Goal: Task Accomplishment & Management: Manage account settings

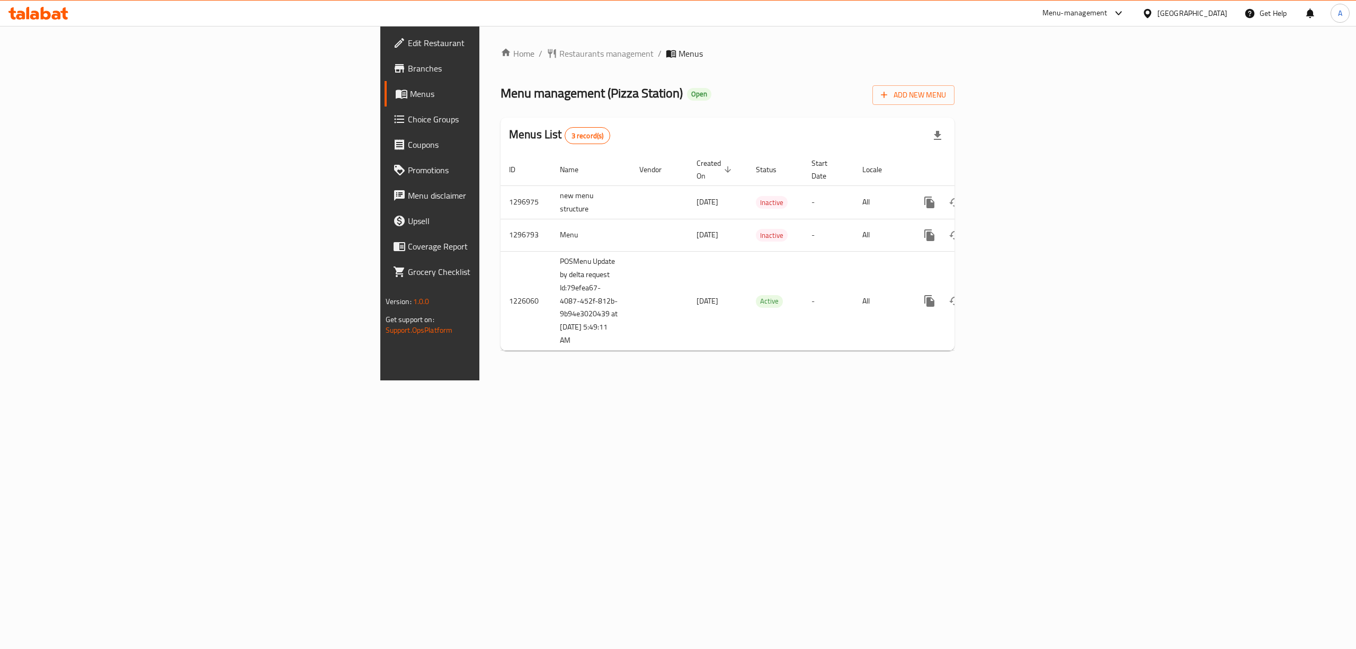
click at [31, 11] on icon at bounding box center [38, 13] width 60 height 13
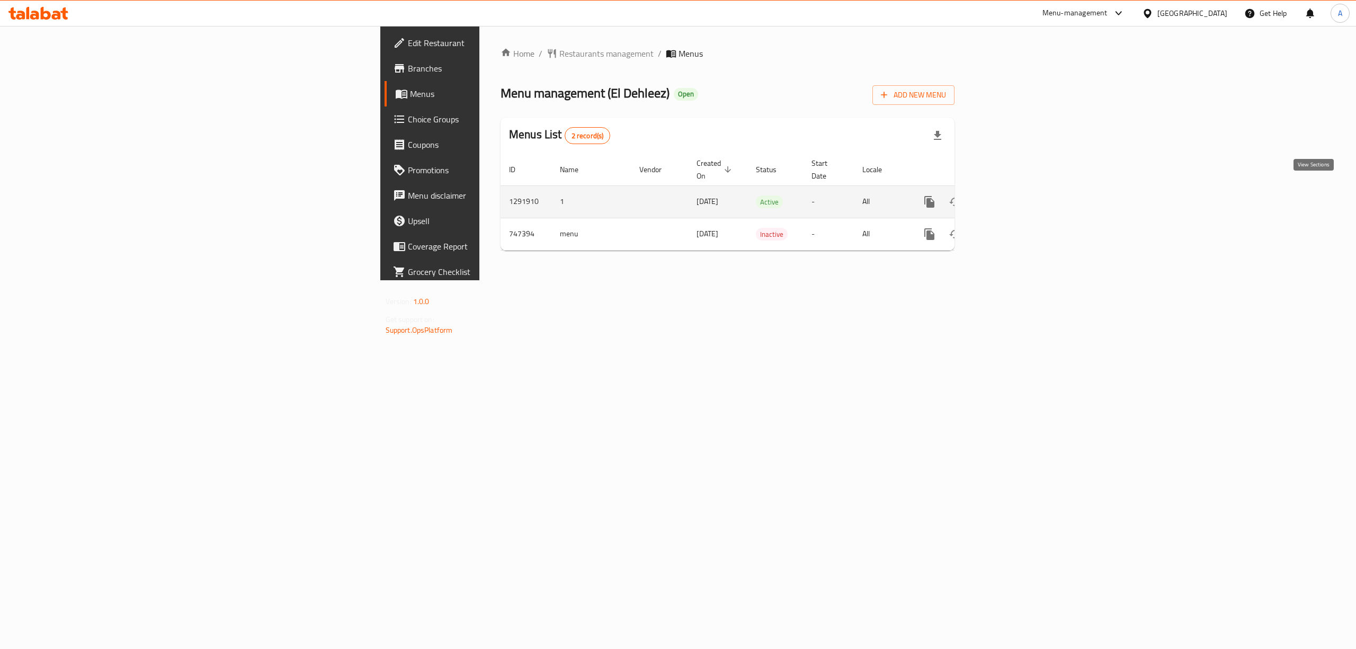
click at [1012, 195] on icon "enhanced table" at bounding box center [1005, 201] width 13 height 13
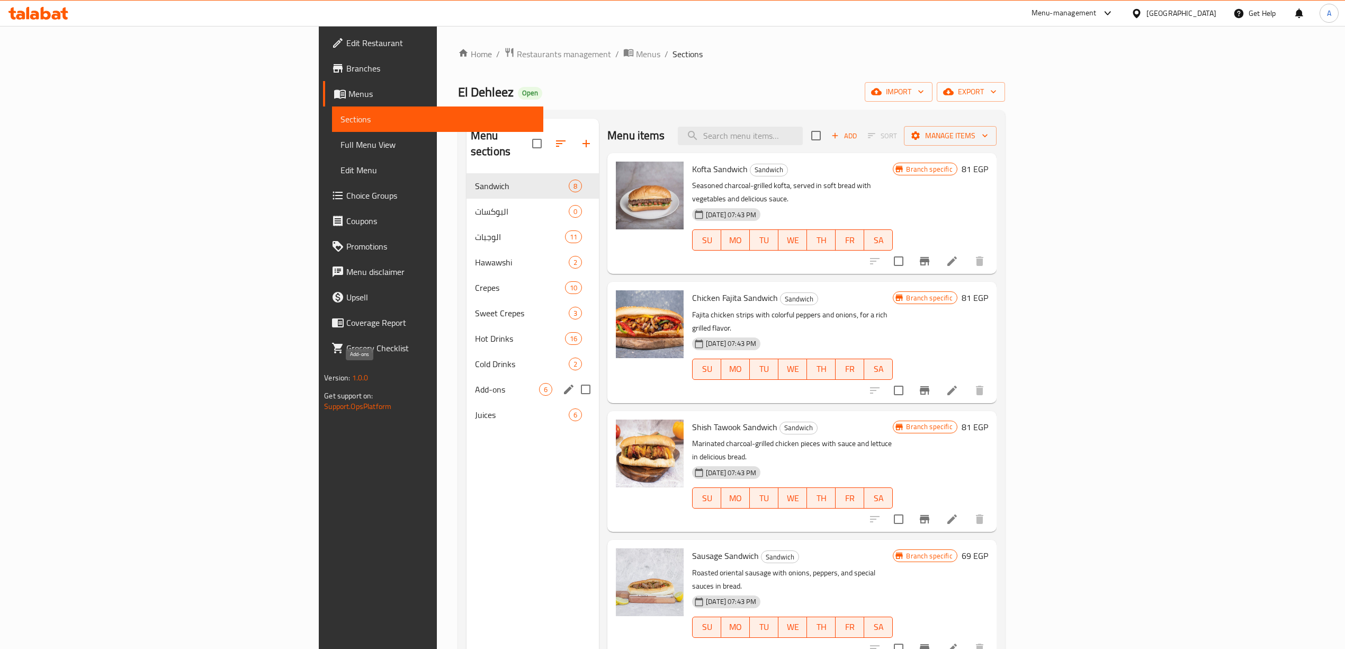
click at [475, 383] on span "Add-ons" at bounding box center [507, 389] width 64 height 13
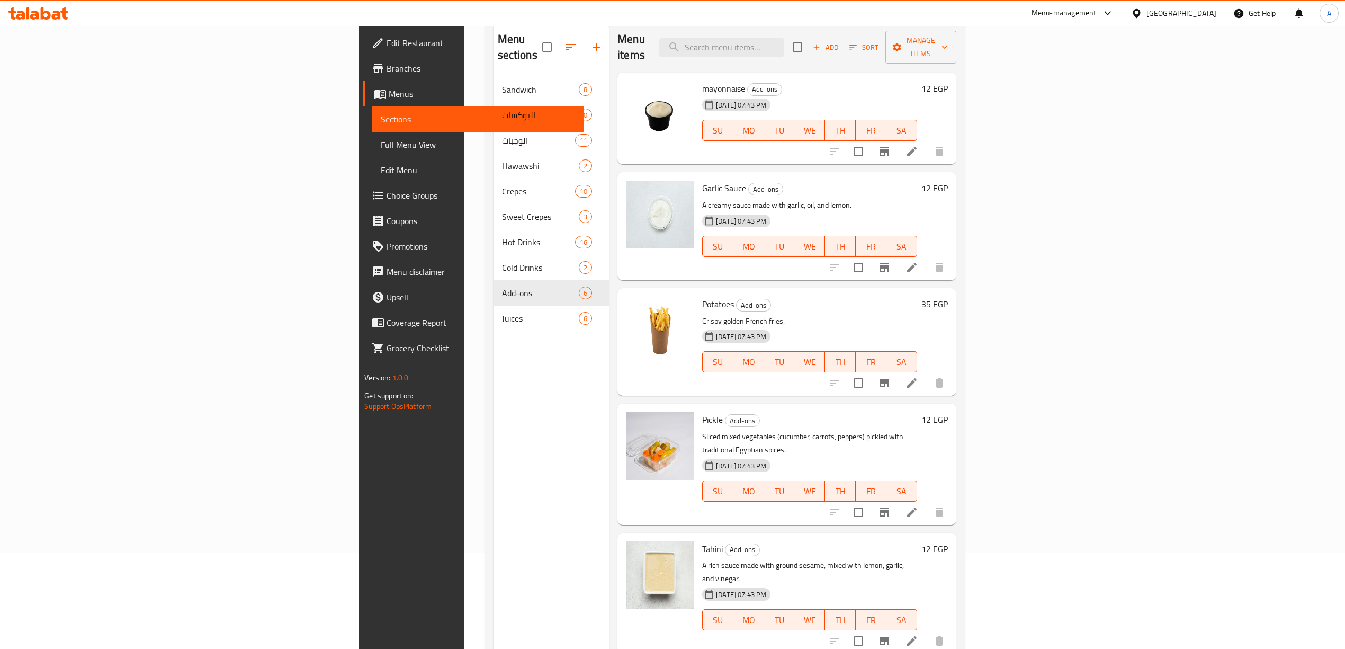
scroll to position [7, 0]
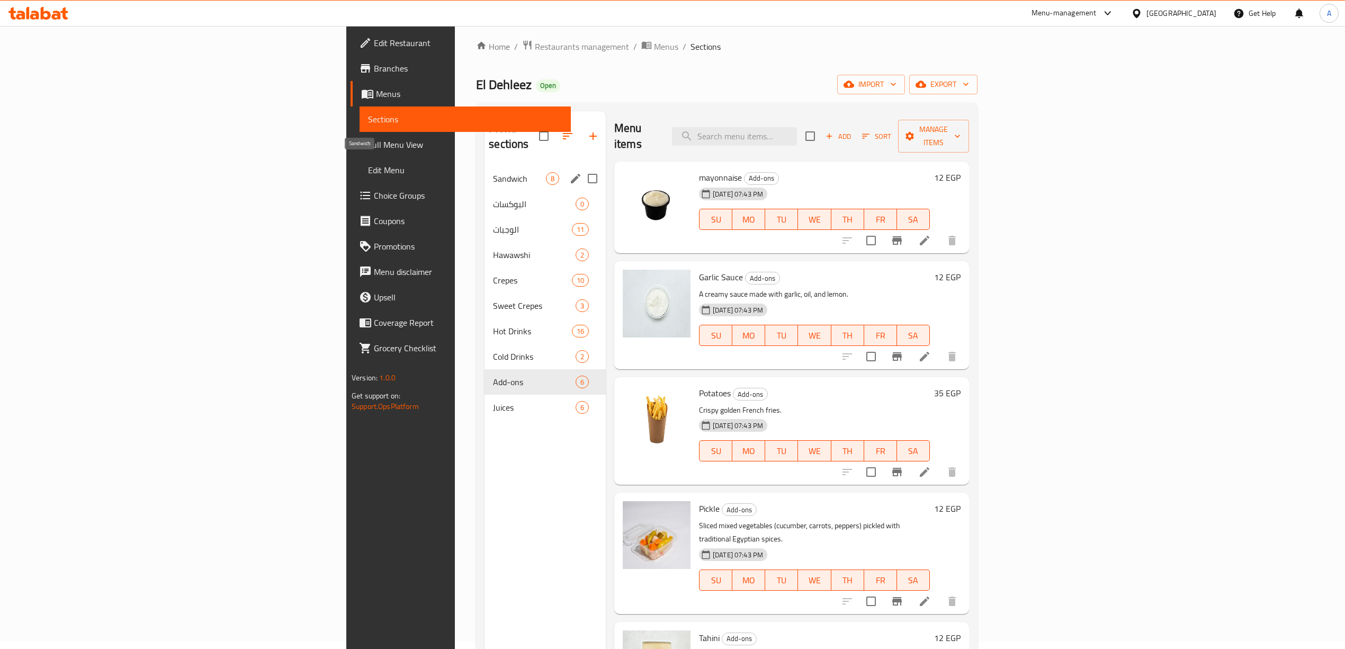
click at [493, 172] on span "Sandwich" at bounding box center [519, 178] width 53 height 13
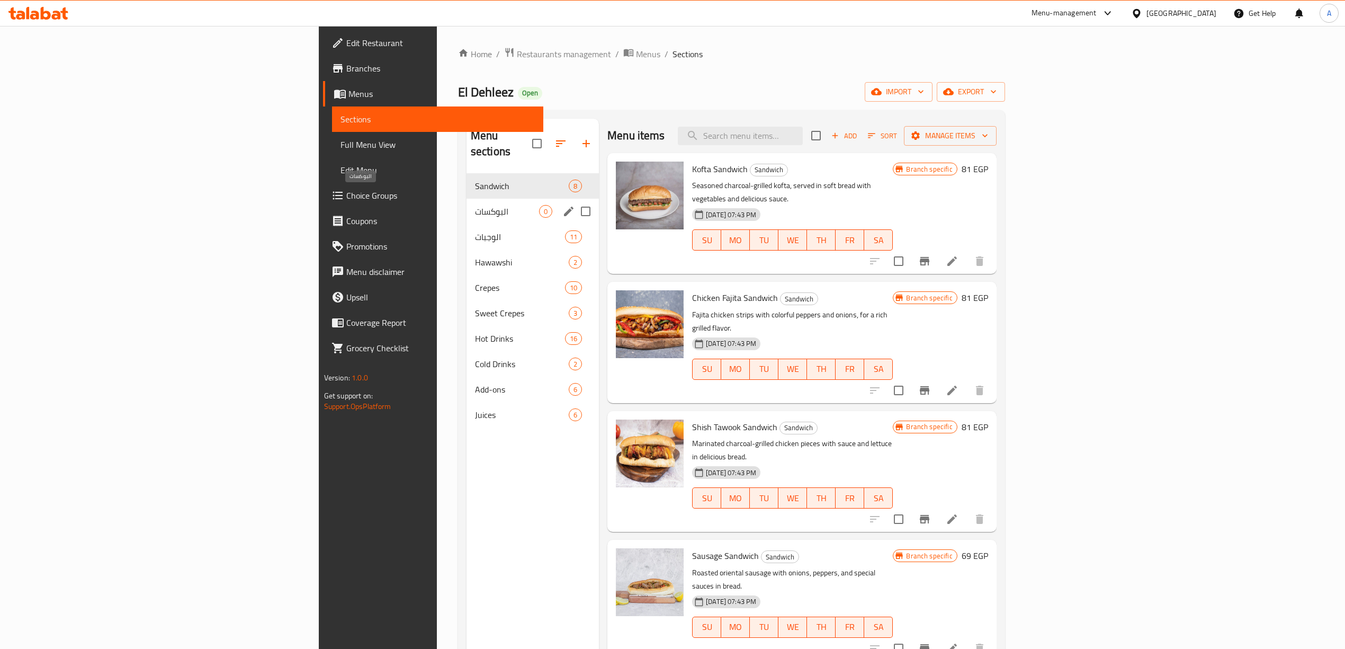
click at [475, 205] on span "البوكسات" at bounding box center [507, 211] width 64 height 13
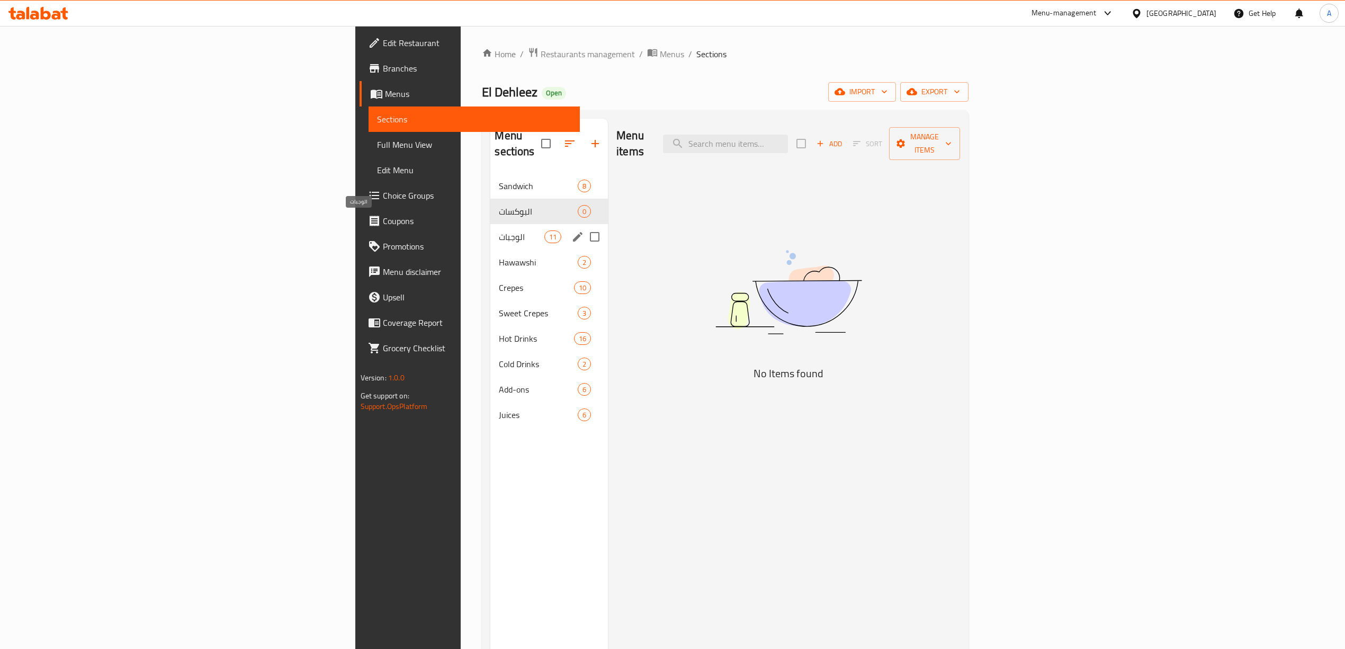
click at [499, 230] on span "الوجبات" at bounding box center [521, 236] width 45 height 13
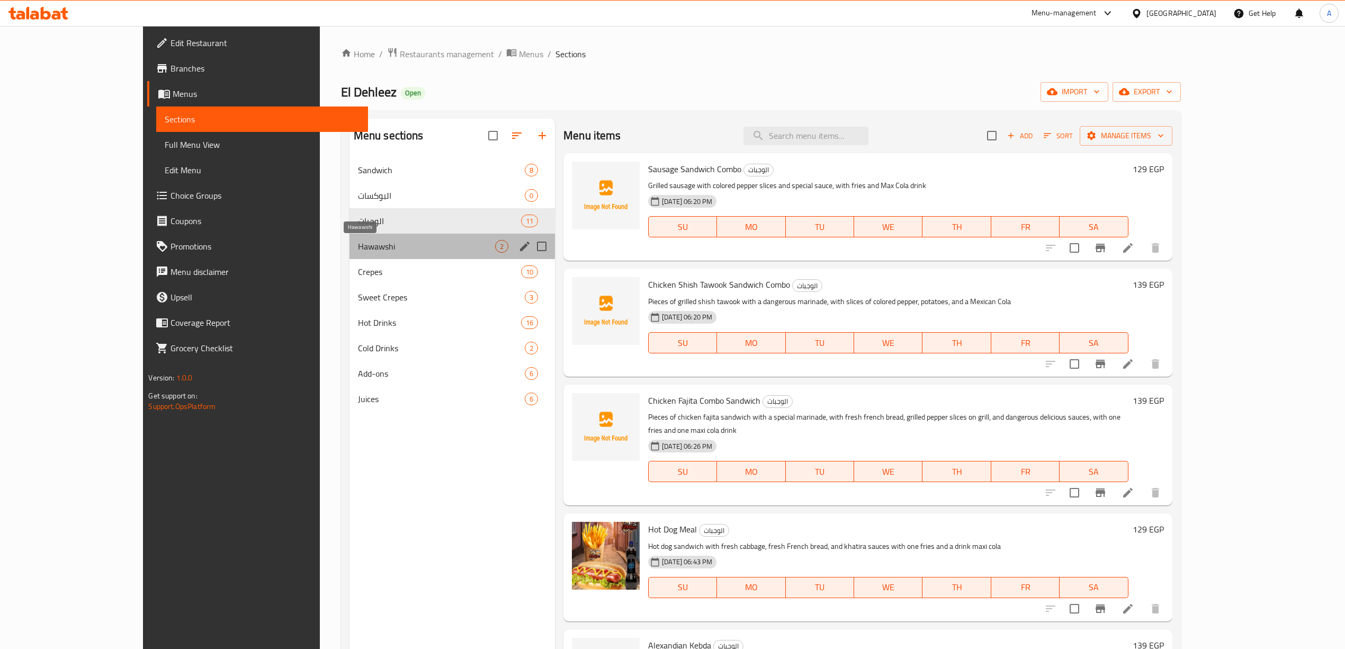
click at [365, 240] on span "Hawawshi" at bounding box center [426, 246] width 137 height 13
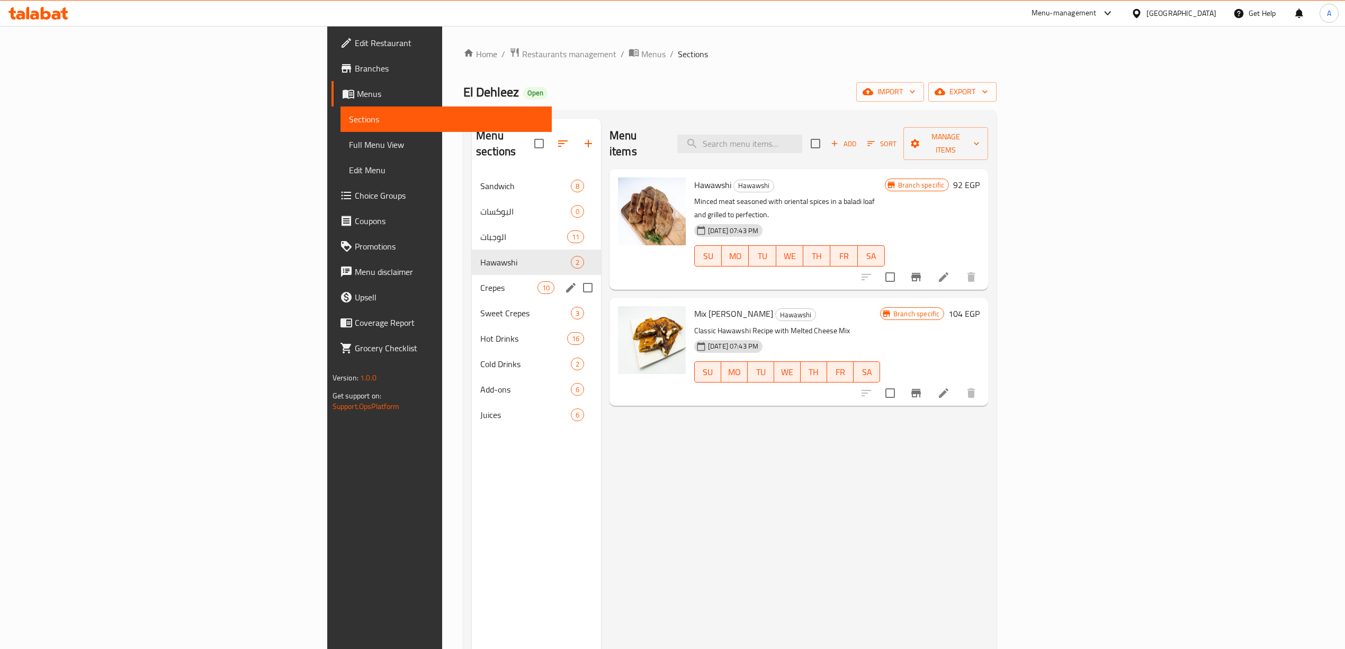
click at [480, 281] on span "Crepes" at bounding box center [508, 287] width 57 height 13
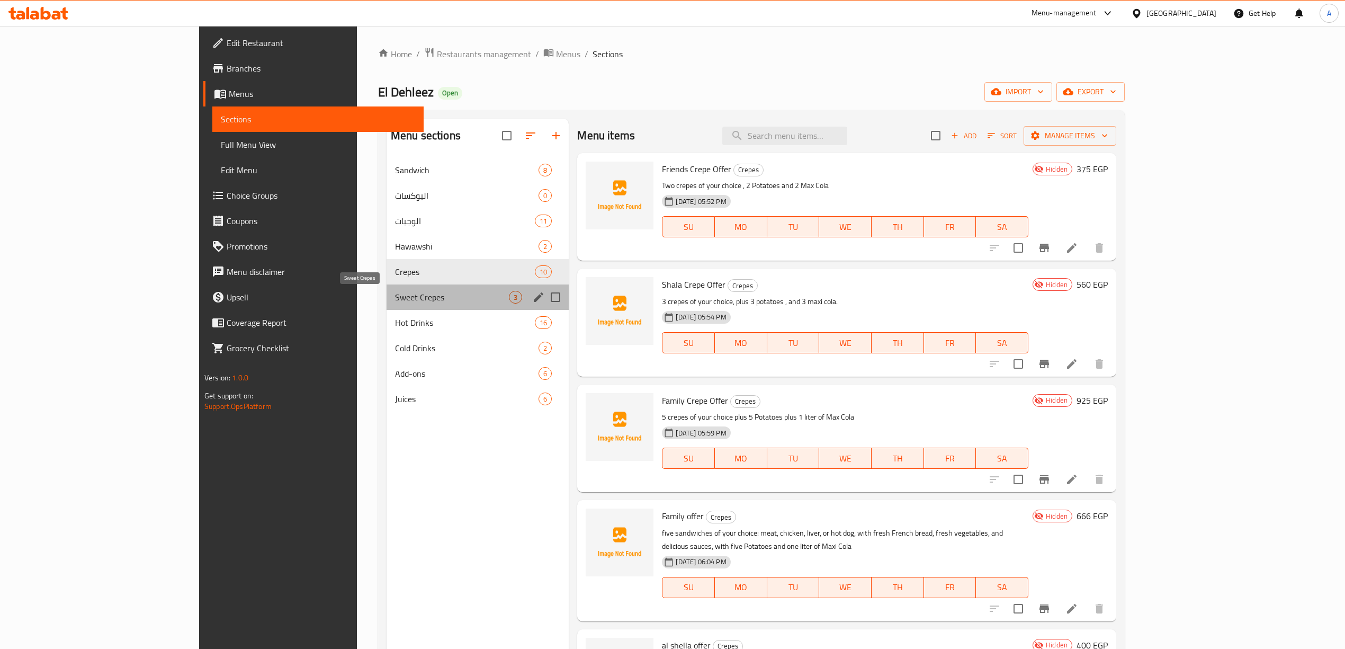
click at [395, 298] on span "Sweet Crepes" at bounding box center [452, 297] width 114 height 13
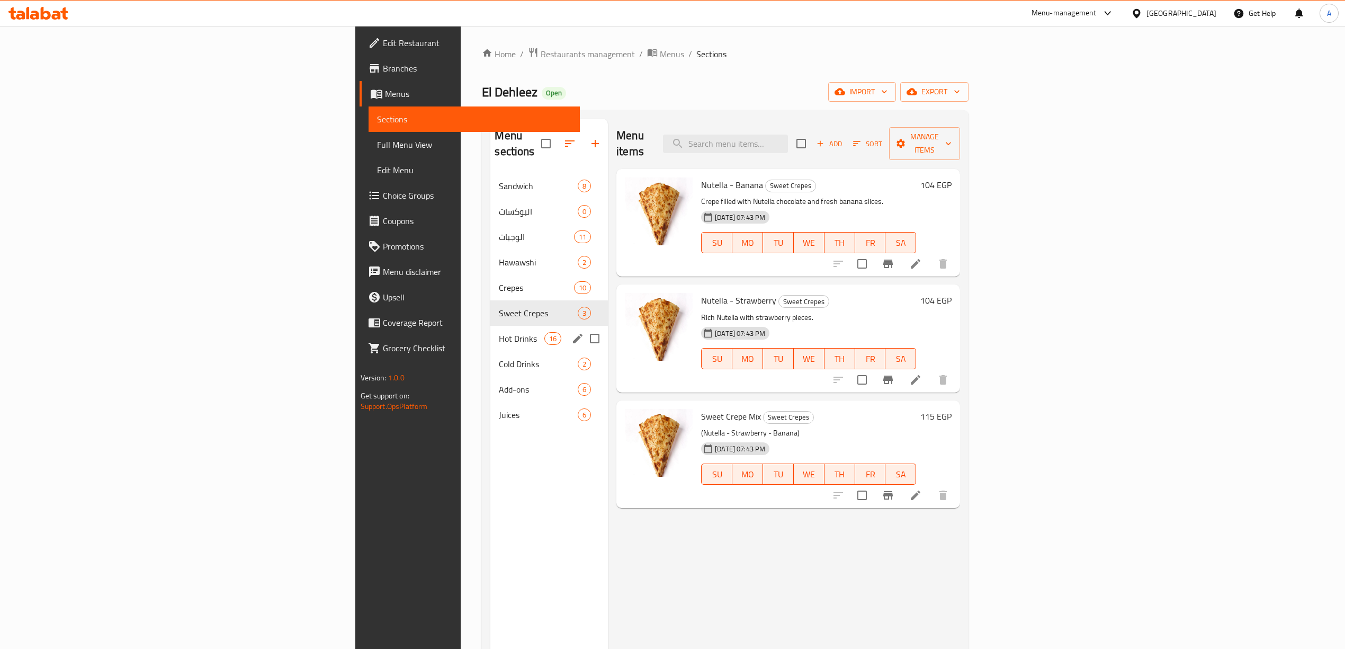
click at [499, 332] on span "Hot Drinks" at bounding box center [521, 338] width 45 height 13
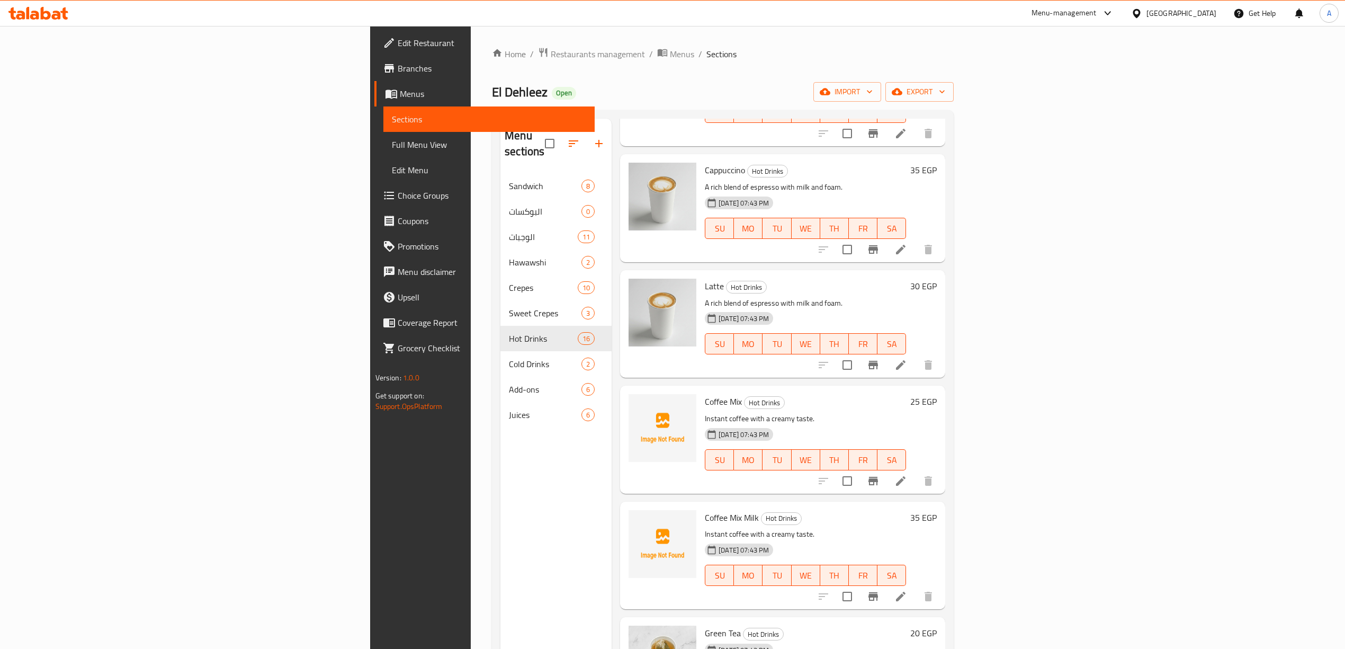
scroll to position [1129, 0]
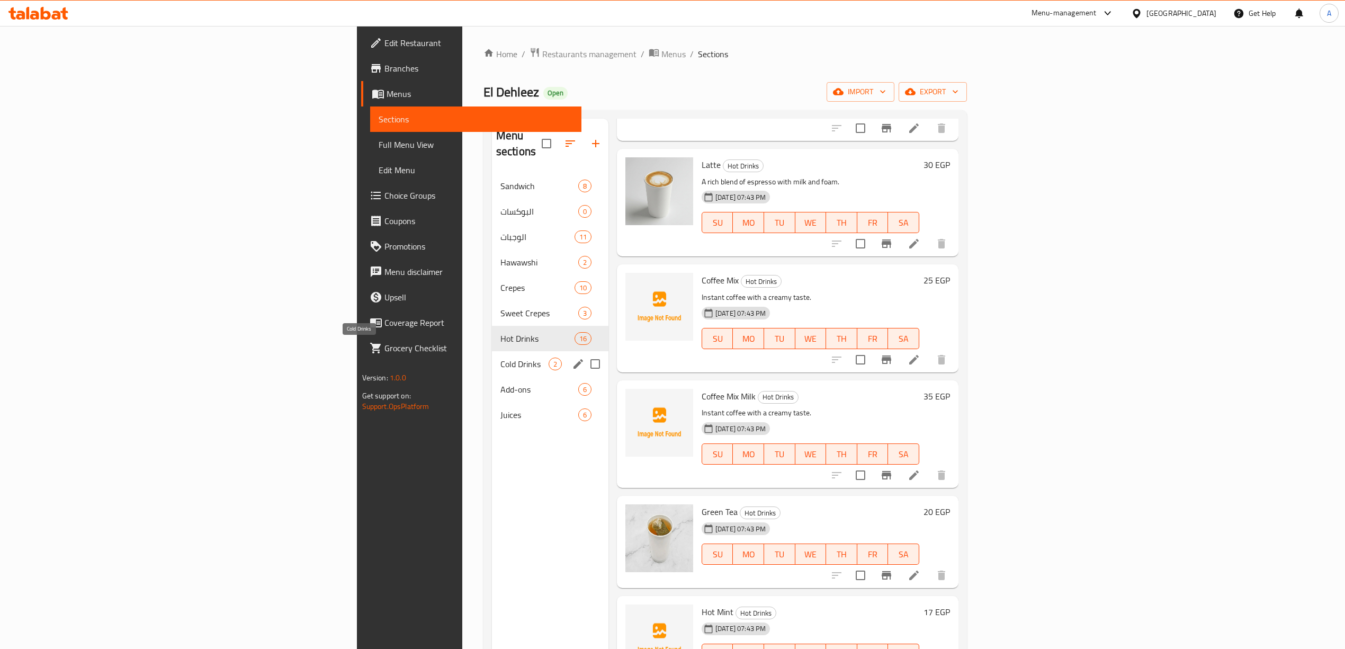
click at [500, 357] on span "Cold Drinks" at bounding box center [524, 363] width 48 height 13
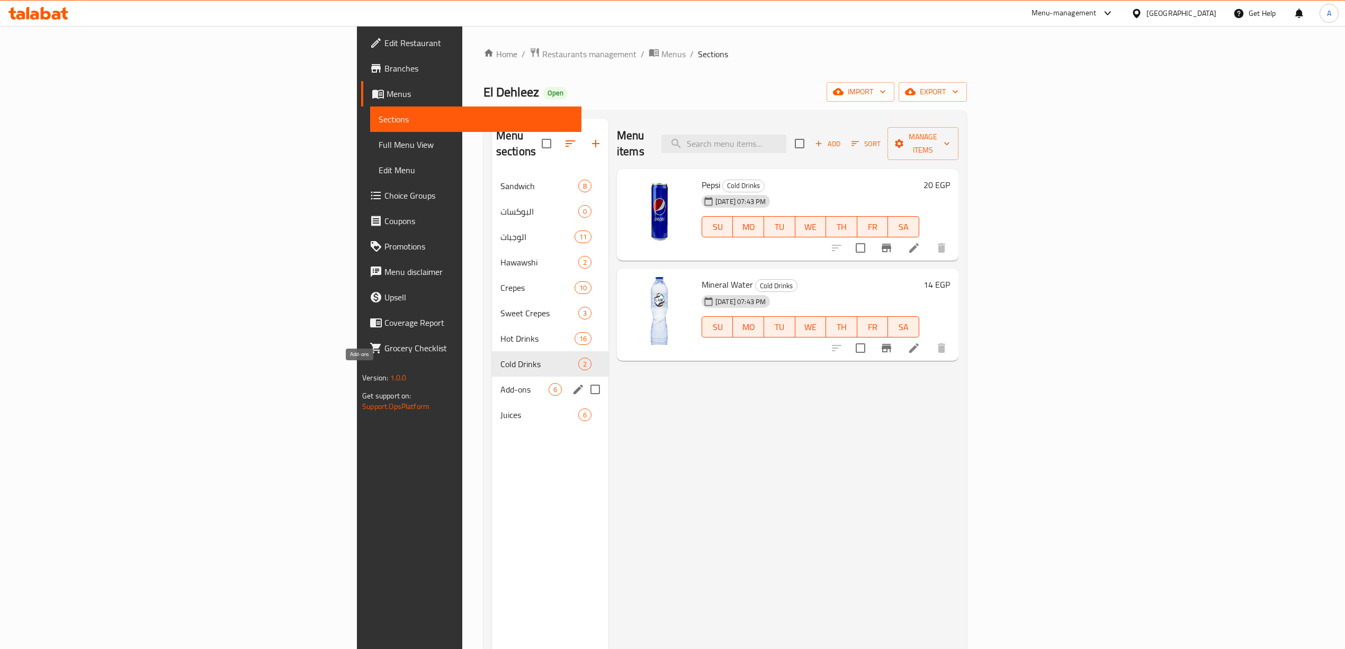
click at [500, 383] on span "Add-ons" at bounding box center [524, 389] width 48 height 13
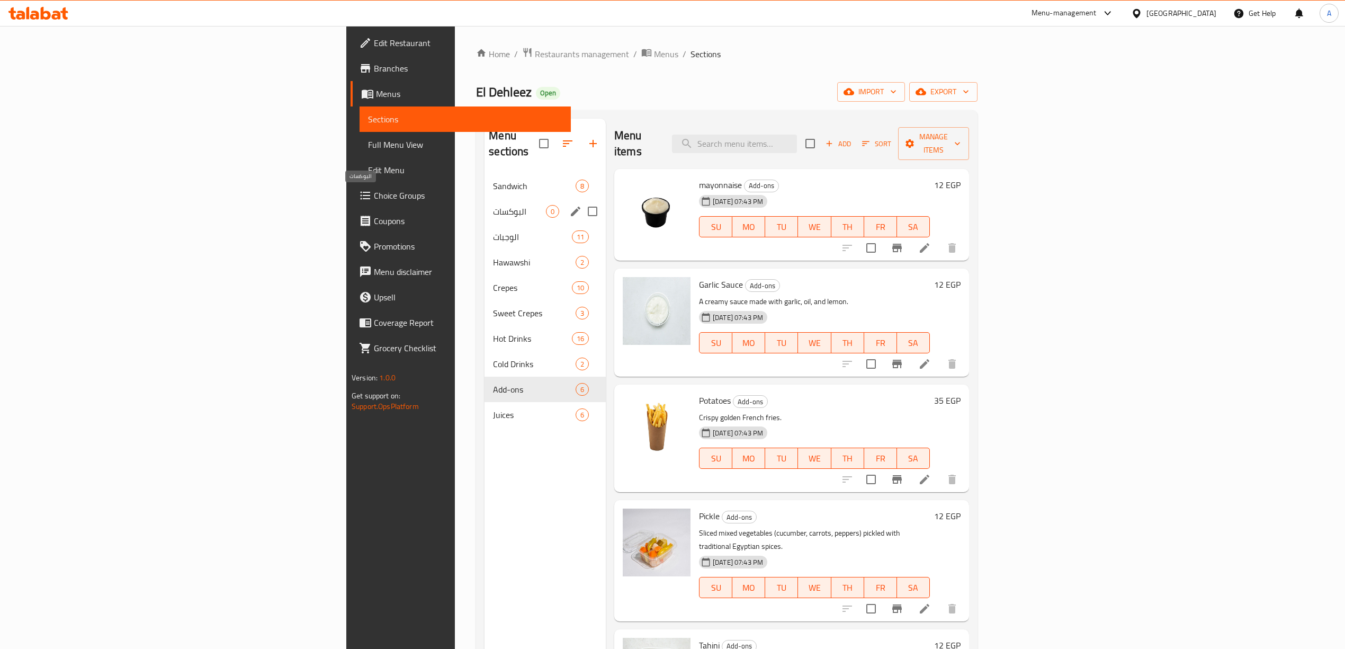
click at [493, 205] on span "البوكسات" at bounding box center [519, 211] width 53 height 13
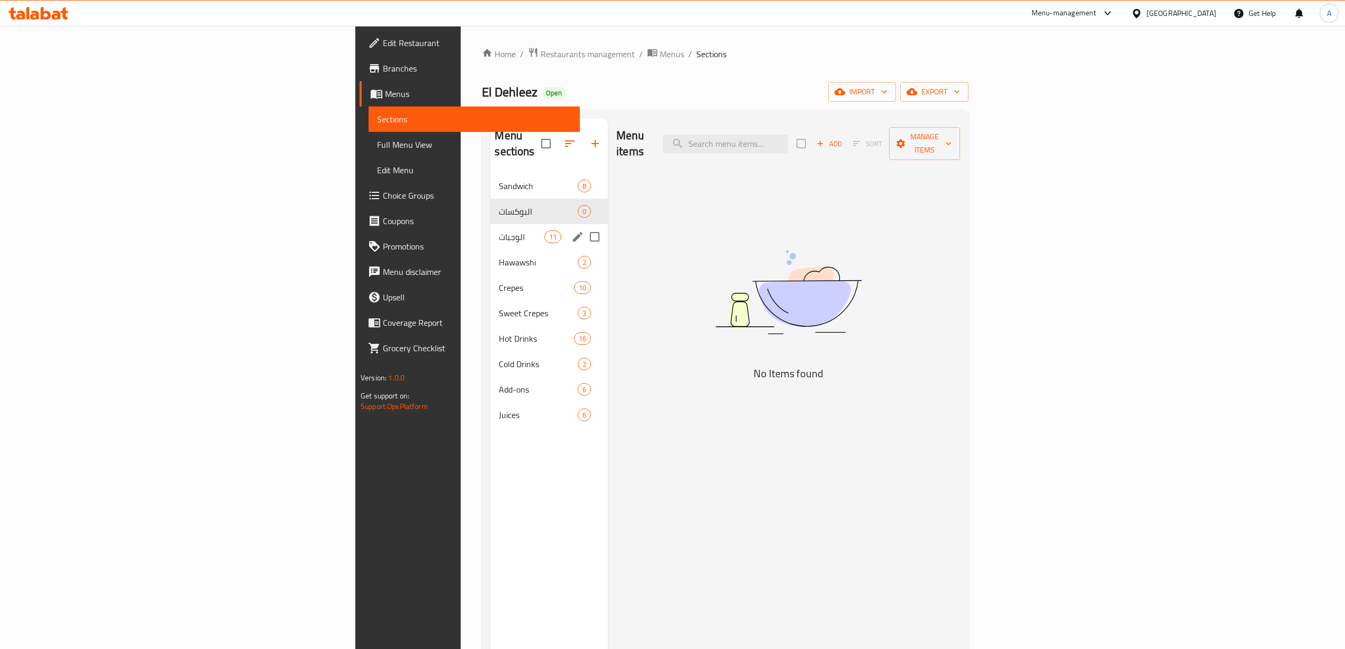
click at [490, 228] on div "الوجبات 11" at bounding box center [549, 236] width 118 height 25
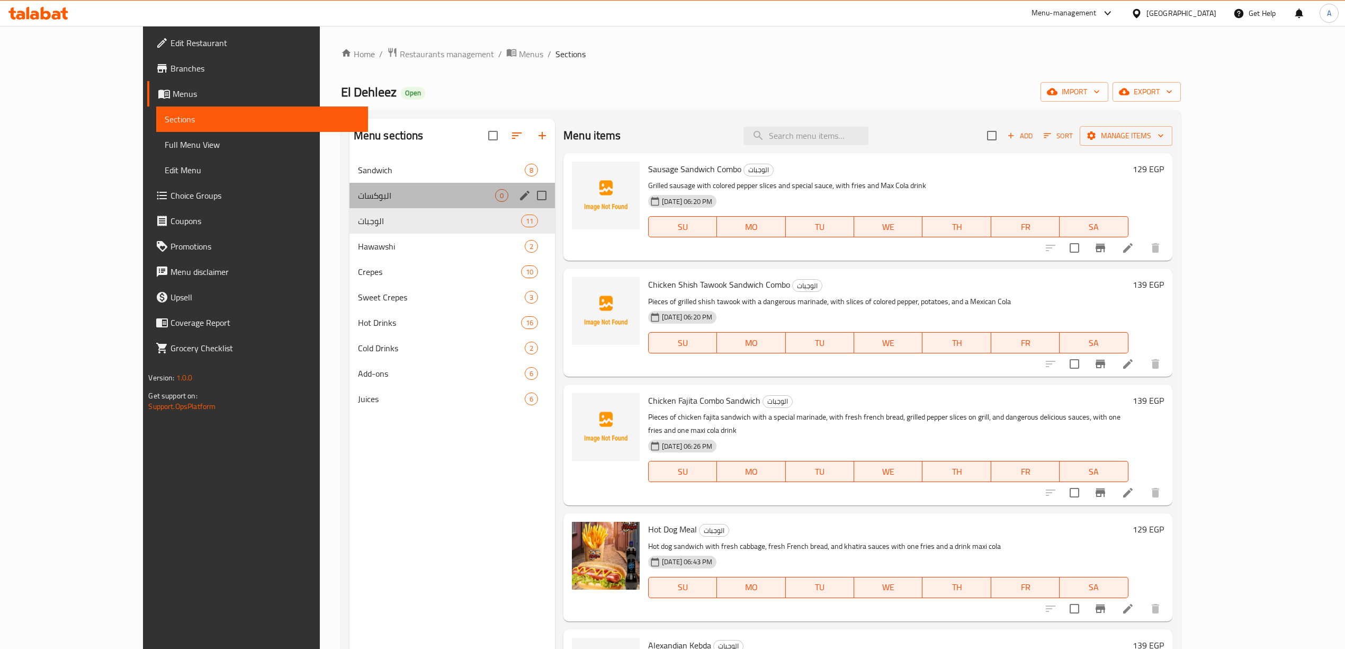
click at [349, 187] on div "البوكسات 0" at bounding box center [451, 195] width 205 height 25
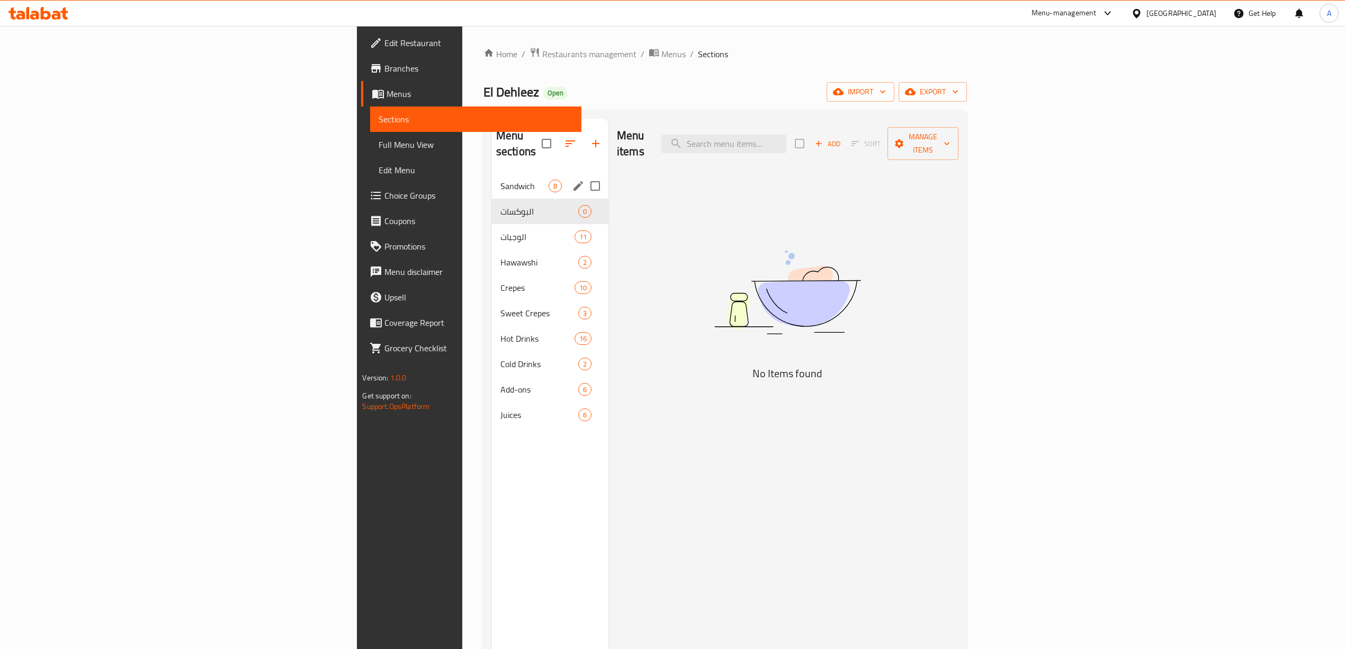
click at [500, 180] on span "Sandwich" at bounding box center [524, 186] width 48 height 13
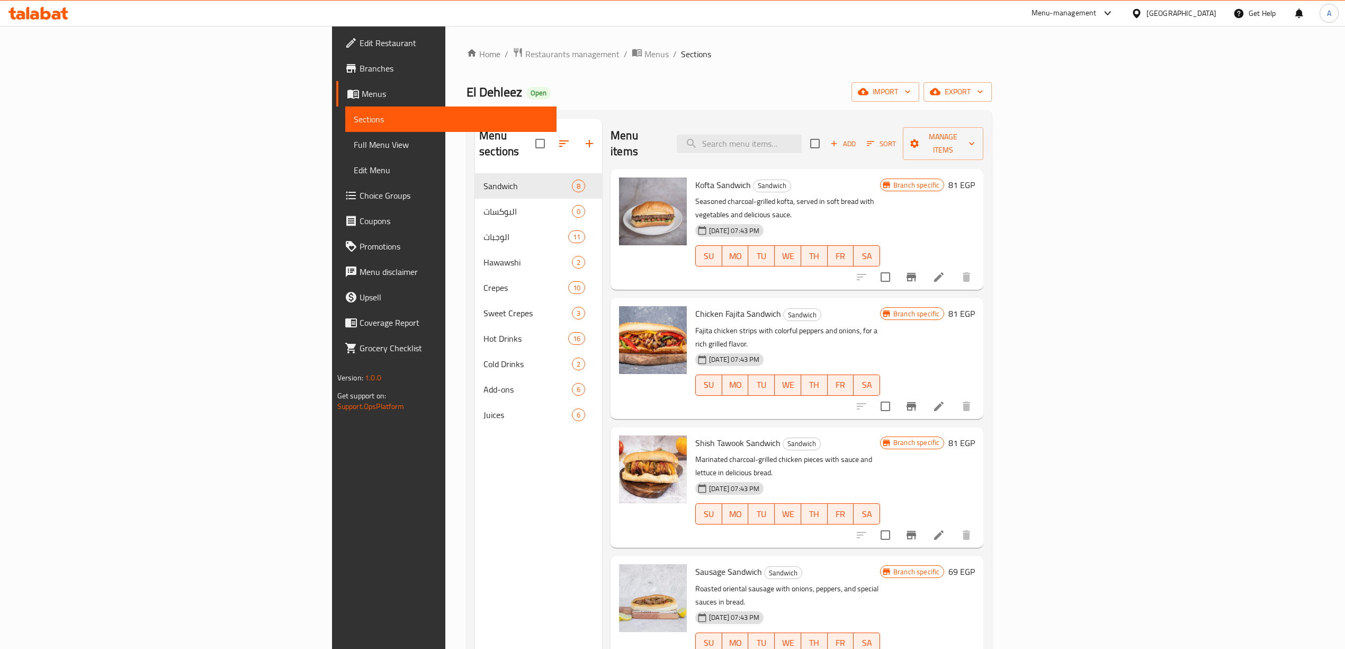
click at [641, 102] on div "Home / Restaurants management / Menus / Sections El Dehleez Open import export …" at bounding box center [729, 411] width 525 height 729
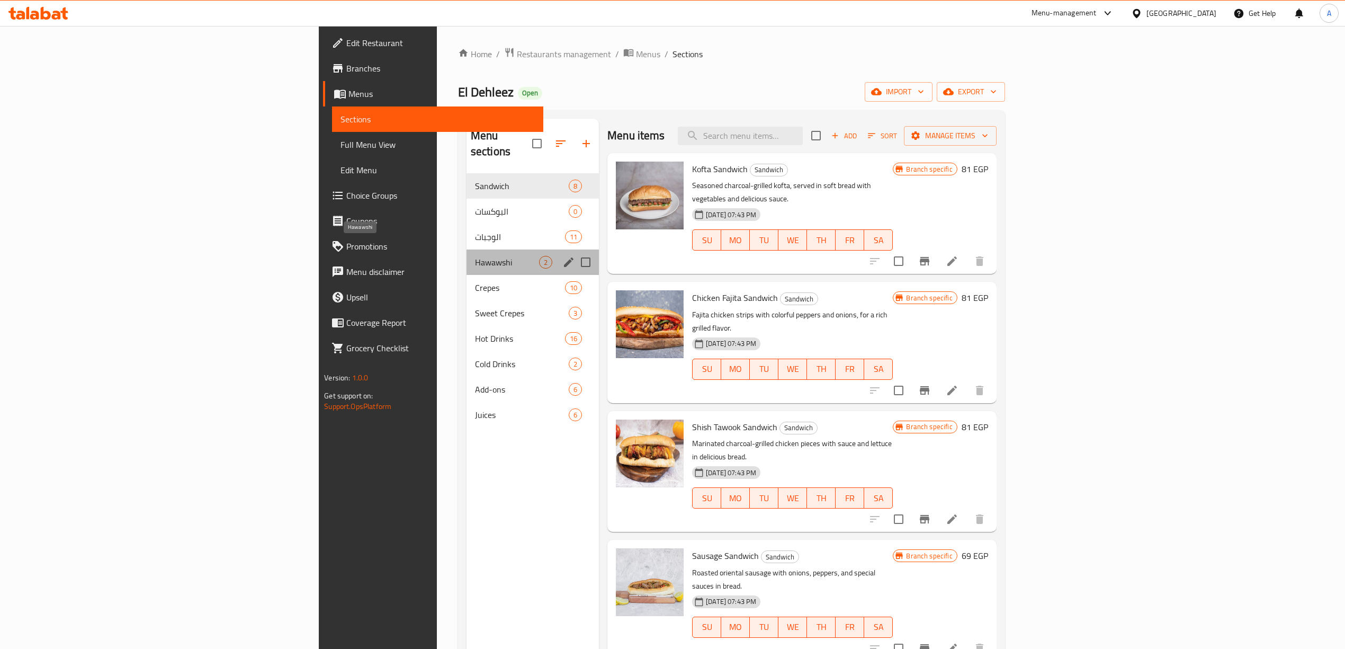
click at [475, 256] on span "Hawawshi" at bounding box center [507, 262] width 64 height 13
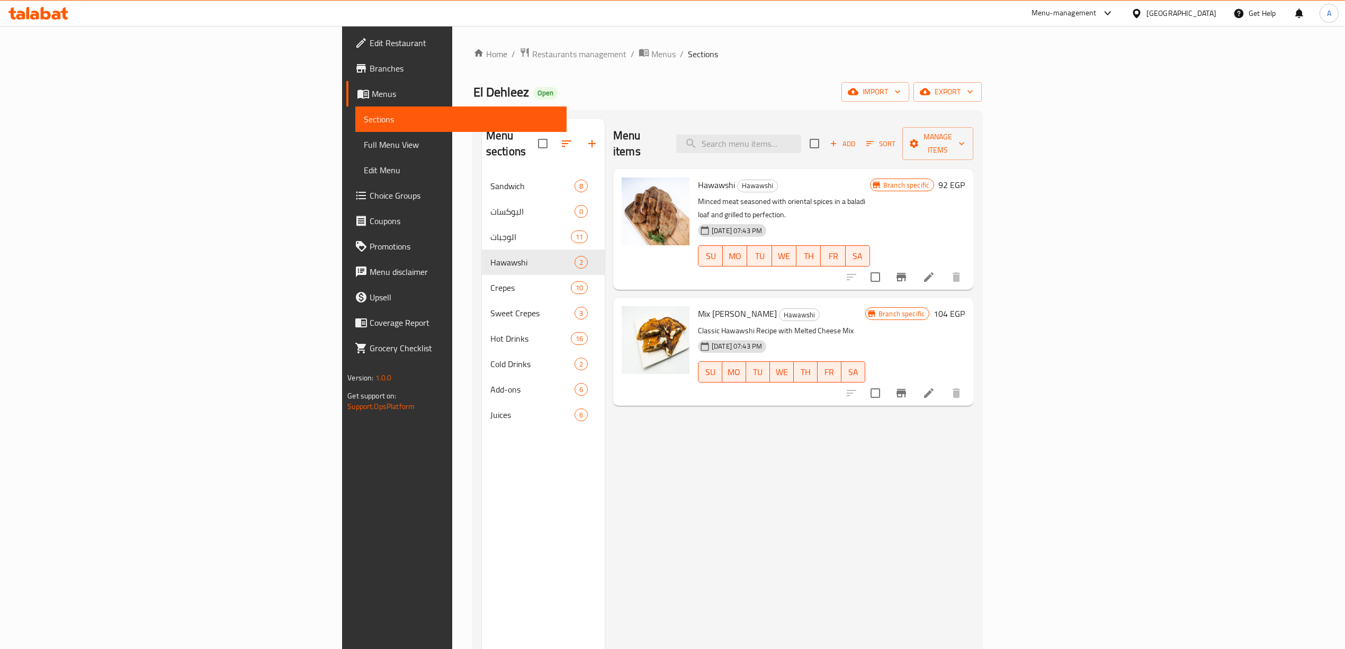
click at [710, 82] on div "El Dehleez Open import export" at bounding box center [727, 92] width 508 height 20
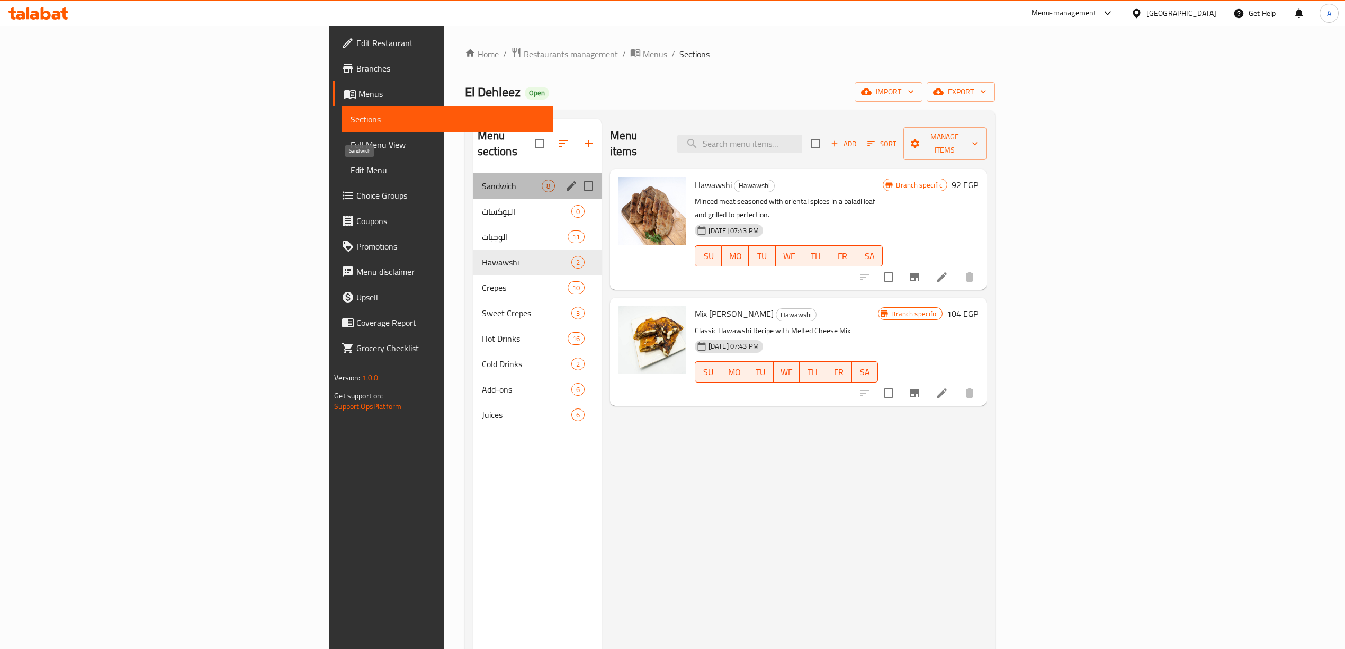
click at [482, 180] on span "Sandwich" at bounding box center [512, 186] width 60 height 13
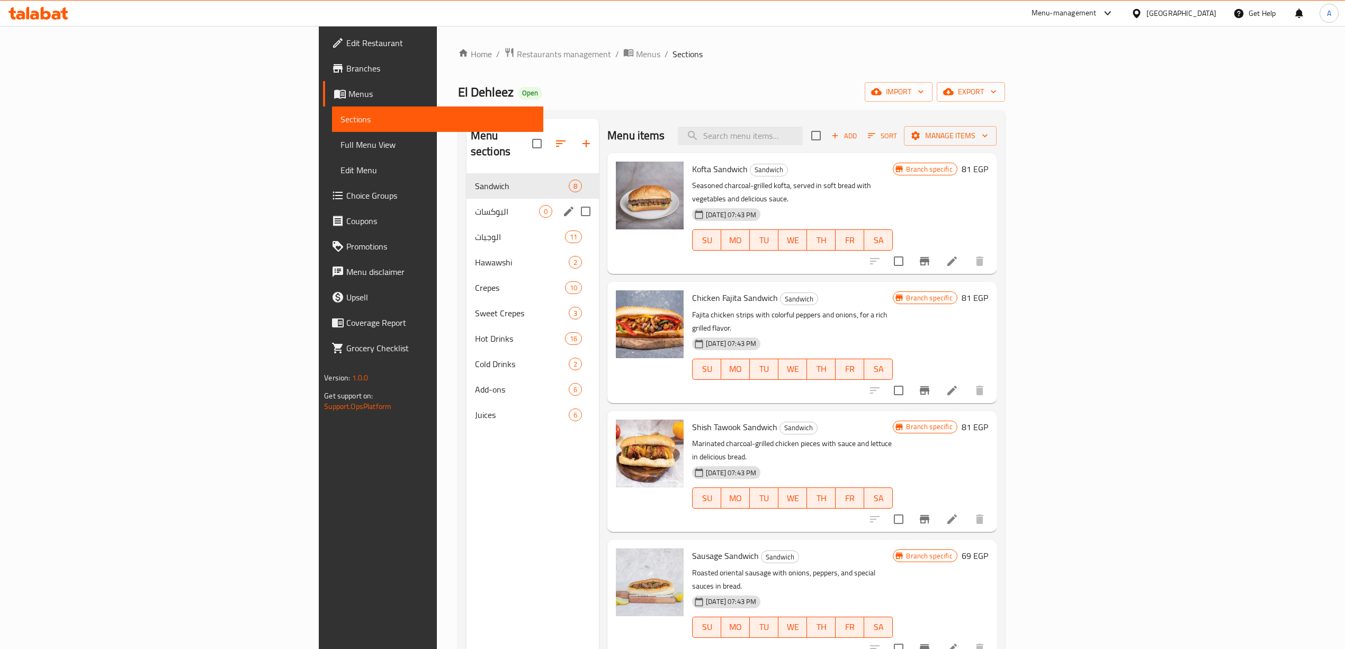
click at [467, 199] on div "البوكسات 0" at bounding box center [533, 211] width 132 height 25
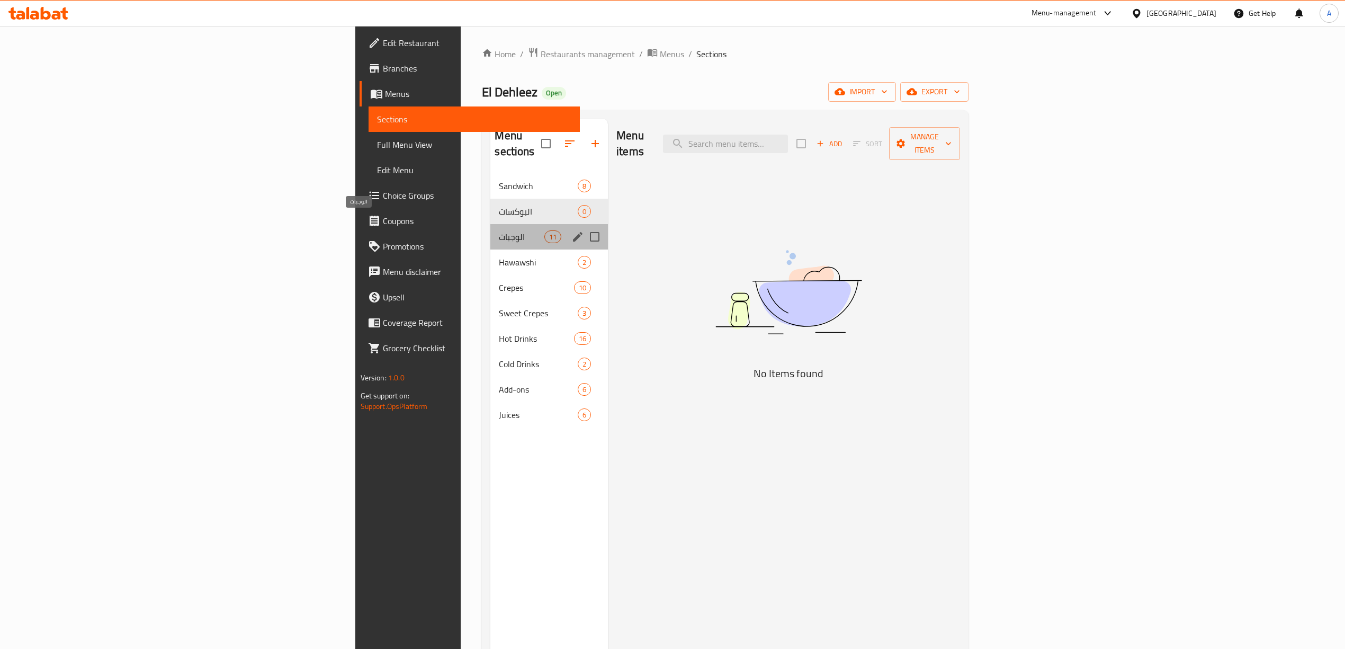
click at [499, 230] on span "الوجبات" at bounding box center [521, 236] width 45 height 13
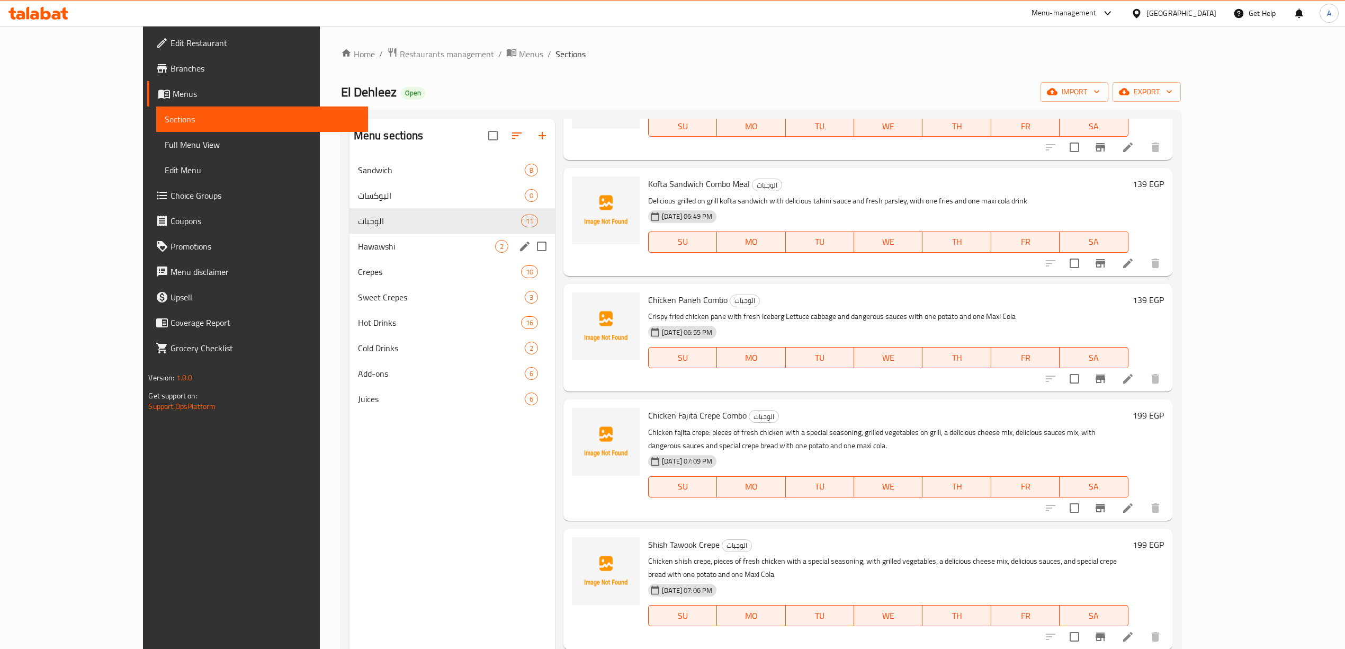
scroll to position [663, 0]
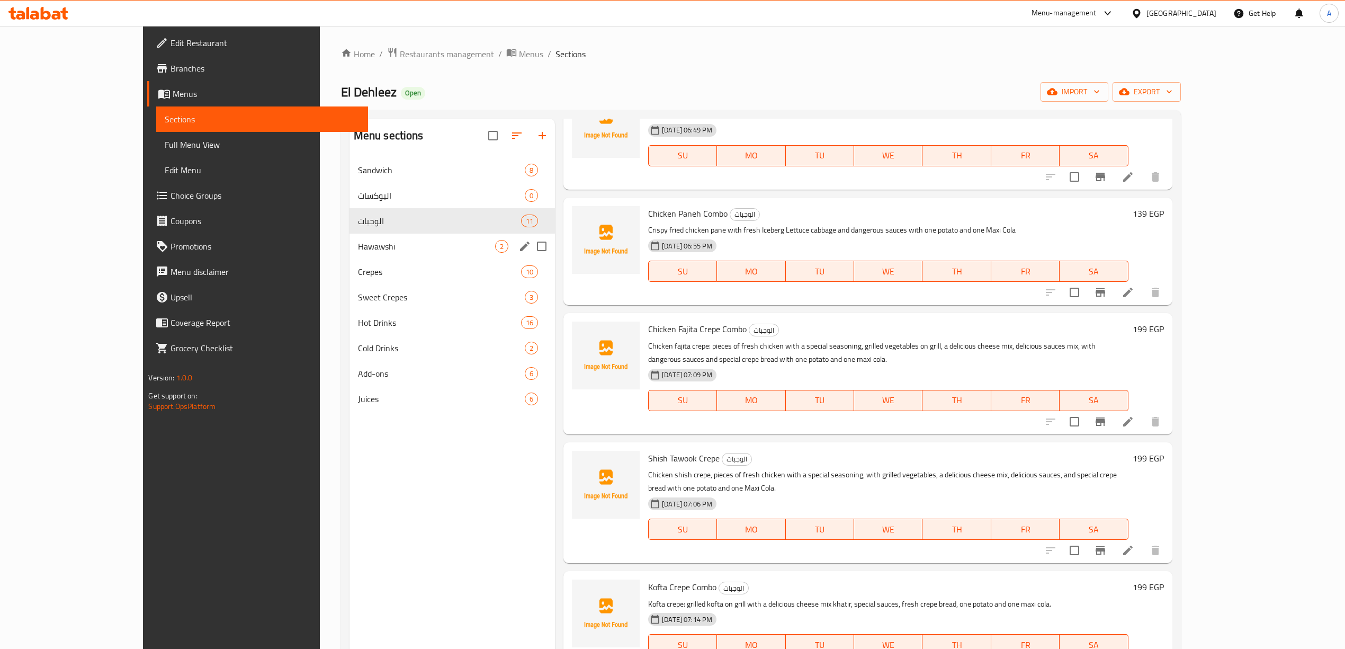
click at [358, 237] on div "Hawawshi 2" at bounding box center [451, 246] width 205 height 25
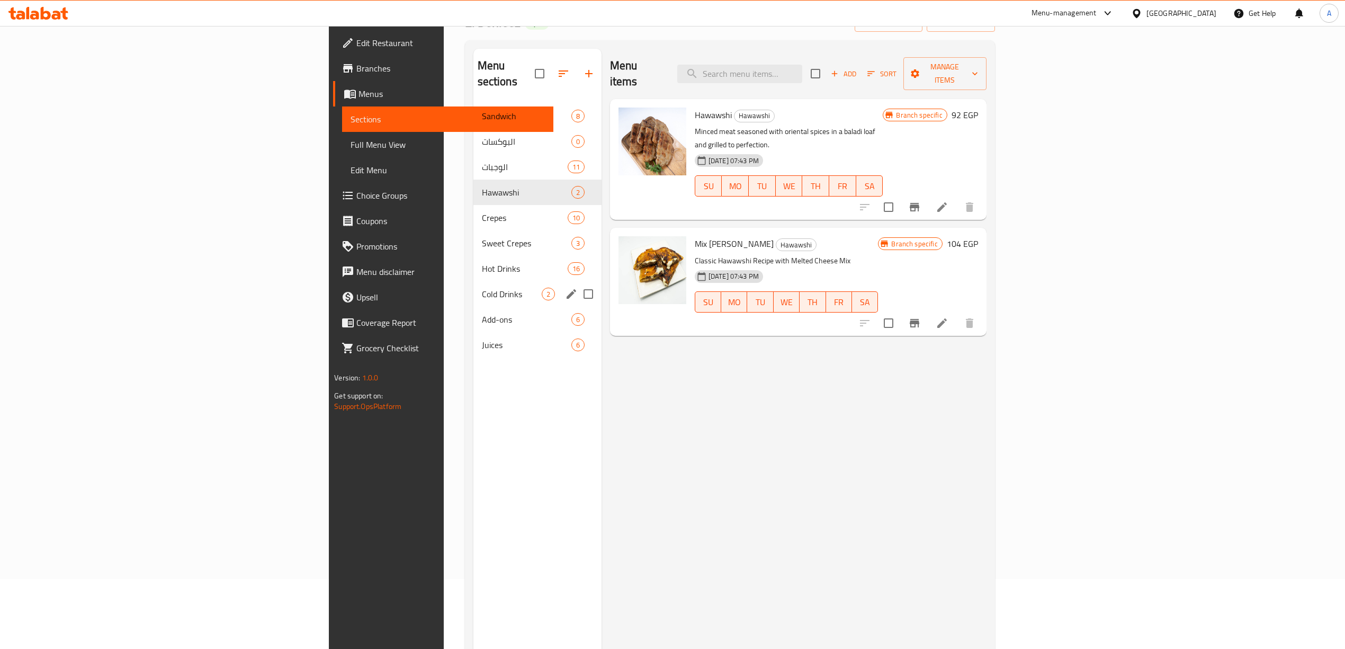
scroll to position [70, 0]
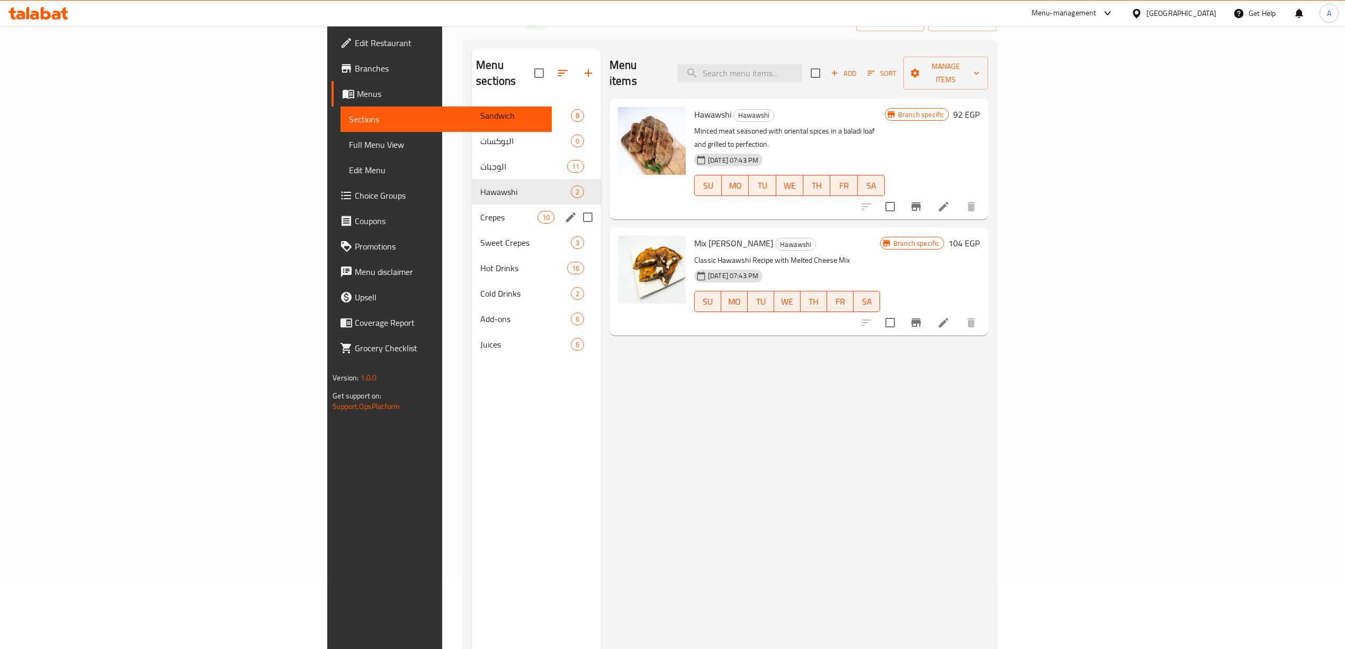
click at [472, 204] on div "Crepes 10" at bounding box center [536, 216] width 129 height 25
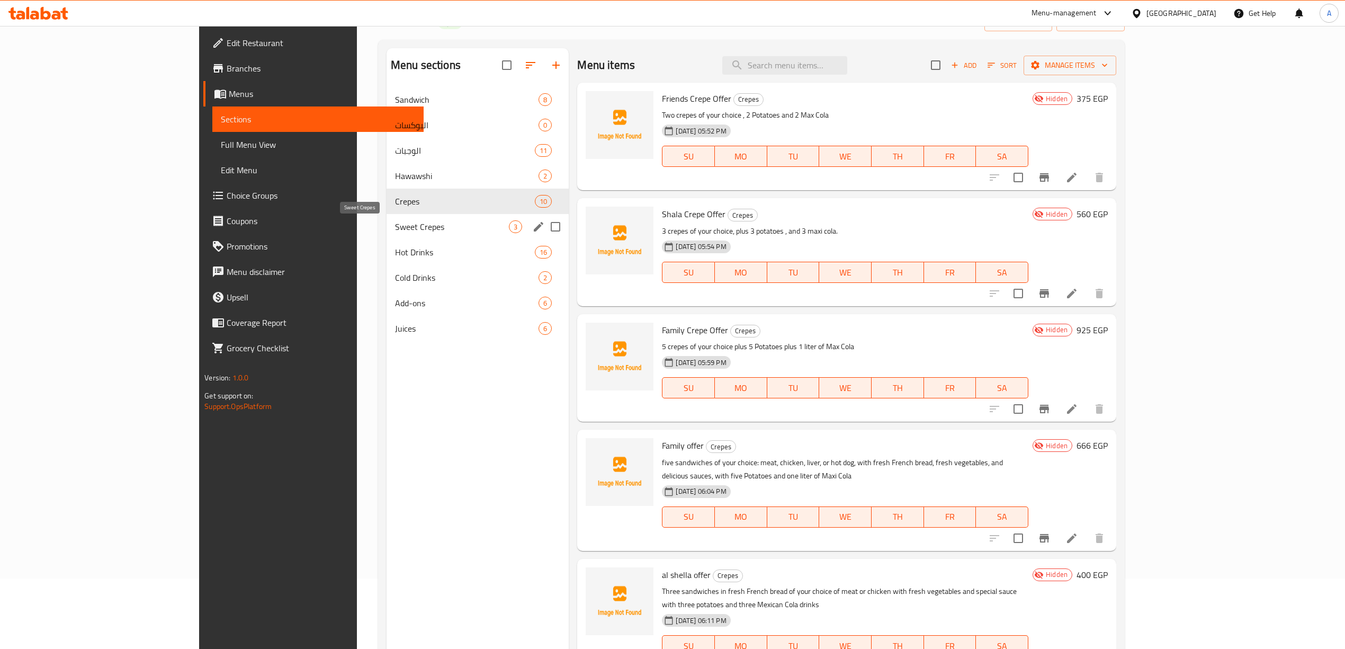
click at [395, 229] on span "Sweet Crepes" at bounding box center [452, 226] width 114 height 13
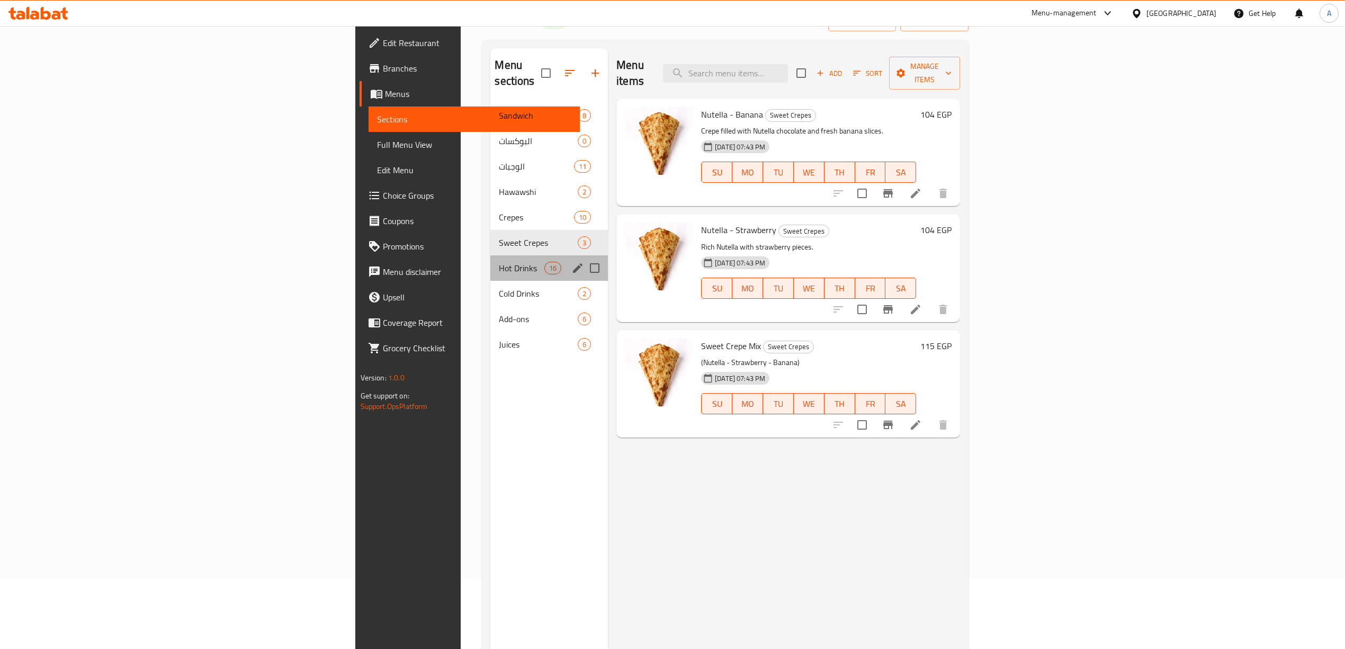
click at [490, 259] on div "Hot Drinks 16" at bounding box center [549, 267] width 118 height 25
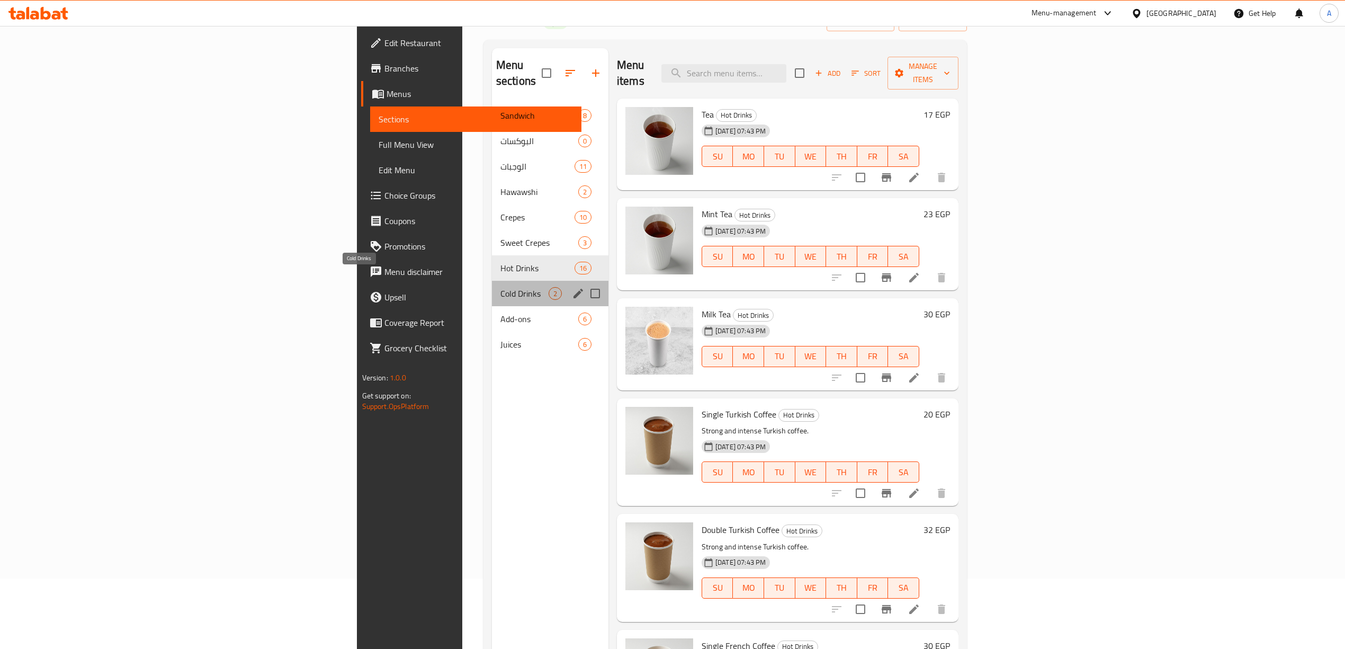
click at [500, 287] on span "Cold Drinks" at bounding box center [524, 293] width 48 height 13
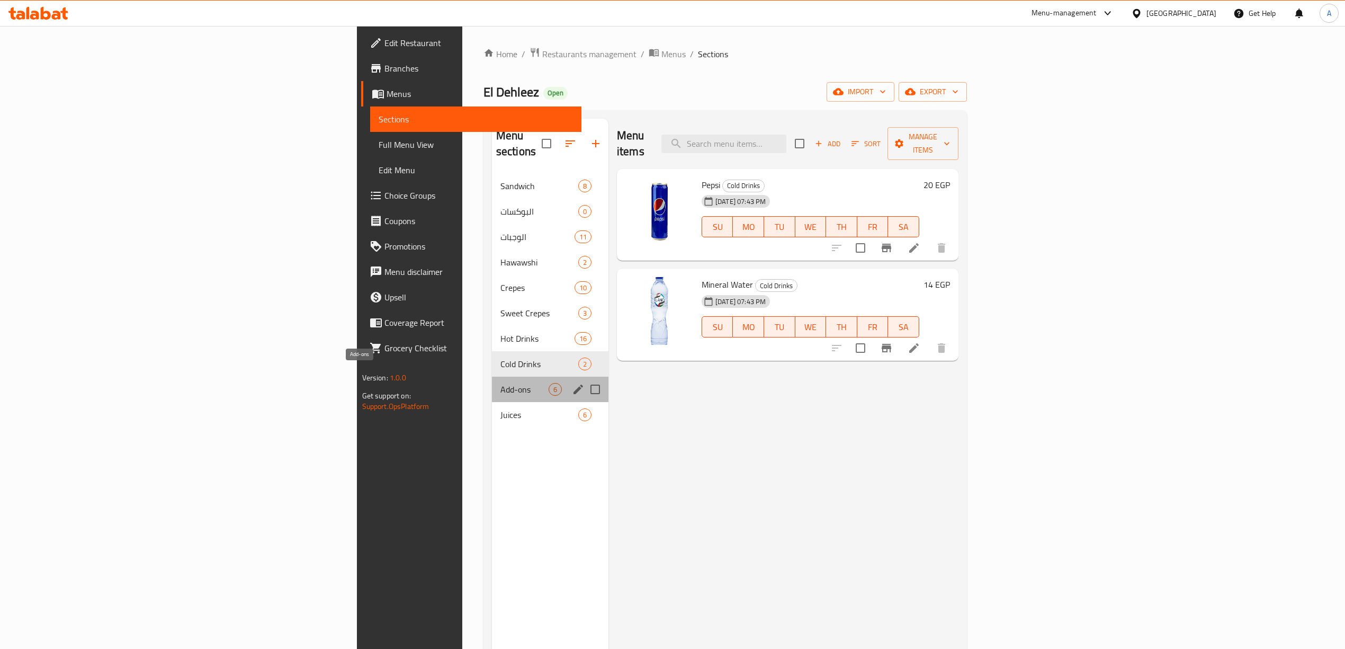
click at [500, 383] on span "Add-ons" at bounding box center [524, 389] width 48 height 13
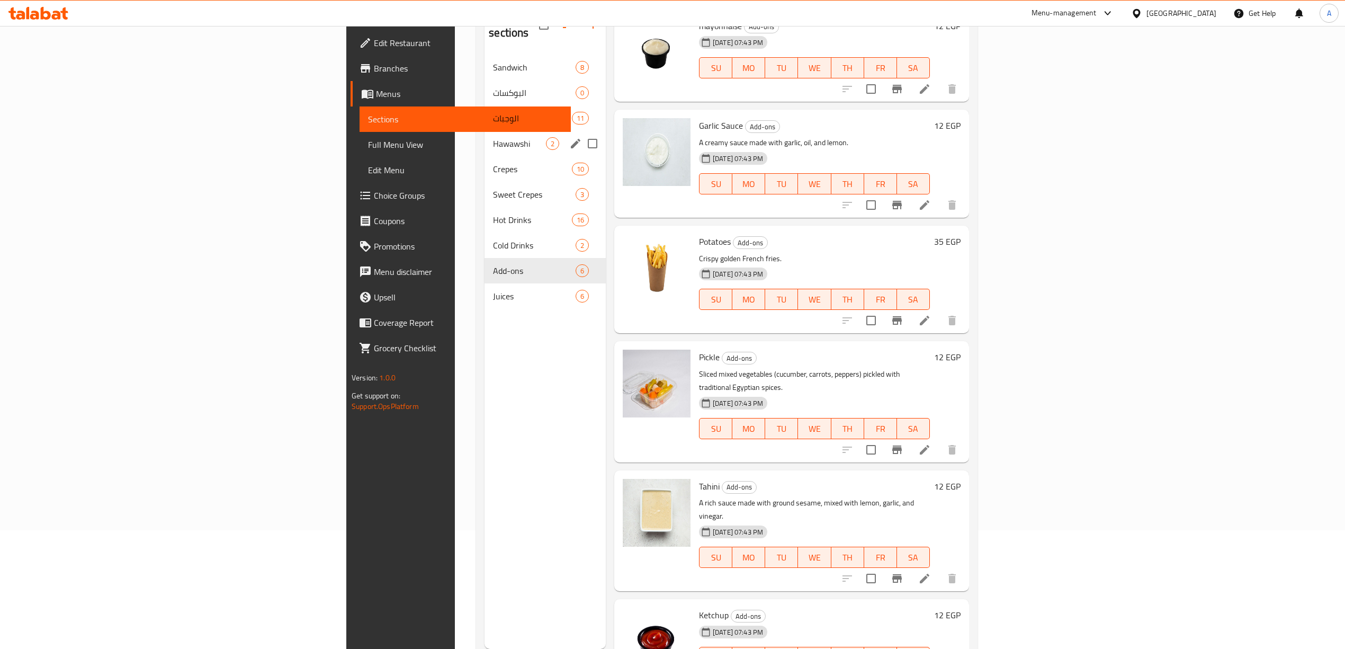
scroll to position [7, 0]
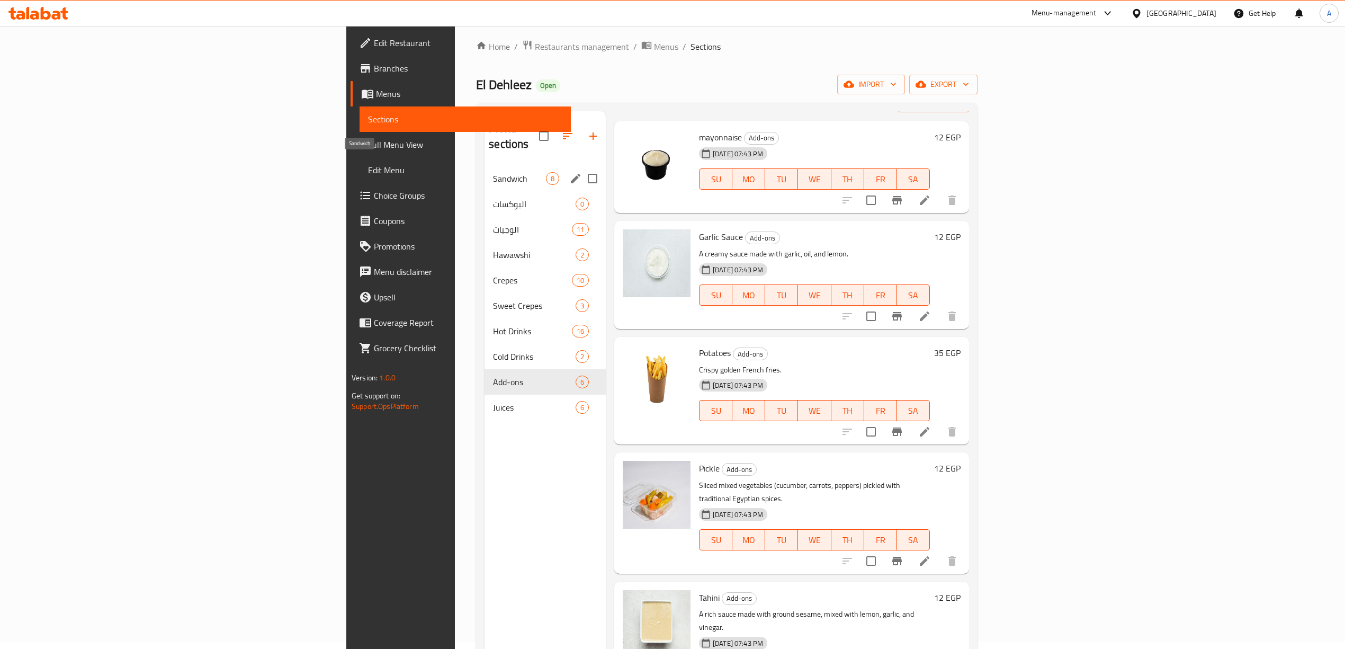
click at [493, 172] on span "Sandwich" at bounding box center [519, 178] width 53 height 13
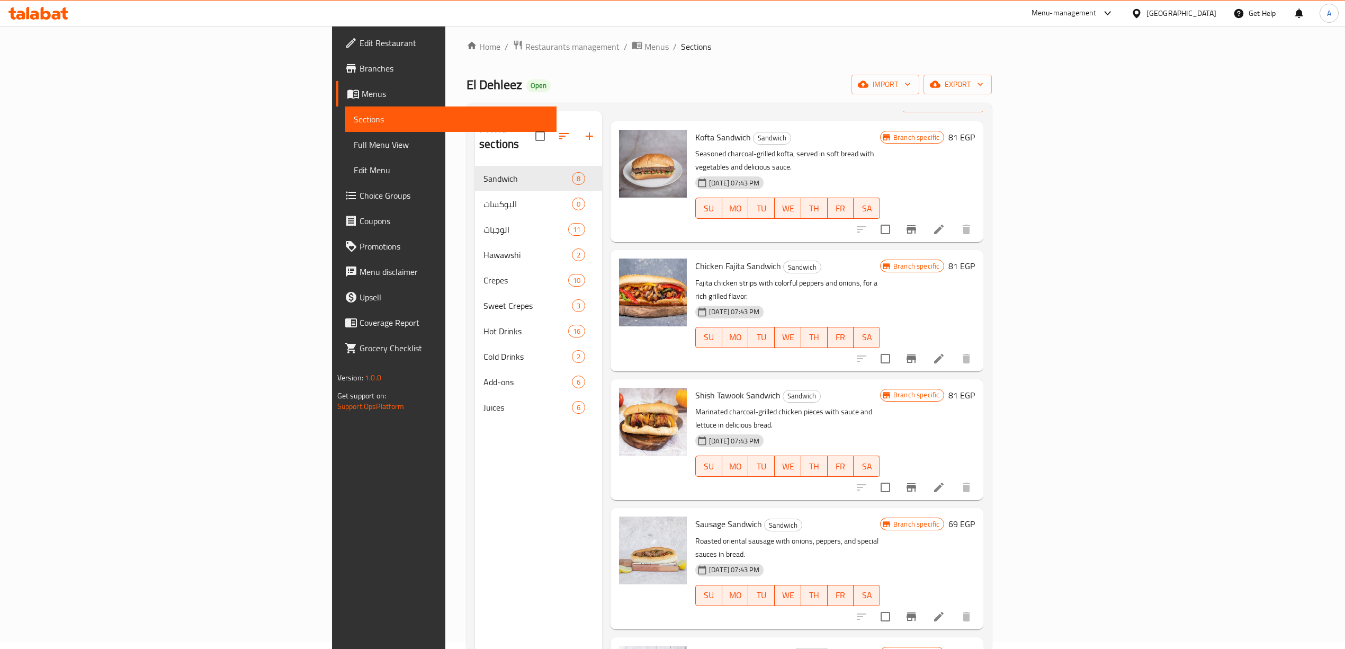
scroll to position [181, 0]
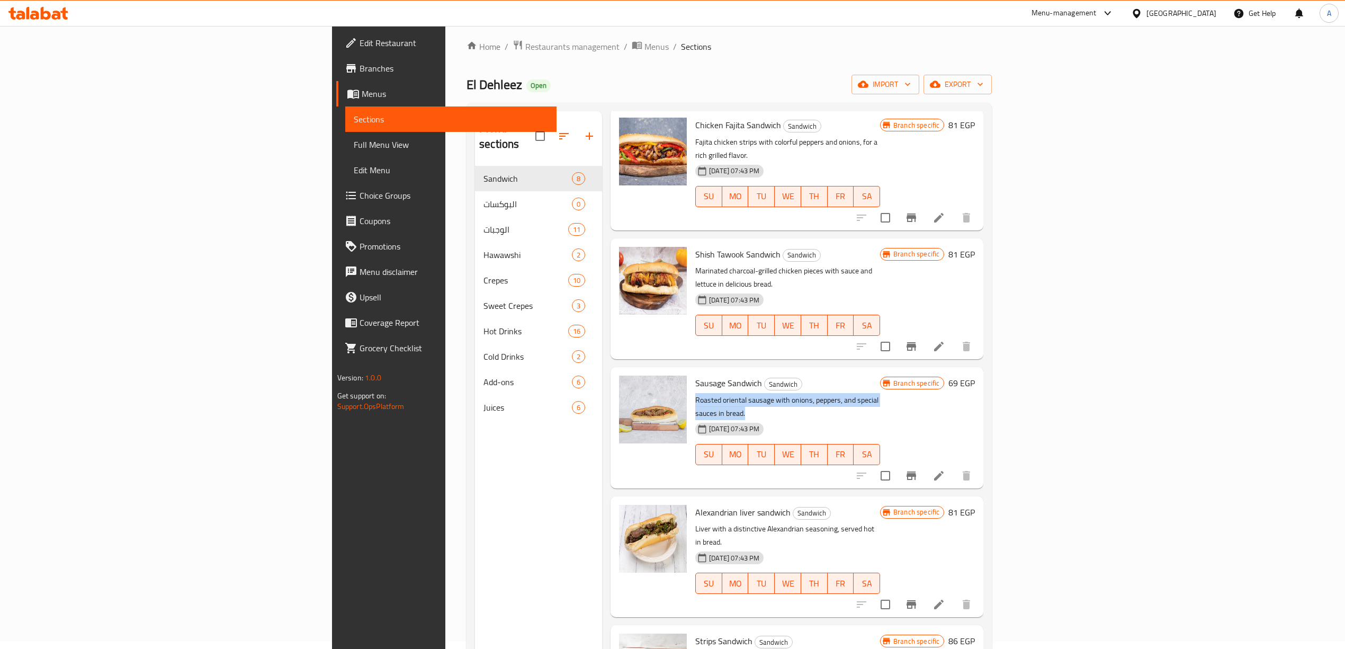
drag, startPoint x: 858, startPoint y: 344, endPoint x: 613, endPoint y: 346, distance: 244.6
click at [695, 393] on p "Roasted oriental sausage with onions, peppers, and special sauces in bread." at bounding box center [787, 406] width 185 height 26
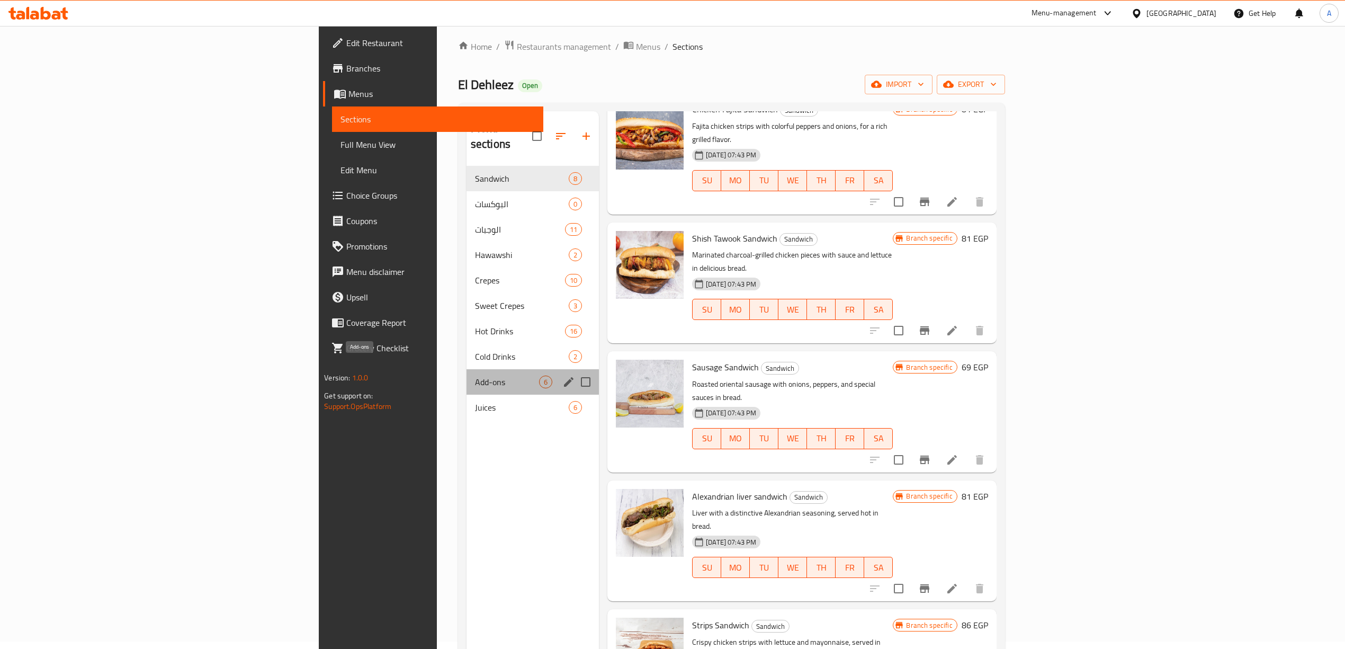
click at [475, 375] on span "Add-ons" at bounding box center [507, 381] width 64 height 13
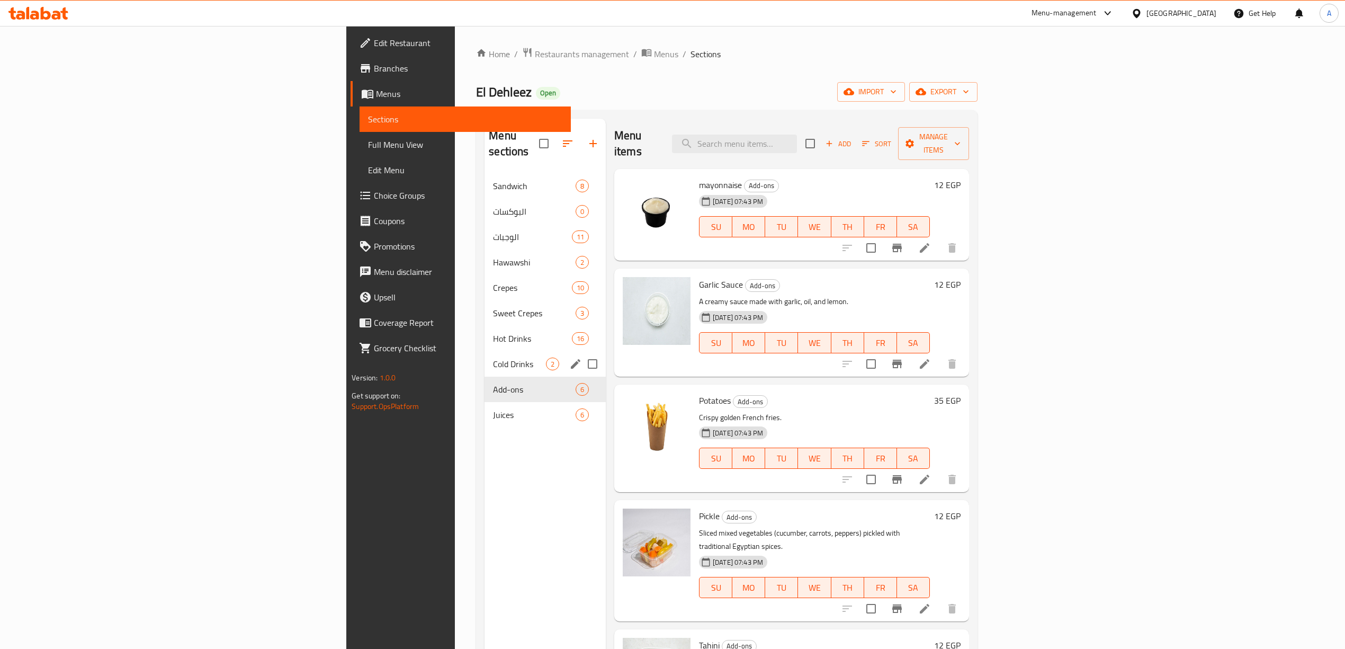
click at [493, 357] on span "Cold Drinks" at bounding box center [519, 363] width 53 height 13
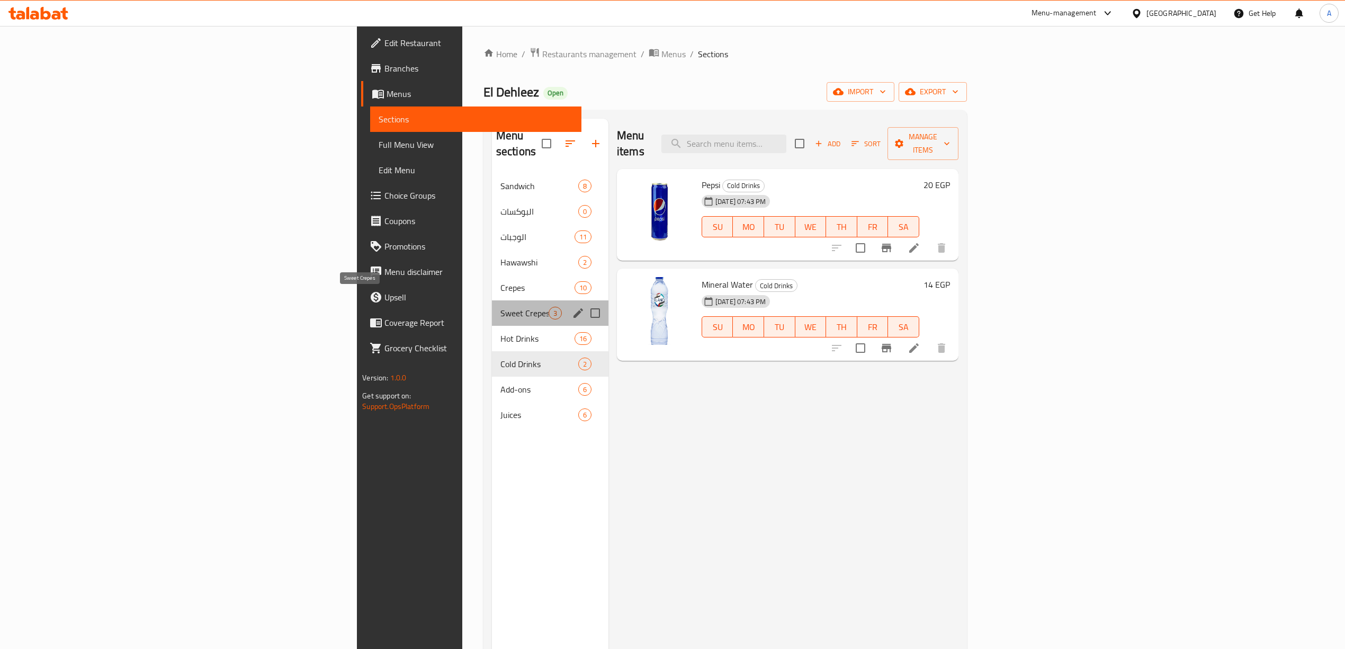
click at [500, 307] on span "Sweet Crepes" at bounding box center [524, 313] width 48 height 13
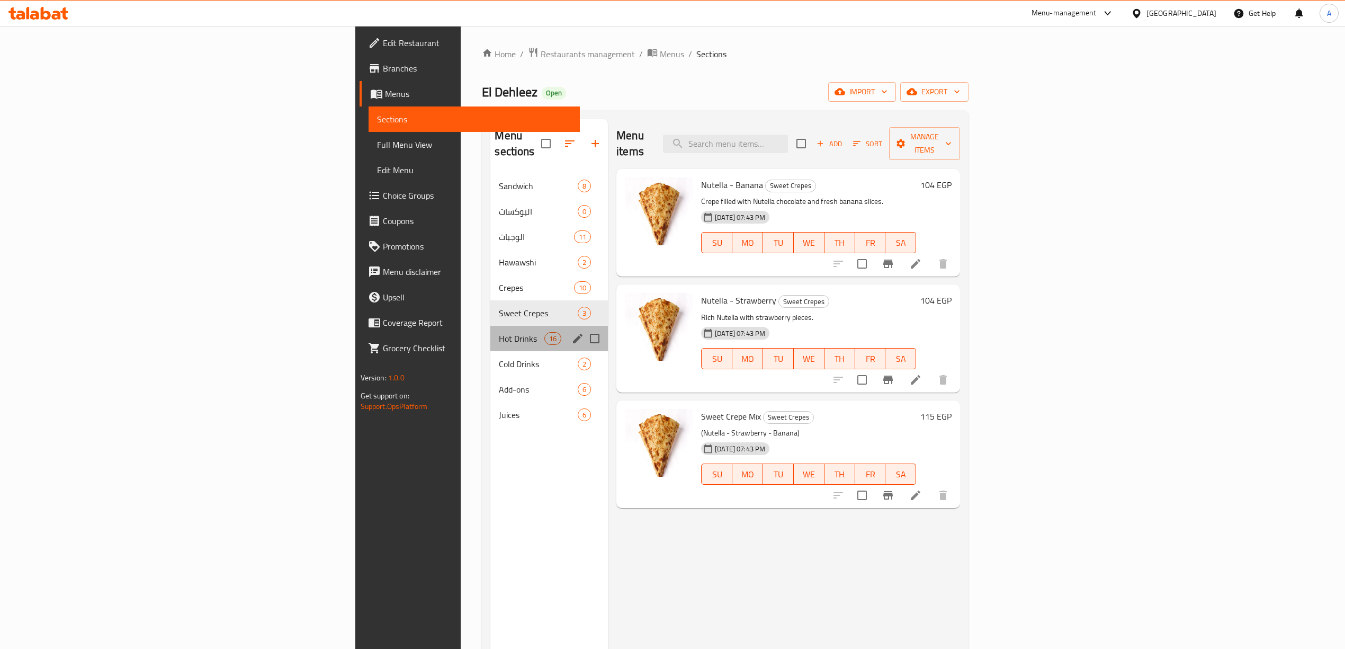
click at [490, 330] on div "Hot Drinks 16" at bounding box center [549, 338] width 118 height 25
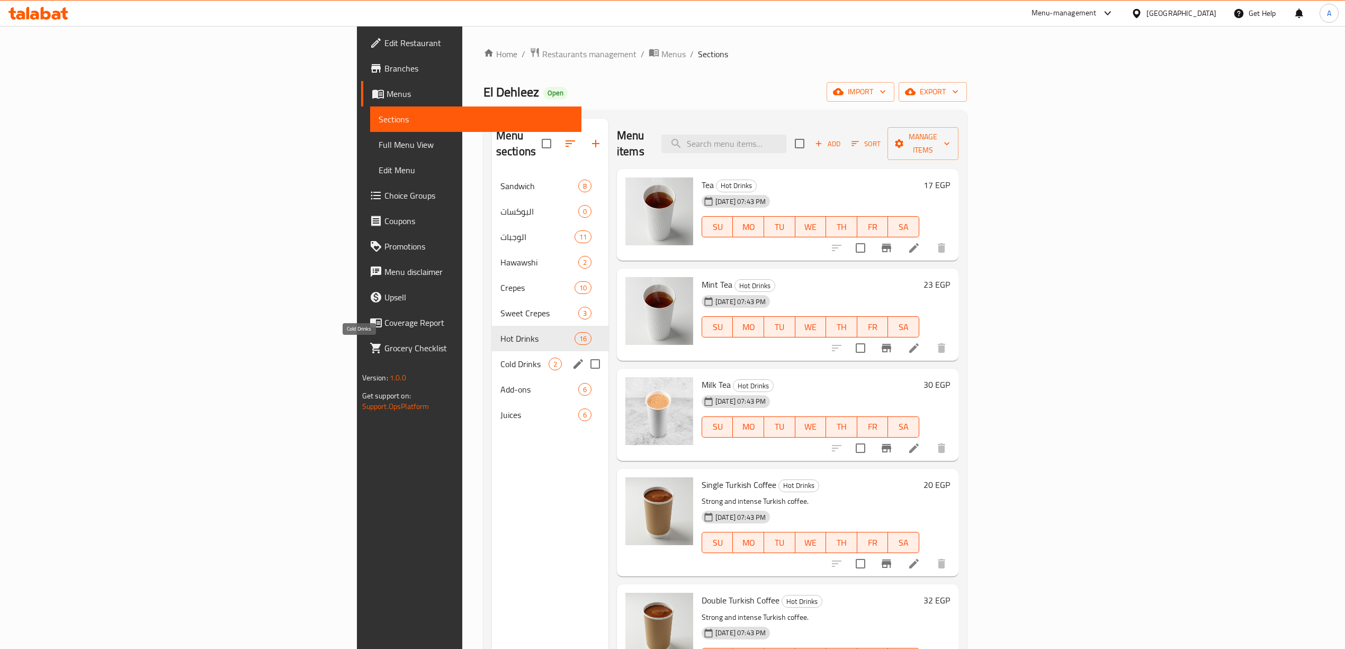
click at [500, 357] on span "Cold Drinks" at bounding box center [524, 363] width 48 height 13
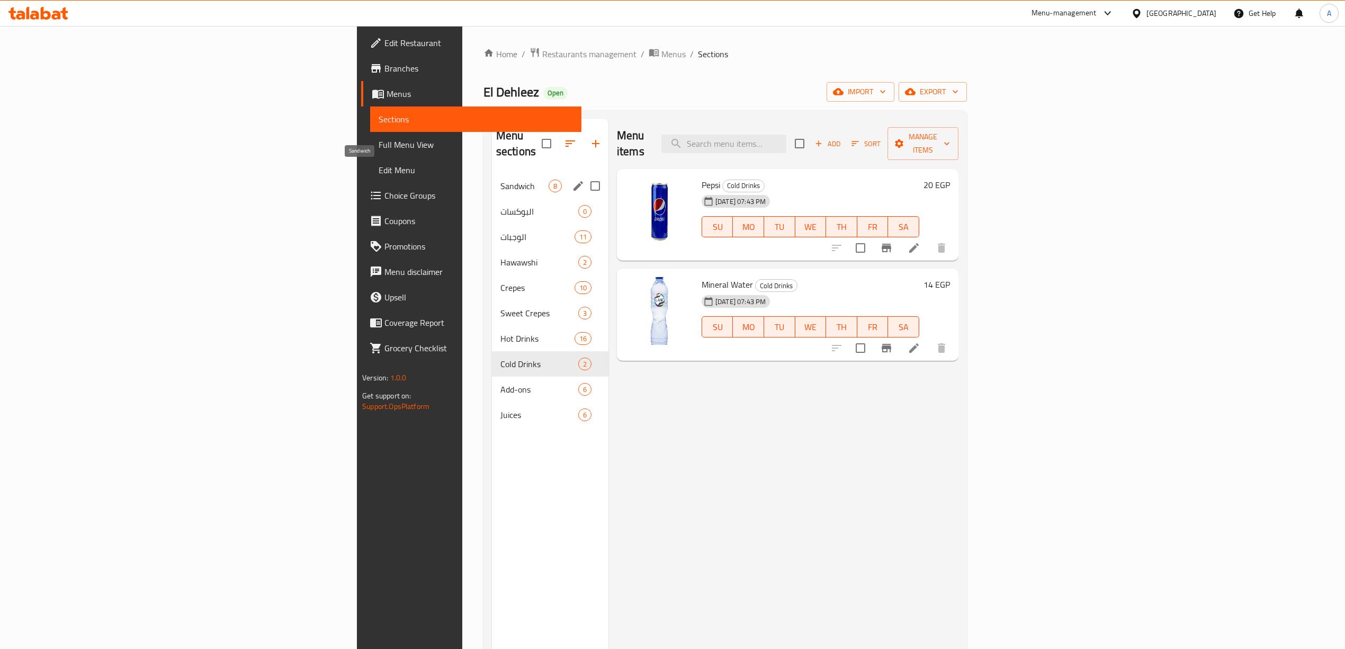
click at [500, 180] on span "Sandwich" at bounding box center [524, 186] width 48 height 13
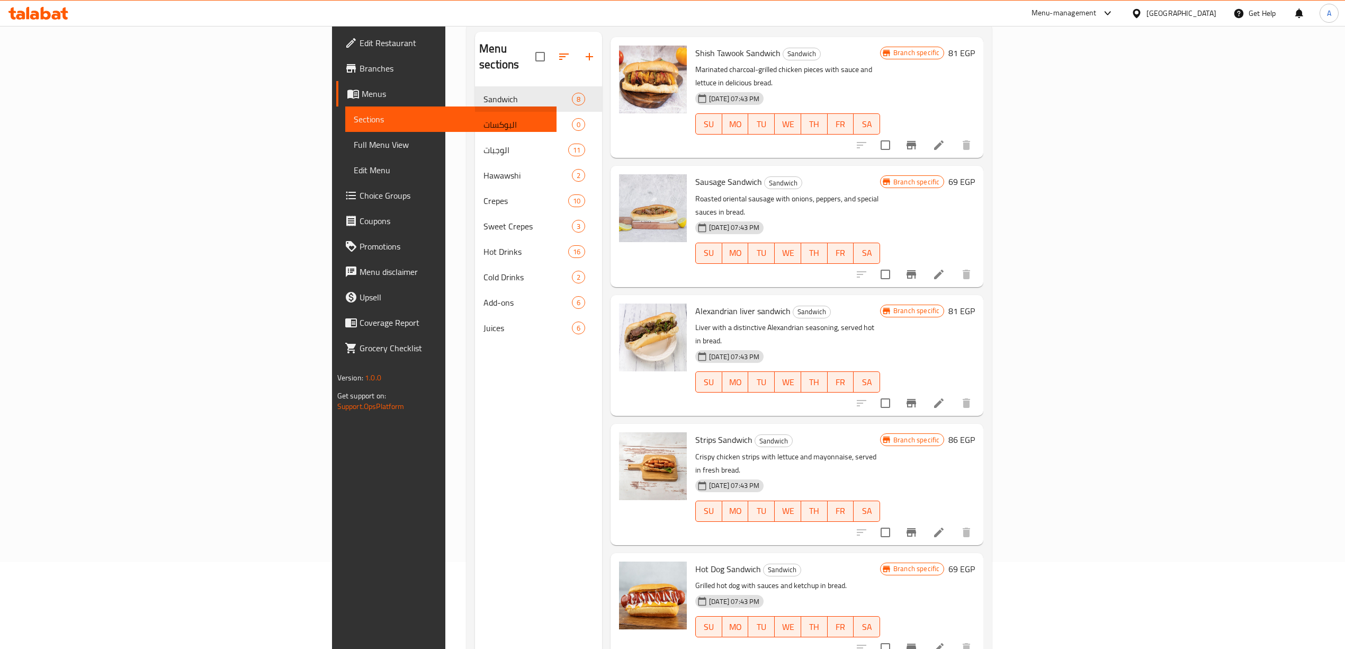
scroll to position [149, 0]
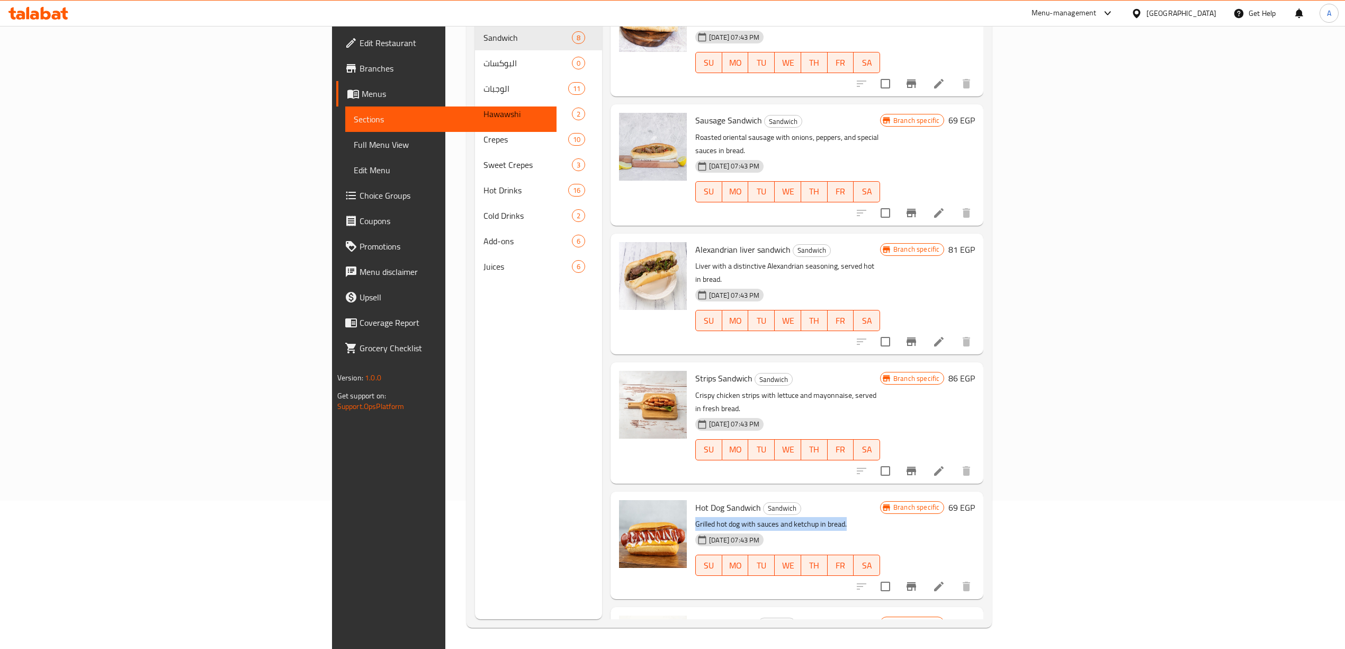
drag, startPoint x: 769, startPoint y: 432, endPoint x: 611, endPoint y: 427, distance: 157.9
click at [691, 496] on div "Hot Dog Sandwich Sandwich Grilled hot dog with sauces and ketchup in bread. 31-…" at bounding box center [787, 545] width 193 height 99
click at [732, 500] on h6 "Hot Dog Sandwich Sandwich" at bounding box center [787, 507] width 185 height 15
drag, startPoint x: 670, startPoint y: 528, endPoint x: 610, endPoint y: 525, distance: 60.4
click at [691, 611] on div "Potato Sandwich Sandwich Crispy French fries with ketchup and mayonnaise in bre…" at bounding box center [787, 660] width 193 height 99
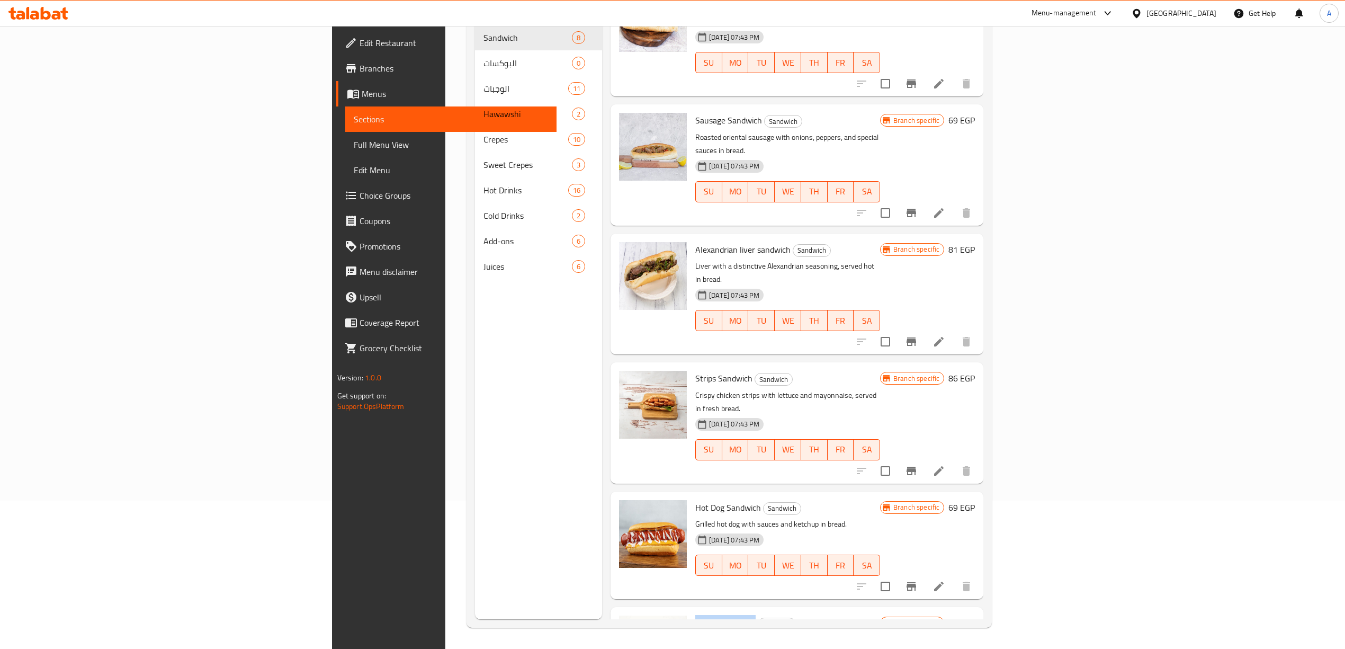
click at [695, 615] on span "Potato Sandwich" at bounding box center [725, 623] width 60 height 16
drag, startPoint x: 670, startPoint y: 530, endPoint x: 599, endPoint y: 532, distance: 71.0
click at [615, 611] on div "Potato Sandwich Sandwich Crispy French fries with ketchup and mayonnaise in bre…" at bounding box center [797, 660] width 364 height 99
click at [695, 615] on span "Potato Sandwich" at bounding box center [725, 623] width 60 height 16
drag, startPoint x: 672, startPoint y: 528, endPoint x: 613, endPoint y: 527, distance: 59.8
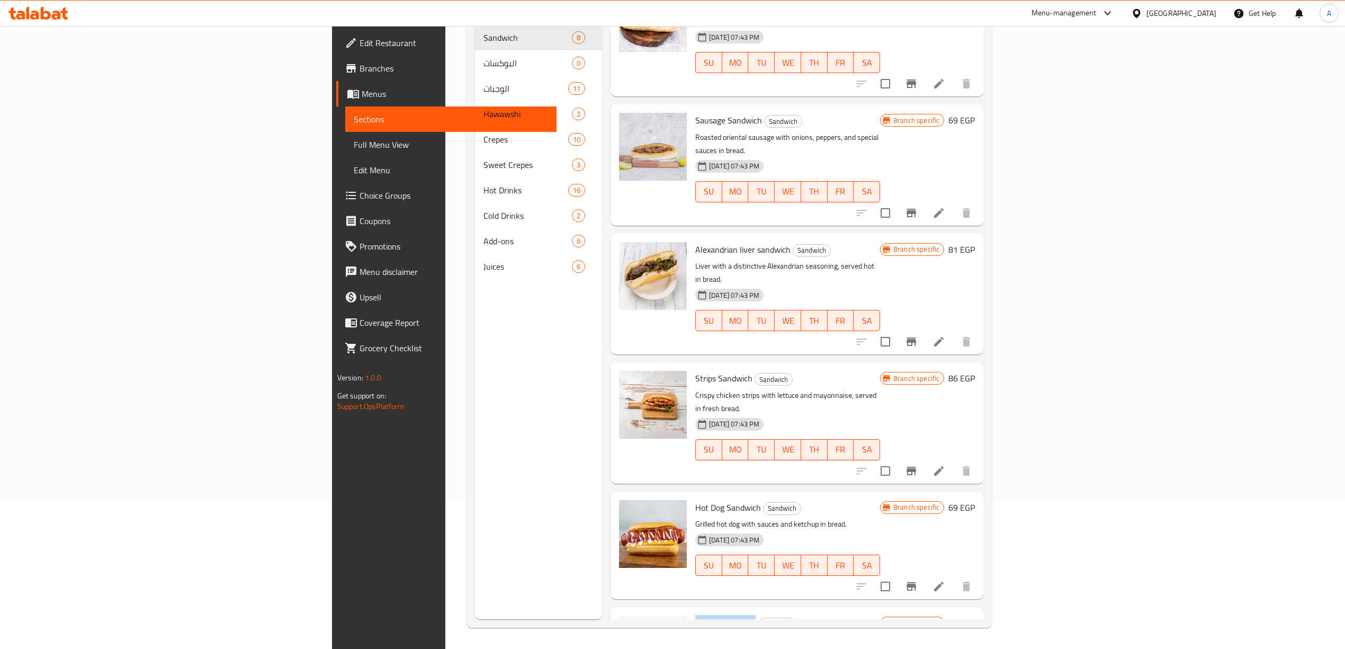
click at [695, 615] on h6 "Potato Sandwich Sandwich" at bounding box center [787, 622] width 185 height 15
click at [475, 349] on div "Menu sections Sandwich 8 البوكسات 0 الوجبات 11 Hawawshi 2 Crepes 10 Sweet Crepe…" at bounding box center [538, 294] width 127 height 649
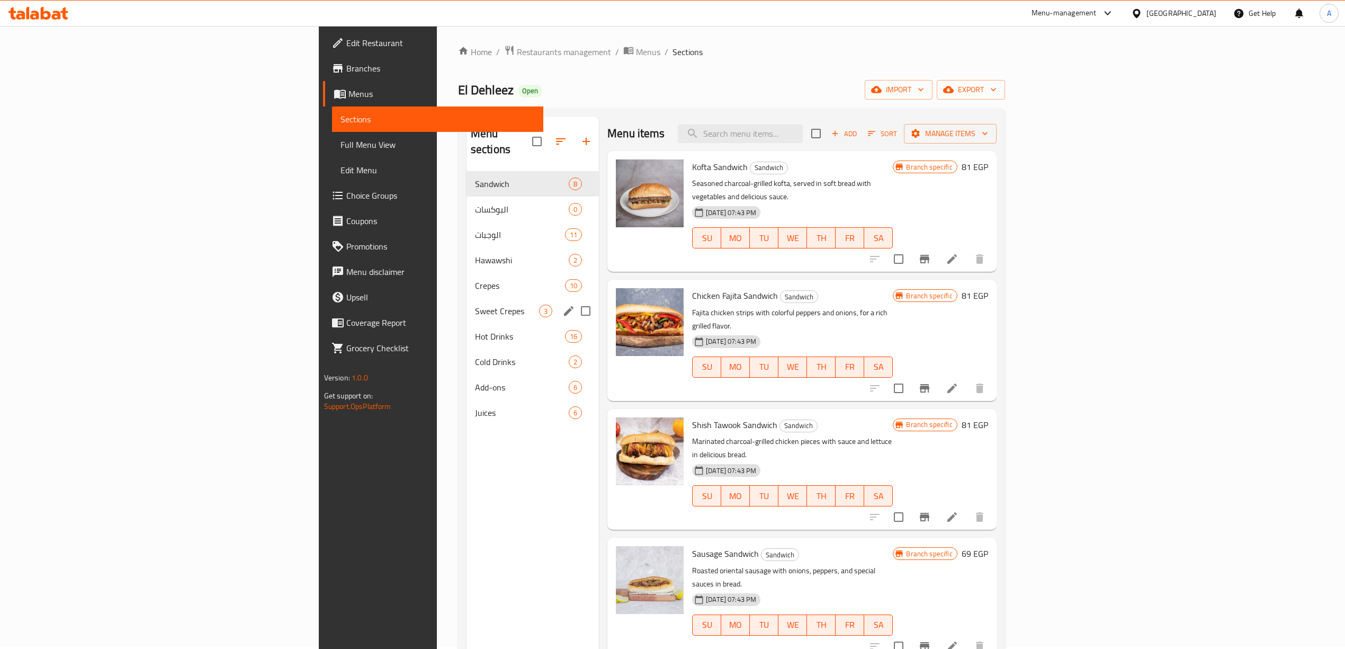
scroll to position [0, 0]
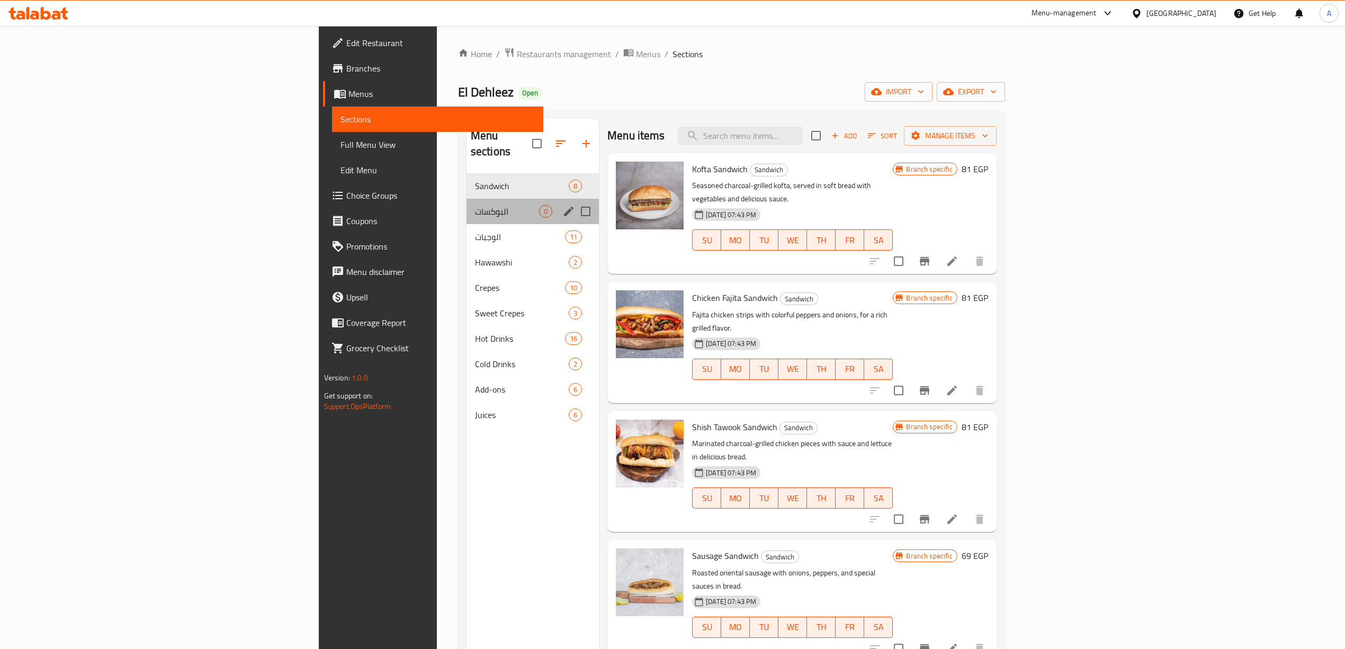
click at [467, 199] on div "البوكسات 0" at bounding box center [533, 211] width 132 height 25
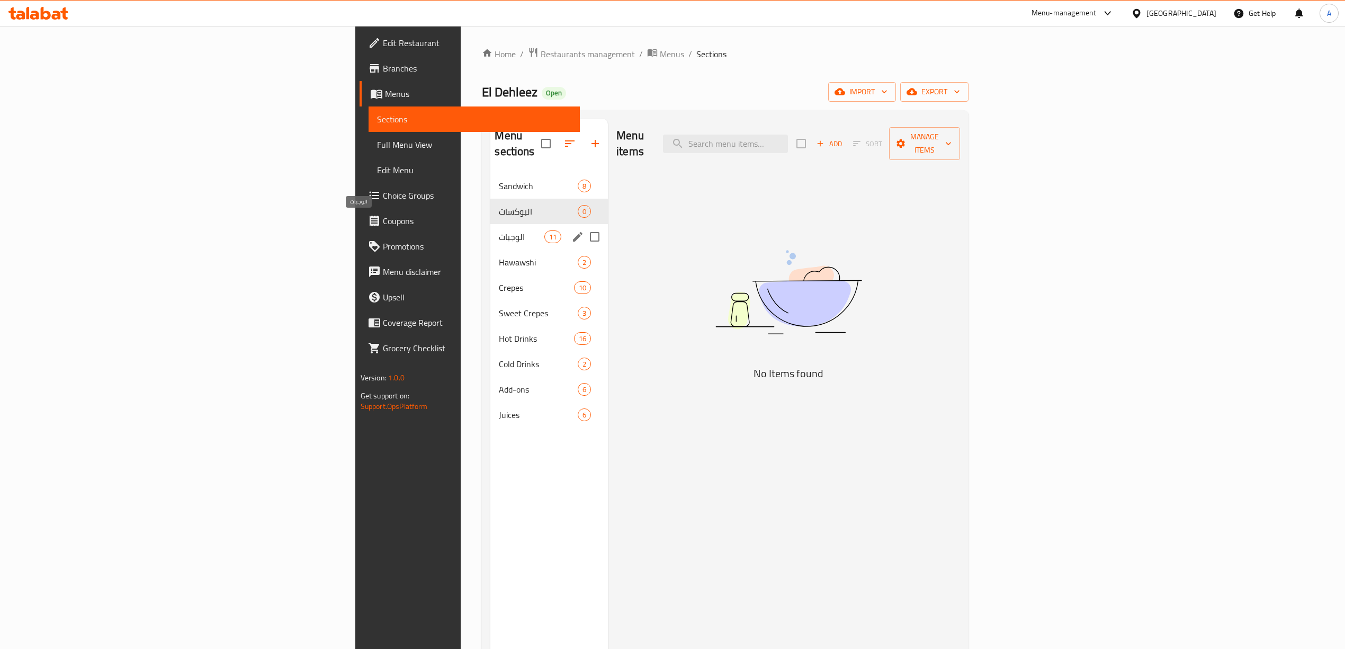
click at [499, 230] on span "الوجبات" at bounding box center [521, 236] width 45 height 13
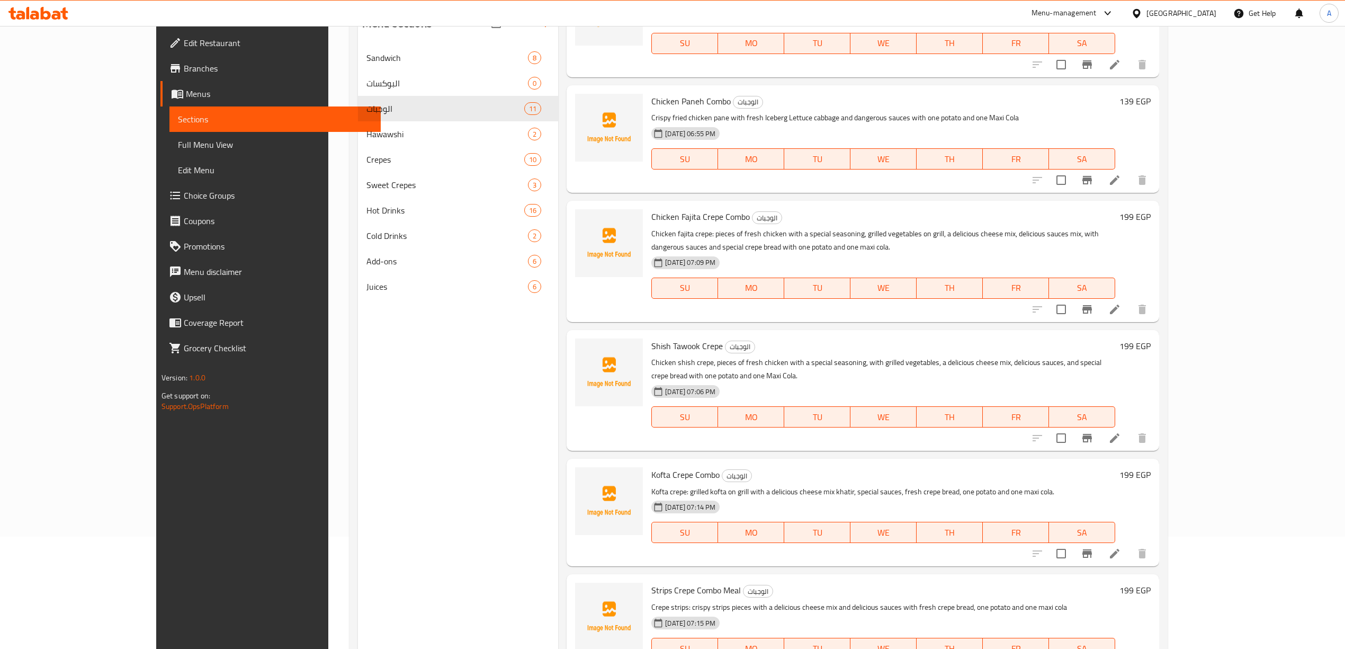
scroll to position [149, 0]
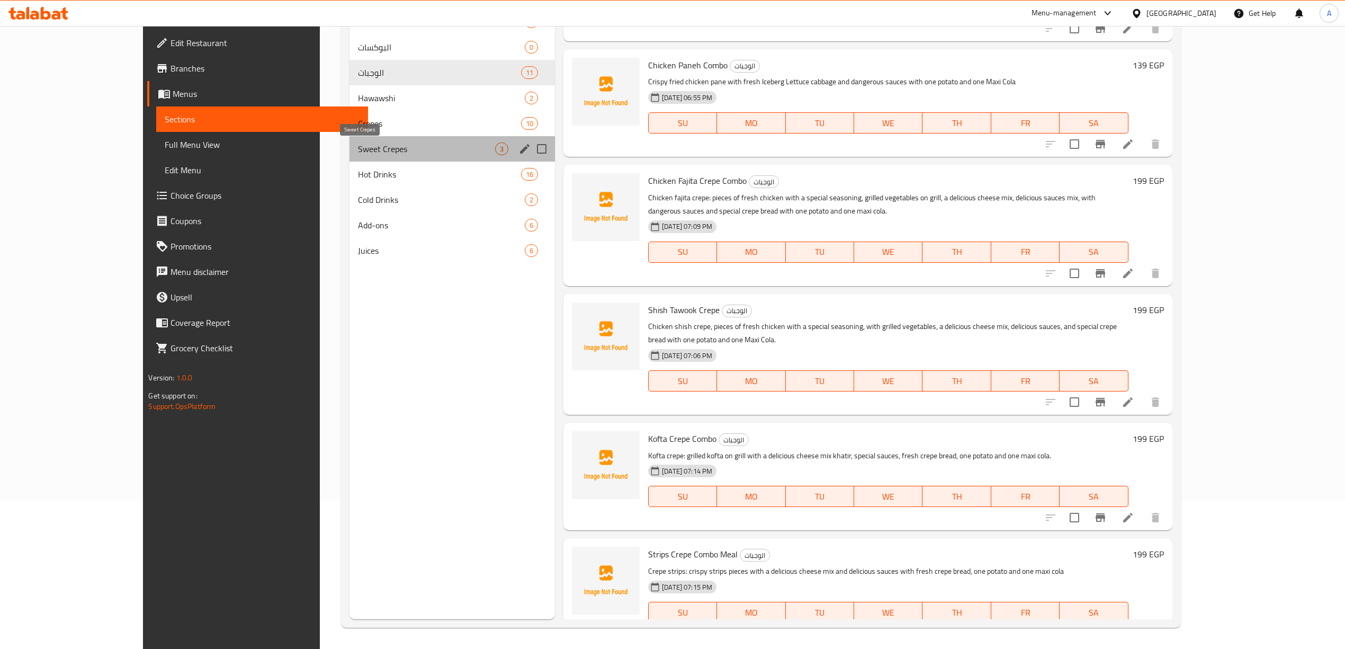
click at [358, 153] on span "Sweet Crepes" at bounding box center [426, 148] width 137 height 13
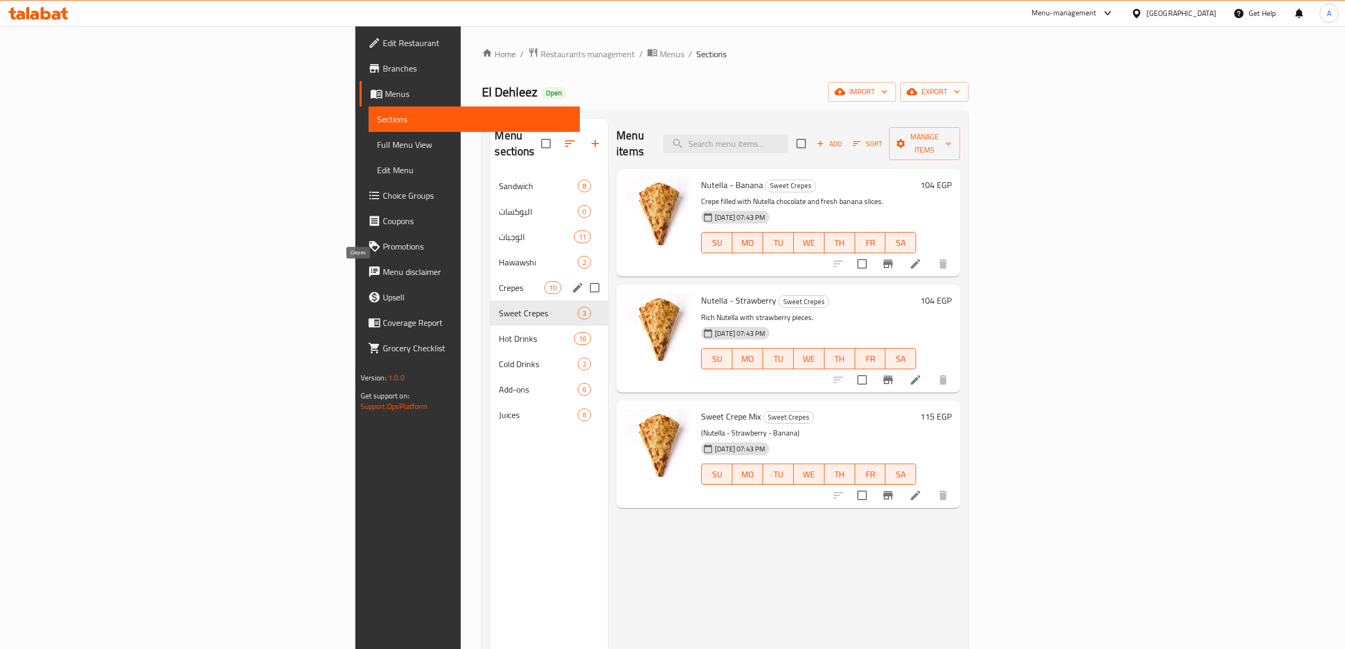
click at [499, 281] on span "Crepes" at bounding box center [521, 287] width 45 height 13
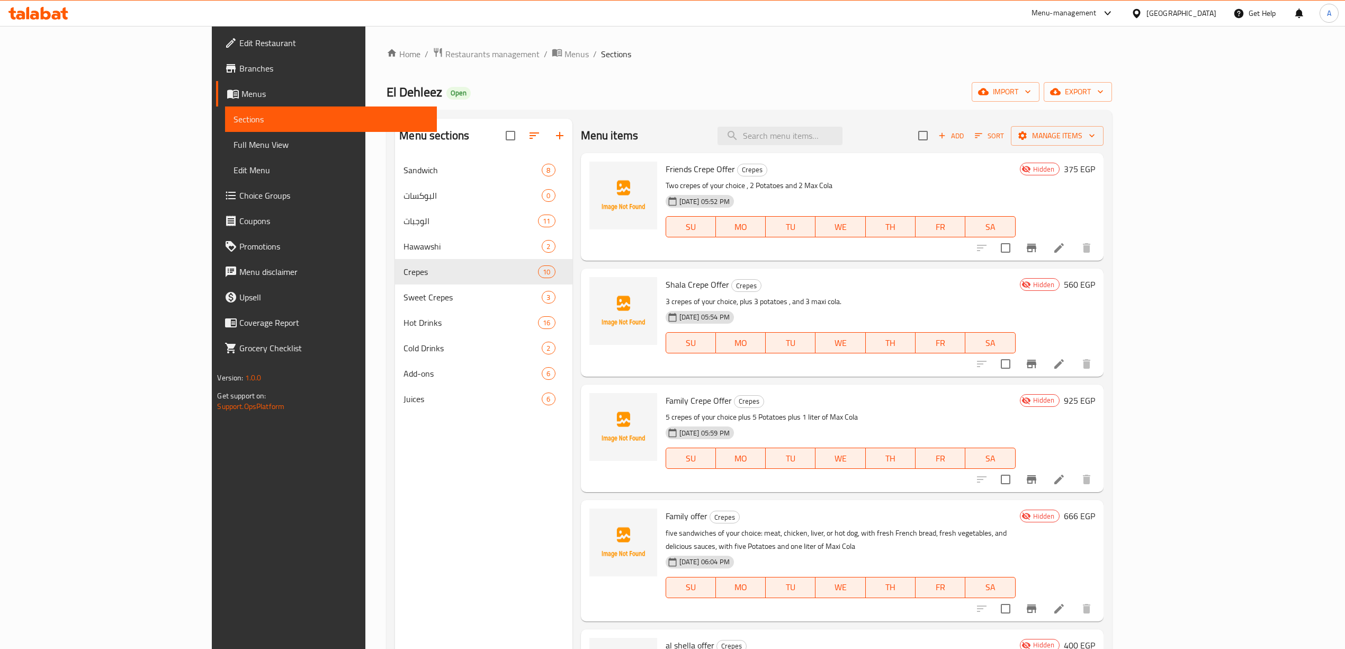
click at [1019, 178] on div "Friends Crepe Offer Crepes Two crepes of your choice , 2 Potatoes and 2 Max Col…" at bounding box center [840, 206] width 358 height 99
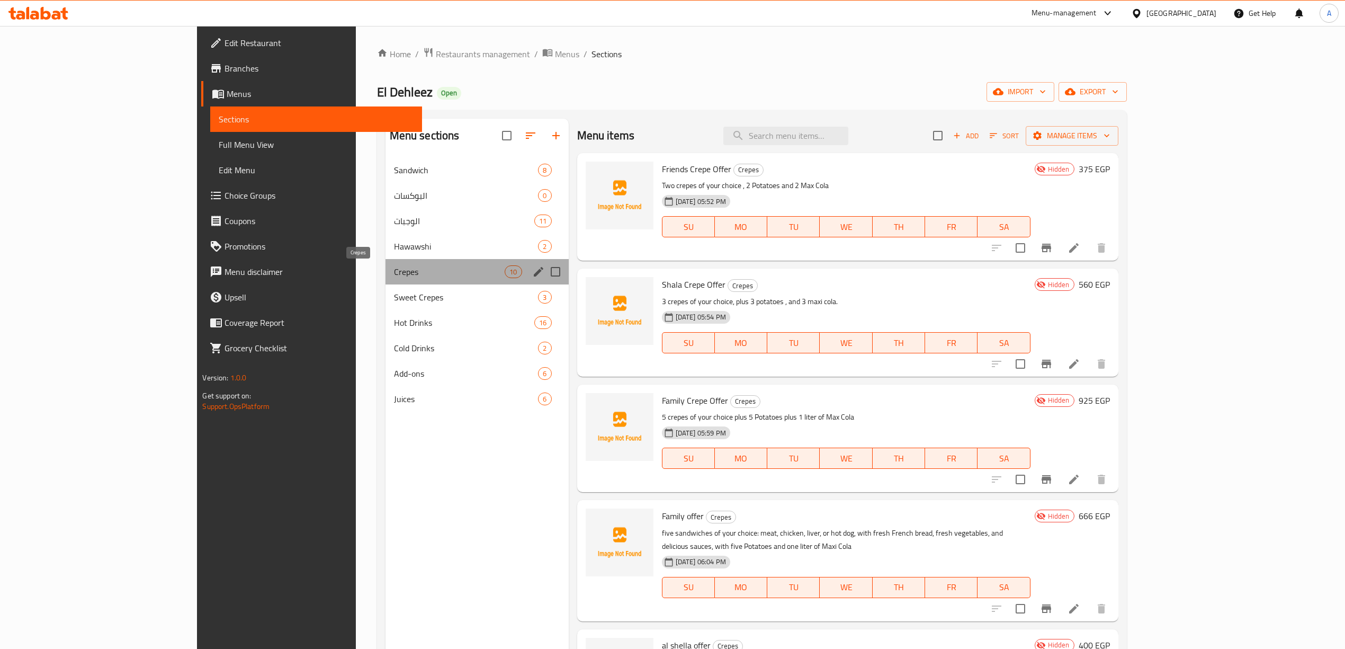
click at [394, 273] on span "Crepes" at bounding box center [449, 271] width 111 height 13
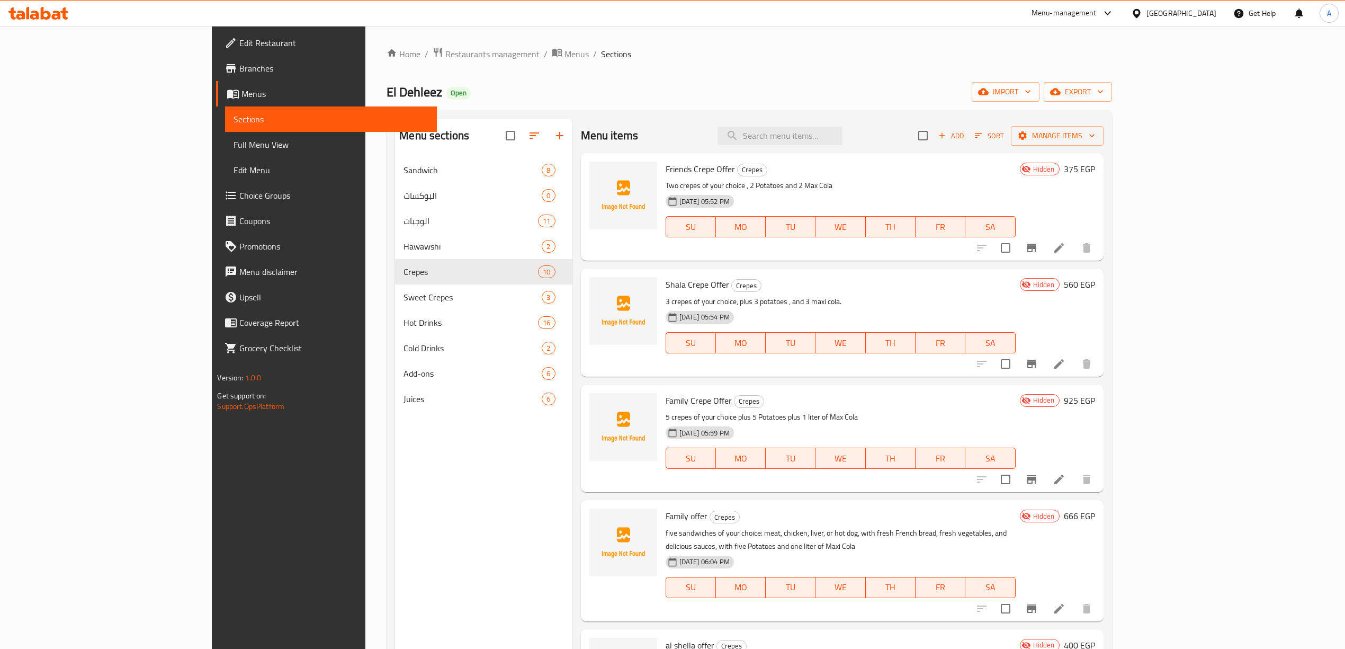
click at [1028, 94] on div "El Dehleez Open import export" at bounding box center [749, 92] width 725 height 20
click at [1104, 89] on span "export" at bounding box center [1077, 91] width 51 height 13
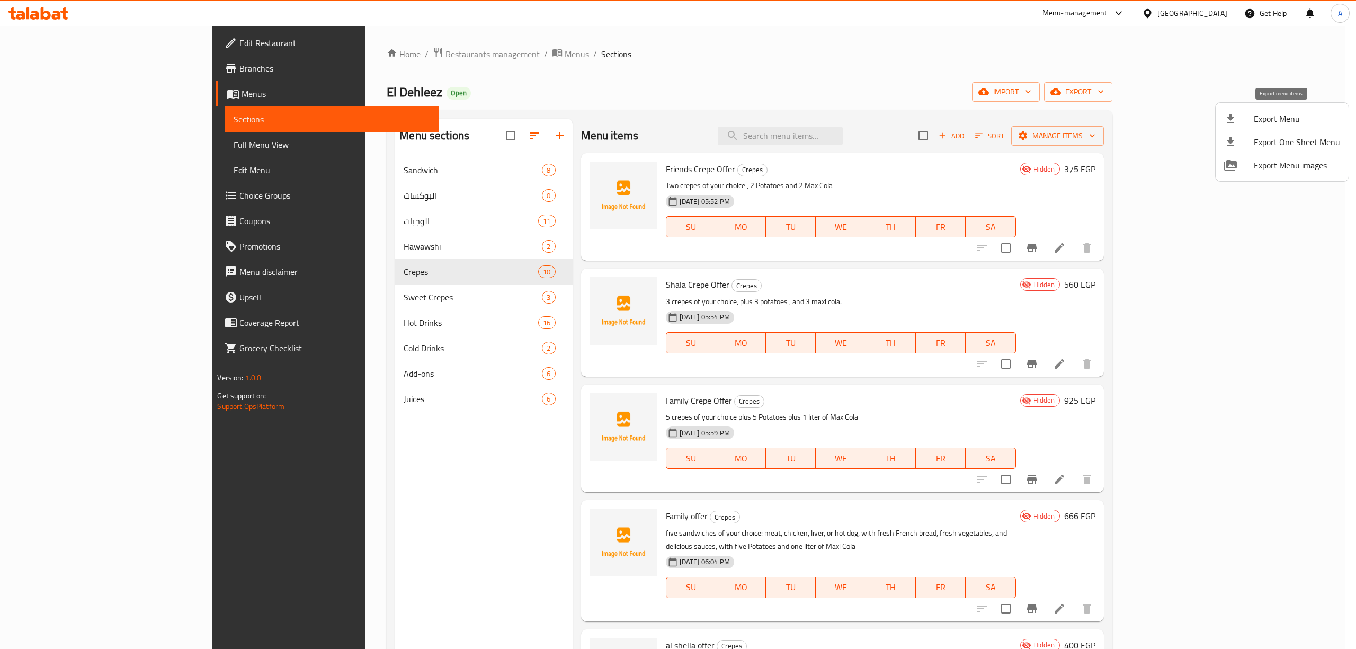
click at [1263, 117] on span "Export Menu" at bounding box center [1296, 118] width 86 height 13
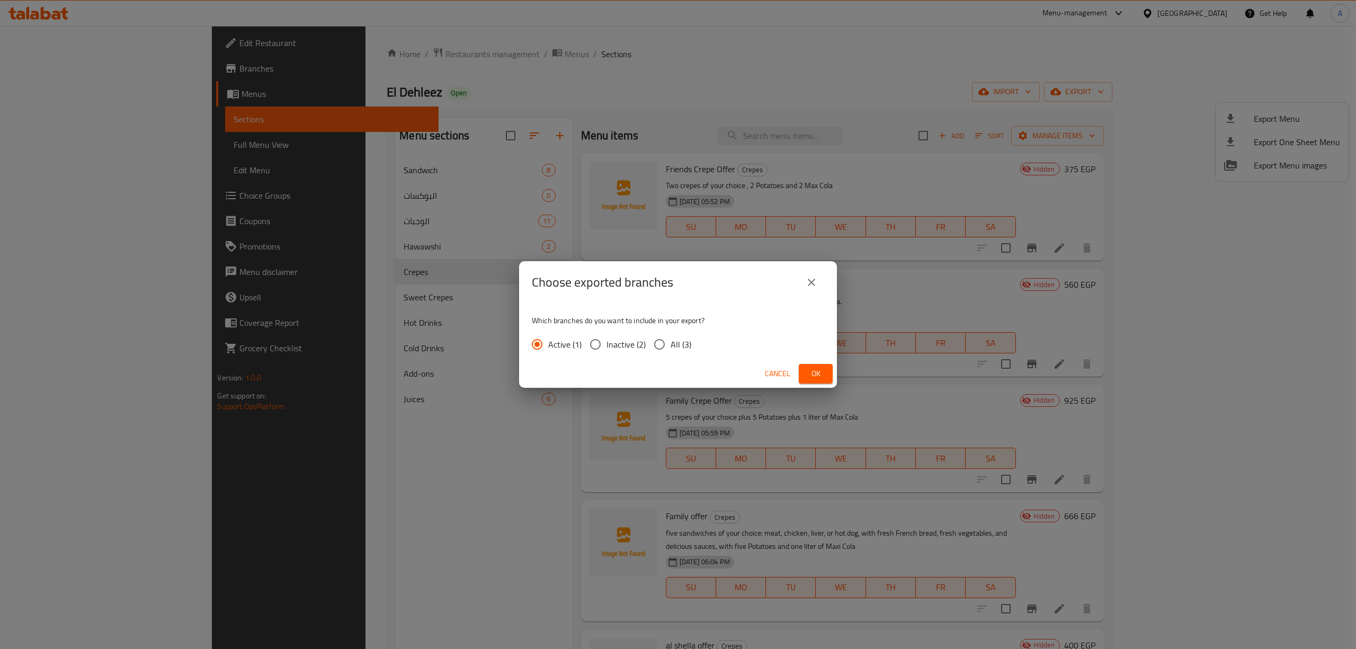
click at [665, 344] on input "All (3)" at bounding box center [659, 344] width 22 height 22
radio input "true"
click at [818, 369] on span "Ok" at bounding box center [815, 373] width 17 height 13
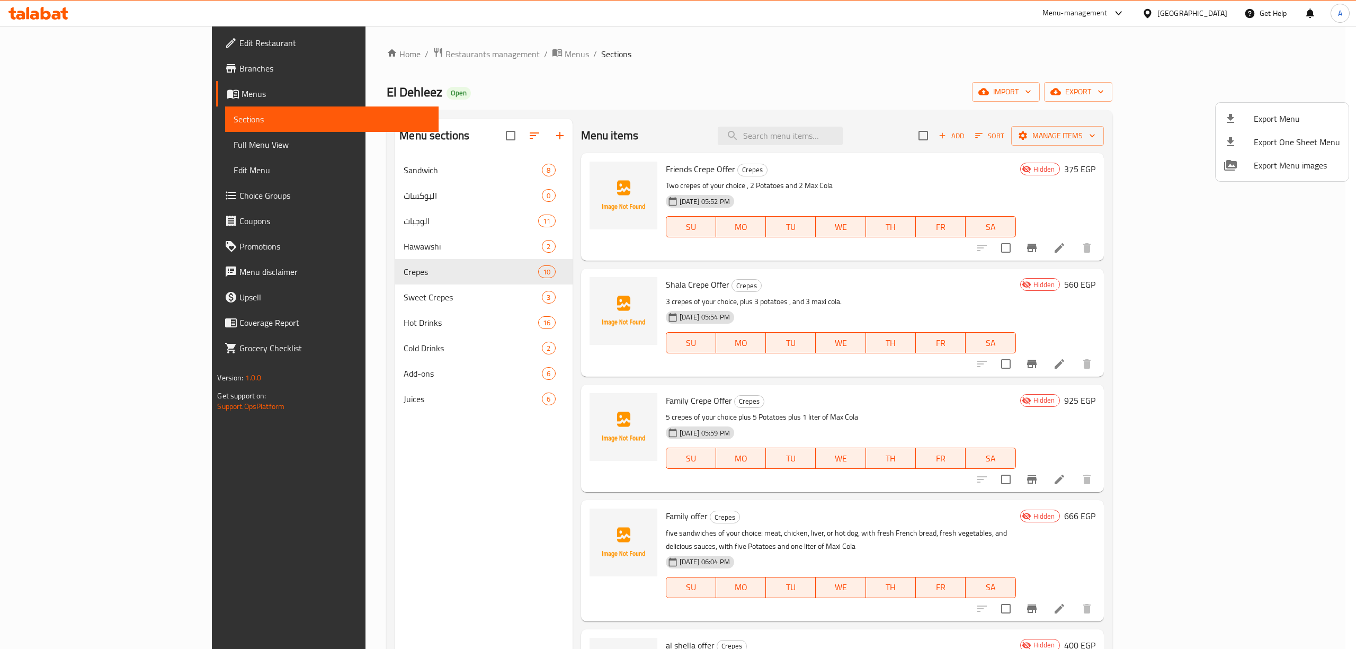
click at [877, 57] on div at bounding box center [678, 324] width 1356 height 649
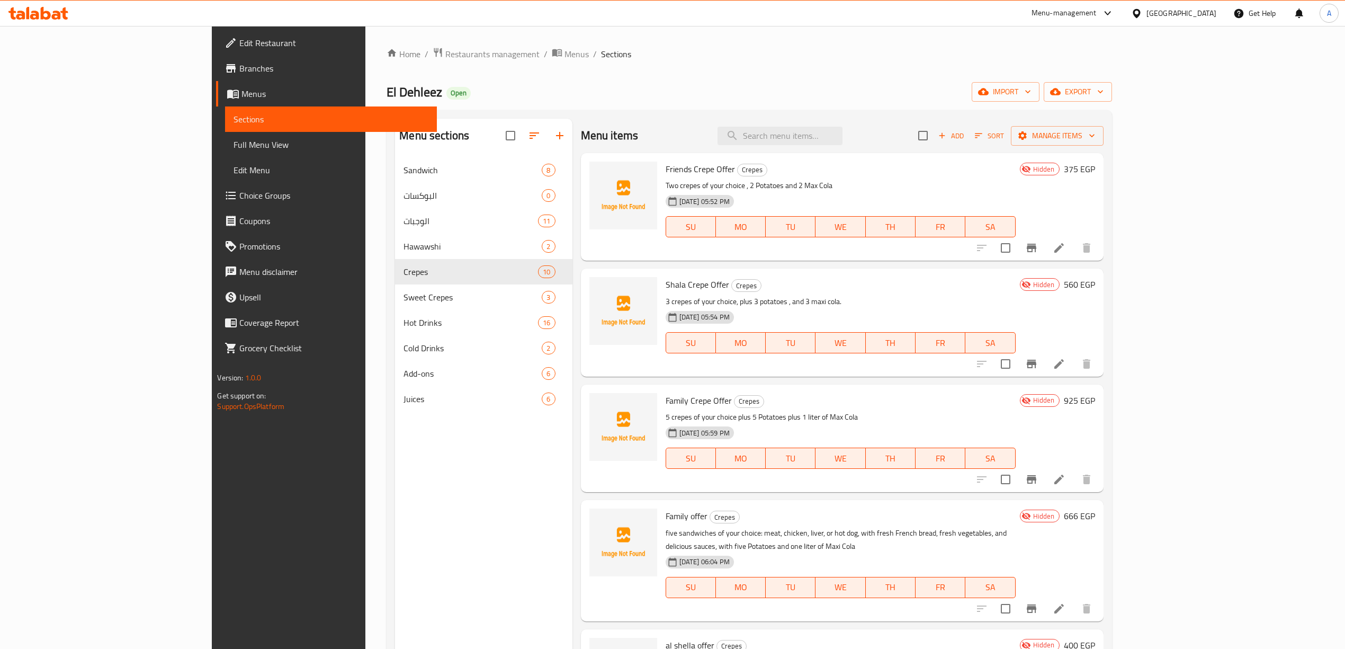
click at [395, 608] on div "Menu sections Sandwich 8 البوكسات 0 الوجبات 11 Hawawshi 2 Crepes 10 Sweet Crepe…" at bounding box center [483, 443] width 177 height 649
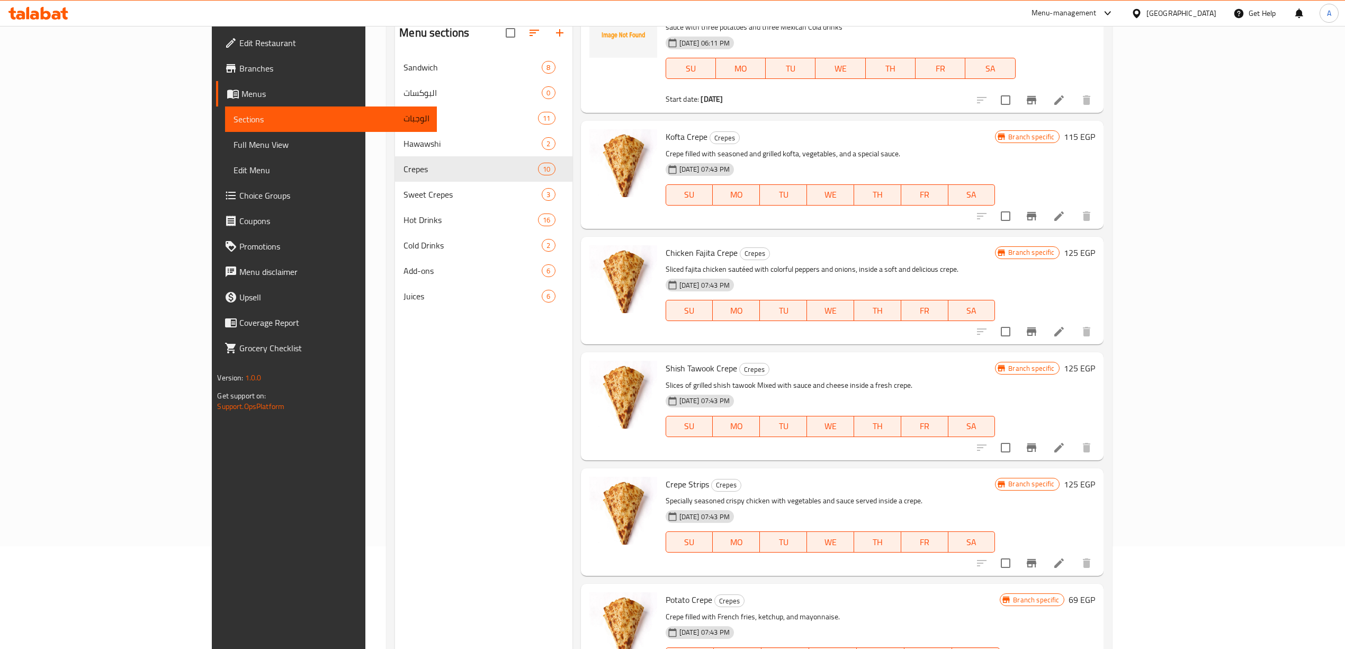
scroll to position [78, 0]
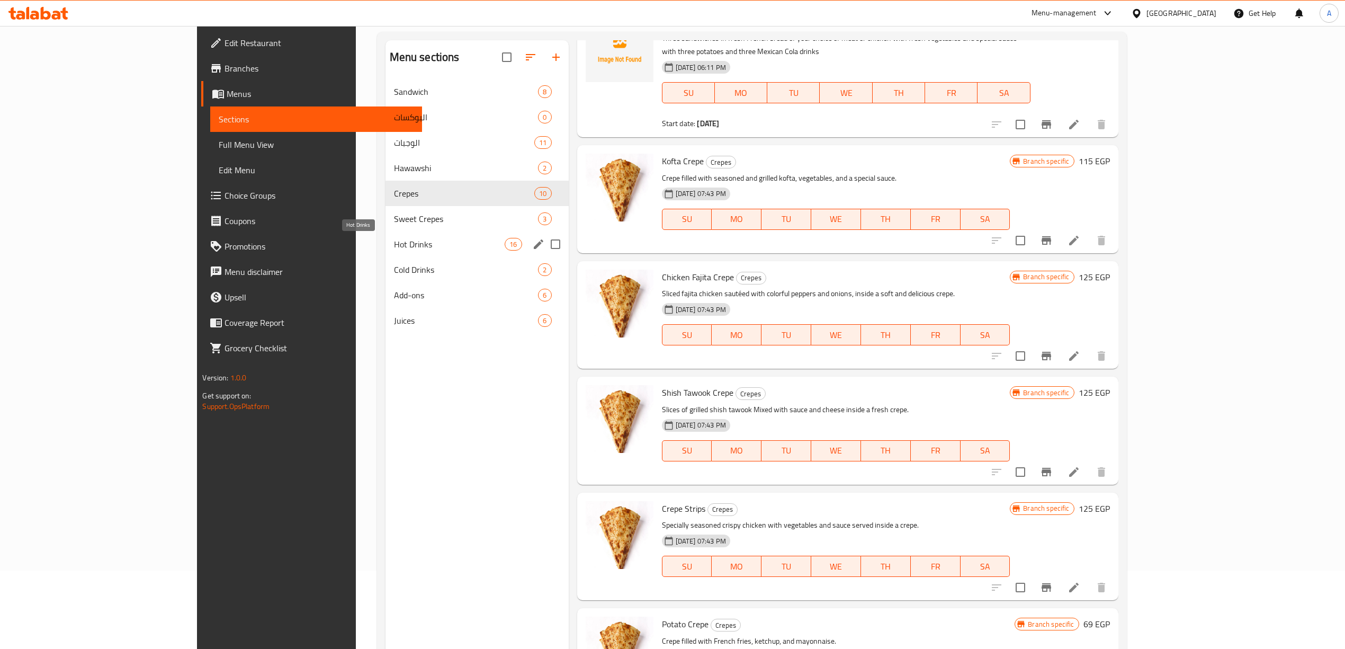
click at [394, 247] on span "Hot Drinks" at bounding box center [449, 244] width 111 height 13
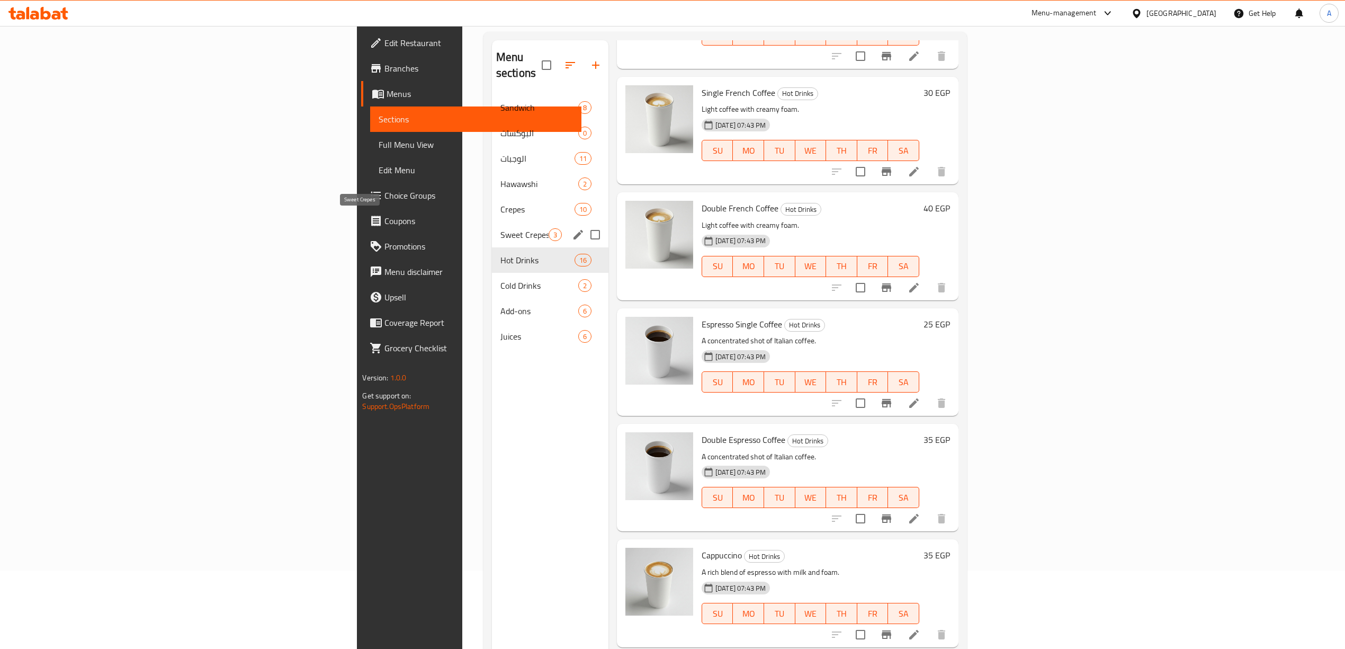
click at [500, 228] on span "Sweet Crepes" at bounding box center [524, 234] width 48 height 13
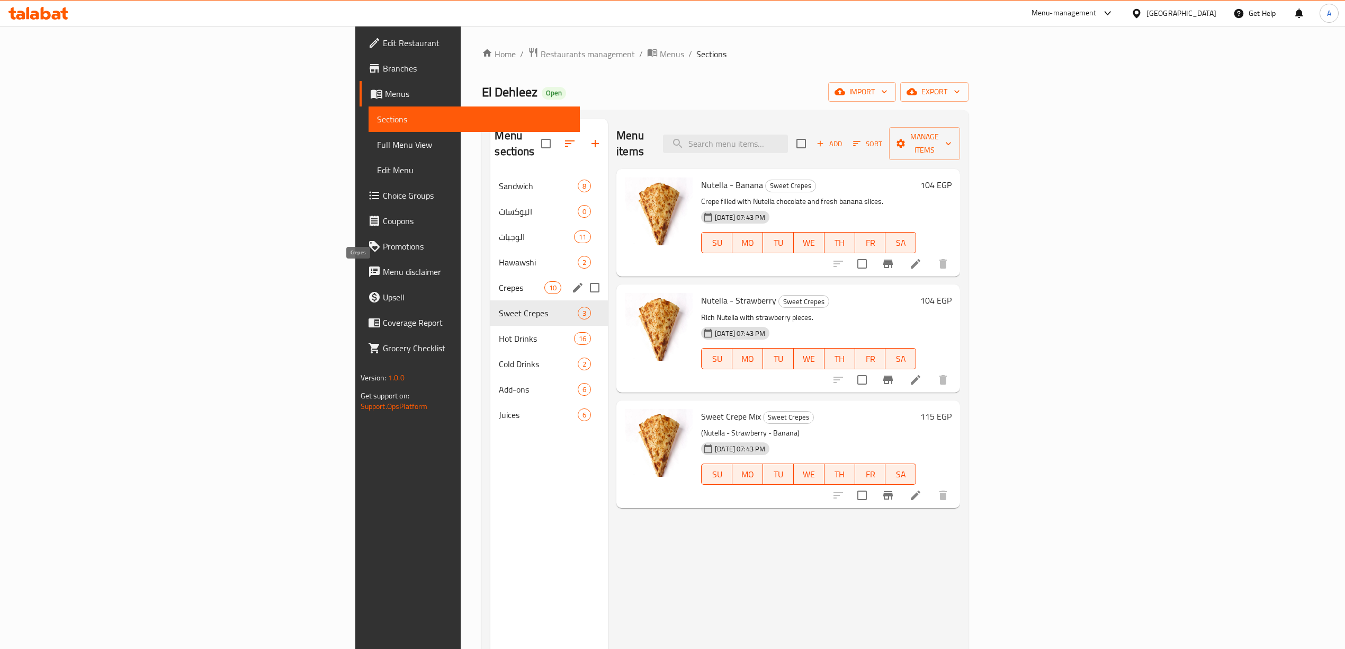
click at [499, 281] on span "Crepes" at bounding box center [521, 287] width 45 height 13
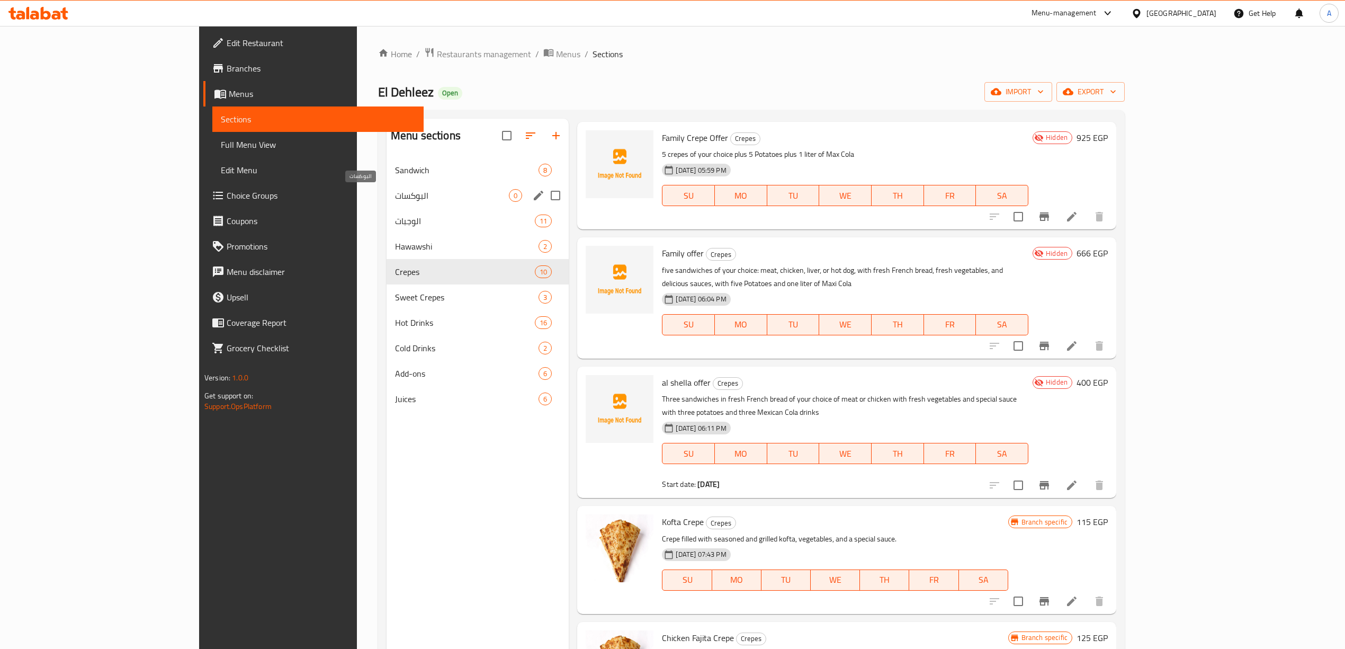
click at [395, 193] on span "البوكسات" at bounding box center [452, 195] width 114 height 13
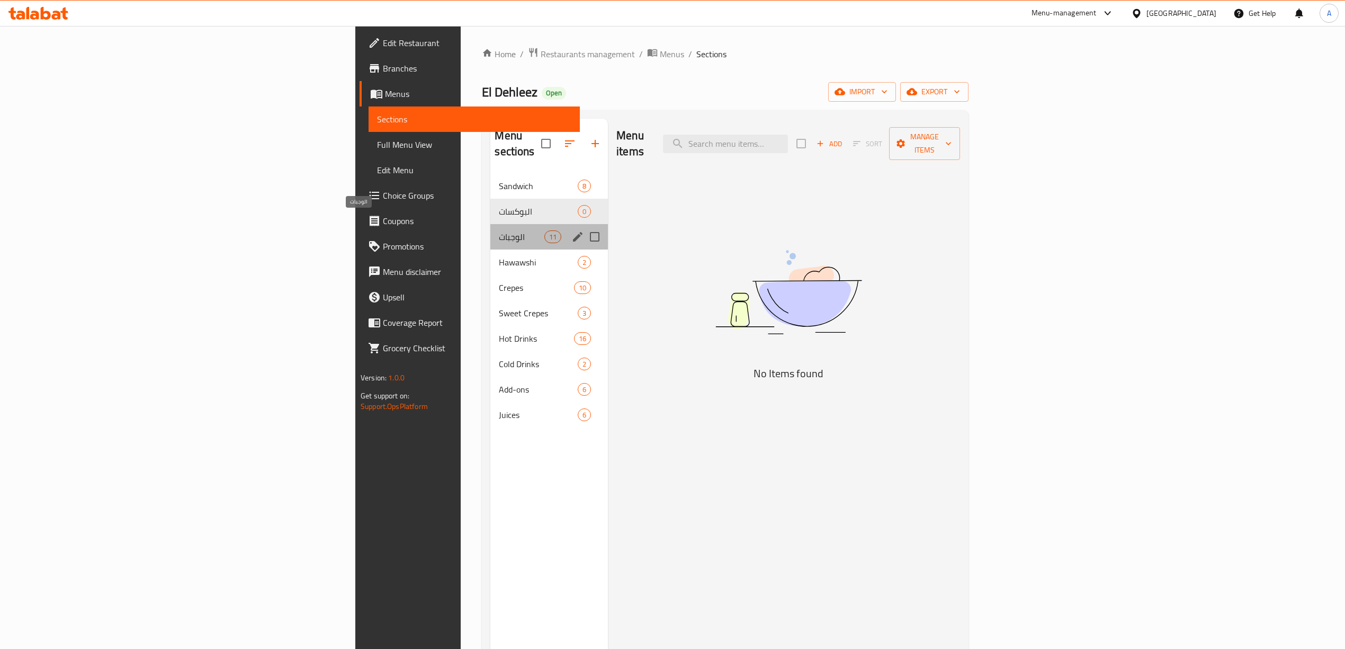
click at [499, 230] on span "الوجبات" at bounding box center [521, 236] width 45 height 13
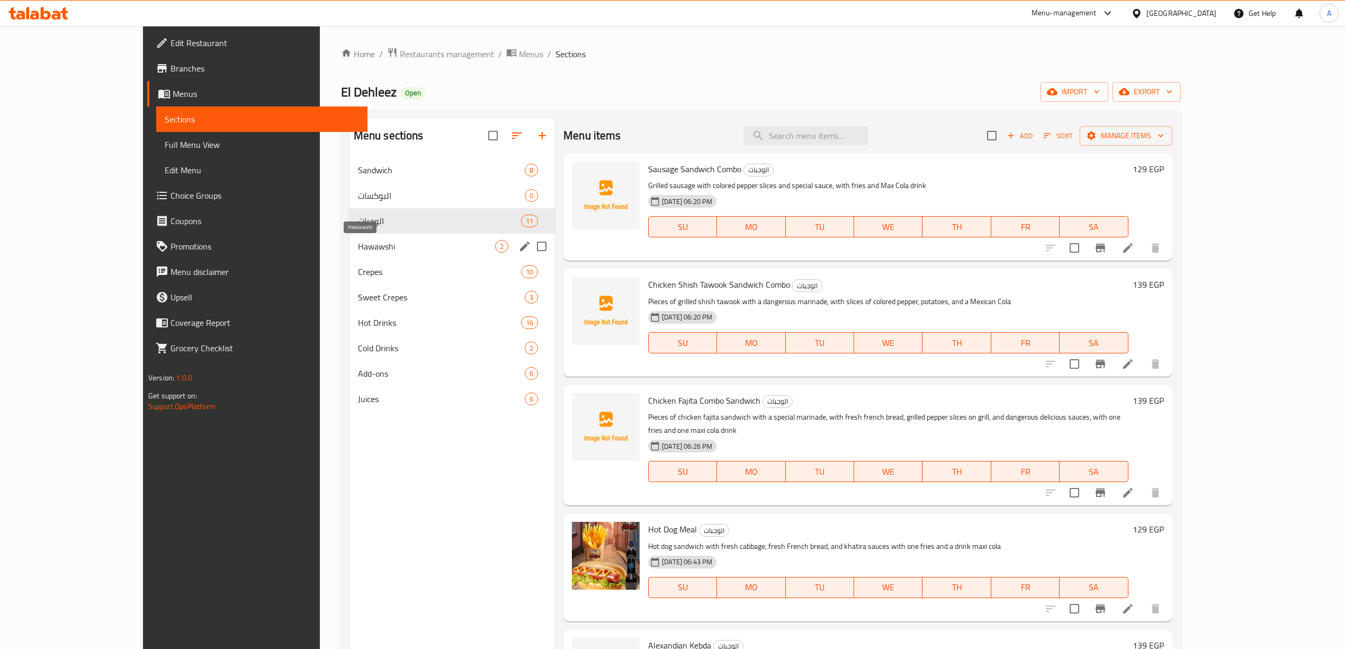
click at [358, 248] on span "Hawawshi" at bounding box center [426, 246] width 137 height 13
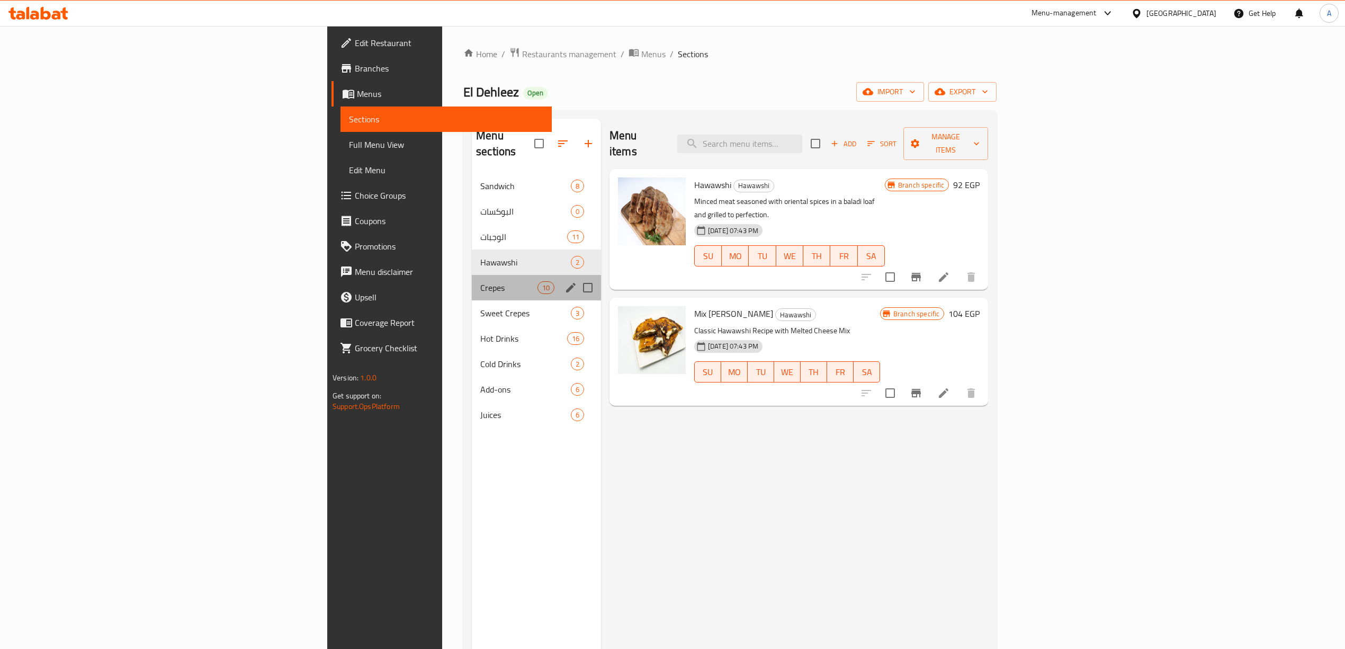
click at [472, 275] on div "Crepes 10" at bounding box center [536, 287] width 129 height 25
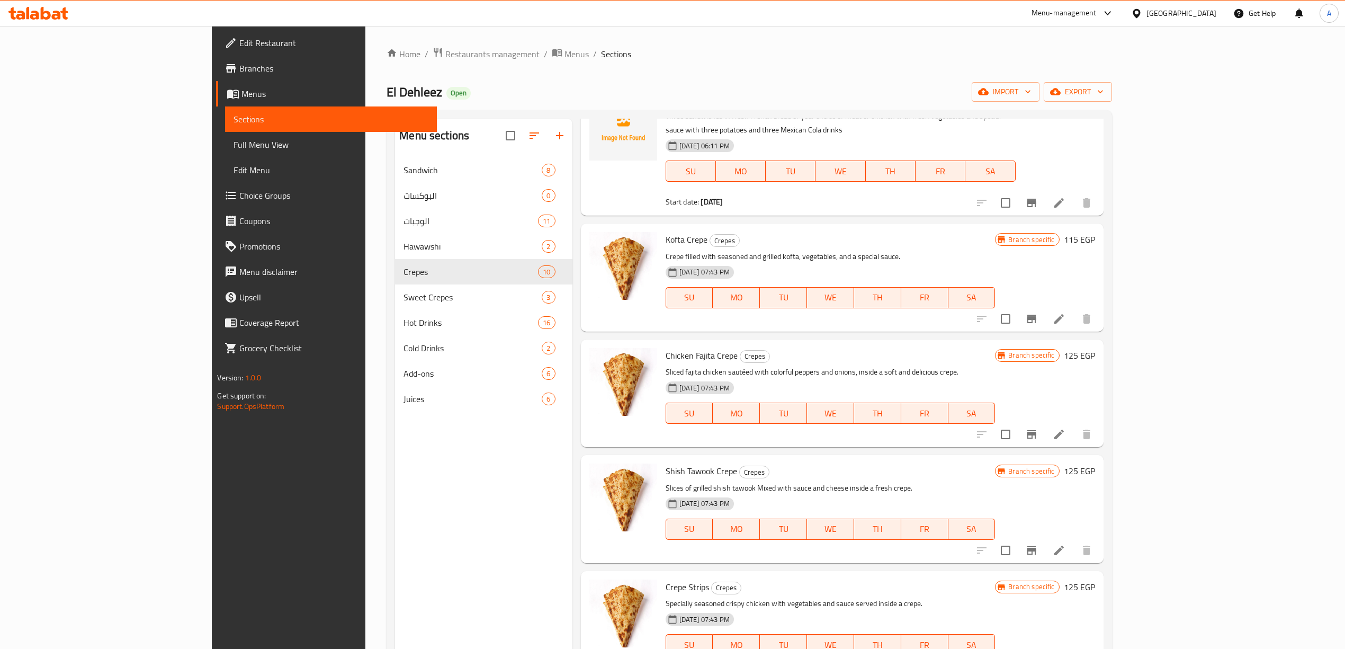
scroll to position [474, 0]
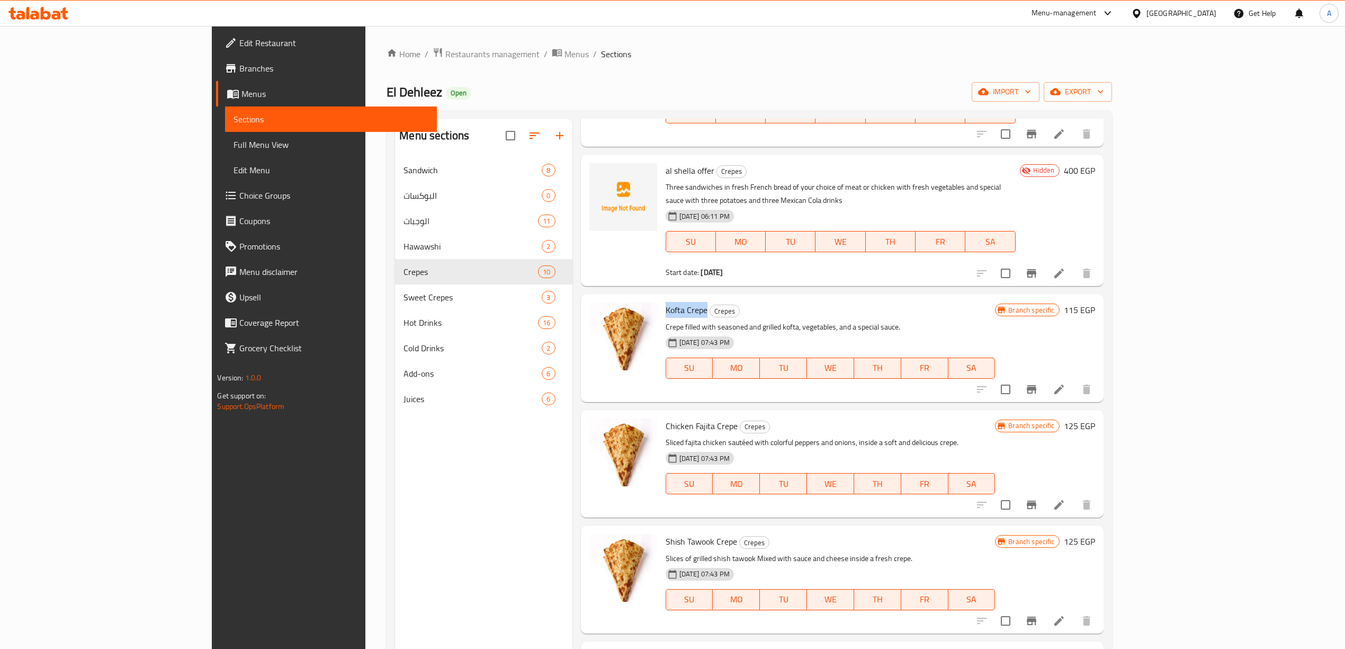
drag, startPoint x: 653, startPoint y: 287, endPoint x: 609, endPoint y: 286, distance: 44.5
click at [661, 298] on div "Kofta Crepe Crepes Crepe filled with seasoned and grilled kofta, vegetables, an…" at bounding box center [830, 347] width 338 height 99
copy span "Kofta Crepe"
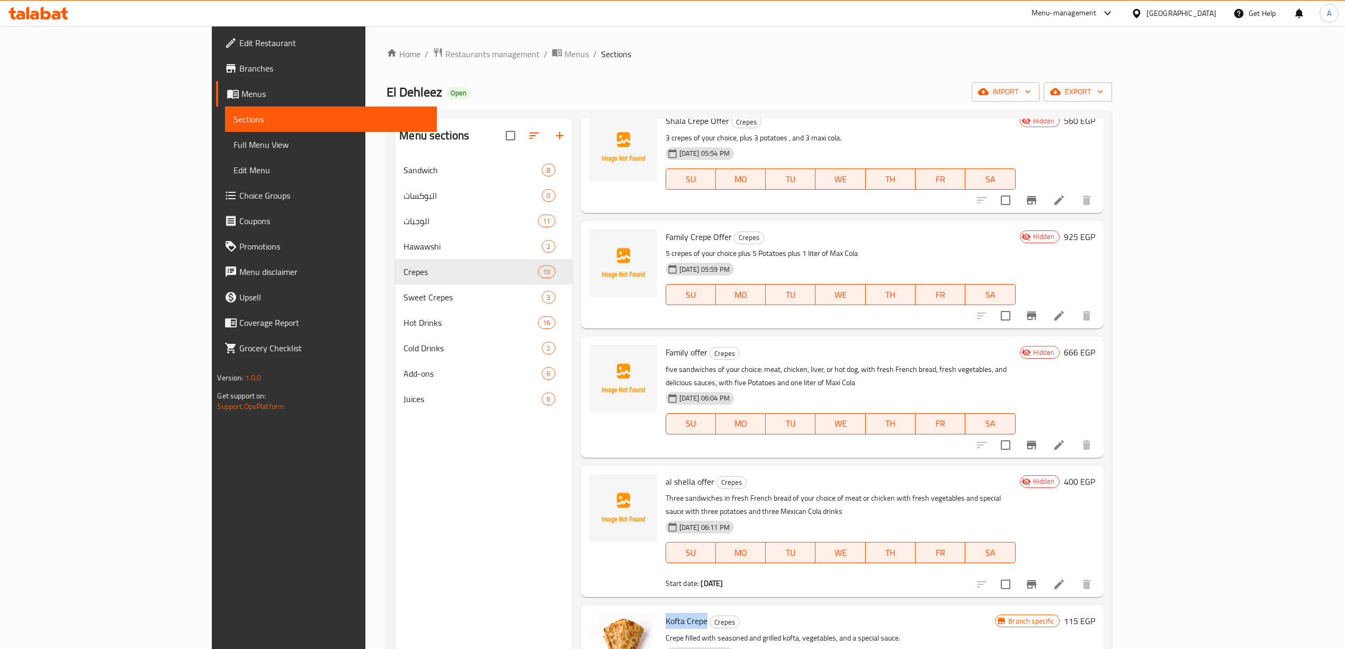
scroll to position [494, 0]
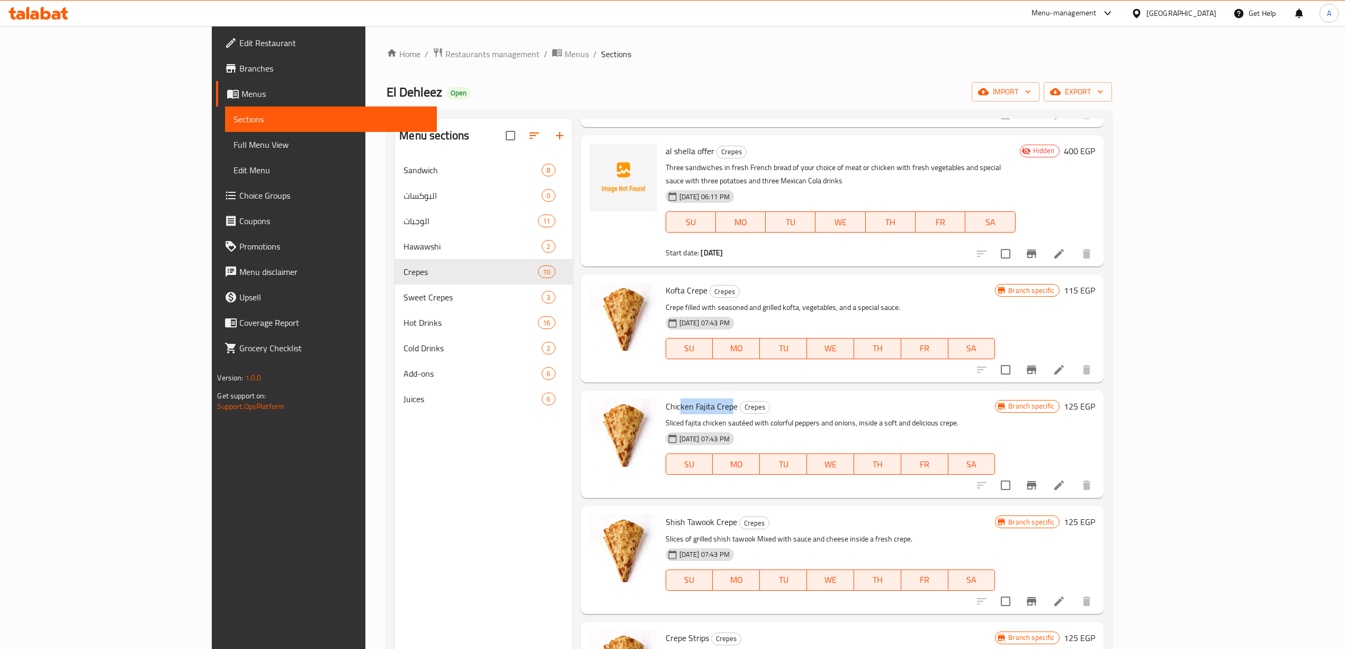
drag, startPoint x: 680, startPoint y: 380, endPoint x: 625, endPoint y: 378, distance: 55.1
click at [666, 398] on span "Chicken Fajita Crepe" at bounding box center [702, 406] width 72 height 16
click at [680, 398] on span "Chicken Fajita Crepe" at bounding box center [702, 406] width 72 height 16
drag, startPoint x: 684, startPoint y: 380, endPoint x: 611, endPoint y: 380, distance: 73.6
click at [661, 394] on div "Chicken Fajita Crepe Crepes Sliced ​​fajita chicken sautéed with colorful peppe…" at bounding box center [830, 443] width 338 height 99
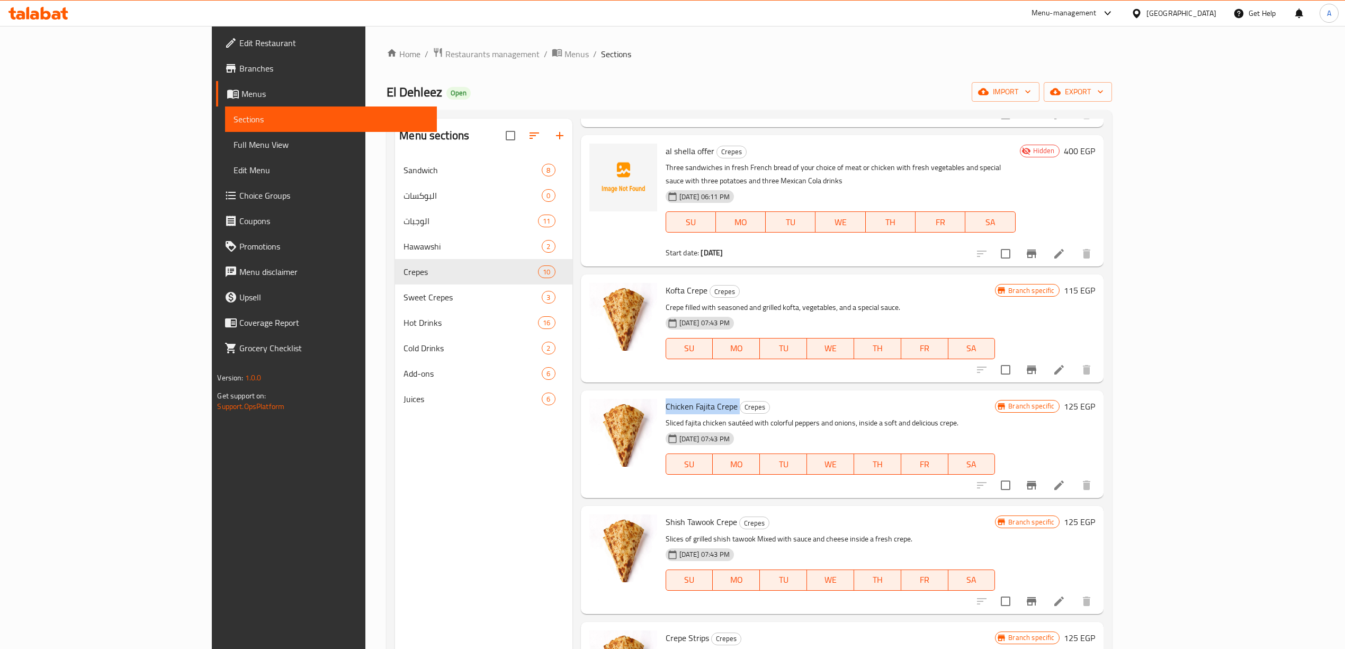
copy h6 "Chicken Fajita Crepe"
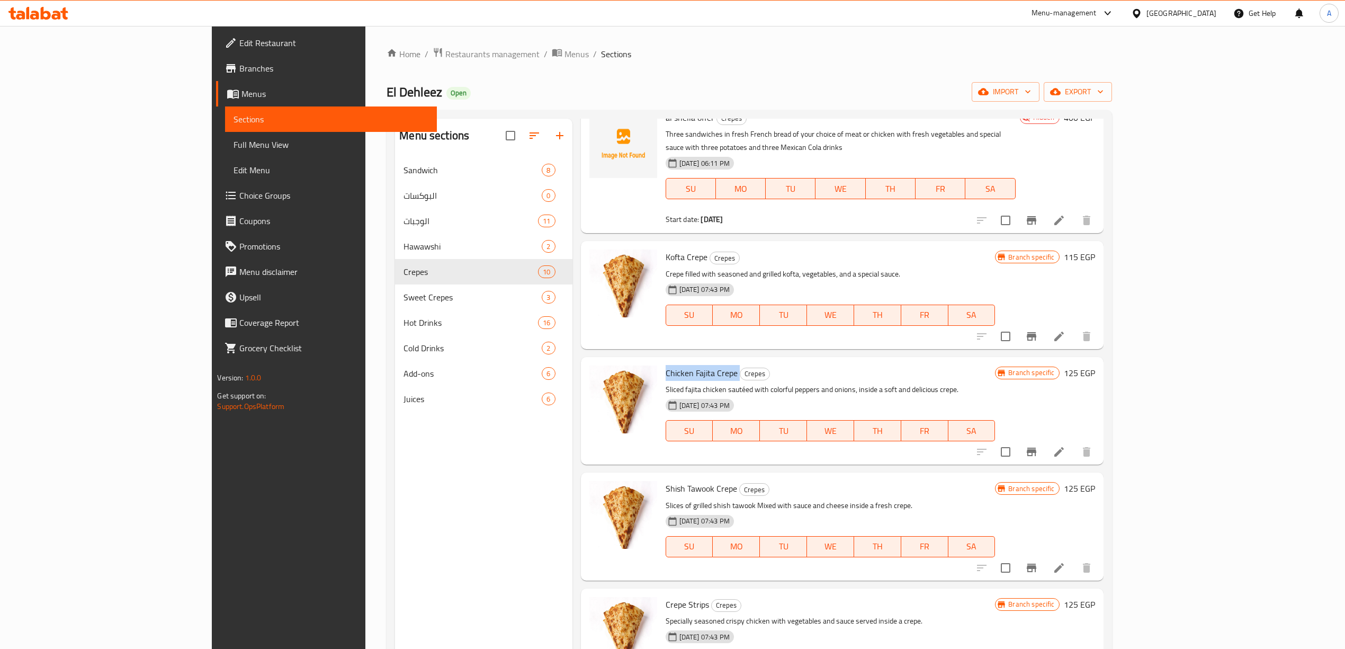
scroll to position [545, 0]
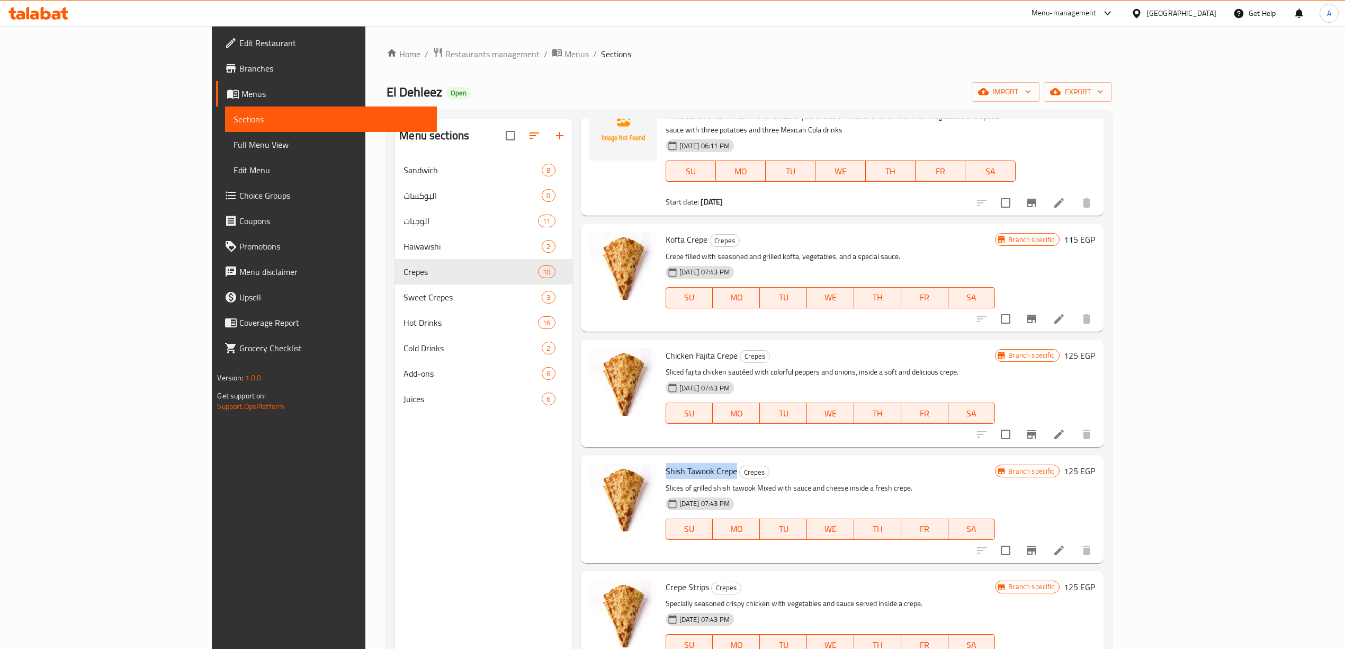
drag, startPoint x: 684, startPoint y: 445, endPoint x: 614, endPoint y: 444, distance: 69.9
click at [666, 463] on h6 "Shish Tawook Crepe Crepes" at bounding box center [831, 470] width 330 height 15
copy span "Shish Tawook Crepe"
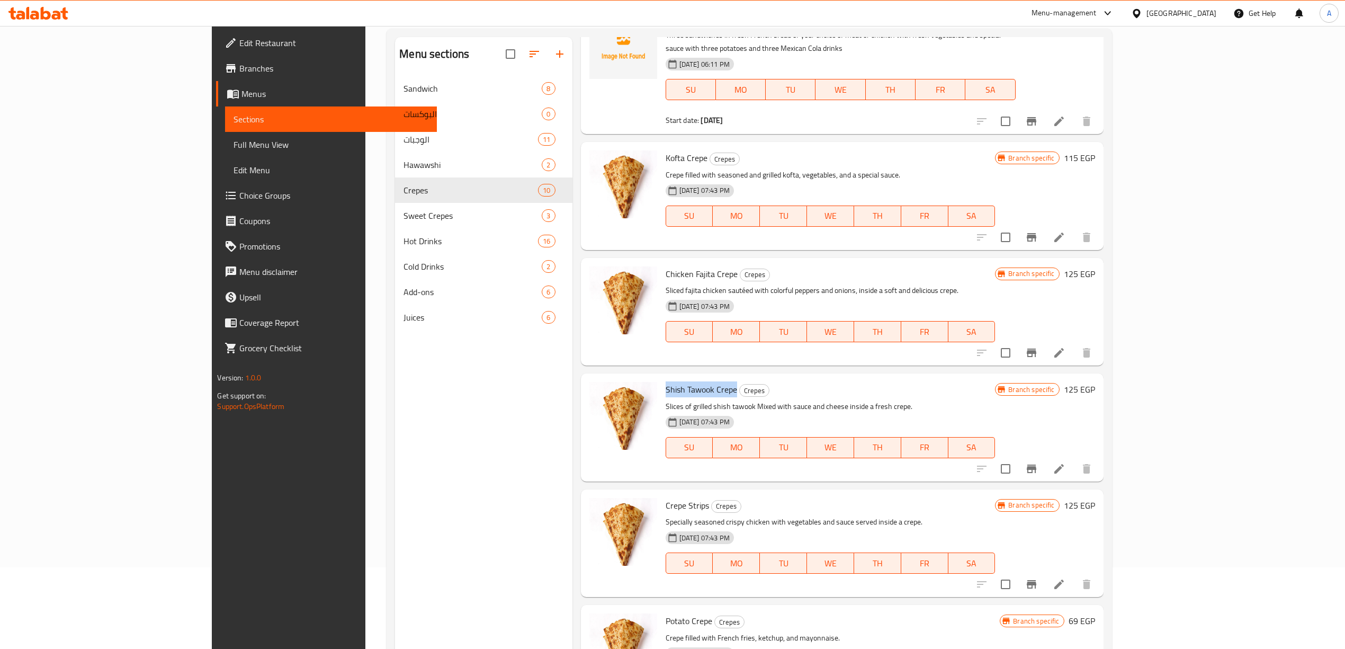
scroll to position [149, 0]
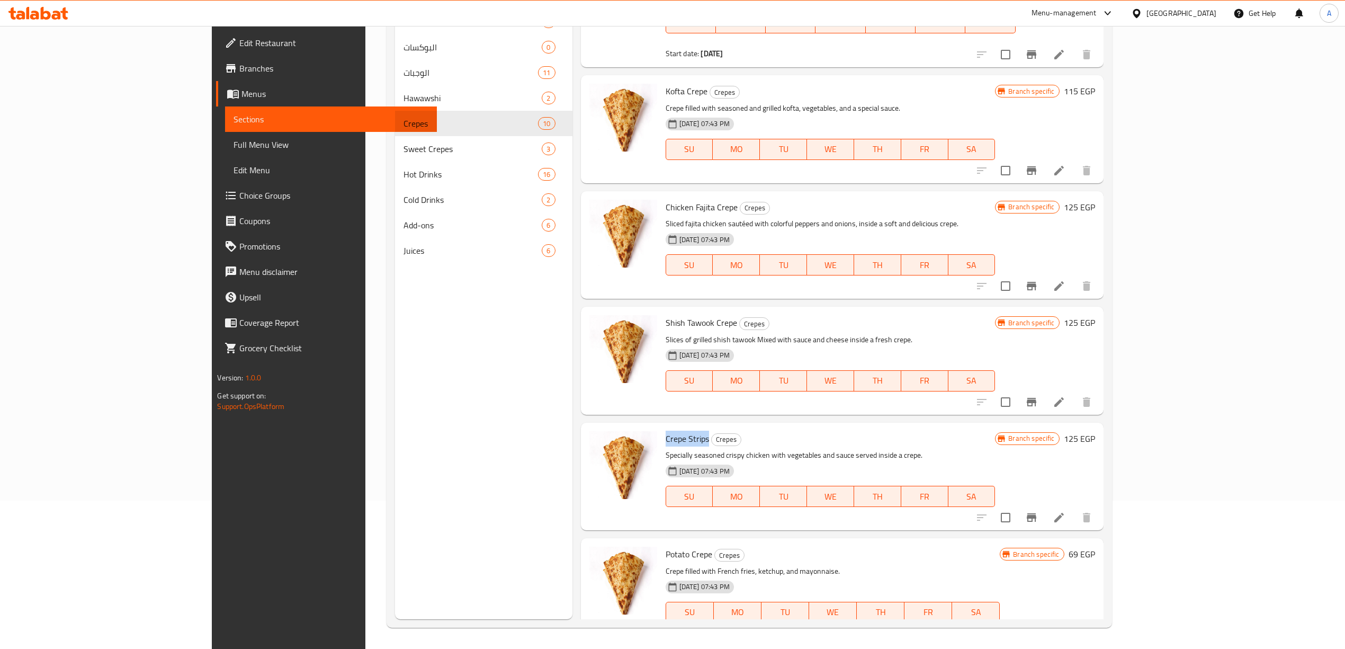
drag, startPoint x: 655, startPoint y: 412, endPoint x: 613, endPoint y: 412, distance: 42.4
click at [666, 431] on h6 "Crepe Strips Crepes" at bounding box center [831, 438] width 330 height 15
copy span "Crepe Strips"
drag, startPoint x: 658, startPoint y: 530, endPoint x: 604, endPoint y: 530, distance: 54.0
click at [604, 542] on div "Potato Crepe Crepes Crepe filled with French fries, ketchup, and mayonnaise. 31…" at bounding box center [842, 591] width 514 height 99
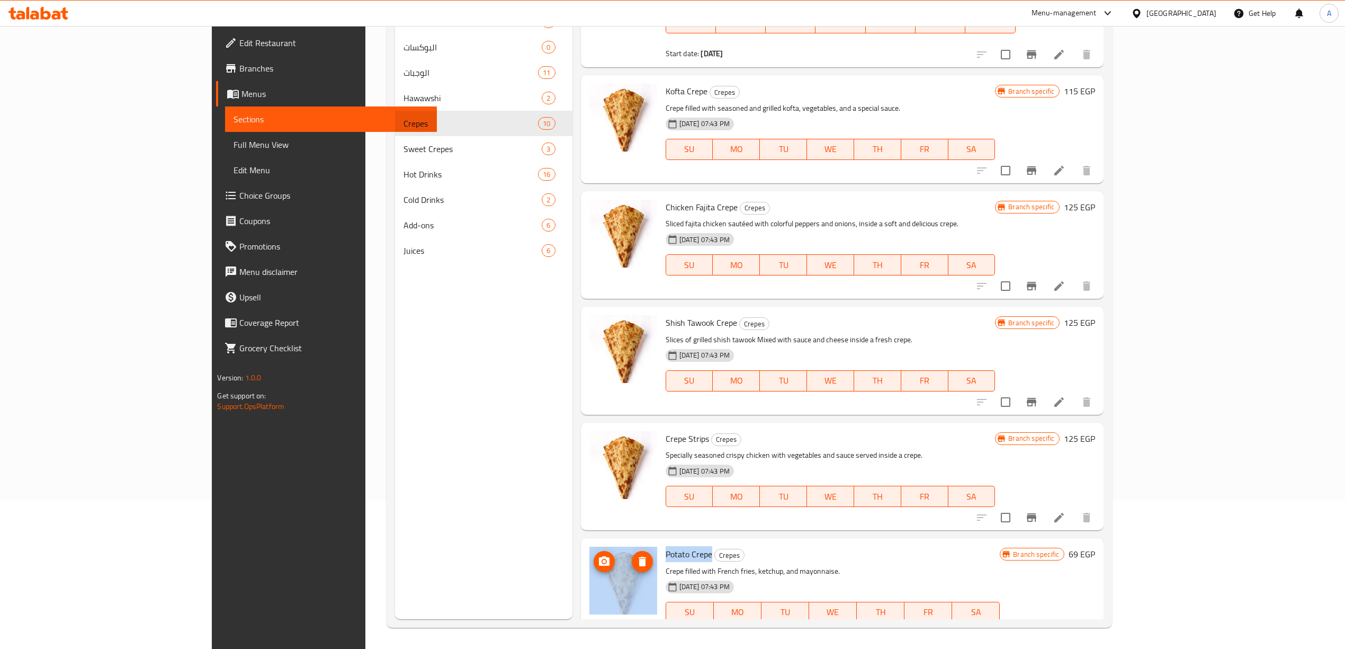
copy div "Potato Crepe"
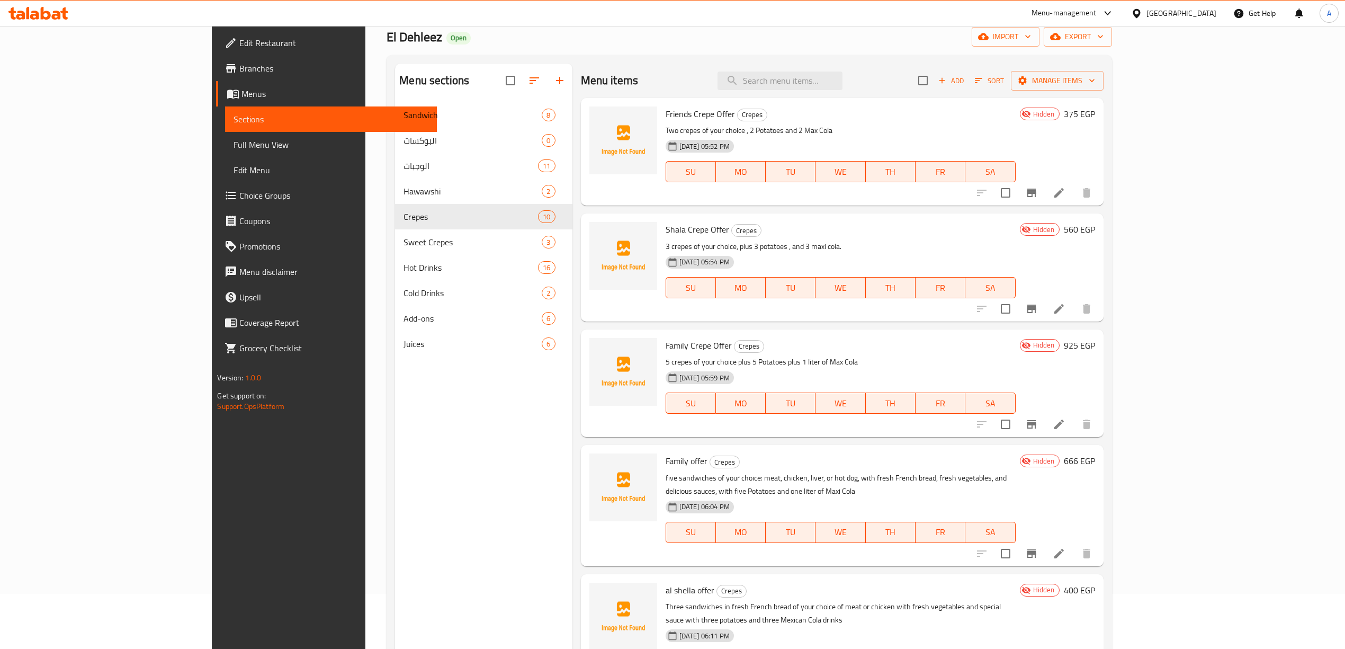
scroll to position [0, 0]
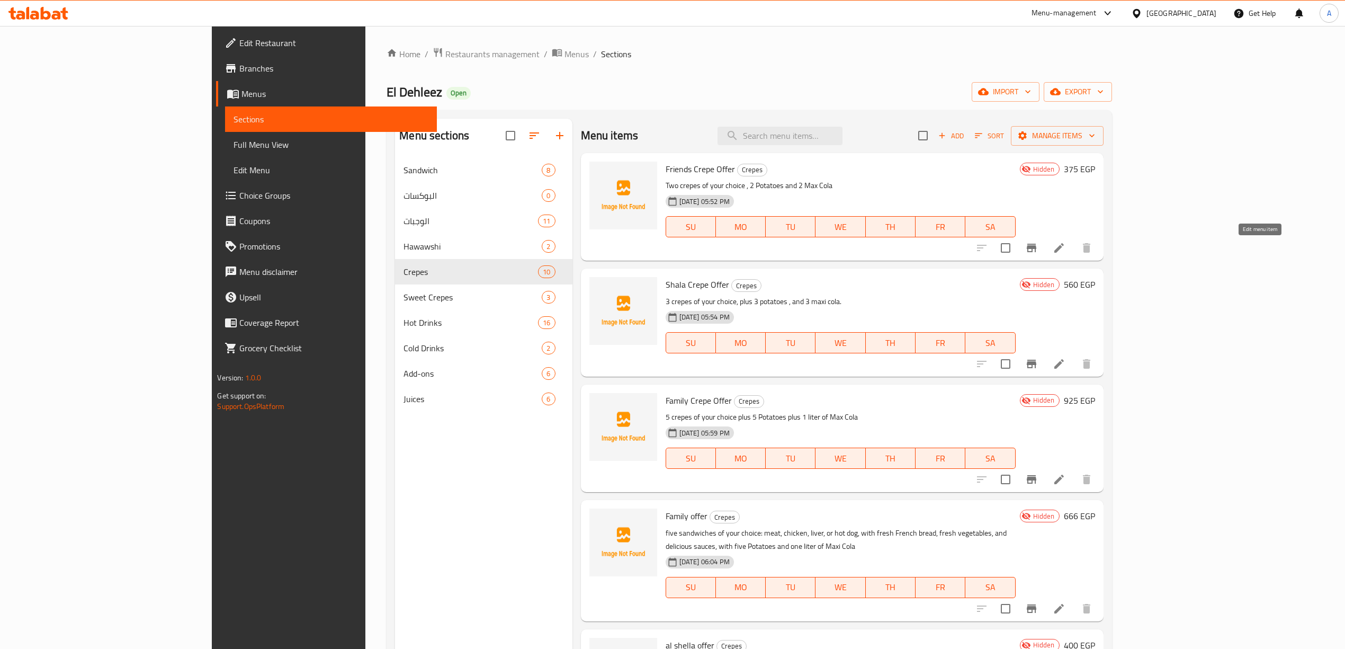
click at [1064, 248] on icon at bounding box center [1059, 248] width 10 height 10
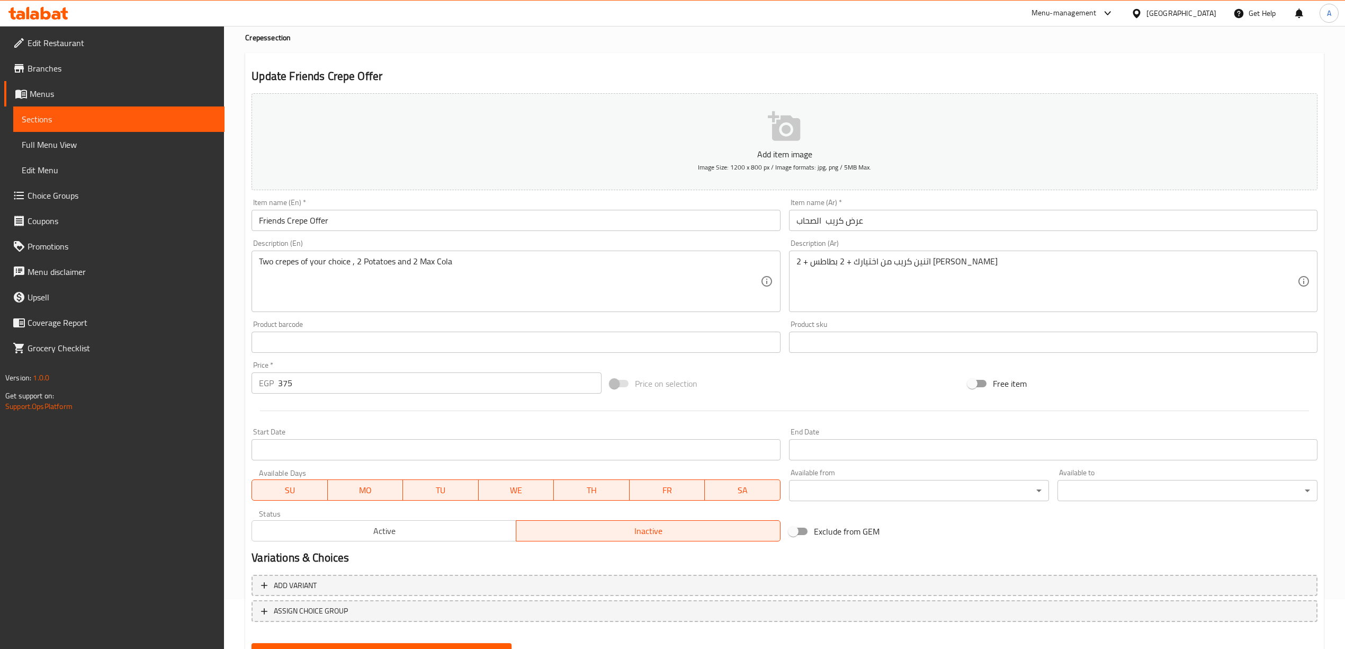
scroll to position [98, 0]
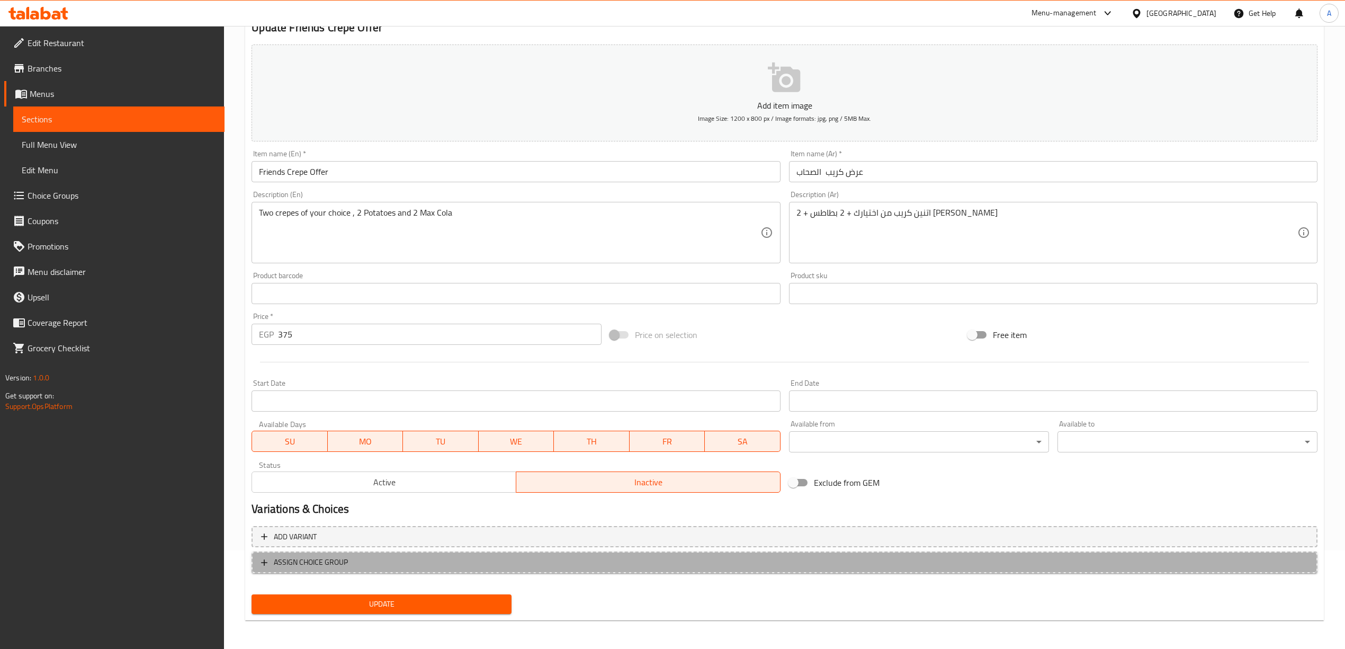
click at [309, 562] on span "ASSIGN CHOICE GROUP" at bounding box center [311, 561] width 74 height 13
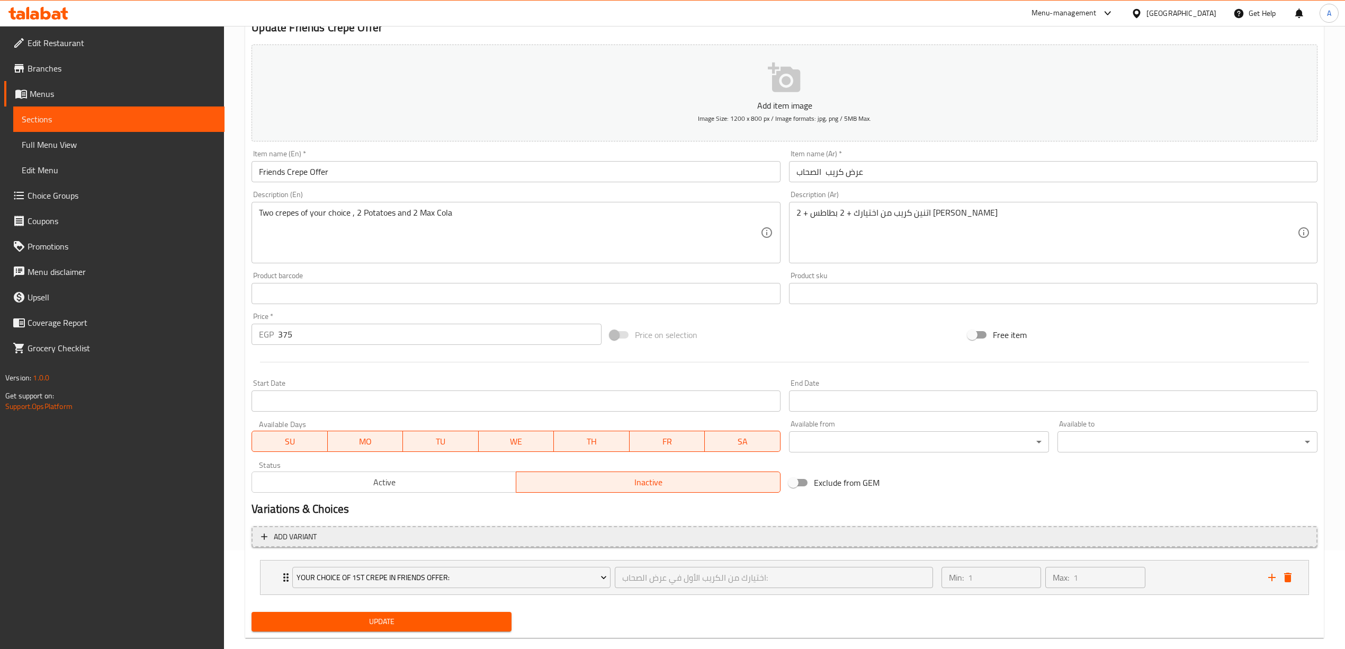
scroll to position [118, 0]
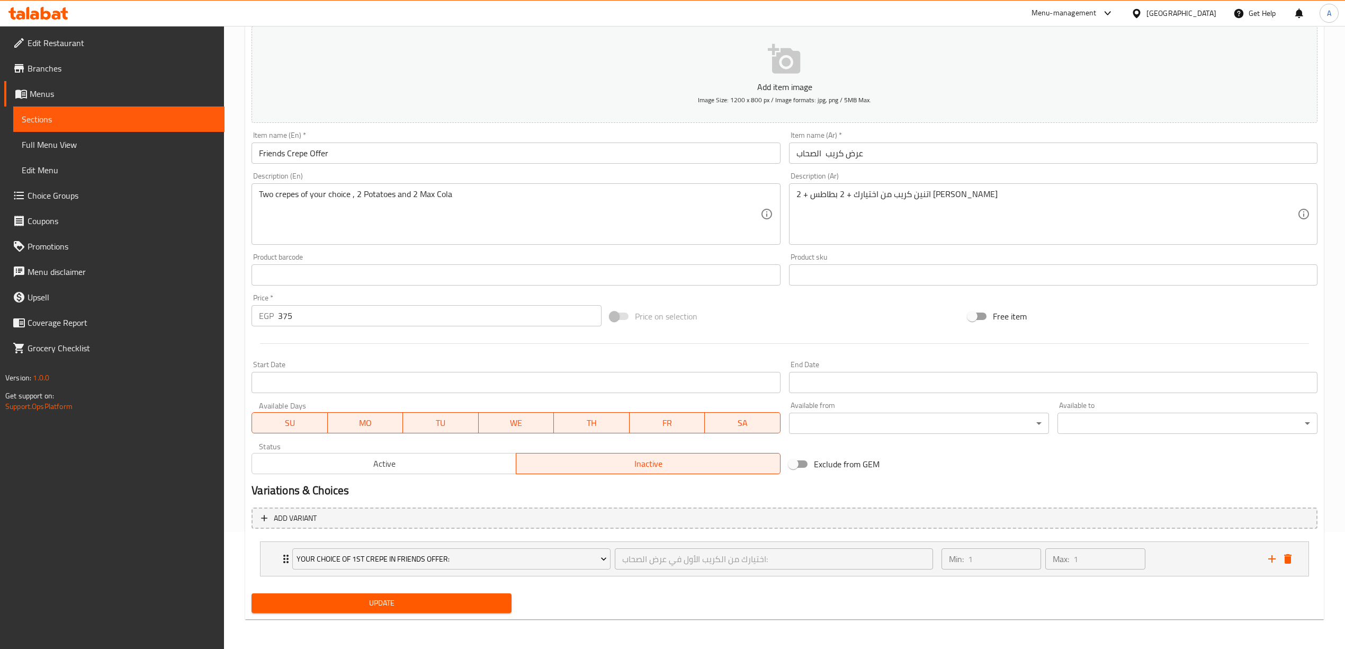
click at [721, 598] on div "Update" at bounding box center [784, 603] width 1074 height 28
click at [1276, 560] on icon "add" at bounding box center [1272, 558] width 13 height 13
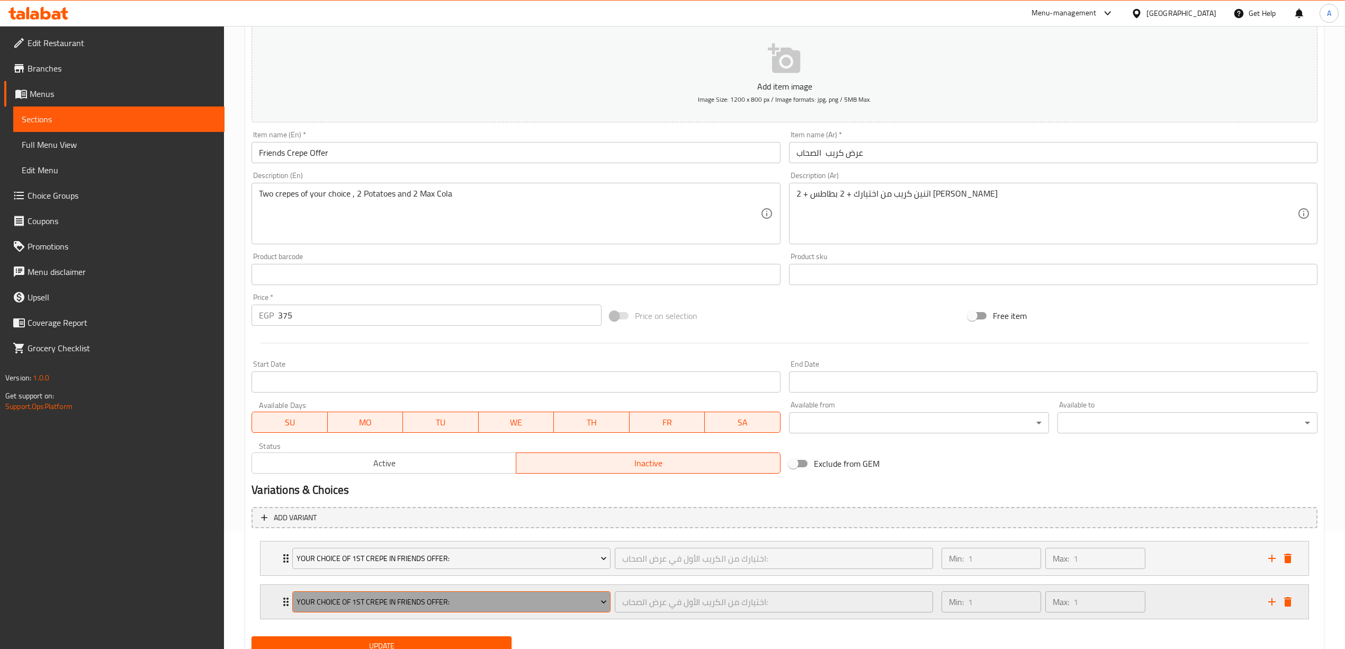
click at [423, 604] on span "Your Choice of 1st Crepe in Friends Offer:" at bounding box center [452, 601] width 310 height 13
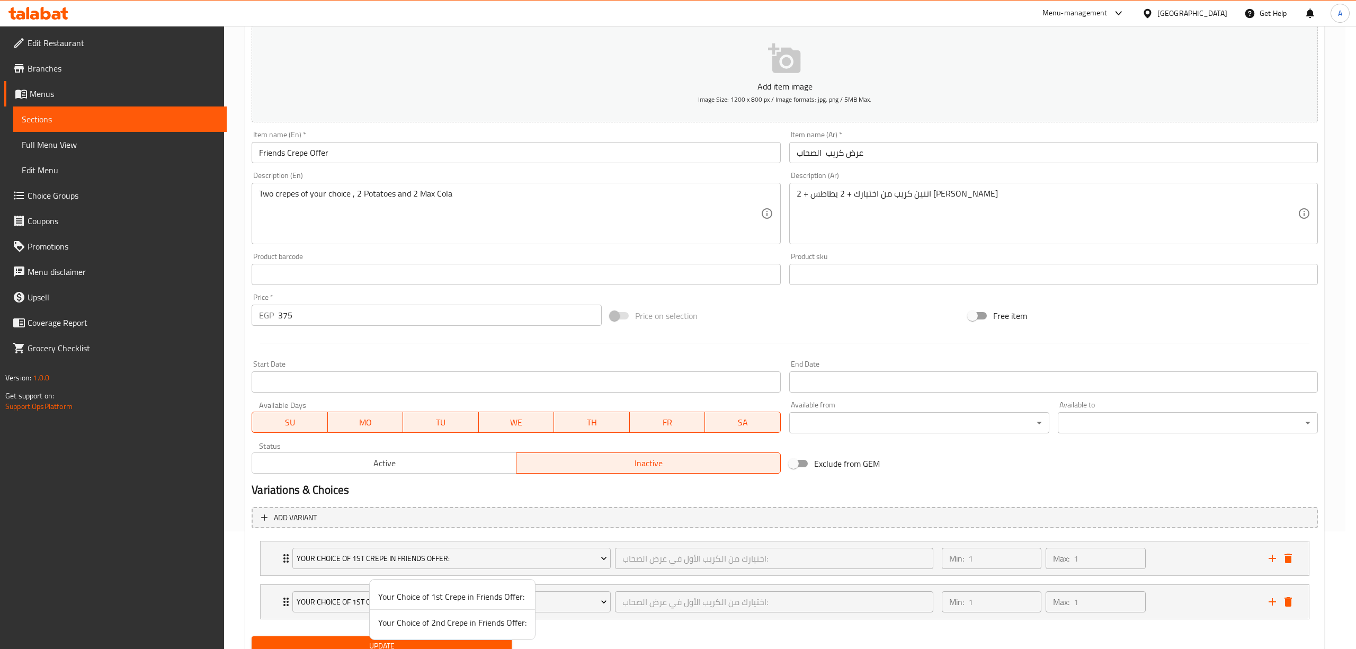
click at [416, 623] on span "Your Choice of 2nd Crepe in Friends Offer:" at bounding box center [452, 622] width 148 height 13
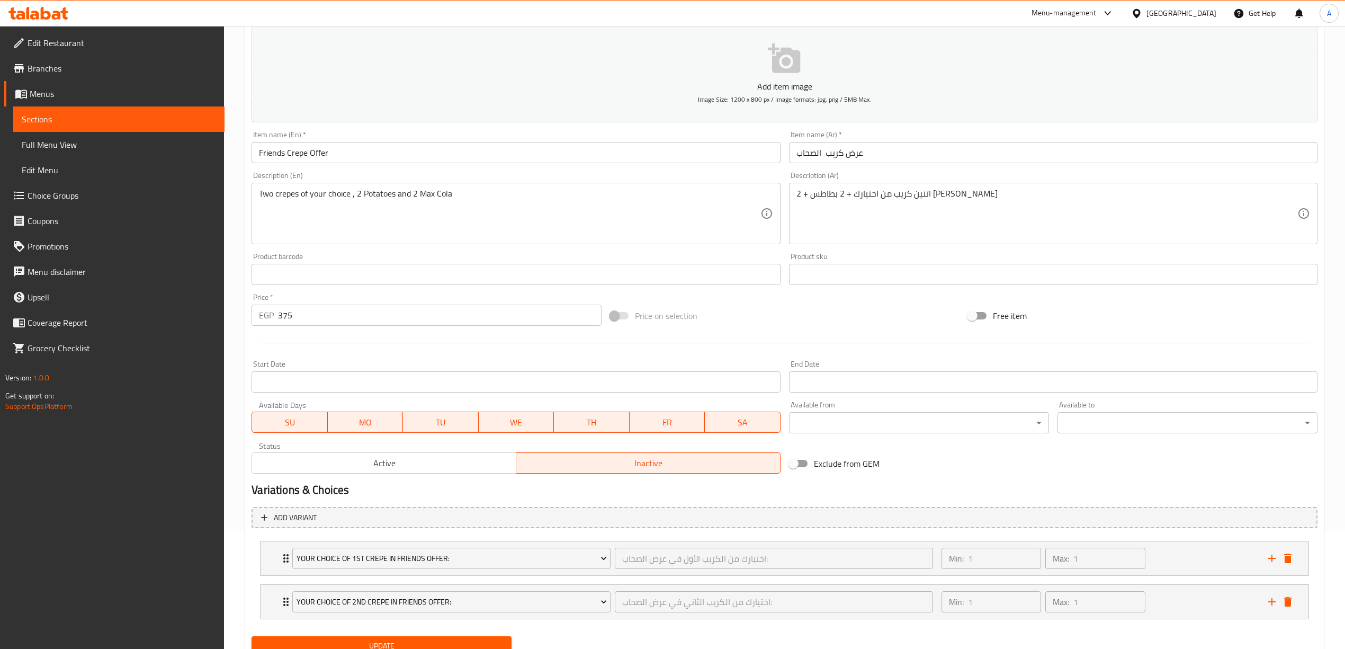
click at [240, 596] on div "Home / Restaurants management / Menus / Sections / item / update Crepes section…" at bounding box center [784, 299] width 1121 height 783
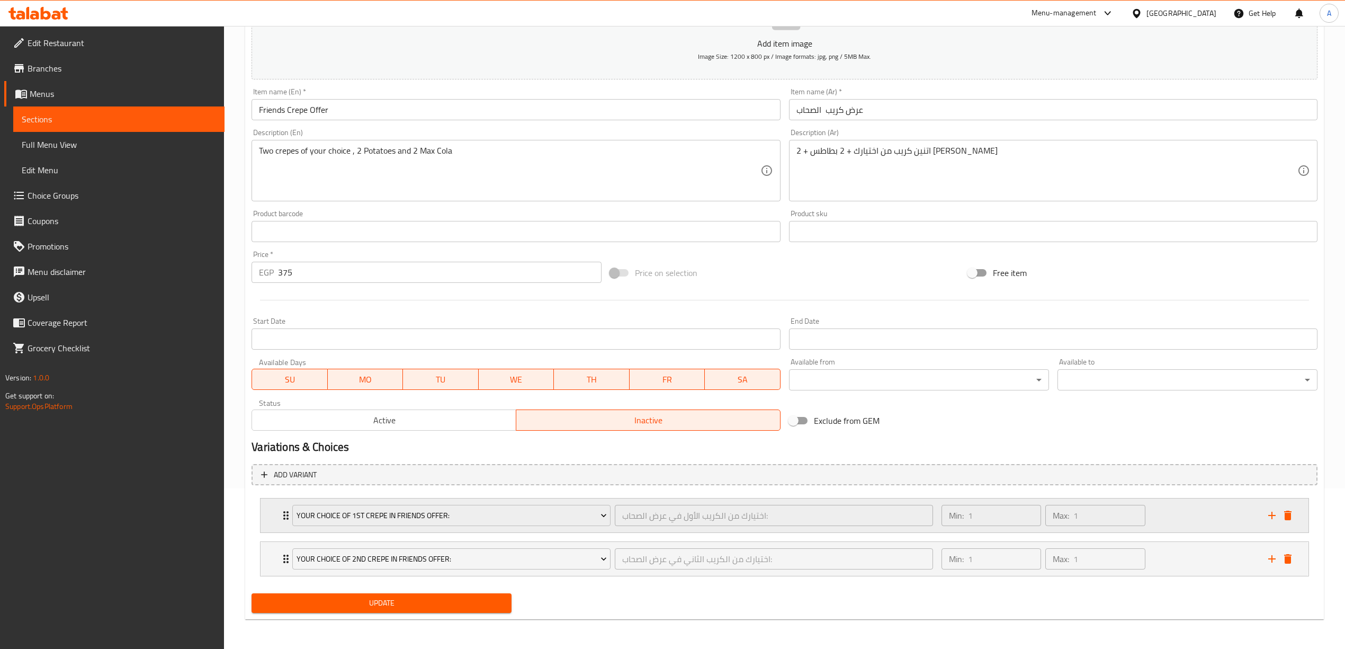
click at [1180, 518] on div "Min: 1 ​ Max: 1 ​" at bounding box center [1098, 515] width 327 height 34
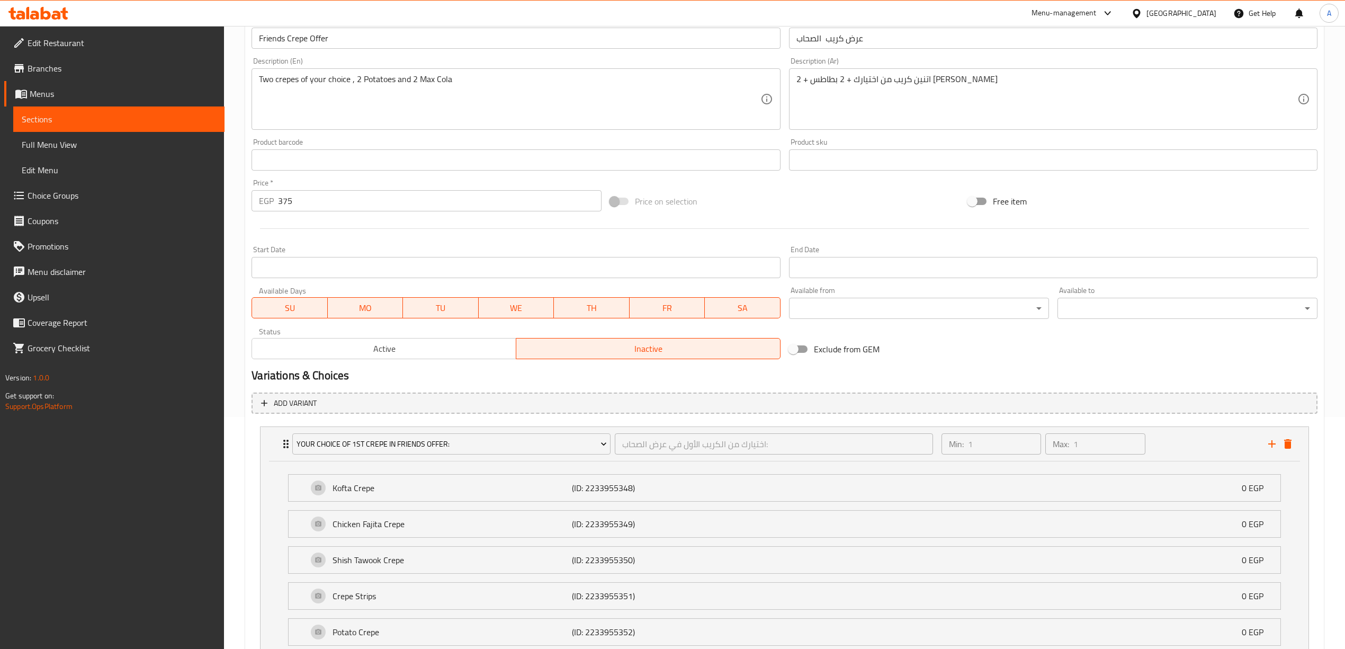
scroll to position [365, 0]
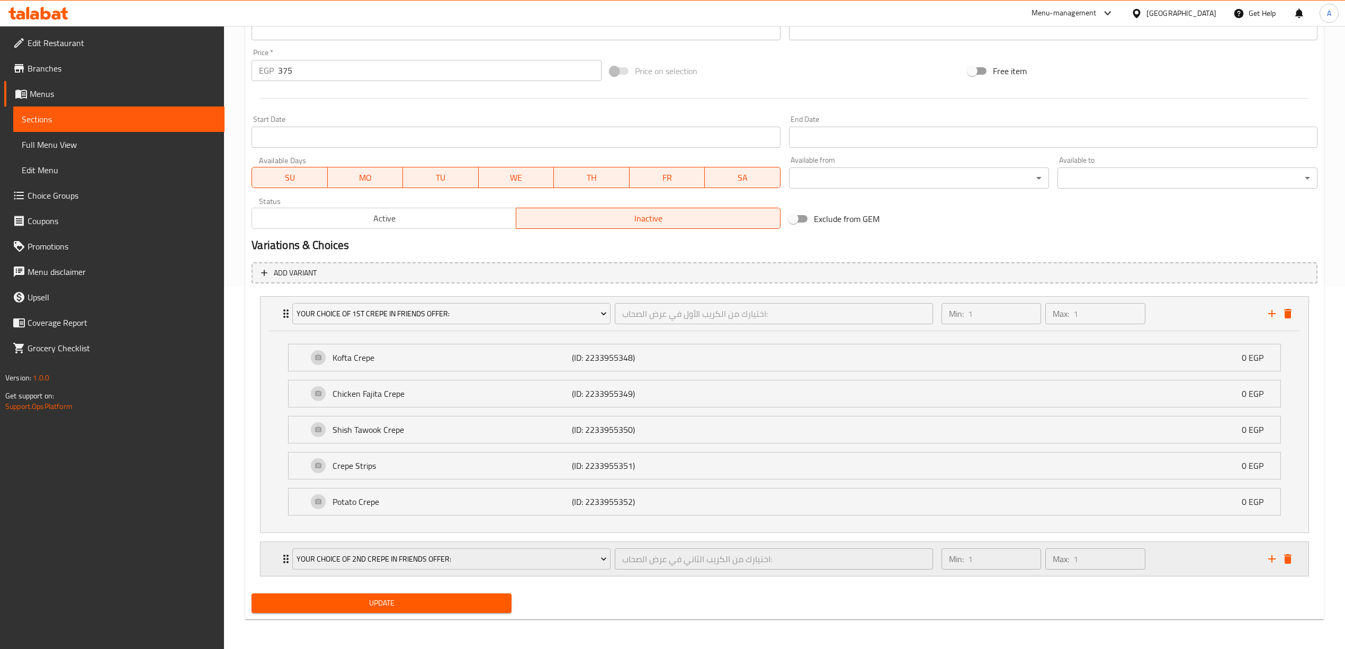
click at [1232, 558] on div "Min: 1 ​ Max: 1 ​" at bounding box center [1098, 559] width 327 height 34
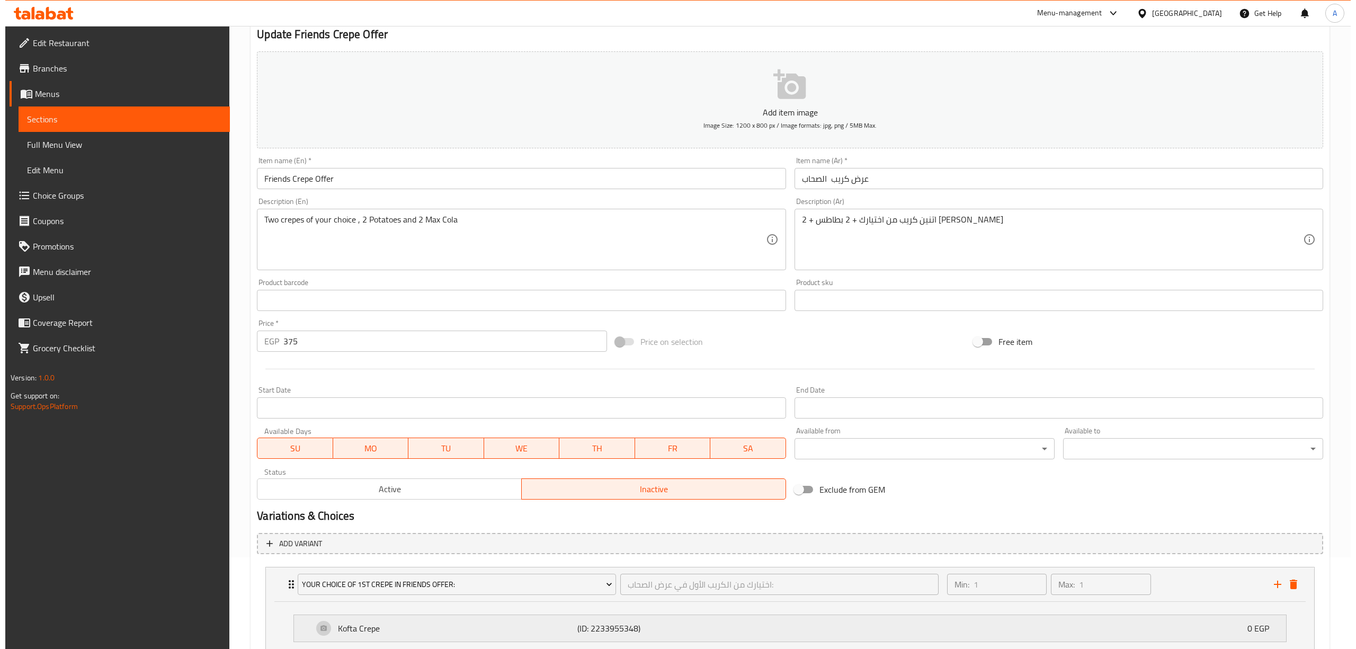
scroll to position [0, 0]
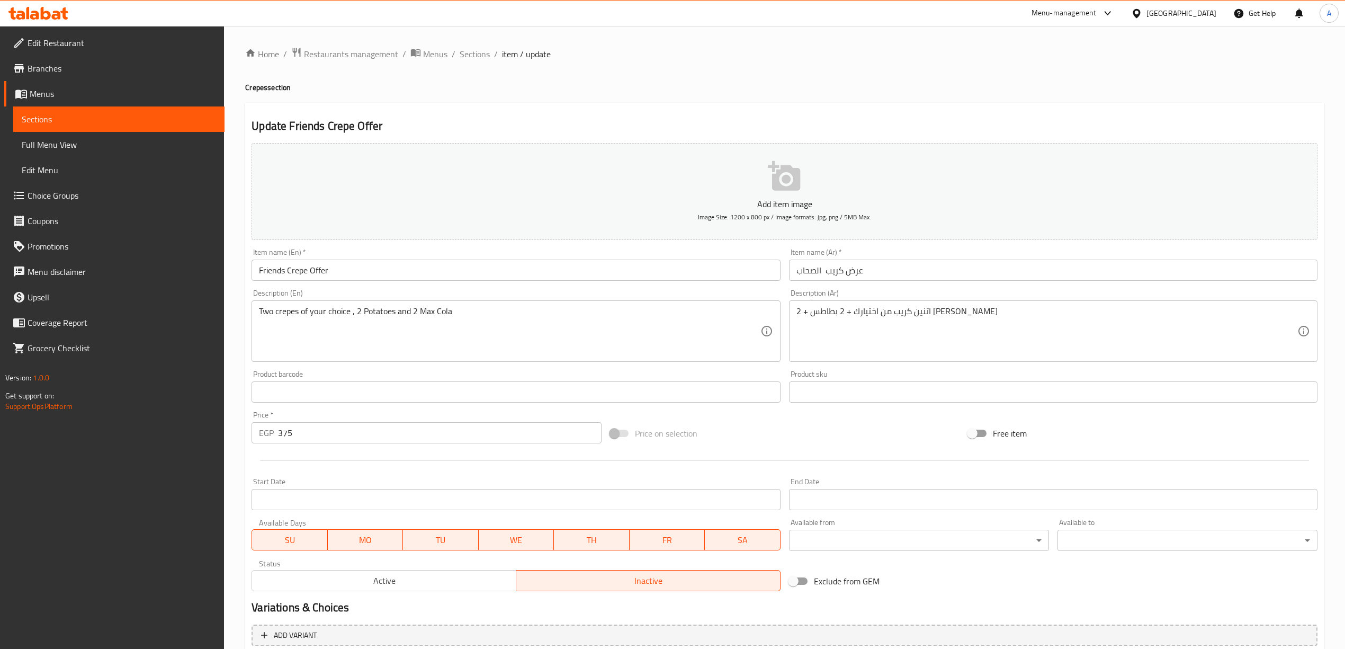
click at [829, 89] on h4 "Crepes section" at bounding box center [784, 87] width 1079 height 11
click at [465, 58] on span "Sections" at bounding box center [475, 54] width 30 height 13
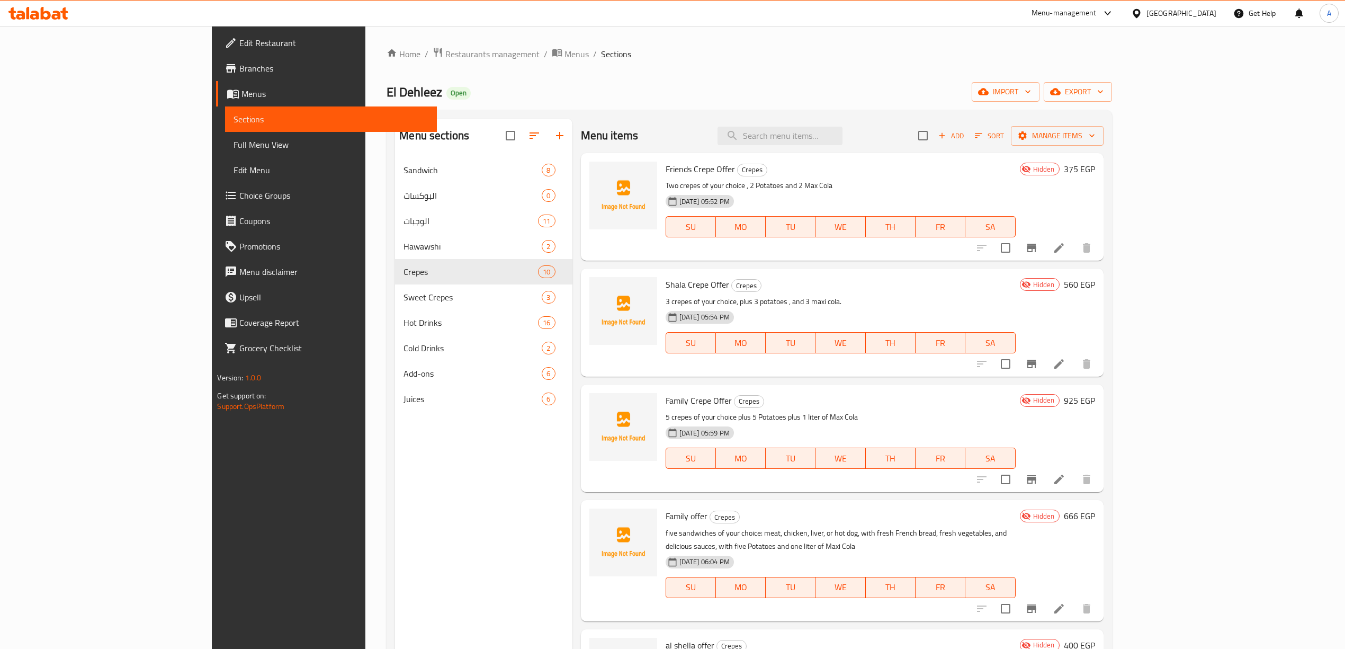
click at [609, 51] on ol "Home / Restaurants management / Menus / Sections" at bounding box center [749, 54] width 725 height 14
click at [395, 561] on div "Menu sections Sandwich 8 البوكسات 0 الوجبات 11 Hawawshi 2 Crepes 10 Sweet Crepe…" at bounding box center [483, 443] width 177 height 649
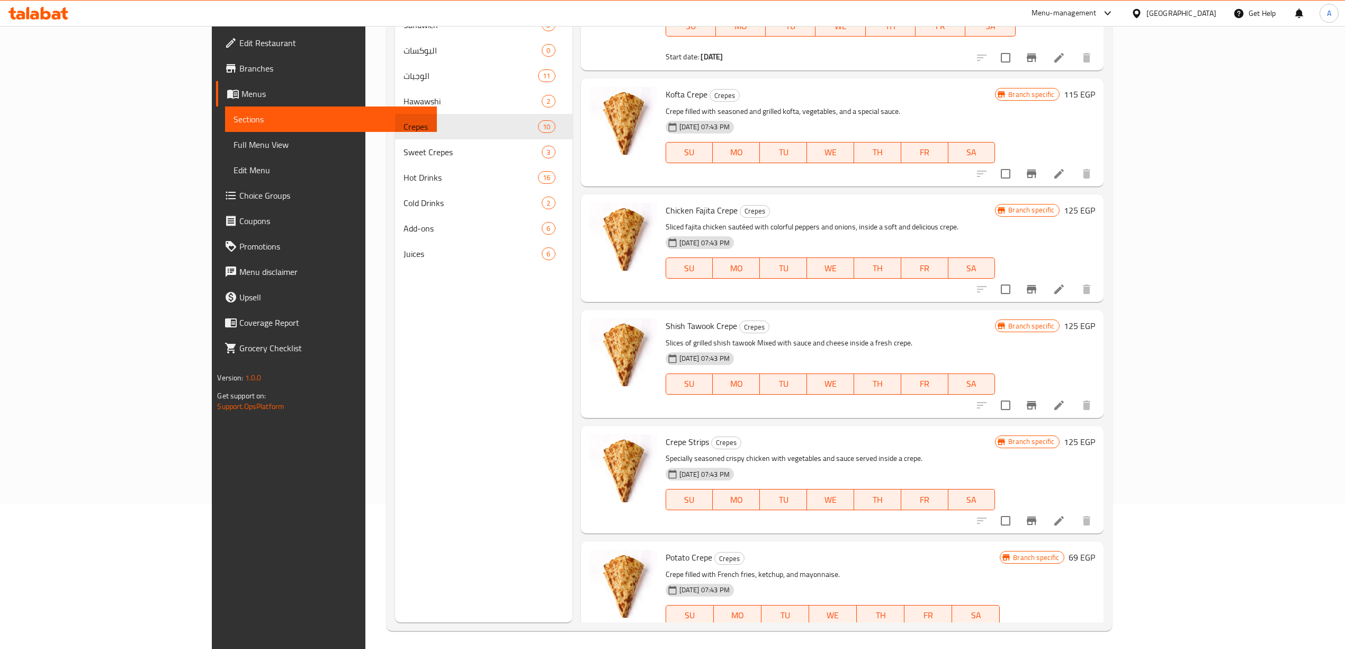
scroll to position [149, 0]
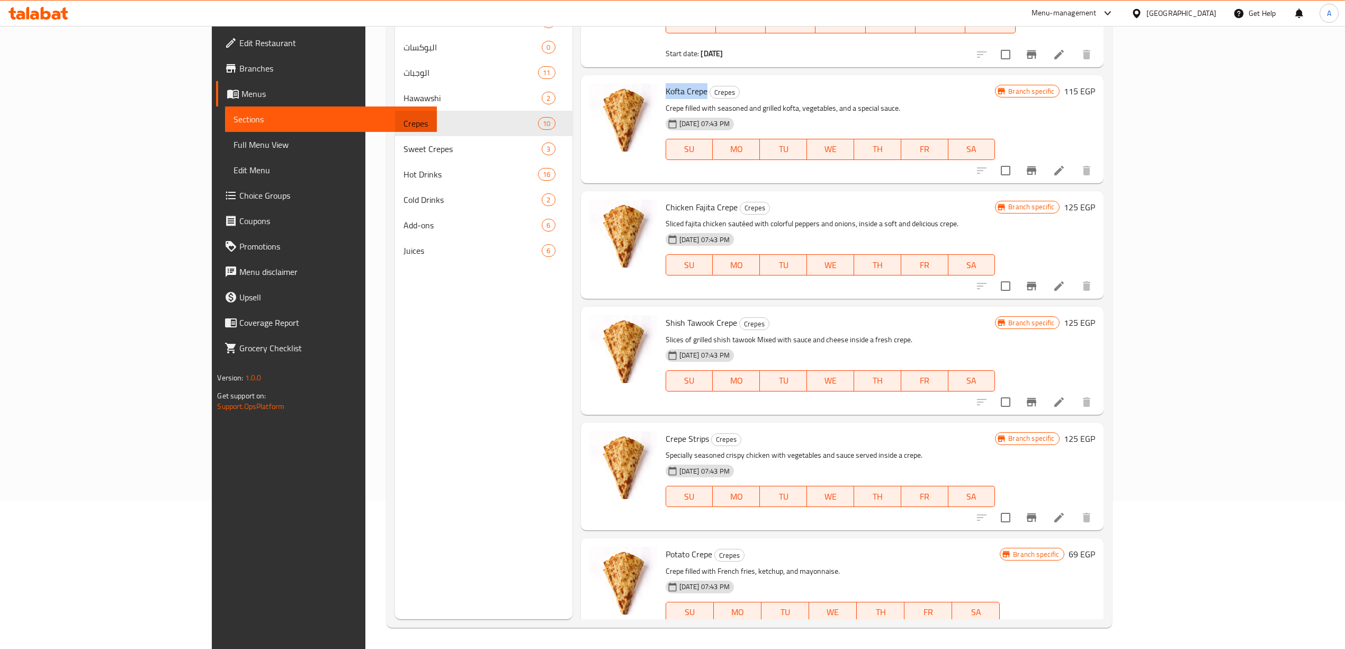
drag, startPoint x: 653, startPoint y: 64, endPoint x: 613, endPoint y: 64, distance: 40.8
click at [666, 84] on h6 "Kofta Crepe Crepes" at bounding box center [831, 91] width 330 height 15
copy span "Kofta Crepe"
drag, startPoint x: 684, startPoint y: 181, endPoint x: 611, endPoint y: 181, distance: 73.6
click at [661, 195] on div "Chicken Fajita Crepe Crepes Sliced ​​fajita chicken sautéed with colorful peppe…" at bounding box center [830, 244] width 338 height 99
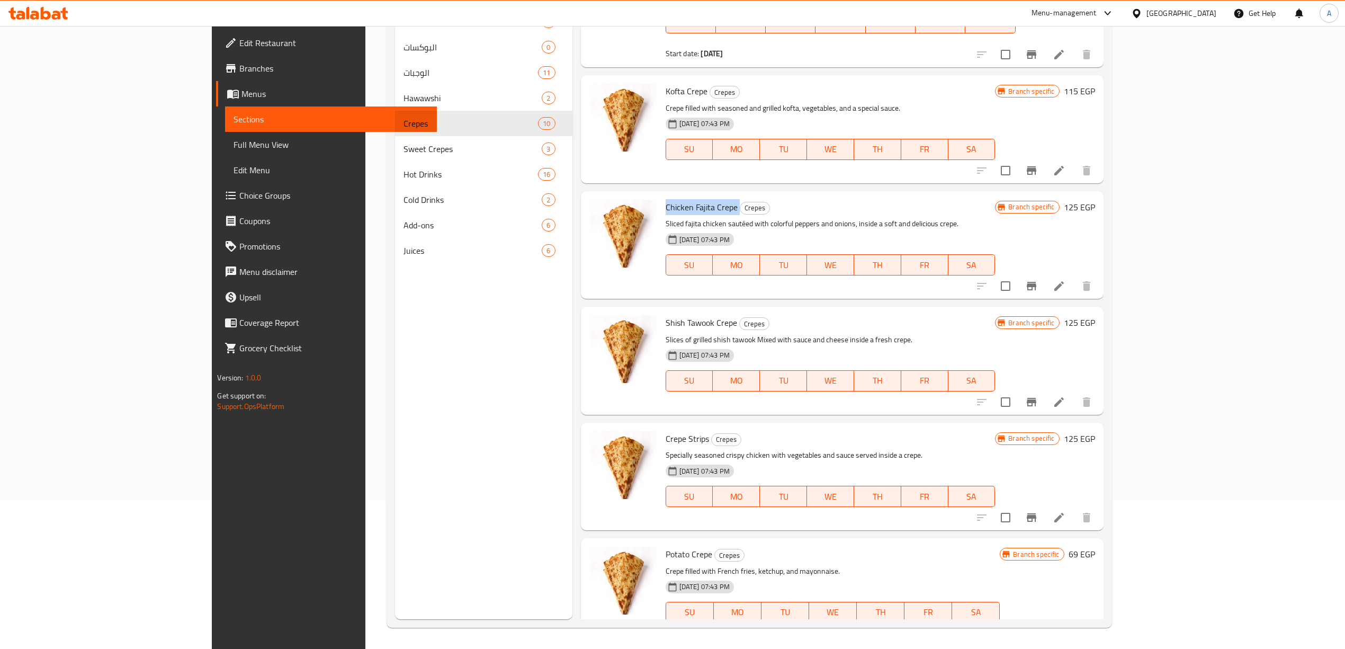
copy h6 "Chicken Fajita Crepe"
drag, startPoint x: 684, startPoint y: 299, endPoint x: 612, endPoint y: 299, distance: 72.0
click at [666, 315] on h6 "Shish Tawook Crepe Crepes" at bounding box center [831, 322] width 330 height 15
copy span "Shish Tawook Crepe"
drag, startPoint x: 656, startPoint y: 413, endPoint x: 649, endPoint y: 413, distance: 6.9
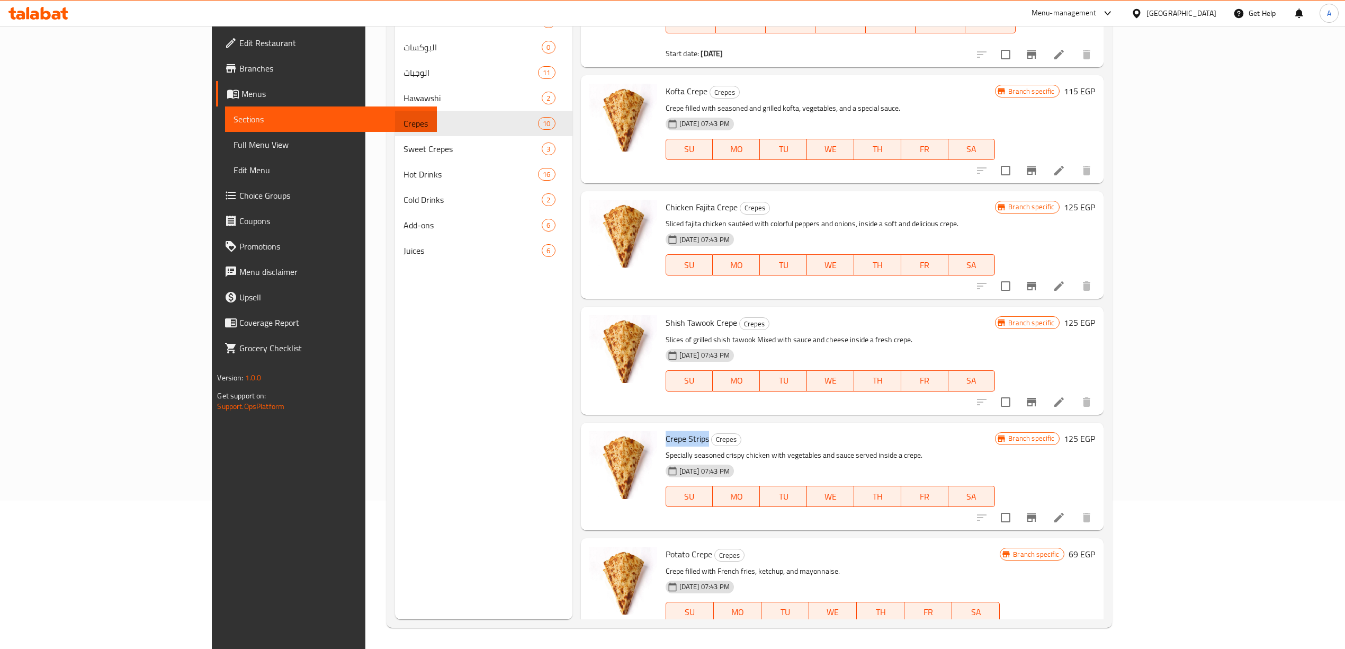
click at [661, 427] on div "Crepe Strips Crepes Specially seasoned crispy chicken with vegetables and sauce…" at bounding box center [830, 476] width 338 height 99
copy span "Crepe Strips"
drag, startPoint x: 659, startPoint y: 528, endPoint x: 608, endPoint y: 528, distance: 50.3
click at [661, 542] on div "Potato Crepe Crepes Crepe filled with French fries, ketchup, and mayonnaise. 31…" at bounding box center [832, 591] width 343 height 99
copy span "Potato Crepe"
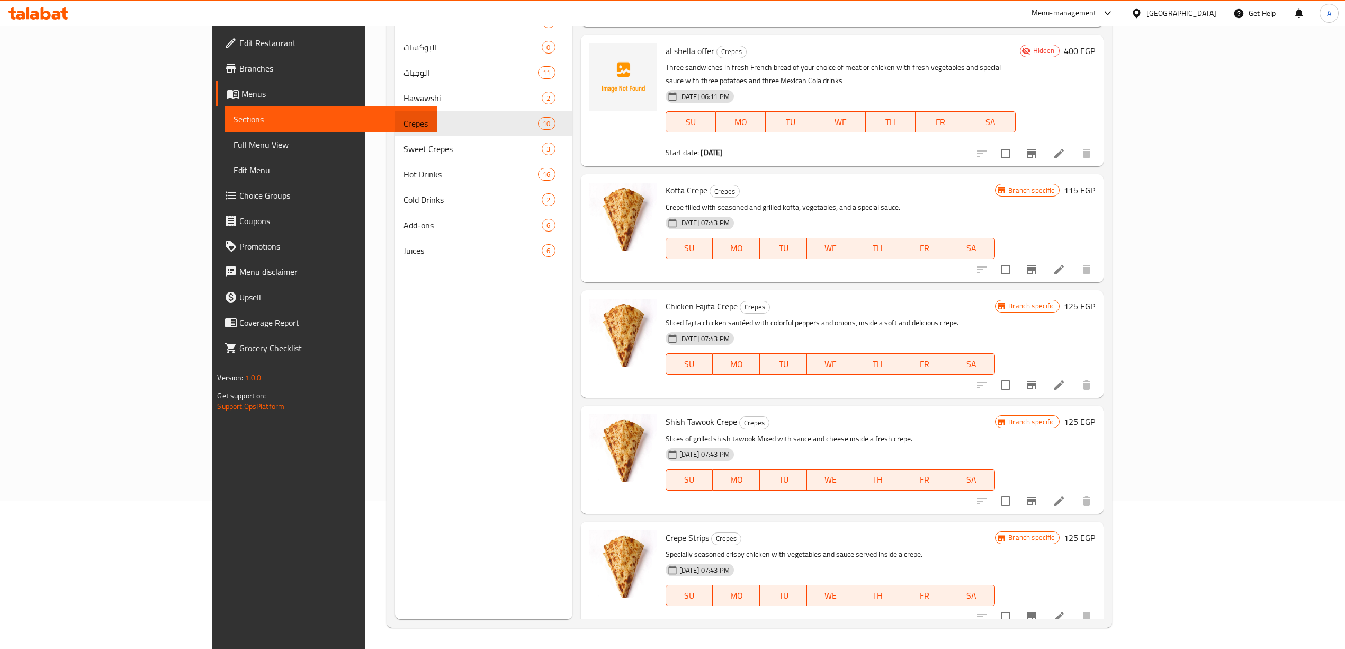
scroll to position [333, 0]
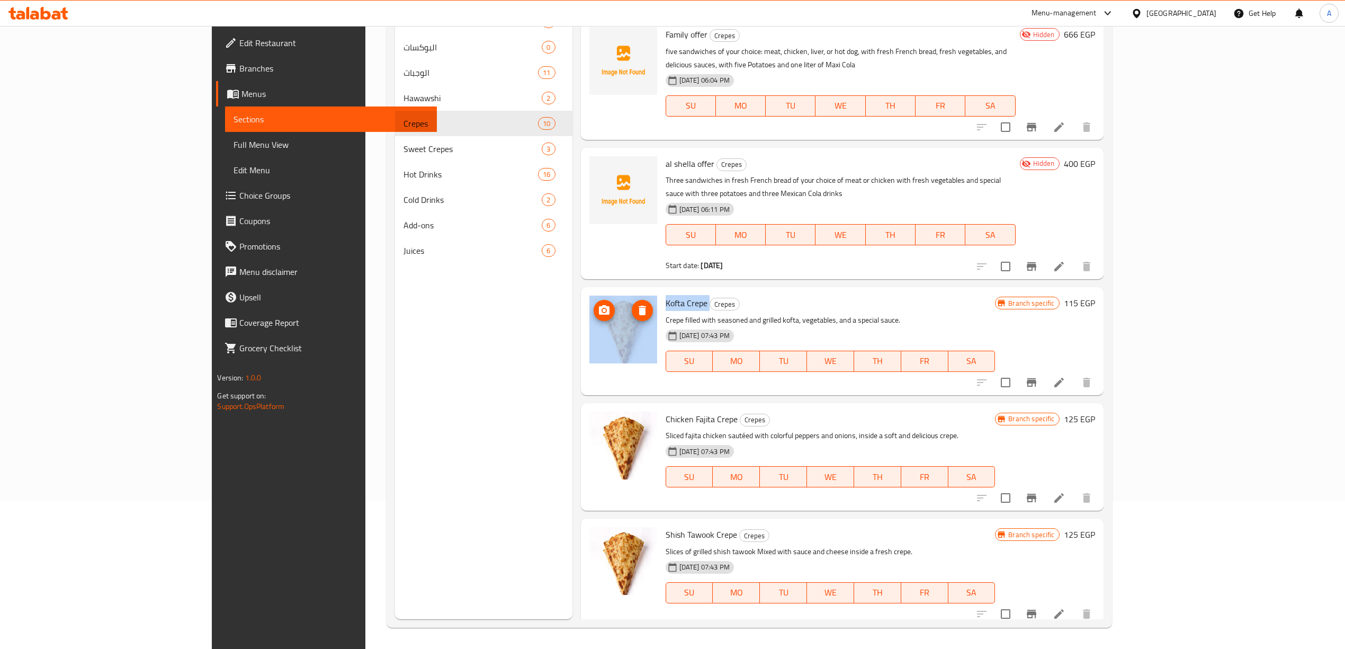
drag, startPoint x: 655, startPoint y: 278, endPoint x: 587, endPoint y: 277, distance: 67.8
click at [587, 291] on div "Kofta Crepe Crepes Crepe filled with seasoned and grilled kofta, vegetables, an…" at bounding box center [842, 340] width 514 height 99
click at [666, 295] on span "Kofta Crepe" at bounding box center [687, 303] width 42 height 16
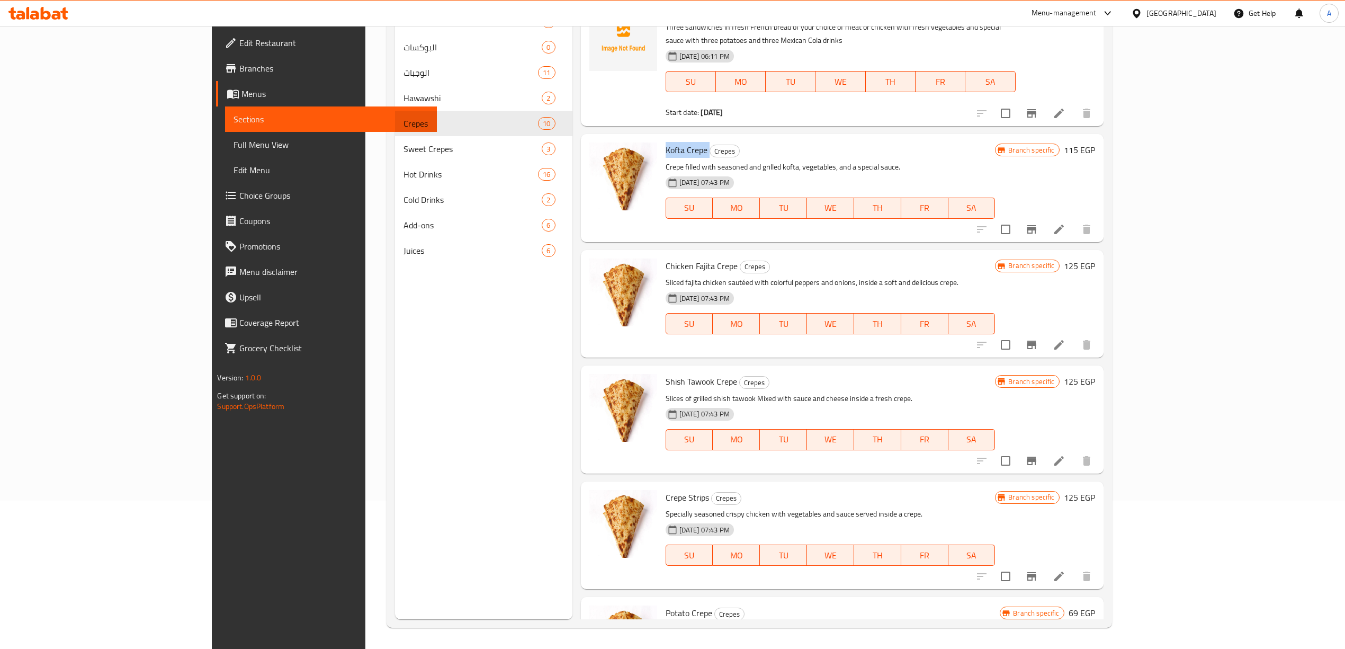
scroll to position [545, 0]
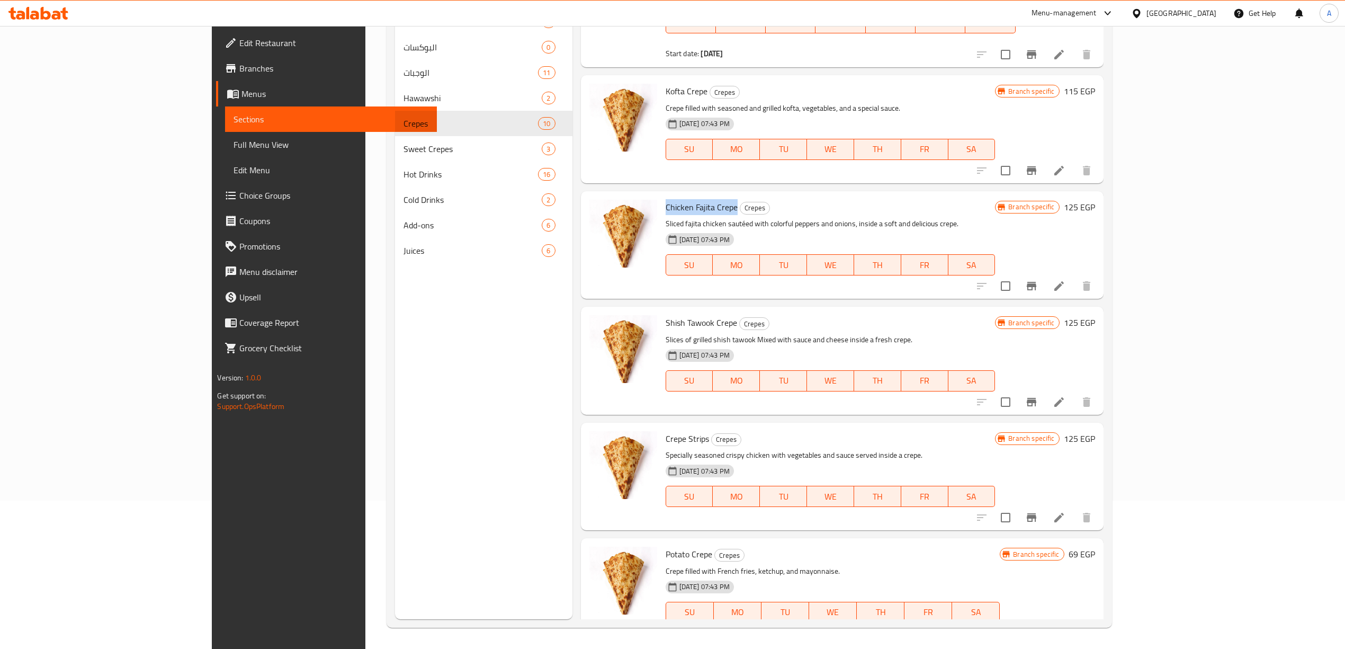
drag, startPoint x: 683, startPoint y: 179, endPoint x: 612, endPoint y: 181, distance: 70.4
click at [666, 199] on span "Chicken Fajita Crepe" at bounding box center [702, 207] width 72 height 16
drag, startPoint x: 683, startPoint y: 295, endPoint x: 611, endPoint y: 297, distance: 72.0
click at [661, 311] on div "Shish Tawook Crepe Crepes Slices of grilled shish tawook Mixed with sauce and c…" at bounding box center [830, 360] width 338 height 99
drag, startPoint x: 655, startPoint y: 412, endPoint x: 604, endPoint y: 413, distance: 50.8
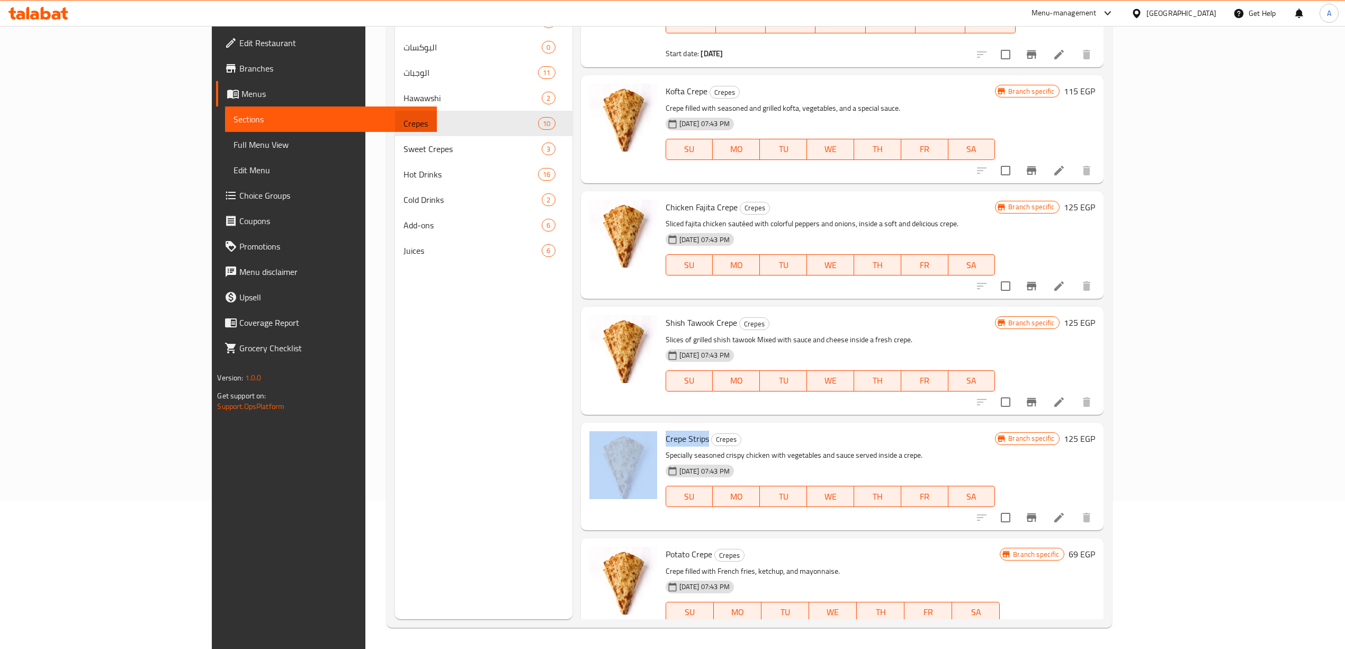
click at [604, 427] on div "Crepe Strips Crepes Specially seasoned crispy chicken with vegetables and sauce…" at bounding box center [842, 476] width 514 height 99
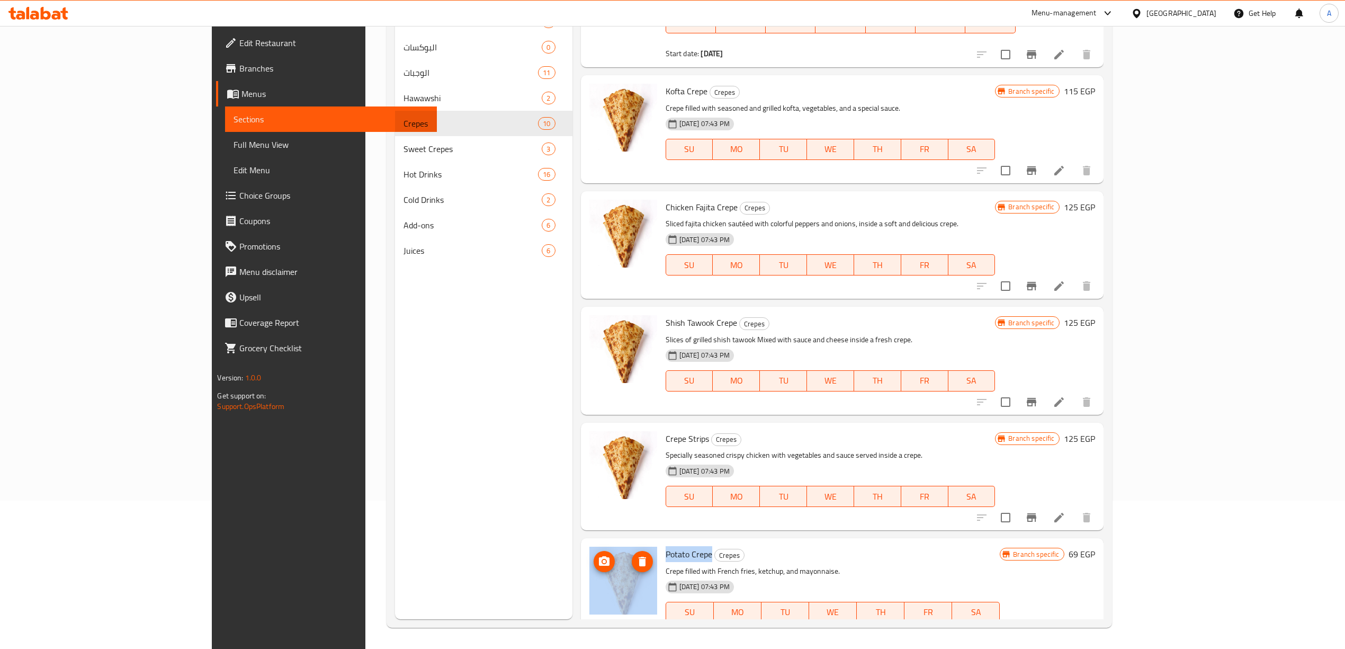
drag, startPoint x: 659, startPoint y: 526, endPoint x: 598, endPoint y: 520, distance: 60.7
click at [598, 542] on div "Potato Crepe Crepes Crepe filled with French fries, ketchup, and mayonnaise. 31…" at bounding box center [842, 591] width 514 height 99
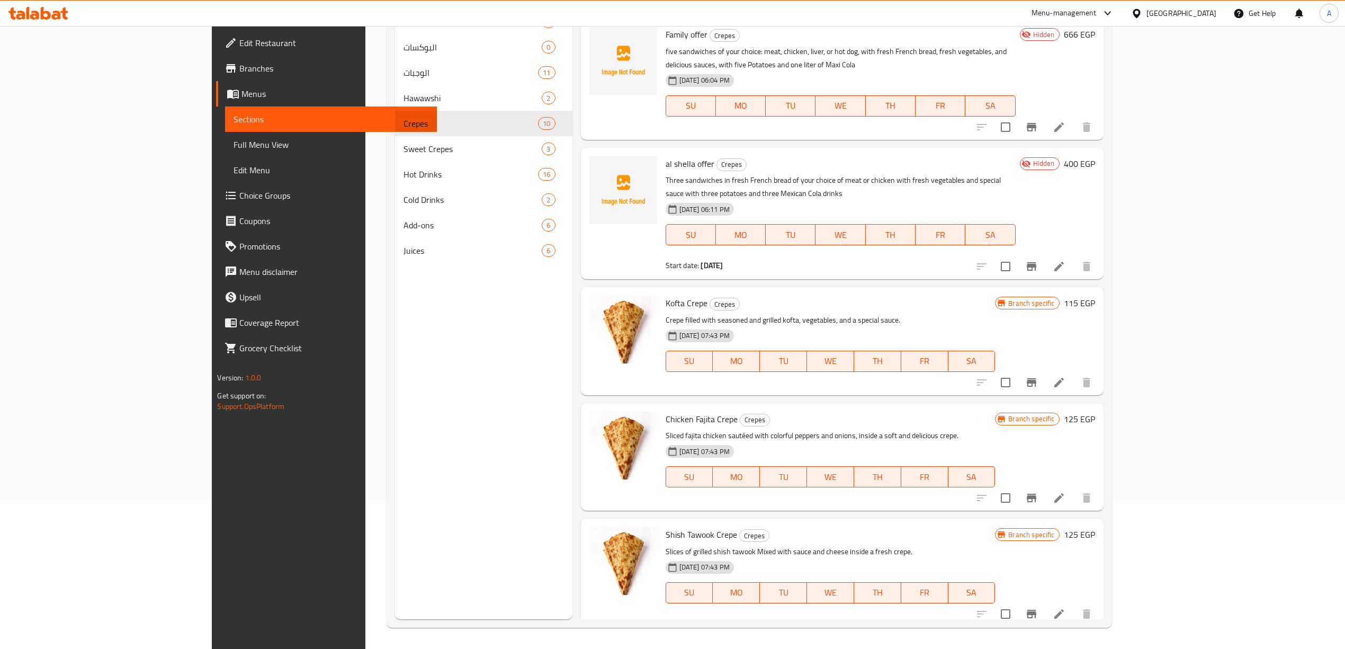
scroll to position [192, 0]
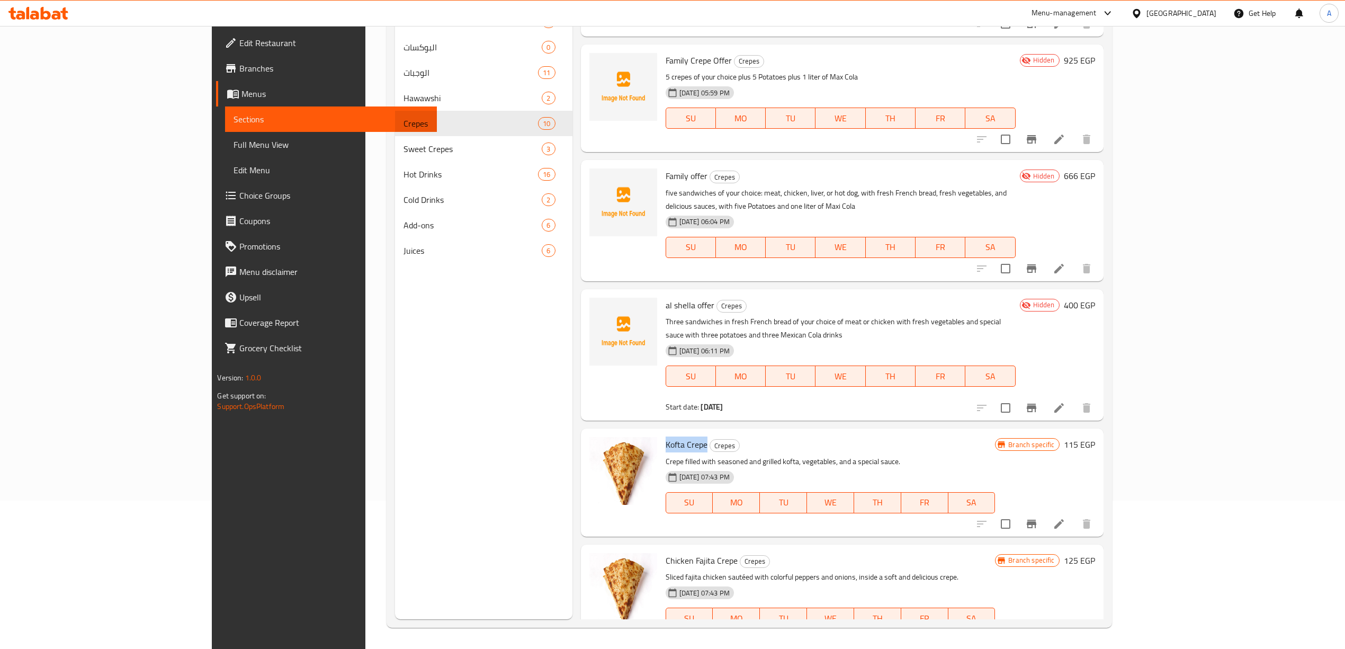
drag, startPoint x: 654, startPoint y: 418, endPoint x: 609, endPoint y: 416, distance: 45.6
click at [661, 433] on div "Kofta Crepe Crepes Crepe filled with seasoned and grilled kofta, vegetables, an…" at bounding box center [830, 482] width 338 height 99
drag, startPoint x: 683, startPoint y: 534, endPoint x: 611, endPoint y: 531, distance: 72.1
click at [661, 549] on div "Chicken Fajita Crepe Crepes Sliced ​​fajita chicken sautéed with colorful peppe…" at bounding box center [830, 598] width 338 height 99
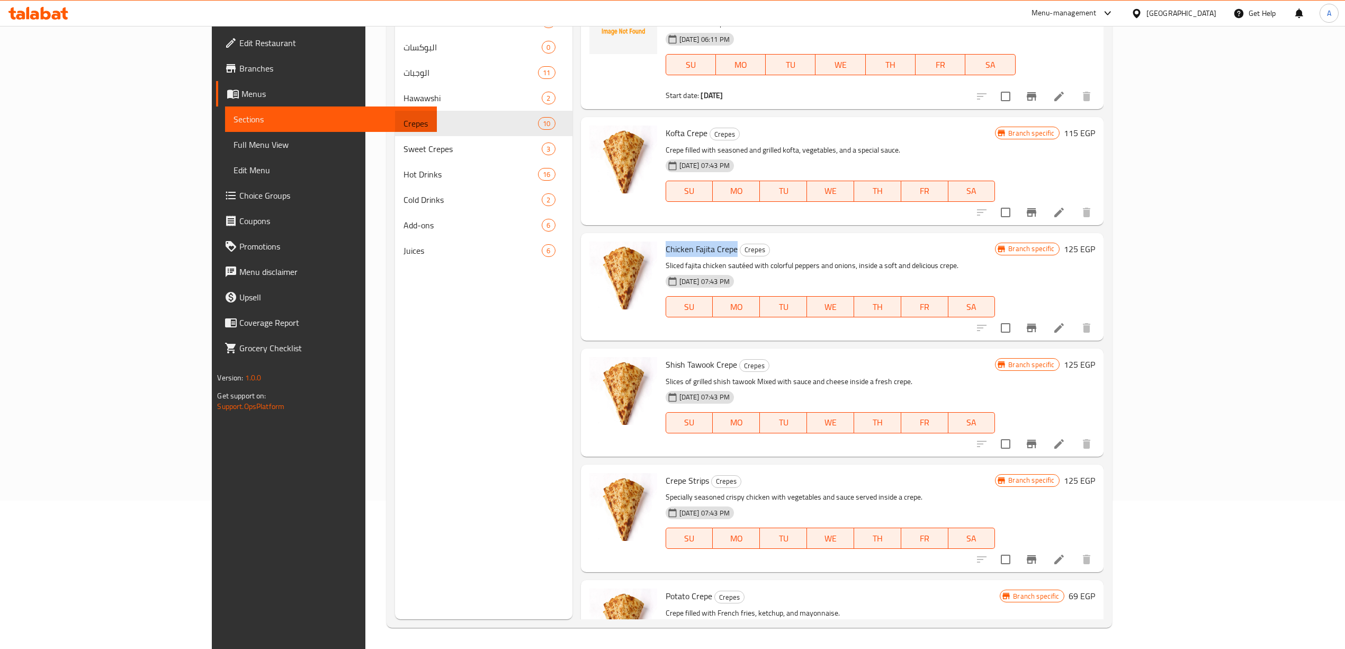
scroll to position [545, 0]
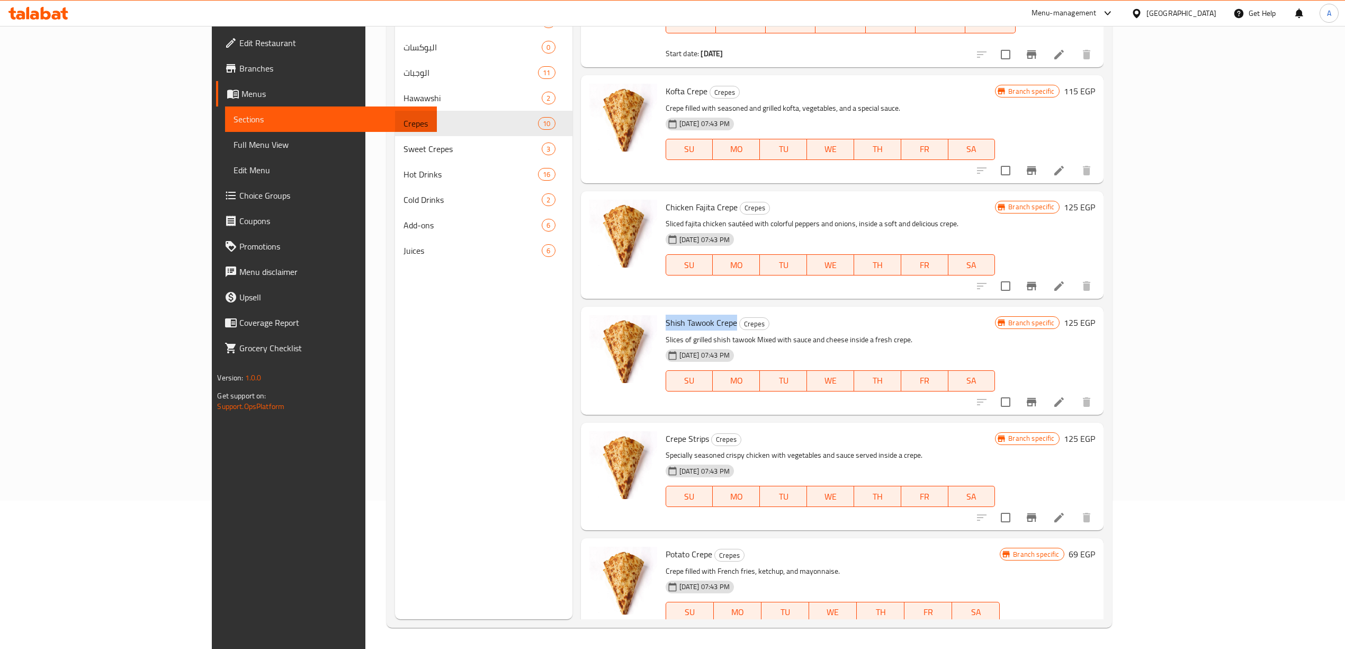
drag, startPoint x: 683, startPoint y: 298, endPoint x: 612, endPoint y: 297, distance: 70.4
click at [666, 315] on span "Shish Tawook Crepe" at bounding box center [701, 323] width 71 height 16
drag, startPoint x: 656, startPoint y: 411, endPoint x: 613, endPoint y: 412, distance: 42.9
click at [666, 431] on h6 "Crepe Strips Crepes" at bounding box center [831, 438] width 330 height 15
drag, startPoint x: 659, startPoint y: 530, endPoint x: 611, endPoint y: 525, distance: 48.4
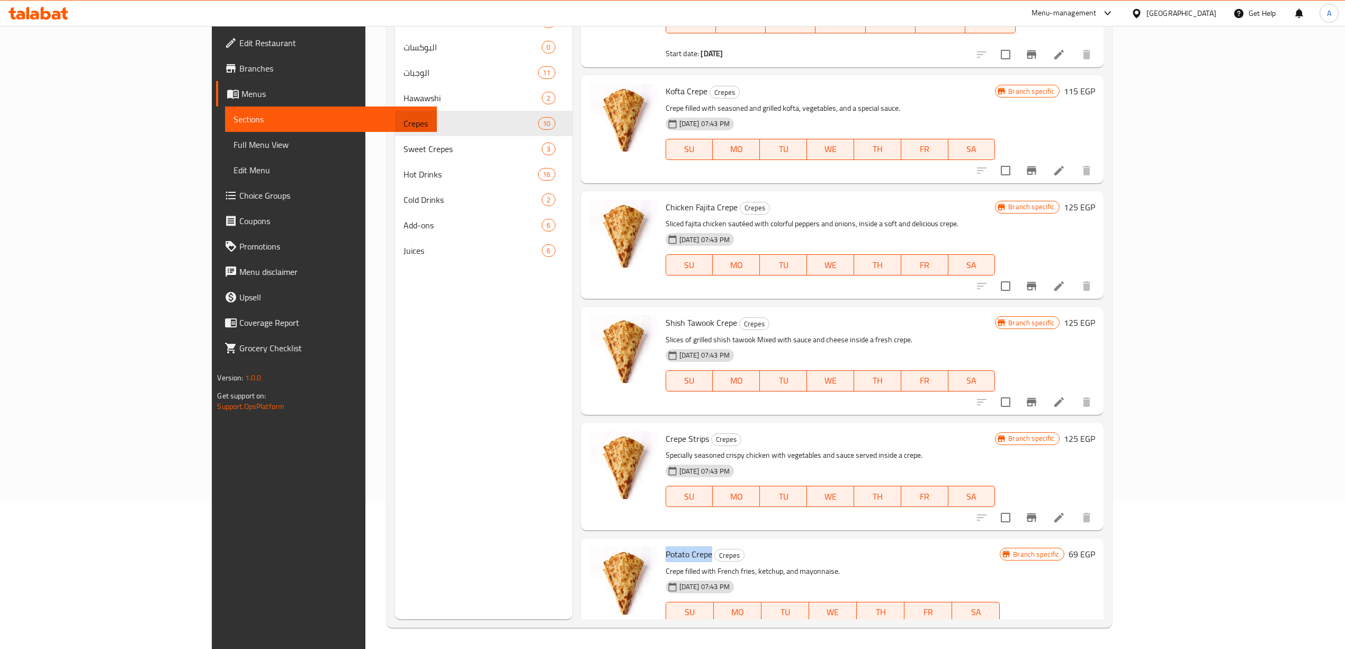
click at [661, 542] on div "Potato Crepe Crepes Crepe filled with French fries, ketchup, and mayonnaise. 31…" at bounding box center [832, 591] width 343 height 99
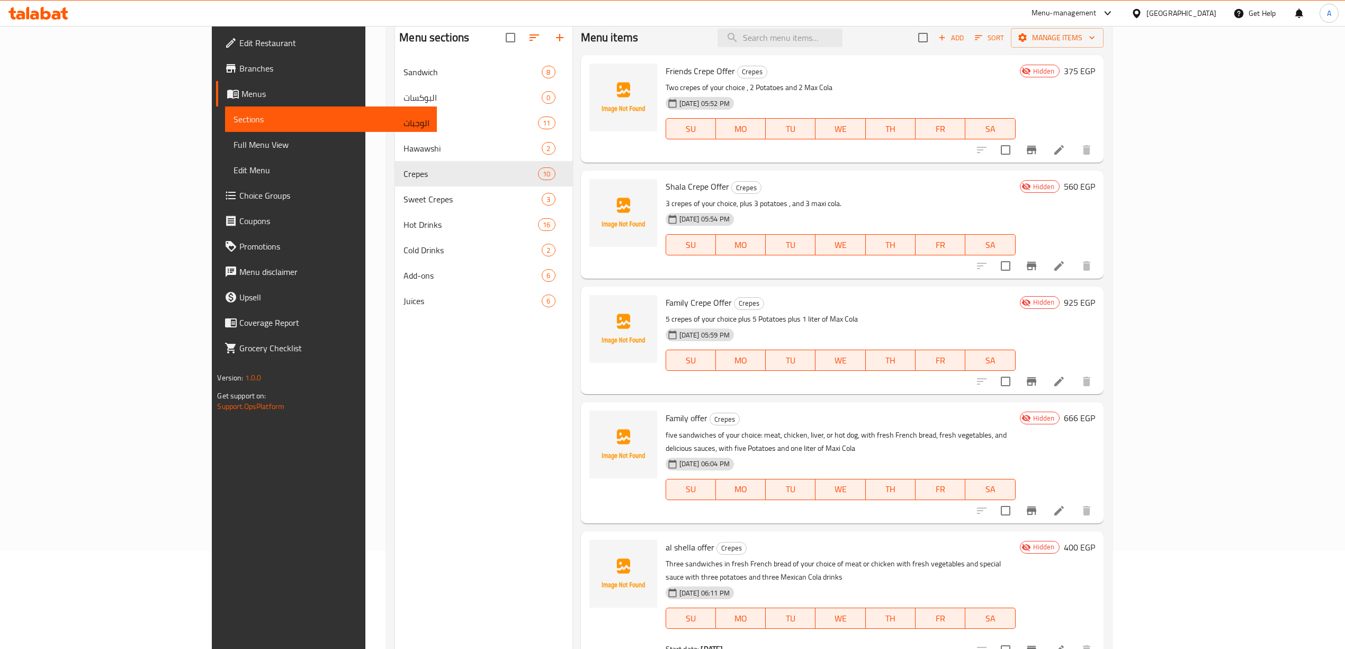
scroll to position [0, 0]
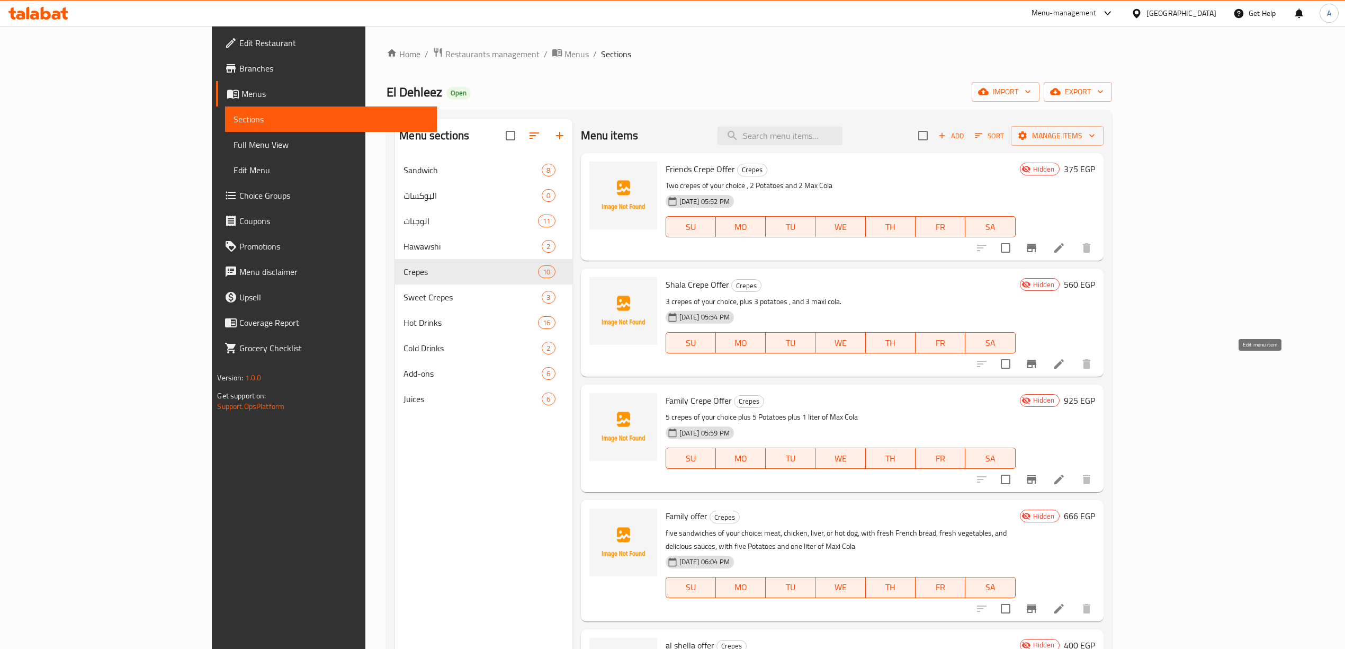
click at [1065, 361] on icon at bounding box center [1059, 363] width 13 height 13
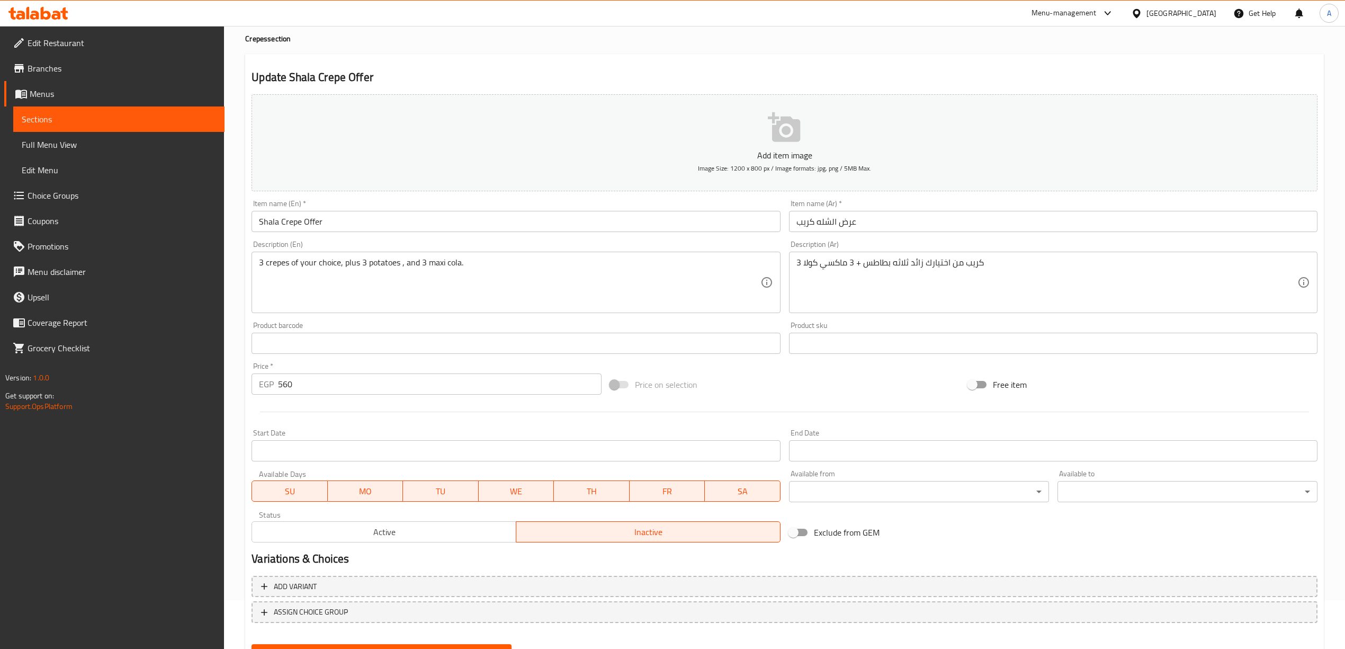
scroll to position [98, 0]
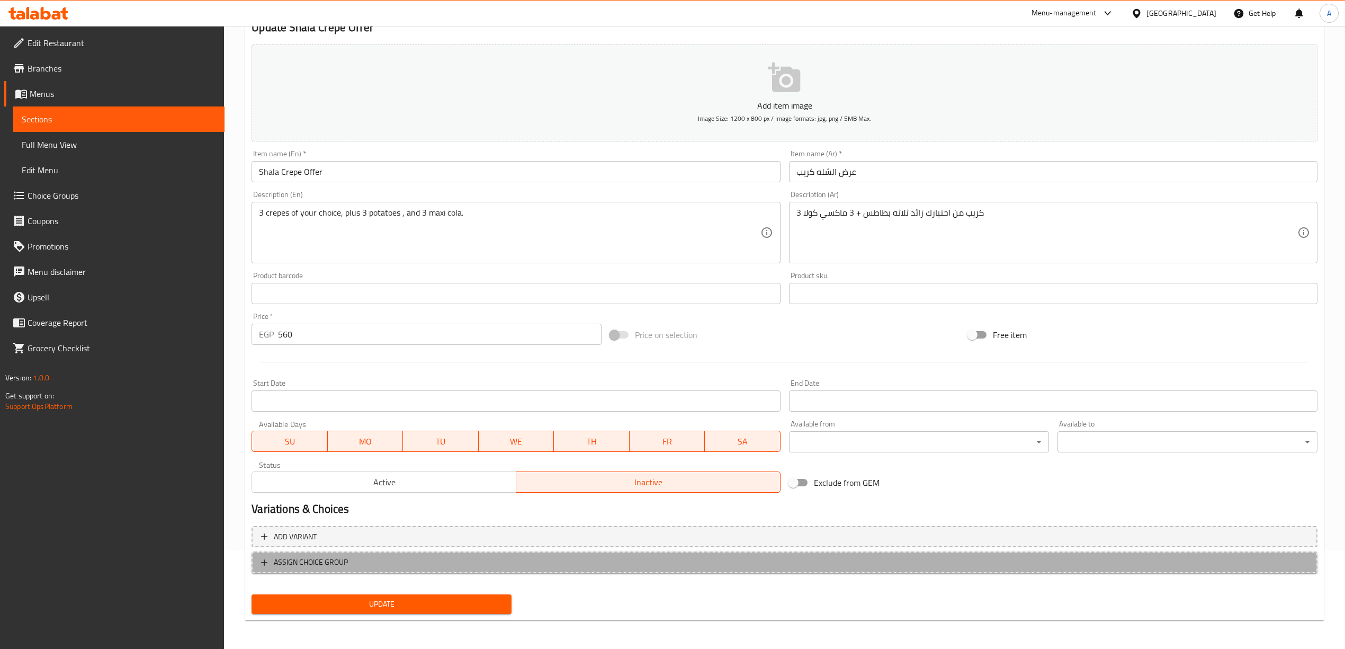
click at [301, 561] on span "ASSIGN CHOICE GROUP" at bounding box center [311, 561] width 74 height 13
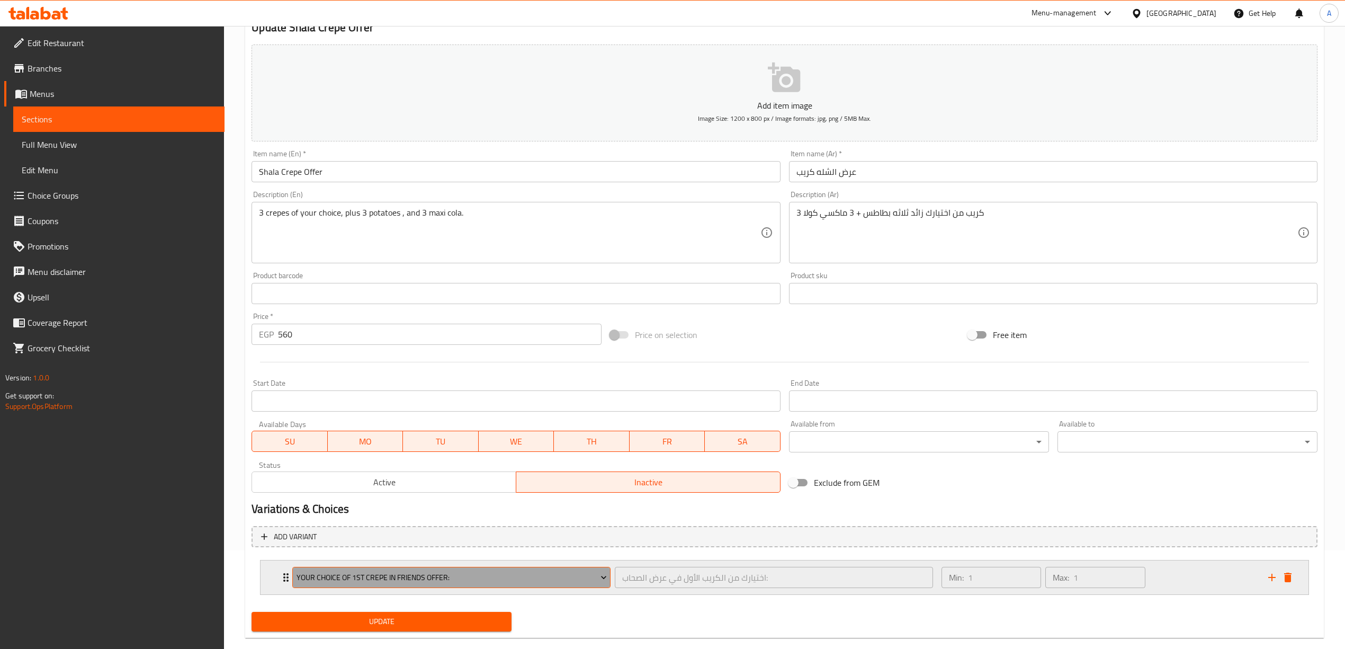
click at [425, 577] on span "Your Choice of 1st Crepe in Friends Offer:" at bounding box center [452, 577] width 310 height 13
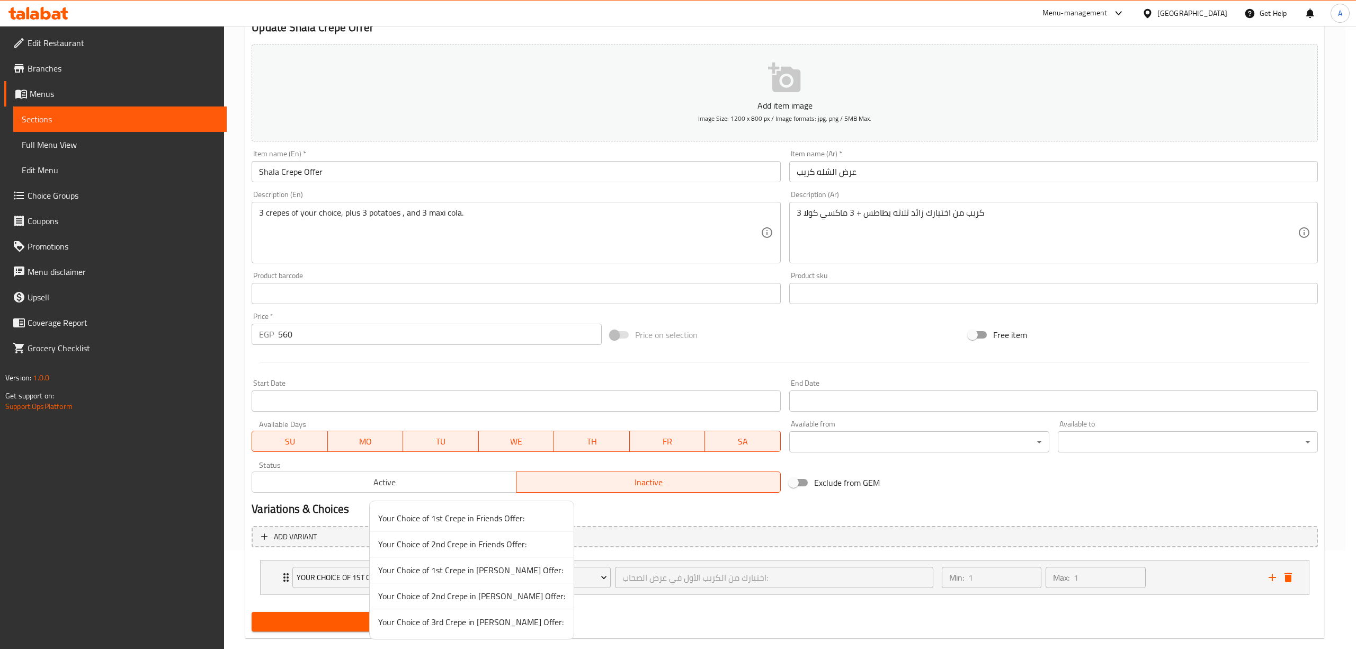
click at [490, 566] on span "Your Choice of 1st Crepe in Shella Offer:" at bounding box center [471, 569] width 187 height 13
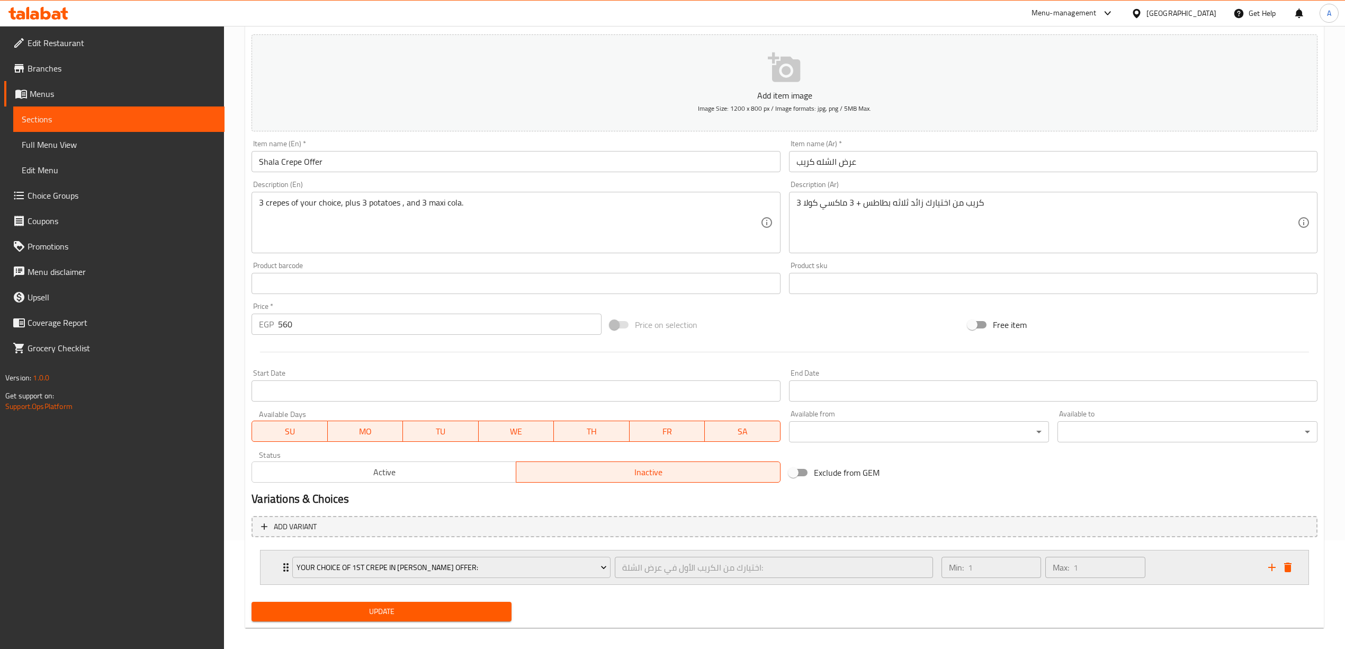
scroll to position [118, 0]
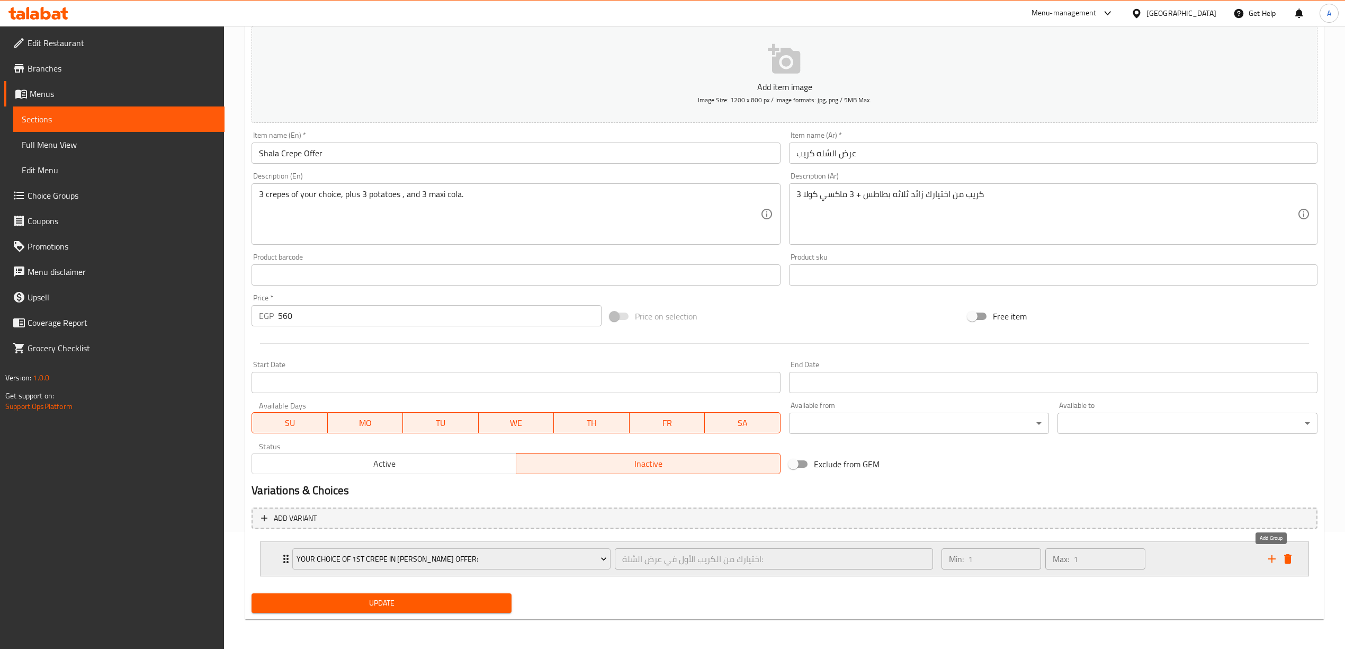
click at [1275, 558] on icon "add" at bounding box center [1272, 558] width 13 height 13
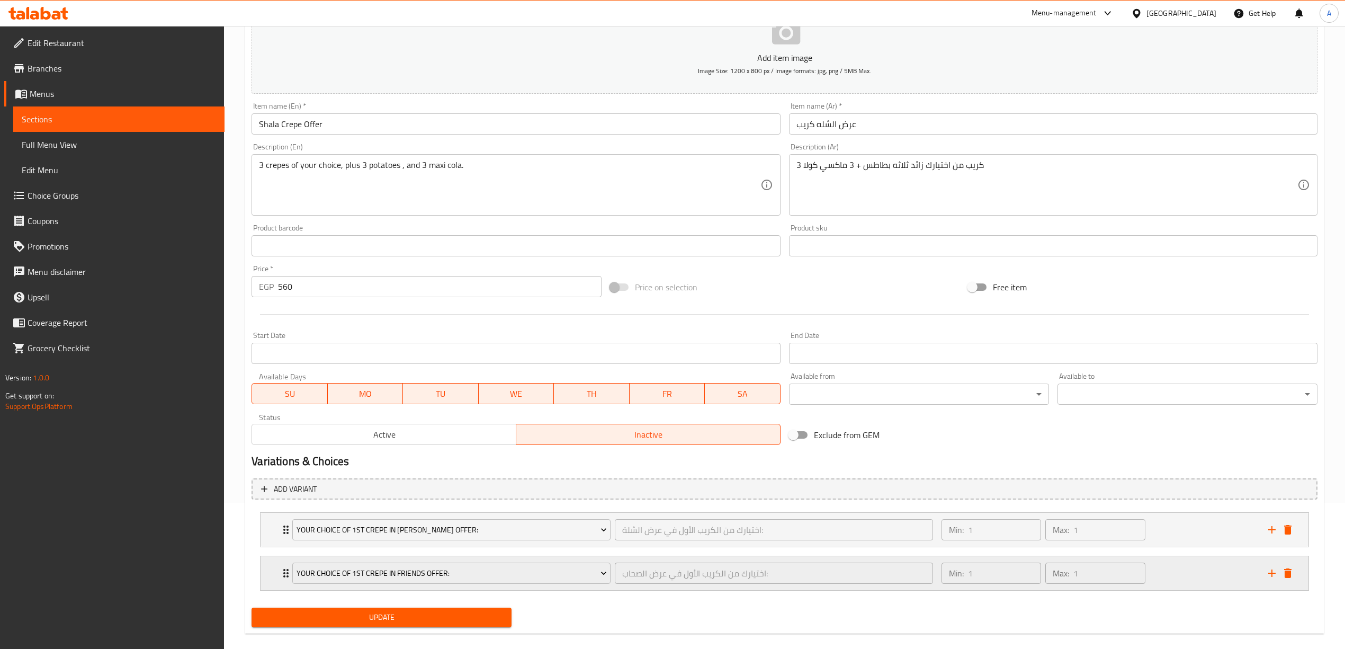
scroll to position [162, 0]
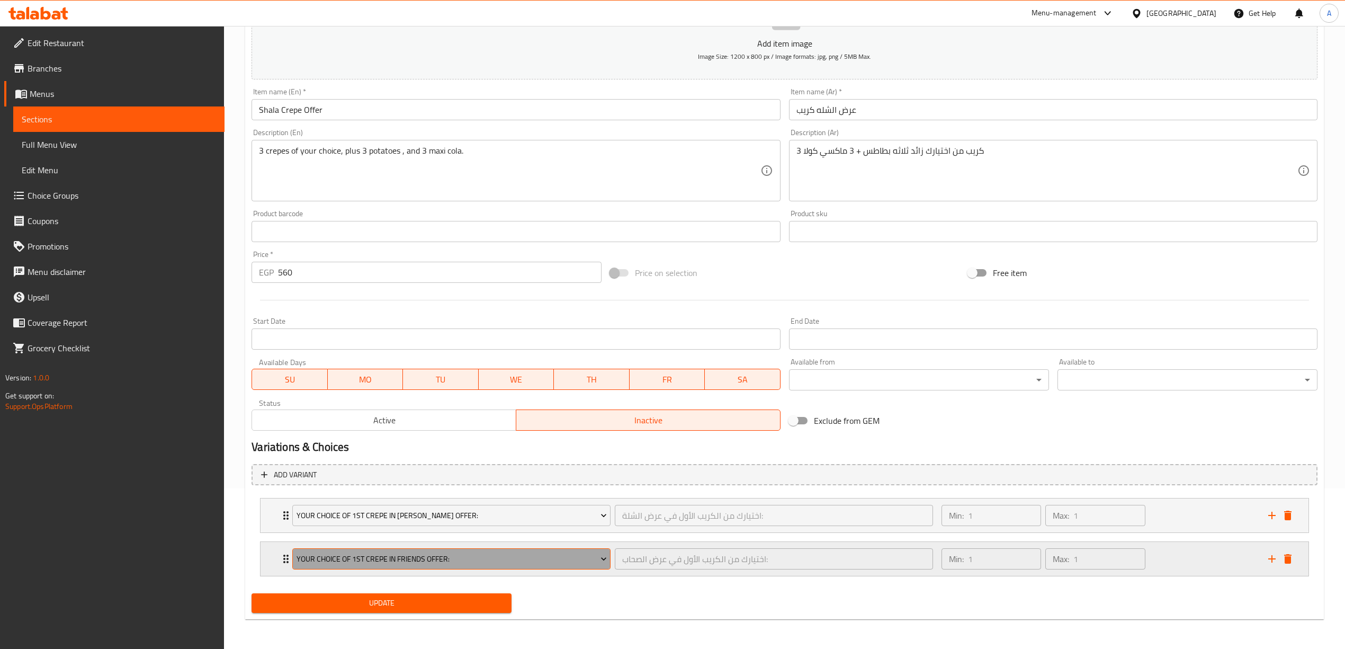
click at [405, 559] on span "Your Choice of 1st Crepe in Friends Offer:" at bounding box center [452, 558] width 310 height 13
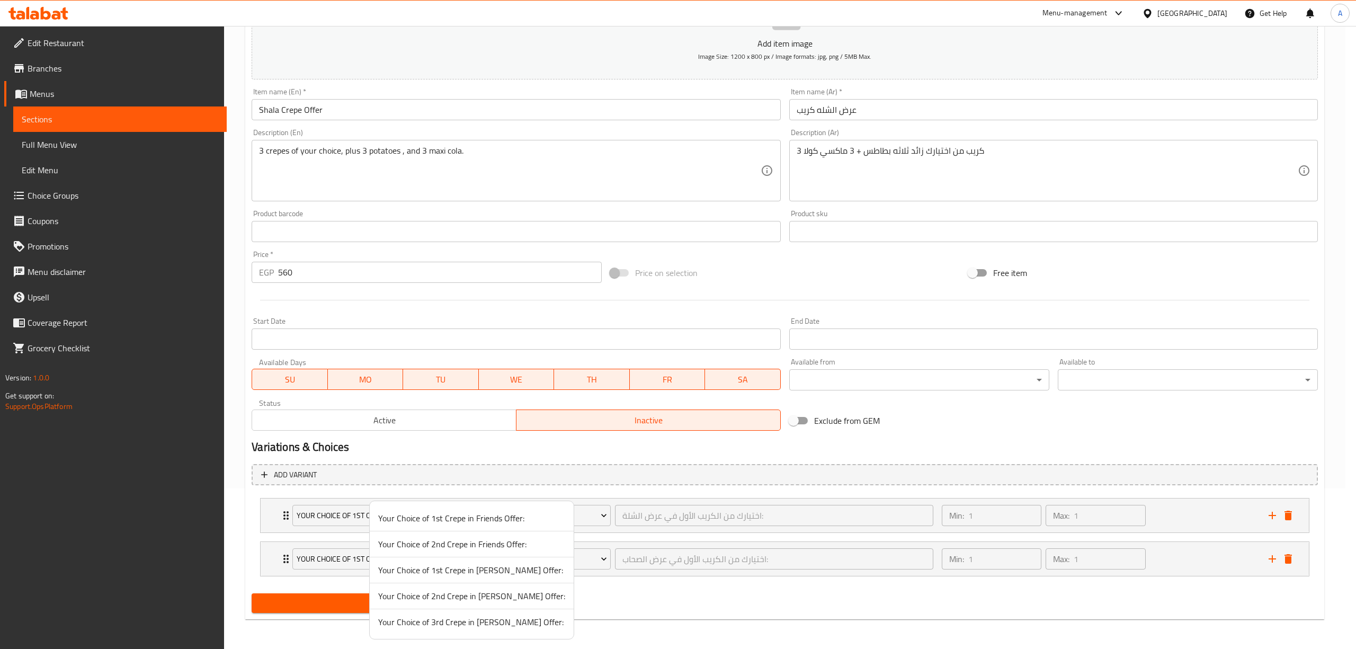
click at [473, 599] on span "Your Choice of 2nd Crepe in Shella Offer:" at bounding box center [471, 595] width 187 height 13
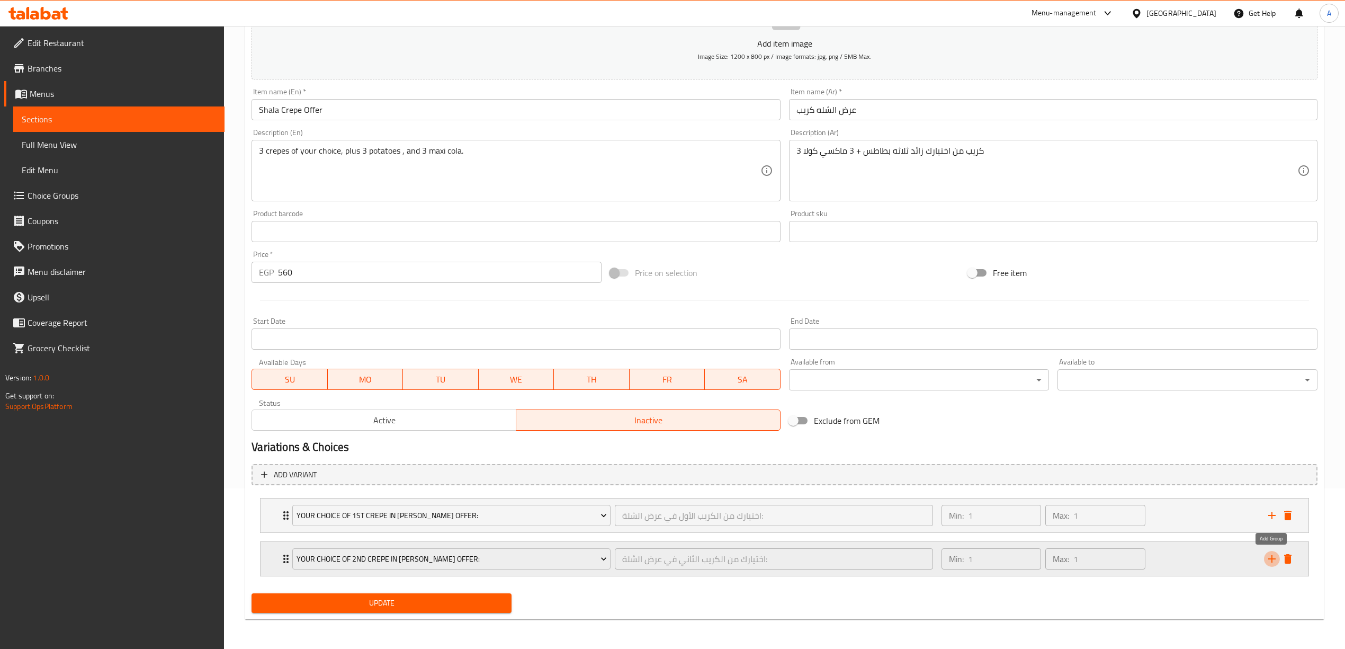
click at [1273, 562] on icon "add" at bounding box center [1272, 558] width 13 height 13
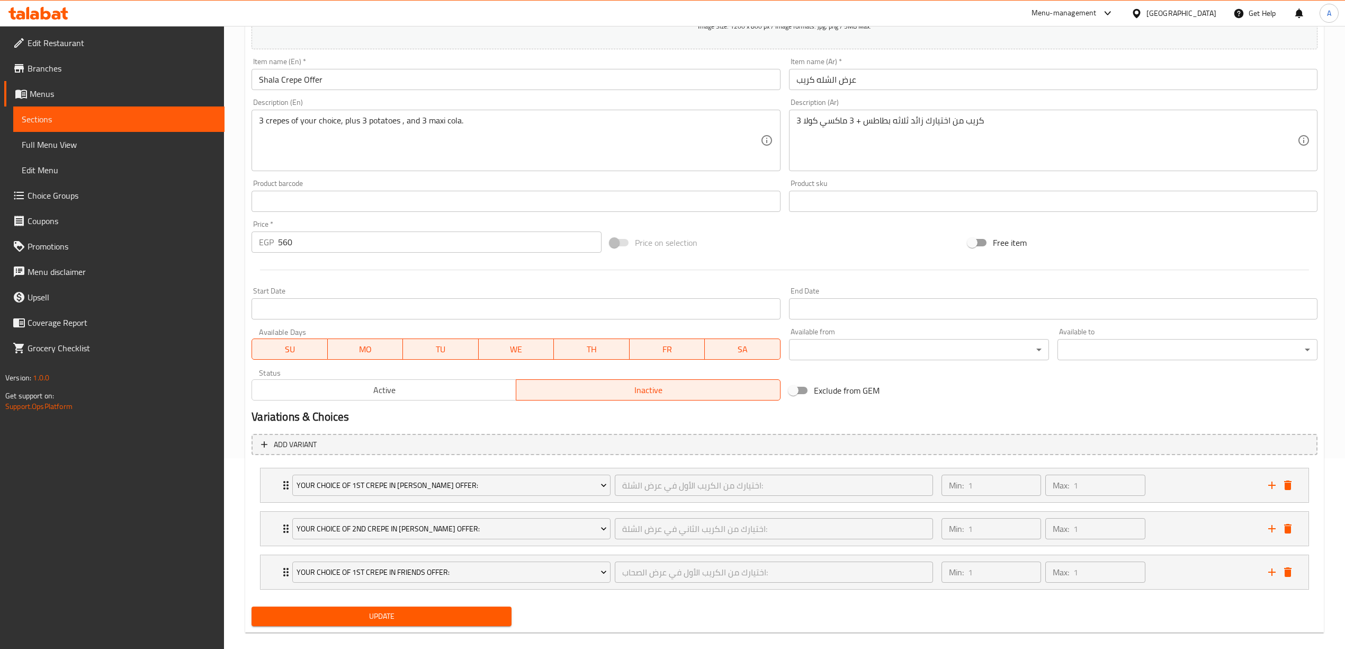
scroll to position [206, 0]
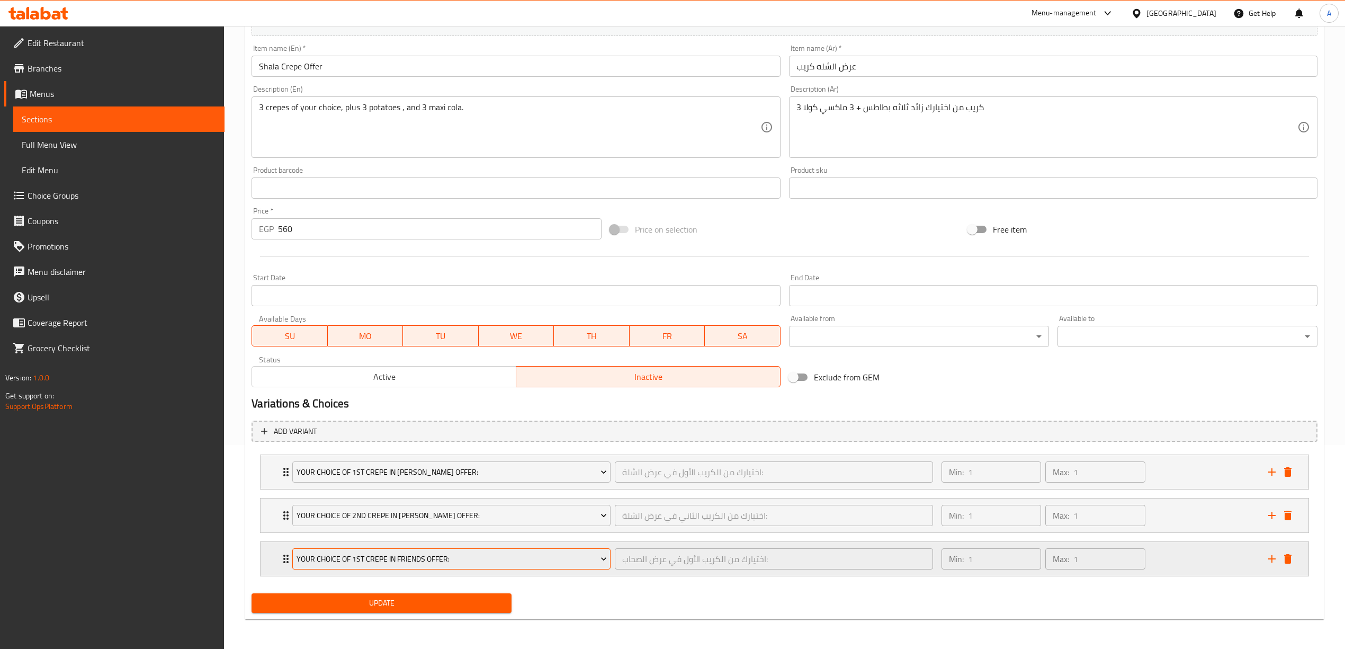
click at [406, 563] on span "Your Choice of 1st Crepe in Friends Offer:" at bounding box center [452, 558] width 310 height 13
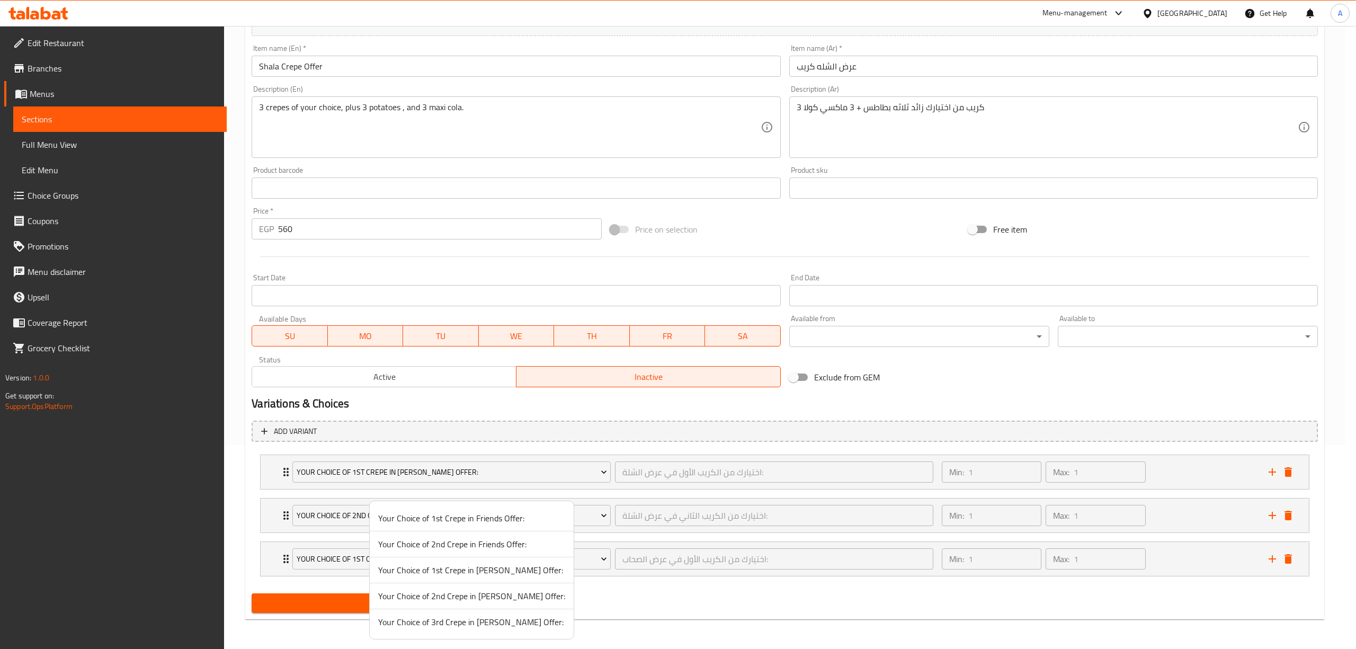
click at [431, 621] on span "Your Choice of 3rd Crepe in Shella Offer:" at bounding box center [471, 621] width 187 height 13
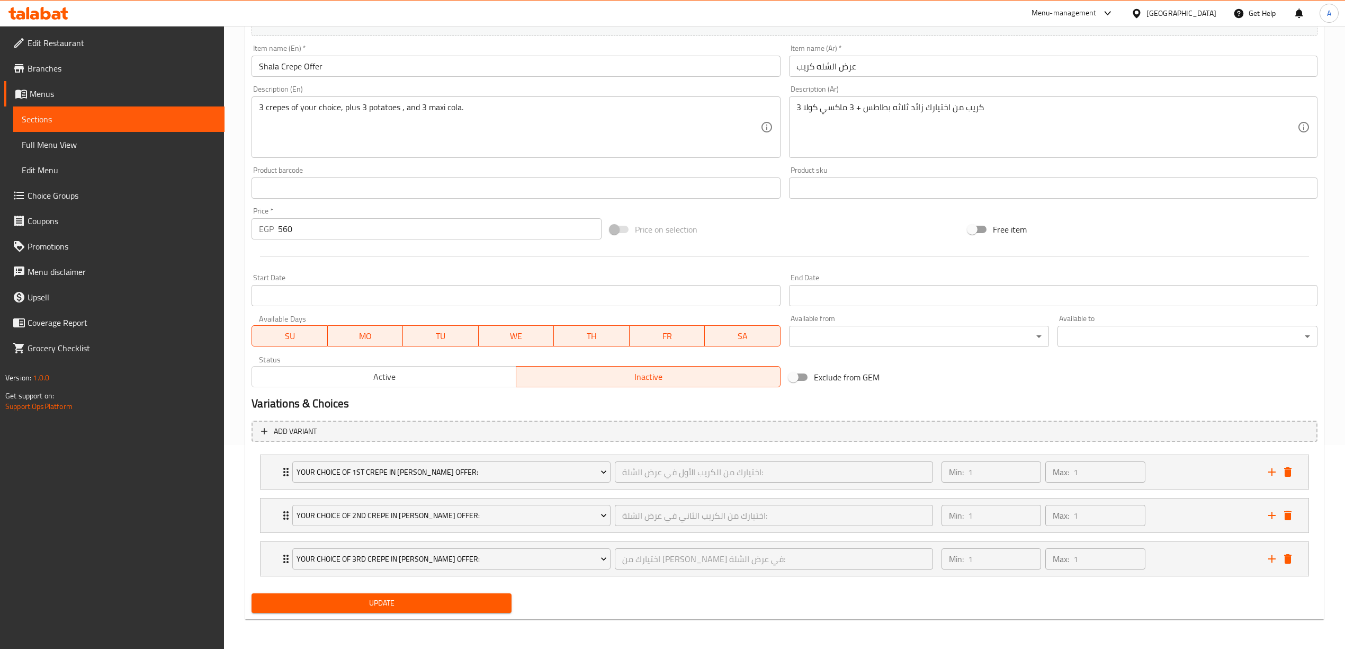
click at [638, 598] on div "Update" at bounding box center [784, 603] width 1074 height 28
click at [402, 606] on span "Update" at bounding box center [381, 602] width 243 height 13
click at [955, 389] on div "Exclude from GEM" at bounding box center [964, 377] width 358 height 29
click at [399, 610] on button "Update" at bounding box center [382, 603] width 260 height 20
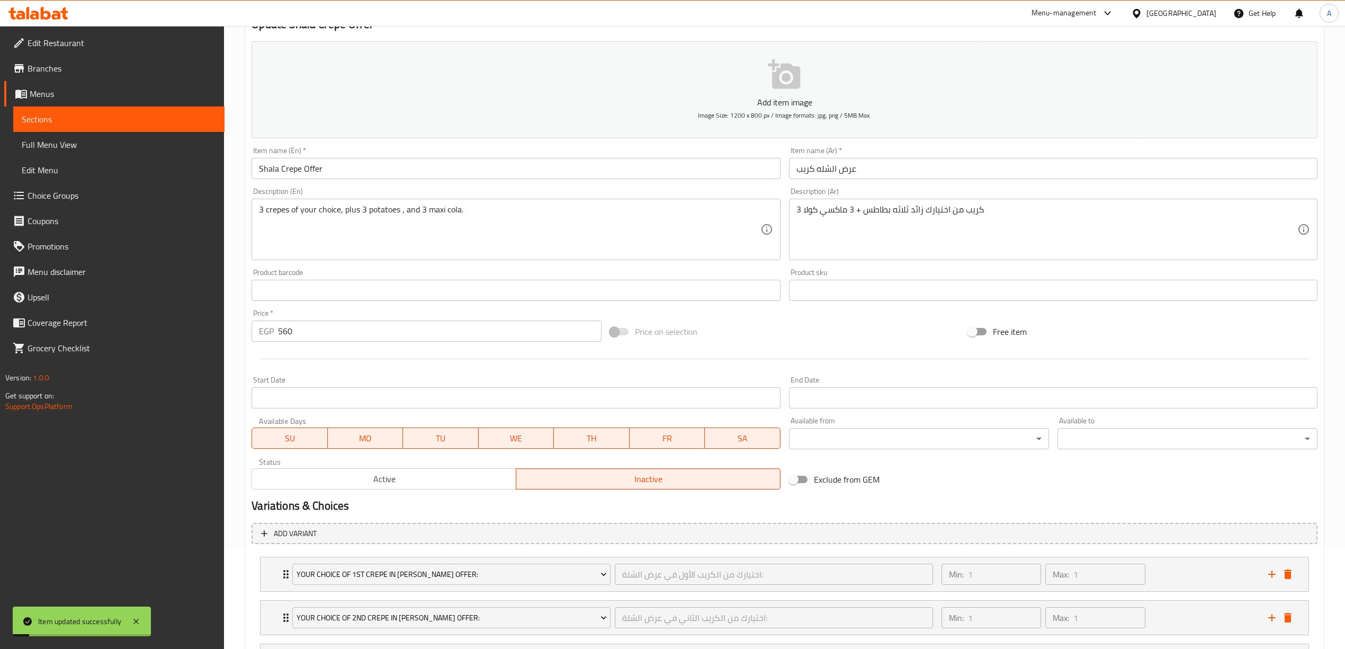
scroll to position [0, 0]
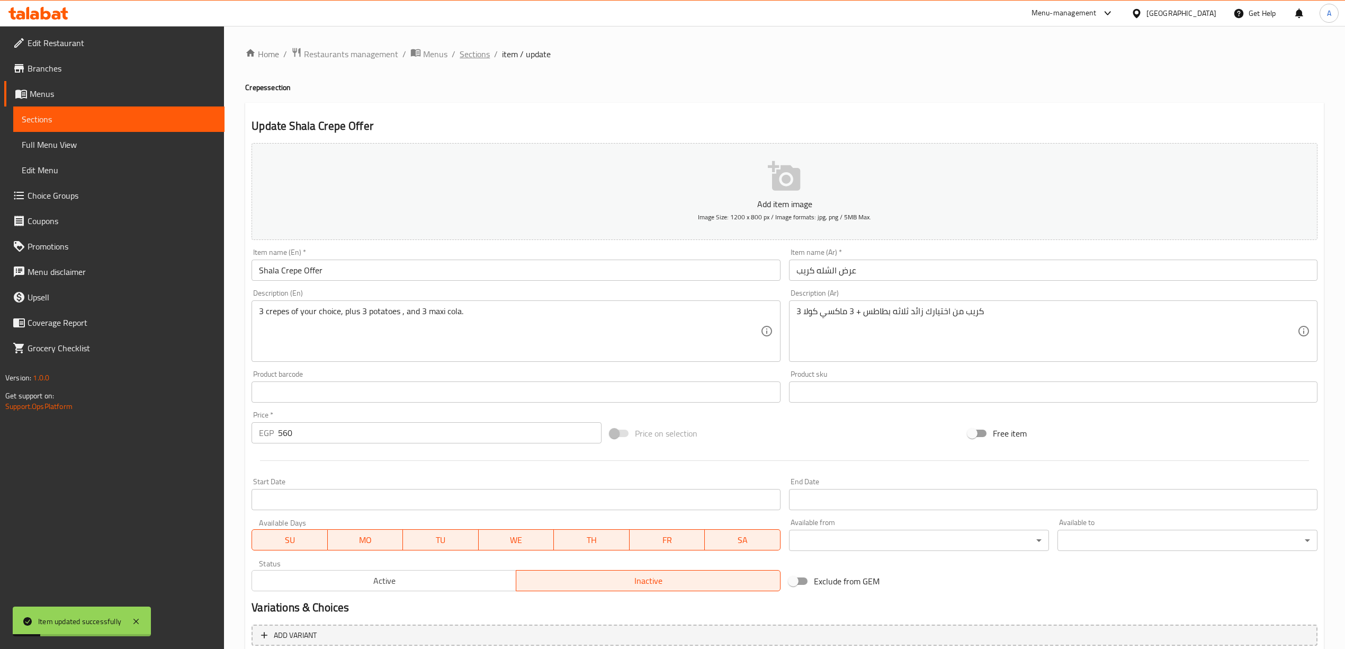
click at [471, 53] on span "Sections" at bounding box center [475, 54] width 30 height 13
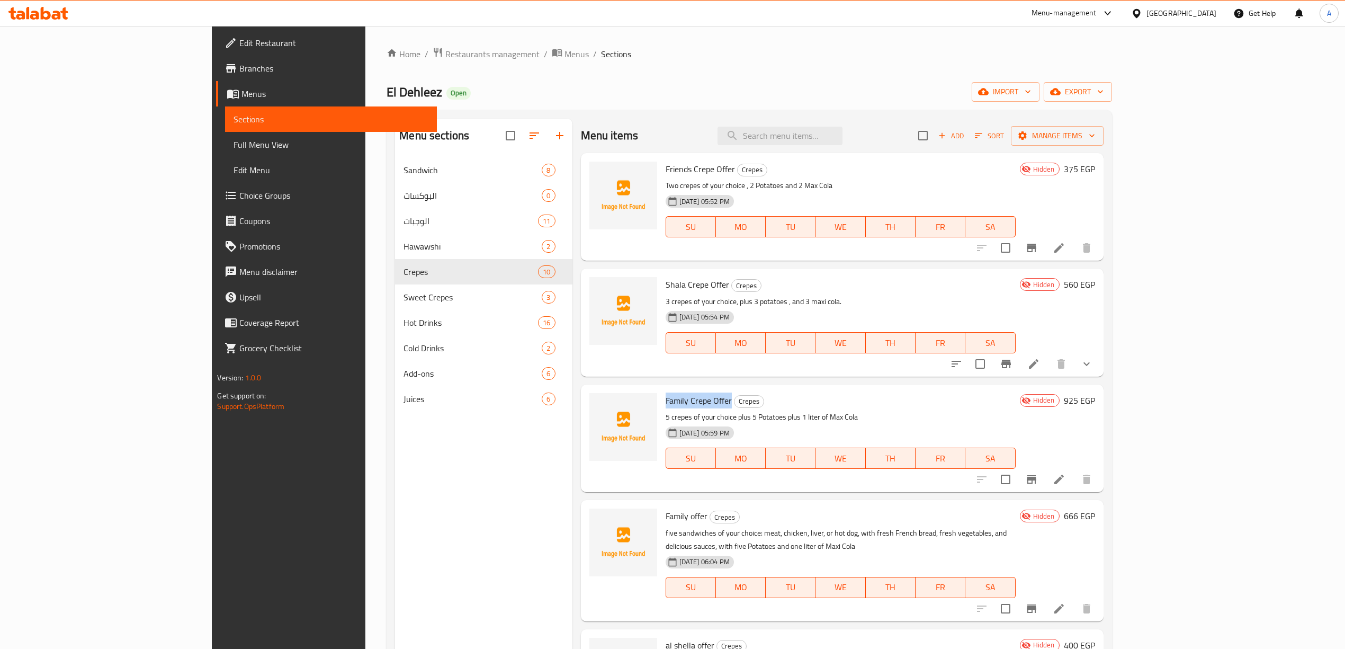
drag, startPoint x: 678, startPoint y: 399, endPoint x: 613, endPoint y: 399, distance: 65.1
click at [666, 399] on span "Family Crepe Offer" at bounding box center [699, 400] width 66 height 16
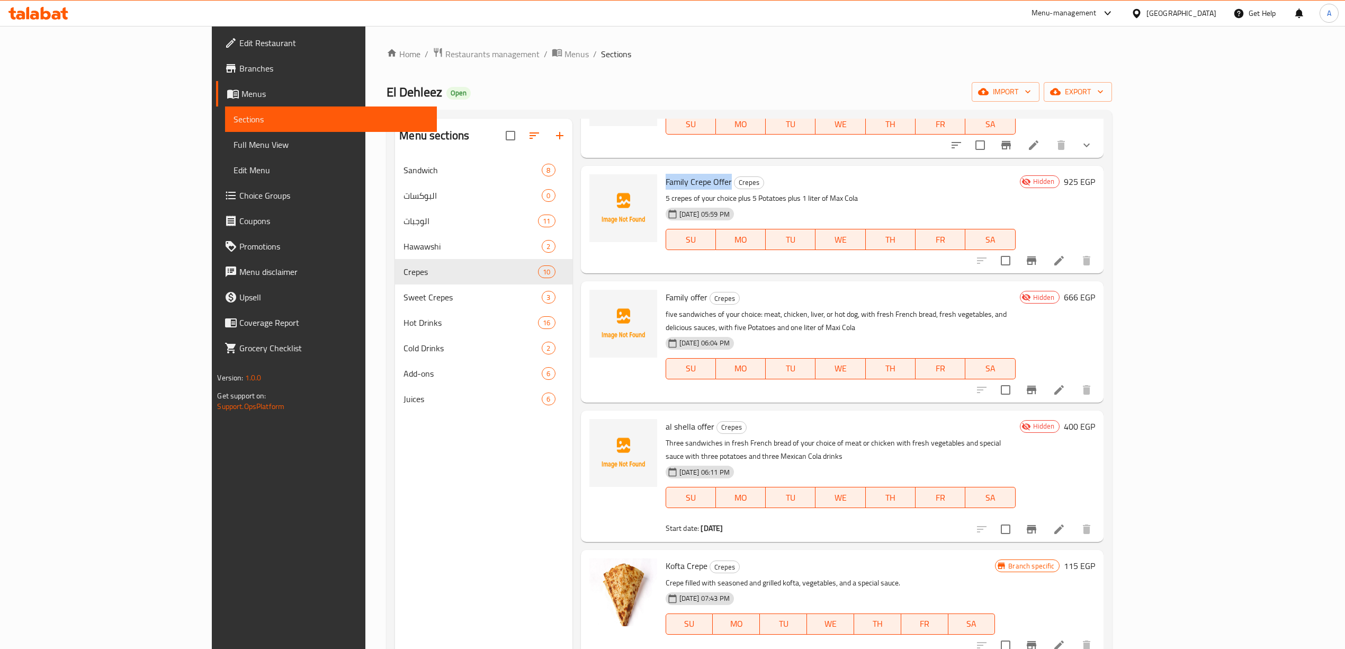
scroll to position [545, 0]
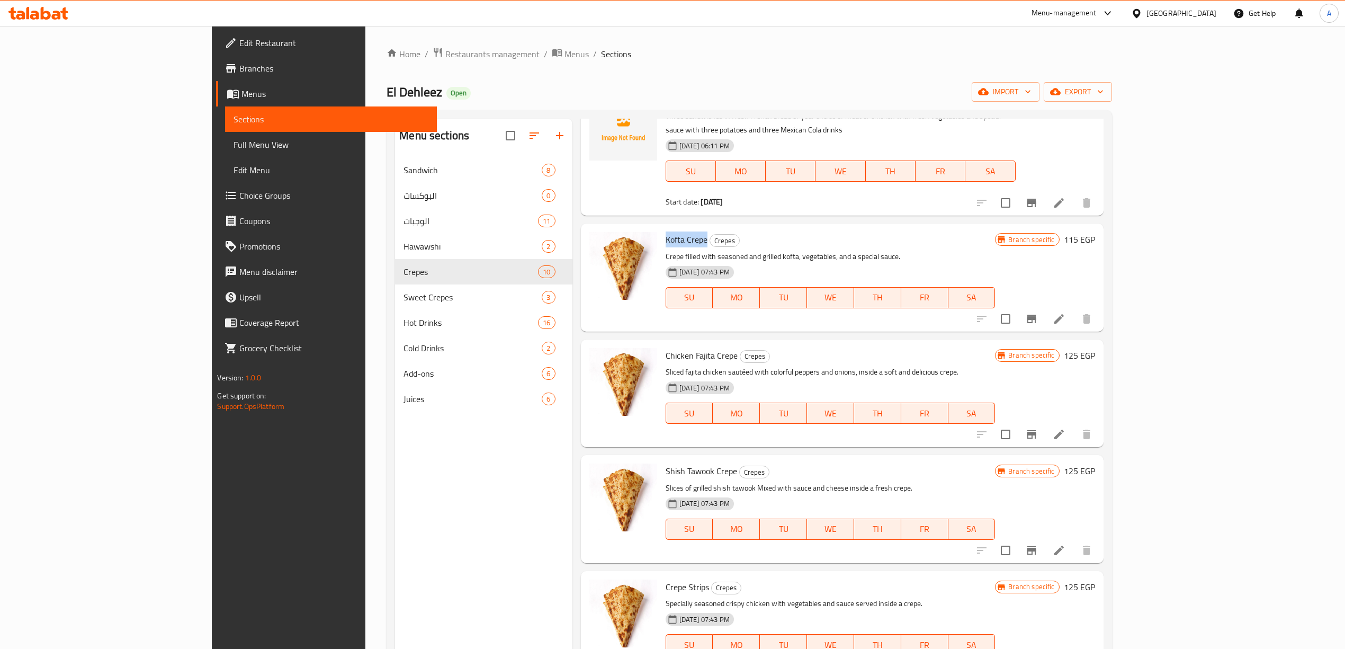
drag, startPoint x: 654, startPoint y: 212, endPoint x: 611, endPoint y: 216, distance: 43.6
click at [661, 228] on div "Kofta Crepe Crepes Crepe filled with seasoned and grilled kofta, vegetables, an…" at bounding box center [830, 277] width 338 height 99
click at [395, 526] on div "Menu sections Sandwich 8 البوكسات 0 الوجبات 11 Hawawshi 2 Crepes 10 Sweet Crepe…" at bounding box center [483, 443] width 177 height 649
drag, startPoint x: 683, startPoint y: 329, endPoint x: 613, endPoint y: 329, distance: 69.4
click at [666, 347] on span "Chicken Fajita Crepe" at bounding box center [702, 355] width 72 height 16
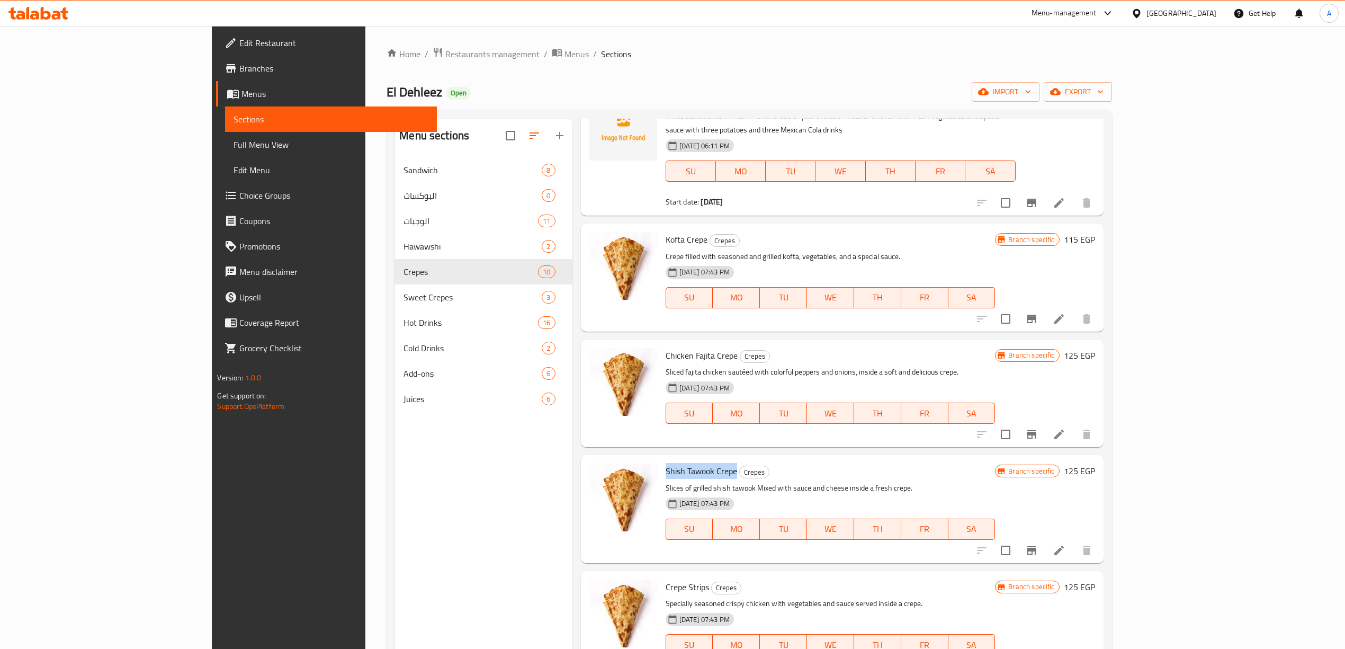
drag, startPoint x: 683, startPoint y: 445, endPoint x: 612, endPoint y: 445, distance: 70.4
click at [666, 463] on span "Shish Tawook Crepe" at bounding box center [701, 471] width 71 height 16
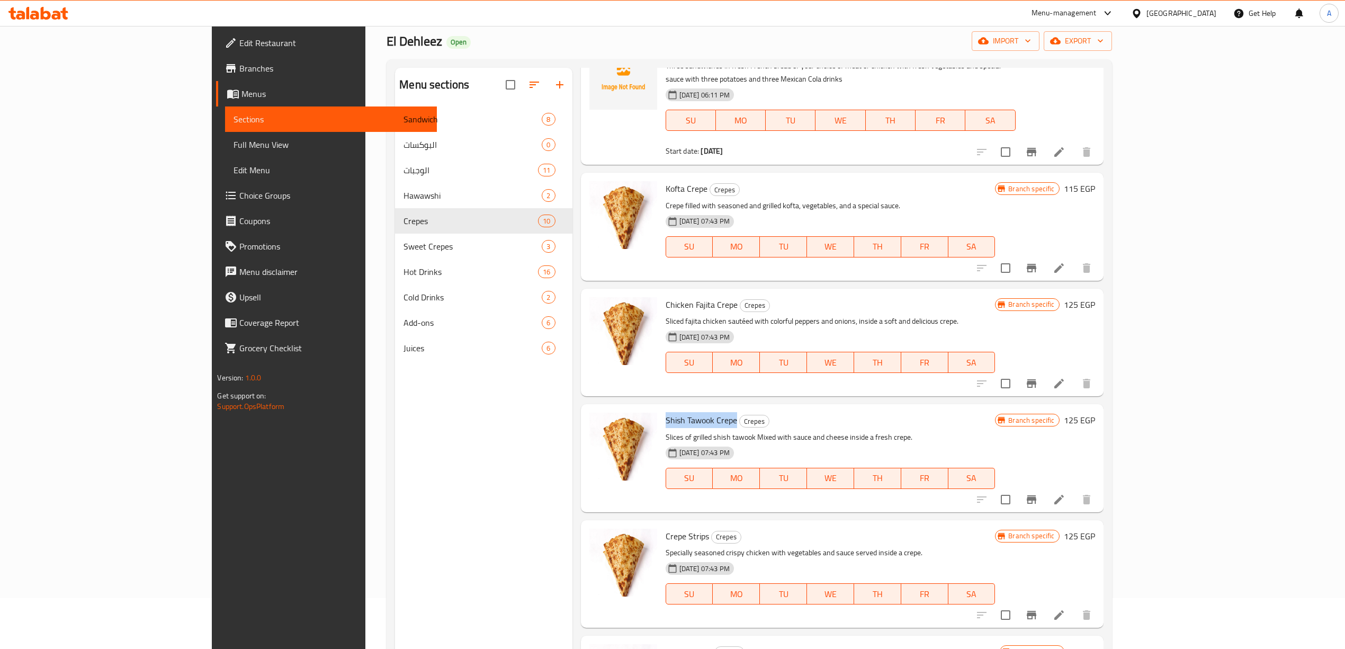
scroll to position [149, 0]
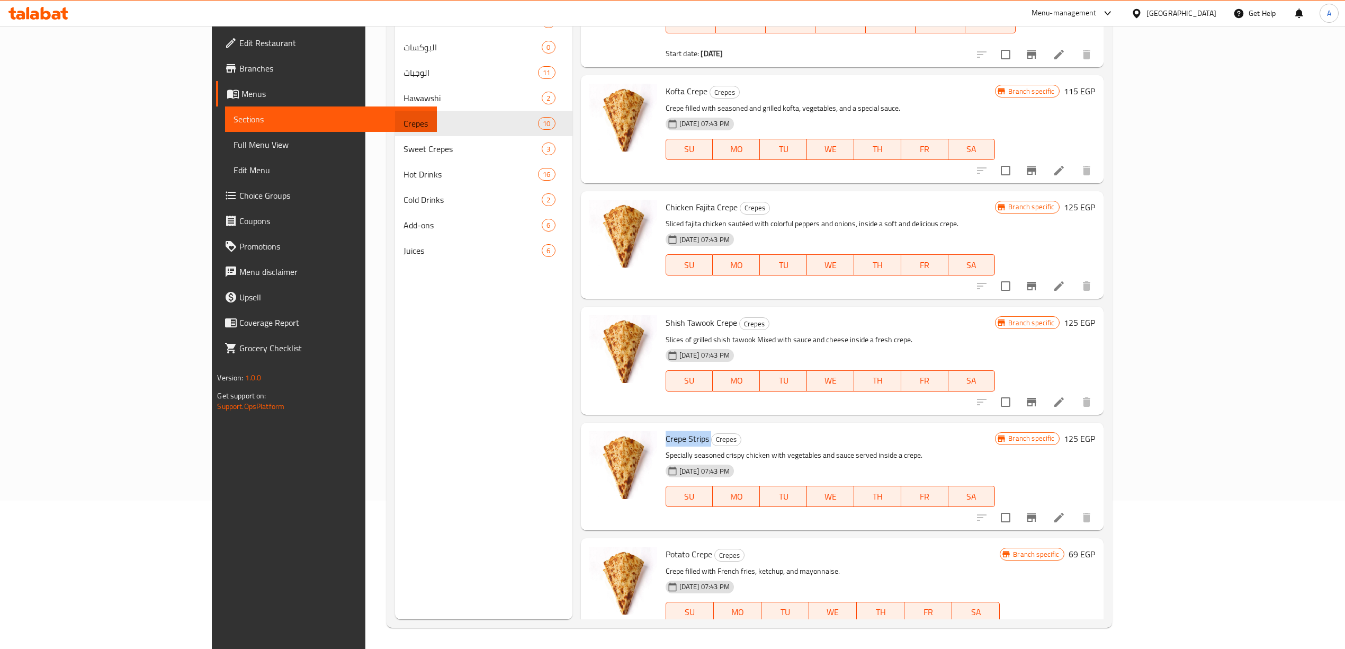
drag, startPoint x: 657, startPoint y: 415, endPoint x: 614, endPoint y: 411, distance: 42.6
click at [666, 431] on h6 "Crepe Strips Crepes" at bounding box center [831, 438] width 330 height 15
drag, startPoint x: 659, startPoint y: 527, endPoint x: 596, endPoint y: 528, distance: 63.0
click at [596, 542] on div "Potato Crepe Crepes Crepe filled with French fries, ketchup, and mayonnaise. 31…" at bounding box center [842, 591] width 514 height 99
click at [666, 546] on span "Potato Crepe" at bounding box center [689, 554] width 47 height 16
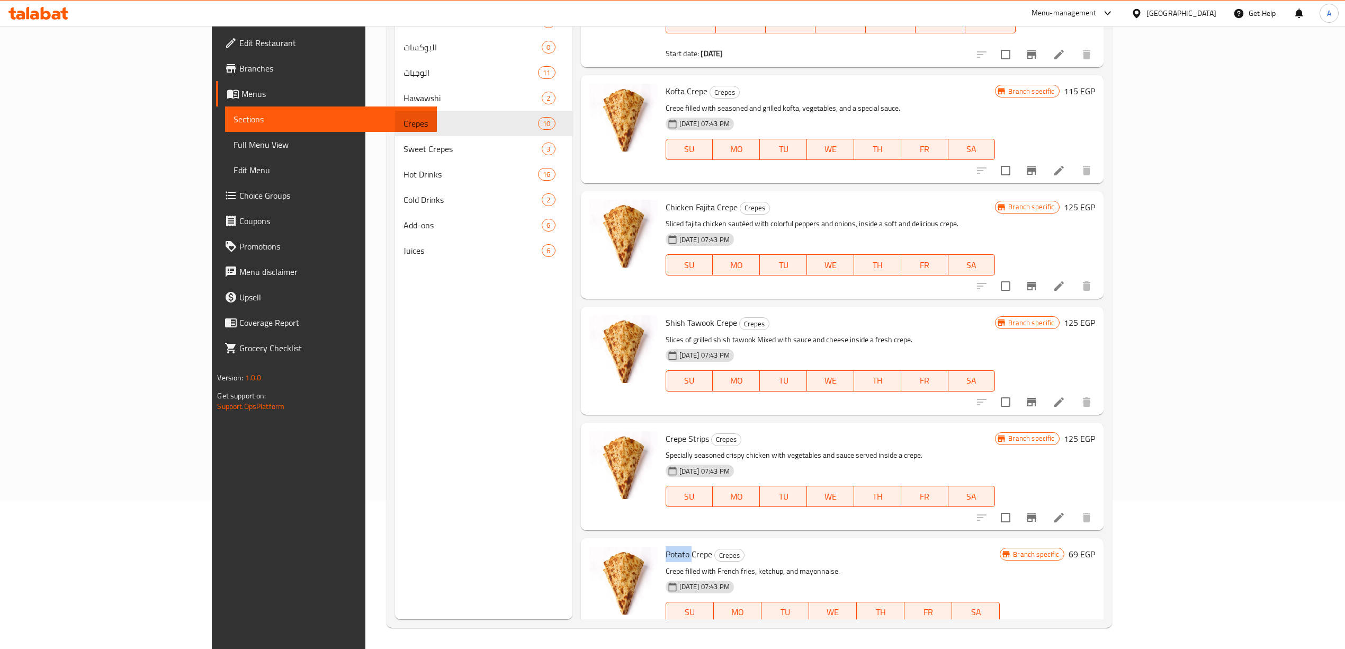
click at [666, 546] on span "Potato Crepe" at bounding box center [689, 554] width 47 height 16
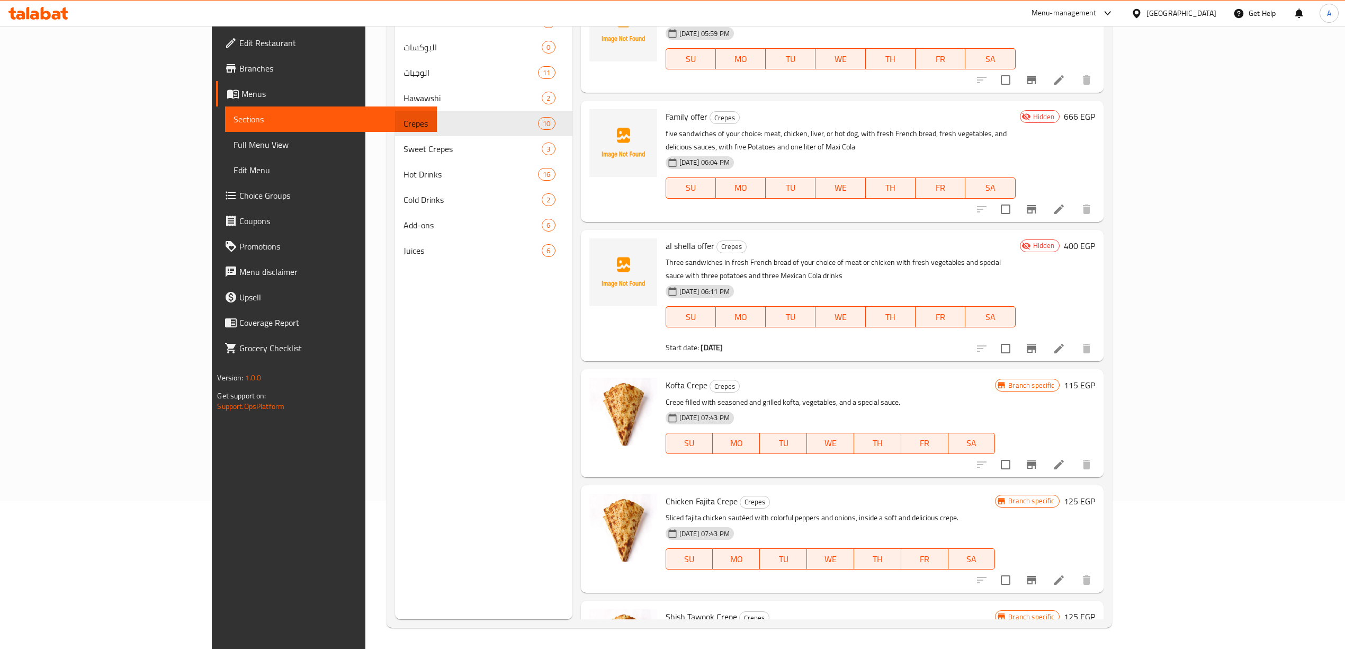
scroll to position [263, 0]
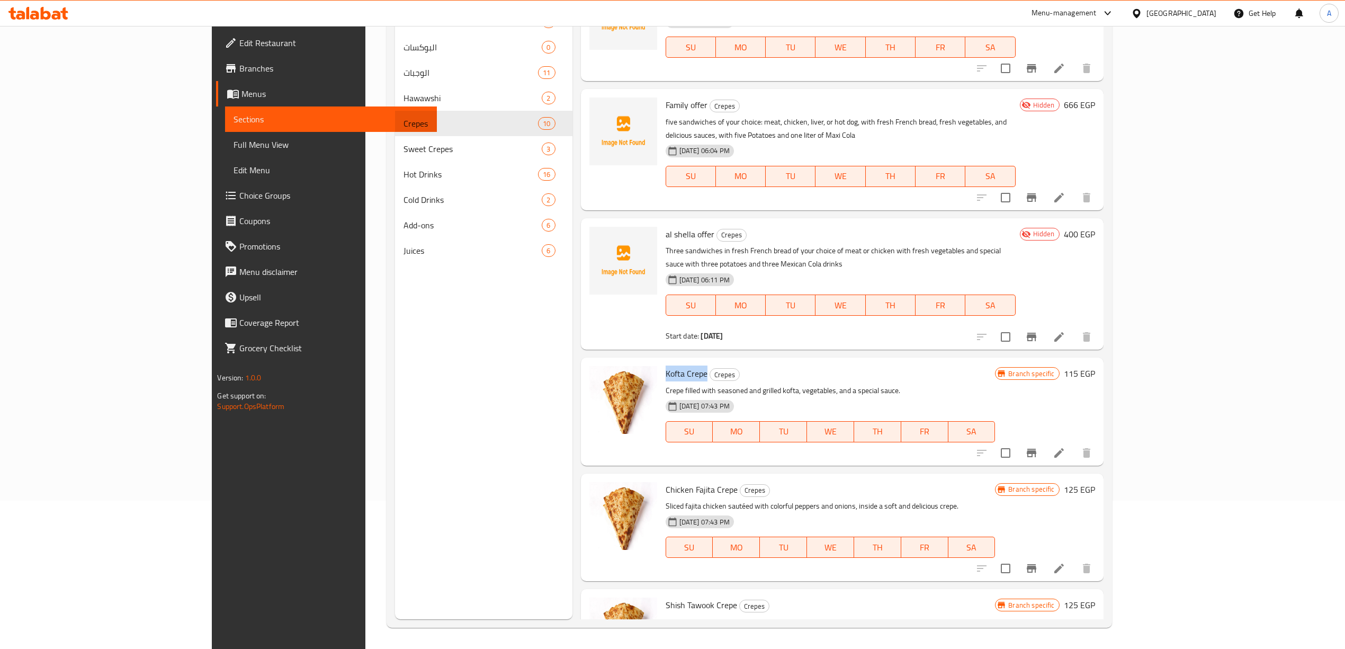
drag, startPoint x: 653, startPoint y: 346, endPoint x: 613, endPoint y: 343, distance: 39.8
click at [661, 362] on div "Kofta Crepe Crepes Crepe filled with seasoned and grilled kofta, vegetables, an…" at bounding box center [830, 411] width 338 height 99
drag, startPoint x: 683, startPoint y: 462, endPoint x: 610, endPoint y: 467, distance: 72.7
click at [661, 478] on div "Chicken Fajita Crepe Crepes Sliced ​​fajita chicken sautéed with colorful peppe…" at bounding box center [830, 527] width 338 height 99
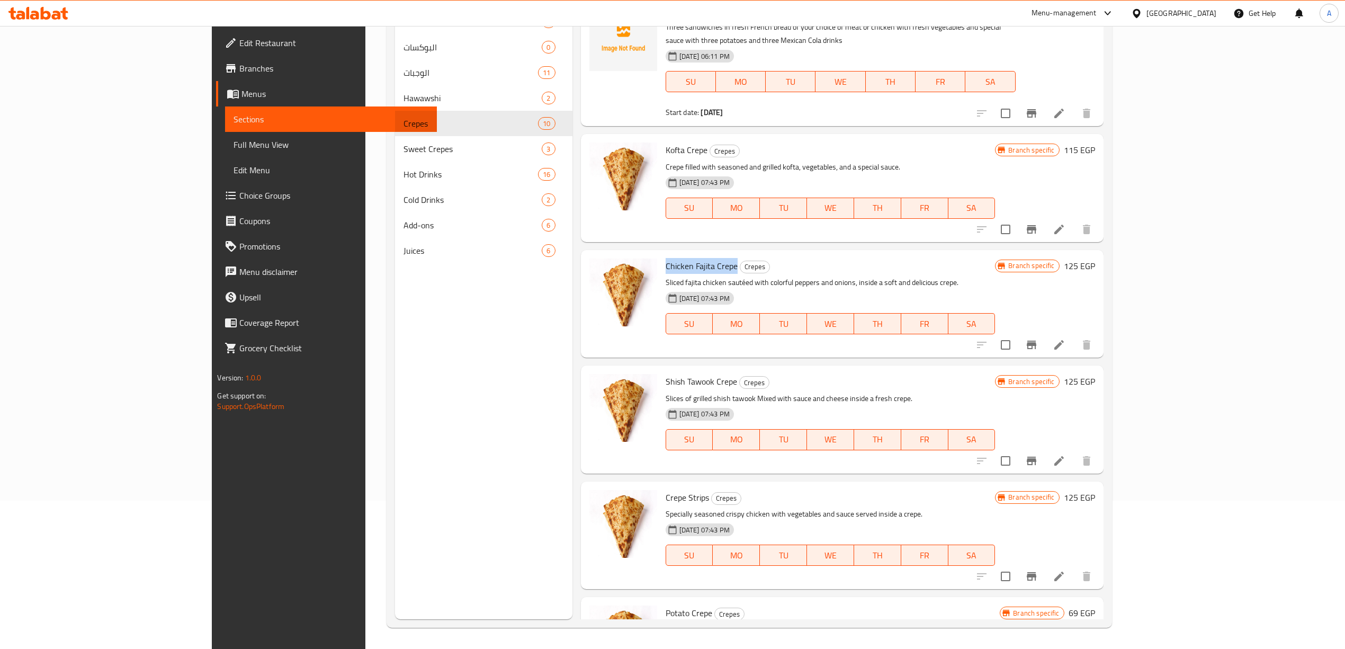
scroll to position [545, 0]
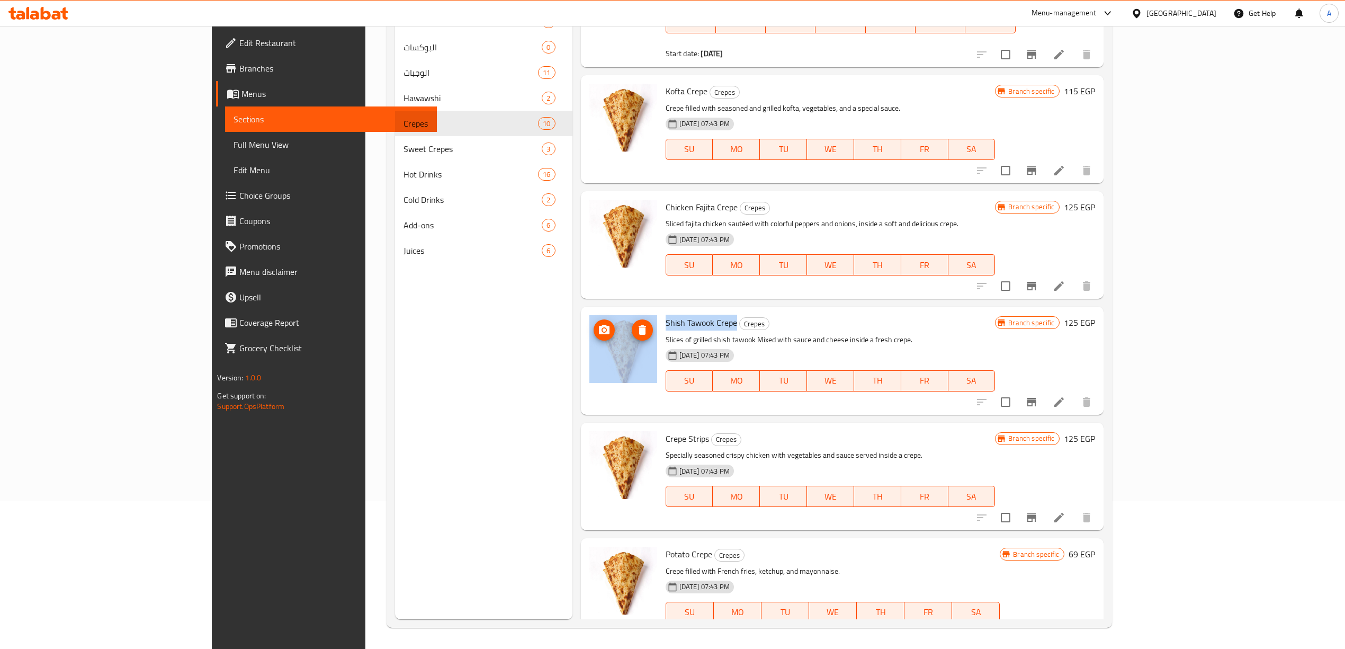
drag, startPoint x: 684, startPoint y: 300, endPoint x: 602, endPoint y: 300, distance: 82.1
click at [602, 311] on div "Shish Tawook Crepe Crepes Slices of grilled shish tawook Mixed with sauce and c…" at bounding box center [842, 360] width 514 height 99
drag, startPoint x: 655, startPoint y: 414, endPoint x: 613, endPoint y: 414, distance: 42.4
click at [666, 431] on h6 "Crepe Strips Crepes" at bounding box center [831, 438] width 330 height 15
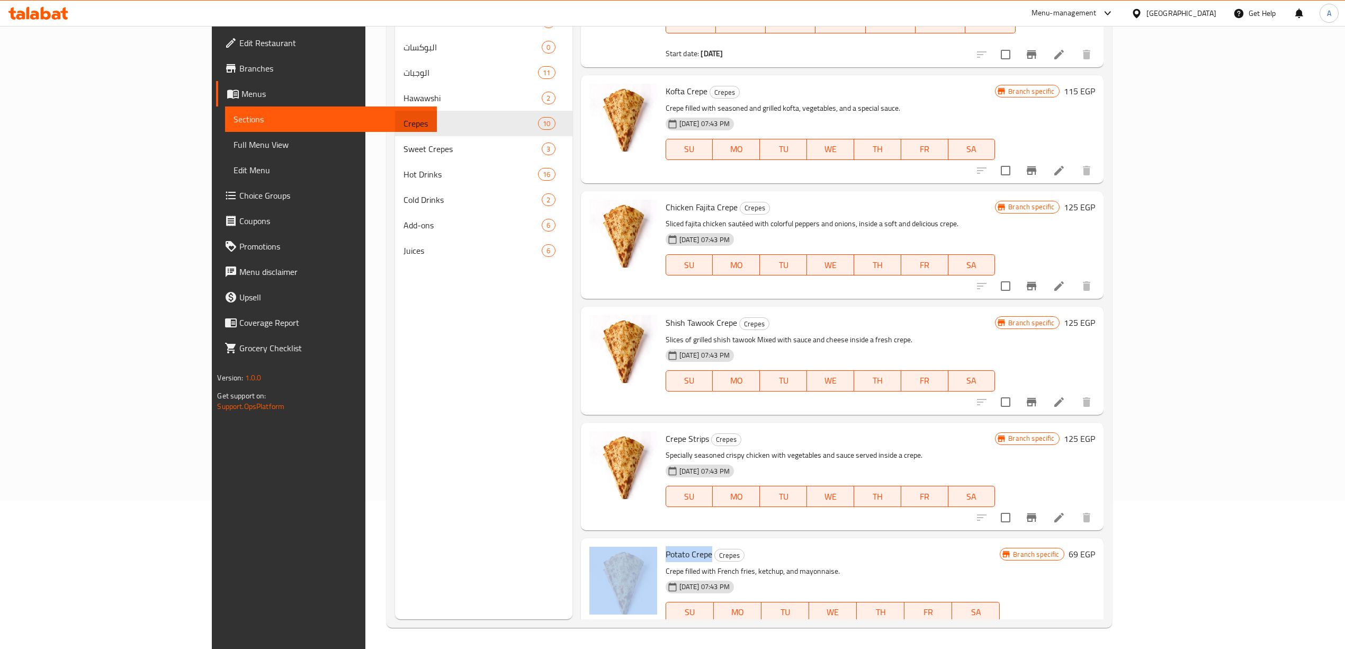
drag, startPoint x: 658, startPoint y: 528, endPoint x: 606, endPoint y: 530, distance: 51.9
click at [606, 542] on div "Potato Crepe Crepes Crepe filled with French fries, ketchup, and mayonnaise. 31…" at bounding box center [842, 591] width 514 height 99
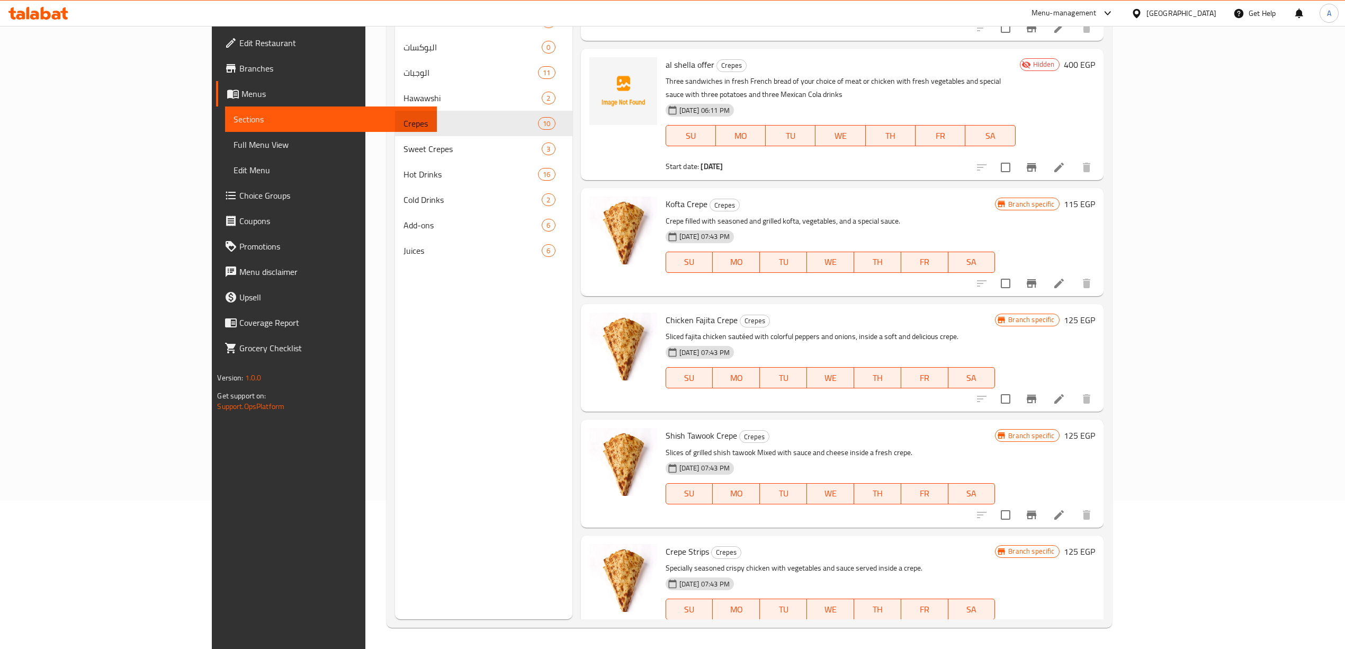
scroll to position [403, 0]
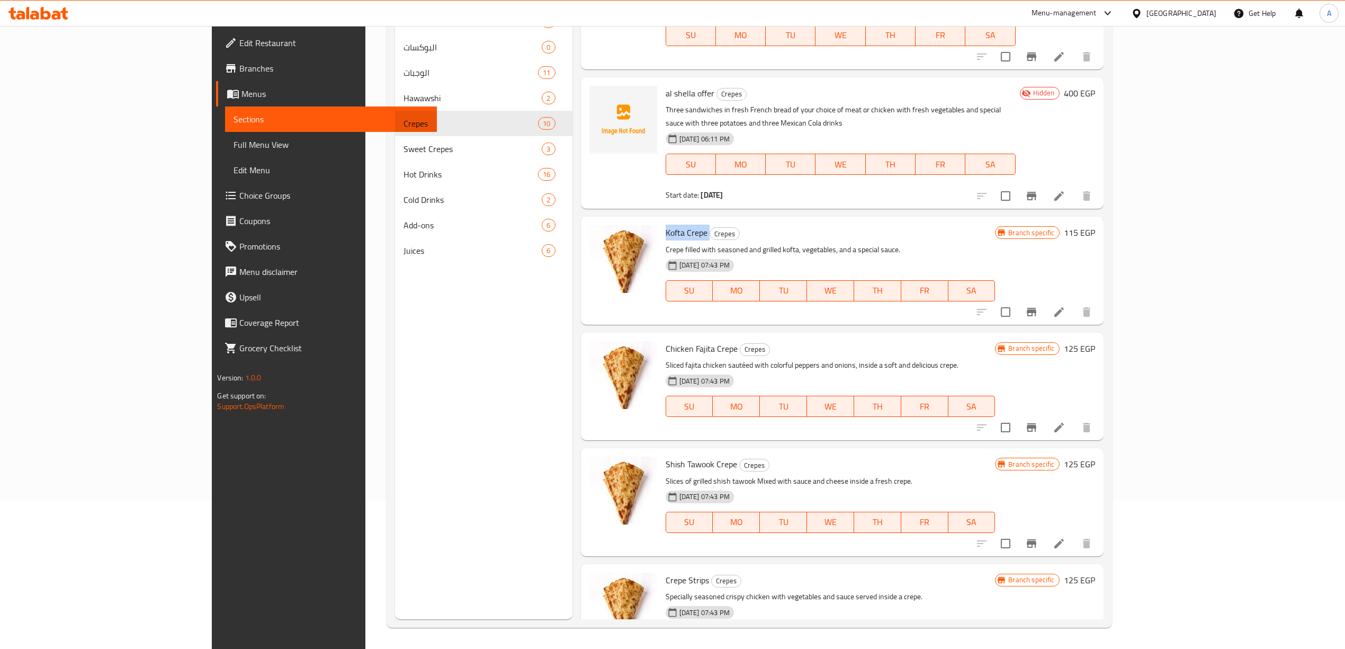
drag, startPoint x: 656, startPoint y: 208, endPoint x: 609, endPoint y: 208, distance: 46.6
click at [661, 221] on div "Kofta Crepe Crepes Crepe filled with seasoned and grilled kofta, vegetables, an…" at bounding box center [830, 270] width 338 height 99
drag, startPoint x: 682, startPoint y: 322, endPoint x: 611, endPoint y: 327, distance: 71.2
click at [661, 337] on div "Chicken Fajita Crepe Crepes Sliced ​​fajita chicken sautéed with colorful peppe…" at bounding box center [830, 386] width 338 height 99
drag, startPoint x: 684, startPoint y: 439, endPoint x: 597, endPoint y: 437, distance: 86.9
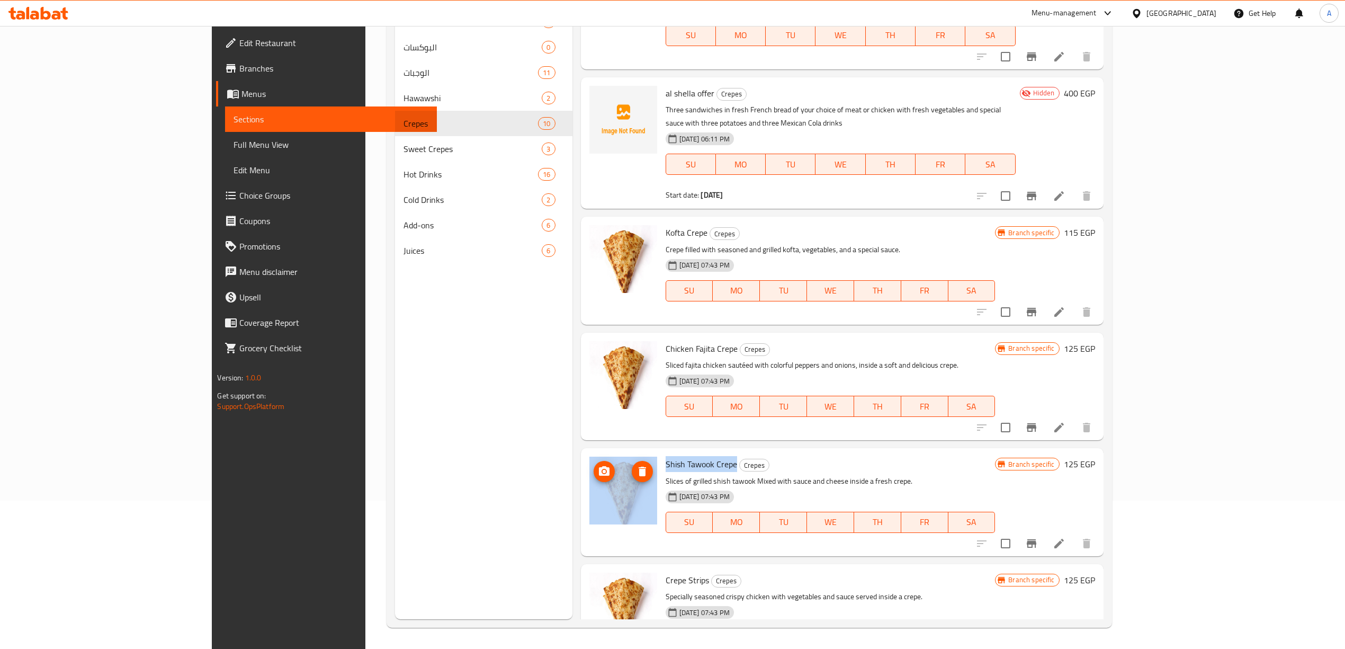
click at [597, 452] on div "Shish Tawook Crepe Crepes Slices of grilled shish tawook Mixed with sauce and c…" at bounding box center [842, 501] width 514 height 99
click at [666, 456] on span "Shish Tawook Crepe" at bounding box center [701, 464] width 71 height 16
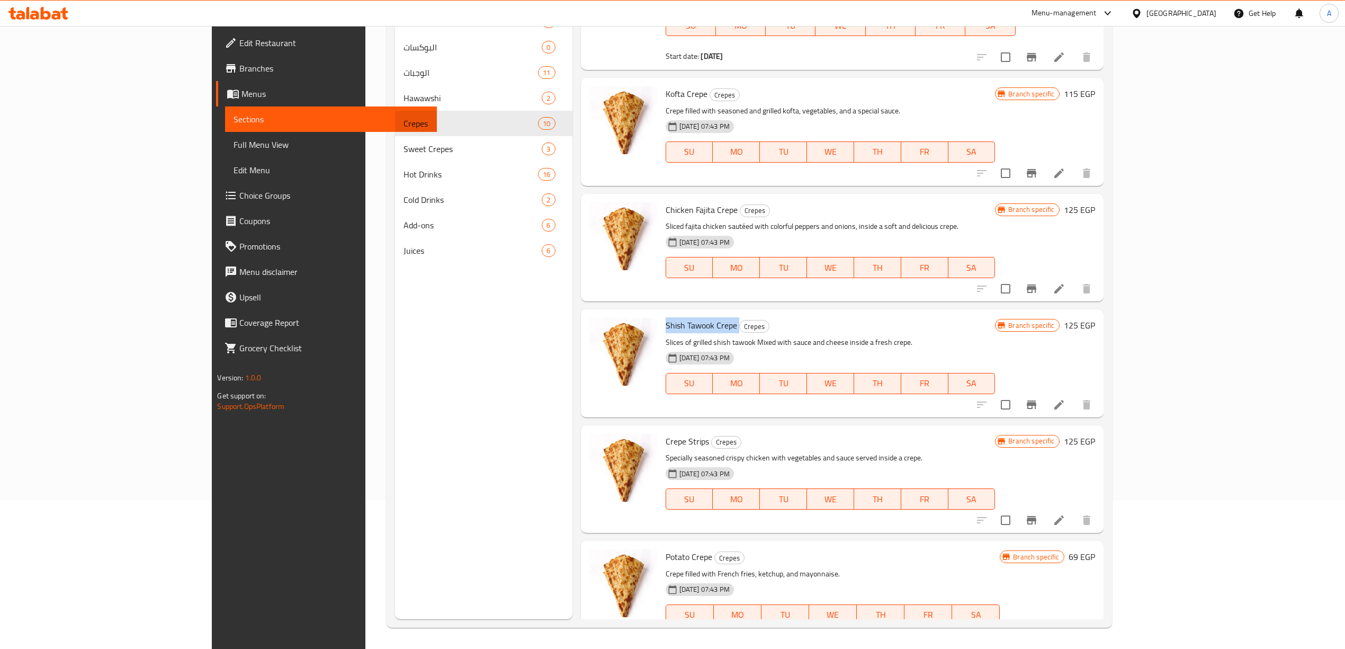
scroll to position [545, 0]
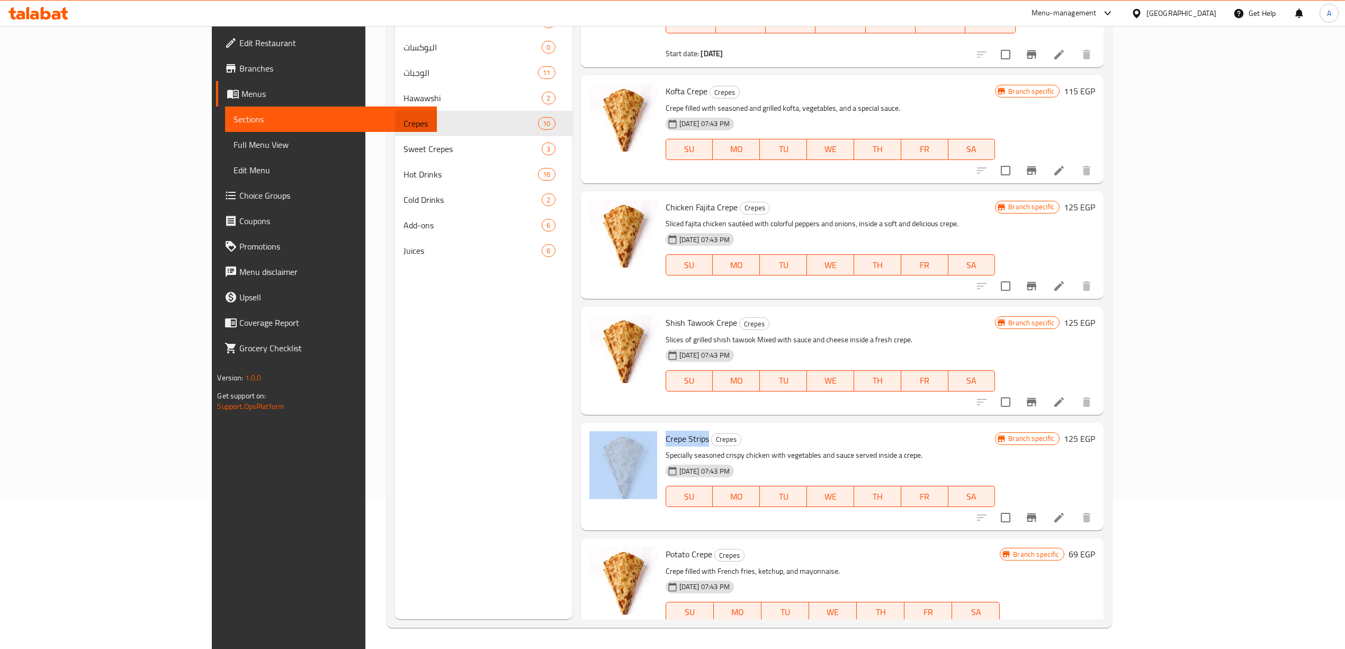
drag, startPoint x: 654, startPoint y: 411, endPoint x: 605, endPoint y: 413, distance: 49.8
click at [605, 427] on div "Crepe Strips Crepes Specially seasoned crispy chicken with vegetables and sauce…" at bounding box center [842, 476] width 514 height 99
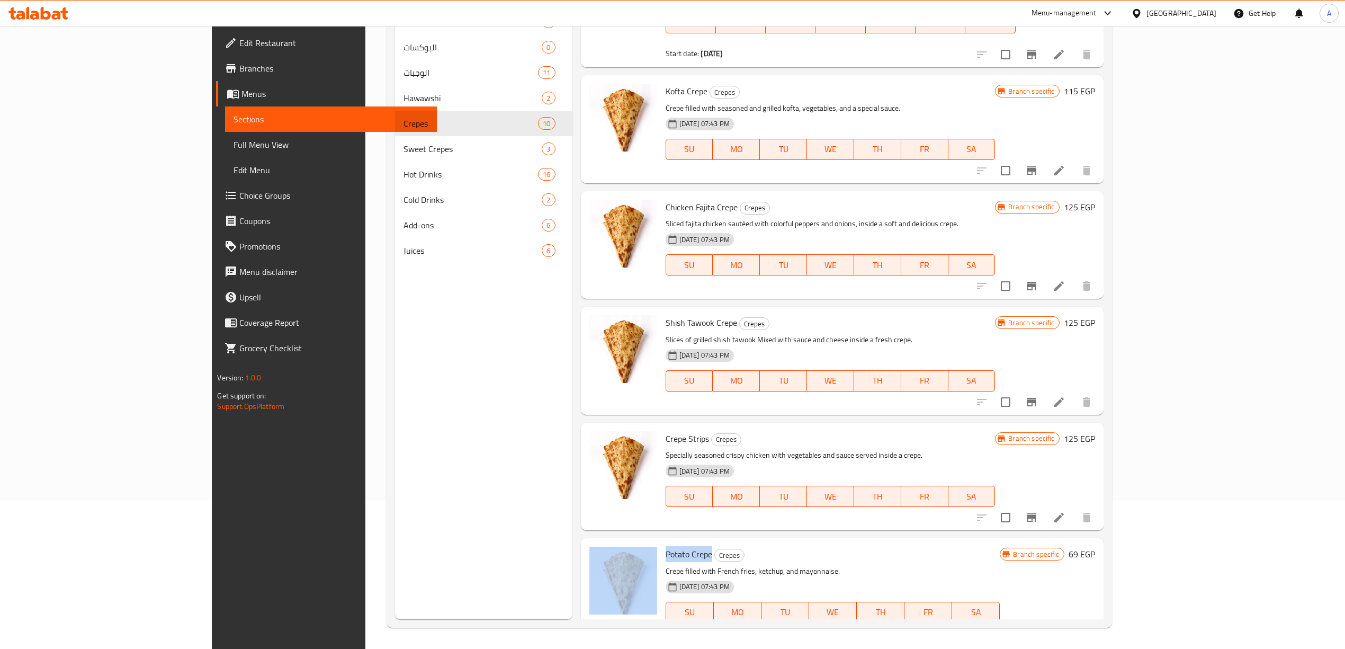
drag, startPoint x: 659, startPoint y: 528, endPoint x: 607, endPoint y: 527, distance: 51.9
click at [607, 542] on div "Potato Crepe Crepes Crepe filled with French fries, ketchup, and mayonnaise. 31…" at bounding box center [842, 591] width 514 height 99
click at [791, 546] on h6 "Potato Crepe Crepes" at bounding box center [833, 553] width 335 height 15
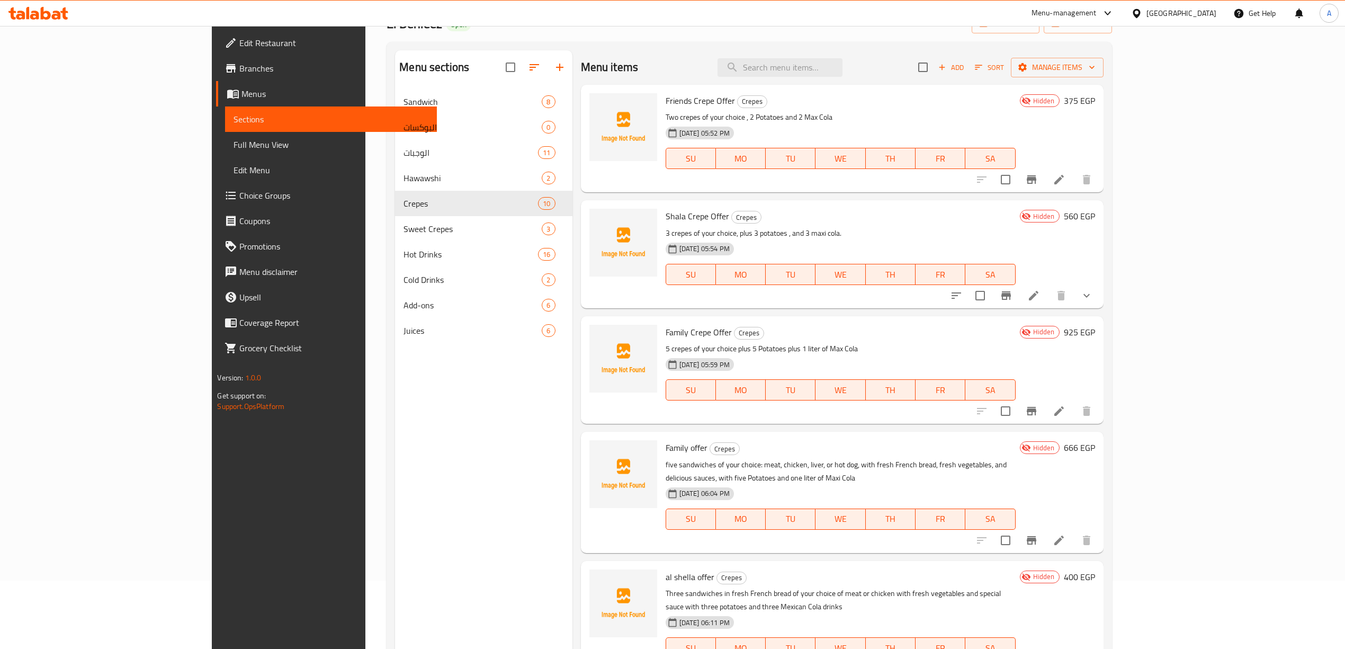
scroll to position [70, 0]
click at [1065, 410] on icon at bounding box center [1059, 408] width 13 height 13
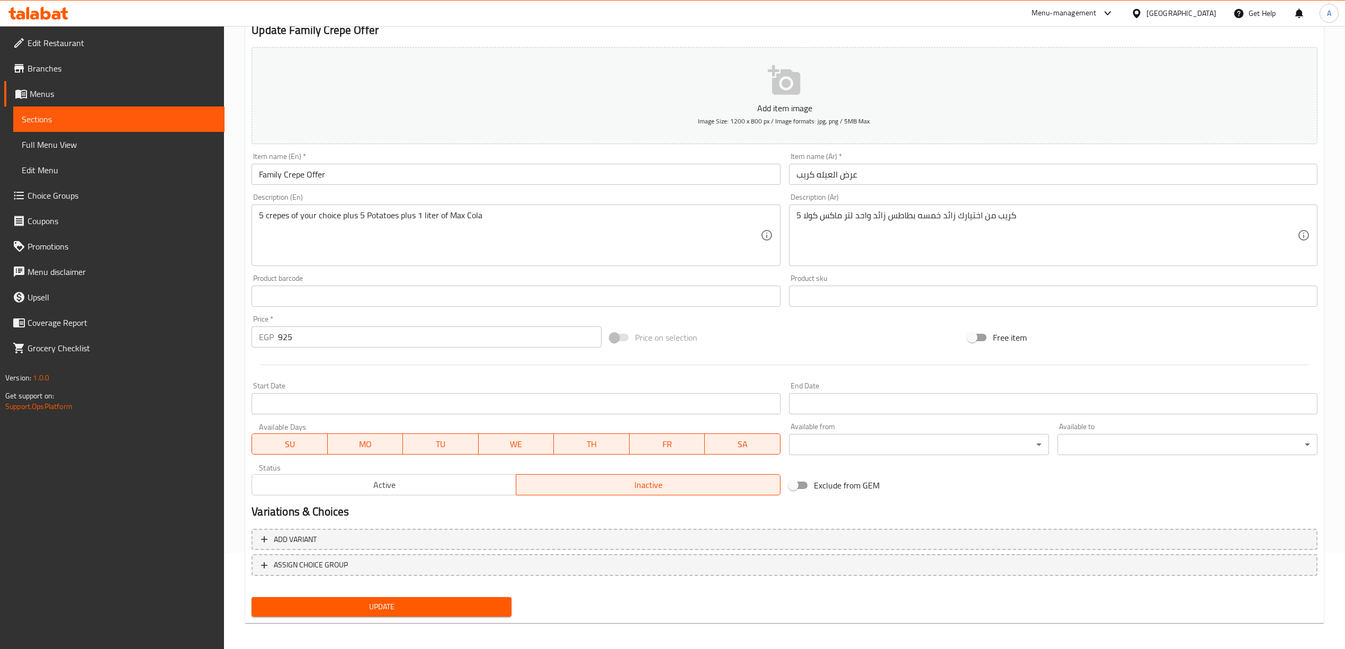
scroll to position [98, 0]
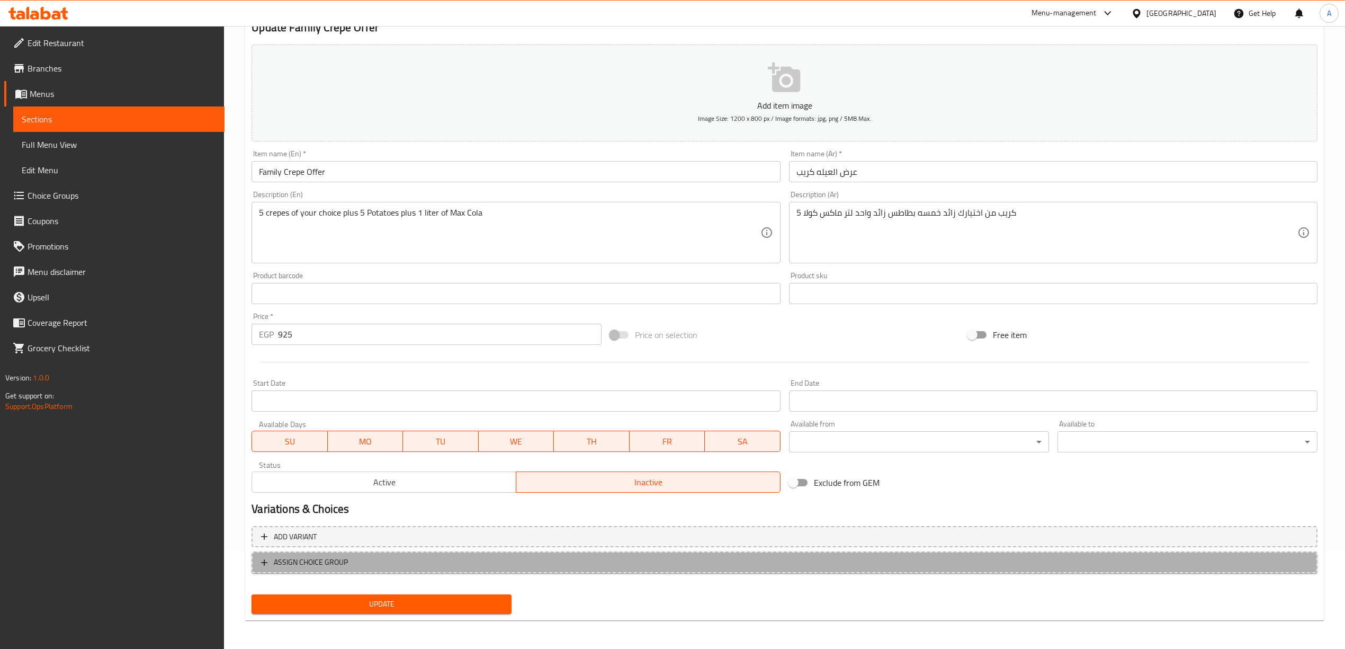
click at [280, 560] on span "ASSIGN CHOICE GROUP" at bounding box center [311, 561] width 74 height 13
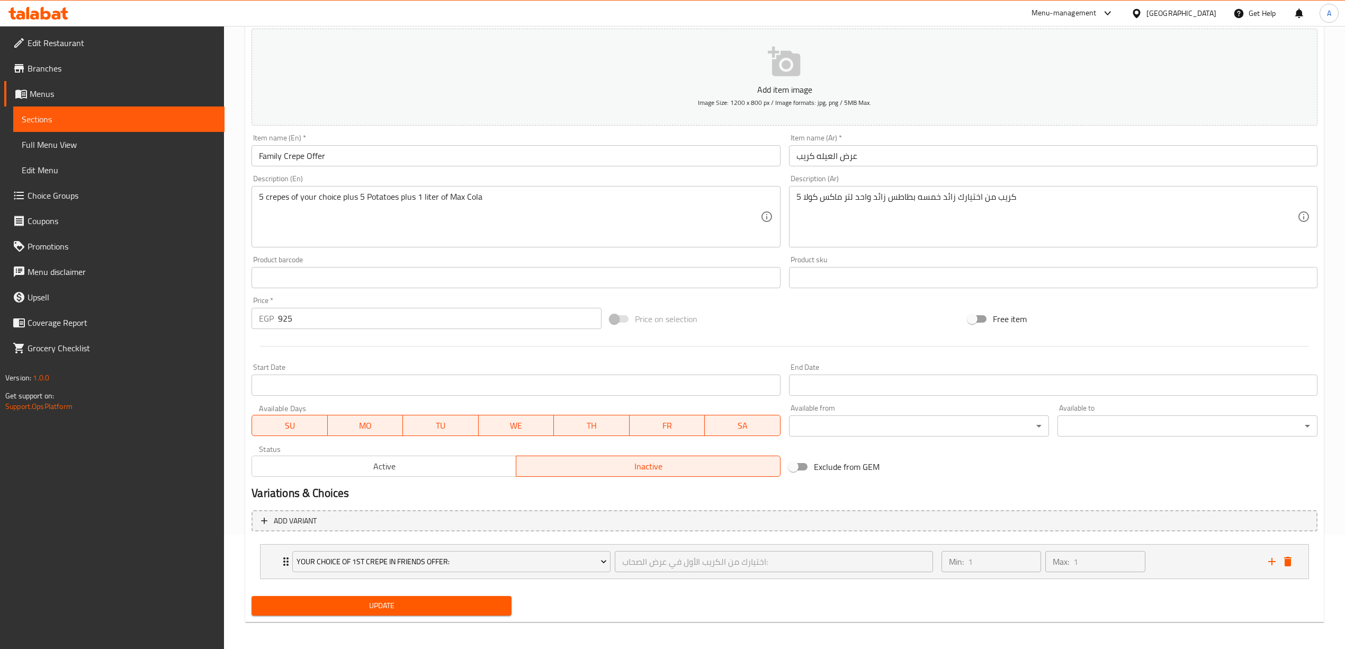
scroll to position [118, 0]
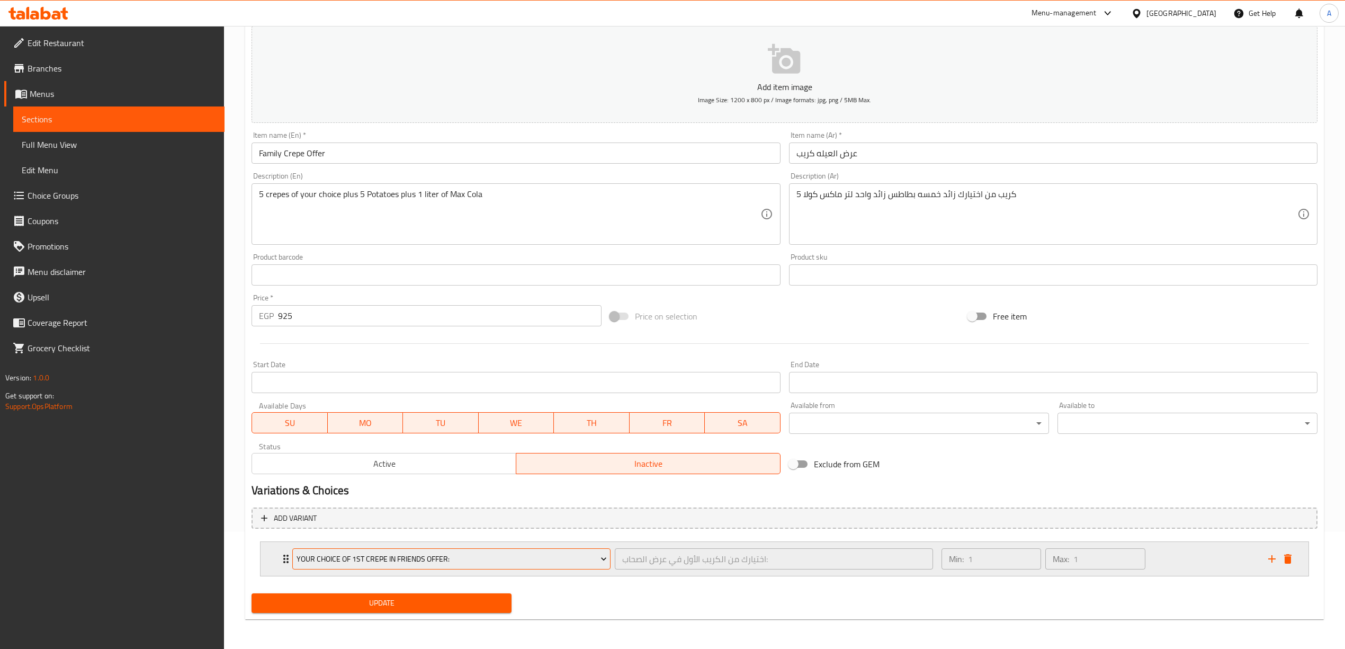
click at [471, 557] on span "Your Choice of 1st Crepe in Friends Offer:" at bounding box center [452, 558] width 310 height 13
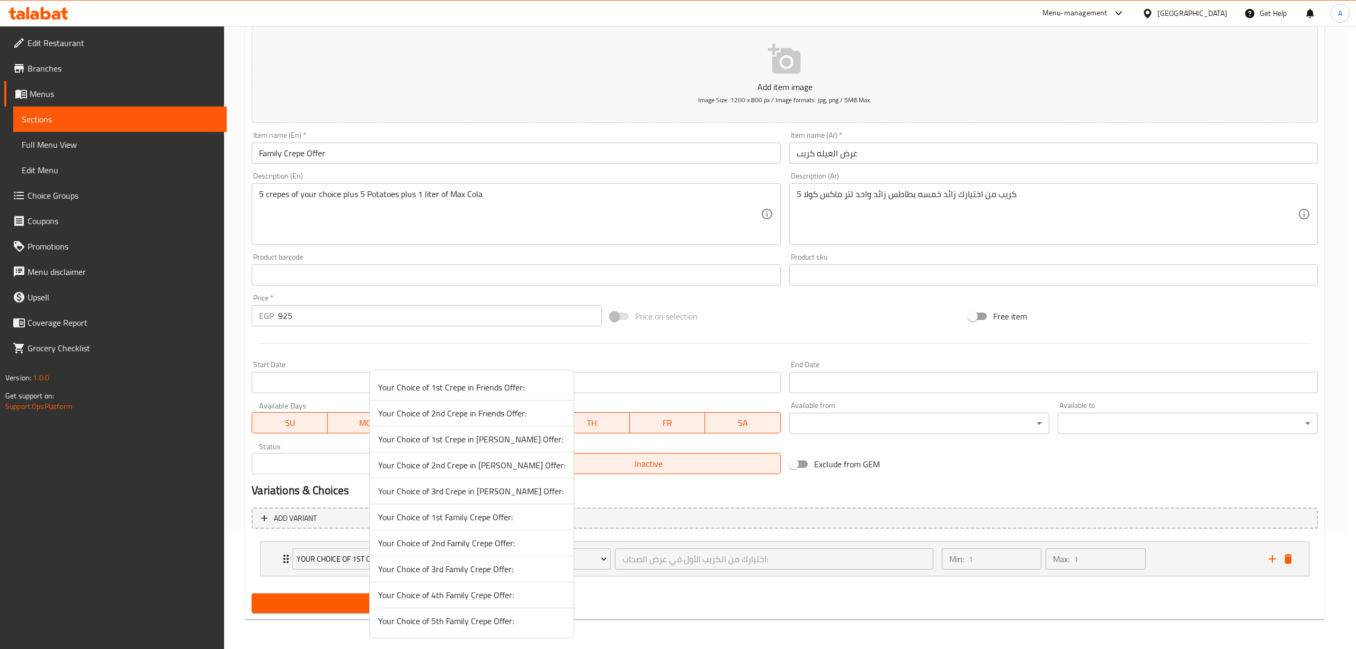
click at [481, 518] on span "Your Choice of 1st Family Crepe Offer:" at bounding box center [471, 516] width 187 height 13
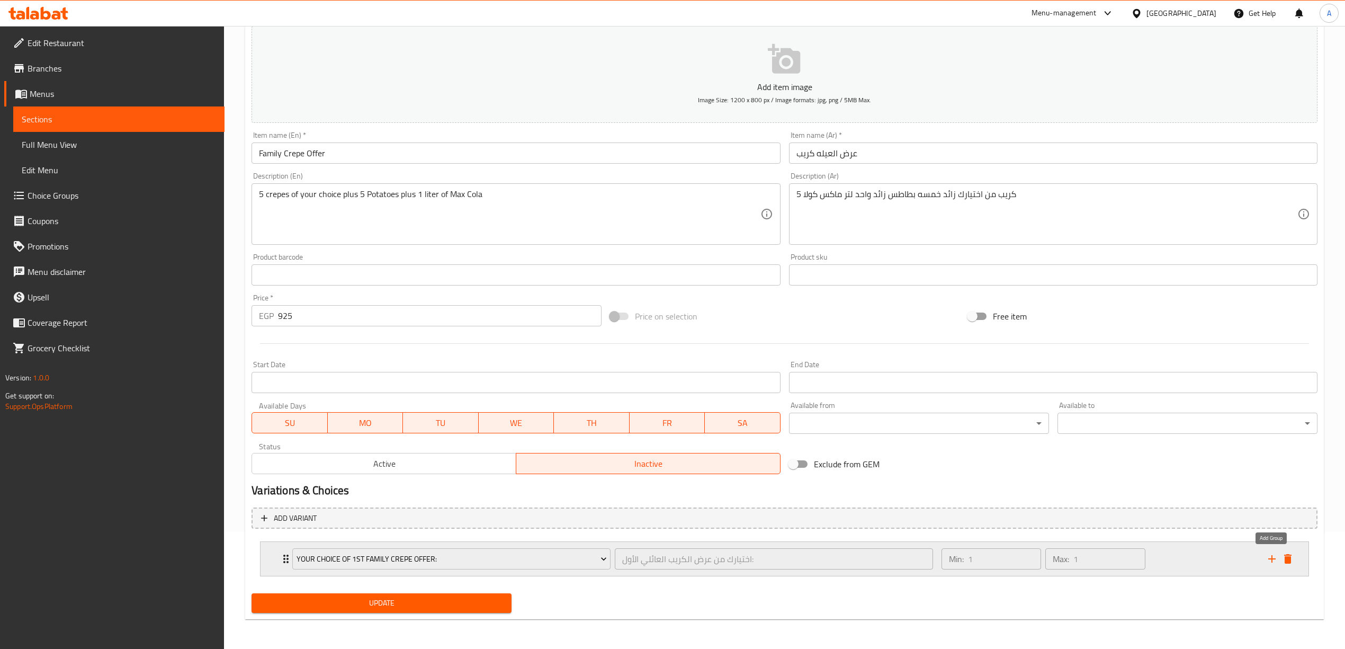
click at [1272, 558] on icon "add" at bounding box center [1271, 558] width 7 height 7
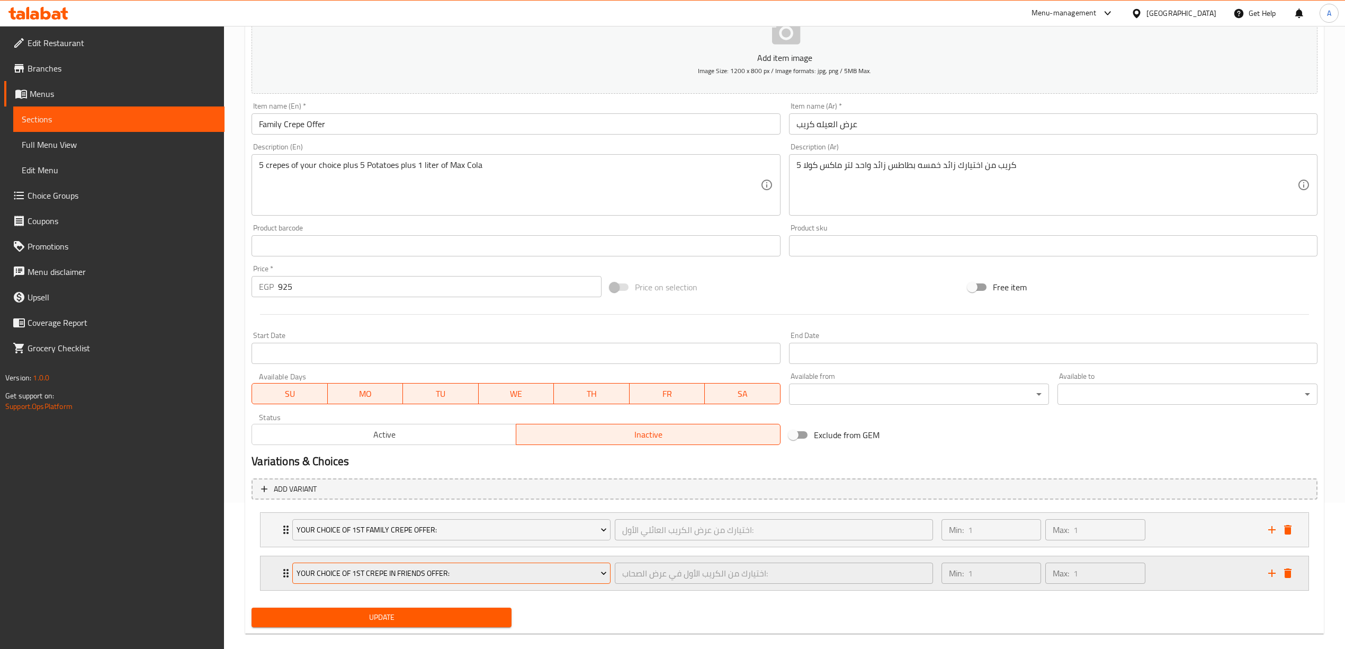
scroll to position [162, 0]
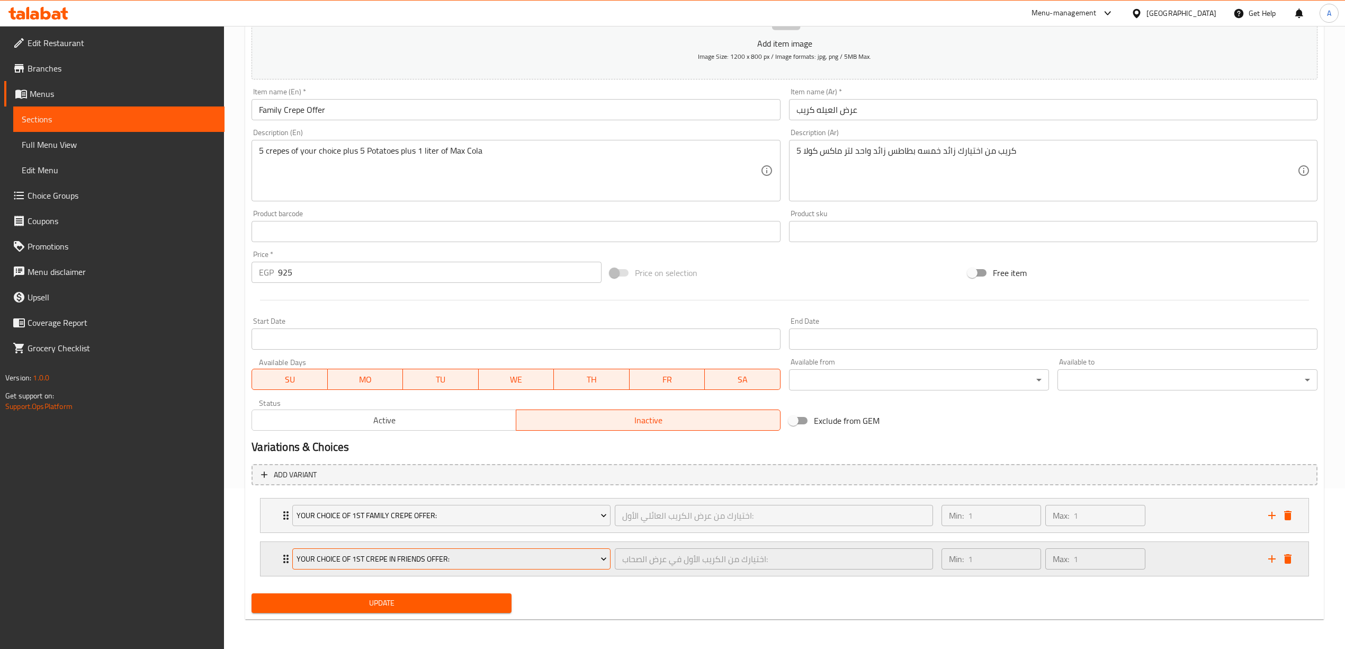
click at [361, 564] on span "Your Choice of 1st Crepe in Friends Offer:" at bounding box center [452, 558] width 310 height 13
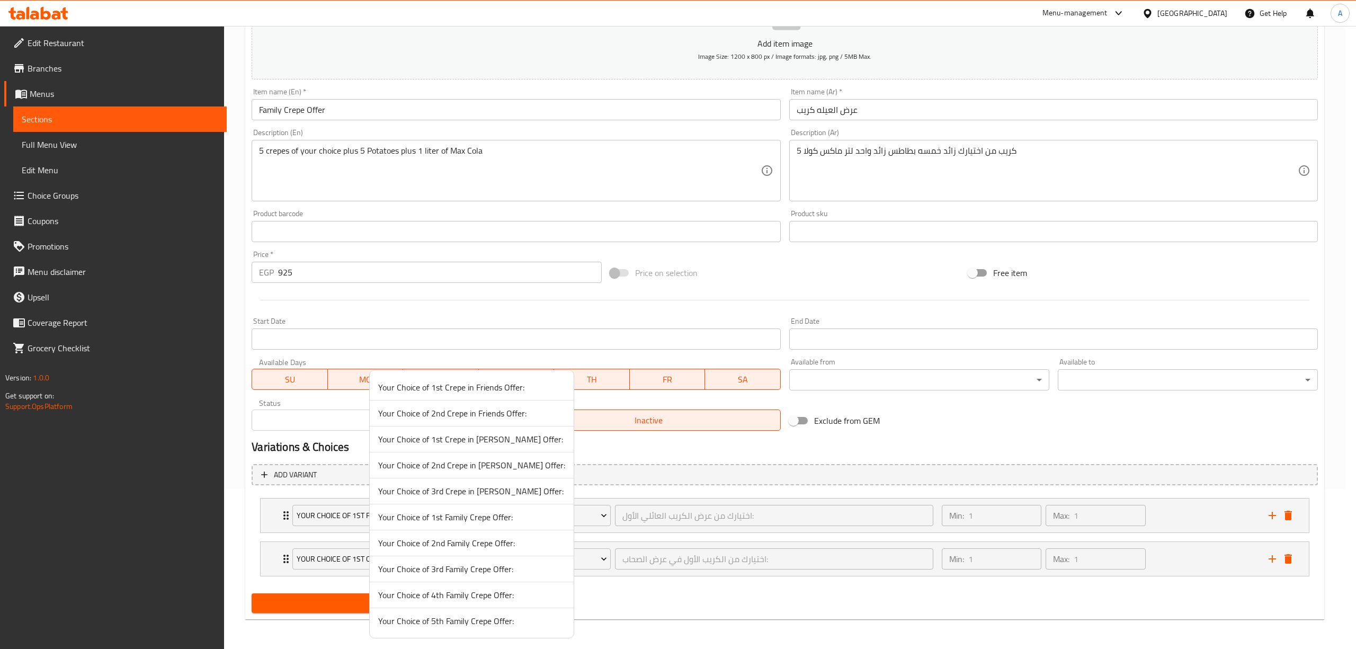
click at [458, 543] on span "Your Choice of 2nd Family Crepe Offer:" at bounding box center [471, 542] width 187 height 13
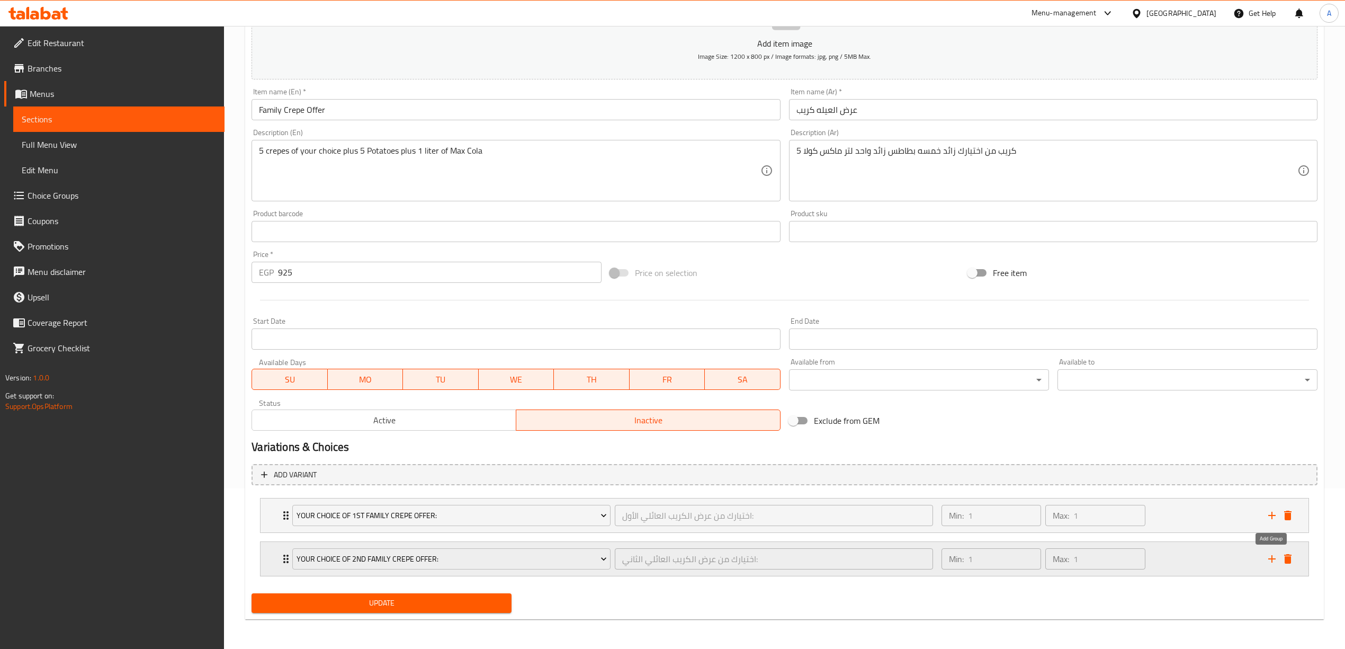
click at [1268, 557] on icon "add" at bounding box center [1272, 558] width 13 height 13
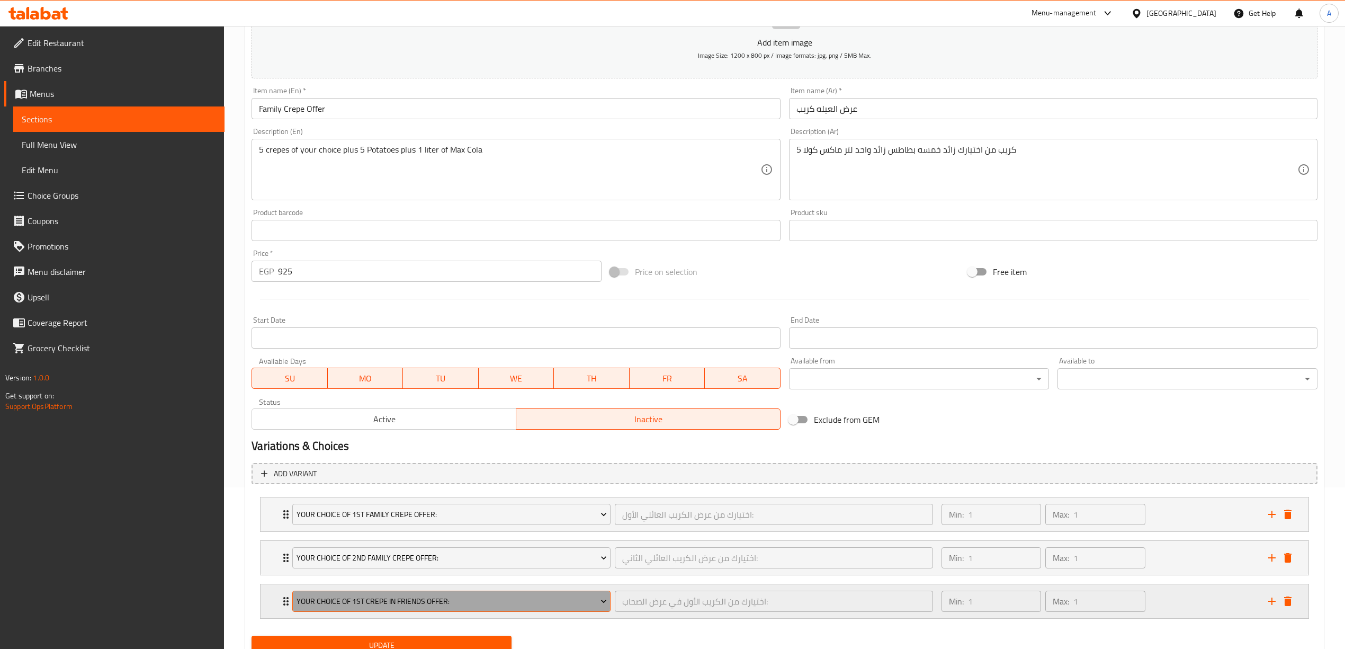
click at [347, 603] on span "Your Choice of 1st Crepe in Friends Offer:" at bounding box center [452, 601] width 310 height 13
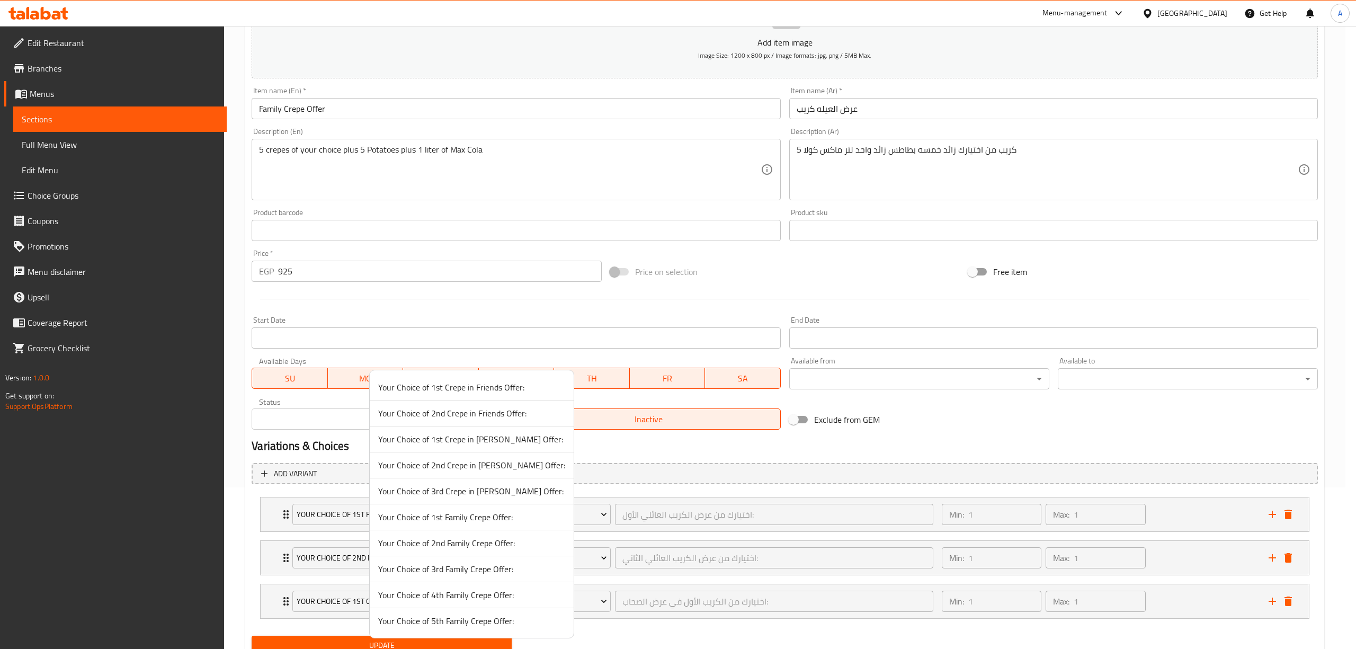
click at [464, 570] on span "Your Choice of 3rd Family Crepe Offer:" at bounding box center [471, 568] width 187 height 13
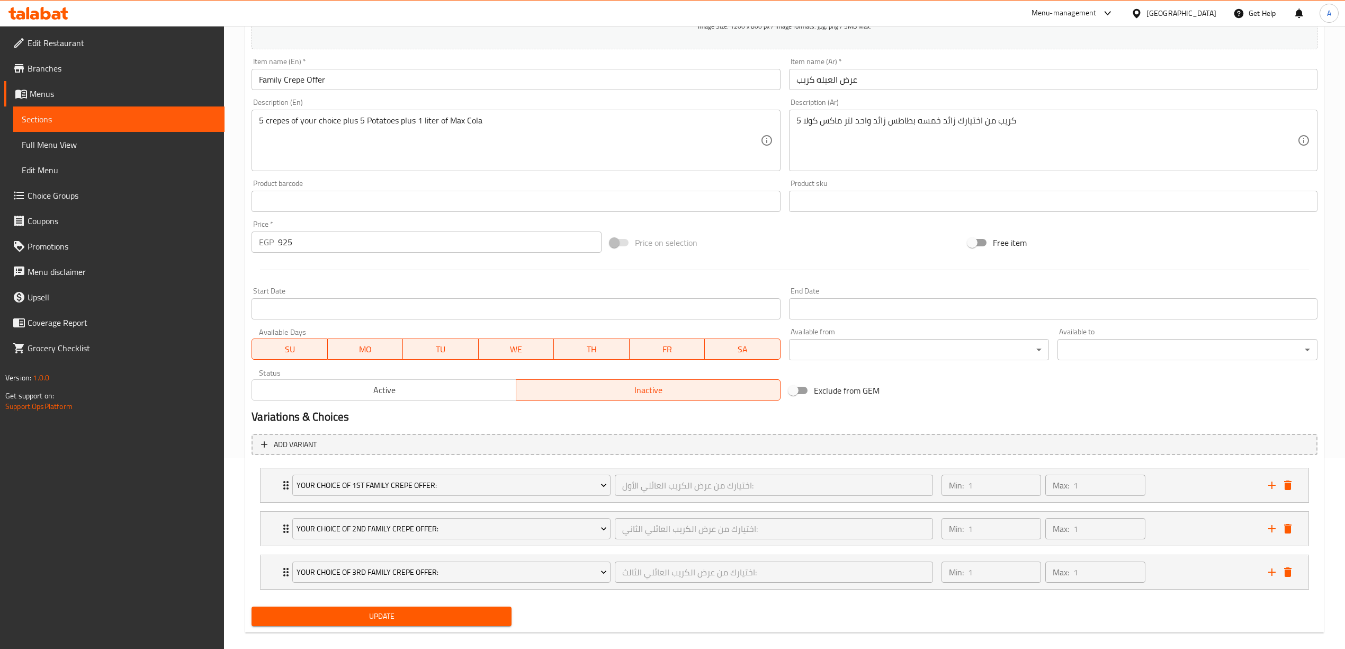
scroll to position [206, 0]
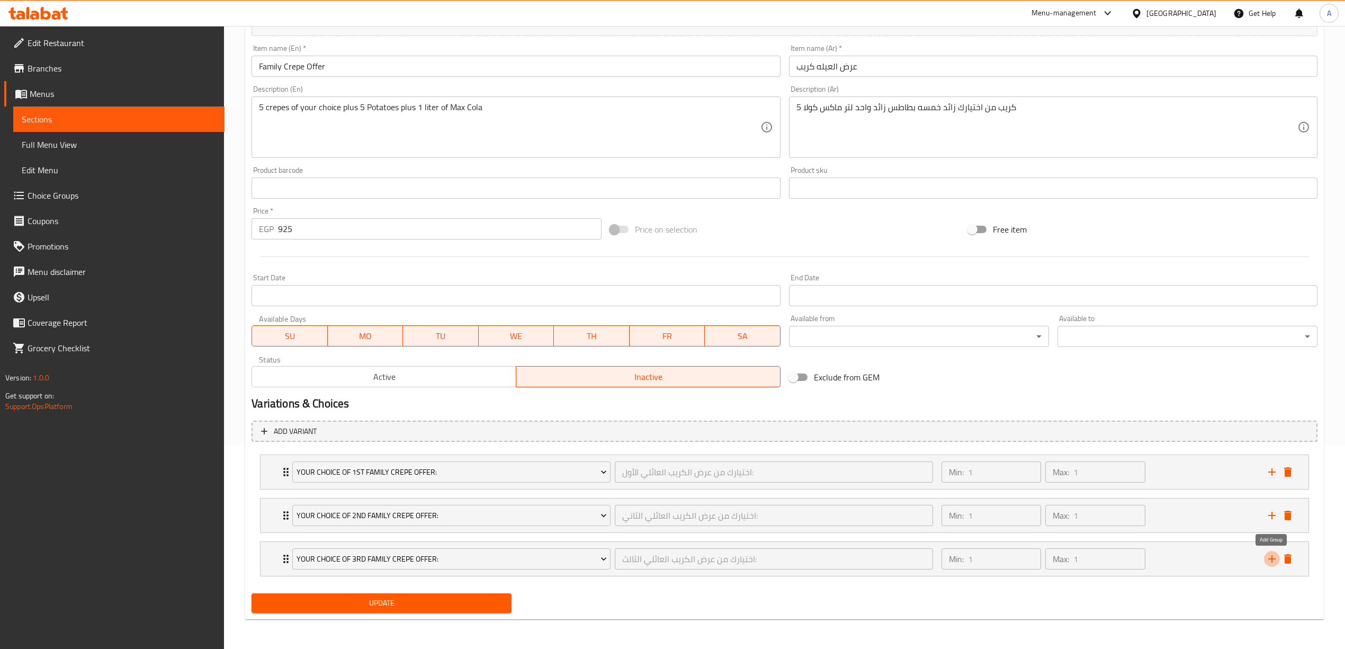
drag, startPoint x: 1267, startPoint y: 557, endPoint x: 1036, endPoint y: 577, distance: 231.7
click at [1268, 557] on icon "add" at bounding box center [1272, 558] width 13 height 13
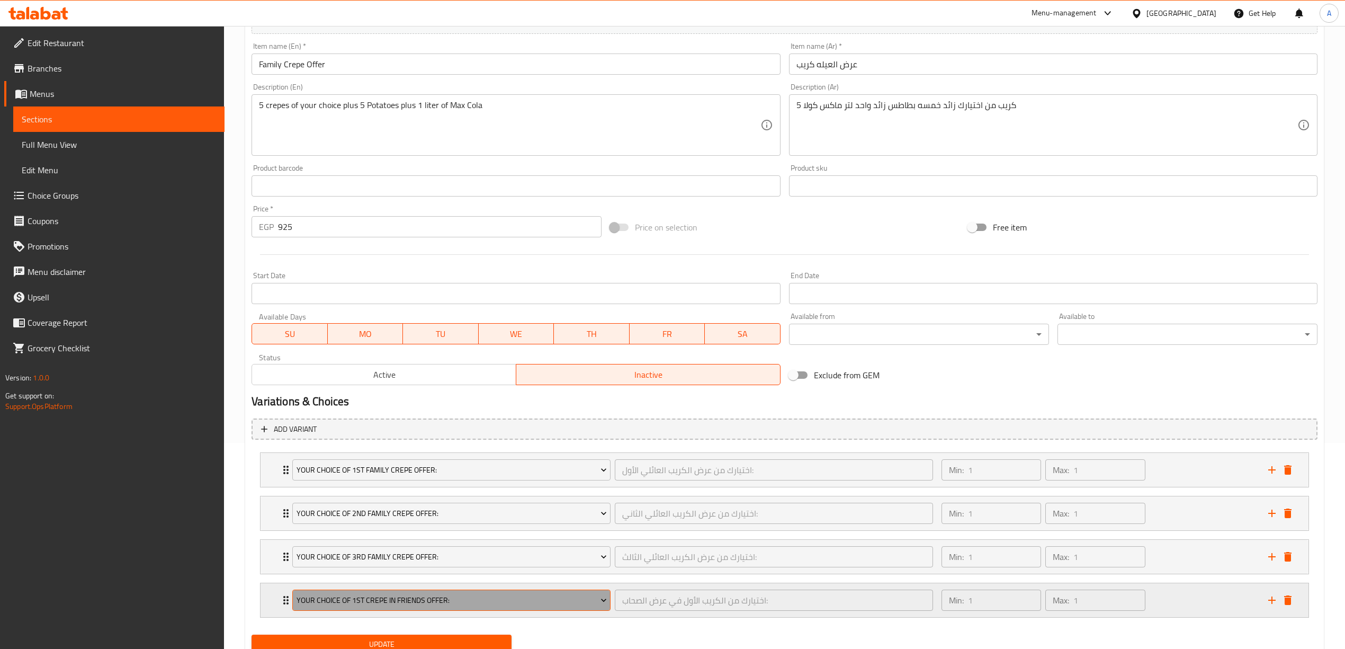
click at [426, 611] on button "Your Choice of 1st Crepe in Friends Offer:" at bounding box center [451, 599] width 318 height 21
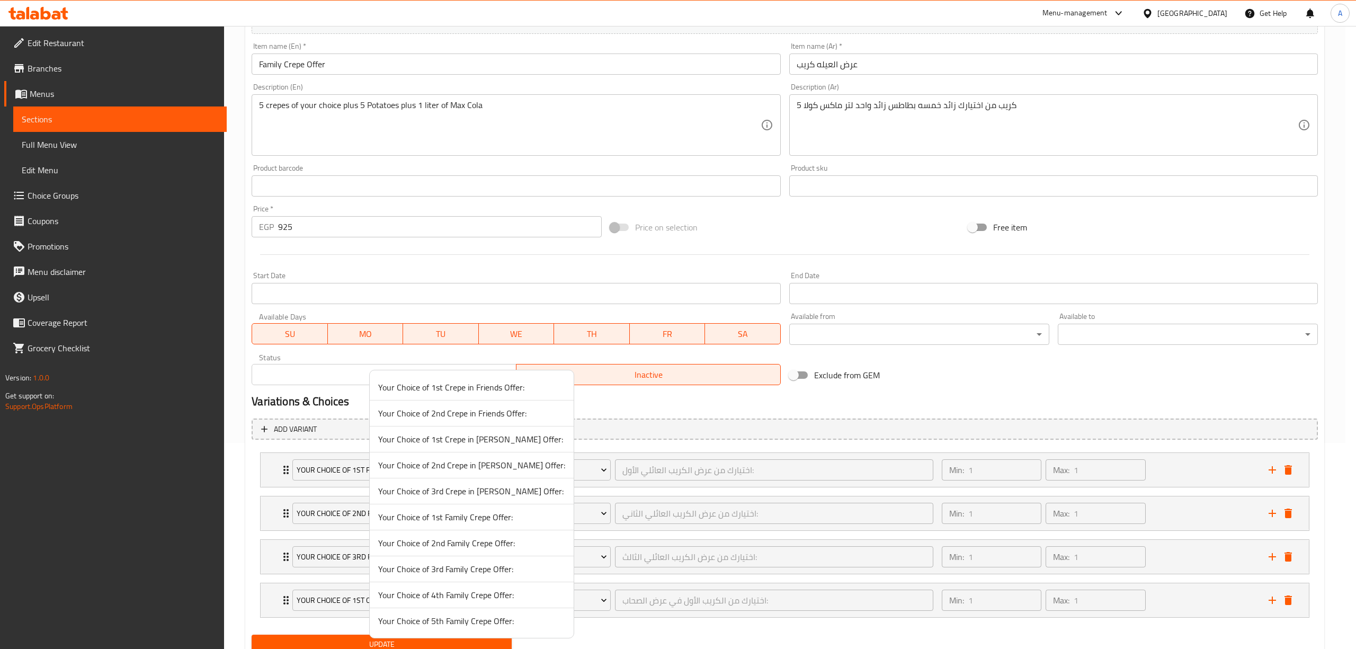
click at [458, 594] on span "Your Choice of 4th Family Crepe Offer:" at bounding box center [471, 594] width 187 height 13
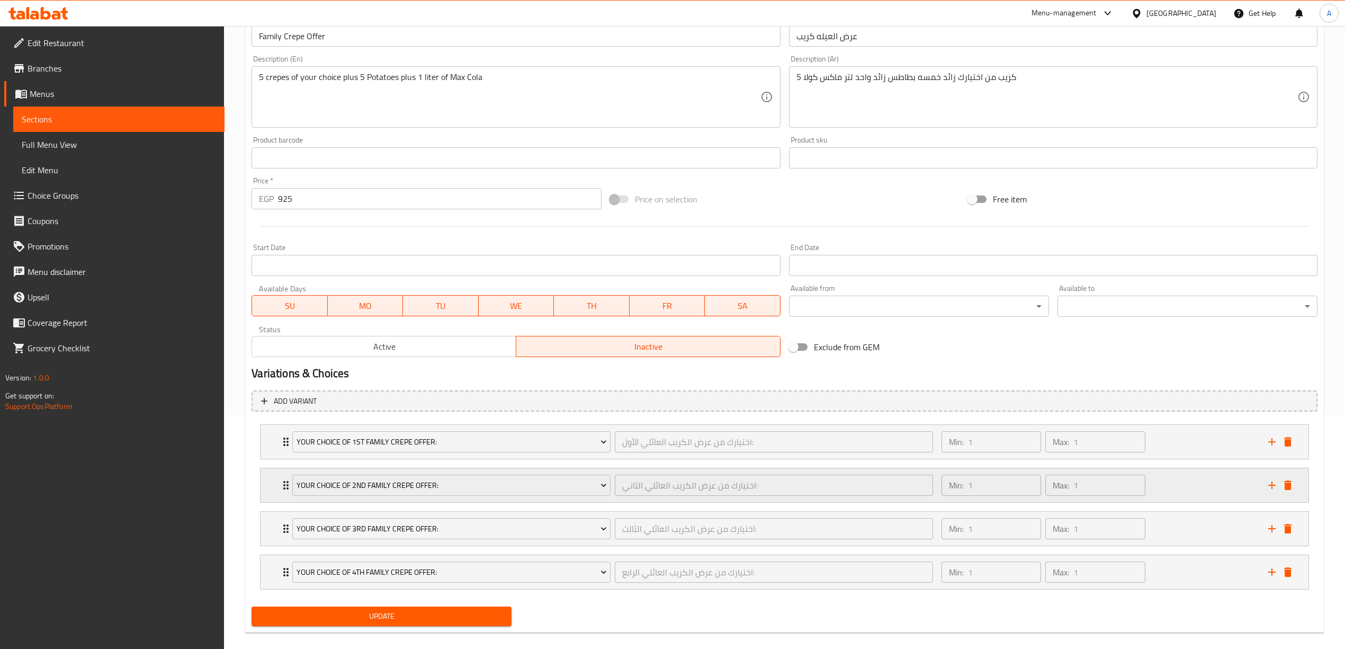
scroll to position [250, 0]
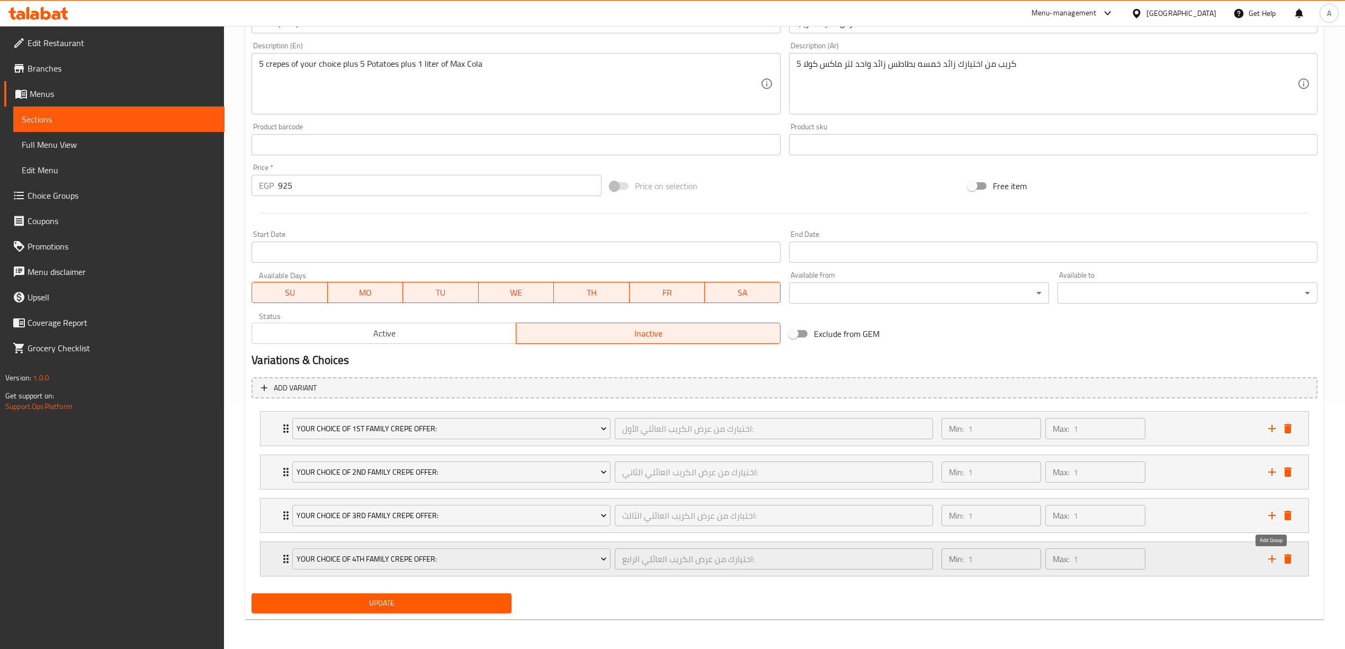
click at [1269, 558] on icon "add" at bounding box center [1272, 558] width 13 height 13
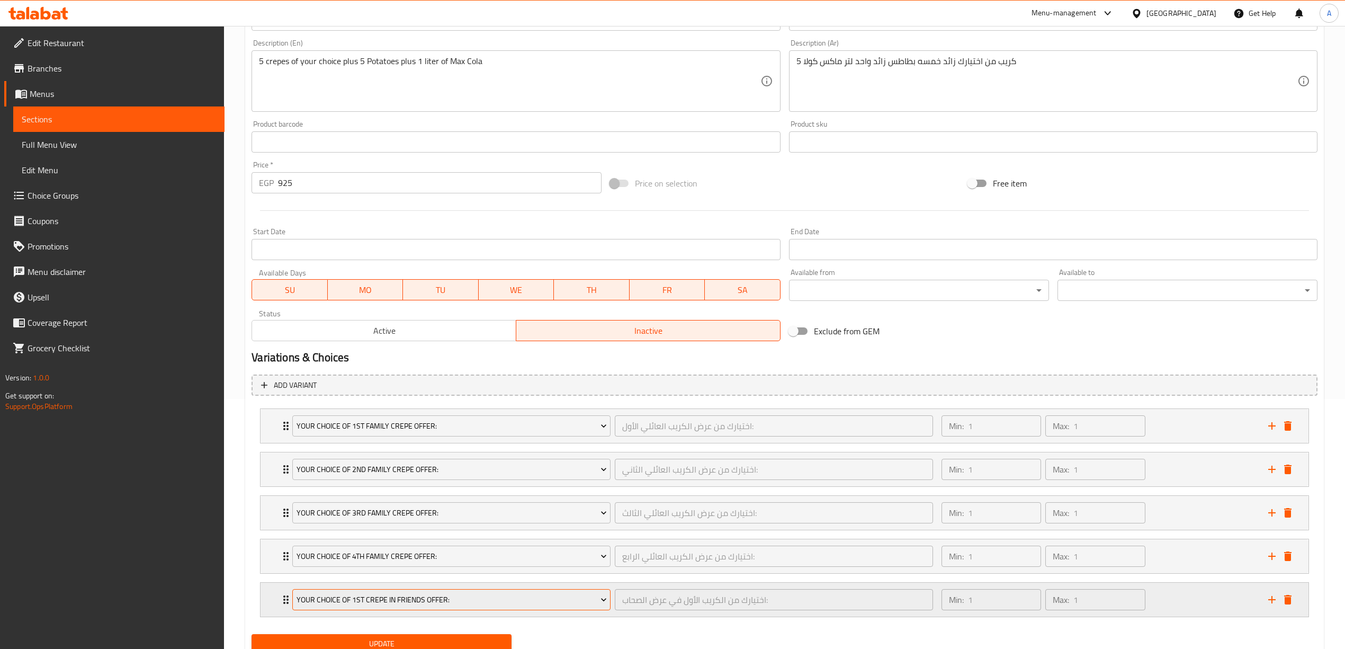
click at [388, 596] on span "Your Choice of 1st Crepe in Friends Offer:" at bounding box center [452, 599] width 310 height 13
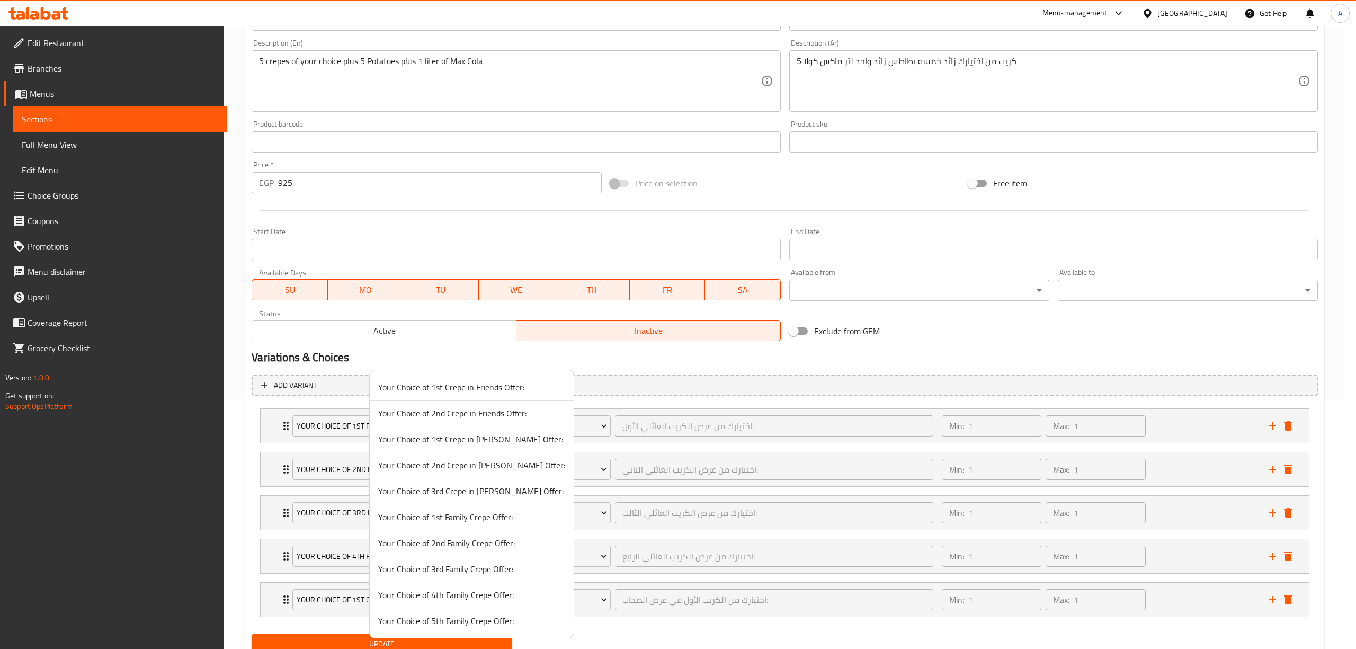
click at [441, 619] on span "Your Choice of 5th Family Crepe Offer:" at bounding box center [471, 620] width 187 height 13
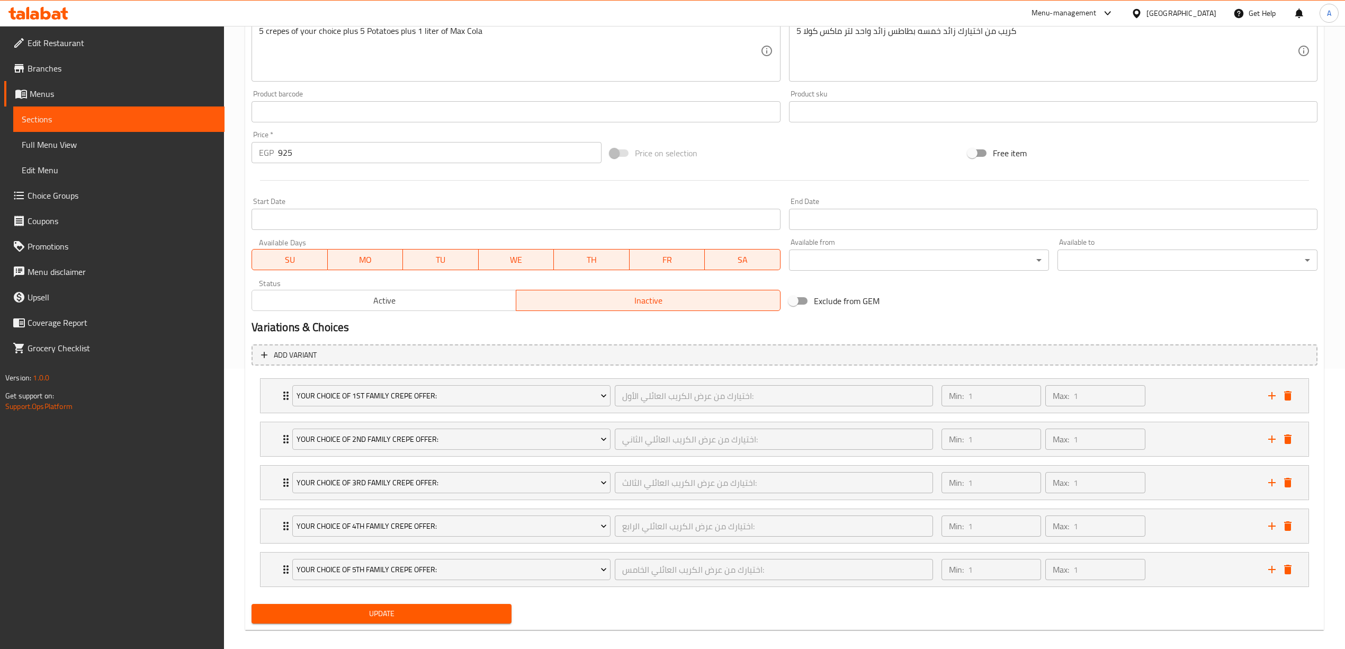
scroll to position [293, 0]
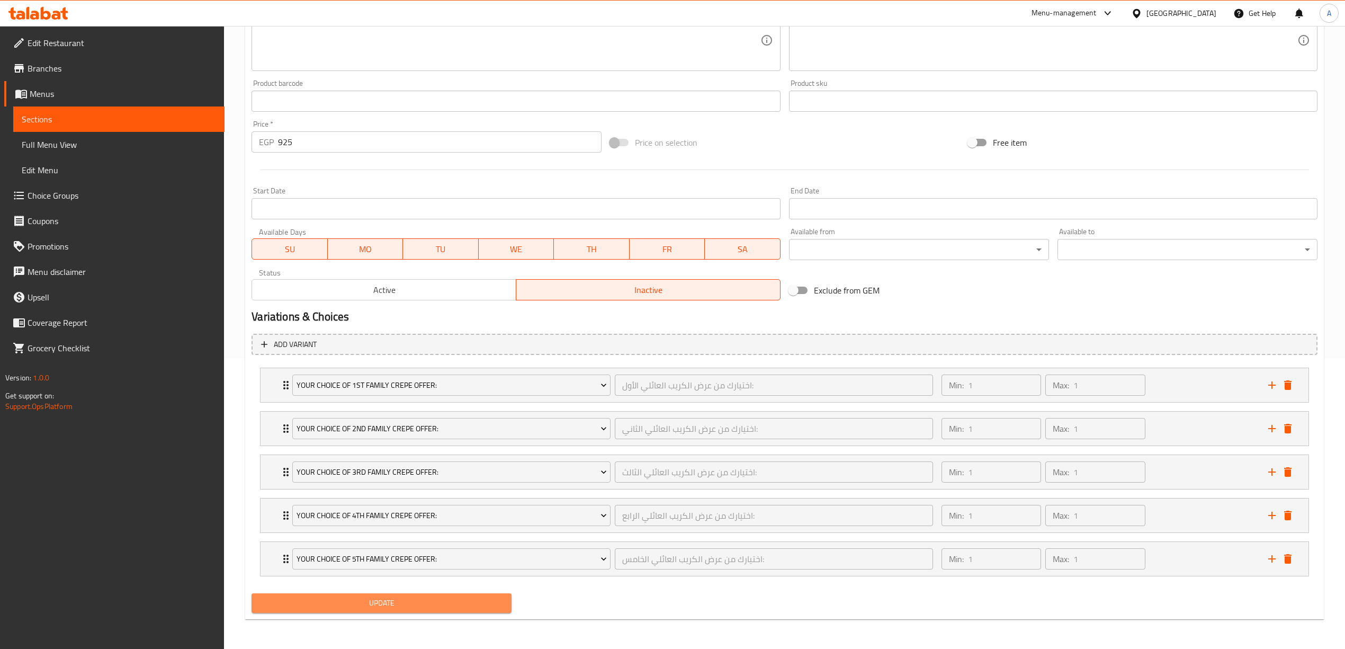
click at [376, 596] on span "Update" at bounding box center [381, 602] width 243 height 13
click at [1219, 381] on div "Min: 1 ​ Max: 1 ​" at bounding box center [1098, 385] width 327 height 34
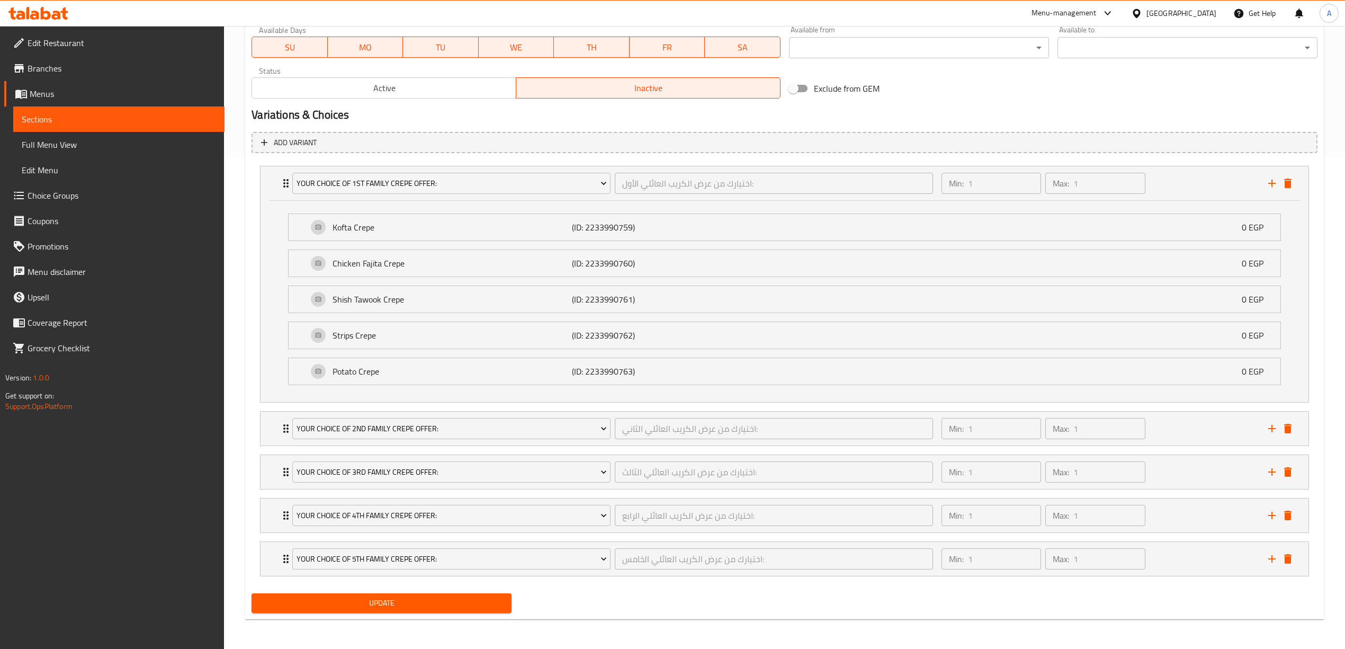
scroll to position [497, 0]
click at [1201, 432] on div "Min: 1 ​ Max: 1 ​" at bounding box center [1098, 428] width 327 height 34
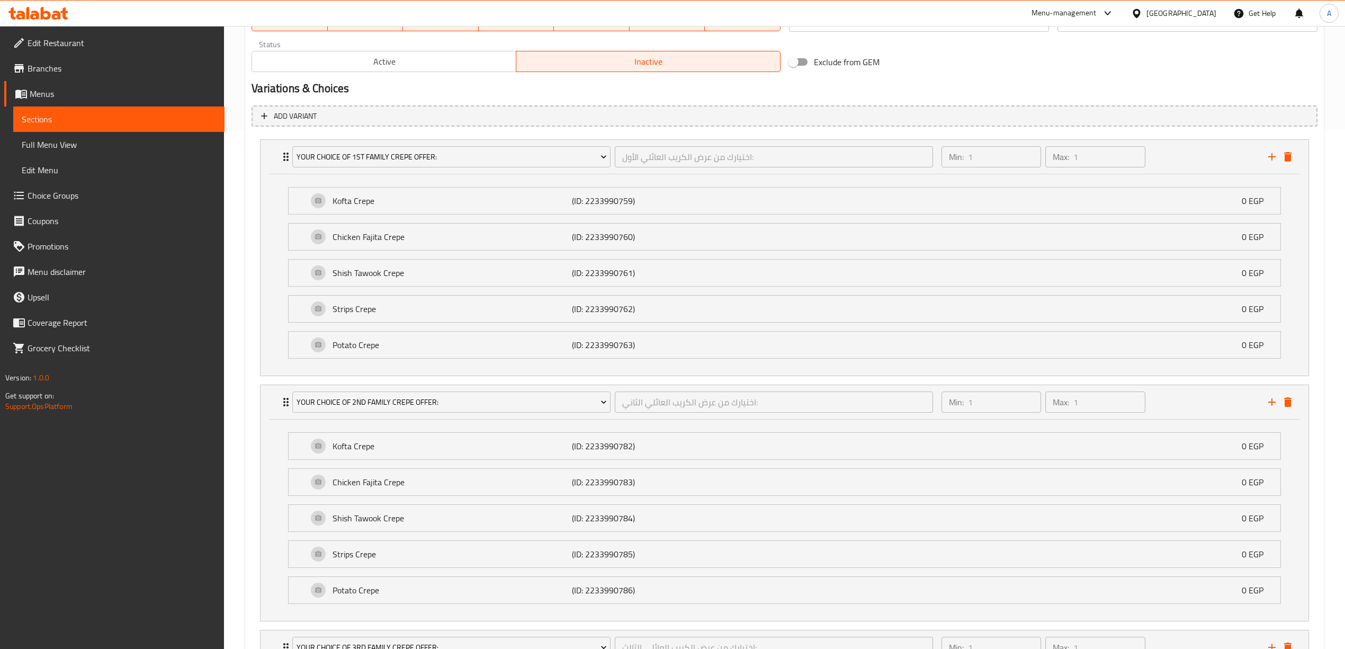
scroll to position [701, 0]
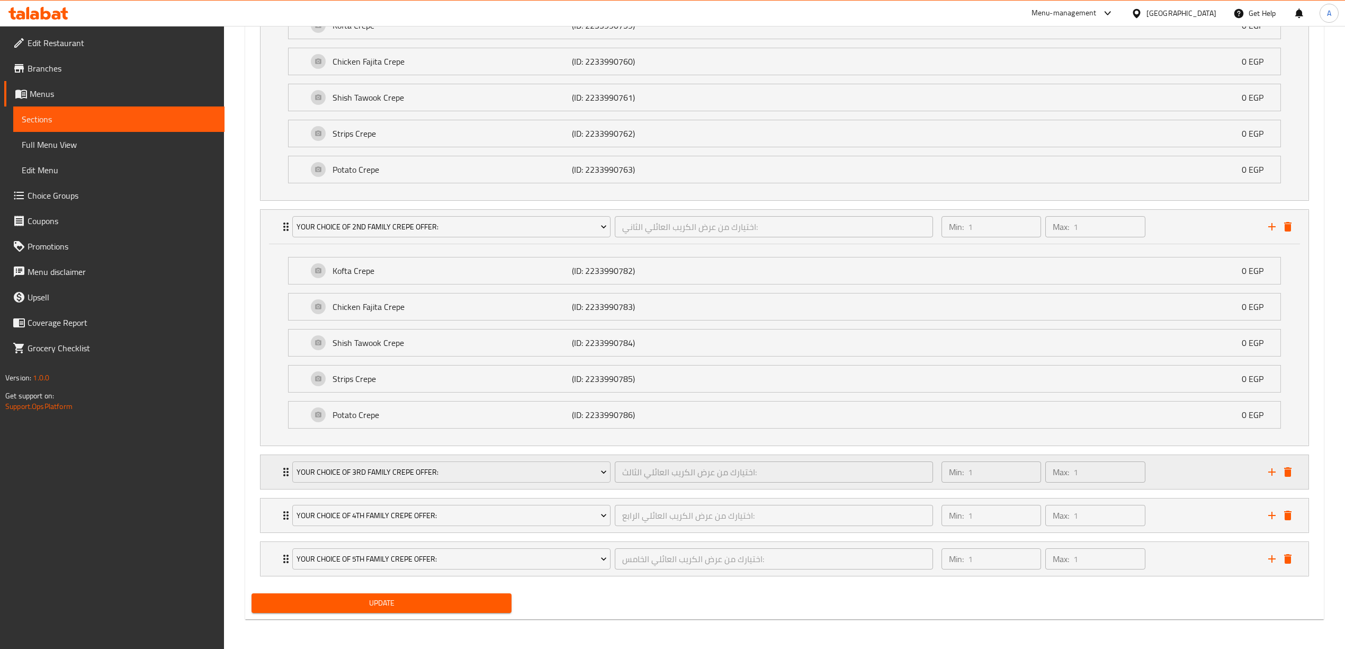
click at [1193, 469] on div "Min: 1 ​ Max: 1 ​" at bounding box center [1098, 472] width 327 height 34
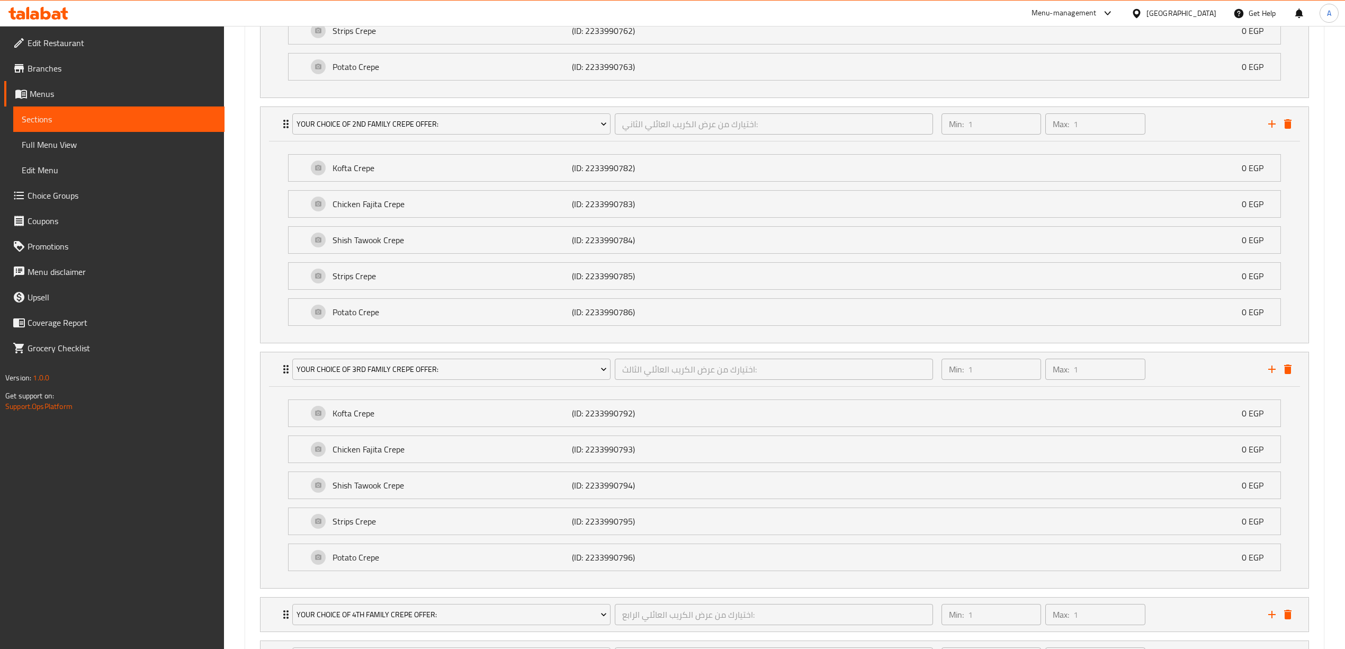
scroll to position [904, 0]
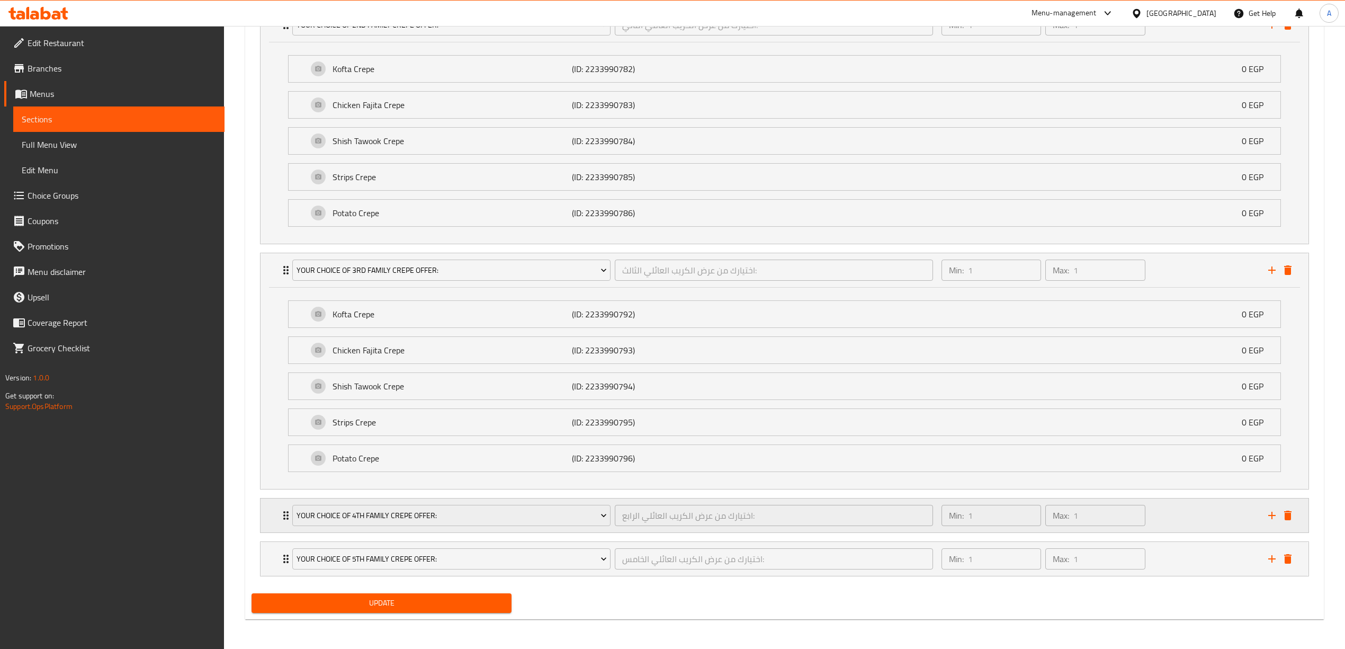
click at [1195, 518] on div "Min: 1 ​ Max: 1 ​" at bounding box center [1098, 515] width 327 height 34
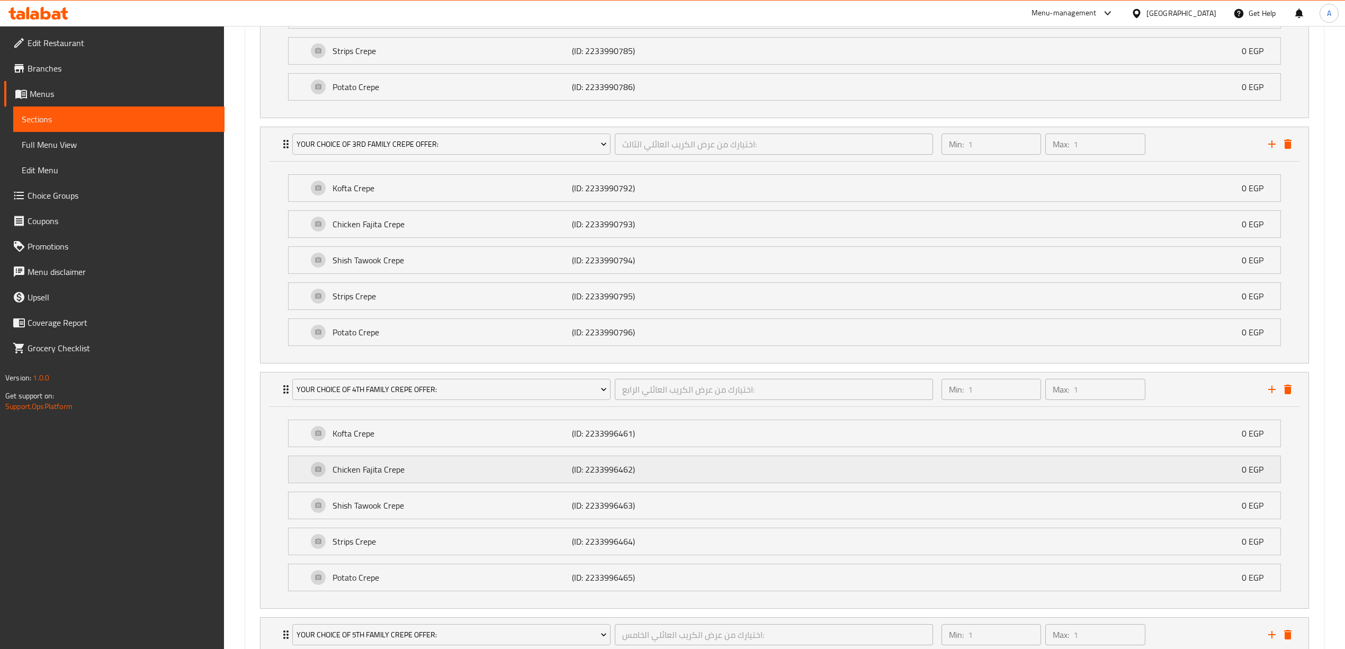
scroll to position [1108, 0]
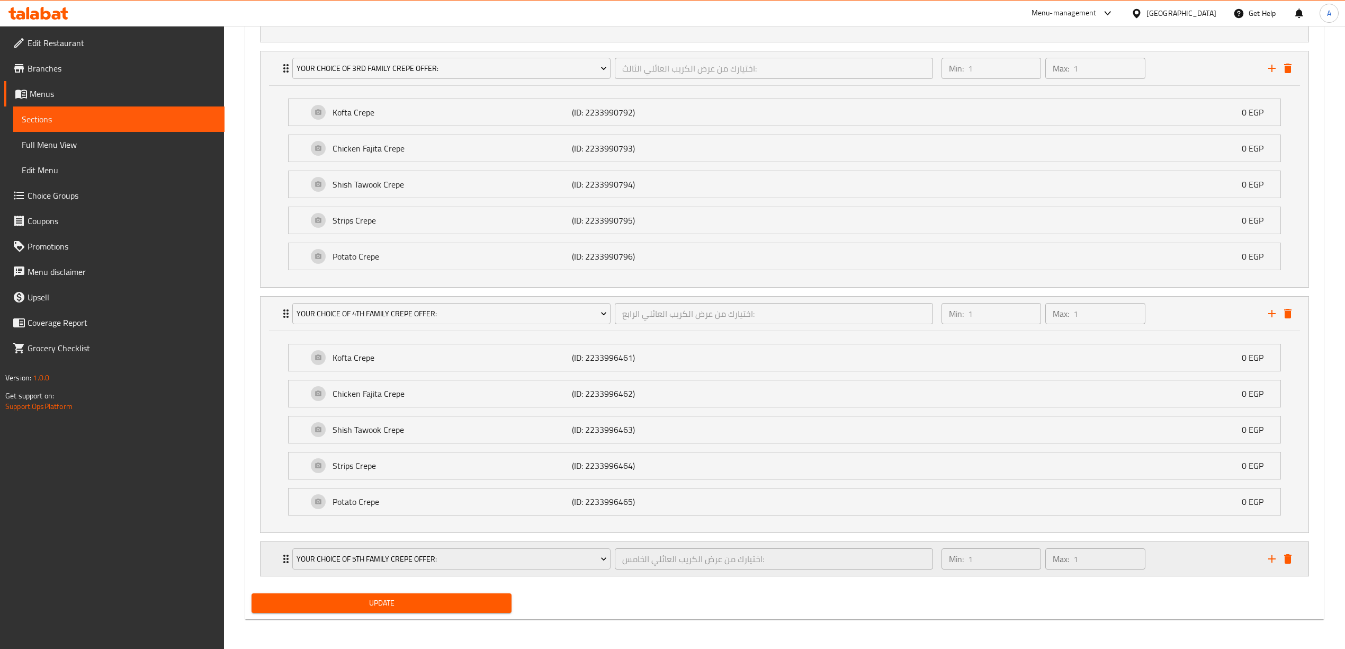
click at [1195, 556] on div "Min: 1 ​ Max: 1 ​" at bounding box center [1098, 559] width 327 height 34
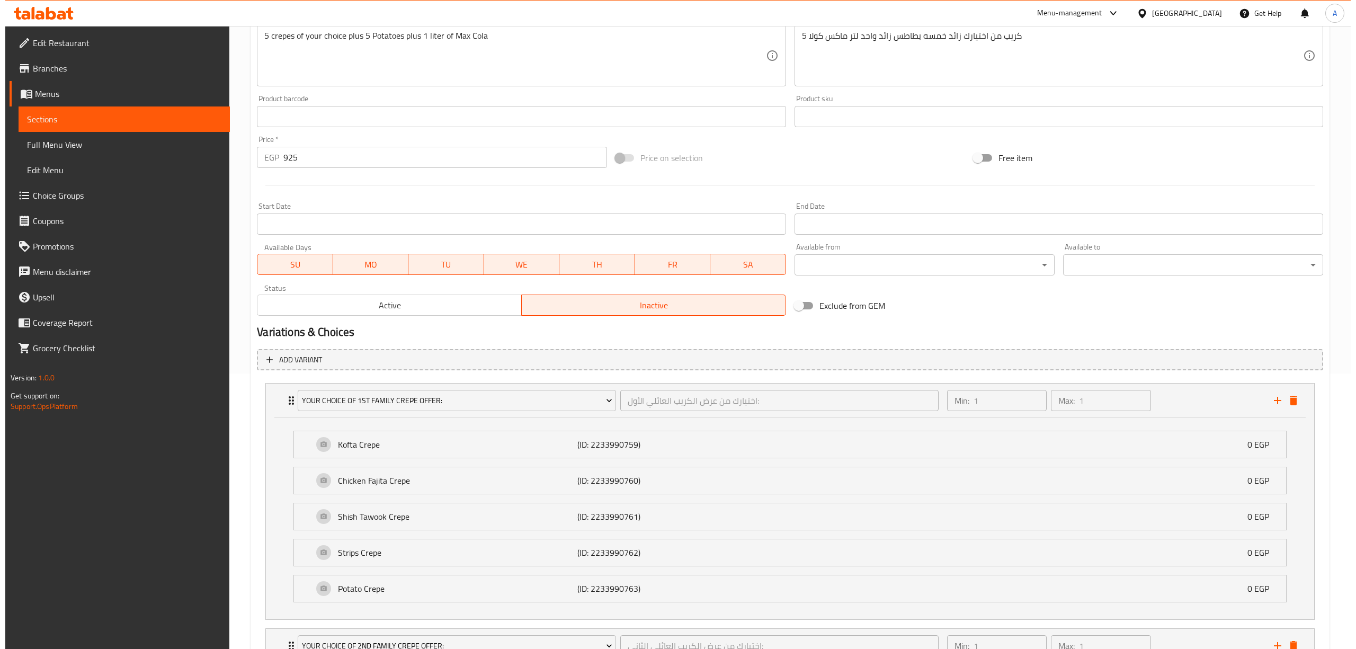
scroll to position [0, 0]
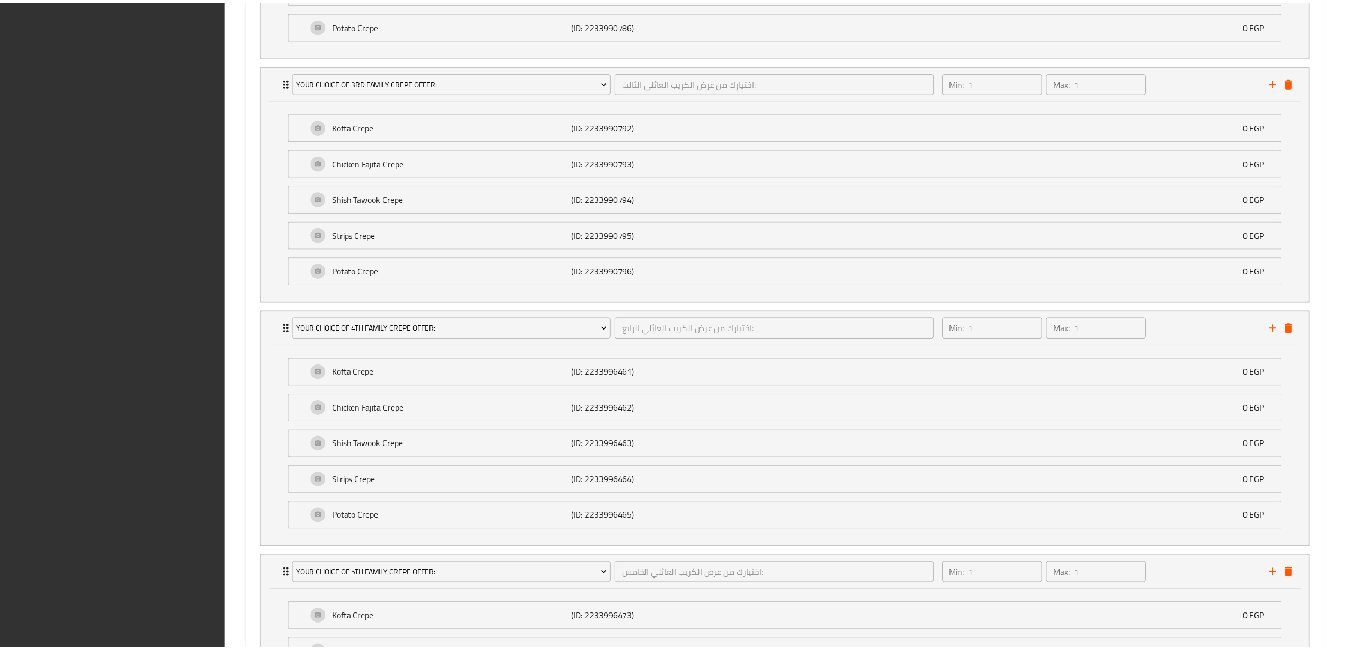
scroll to position [1311, 0]
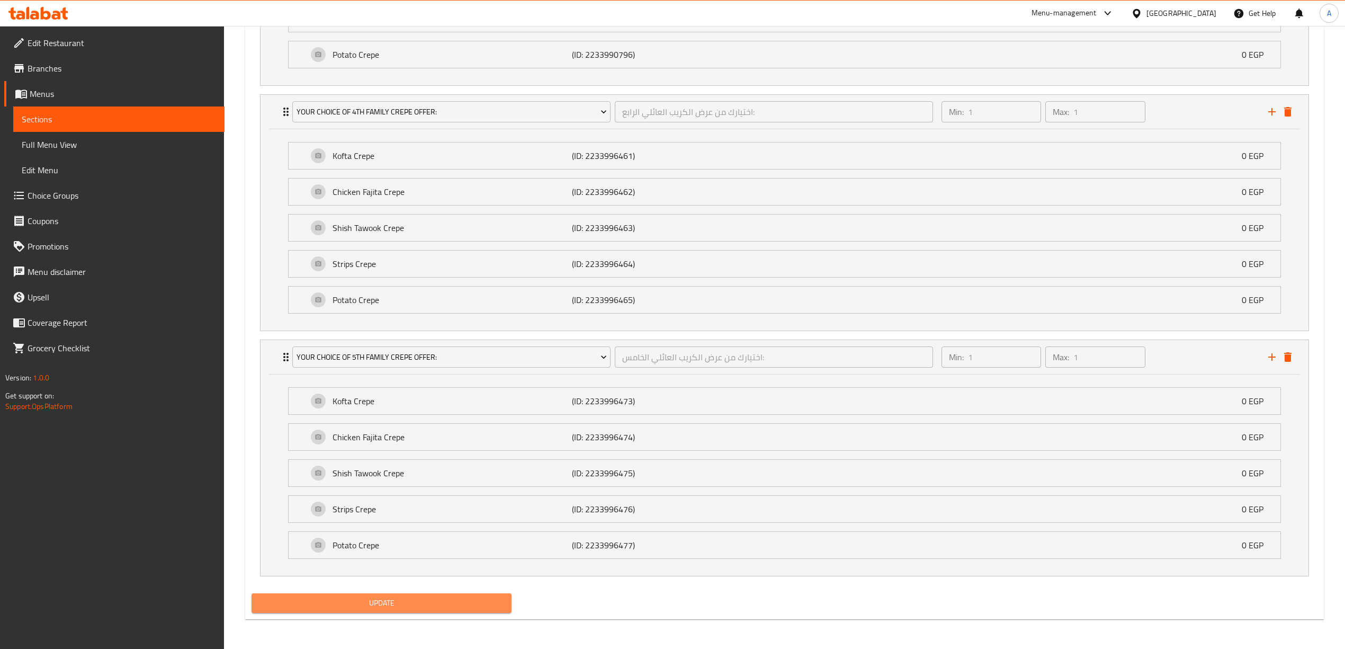
click at [346, 602] on span "Update" at bounding box center [381, 602] width 243 height 13
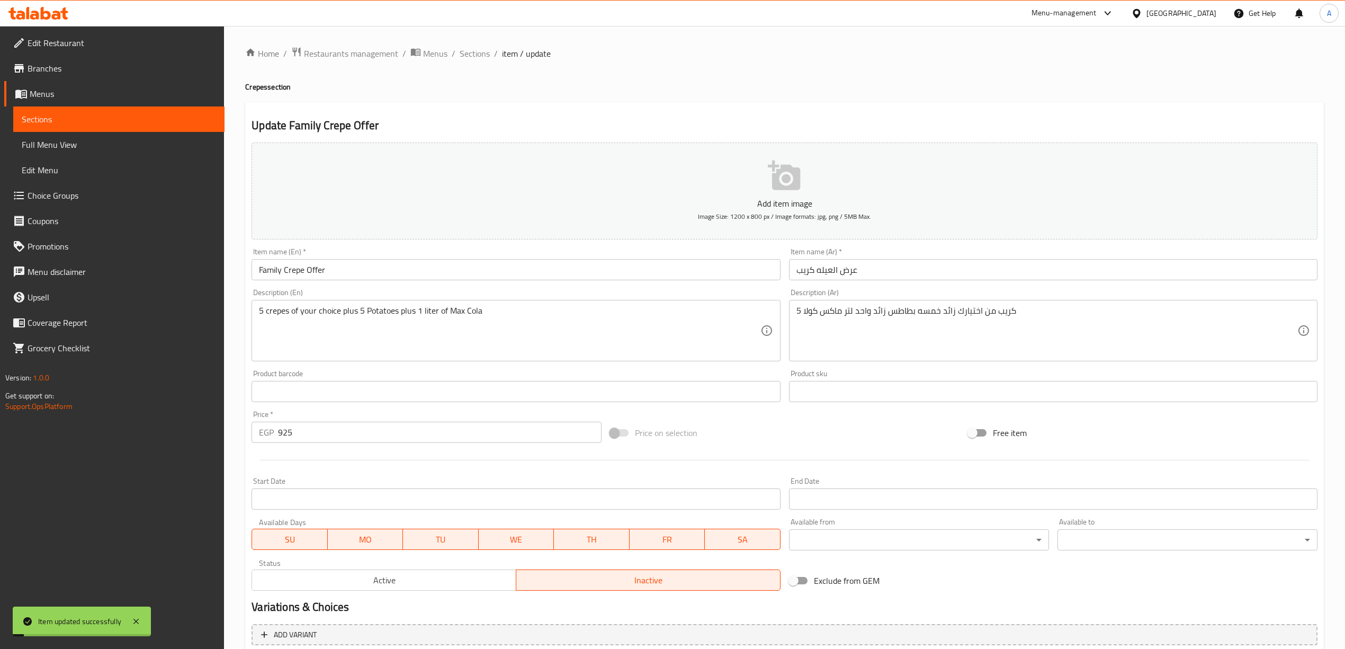
scroll to position [0, 0]
click at [481, 48] on span "Sections" at bounding box center [475, 54] width 30 height 13
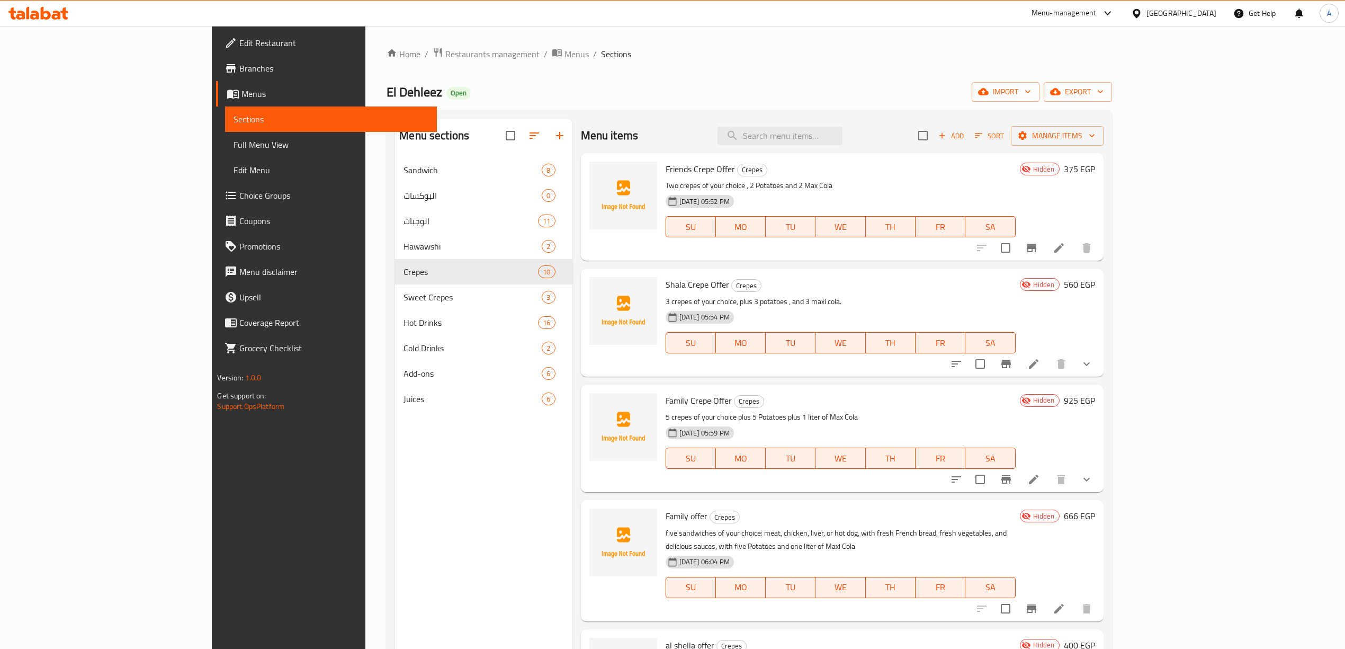
click at [1095, 203] on div "Hidden 375 EGP" at bounding box center [1055, 207] width 79 height 91
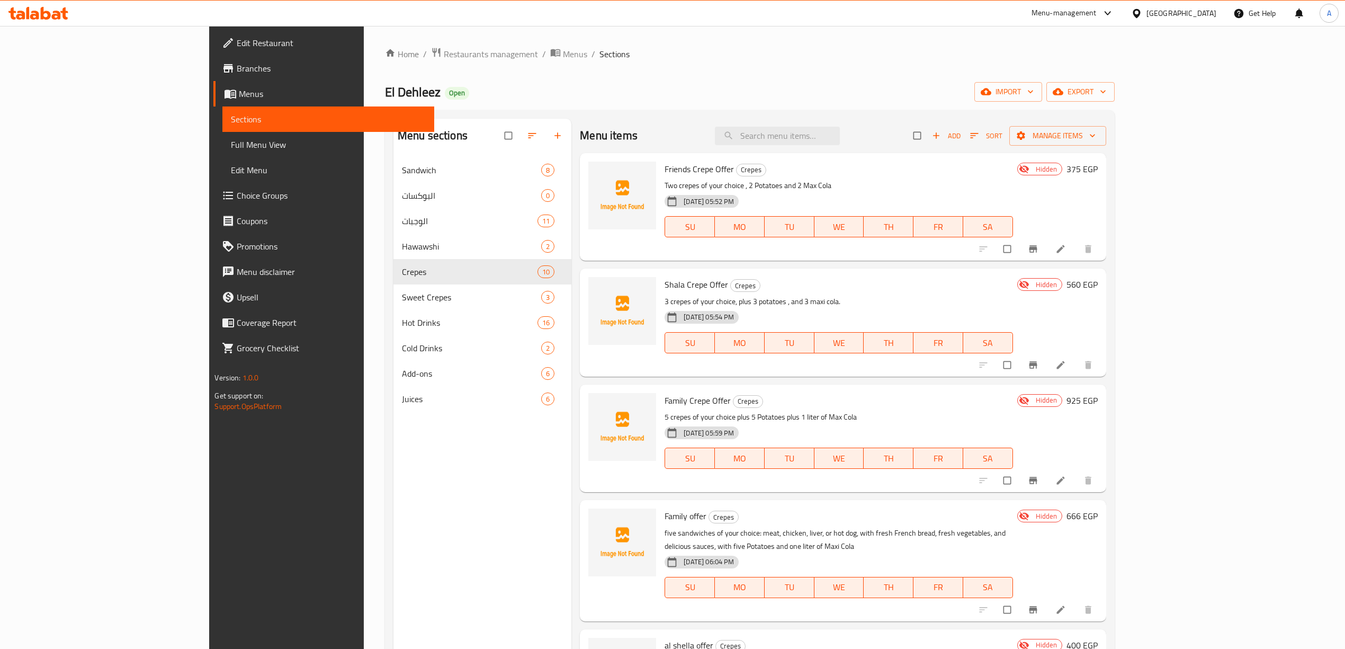
click at [237, 196] on span "Choice Groups" at bounding box center [331, 195] width 189 height 13
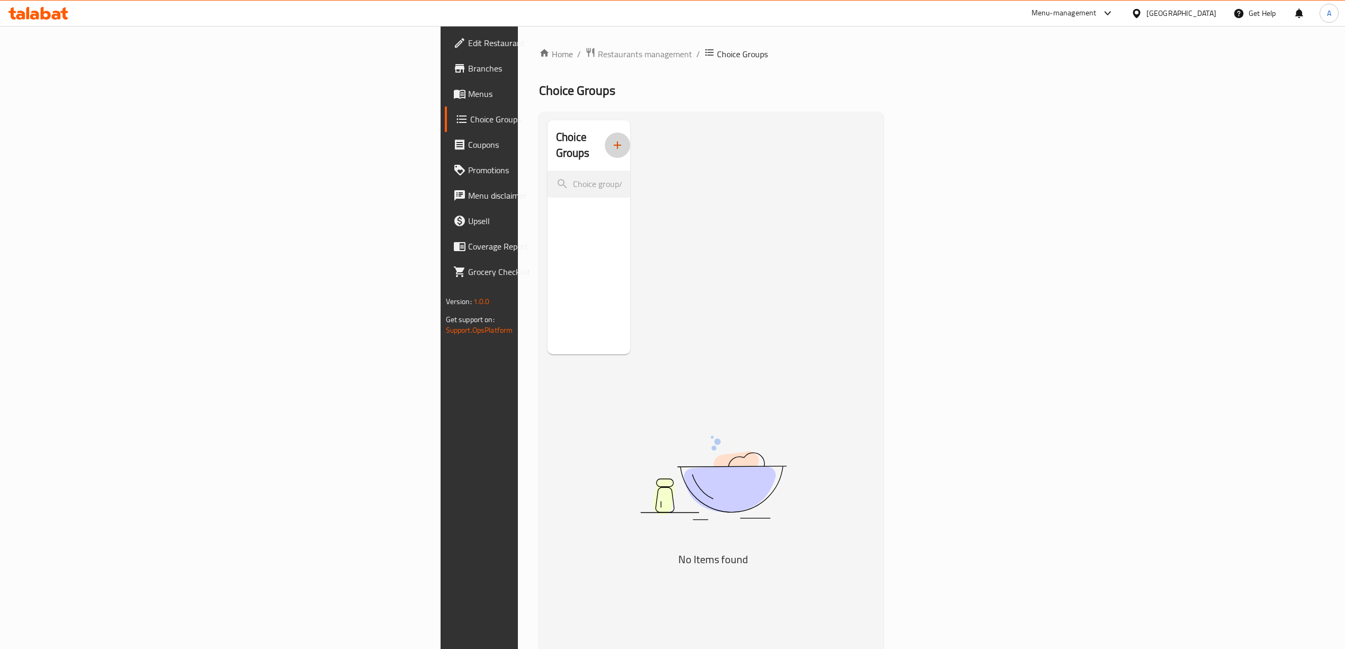
click at [614, 141] on icon "button" at bounding box center [617, 144] width 7 height 7
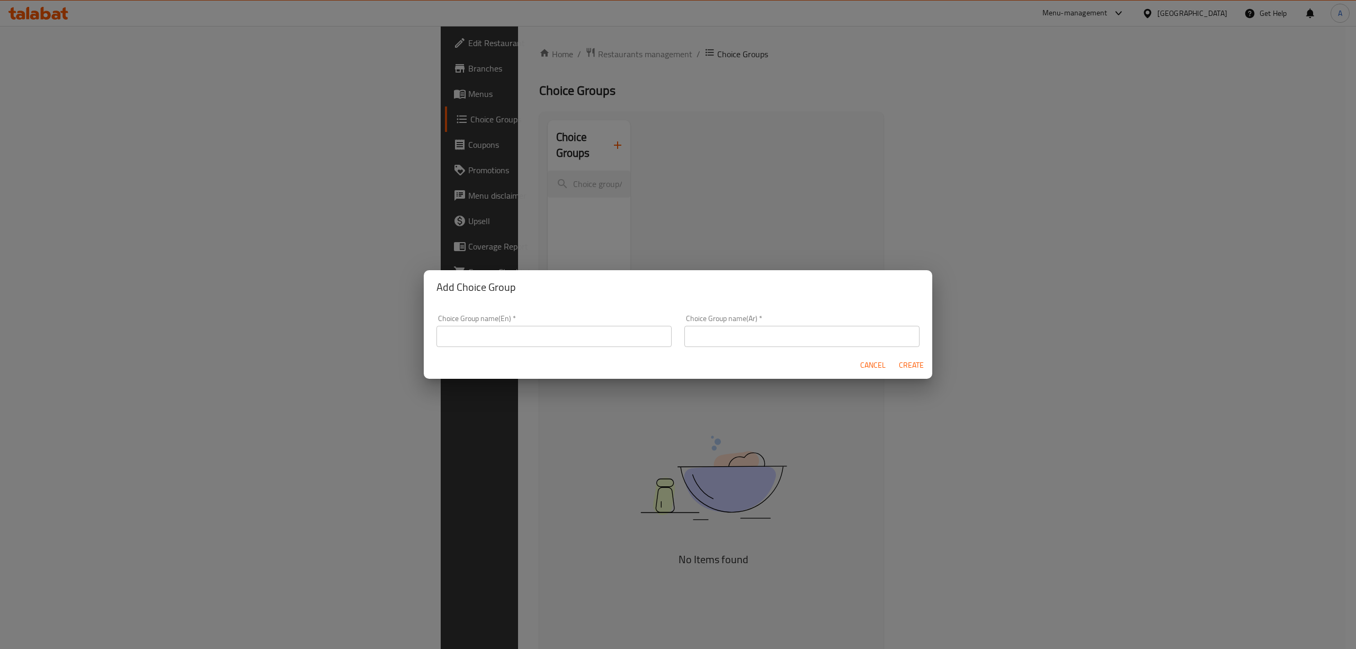
click at [499, 340] on input "text" at bounding box center [553, 336] width 235 height 21
type input "Your Choice of 1"
type input "S"
drag, startPoint x: 501, startPoint y: 340, endPoint x: 506, endPoint y: 338, distance: 5.7
click at [505, 339] on input "Your Choice of 1" at bounding box center [553, 336] width 235 height 21
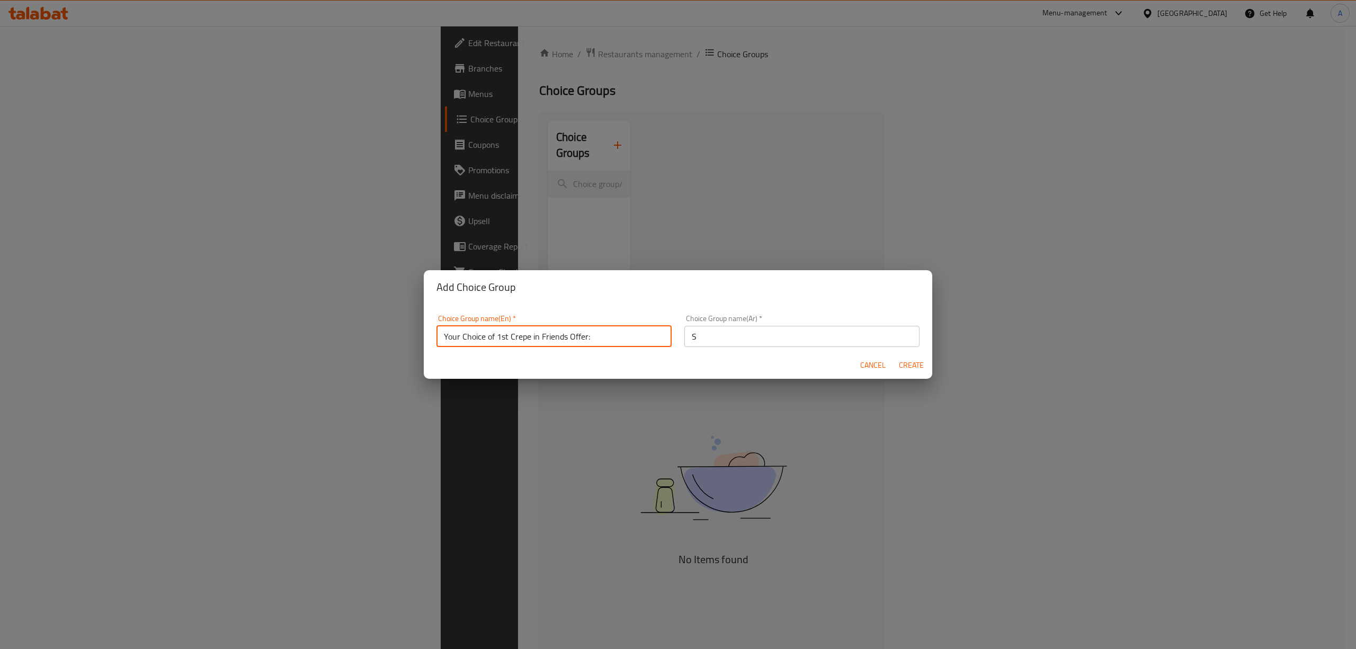
type input "Your Choice of 1st Crepe in Friends Offer:"
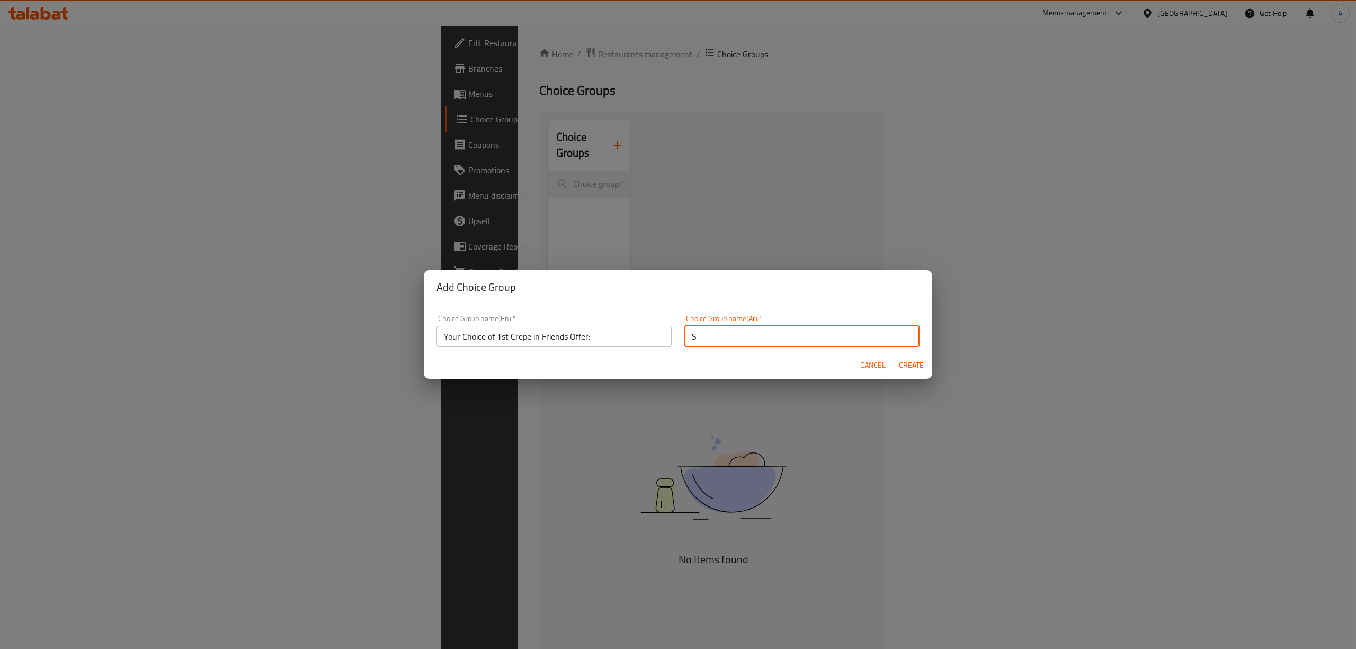
drag, startPoint x: 702, startPoint y: 326, endPoint x: 648, endPoint y: 334, distance: 54.0
click at [648, 334] on div "Choice Group name(En)   * Your Choice of 1st Crepe in Friends Offer: Choice Gro…" at bounding box center [678, 330] width 496 height 45
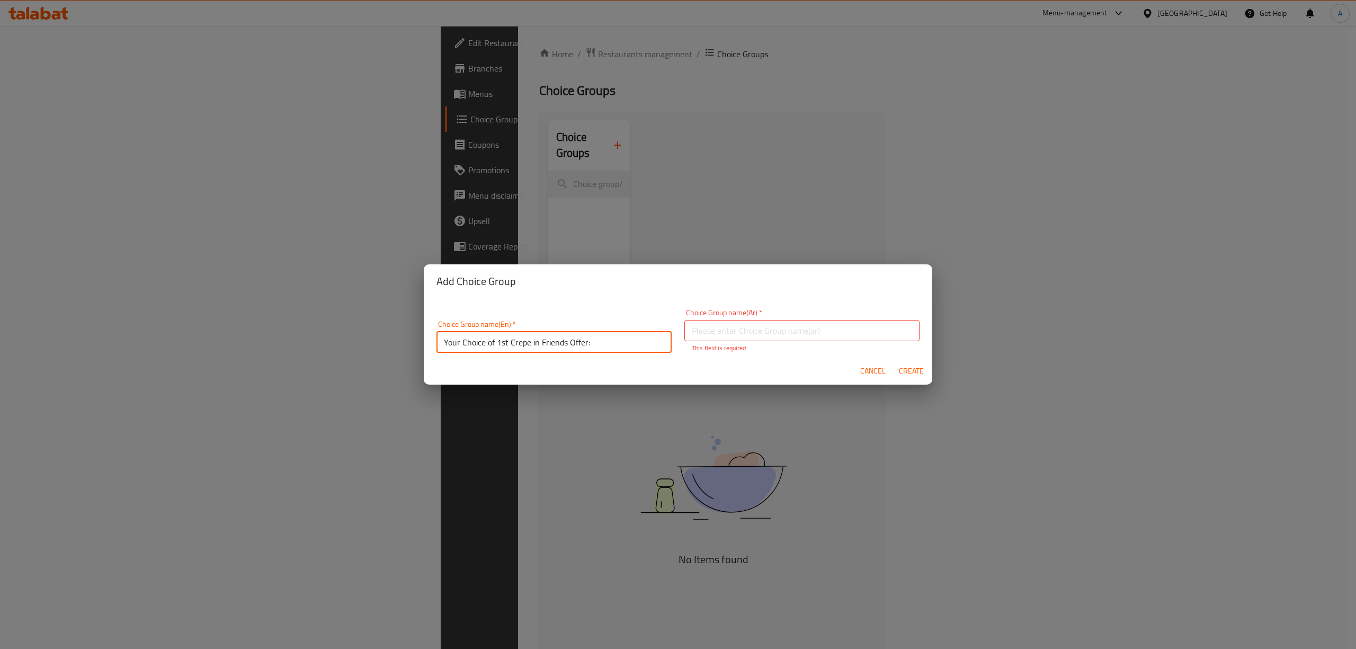
drag, startPoint x: 608, startPoint y: 337, endPoint x: 434, endPoint y: 312, distance: 175.5
click at [434, 312] on div "Choice Group name(En)   * Your Choice of 1st Crepe in Friends Offer: Choice Gro…" at bounding box center [678, 330] width 496 height 57
click at [761, 335] on input "text" at bounding box center [801, 330] width 235 height 21
paste input "اختيارك من الكريب الأول في عرض الأصدقاء:"
click at [777, 335] on input "اختيارك من الكريب الأول في عرض الأصدقاء:" at bounding box center [801, 330] width 235 height 21
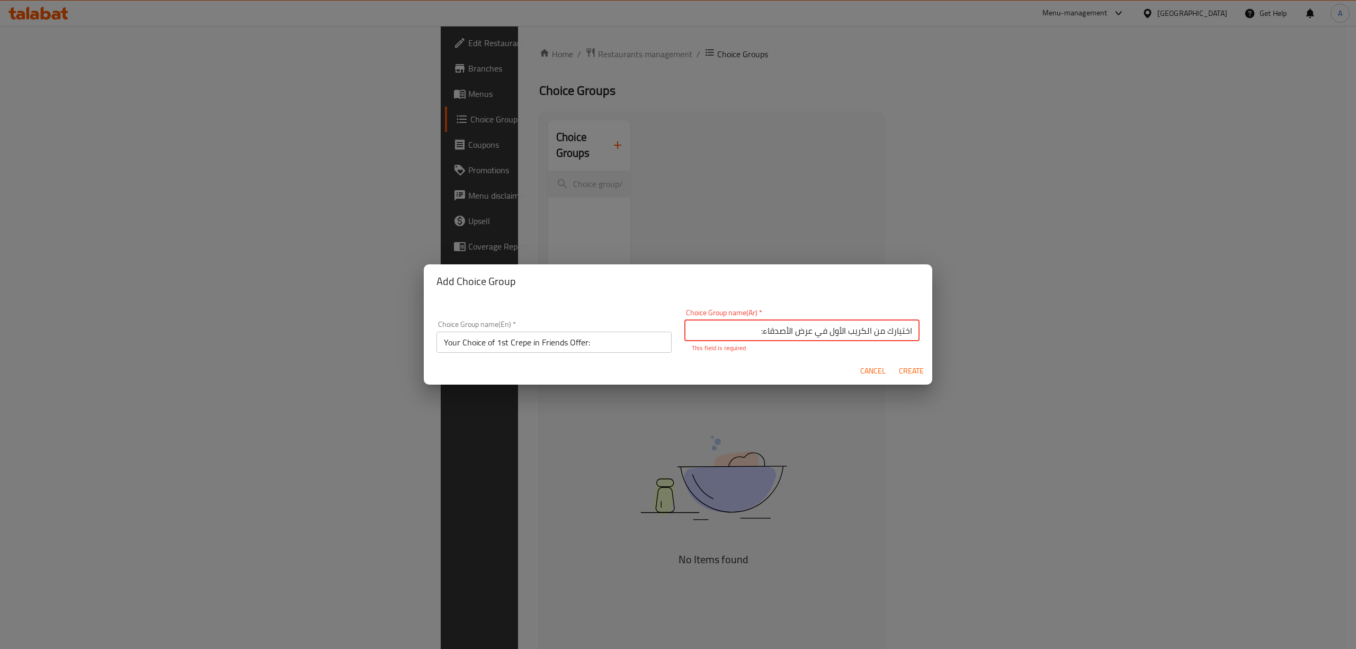
drag, startPoint x: 778, startPoint y: 333, endPoint x: 755, endPoint y: 334, distance: 23.9
click at [755, 334] on input "اختيارك من الكريب الأول في عرض الأصدقاء:" at bounding box center [801, 330] width 235 height 21
type input "اختيارك من الكريب الأول في عرض الصحاب:"
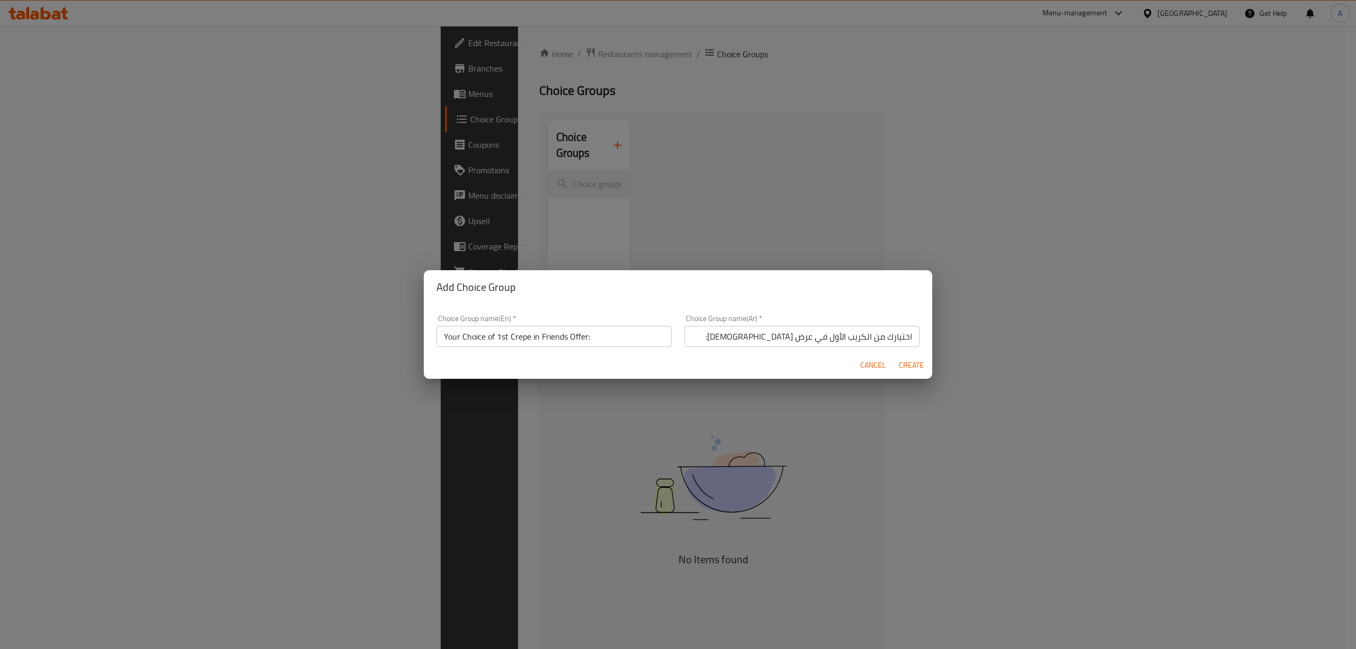
click at [791, 365] on div "Cancel Create" at bounding box center [678, 365] width 508 height 28
click at [822, 356] on div "Cancel Create" at bounding box center [678, 365] width 508 height 28
click at [916, 363] on span "Create" at bounding box center [910, 364] width 25 height 13
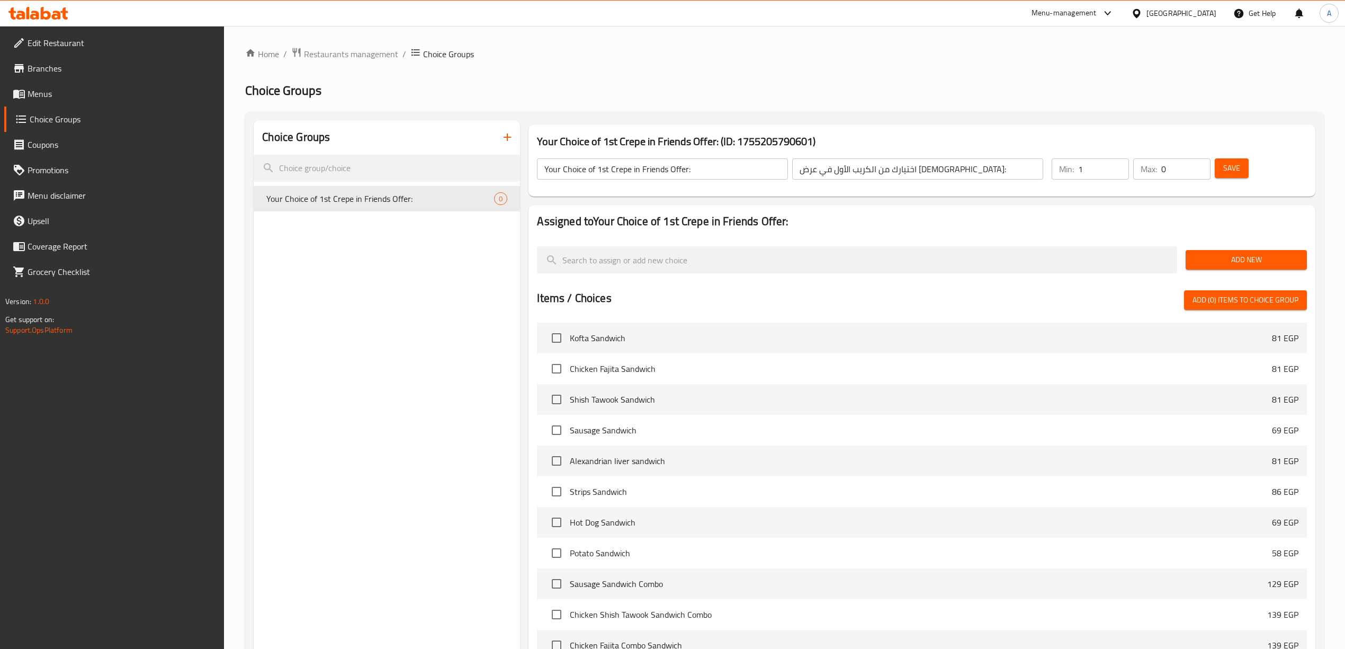
type input "1"
click at [1117, 164] on input "1" at bounding box center [1103, 168] width 51 height 21
type input "1"
click at [1198, 166] on input "1" at bounding box center [1185, 168] width 49 height 21
click at [1218, 104] on div "Home / Restaurants management / Choice Groups Choice Groups Choice Groups Your …" at bounding box center [784, 425] width 1079 height 756
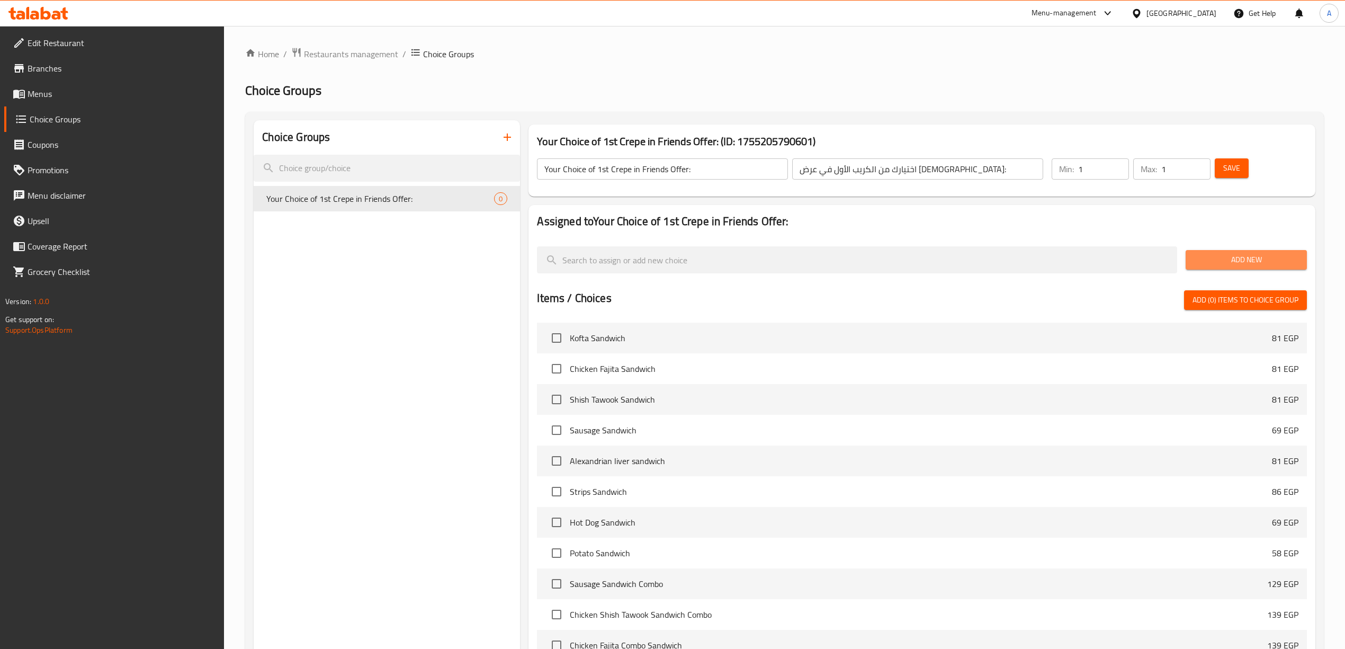
click at [1215, 261] on span "Add New" at bounding box center [1246, 259] width 104 height 13
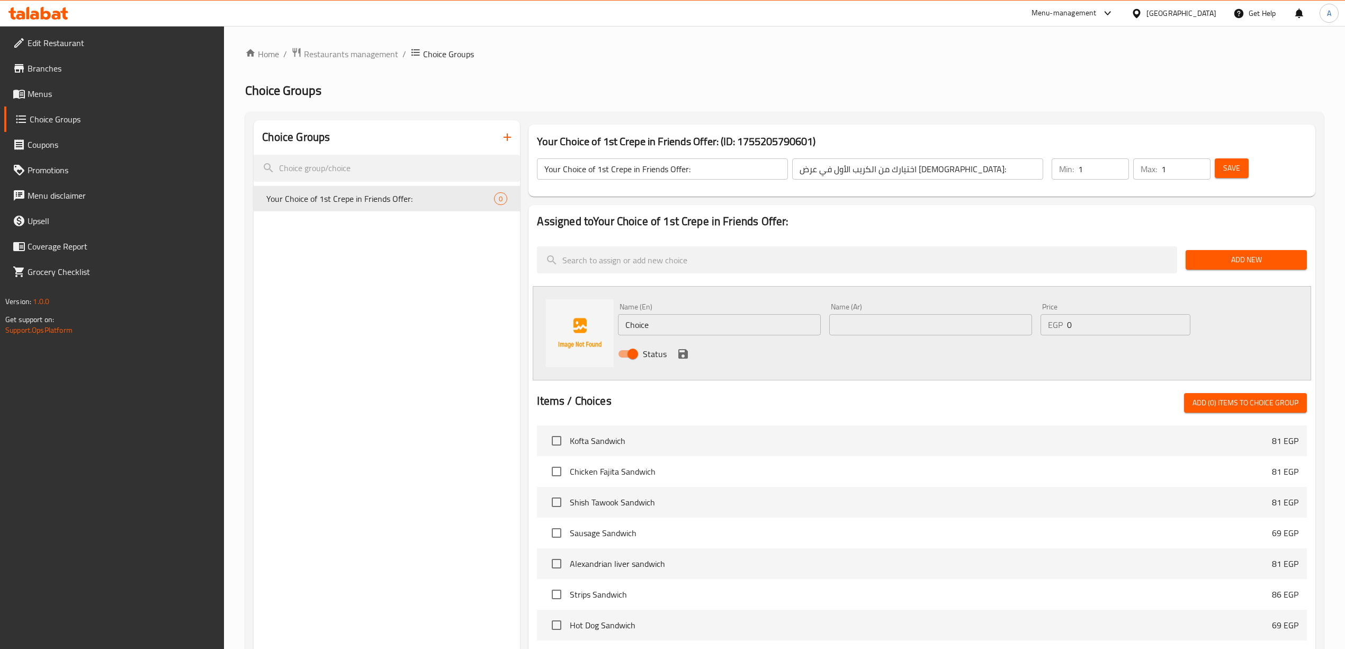
drag, startPoint x: 665, startPoint y: 328, endPoint x: 560, endPoint y: 327, distance: 105.4
click at [558, 328] on div "Name (En) Choice Name (En) Name (Ar) Name (Ar) Price EGP 0 Price Status" at bounding box center [922, 333] width 778 height 94
paste input "Kofta Crep"
type input "Kofta Crepe"
click at [770, 355] on div "Status" at bounding box center [930, 353] width 633 height 29
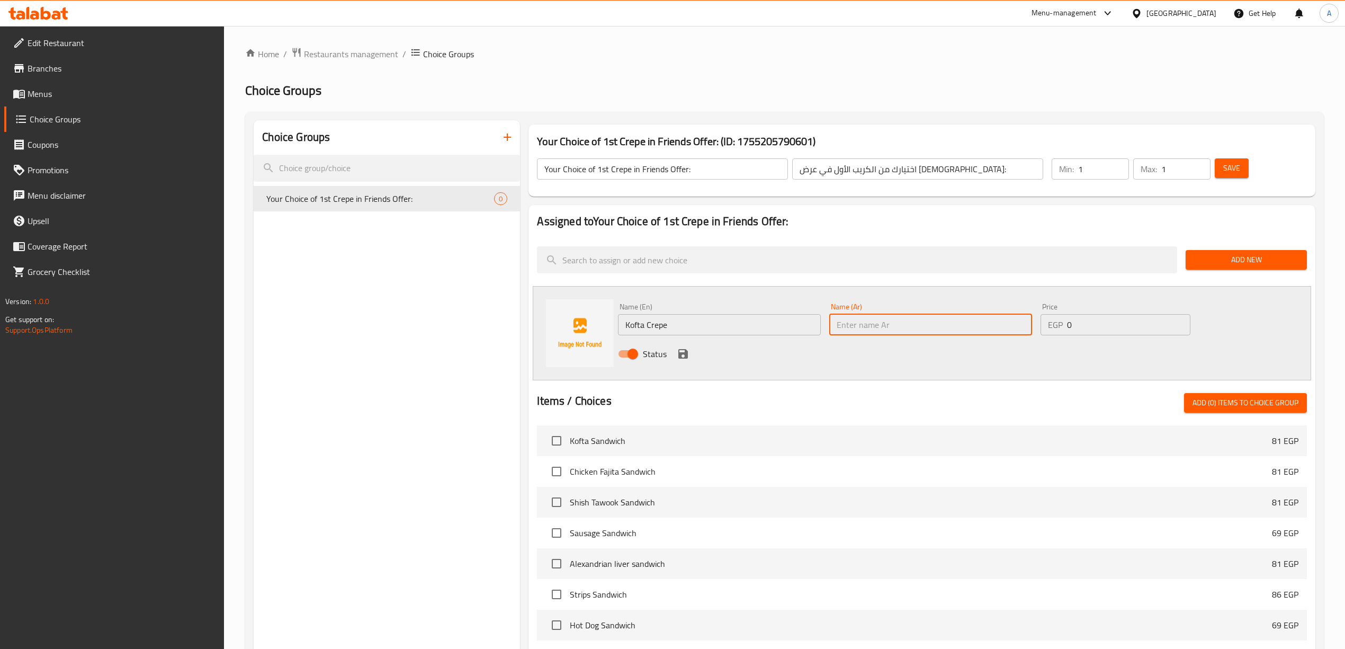
click at [889, 317] on input "text" at bounding box center [930, 324] width 203 height 21
click at [1246, 255] on span "Add New" at bounding box center [1246, 259] width 104 height 13
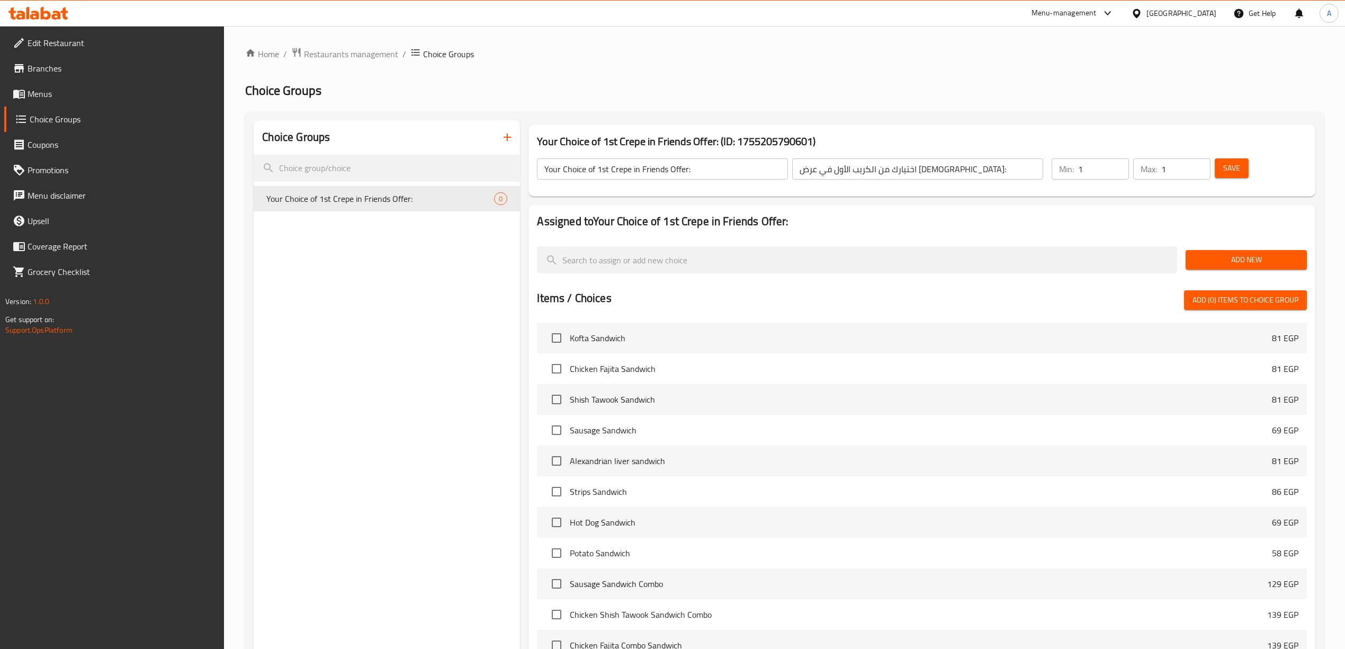
click at [1239, 250] on button "Add New" at bounding box center [1246, 260] width 121 height 20
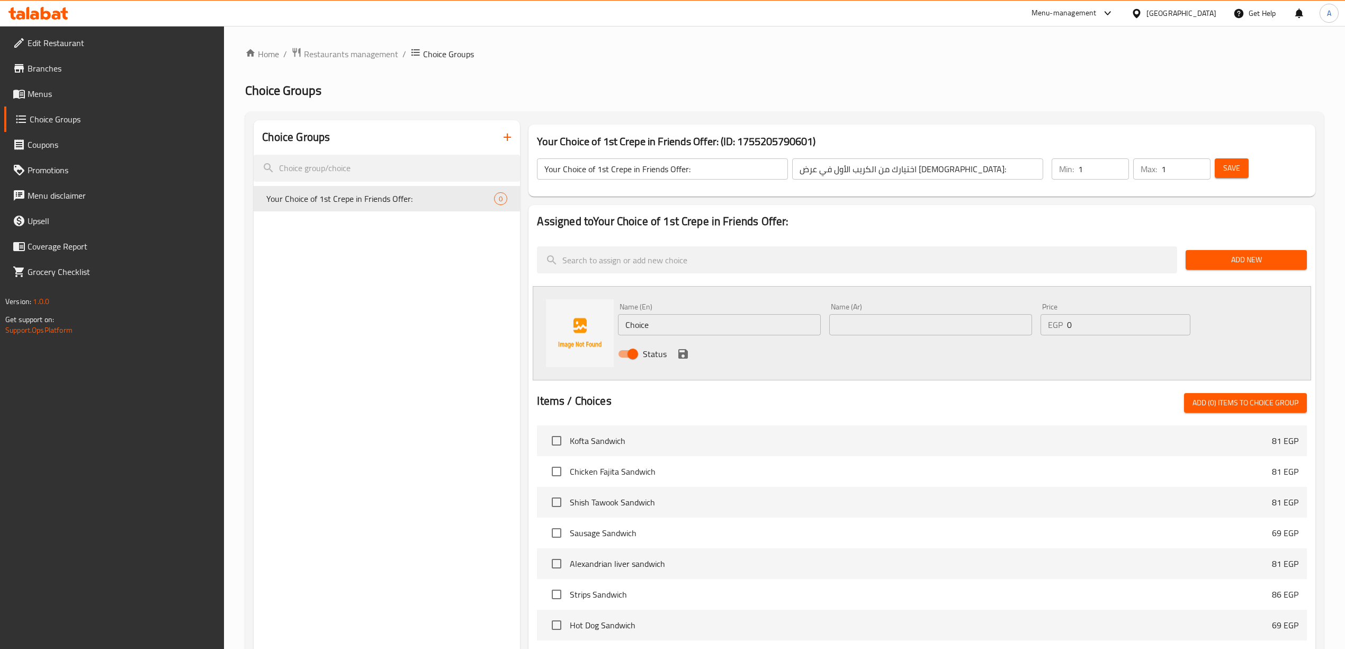
drag, startPoint x: 691, startPoint y: 328, endPoint x: 547, endPoint y: 316, distance: 144.6
click at [547, 316] on div "Name (En) Choice Name (En) Name (Ar) Name (Ar) Price EGP 0 Price Status" at bounding box center [922, 333] width 778 height 94
paste input "Kofta Crep"
type input "Kofta Crepe"
click at [782, 356] on div "Status" at bounding box center [930, 353] width 633 height 29
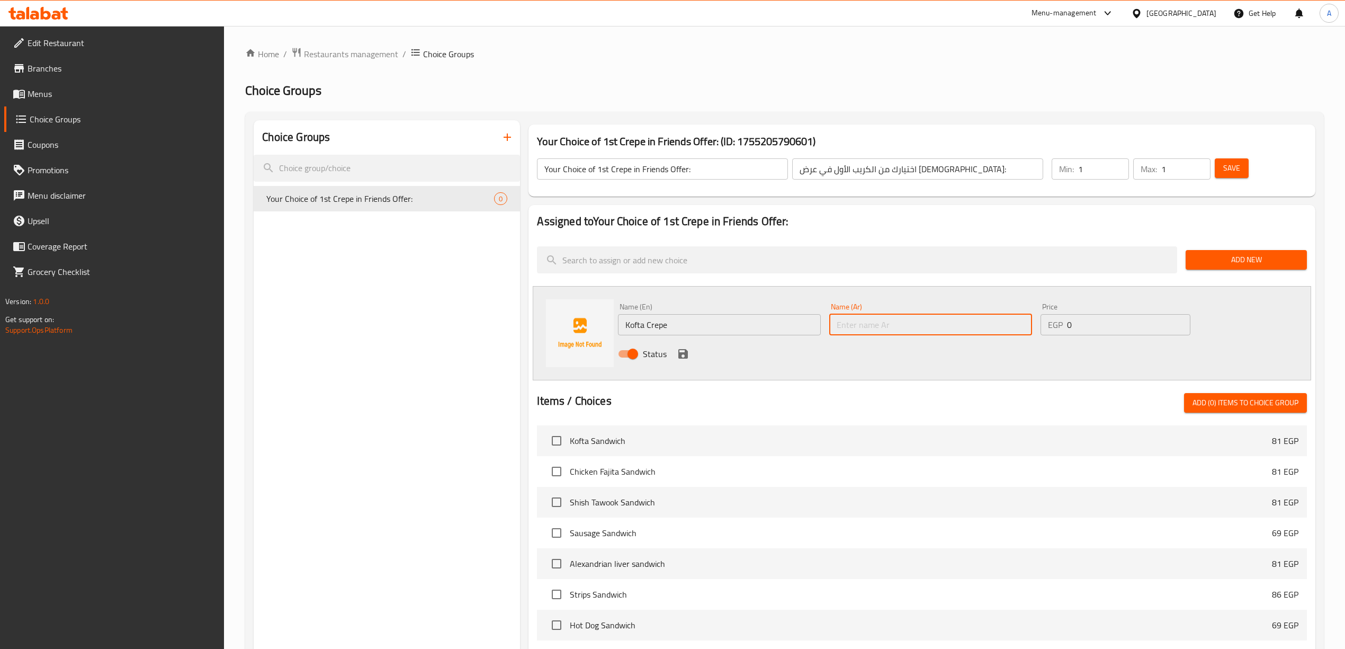
click at [898, 327] on input "text" at bounding box center [930, 324] width 203 height 21
type input ";"
type input "كريب كفتة"
click at [928, 273] on input "search" at bounding box center [857, 259] width 640 height 27
click at [926, 299] on div "Name (Ar) كريب كفتة Name (Ar)" at bounding box center [930, 319] width 211 height 41
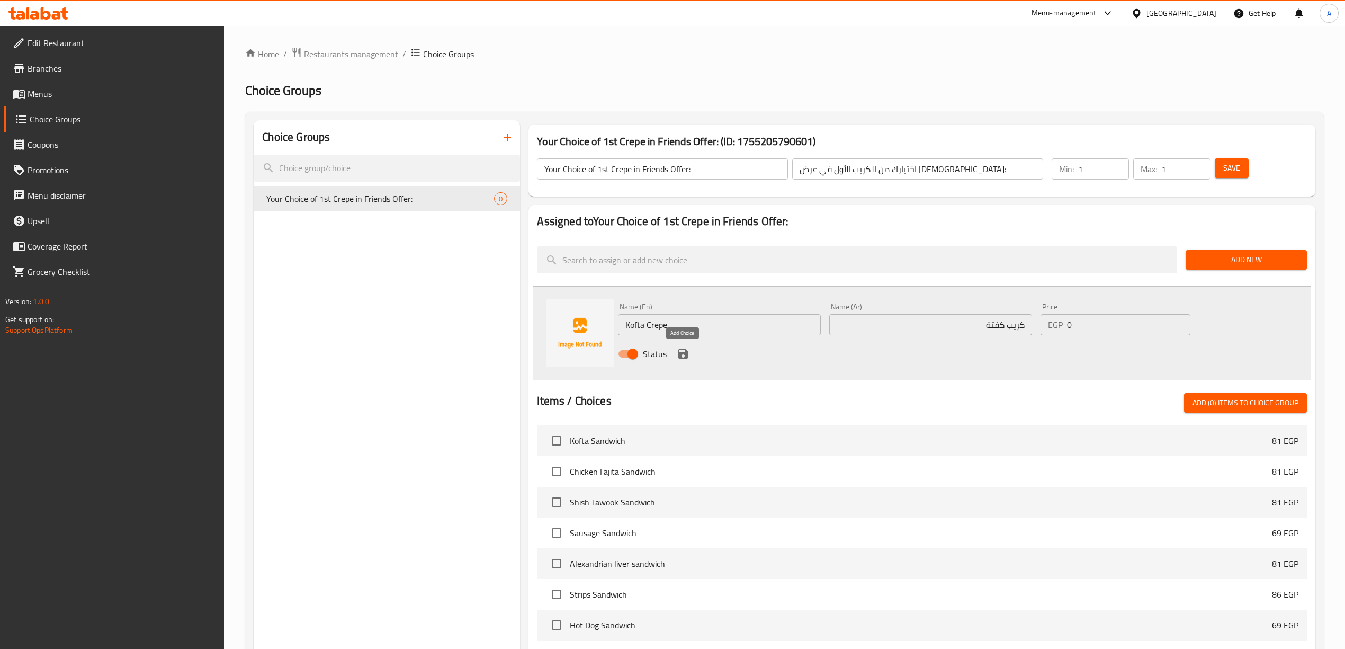
click at [682, 351] on icon "save" at bounding box center [683, 353] width 13 height 13
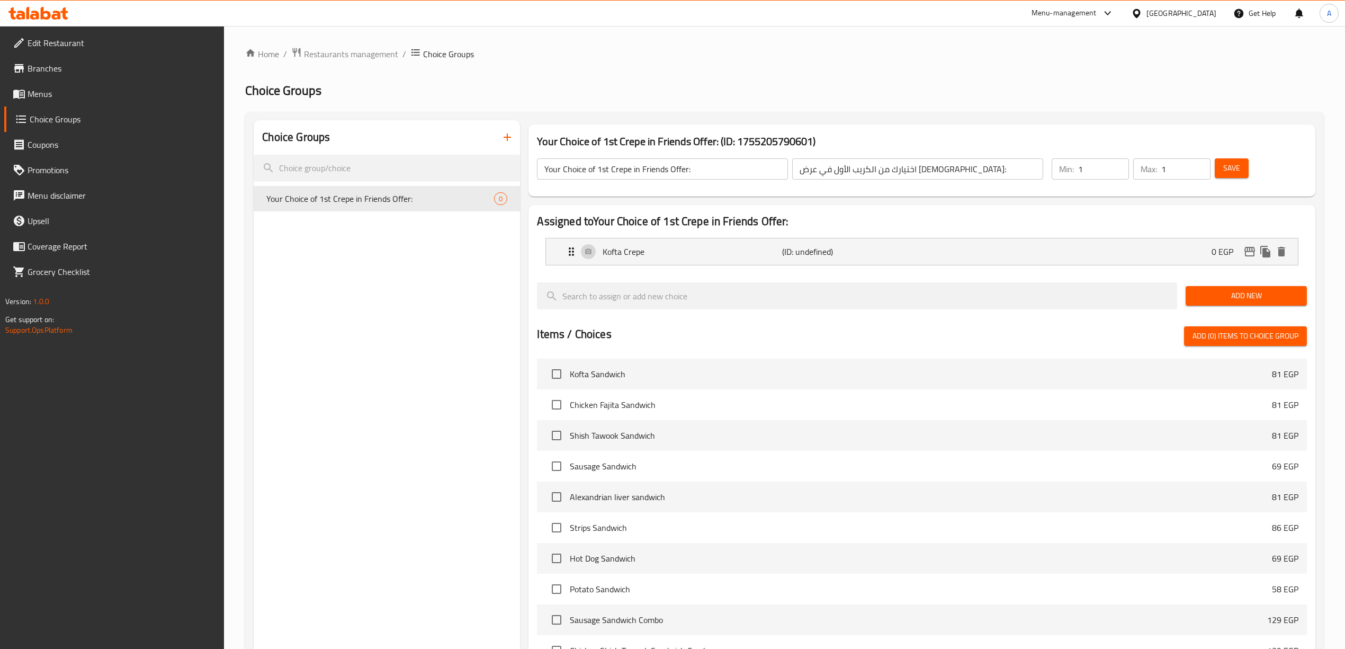
click at [858, 328] on div "Items / Choices Add (0) items to choice group" at bounding box center [921, 336] width 769 height 20
click at [1214, 301] on span "Add New" at bounding box center [1246, 295] width 104 height 13
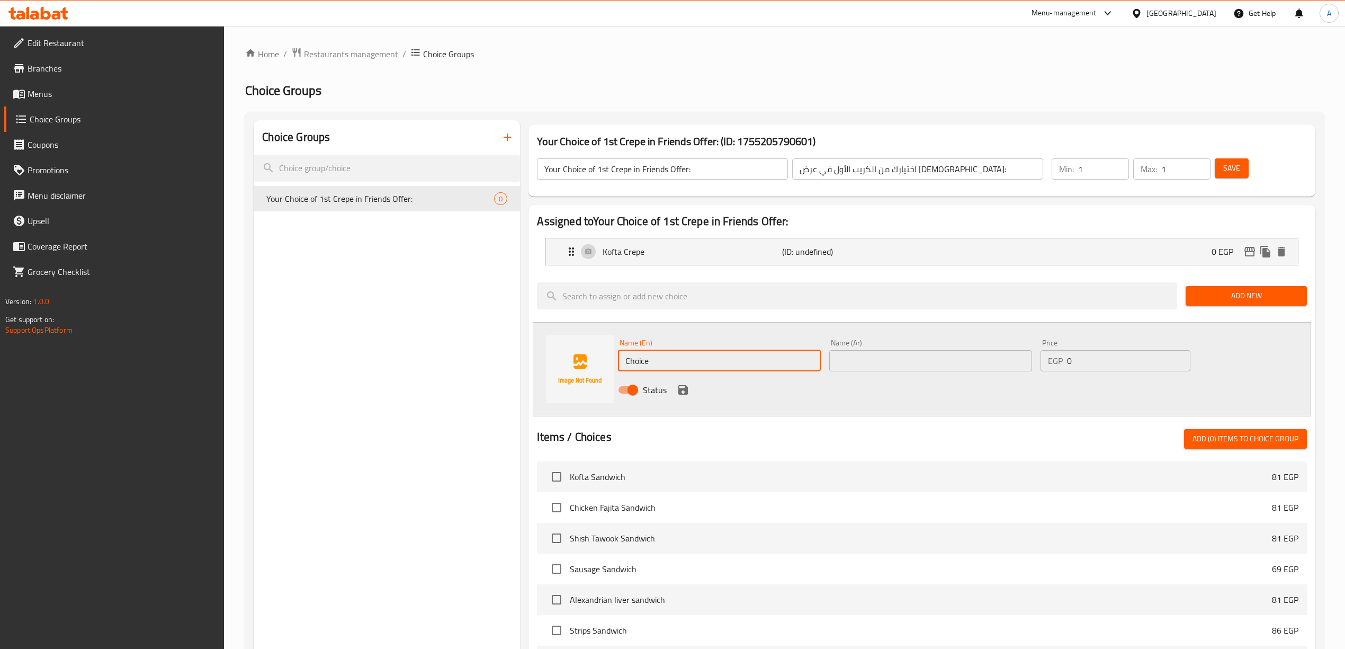
drag, startPoint x: 552, startPoint y: 365, endPoint x: 585, endPoint y: 370, distance: 33.6
click at [438, 351] on div "Choice Groups Your Choice of 1st Crepe in Friends Offer: 0 Your Choice of 1st C…" at bounding box center [787, 526] width 1066 height 813
paste input "icken Fajita Crepe"
type input "Chicken Fajita Crepe"
click at [776, 396] on div "Status" at bounding box center [930, 389] width 633 height 29
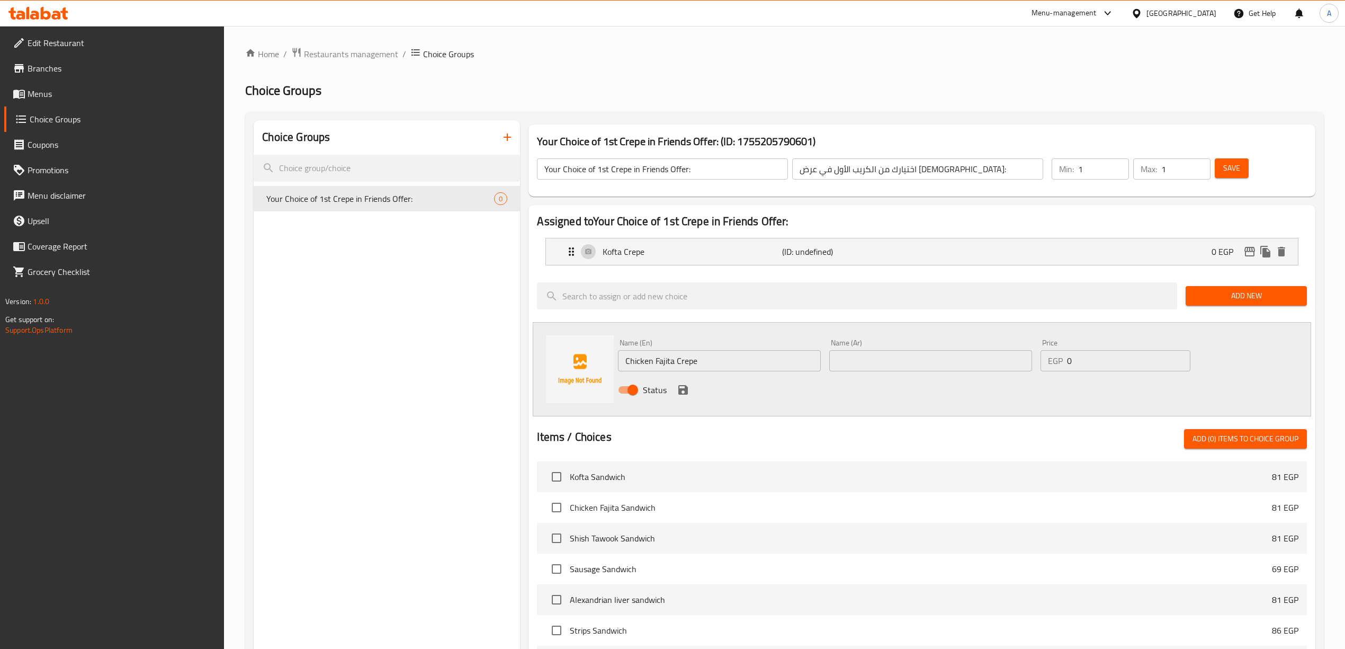
click at [738, 364] on input "Chicken Fajita Crepe" at bounding box center [719, 360] width 203 height 21
drag, startPoint x: 705, startPoint y: 365, endPoint x: 607, endPoint y: 365, distance: 98.5
click at [607, 365] on div "Name (En) Chicken Fajita Crepe Name (En) Name (Ar) Name (Ar) Price EGP 0 Price …" at bounding box center [922, 369] width 778 height 94
click at [909, 370] on input "text" at bounding box center [930, 360] width 203 height 21
paste input "كريب فاهيتا الدجاج"
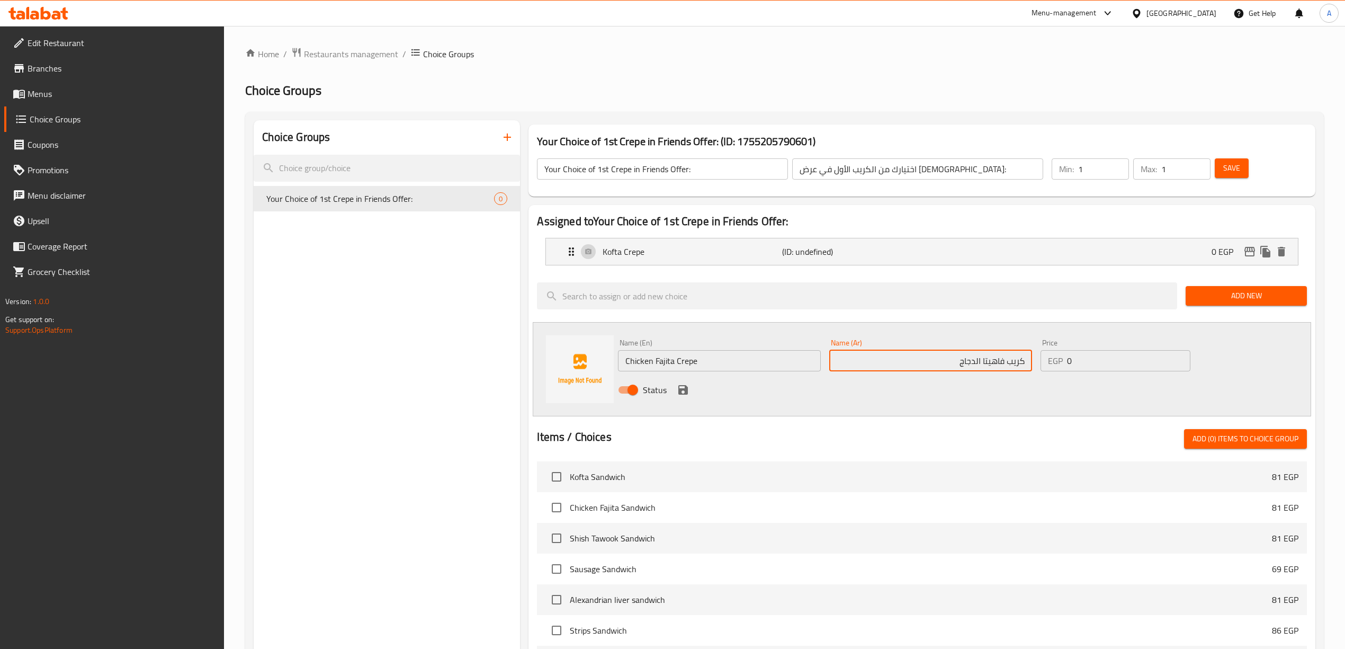
type input "كريب فاهيتا الدجاج"
click at [915, 399] on div "Status" at bounding box center [930, 389] width 633 height 29
click at [686, 385] on icon "save" at bounding box center [683, 389] width 13 height 13
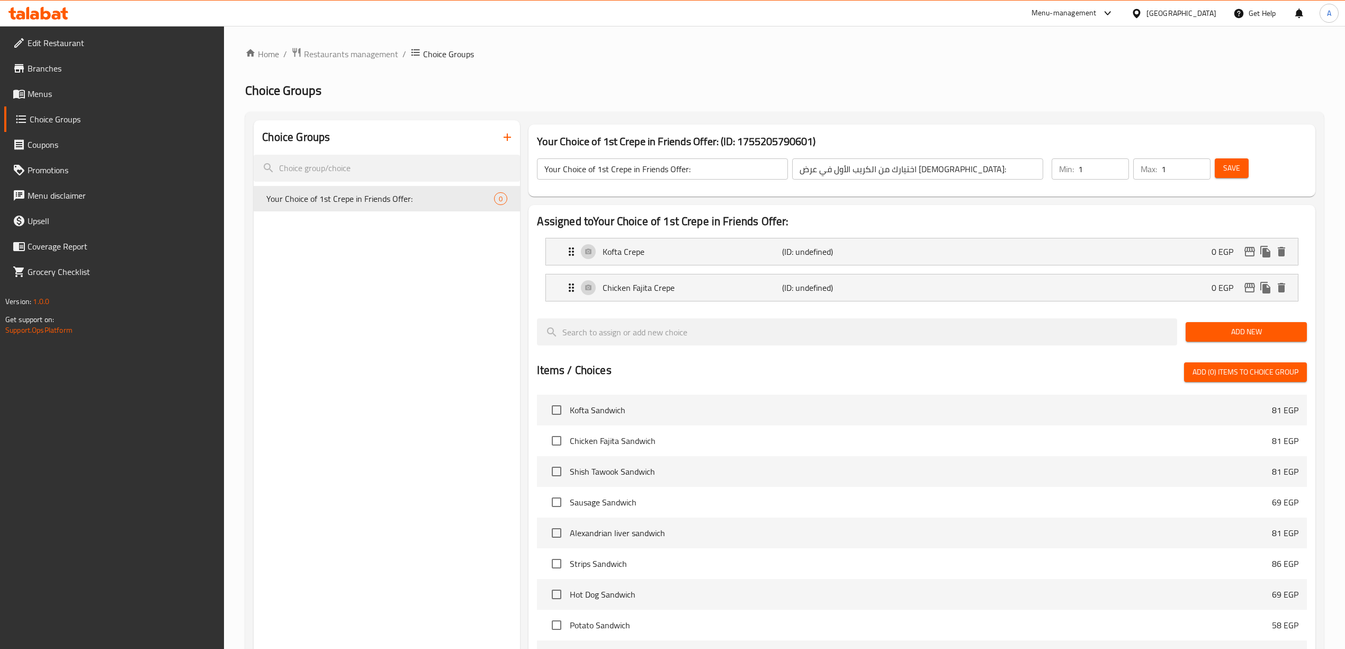
click at [1241, 325] on span "Add New" at bounding box center [1246, 331] width 104 height 13
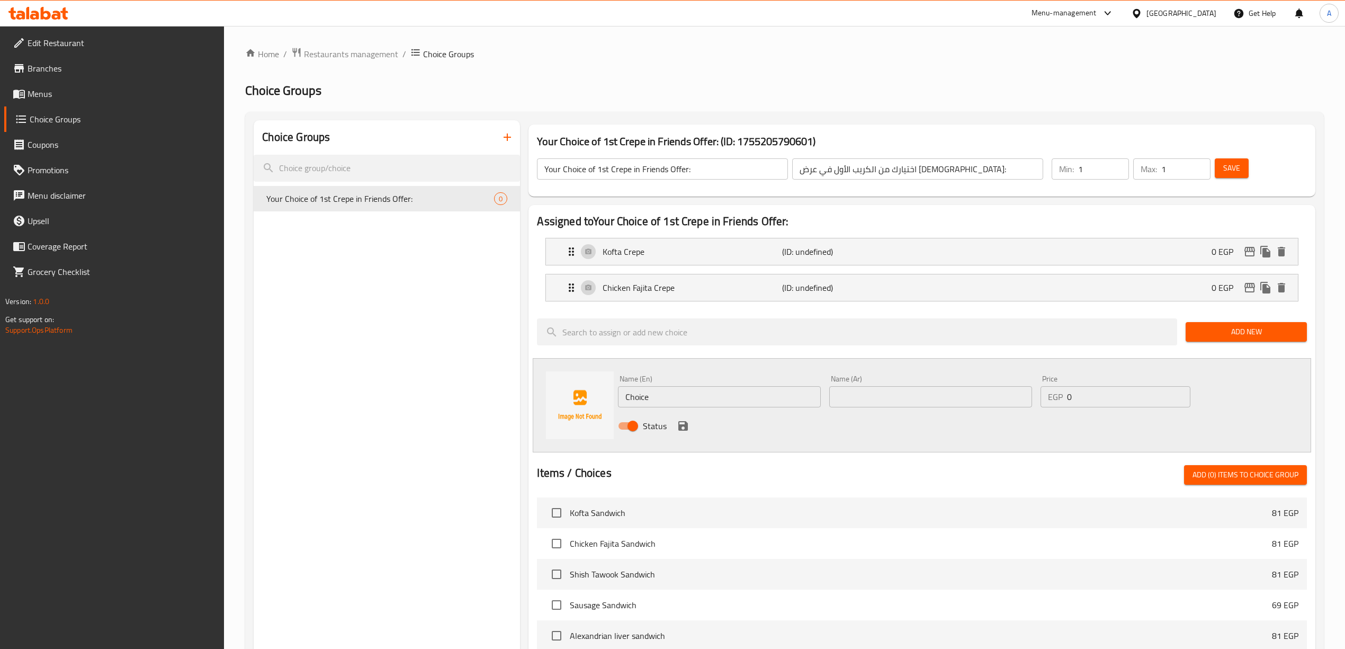
click at [700, 382] on div "Name (En) Choice Name (En)" at bounding box center [719, 391] width 203 height 32
drag, startPoint x: 697, startPoint y: 394, endPoint x: 456, endPoint y: 397, distance: 240.9
click at [456, 397] on div "Choice Groups Your Choice of 1st Crepe in Friends Offer: 0 Your Choice of 1st C…" at bounding box center [787, 544] width 1066 height 849
paste input "Shish Tawook Crep"
type input "Shish Tawook Crepe"
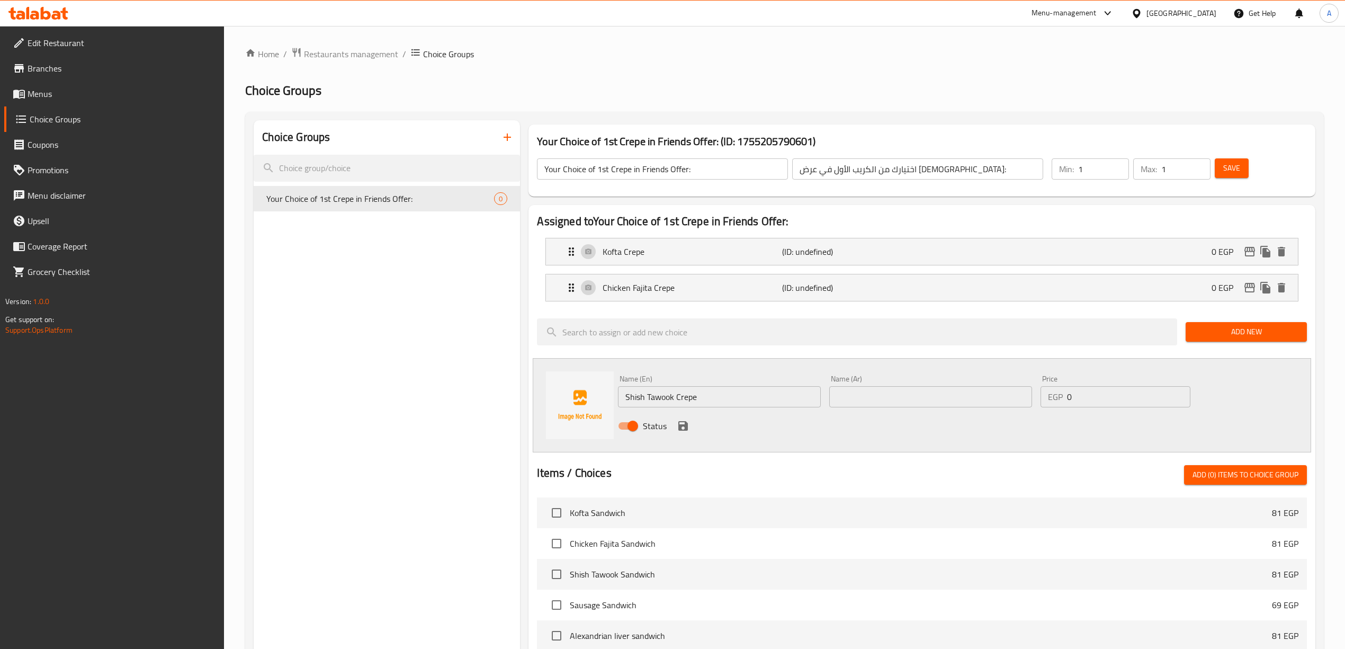
click at [718, 428] on div "Status" at bounding box center [930, 425] width 633 height 29
drag, startPoint x: 710, startPoint y: 400, endPoint x: 594, endPoint y: 395, distance: 115.6
click at [594, 395] on div "Name (En) Shish Tawook Crepe Name (En) Name (Ar) Name (Ar) Price EGP 0 Price St…" at bounding box center [922, 405] width 778 height 94
click at [884, 394] on input "text" at bounding box center [930, 396] width 203 height 21
paste input "كريب شيش طاووق"
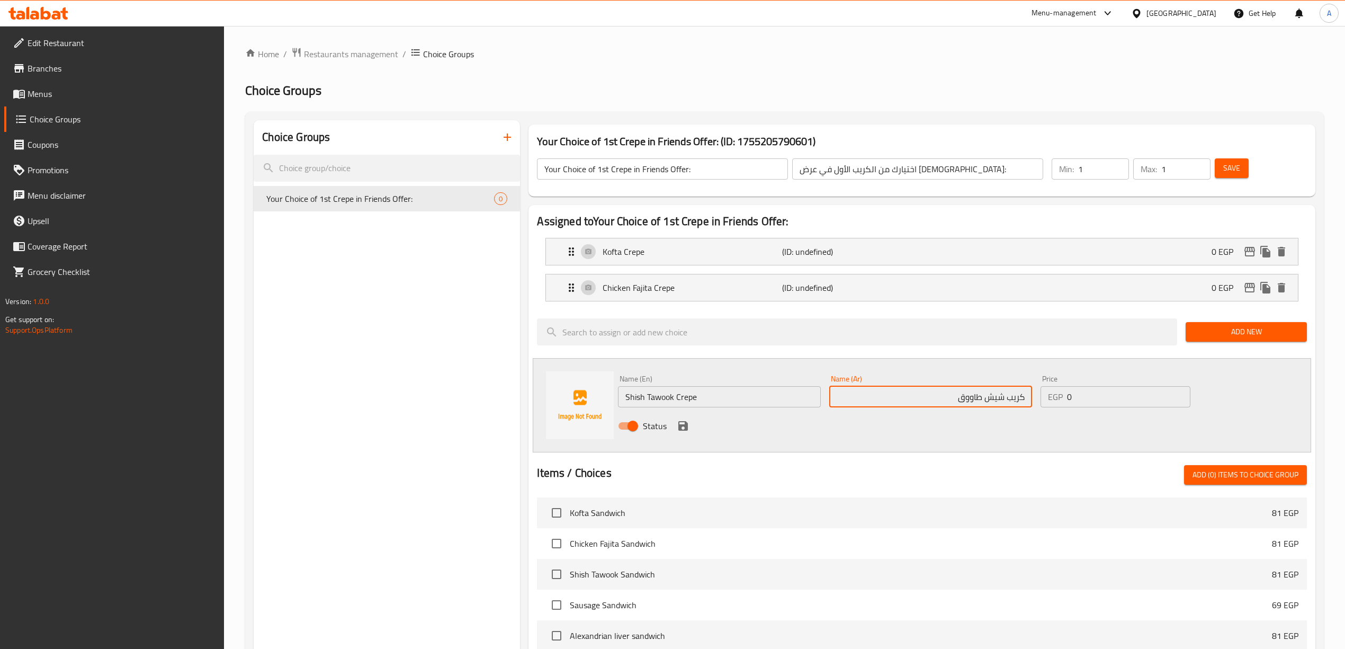
type input "كريب شيش طاووق"
click at [867, 444] on div "Name (En) Shish Tawook Crepe Name (En) Name (Ar) كريب شيش طاووق Name (Ar) Price…" at bounding box center [922, 405] width 778 height 94
click at [678, 428] on icon "save" at bounding box center [683, 426] width 10 height 10
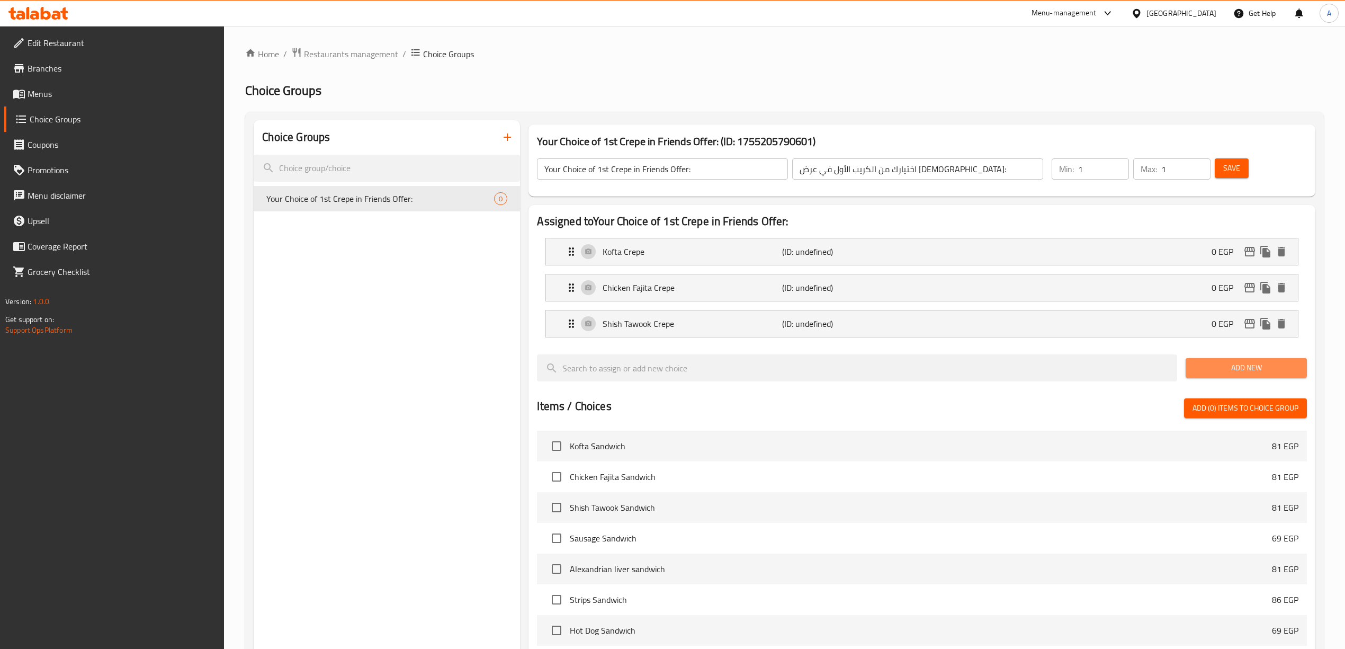
click at [1229, 366] on span "Add New" at bounding box center [1246, 367] width 104 height 13
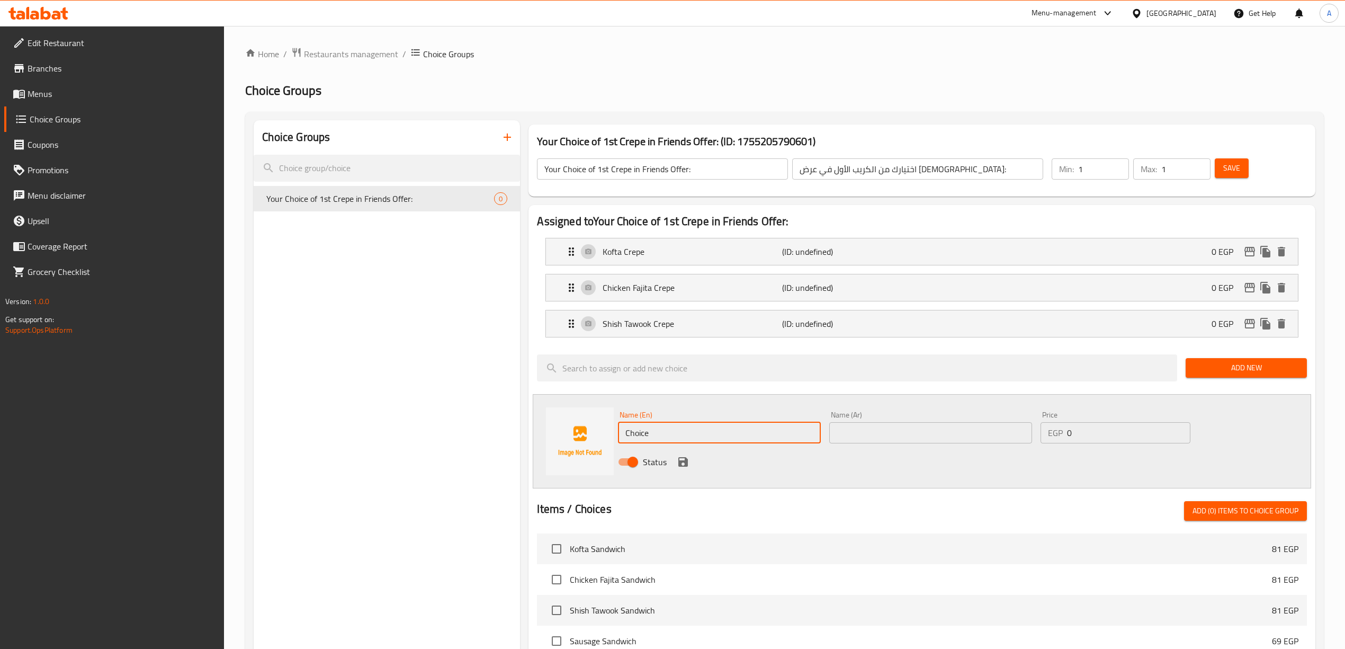
drag, startPoint x: 667, startPoint y: 434, endPoint x: 572, endPoint y: 424, distance: 95.4
click at [536, 434] on div "Name (En) Choice Name (En) Name (Ar) Name (Ar) Price EGP 0 Price Status" at bounding box center [922, 441] width 778 height 94
paste input "repe Strips"
type input "Crepe Strips"
click at [799, 479] on div "Name (En) Crepe Strips Name (En) Name (Ar) Name (Ar) Price EGP 0 Price Status" at bounding box center [922, 441] width 778 height 94
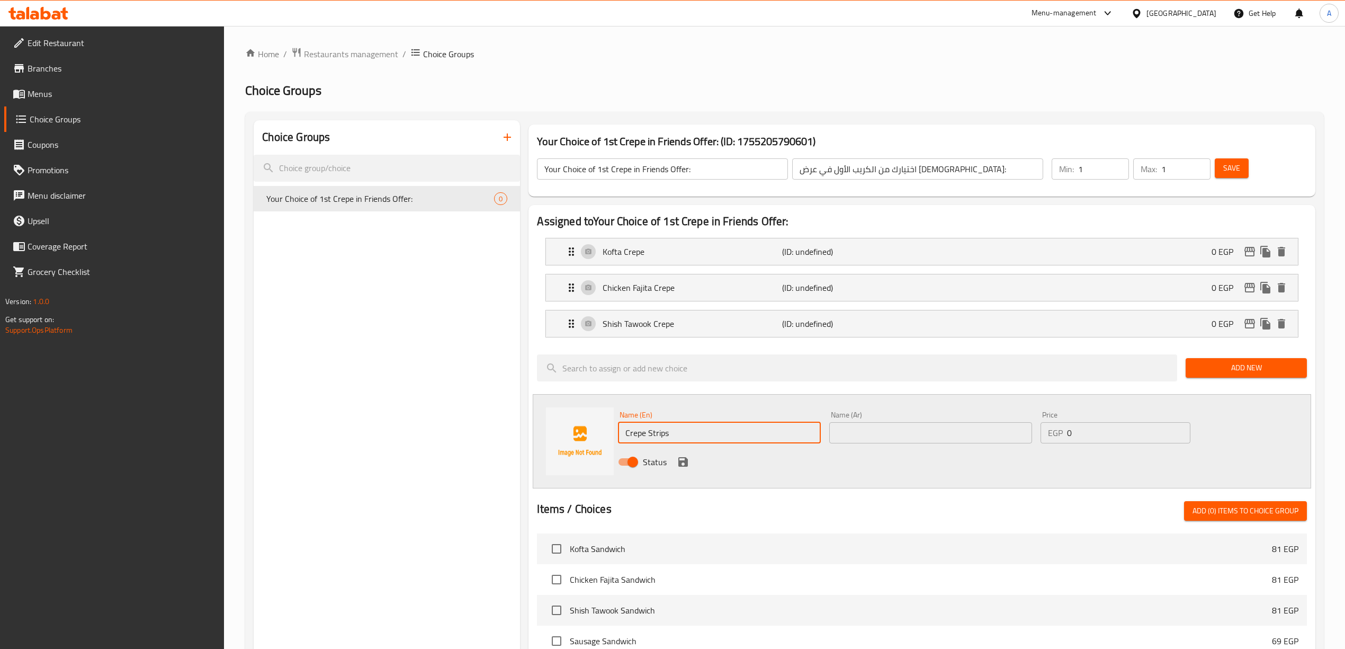
drag, startPoint x: 683, startPoint y: 435, endPoint x: 614, endPoint y: 434, distance: 68.3
click at [614, 434] on div "Name (En) Crepe Strips Name (En)" at bounding box center [719, 427] width 211 height 41
click at [946, 428] on input "text" at bounding box center [930, 432] width 203 height 21
type input "s"
type input "كريب ستربس"
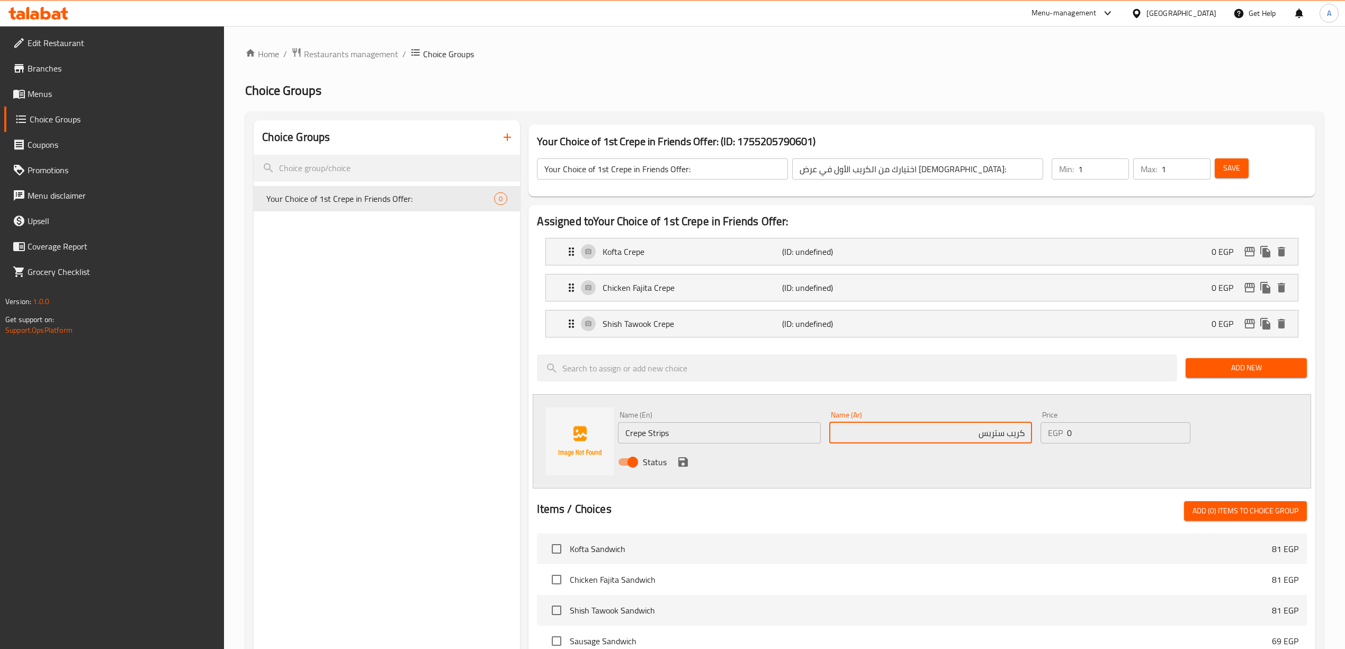
click at [945, 465] on div "Status" at bounding box center [930, 461] width 633 height 29
click at [678, 466] on icon "save" at bounding box center [683, 462] width 10 height 10
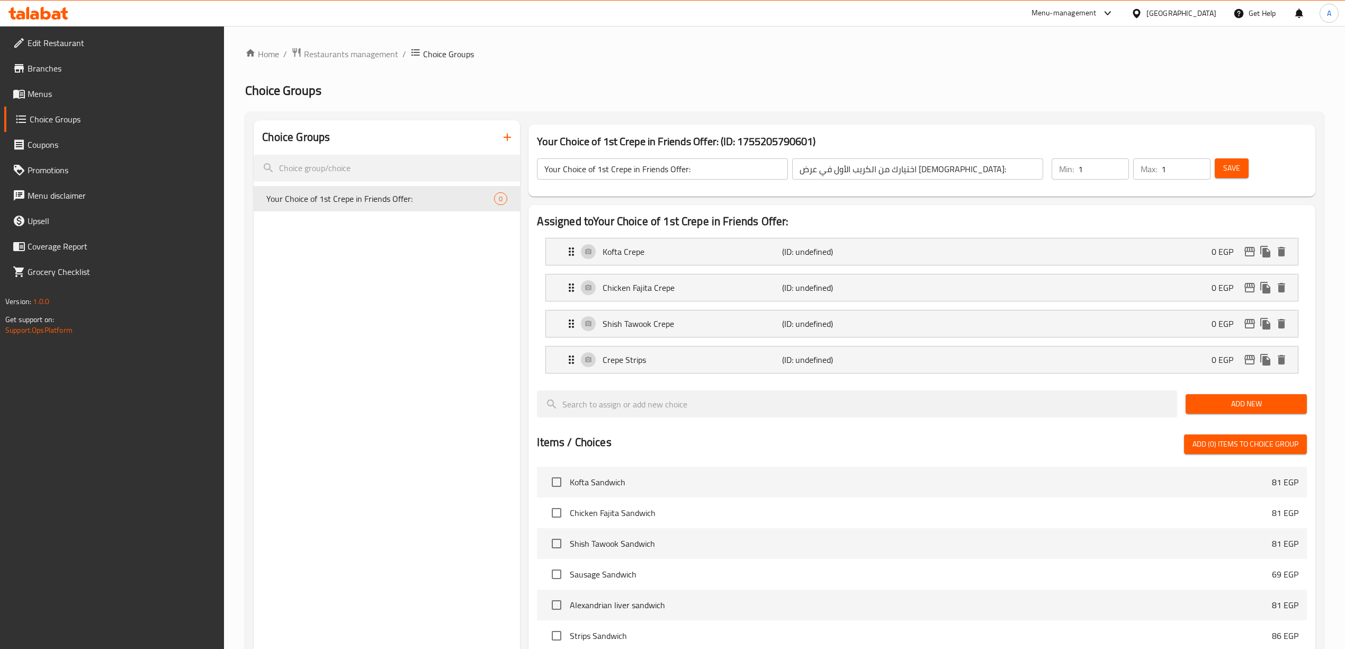
click at [1233, 409] on span "Add New" at bounding box center [1246, 403] width 104 height 13
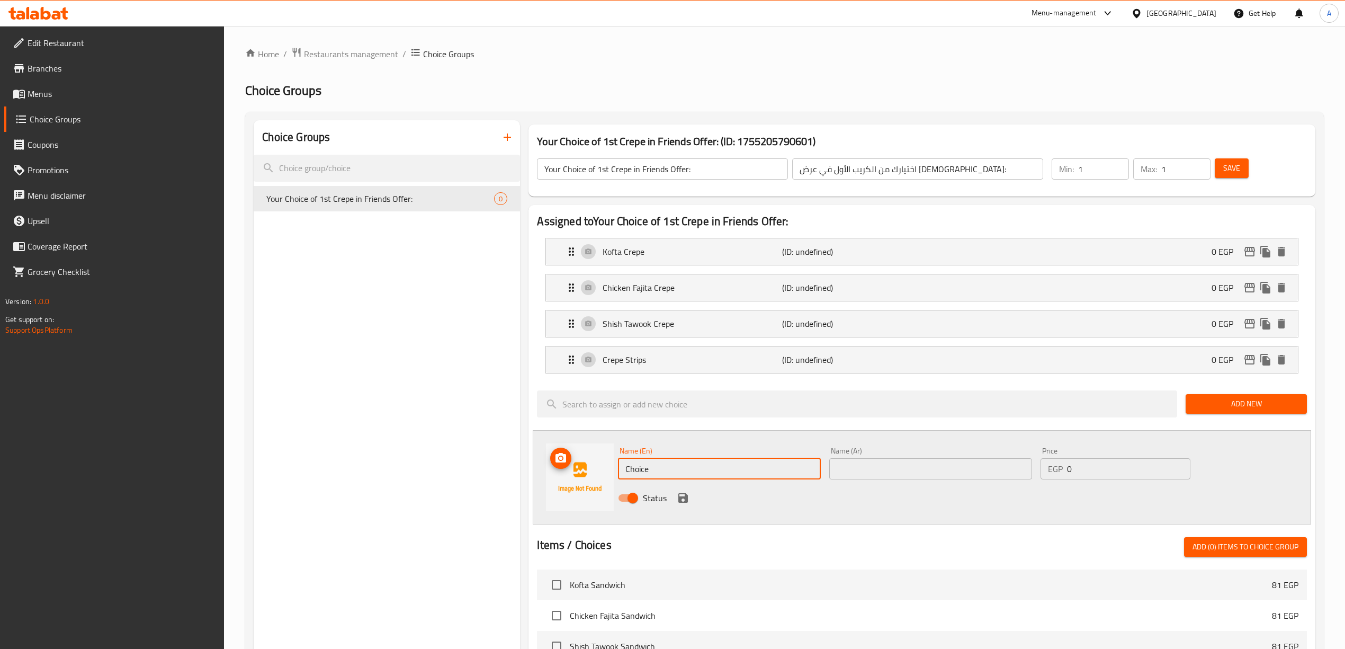
drag, startPoint x: 660, startPoint y: 477, endPoint x: 604, endPoint y: 467, distance: 57.0
click at [534, 476] on div "Name (En) Choice Name (En) Name (Ar) Name (Ar) Price EGP 0 Price Status" at bounding box center [922, 477] width 778 height 94
paste input "Potato Crep"
type input "Potato Crepe"
drag, startPoint x: 763, startPoint y: 503, endPoint x: 831, endPoint y: 488, distance: 69.9
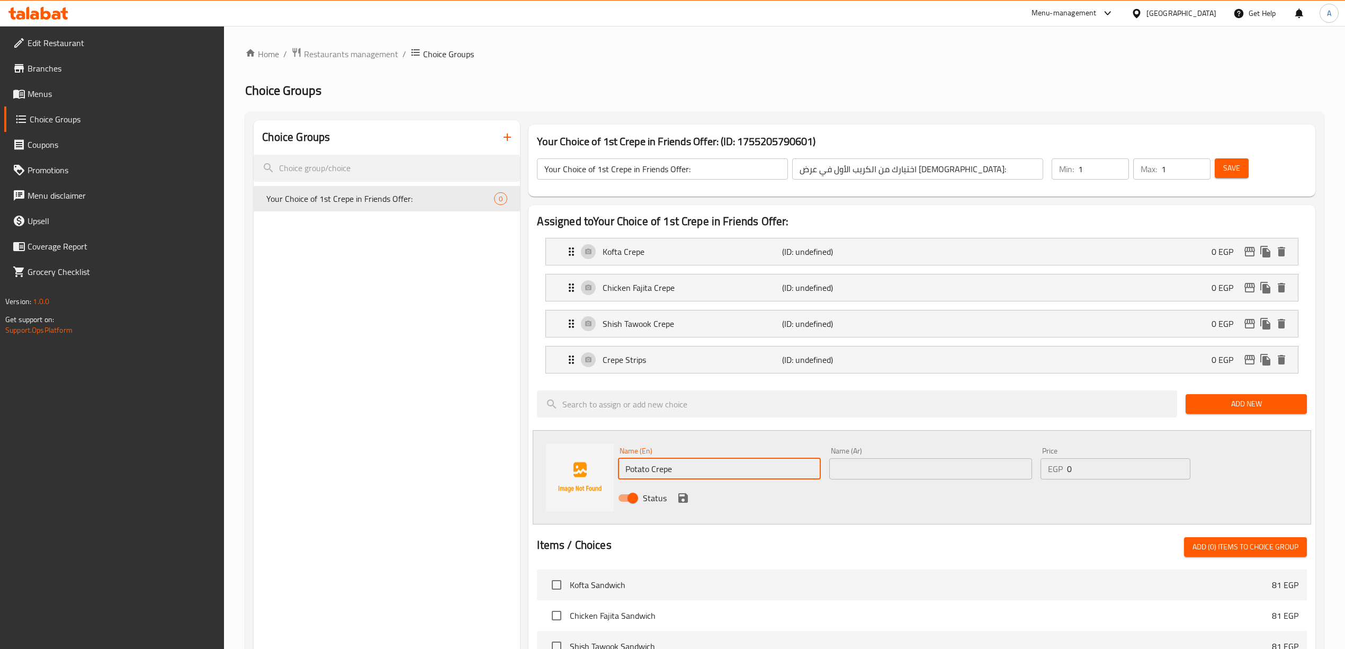
click at [764, 503] on div "Status" at bounding box center [930, 497] width 633 height 29
click at [865, 479] on input "text" at bounding box center [930, 468] width 203 height 21
type input "كريب بطاطس"
click at [926, 506] on div "Status" at bounding box center [930, 497] width 633 height 29
drag, startPoint x: 913, startPoint y: 496, endPoint x: 900, endPoint y: 524, distance: 30.6
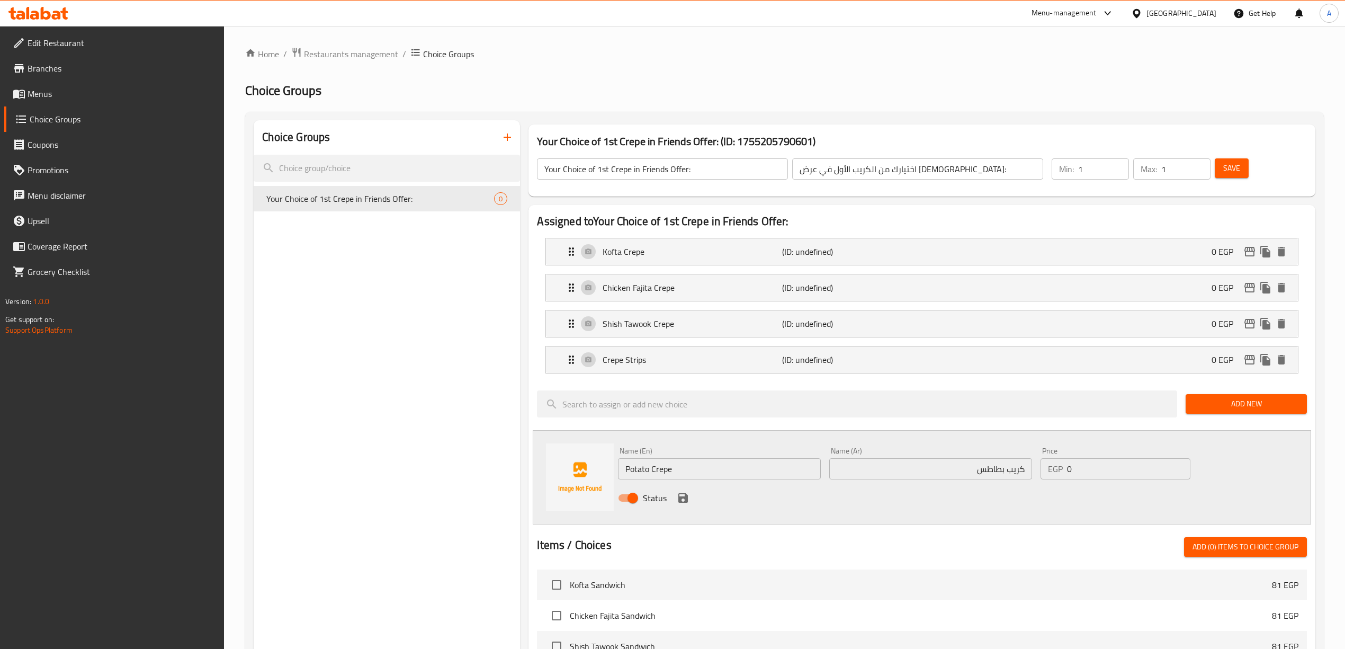
click at [913, 499] on div "Status" at bounding box center [930, 497] width 633 height 29
click at [679, 498] on icon "save" at bounding box center [683, 498] width 10 height 10
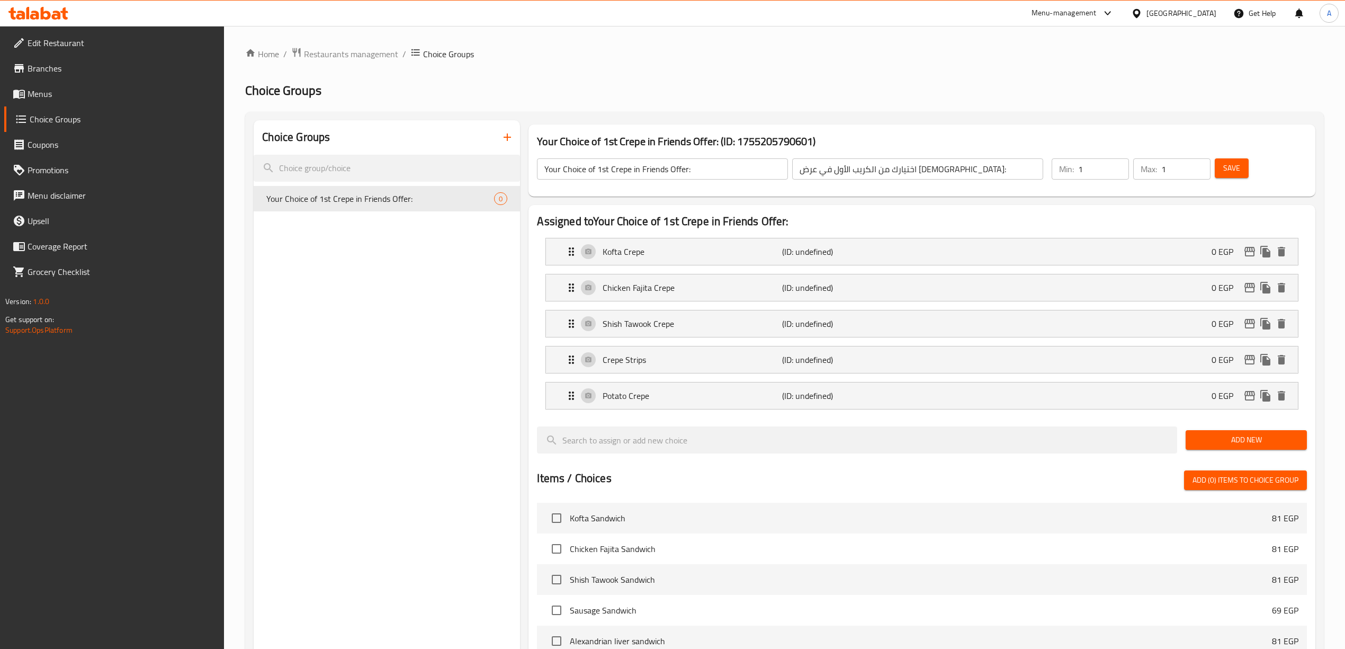
click at [1237, 173] on span "Save" at bounding box center [1231, 168] width 17 height 13
click at [438, 315] on div "Choice Groups Your Choice of 1st Crepe in Friends Offer: 5" at bounding box center [387, 547] width 266 height 854
click at [504, 202] on icon "duplicate" at bounding box center [503, 199] width 10 height 12
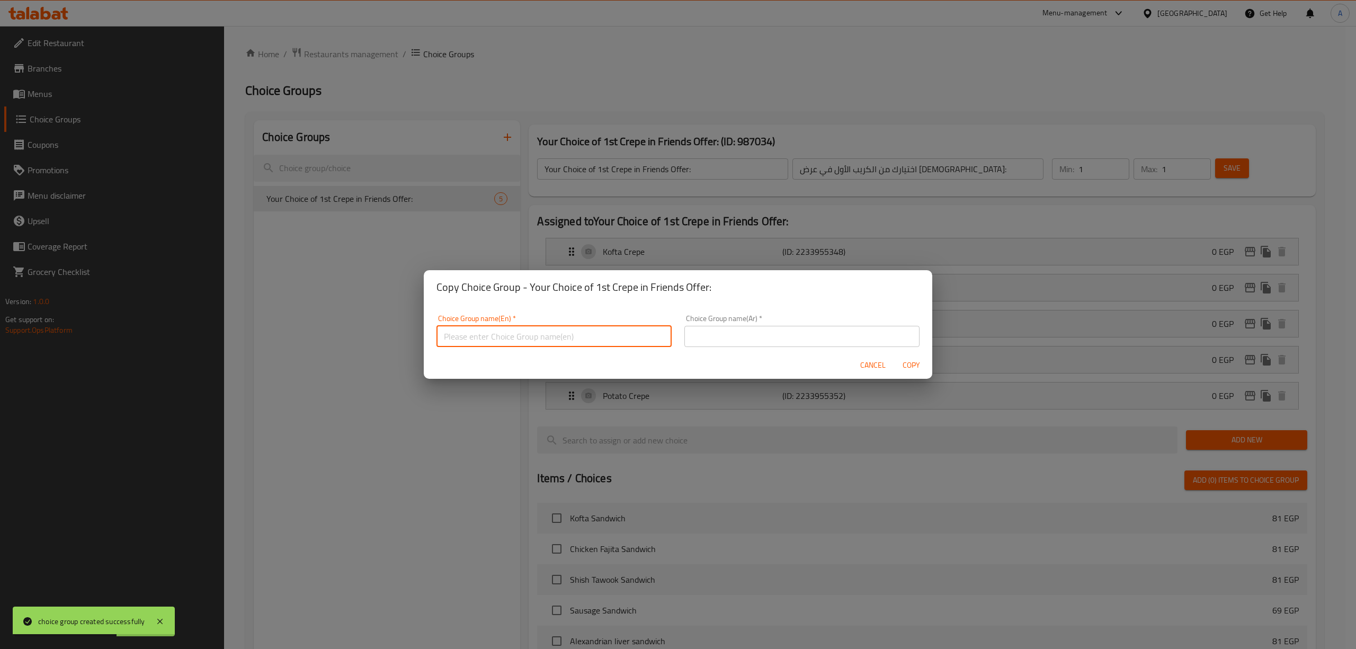
click at [530, 342] on input "text" at bounding box center [553, 336] width 235 height 21
type input "غ"
type input "Your Choice of 2nd Crepe in Friends Offer:"
click at [501, 360] on div "Cancel Copy" at bounding box center [678, 365] width 508 height 28
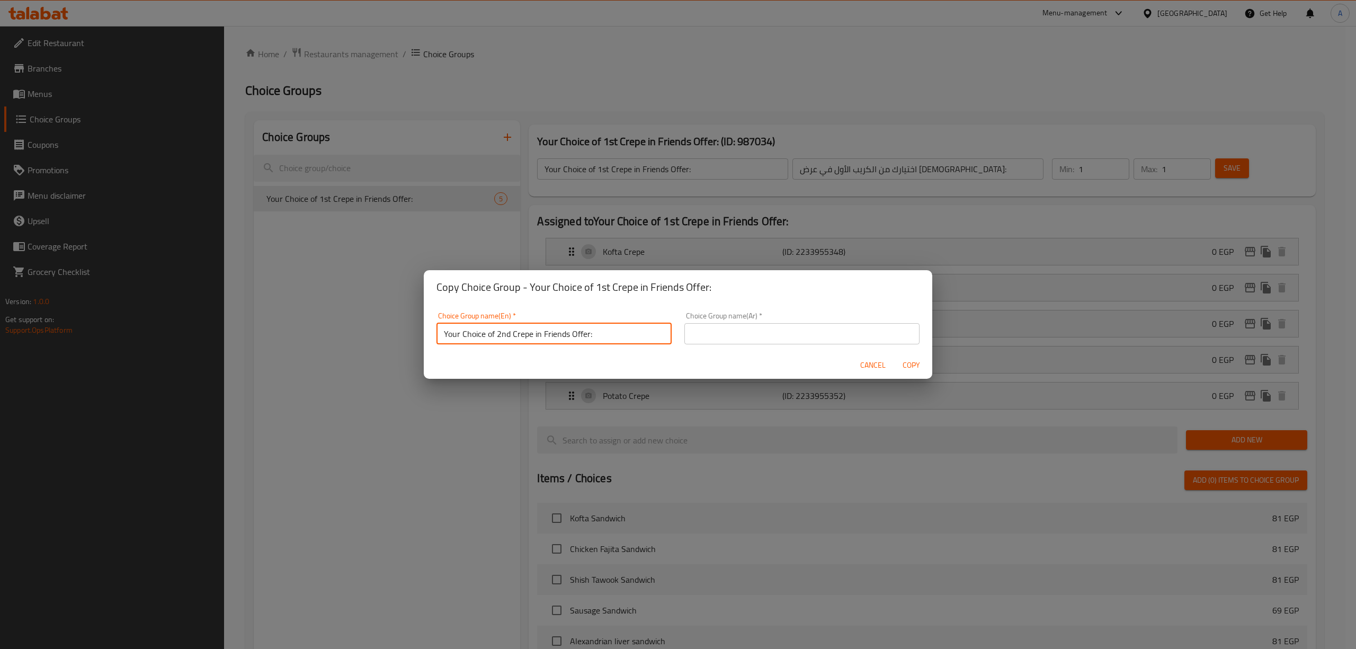
drag, startPoint x: 597, startPoint y: 338, endPoint x: 439, endPoint y: 339, distance: 157.8
click at [439, 339] on input "Your Choice of 2nd Crepe in Friends Offer:" at bounding box center [553, 333] width 235 height 21
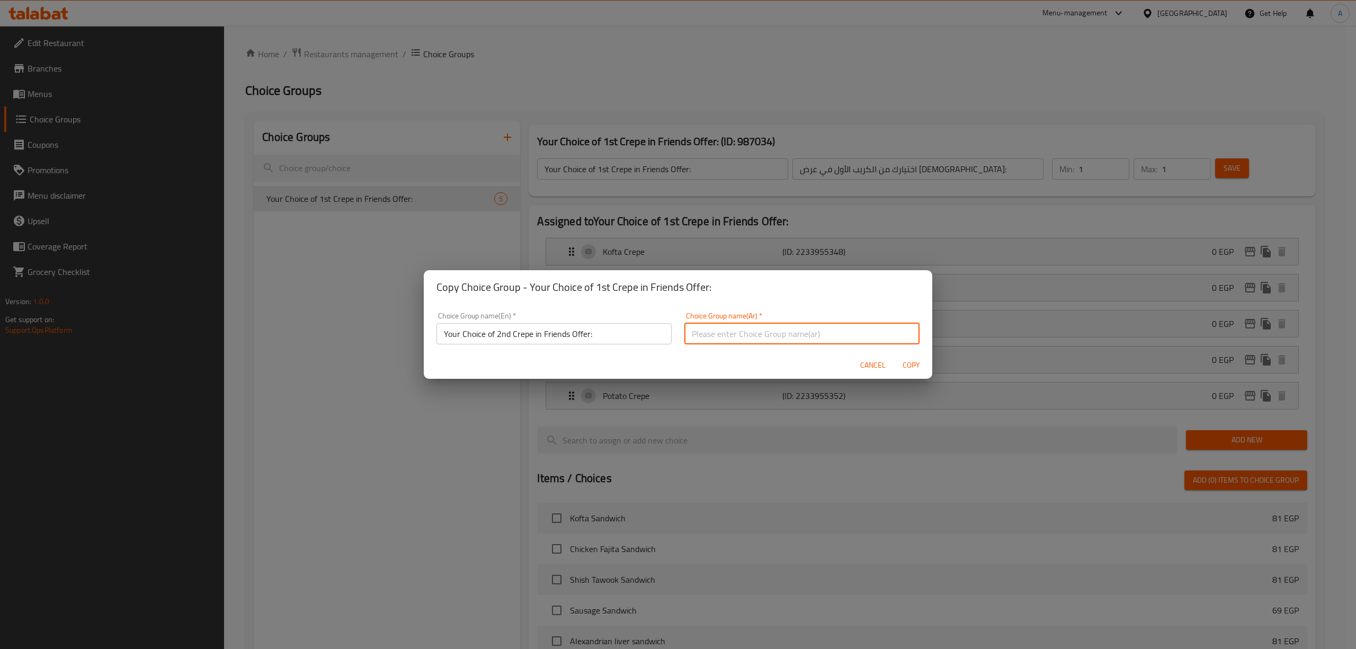
click at [772, 335] on input "text" at bounding box center [801, 333] width 235 height 21
paste input "اختيارك من الكريب الثاني في عرض الأصدقاء:"
drag, startPoint x: 776, startPoint y: 334, endPoint x: 749, endPoint y: 329, distance: 27.9
click at [749, 329] on input "اختيارك من الكريب الثاني في عرض الأصدقاء:" at bounding box center [801, 333] width 235 height 21
type input "اختيارك من الكريب الثاني في عرض الصحاب:"
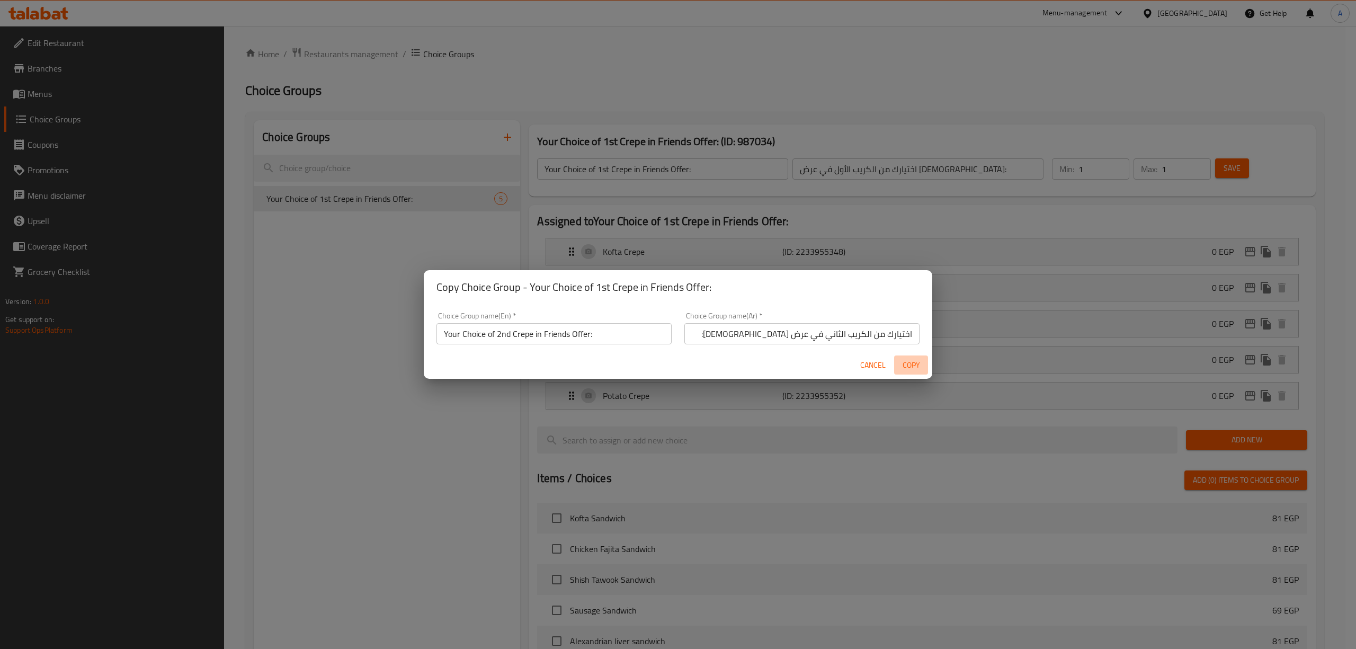
click at [909, 365] on span "Copy" at bounding box center [910, 364] width 25 height 13
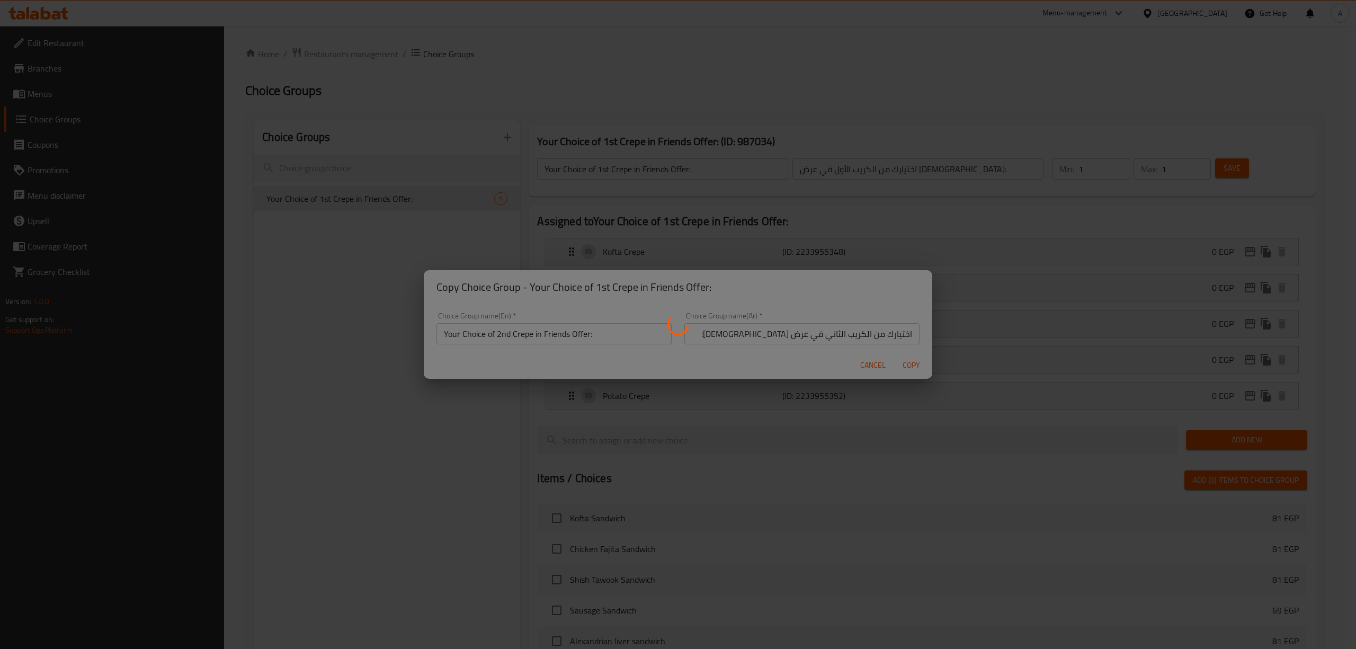
type input "Your Choice of 2nd Crepe in Friends Offer:"
type input "اختيارك من الكريب الثاني في عرض الصحاب:"
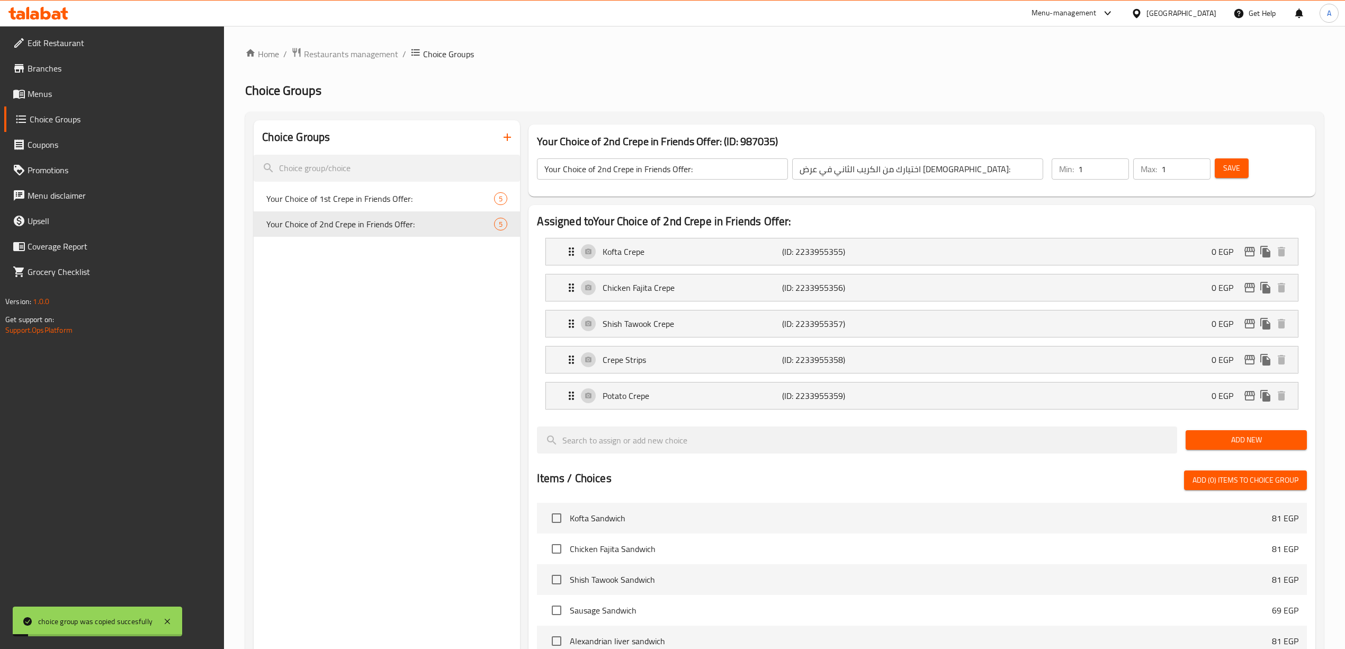
click at [439, 291] on div "Choice Groups Your Choice of 1st Crepe in Friends Offer: 5 Your Choice of 2nd C…" at bounding box center [387, 547] width 266 height 854
click at [409, 289] on div "Choice Groups Your Choice of 1st Crepe in Friends Offer: 5 Your Choice of 2nd C…" at bounding box center [387, 547] width 266 height 854
click at [1235, 169] on span "Save" at bounding box center [1231, 168] width 17 height 13
click at [414, 324] on div "Choice Groups Your Choice of 1st Crepe in Friends Offer: 5 Your Choice of 2nd C…" at bounding box center [387, 547] width 266 height 854
click at [503, 138] on icon "button" at bounding box center [507, 137] width 13 height 13
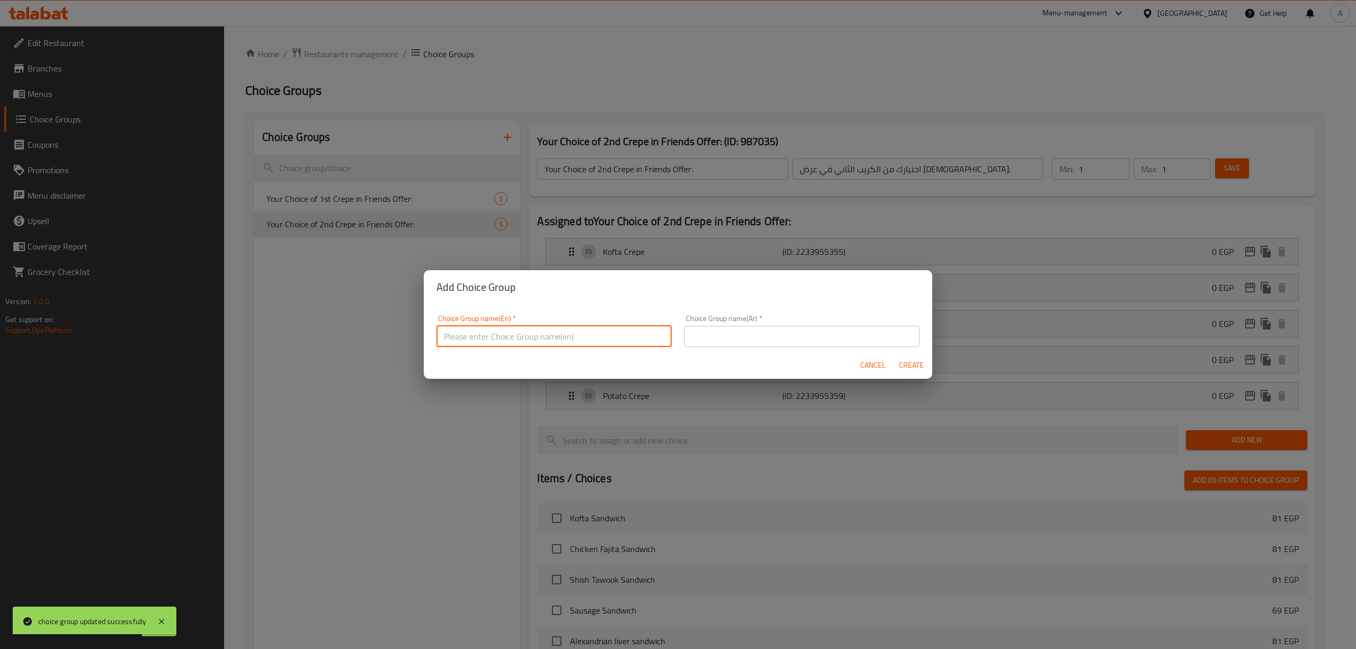
click at [511, 331] on input "text" at bounding box center [553, 336] width 235 height 21
type input "غ"
click at [549, 336] on input "Your choice of 1st Crepe in Shela Offer:" at bounding box center [553, 336] width 235 height 21
click at [595, 334] on input "Your choice of 1st Crepe in Shella Offer:" at bounding box center [553, 336] width 235 height 21
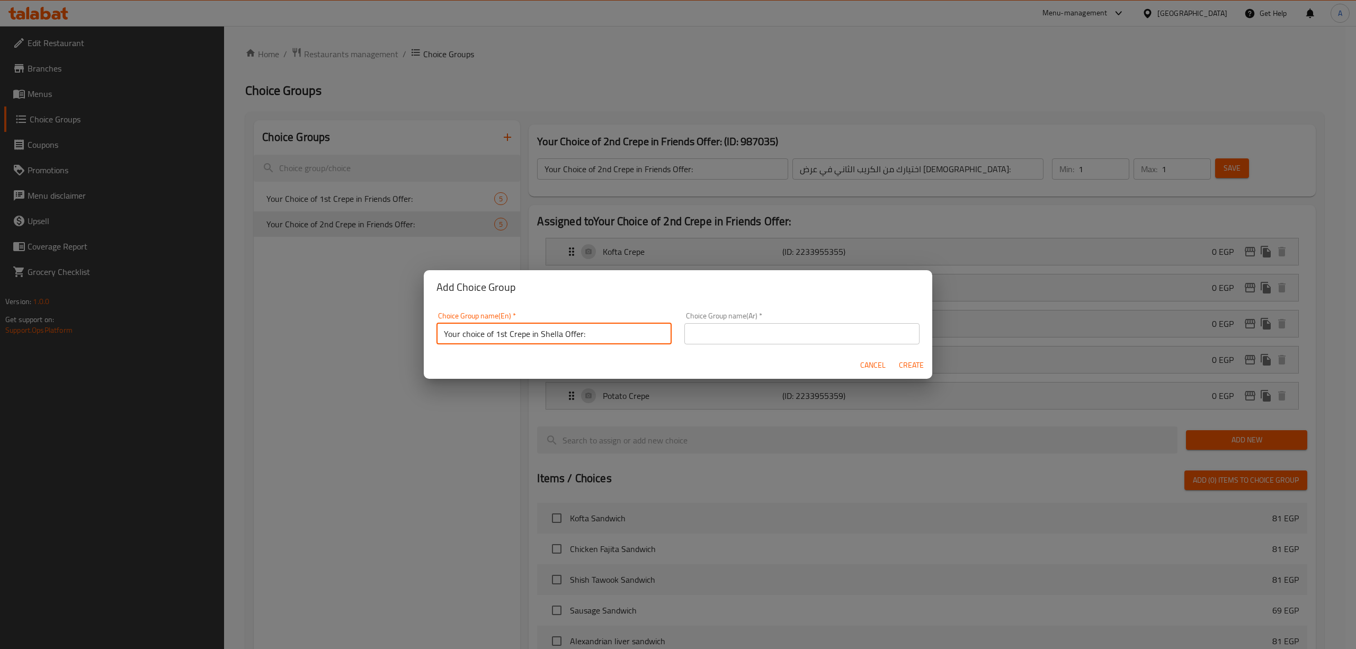
drag, startPoint x: 600, startPoint y: 339, endPoint x: 434, endPoint y: 340, distance: 165.7
click at [434, 340] on div "Choice Group name(En)   * Your choice of 1st Crepe in Shella Offer: Choice Grou…" at bounding box center [554, 328] width 248 height 45
type input "Your Choice of 1st Crepe in Shella Offer:"
click at [760, 342] on input "text" at bounding box center [801, 333] width 235 height 21
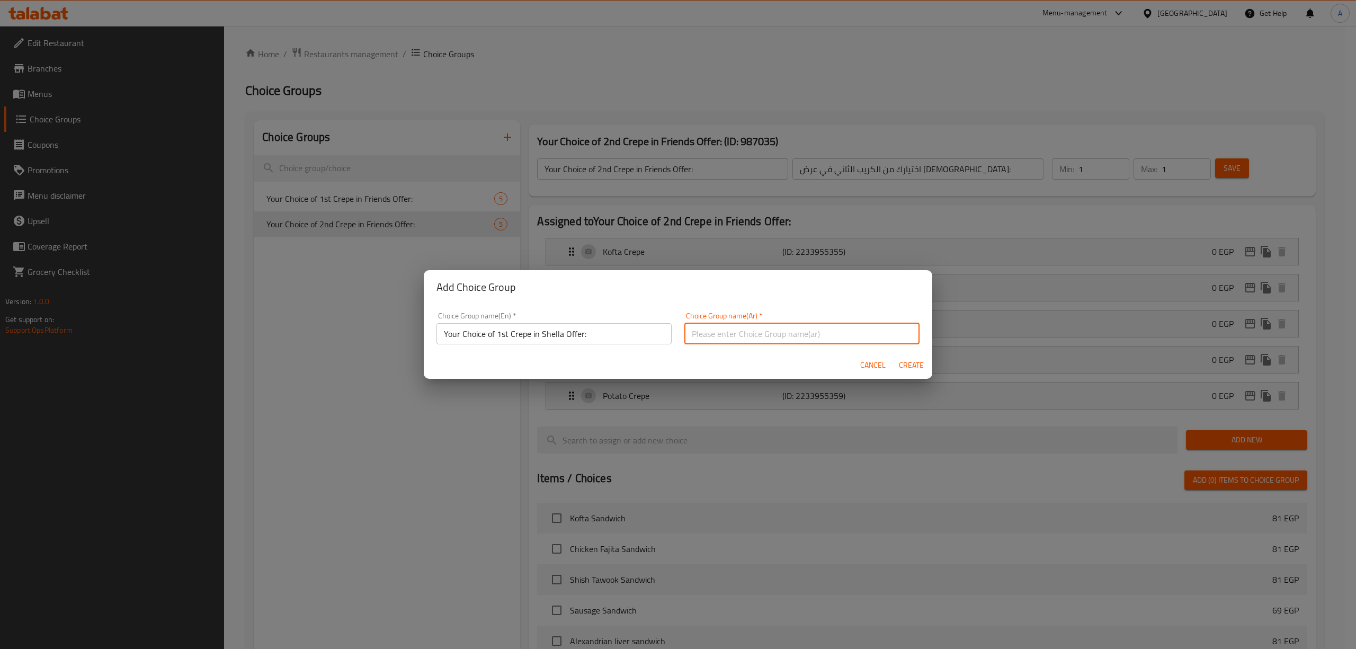
paste input "اختيارك من الكريب الأول في عرض الشلة:"
type input "اختيارك من الكريب الأول في عرض الشلة:"
click at [909, 363] on span "Create" at bounding box center [910, 364] width 25 height 13
type input "Your Choice of 1st Crepe in Shella Offer:"
type input "اختيارك من الكريب الأول في عرض الشلة:"
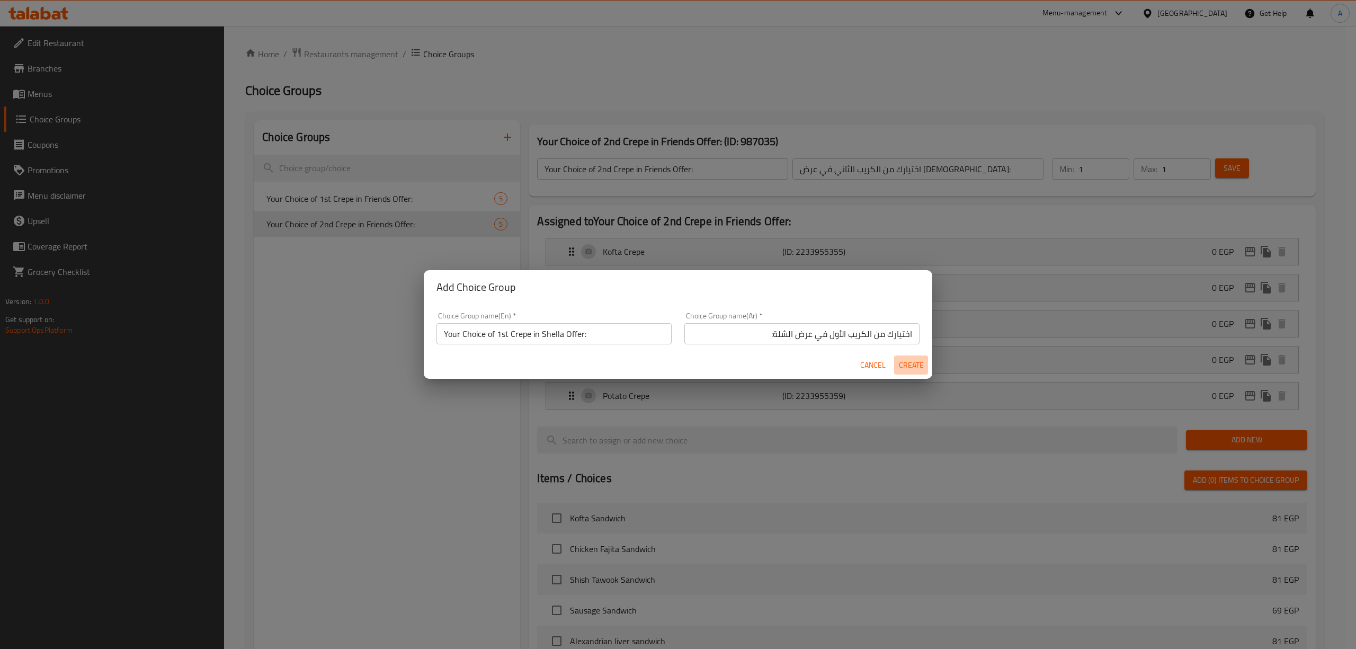
type input "0"
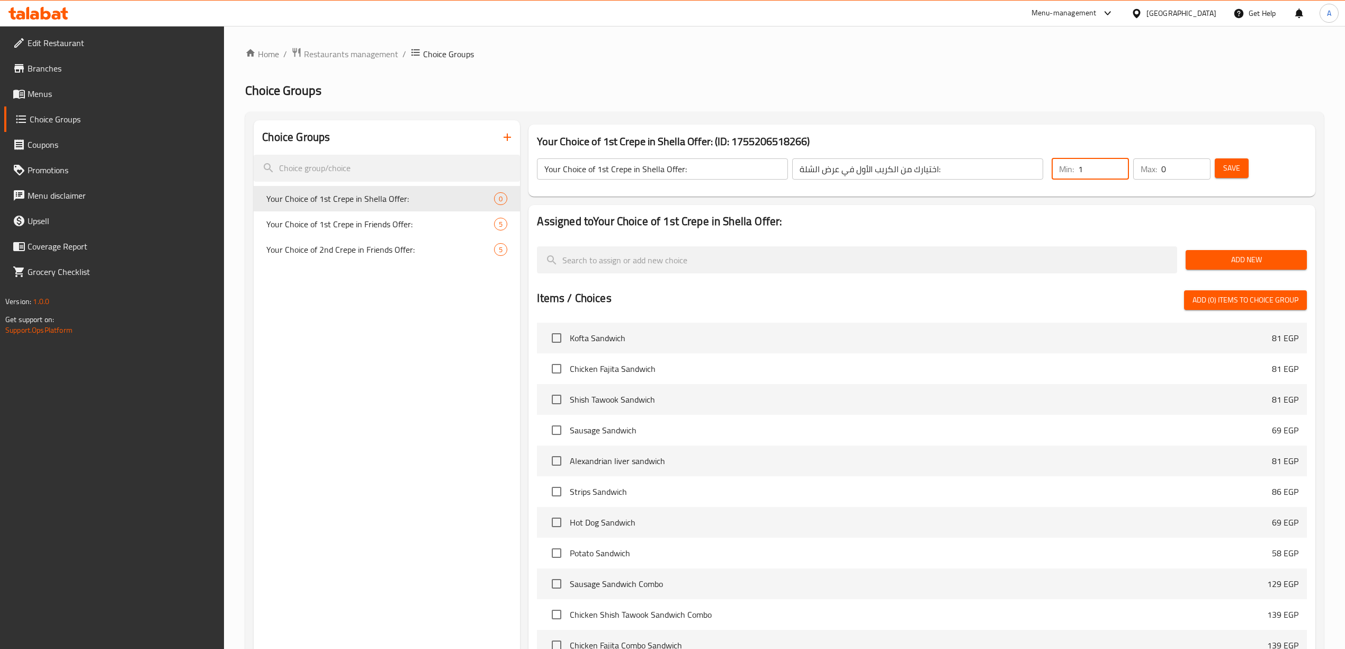
type input "1"
click at [1118, 164] on input "1" at bounding box center [1103, 168] width 51 height 21
type input "1"
click at [1198, 165] on input "1" at bounding box center [1185, 168] width 49 height 21
click at [401, 247] on span "Your Choice of 2nd Crepe in Friends Offer:" at bounding box center [364, 249] width 196 height 13
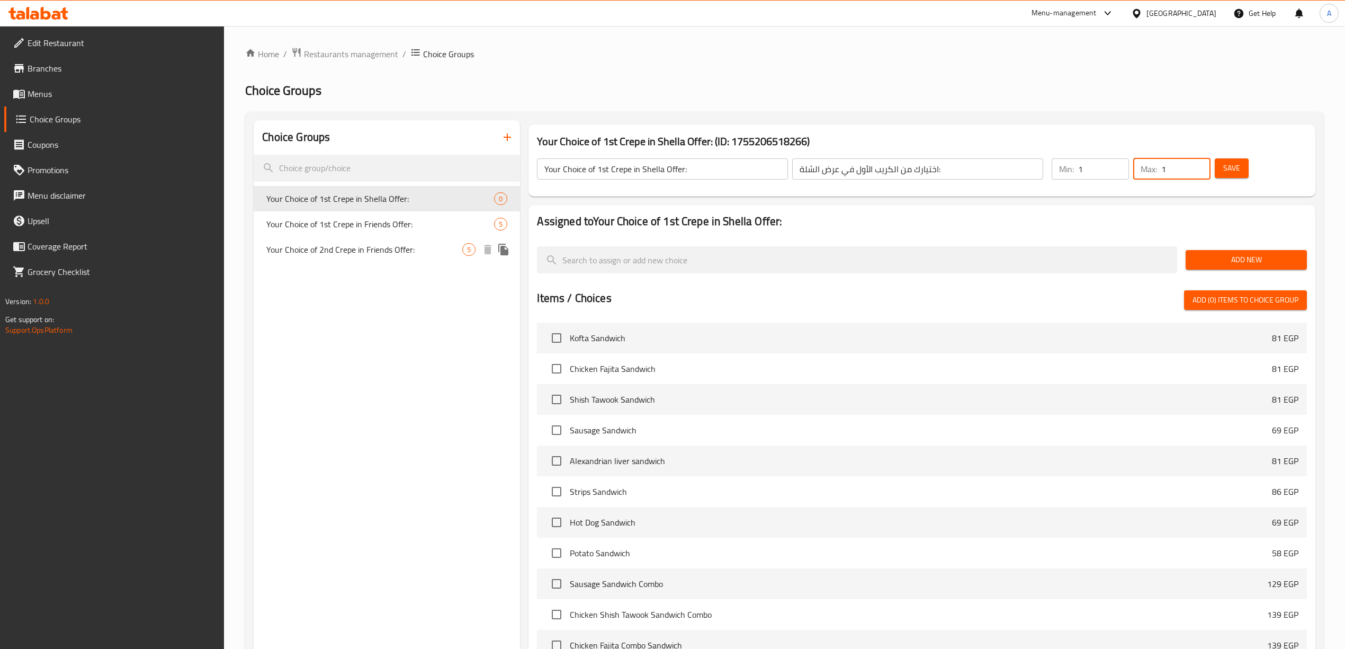
type input "Your Choice of 2nd Crepe in Friends Offer:"
type input "اختيارك من الكريب الثاني في عرض الصحاب:"
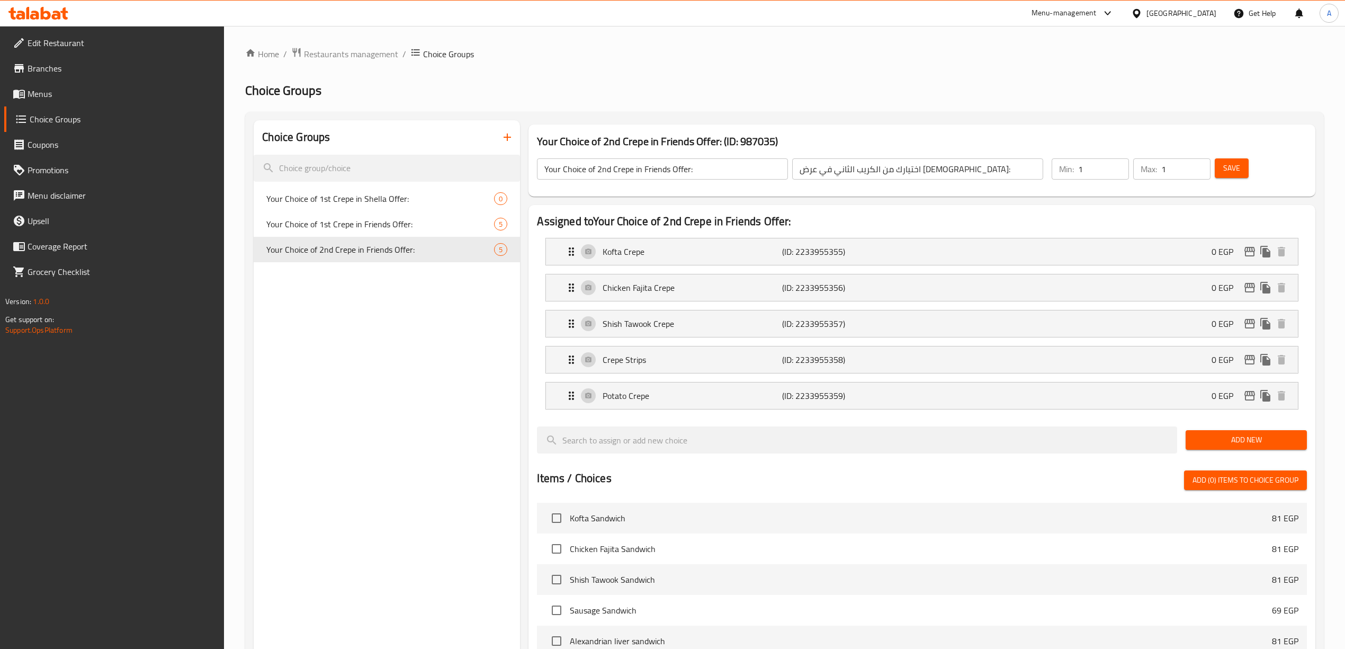
click at [407, 394] on div "Choice Groups Your Choice of 1st Crepe in Shella Offer: 0 Your Choice of 1st Cr…" at bounding box center [387, 547] width 266 height 854
click at [426, 198] on span "Your Choice of 1st Crepe in Shella Offer:" at bounding box center [364, 198] width 196 height 13
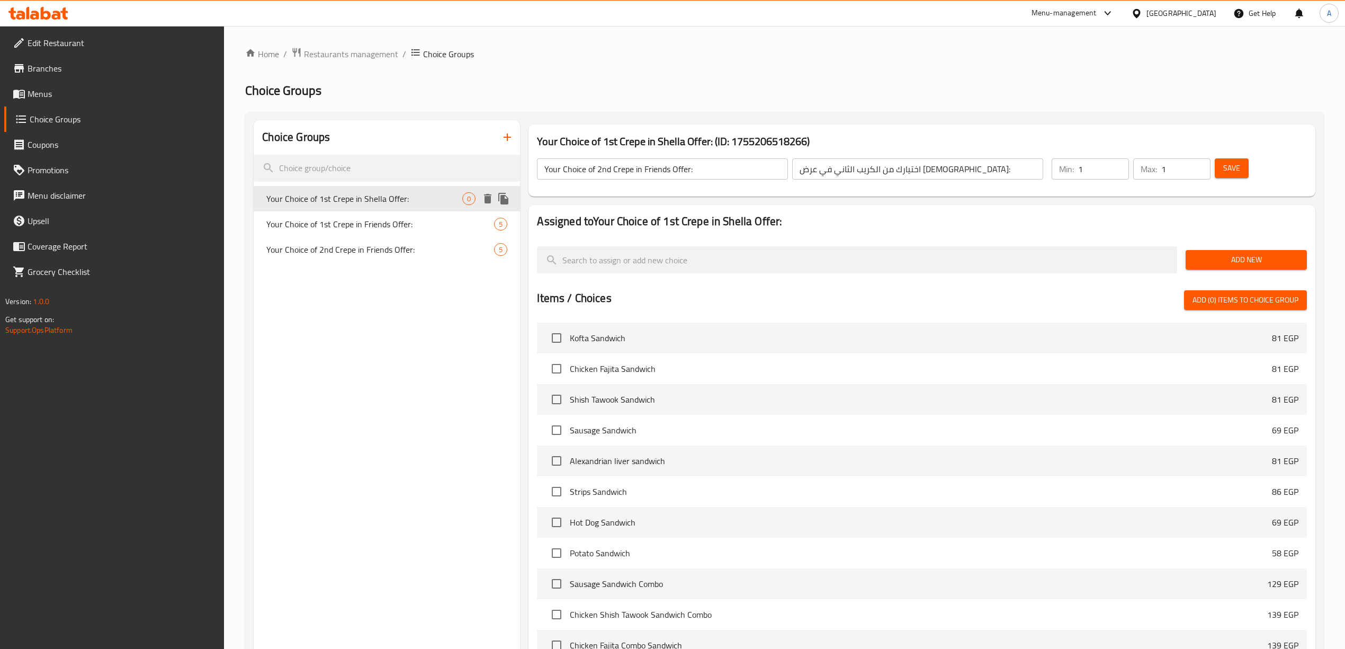
type input "Your Choice of 1st Crepe in Shella Offer:"
type input "اختيارك من الكريب الأول في عرض الشلة:"
type input "0"
drag, startPoint x: 697, startPoint y: 167, endPoint x: 542, endPoint y: 168, distance: 154.6
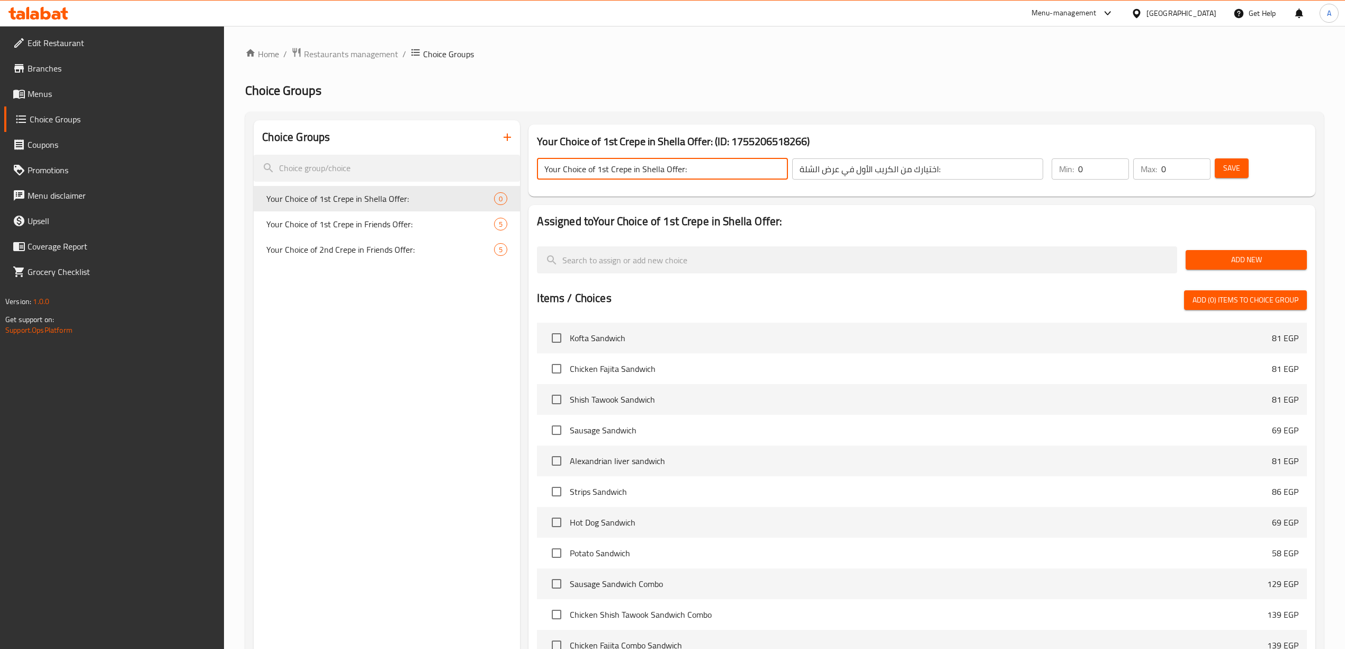
click at [542, 168] on input "Your Choice of 1st Crepe in Shella Offer:" at bounding box center [662, 168] width 251 height 21
click at [962, 85] on h2 "Choice Groups" at bounding box center [784, 90] width 1079 height 17
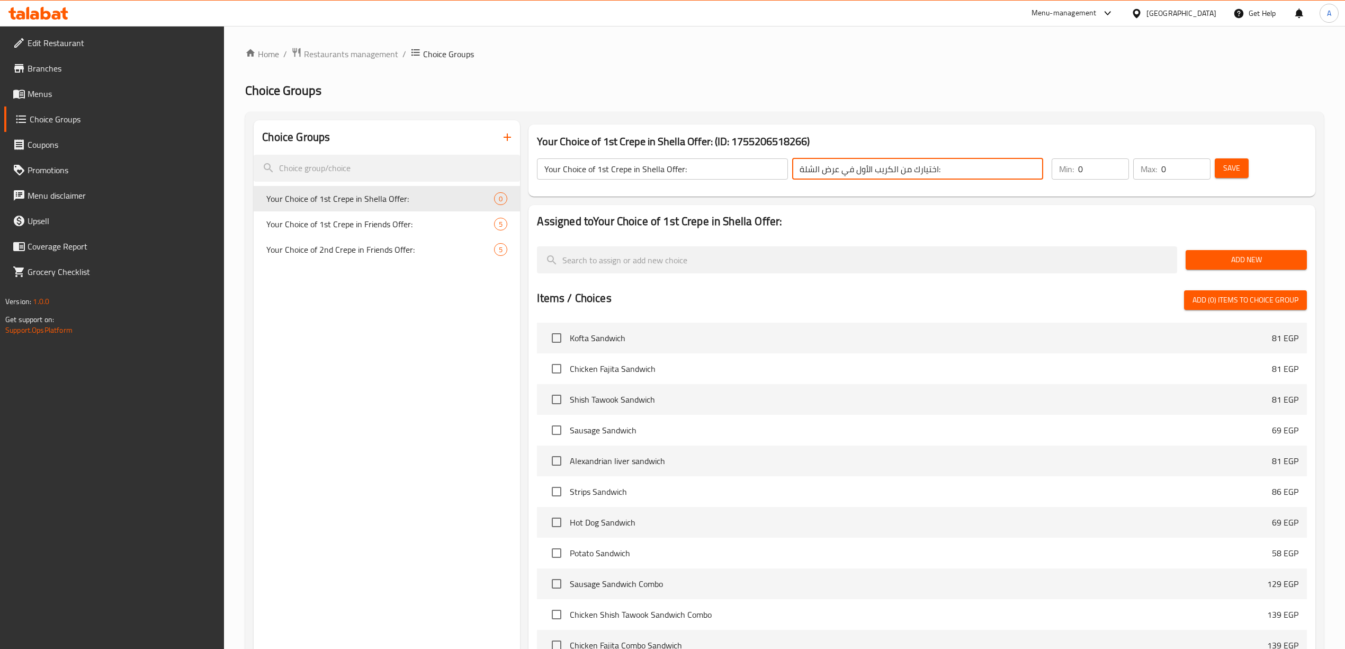
drag, startPoint x: 945, startPoint y: 167, endPoint x: 799, endPoint y: 181, distance: 146.7
click at [799, 181] on div "اختيارك من الكريب الأول في عرض الشلة: ​" at bounding box center [917, 168] width 255 height 25
click at [901, 96] on h2 "Choice Groups" at bounding box center [784, 90] width 1079 height 17
click at [460, 372] on div "Choice Groups Your Choice of 1st Crepe in Shella Offer: 0 Your Choice of 1st Cr…" at bounding box center [387, 457] width 266 height 674
click at [416, 337] on div "Choice Groups Your Choice of 1st Crepe in Shella Offer: 0 Your Choice of 1st Cr…" at bounding box center [387, 457] width 266 height 674
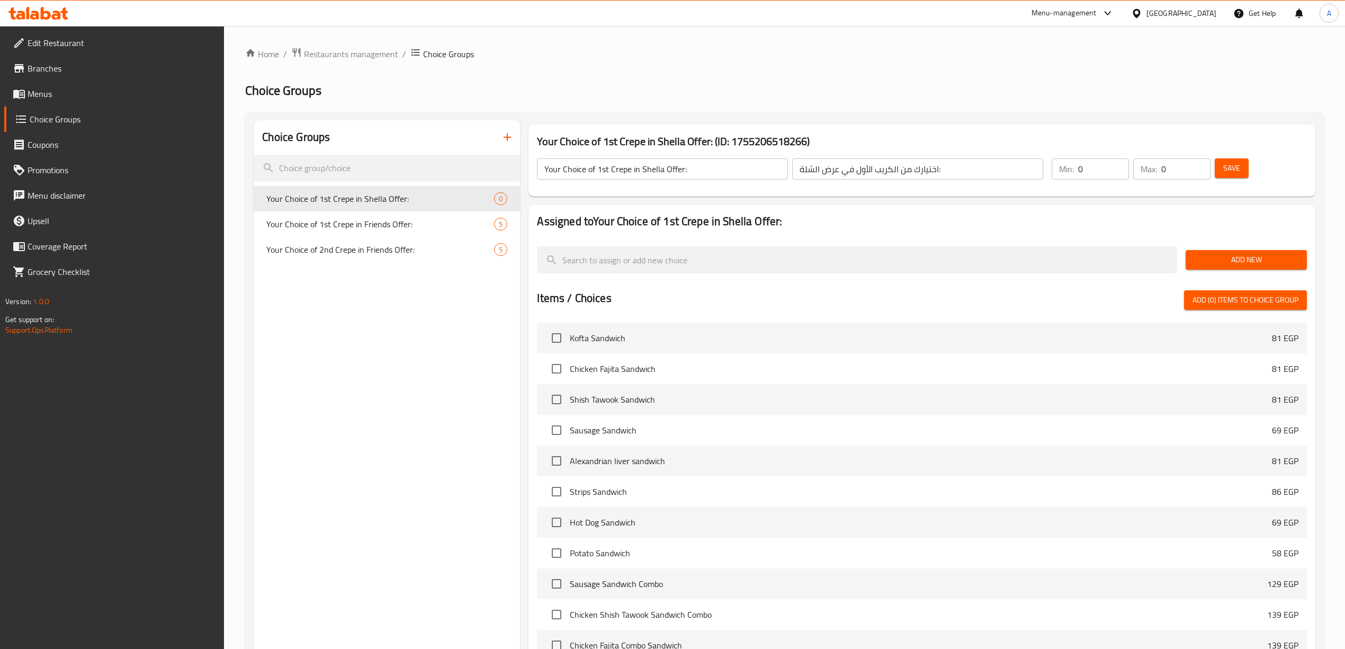
click at [505, 134] on icon "button" at bounding box center [507, 137] width 13 height 13
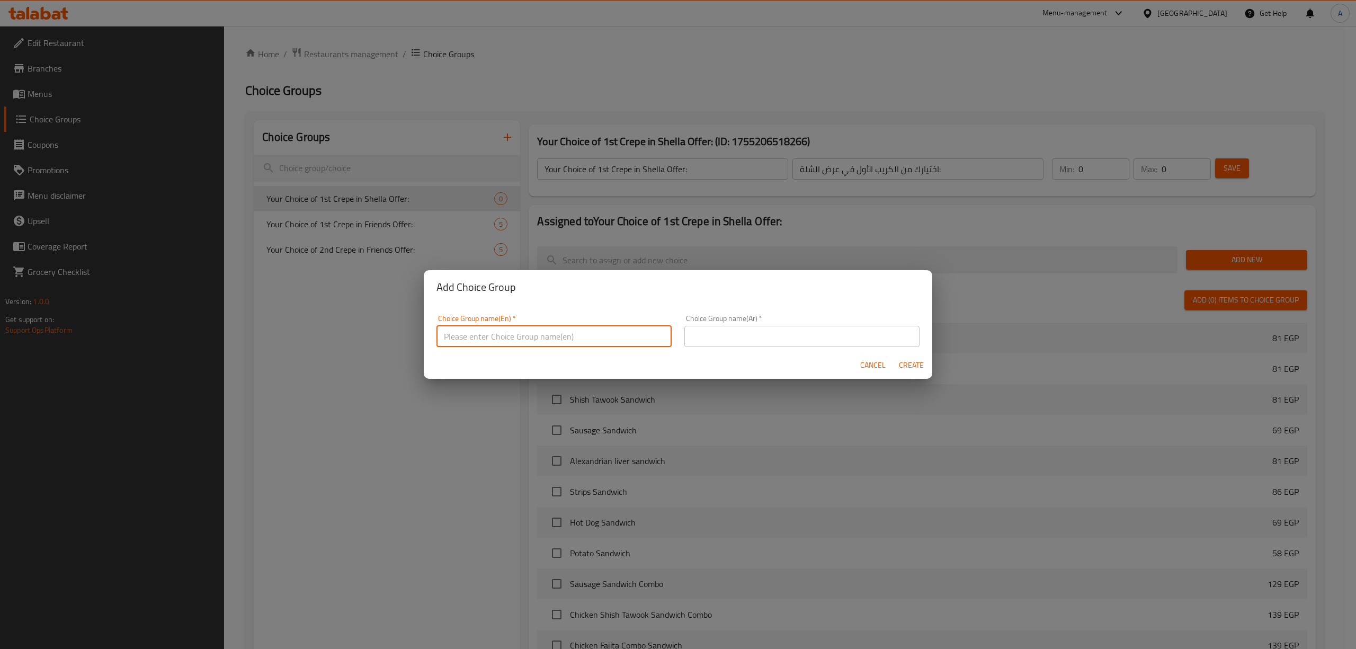
click at [460, 335] on input "text" at bounding box center [553, 336] width 235 height 21
paste input "Your Choice of 1st Crepe in Shella Offer:"
drag, startPoint x: 507, startPoint y: 337, endPoint x: 498, endPoint y: 337, distance: 9.5
click at [498, 337] on input "Your Choice of 1st Crepe in Shella Offer:" at bounding box center [553, 333] width 235 height 21
type input "Your Choice of 2nd Crepe in Shella Offer:"
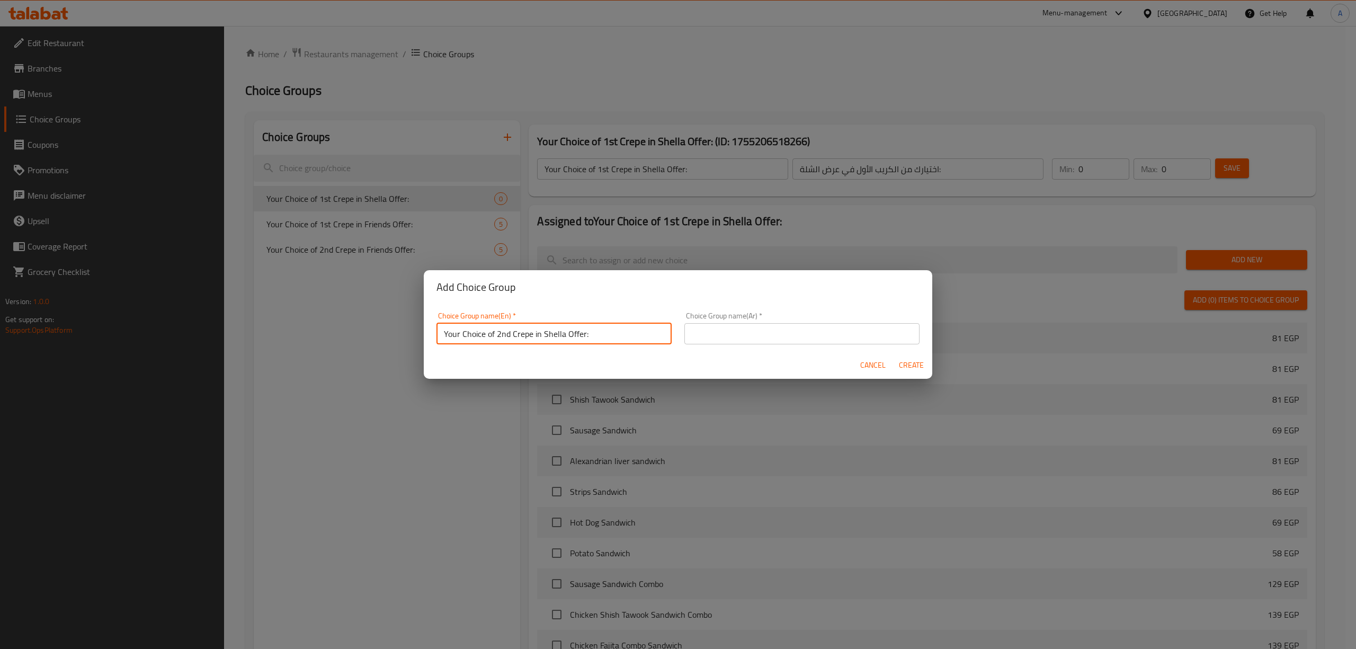
click at [550, 365] on div "Cancel Create" at bounding box center [678, 365] width 508 height 28
drag, startPoint x: 855, startPoint y: 293, endPoint x: 801, endPoint y: 329, distance: 64.8
click at [855, 293] on h2 "Add Choice Group" at bounding box center [677, 287] width 483 height 17
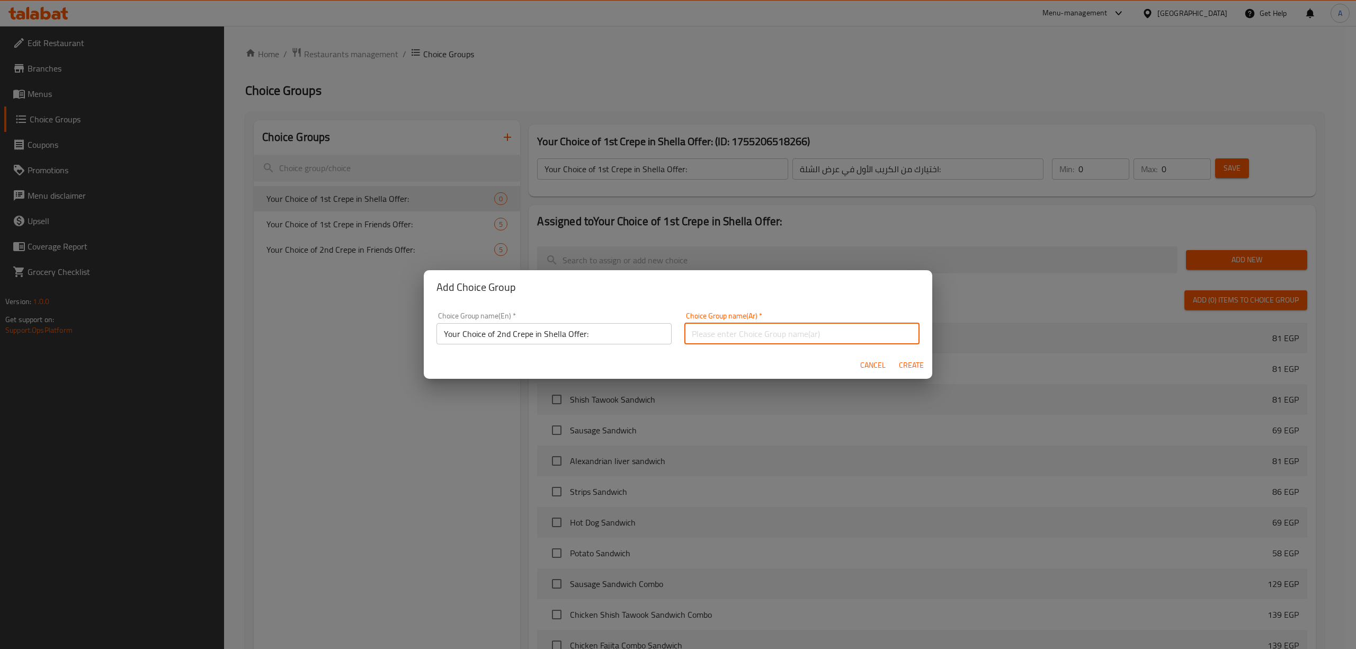
click at [781, 336] on input "text" at bounding box center [801, 333] width 235 height 21
paste input "اختيارك من الكريب الأول في عرض الشلة:"
drag, startPoint x: 832, startPoint y: 336, endPoint x: 843, endPoint y: 376, distance: 41.6
click at [820, 339] on input "اختيارك من الكريب الأول في عرض الشلة:" at bounding box center [801, 333] width 235 height 21
type input "اختيارك من الكريب الثاني في عرض الشلة:"
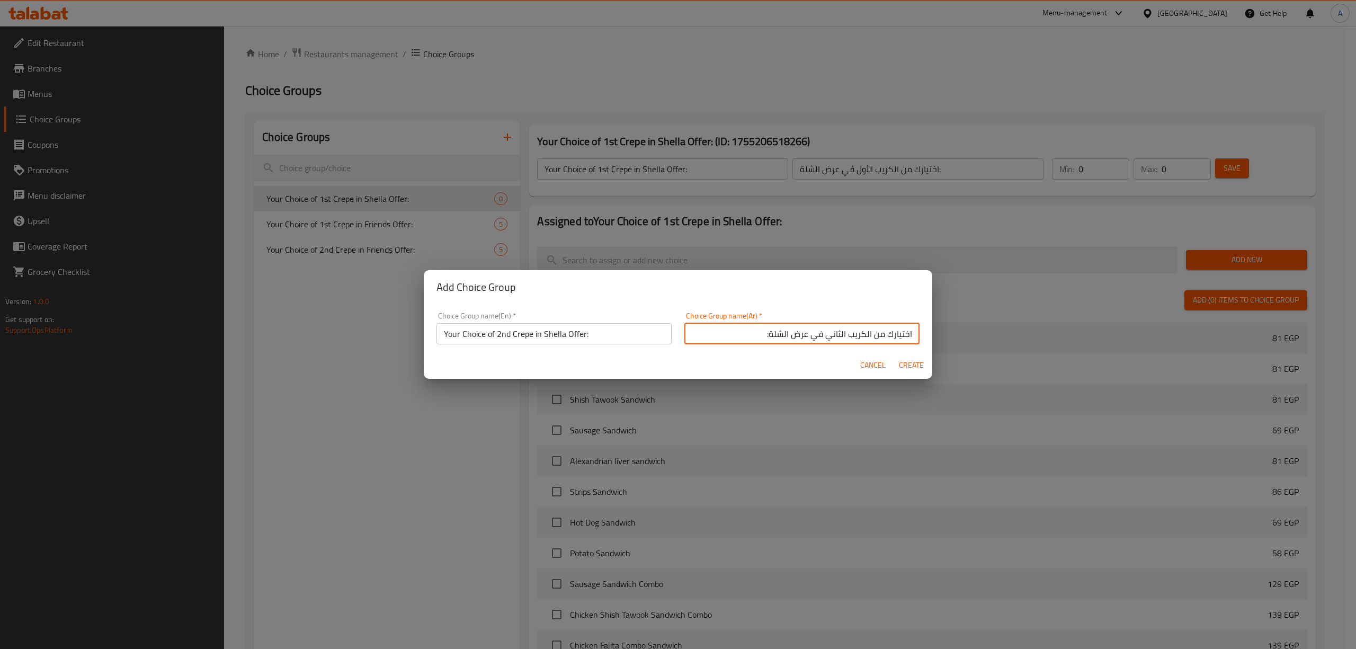
click at [822, 365] on div "Cancel Create" at bounding box center [678, 365] width 508 height 28
click at [909, 363] on span "Create" at bounding box center [910, 364] width 25 height 13
type input "Your Choice of 2nd Crepe in Shella Offer:"
type input "اختيارك من الكريب الثاني في عرض الشلة:"
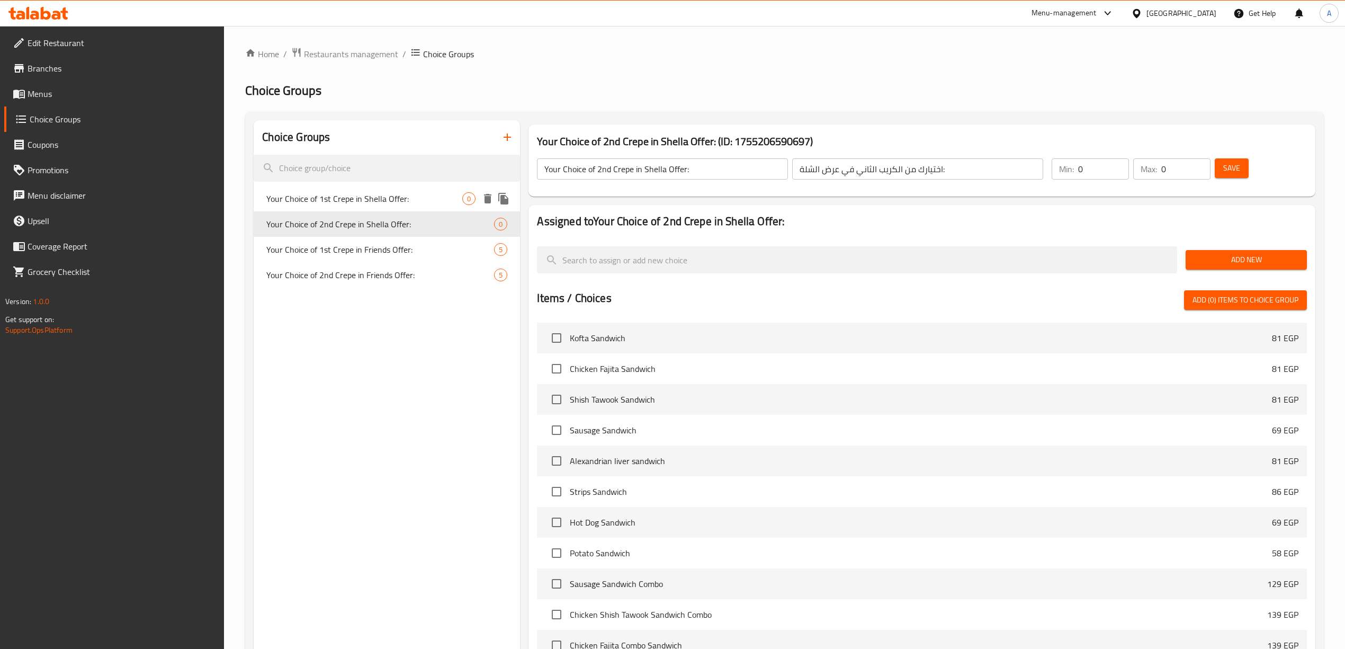
click at [443, 202] on span "Your Choice of 1st Crepe in Shella Offer:" at bounding box center [364, 198] width 196 height 13
type input "Your Choice of 1st Crepe in Shella Offer:"
type input "اختيارك من الكريب الأول في عرض الشلة:"
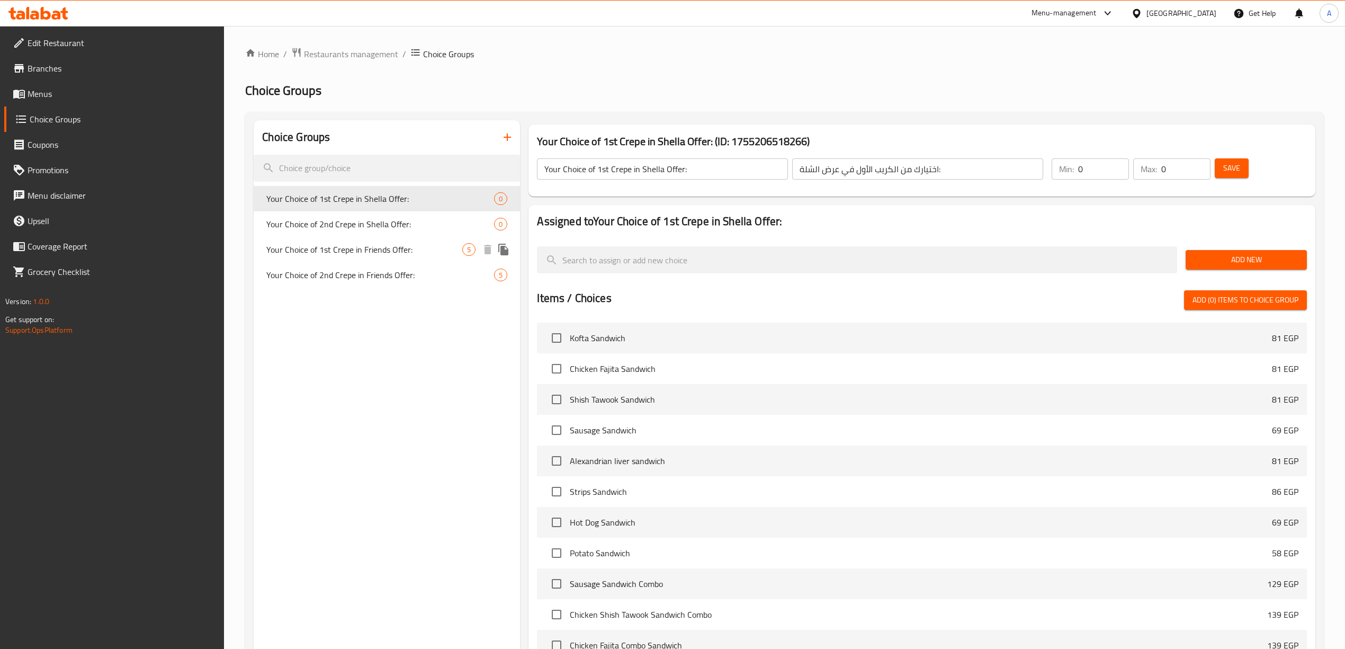
click at [437, 237] on div "Your Choice of 1st Crepe in Friends Offer: 5" at bounding box center [387, 249] width 266 height 25
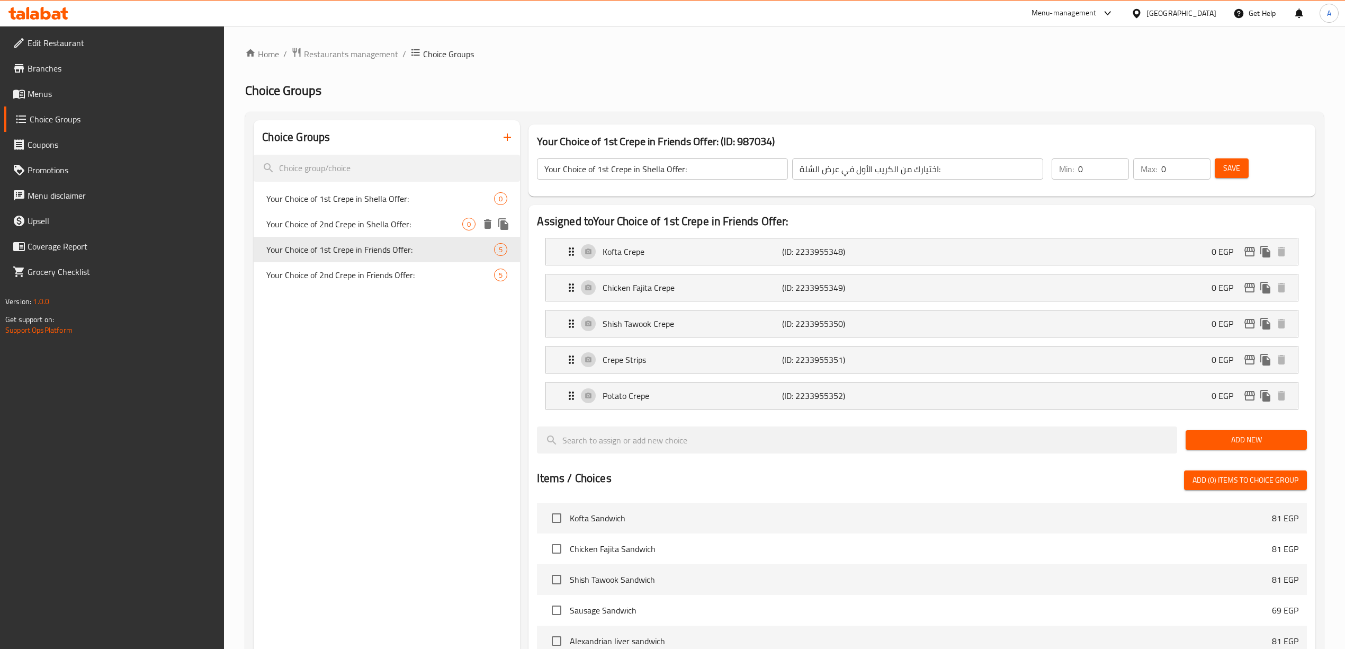
type input "Your Choice of 1st Crepe in Friends Offer:"
type input "اختيارك من الكريب الأول في عرض الصحاب:"
type input "1"
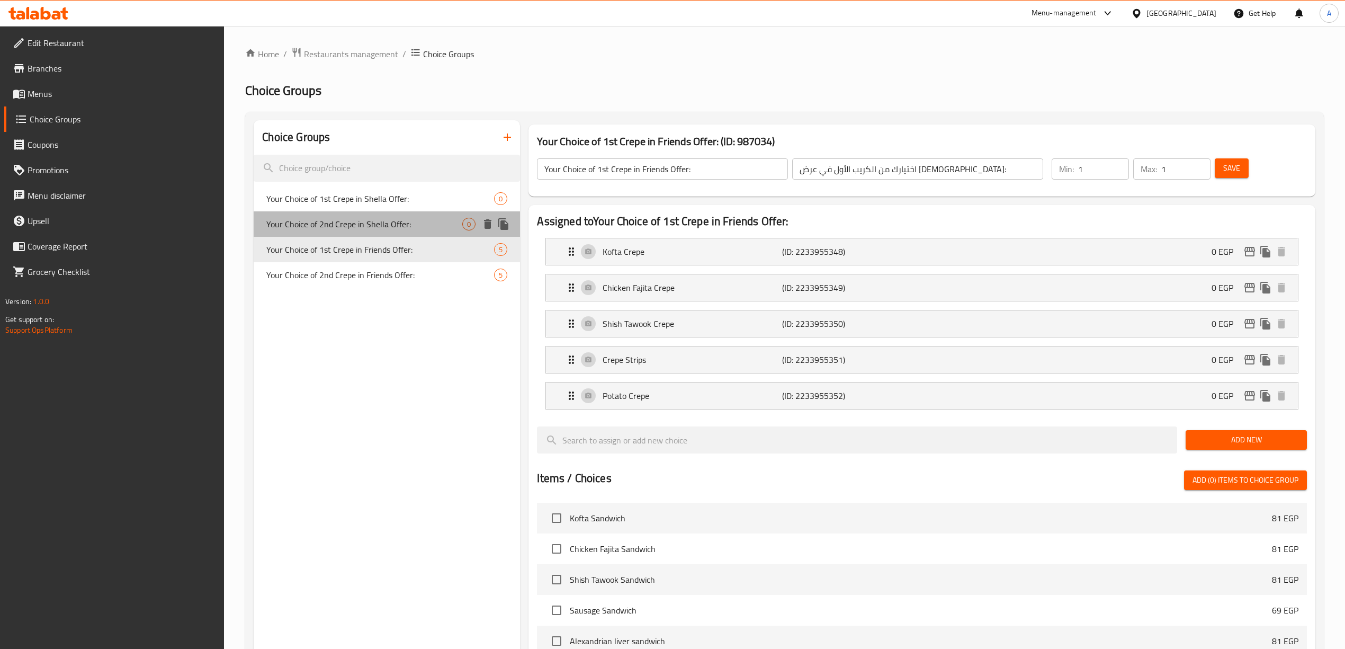
click at [435, 227] on span "Your Choice of 2nd Crepe in Shella Offer:" at bounding box center [364, 224] width 196 height 13
type input "Your Choice of 2nd Crepe in Shella Offer:"
type input "اختيارك من الكريب الثاني في عرض الشلة:"
type input "0"
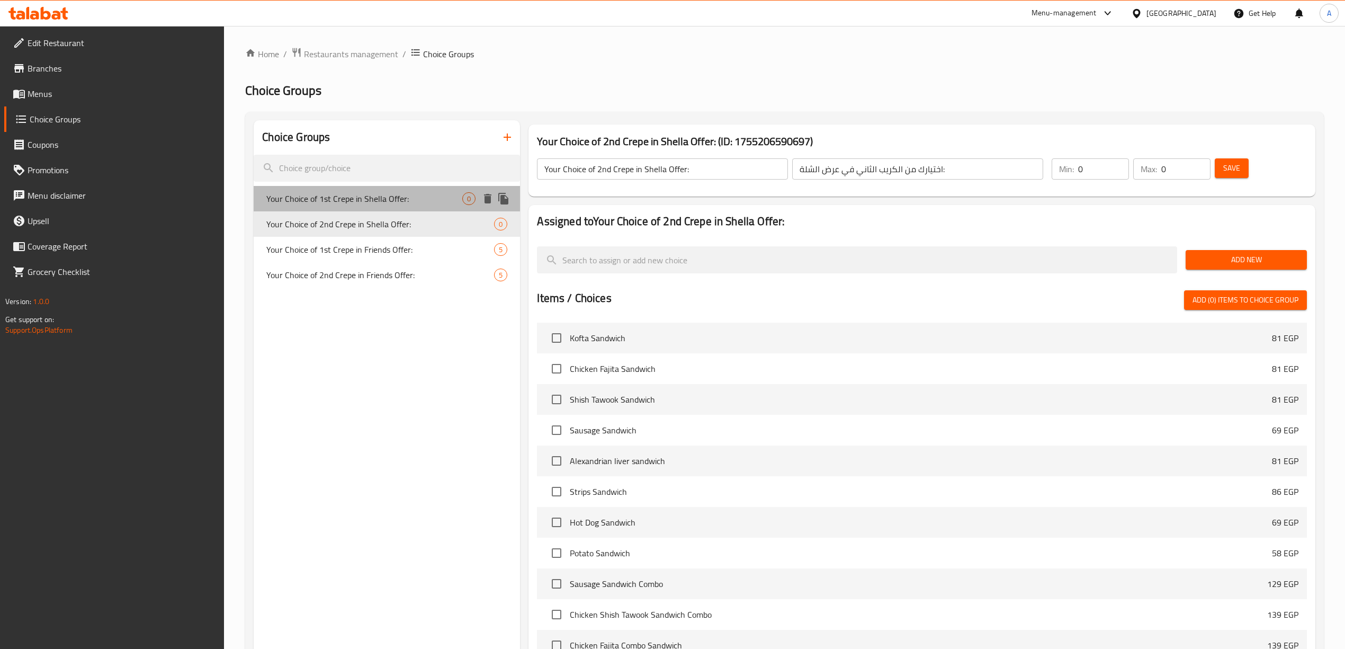
click at [435, 202] on span "Your Choice of 1st Crepe in Shella Offer:" at bounding box center [364, 198] width 196 height 13
type input "Your Choice of 1st Crepe in Shella Offer:"
type input "اختيارك من الكريب الأول في عرض الشلة:"
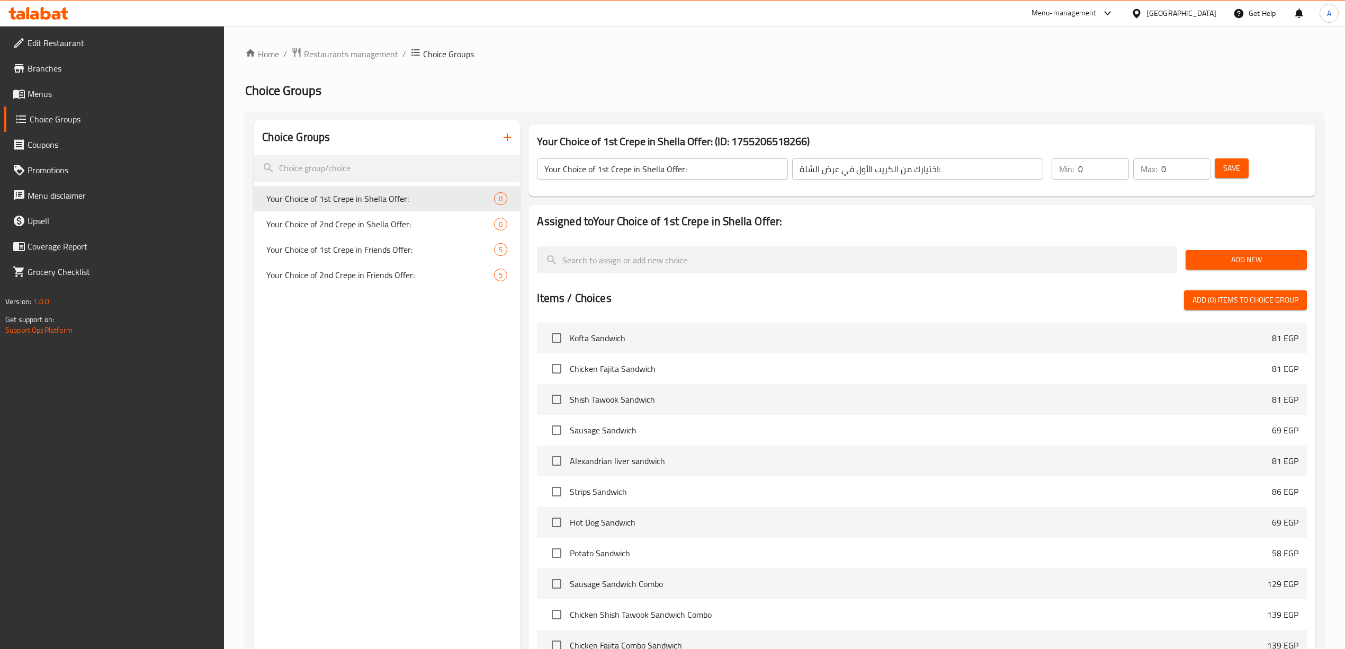
click at [412, 366] on div "Choice Groups Your Choice of 1st Crepe in Shella Offer: 0 Your Choice of 2nd Cr…" at bounding box center [387, 457] width 266 height 674
click at [507, 130] on button "button" at bounding box center [507, 136] width 25 height 25
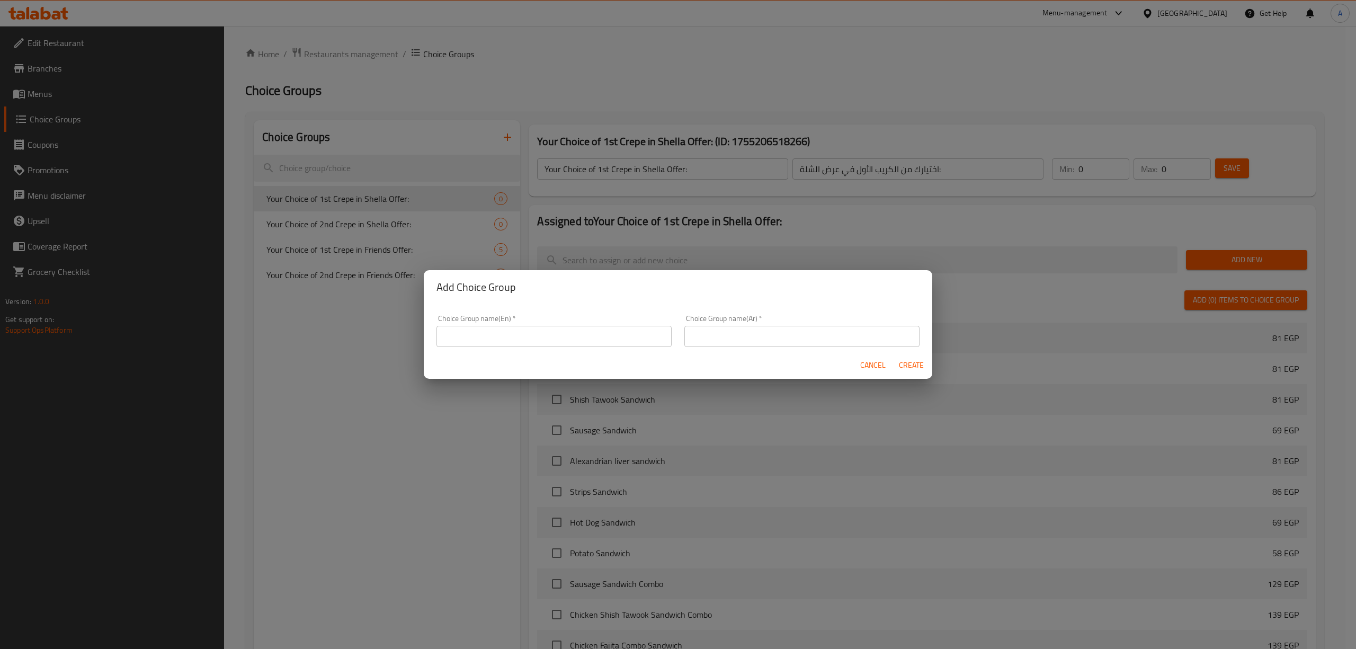
click at [452, 331] on input "text" at bounding box center [553, 336] width 235 height 21
paste input "Your Choice of 1st Crepe in Shella Offer:"
click at [509, 338] on input "Your Choice of 1st Crepe in Shella Offer:" at bounding box center [553, 336] width 235 height 21
drag, startPoint x: 506, startPoint y: 338, endPoint x: 495, endPoint y: 340, distance: 11.8
click at [495, 340] on input "Your Choice of 1st Crepe in Shella Offer:" at bounding box center [553, 333] width 235 height 21
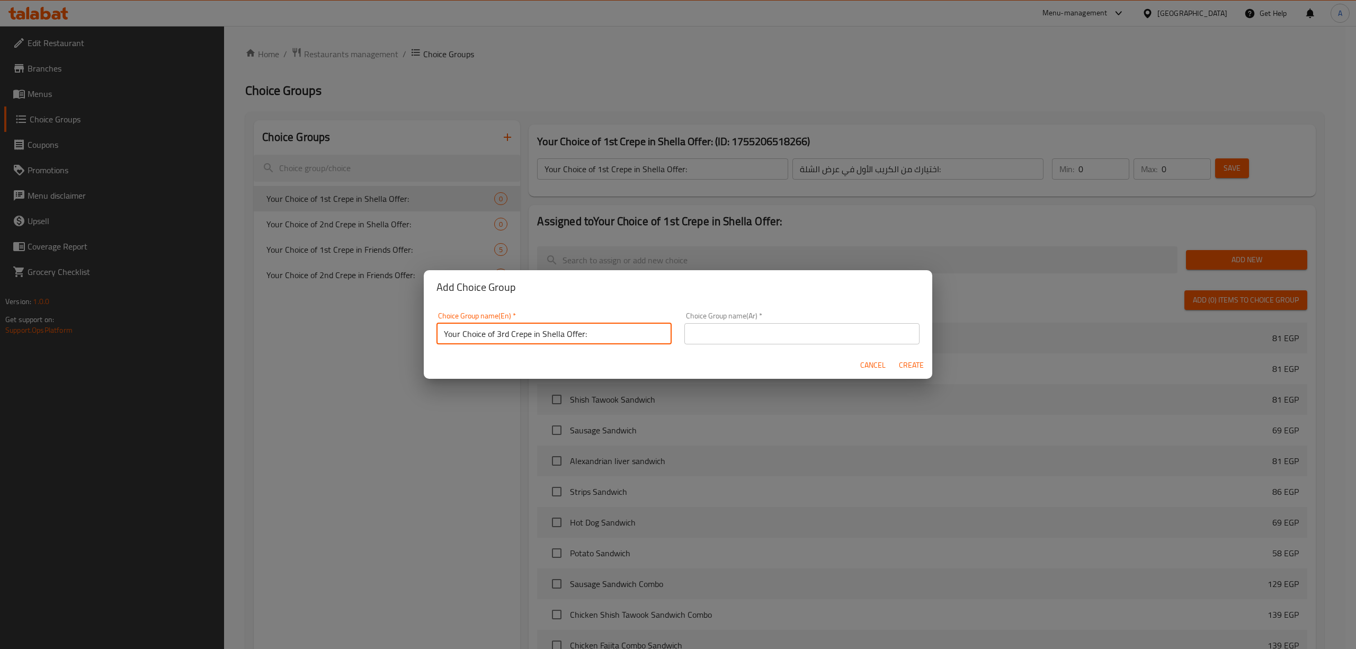
type input "Your Choice of 3rd Crepe in Shella Offer:"
click at [522, 357] on div "Cancel Create" at bounding box center [678, 365] width 508 height 28
click at [846, 320] on div "Choice Group name(Ar)   * Choice Group name(Ar) *" at bounding box center [801, 328] width 235 height 32
click at [831, 337] on input "text" at bounding box center [801, 333] width 235 height 21
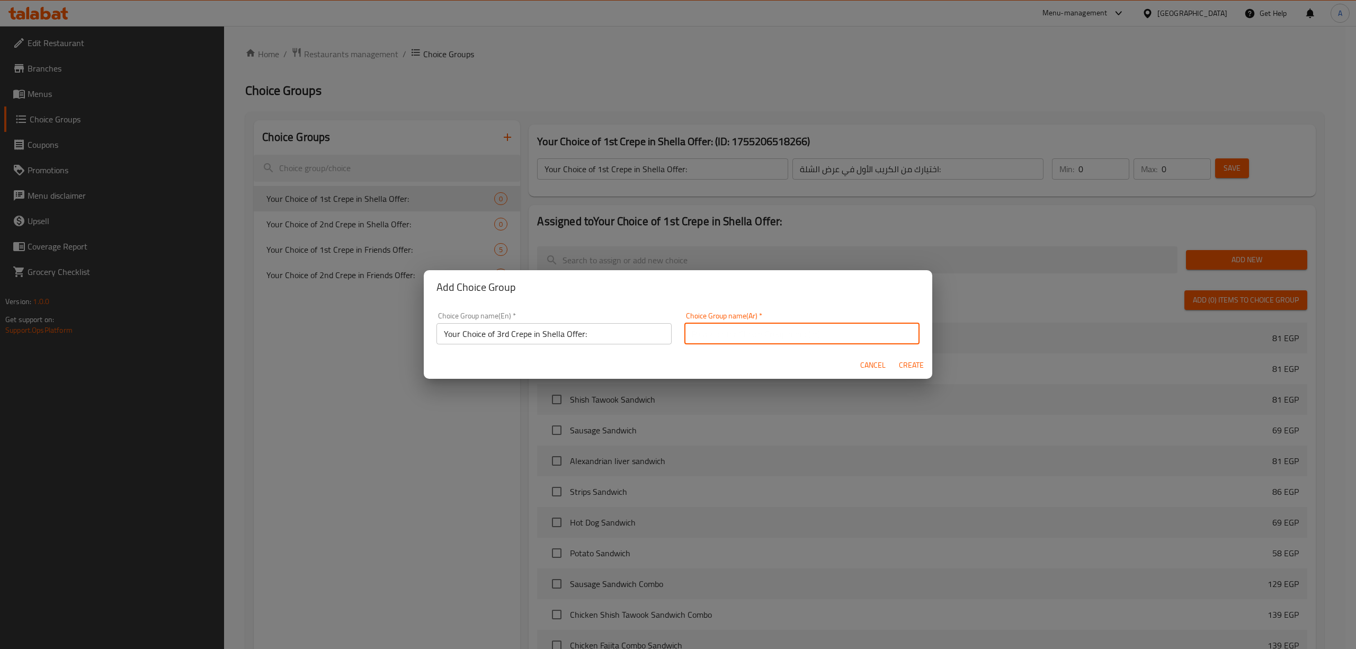
paste input "اختيارك من الكريب الأول في عرض الشلة:"
drag, startPoint x: 833, startPoint y: 336, endPoint x: 821, endPoint y: 336, distance: 12.2
click at [821, 336] on input "اختيارك من الكريب الأول في عرض الشلة:" at bounding box center [801, 333] width 235 height 21
type input "اختيارك من الكريب الثالث في عرض الشلة:"
click at [730, 363] on div "Cancel Create" at bounding box center [678, 365] width 508 height 28
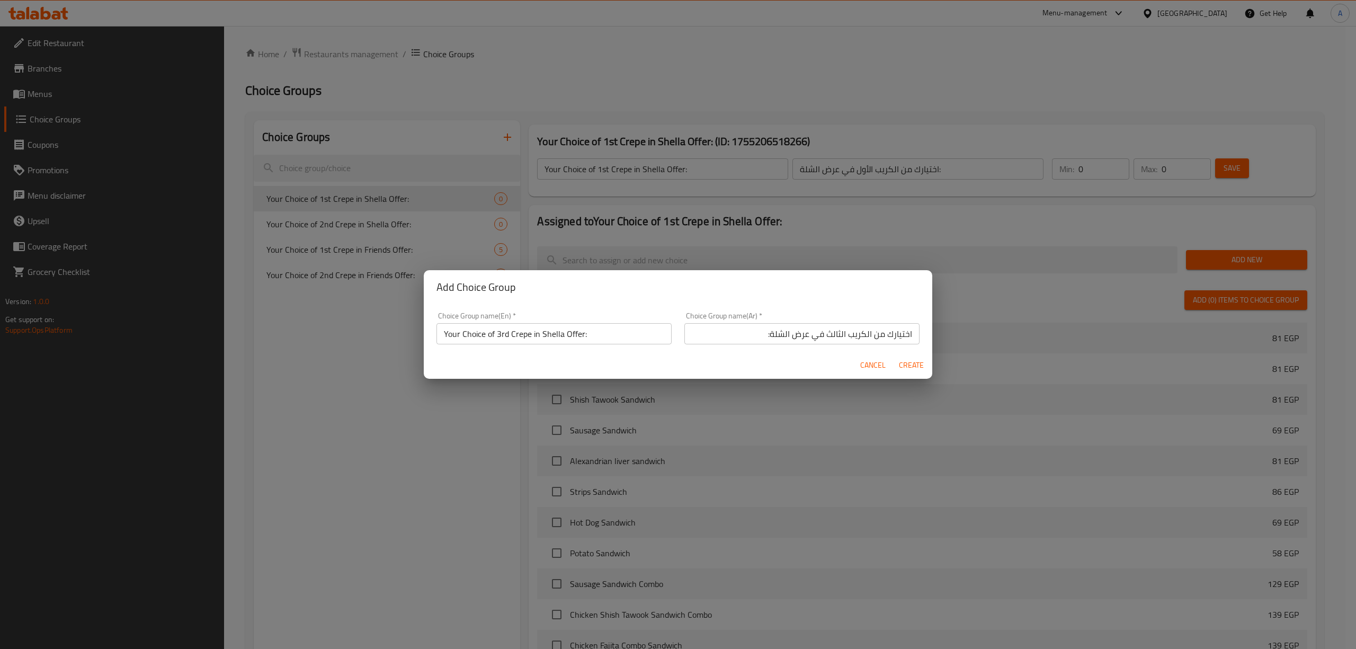
click at [918, 366] on span "Create" at bounding box center [910, 364] width 25 height 13
type input "Your Choice of 3rd Crepe in Shella Offer:"
type input "اختيارك من الكريب الثالث في عرض الشلة:"
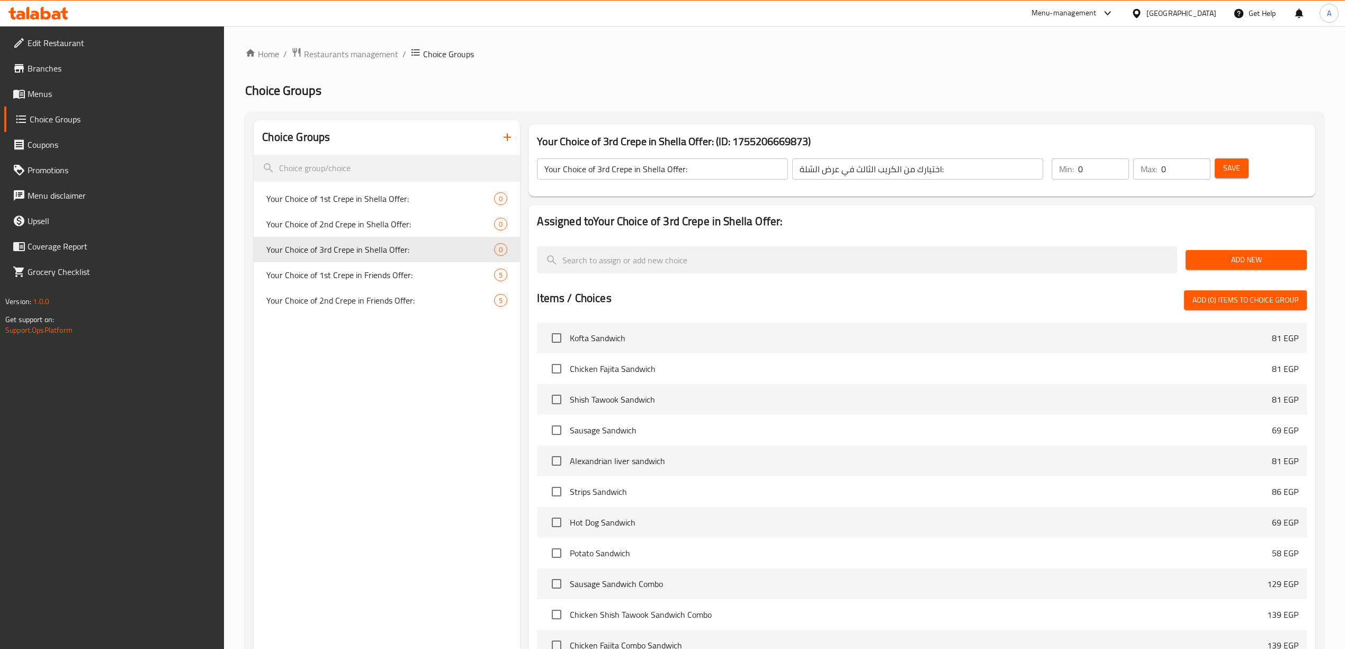
click at [353, 360] on div "Choice Groups Your Choice of 1st Crepe in Shella Offer: 0 Your Choice of 2nd Cr…" at bounding box center [387, 457] width 266 height 674
click at [390, 222] on span "Your Choice of 2nd Crepe in Shella Offer:" at bounding box center [364, 224] width 196 height 13
type input "Your Choice of 2nd Crepe in Shella Offer:"
type input "اختيارك من الكريب الثاني في عرض الشلة:"
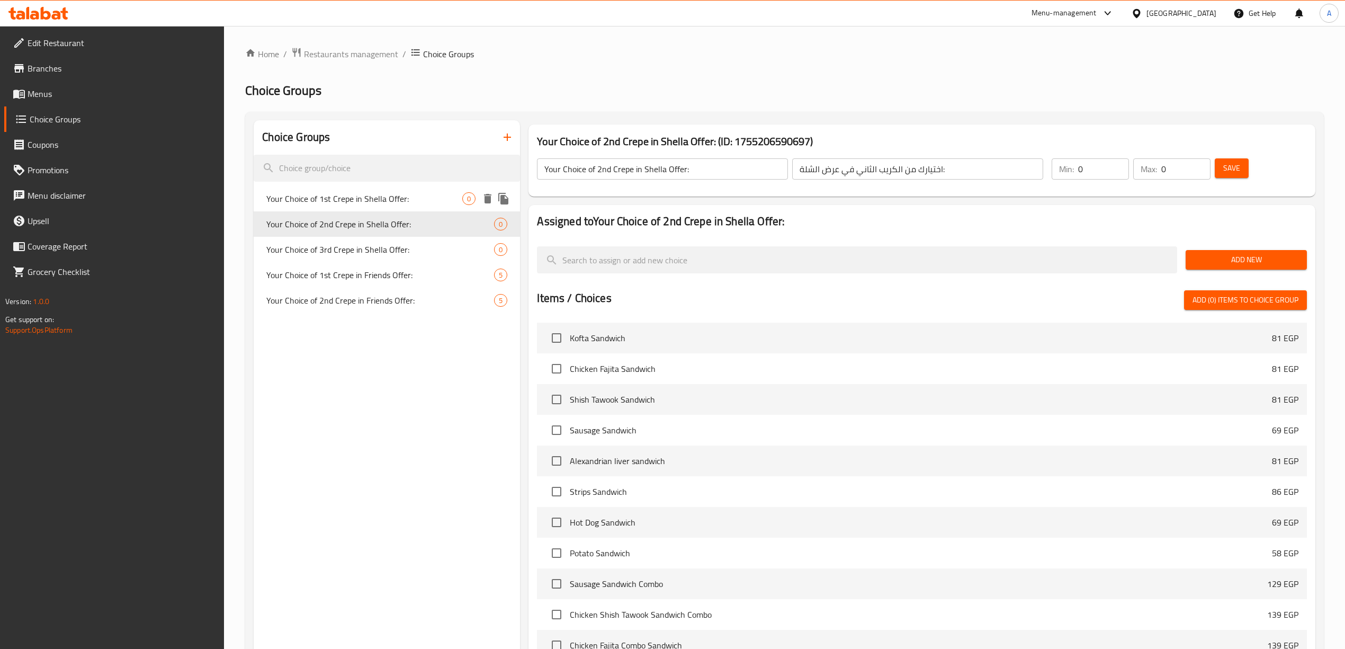
click at [396, 200] on span "Your Choice of 1st Crepe in Shella Offer:" at bounding box center [364, 198] width 196 height 13
type input "Your Choice of 1st Crepe in Shella Offer:"
type input "اختيارك من الكريب الأول في عرض الشلة:"
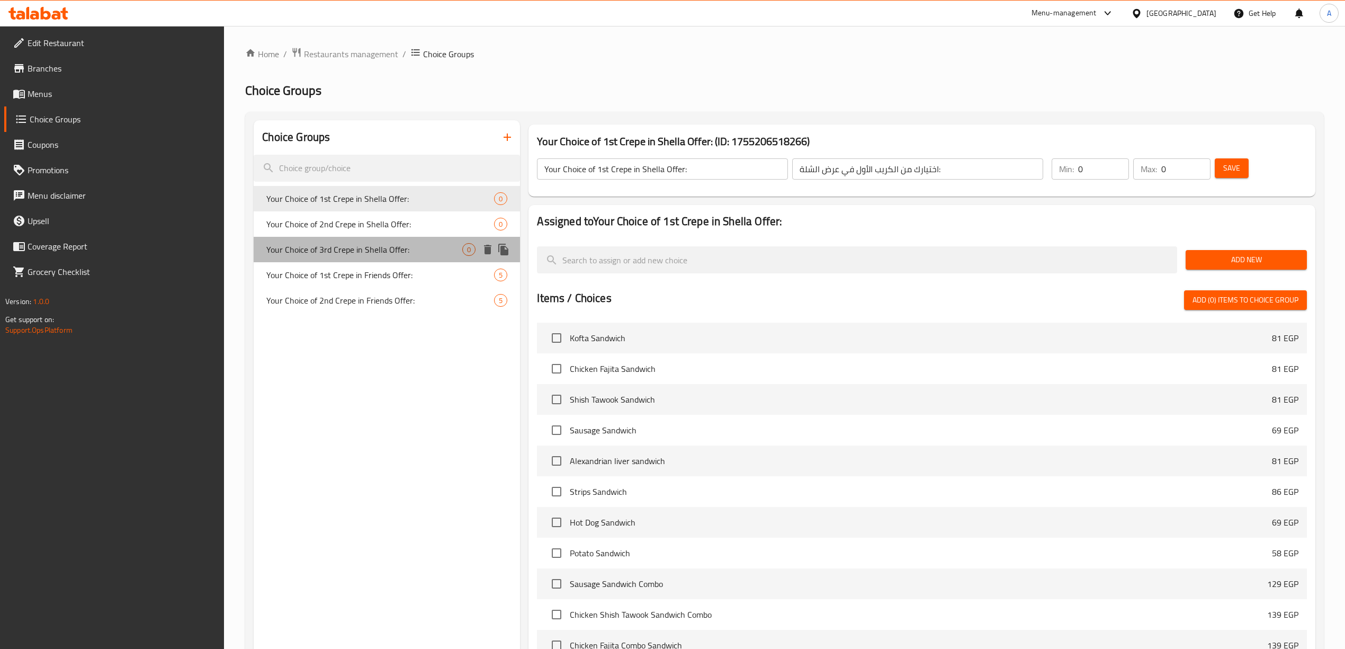
click at [397, 243] on span "Your Choice of 3rd Crepe in Shella Offer:" at bounding box center [364, 249] width 196 height 13
type input "Your Choice of 3rd Crepe in Shella Offer:"
type input "اختيارك من الكريب الثالث في عرض الشلة:"
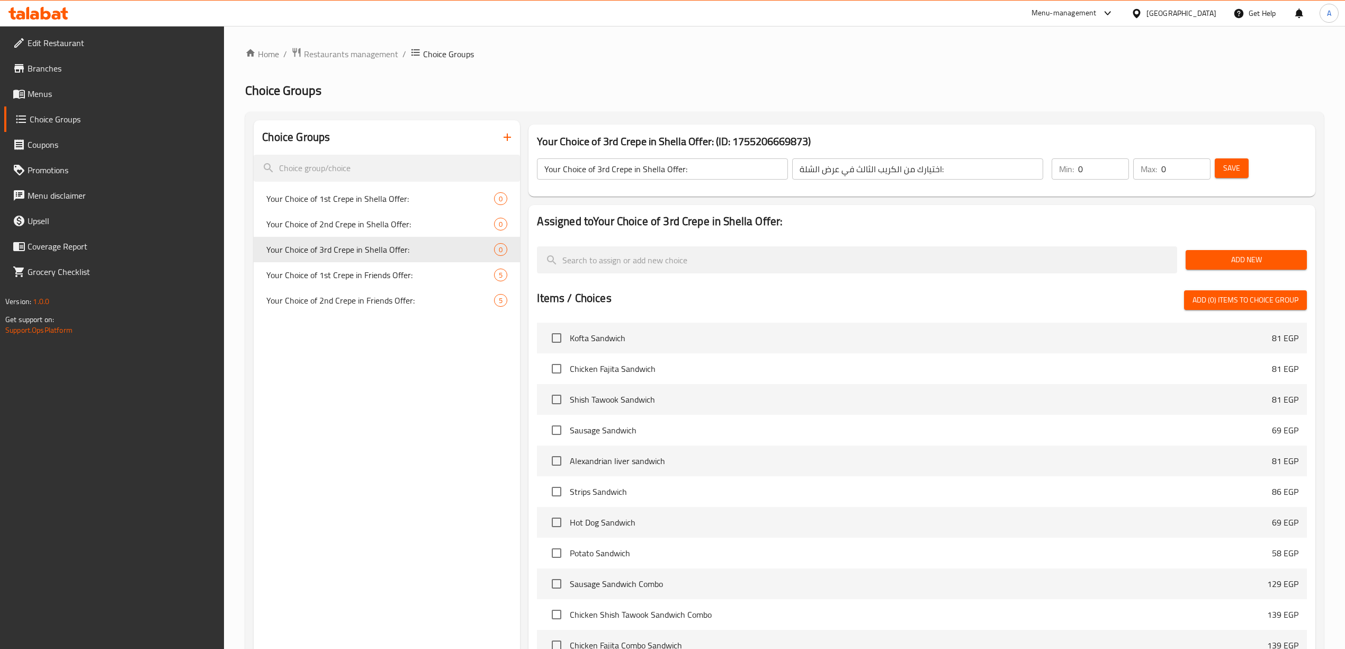
click at [352, 420] on div "Choice Groups Your Choice of 1st Crepe in Shella Offer: 0 Your Choice of 2nd Cr…" at bounding box center [387, 457] width 266 height 674
click at [400, 205] on span "Your Choice of 1st Crepe in Shella Offer:" at bounding box center [364, 198] width 196 height 13
type input "Your Choice of 1st Crepe in Shella Offer:"
type input "اختيارك من الكريب الأول في عرض الشلة:"
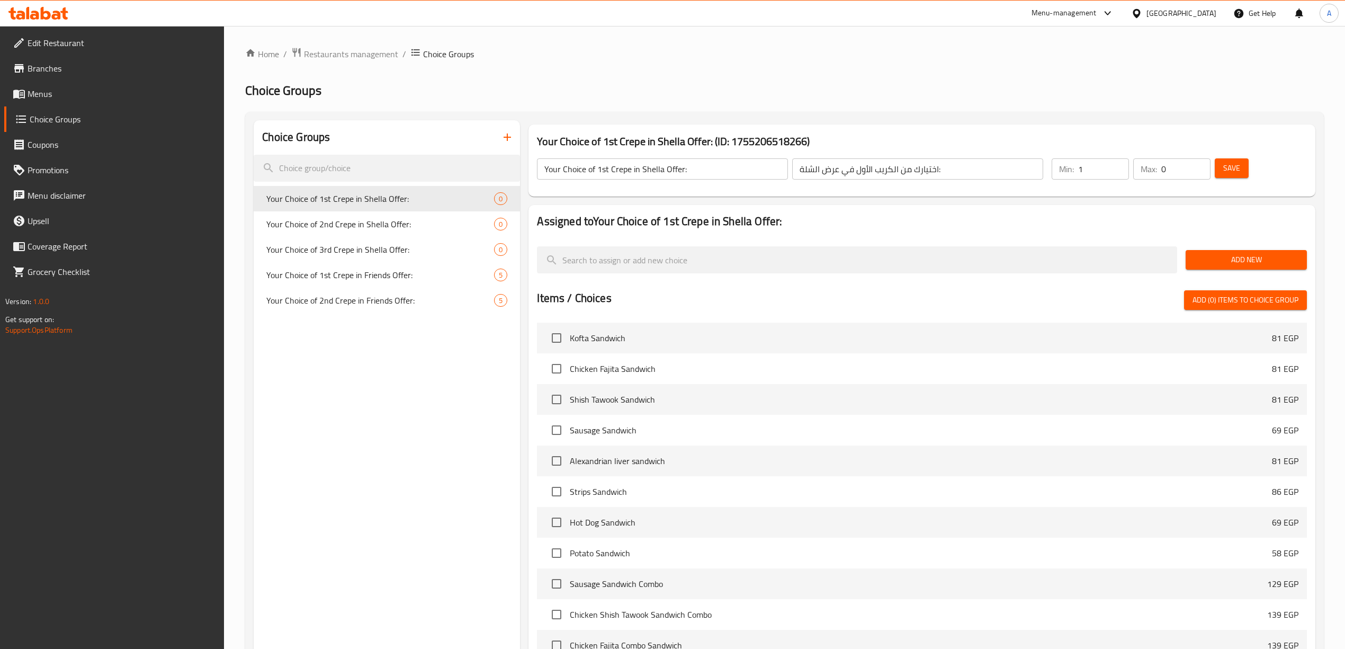
type input "1"
click at [1115, 164] on input "1" at bounding box center [1103, 168] width 51 height 21
type input "1"
click at [1201, 164] on input "1" at bounding box center [1185, 168] width 49 height 21
click at [1233, 167] on span "Save" at bounding box center [1231, 168] width 17 height 13
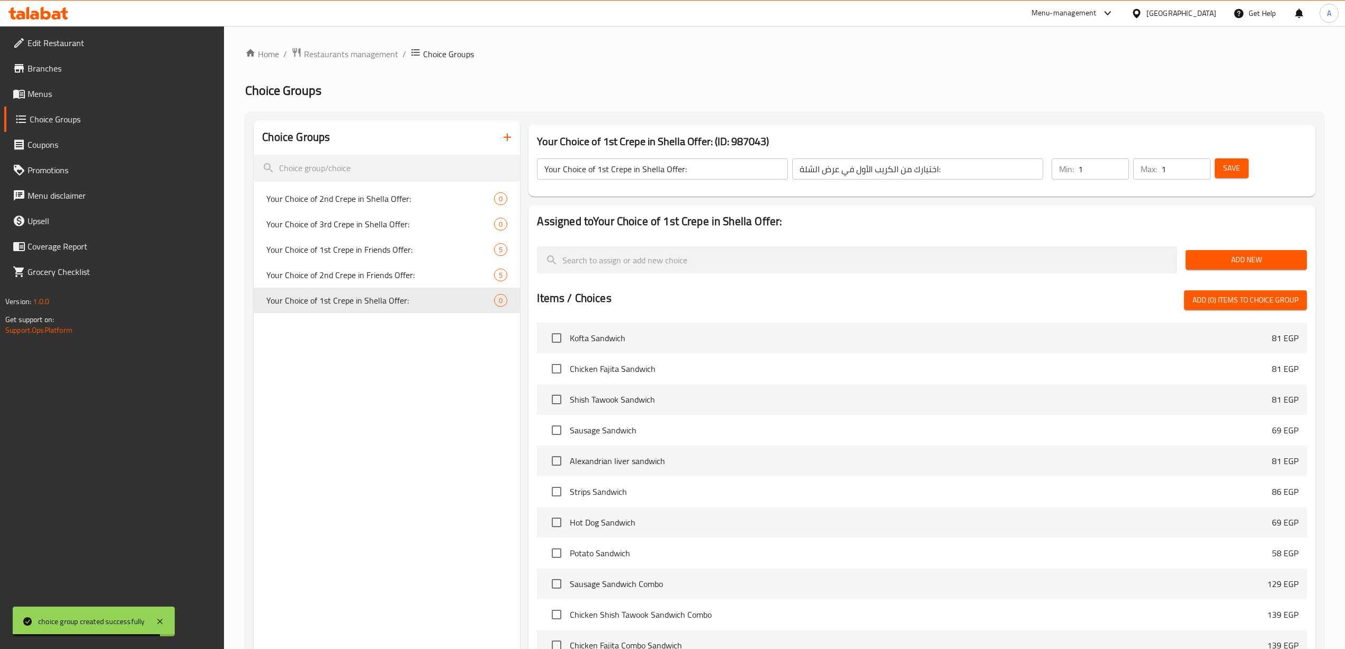
click at [328, 471] on div "Choice Groups Your Choice of 2nd Crepe in Shella Offer: 0 Your Choice of 3rd Cr…" at bounding box center [387, 457] width 266 height 674
click at [594, 45] on div "Home / Restaurants management / Choice Groups Choice Groups Choice Groups Your …" at bounding box center [784, 425] width 1121 height 798
click at [354, 367] on div "Choice Groups Your Choice of 2nd Crepe in Shella Offer: 0 Your Choice of 3rd Cr…" at bounding box center [387, 457] width 266 height 674
click at [358, 459] on div "Choice Groups Your Choice of 2nd Crepe in Shella Offer: 0 Your Choice of 3rd Cr…" at bounding box center [387, 457] width 266 height 674
click at [1234, 257] on span "Add New" at bounding box center [1246, 259] width 104 height 13
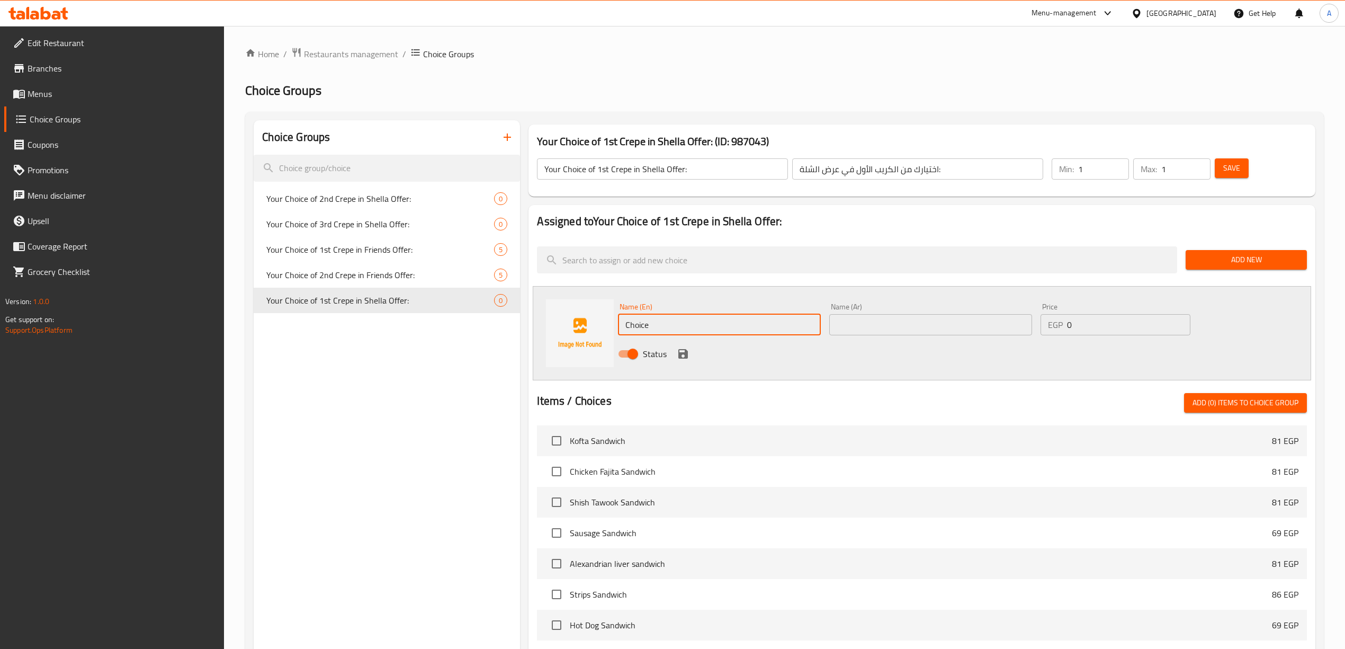
drag, startPoint x: 665, startPoint y: 324, endPoint x: 465, endPoint y: 323, distance: 200.2
click at [467, 324] on div "Choice Groups Your Choice of 2nd Crepe in Shella Offer: 0 Your Choice of 3rd Cr…" at bounding box center [787, 508] width 1066 height 777
paste input "Kofta Crep"
type input "Kofta Crepe"
click at [517, 382] on div "Choice Groups Your Choice of 2nd Crepe in Shella Offer: 0 Your Choice of 3rd Cr…" at bounding box center [387, 508] width 266 height 777
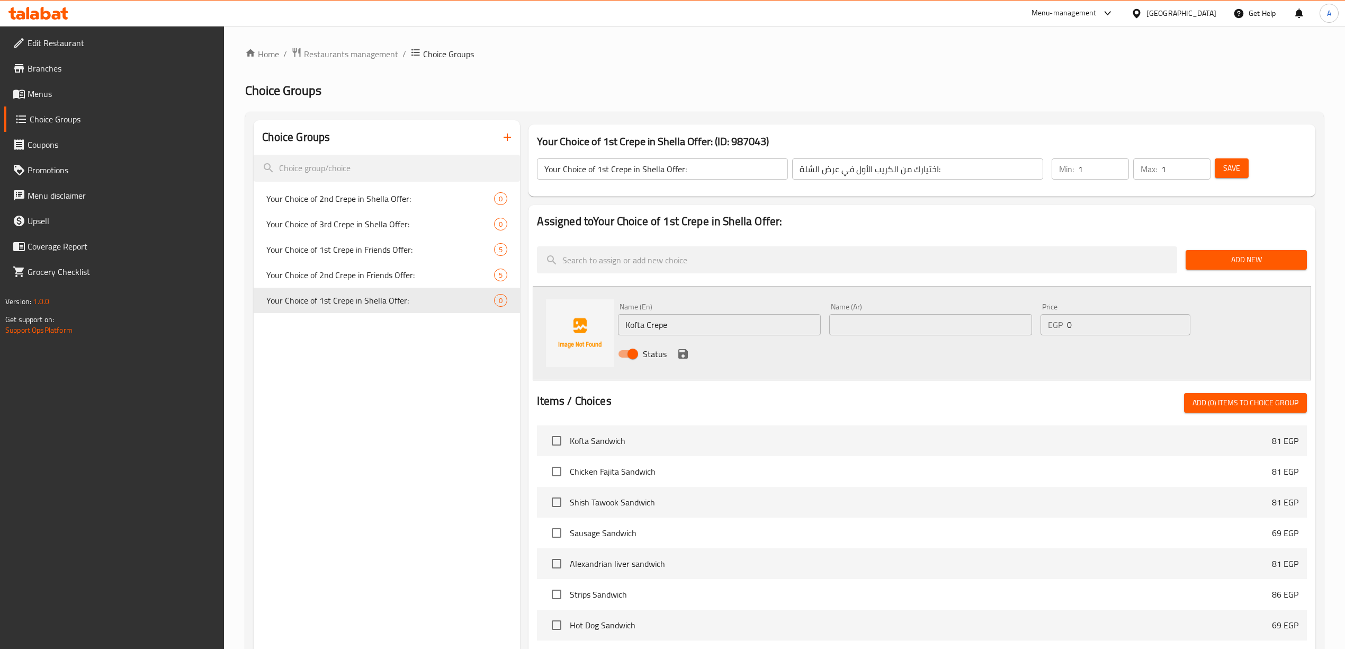
click at [858, 322] on input "text" at bounding box center [930, 324] width 203 height 21
drag, startPoint x: 711, startPoint y: 320, endPoint x: 575, endPoint y: 325, distance: 136.2
click at [575, 325] on div "Name (En) Kofta Crepe Name (En) Name (Ar) Name (Ar) Price EGP 0 Price Status" at bounding box center [922, 333] width 778 height 94
click at [940, 320] on input "text" at bounding box center [930, 324] width 203 height 21
paste input "كريب الكفتة"
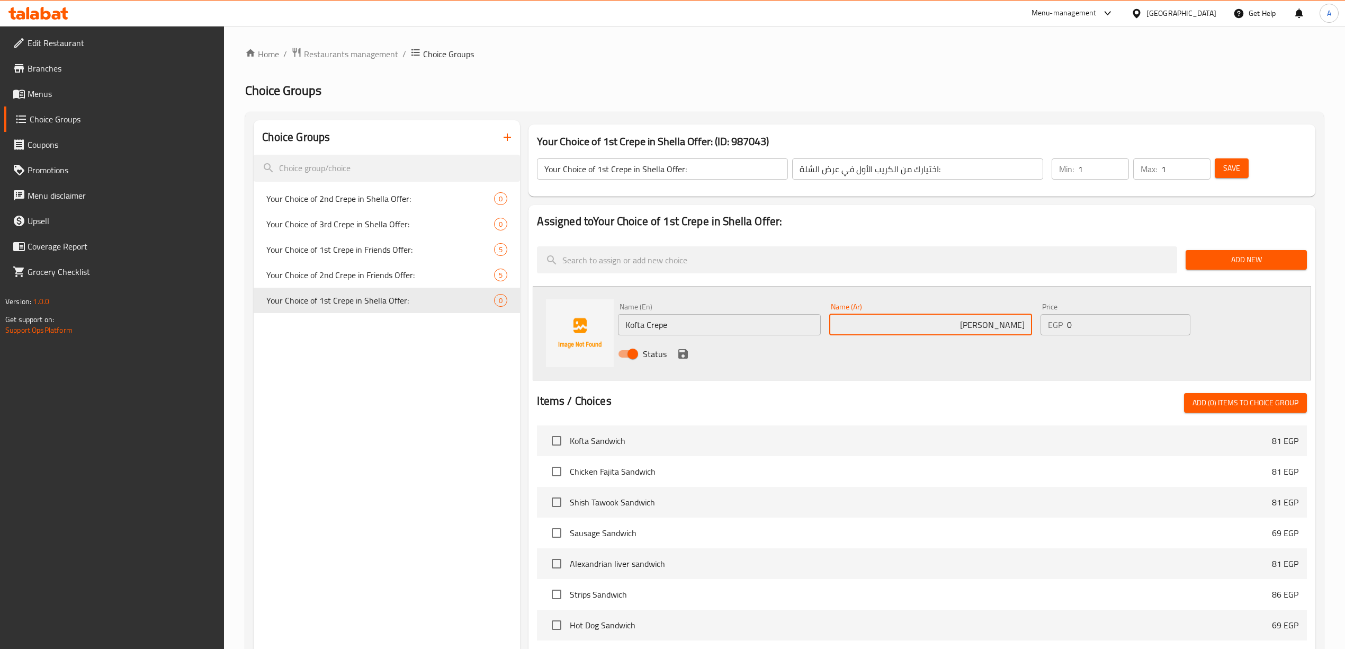
drag, startPoint x: 998, startPoint y: 329, endPoint x: 1004, endPoint y: 331, distance: 6.7
click at [1004, 331] on input "كريب الكفتة" at bounding box center [930, 324] width 203 height 21
type input "كريب كفتة"
click at [1001, 348] on div "Status" at bounding box center [930, 353] width 633 height 29
click at [681, 351] on icon "save" at bounding box center [683, 353] width 13 height 13
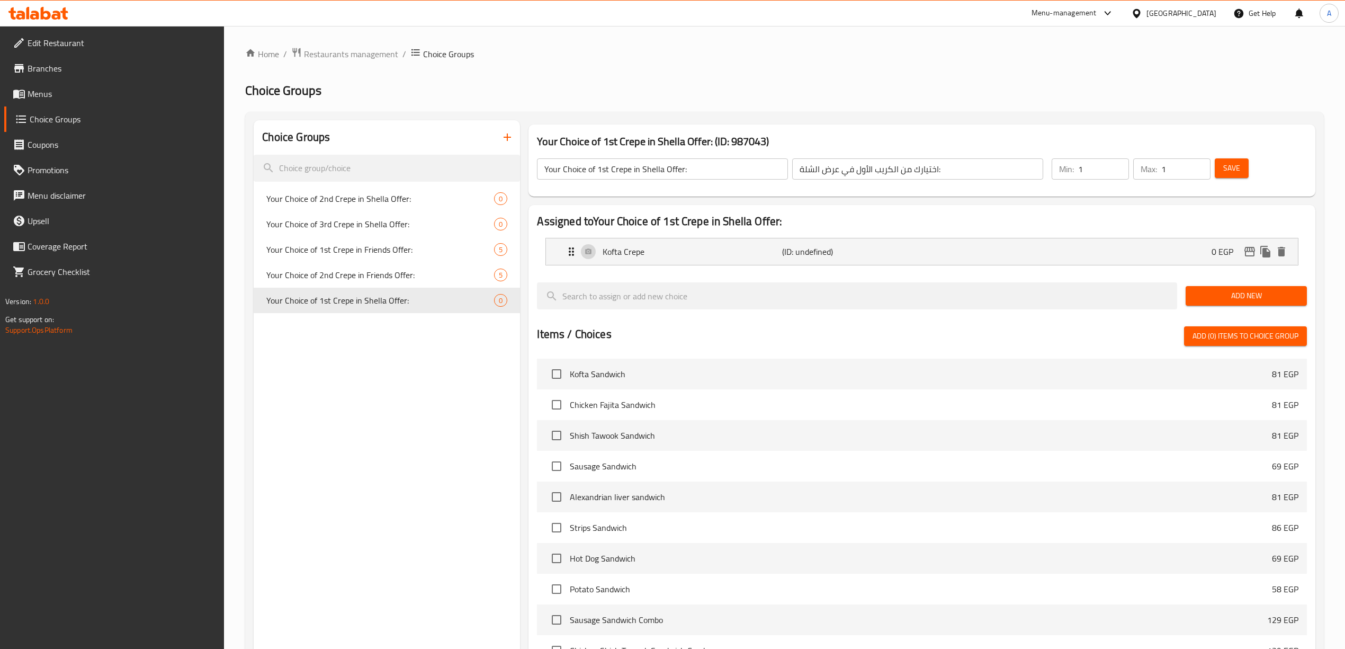
click at [1228, 297] on span "Add New" at bounding box center [1246, 295] width 104 height 13
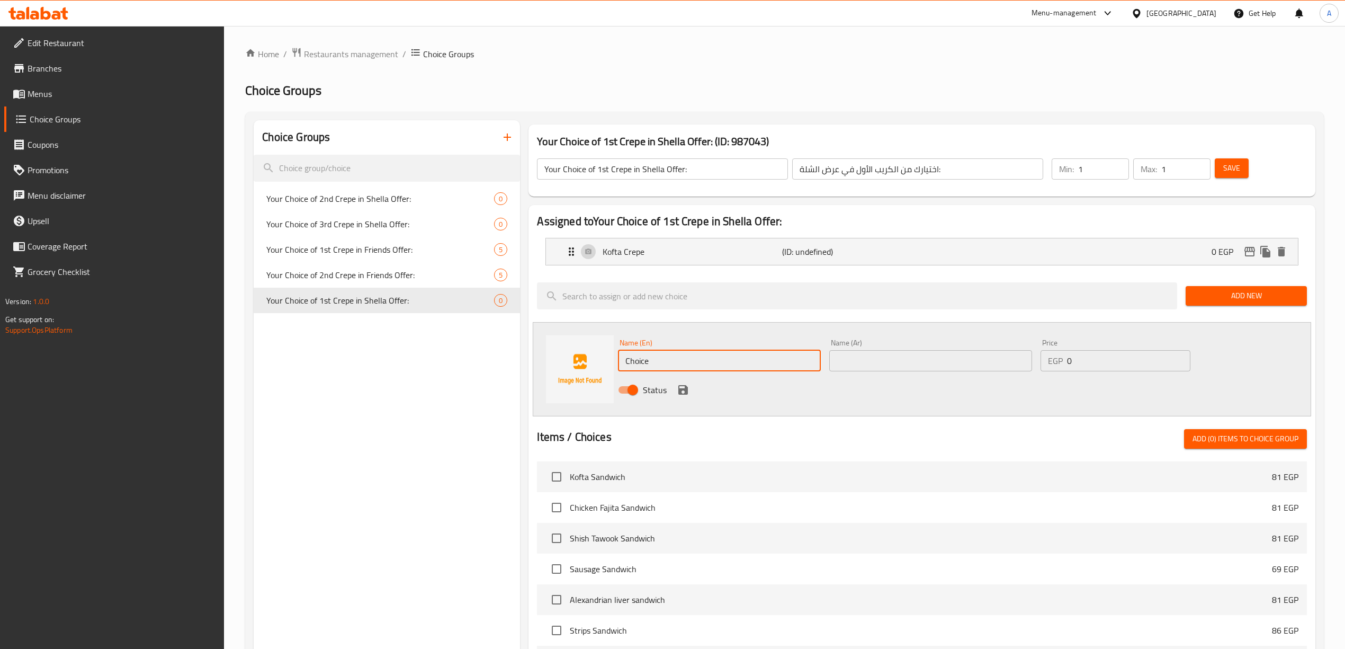
drag, startPoint x: 659, startPoint y: 370, endPoint x: 511, endPoint y: 367, distance: 148.3
click at [511, 367] on div "Choice Groups Your Choice of 2nd Crepe in Shella Offer: 0 Your Choice of 3rd Cr…" at bounding box center [787, 526] width 1066 height 813
paste input "icken Fajita Crepe"
type input "Chicken Fajita Crepe"
click at [761, 397] on div "Status" at bounding box center [930, 389] width 633 height 29
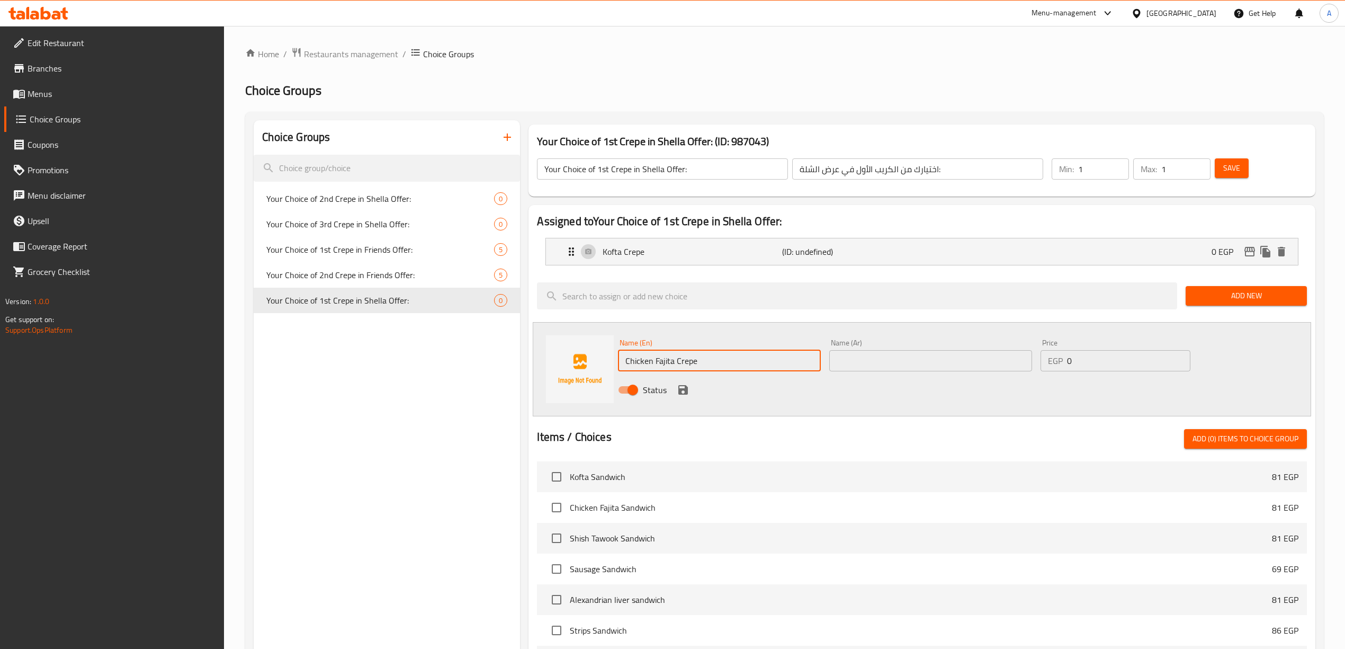
drag, startPoint x: 697, startPoint y: 365, endPoint x: 626, endPoint y: 363, distance: 71.0
click at [626, 363] on input "Chicken Fajita Crepe" at bounding box center [719, 360] width 203 height 21
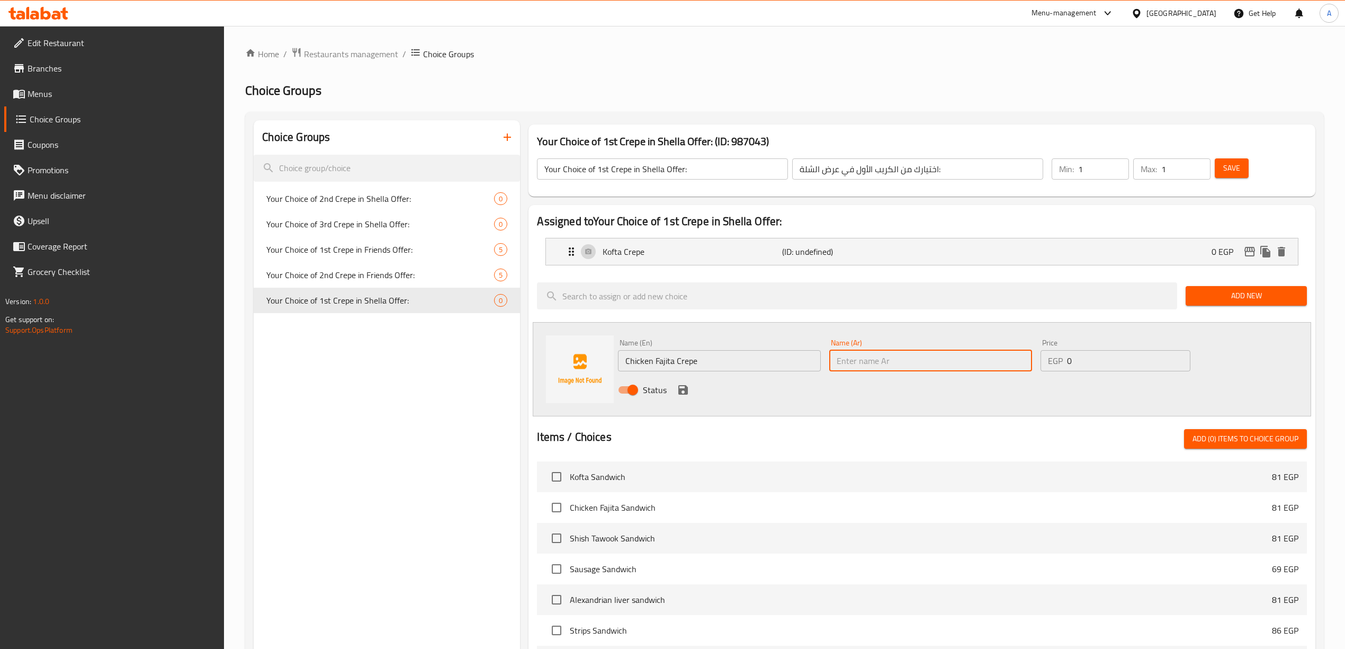
click at [848, 355] on input "text" at bounding box center [930, 360] width 203 height 21
paste input "كريب فاهيتا الدجاج"
drag, startPoint x: 976, startPoint y: 363, endPoint x: 981, endPoint y: 367, distance: 5.6
click at [981, 367] on input "كريب فاهيتا الدجاج" at bounding box center [930, 360] width 203 height 21
type input "كريب فاهيتا دجاج"
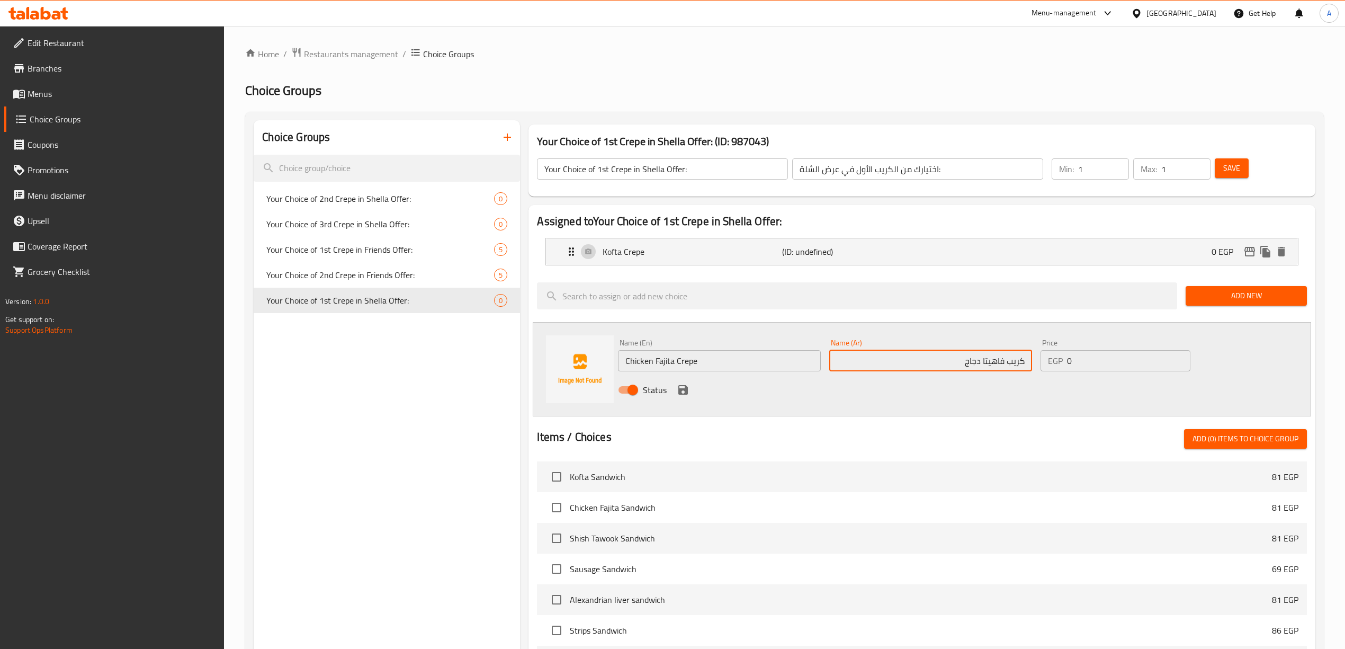
click at [968, 394] on div "Status" at bounding box center [930, 389] width 633 height 29
click at [682, 394] on icon "save" at bounding box center [683, 390] width 10 height 10
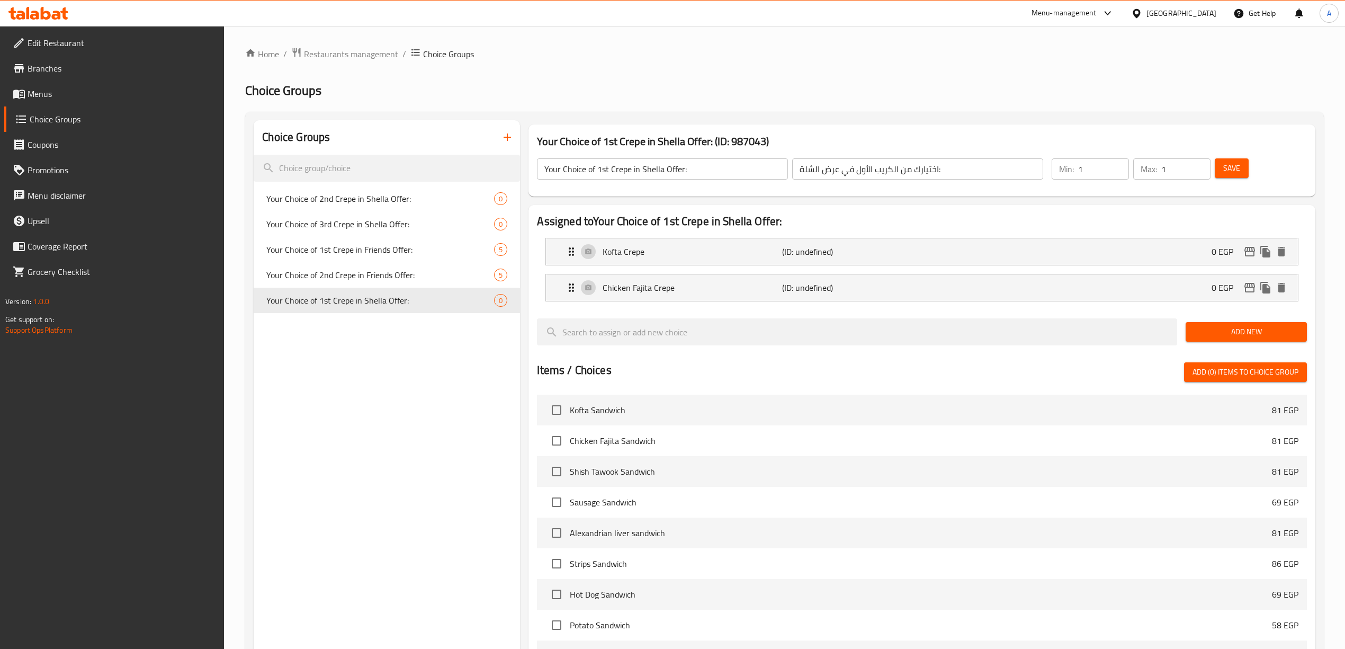
click at [1227, 329] on span "Add New" at bounding box center [1246, 331] width 104 height 13
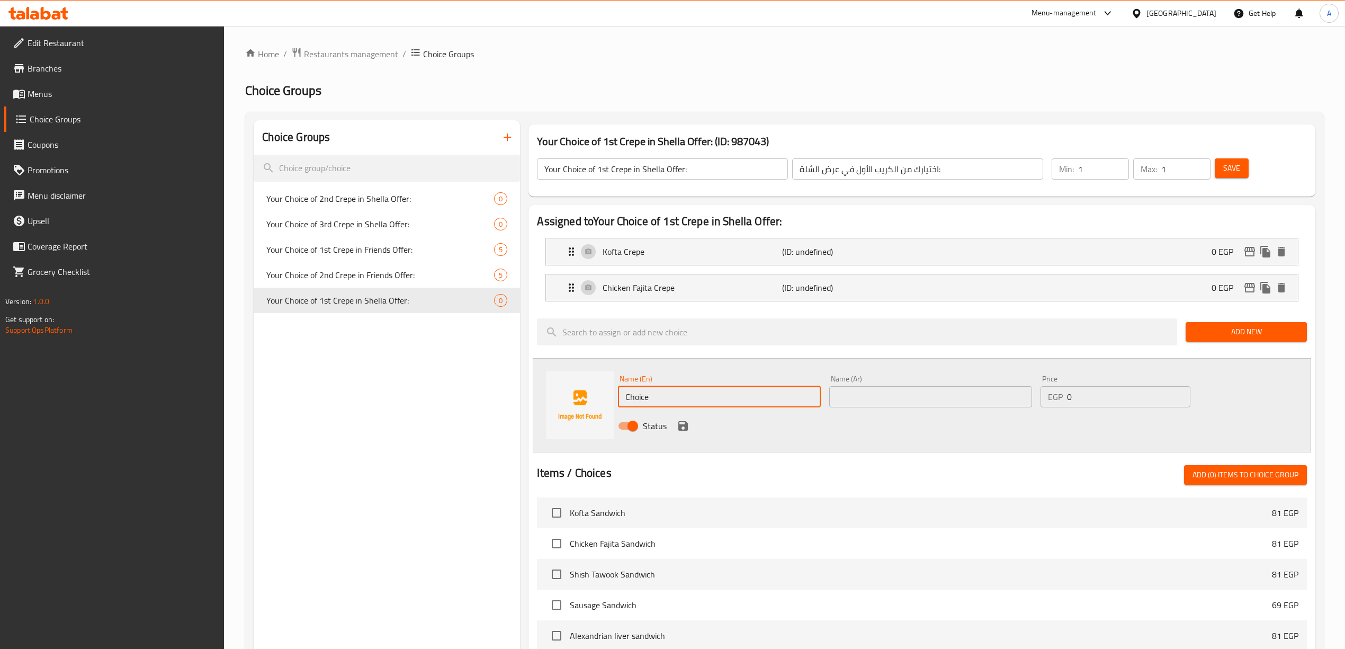
drag, startPoint x: 657, startPoint y: 401, endPoint x: 366, endPoint y: 390, distance: 290.9
click at [309, 405] on div "Choice Groups Your Choice of 2nd Crepe in Shella Offer: 0 Your Choice of 3rd Cr…" at bounding box center [787, 544] width 1066 height 849
paste input "Shish Tawook Crep"
type input "Shish Tawook Crepe"
click at [731, 434] on div "Status" at bounding box center [930, 425] width 633 height 29
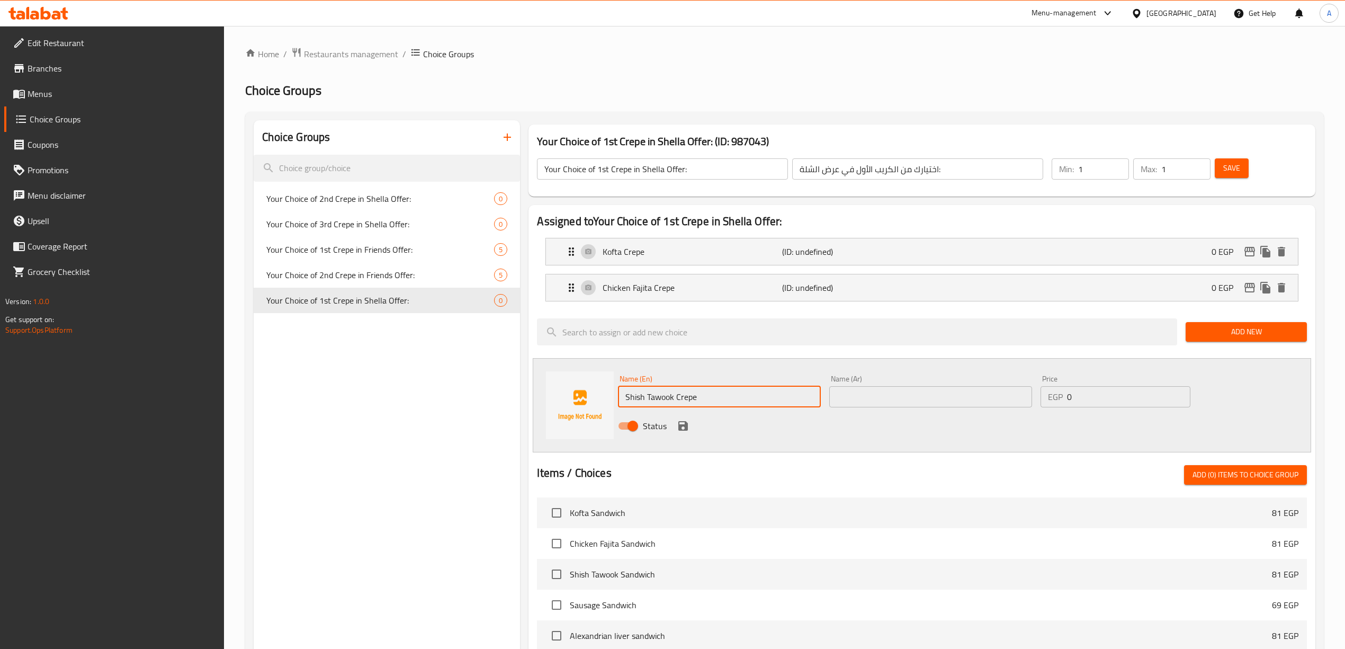
drag, startPoint x: 702, startPoint y: 401, endPoint x: 621, endPoint y: 398, distance: 81.1
click at [621, 398] on input "Shish Tawook Crepe" at bounding box center [719, 396] width 203 height 21
click at [878, 402] on input "text" at bounding box center [930, 396] width 203 height 21
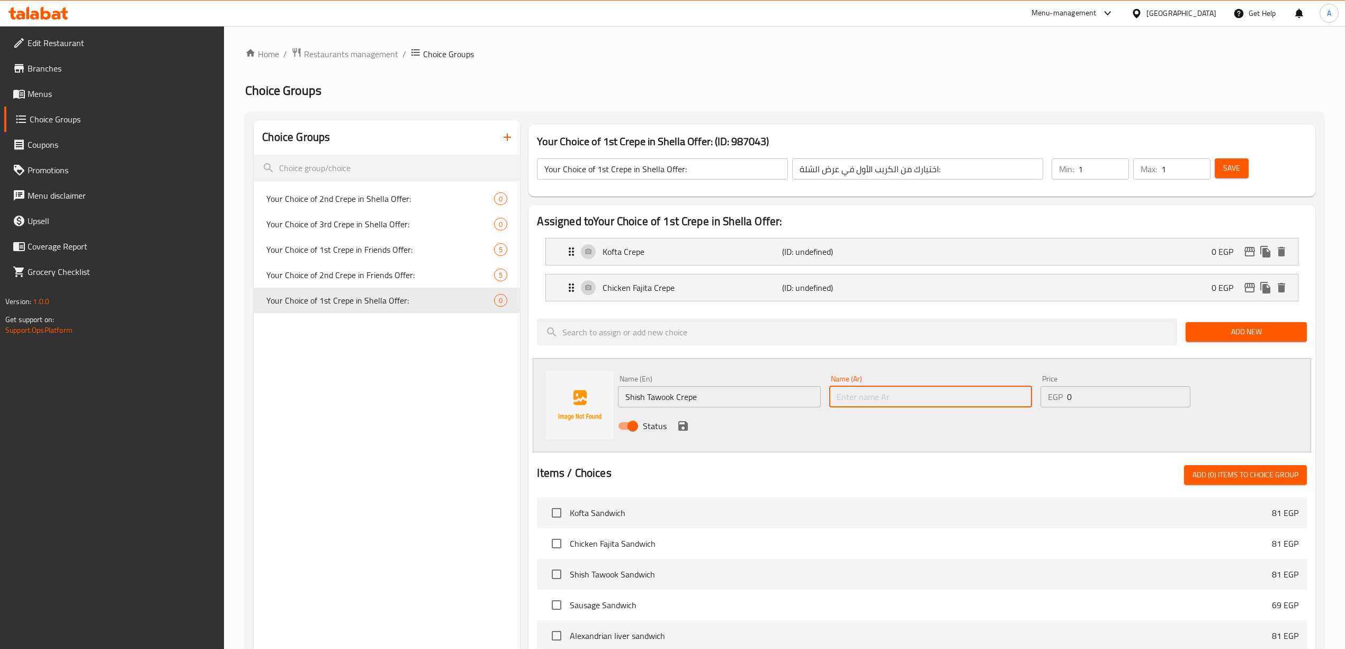
paste input "كريب شيش طاووق"
type input "كريب شيش طاووق"
click at [891, 433] on div "Status" at bounding box center [930, 425] width 633 height 29
click at [683, 428] on icon "save" at bounding box center [683, 425] width 13 height 13
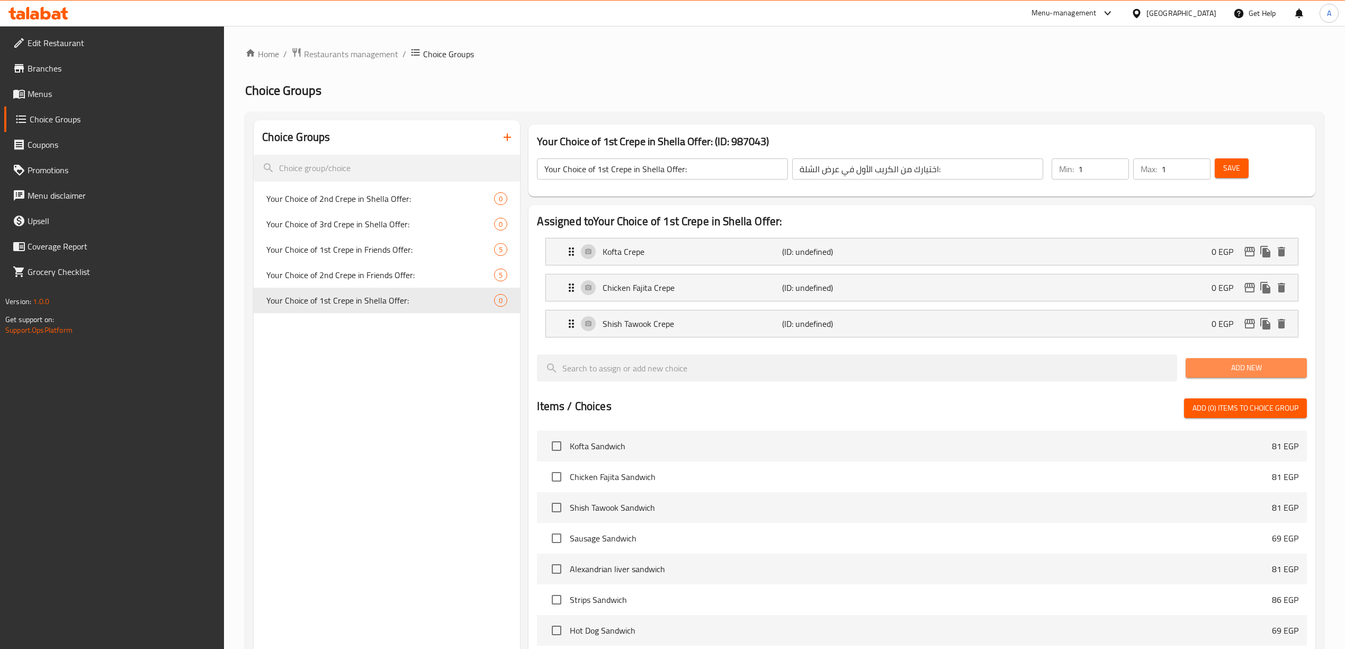
click at [1231, 371] on span "Add New" at bounding box center [1246, 367] width 104 height 13
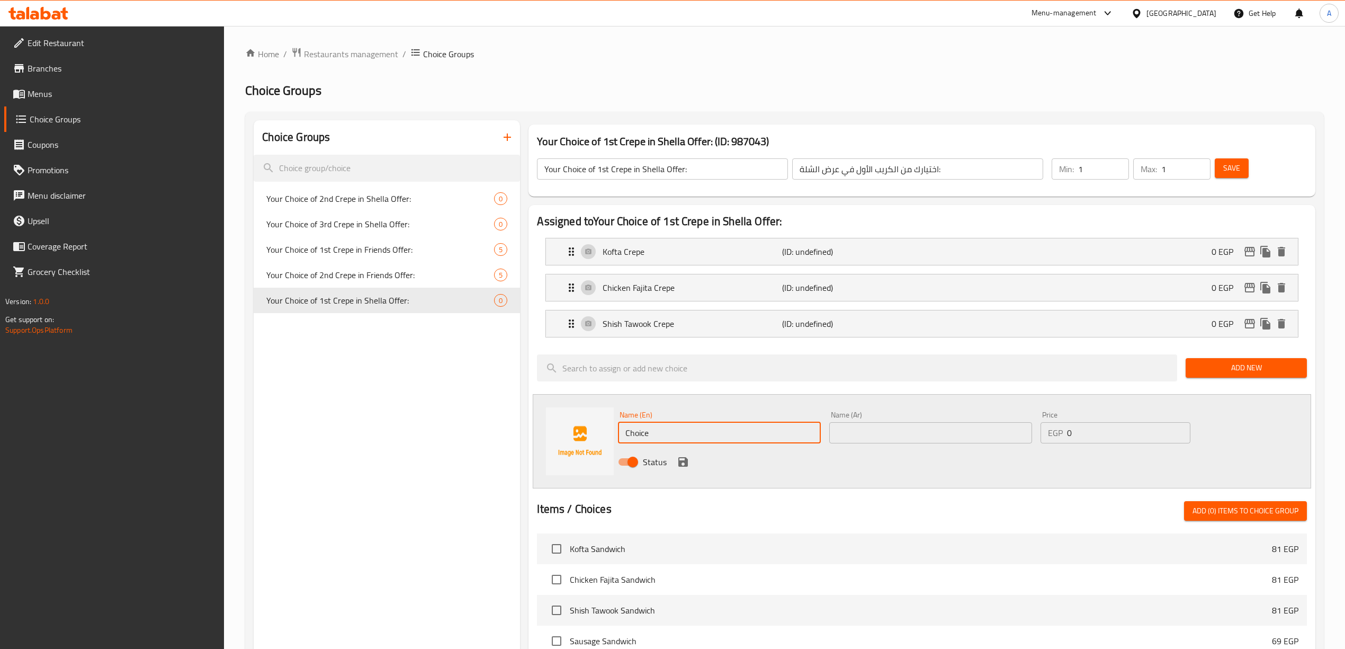
drag, startPoint x: 661, startPoint y: 436, endPoint x: 666, endPoint y: 475, distance: 38.9
click at [528, 436] on div "Assigned to Your Choice of 1st Crepe in Shella Offer: Kofta Crepe (ID: undefine…" at bounding box center [921, 566] width 786 height 722
paste input "repe Strips"
click at [734, 467] on div "Status" at bounding box center [930, 461] width 633 height 29
drag, startPoint x: 646, startPoint y: 437, endPoint x: 605, endPoint y: 433, distance: 41.5
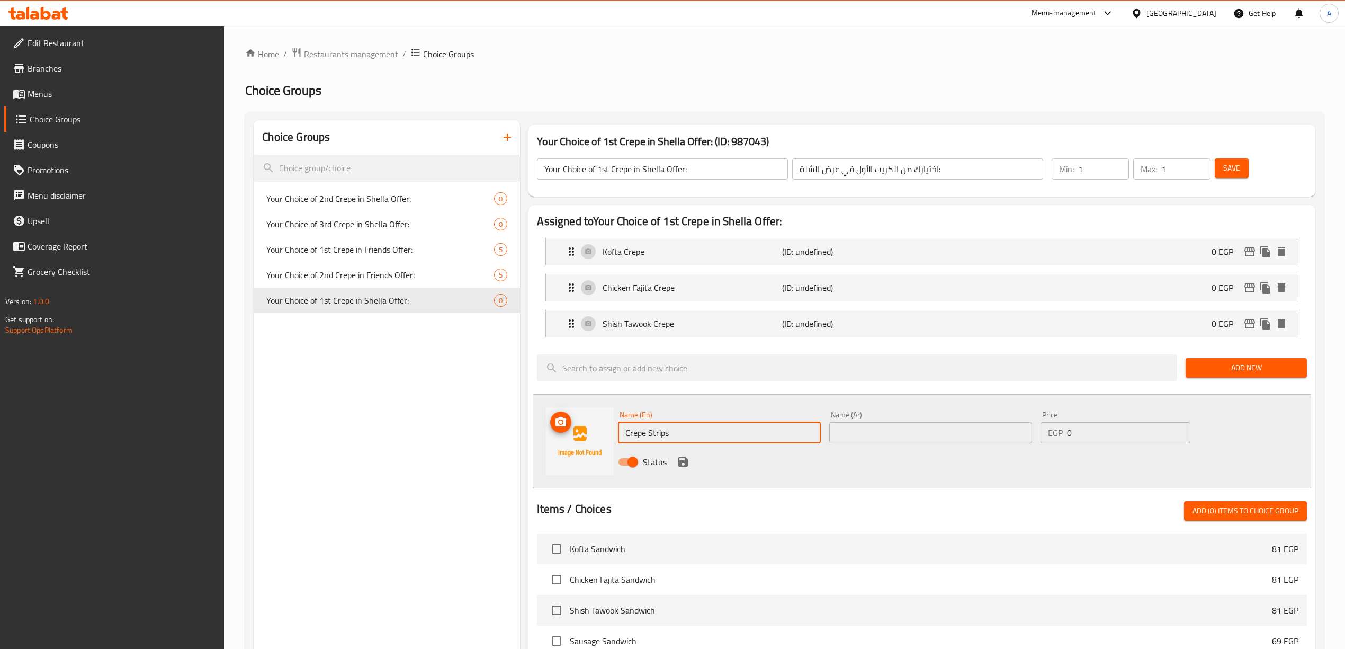
click at [605, 433] on div "Name (En) Crepe Strips Name (En) Name (Ar) Name (Ar) Price EGP 0 Price Status" at bounding box center [922, 441] width 778 height 94
click at [628, 435] on input "Strips" at bounding box center [719, 432] width 203 height 21
click at [676, 434] on input "Strips" at bounding box center [719, 432] width 203 height 21
type input "Strips Crepe"
click at [757, 476] on div "Status" at bounding box center [930, 461] width 633 height 29
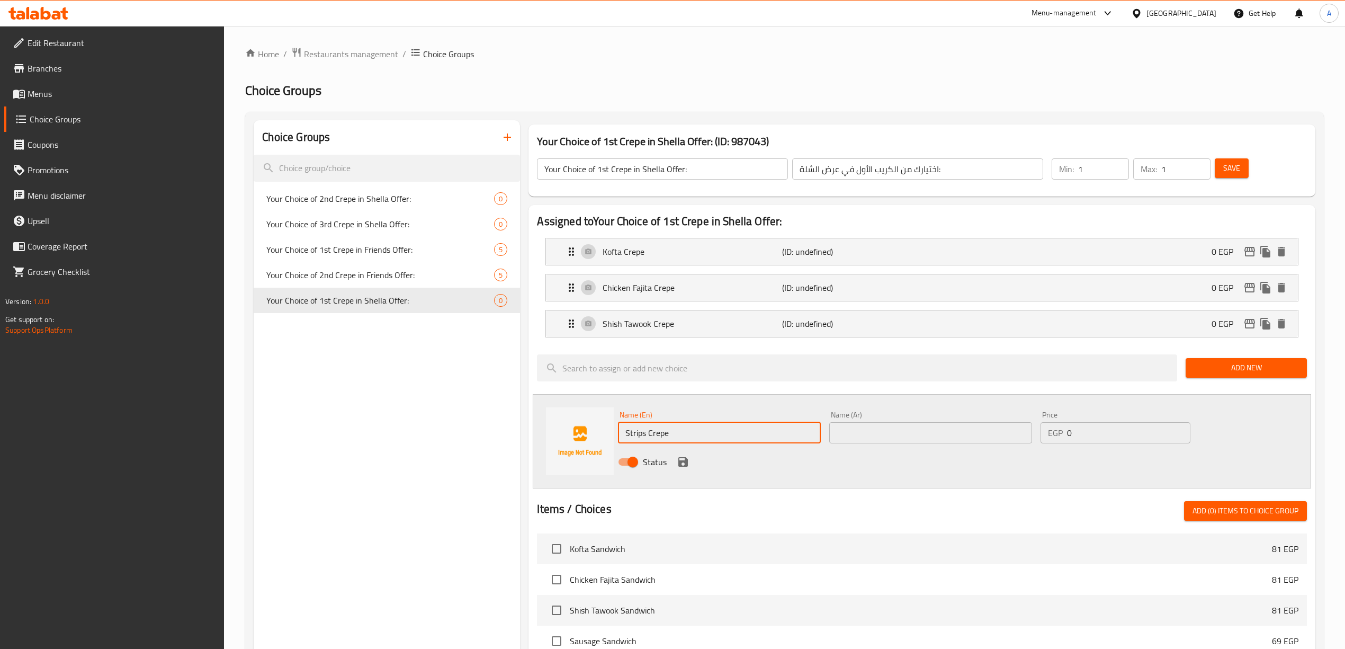
click at [697, 437] on input "Strips Crepe" at bounding box center [719, 432] width 203 height 21
click at [871, 430] on input "text" at bounding box center [930, 432] width 203 height 21
type input "كريب ستربس"
click at [857, 475] on div "Status" at bounding box center [930, 461] width 633 height 29
click at [680, 459] on icon "save" at bounding box center [683, 462] width 10 height 10
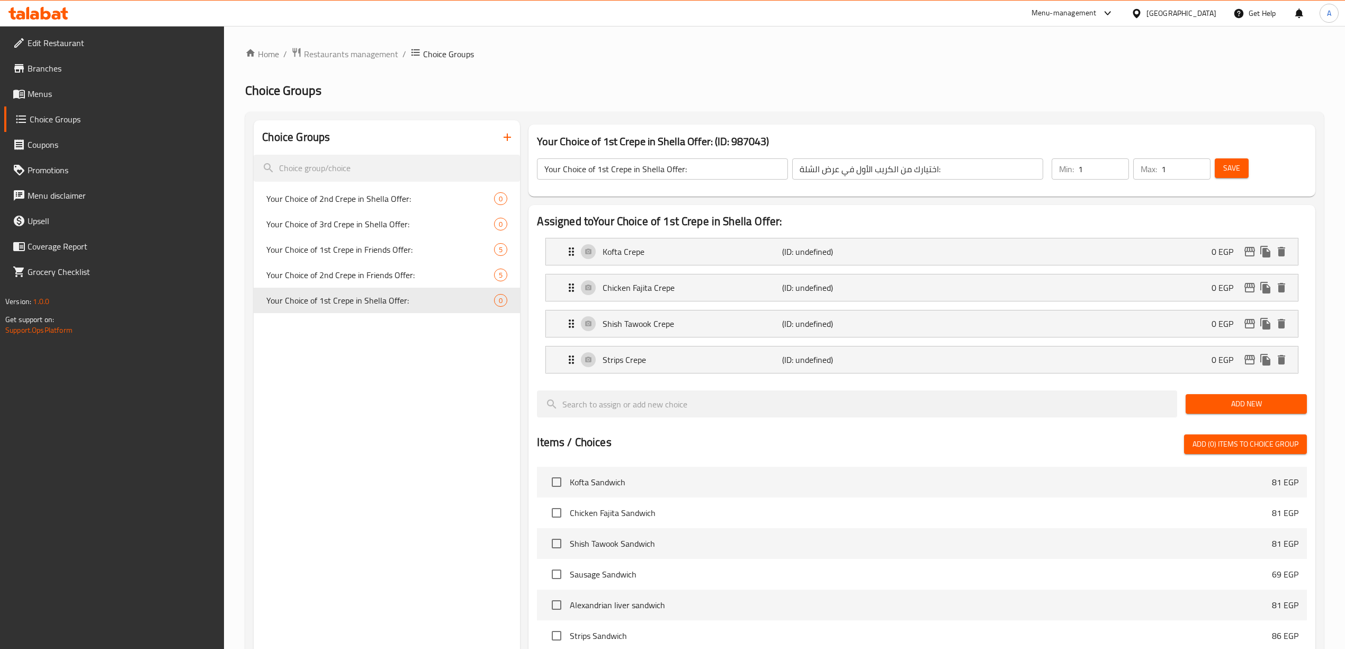
click at [710, 441] on div "Items / Choices Add (0) items to choice group" at bounding box center [921, 444] width 769 height 20
click at [1205, 409] on span "Add New" at bounding box center [1246, 403] width 104 height 13
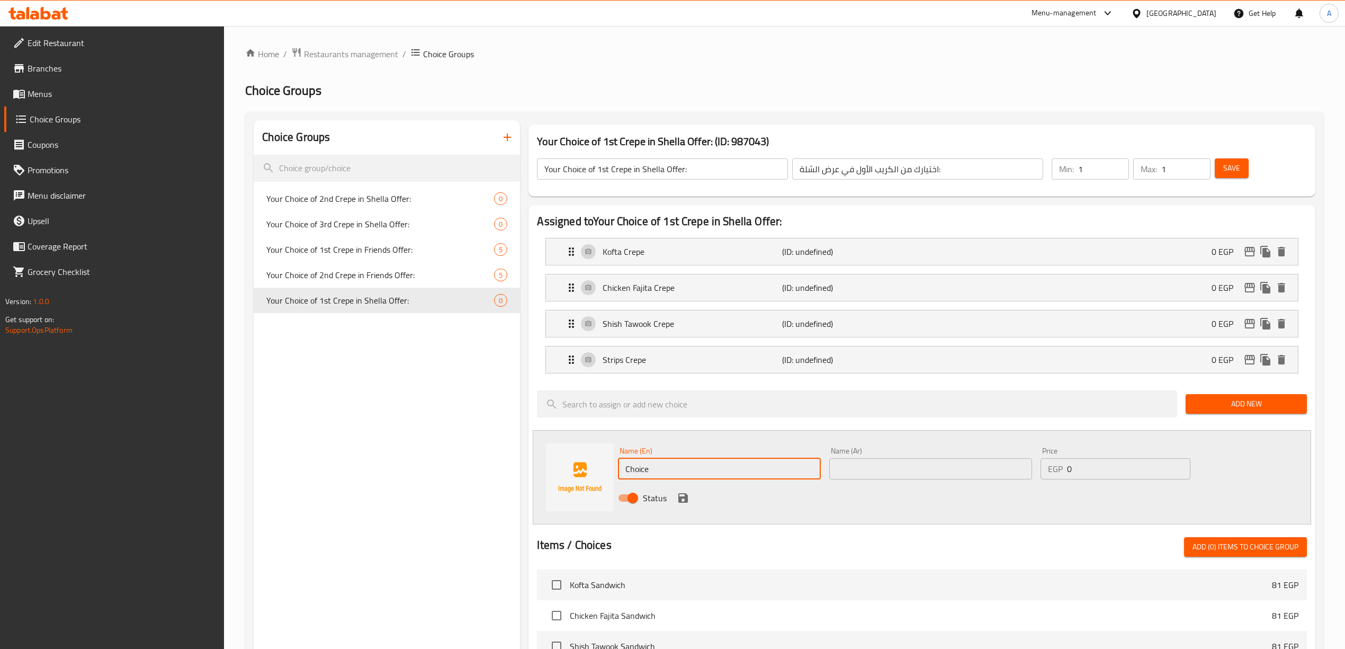
drag, startPoint x: 680, startPoint y: 464, endPoint x: 498, endPoint y: 473, distance: 181.8
click at [498, 473] on div "Choice Groups Your Choice of 2nd Crepe in Shella Offer: 0 Your Choice of 3rd Cr…" at bounding box center [787, 580] width 1066 height 921
paste input "Potato Crep"
type input "Potato Crepe"
click at [926, 505] on div "Status" at bounding box center [930, 497] width 633 height 29
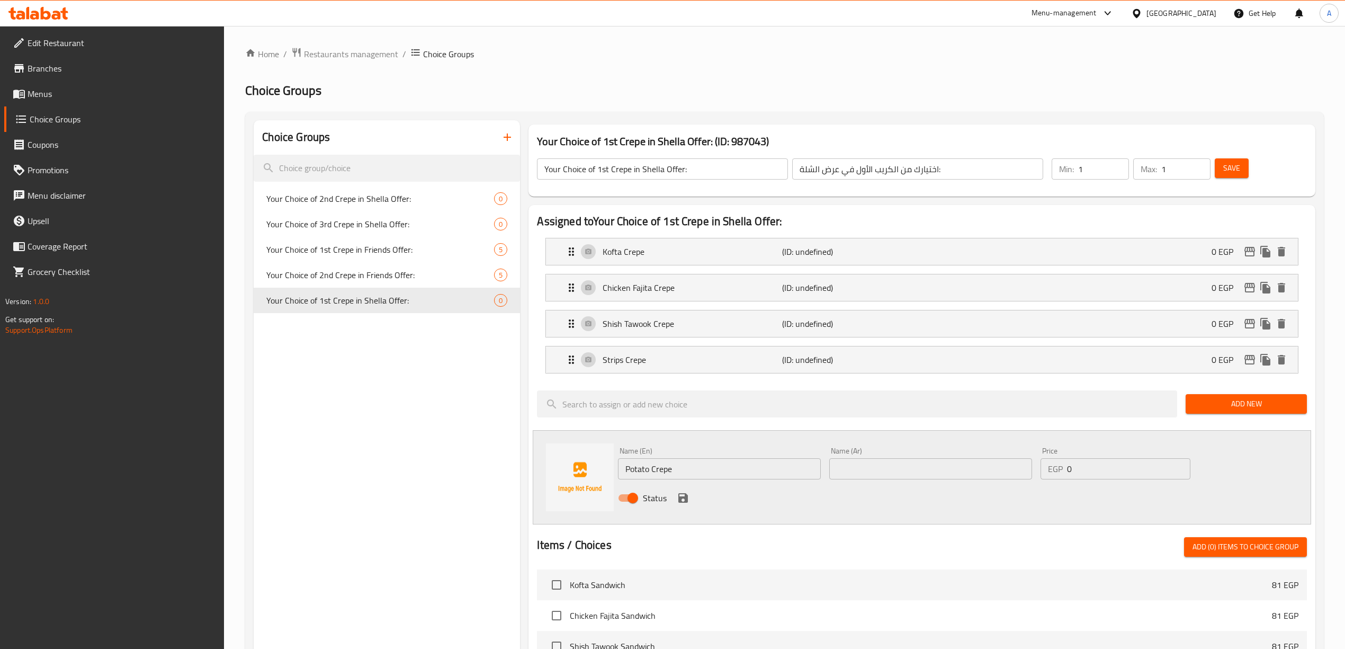
click at [855, 466] on input "text" at bounding box center [930, 468] width 203 height 21
type input "كريب بطاطس"
click at [680, 497] on icon "save" at bounding box center [683, 497] width 13 height 13
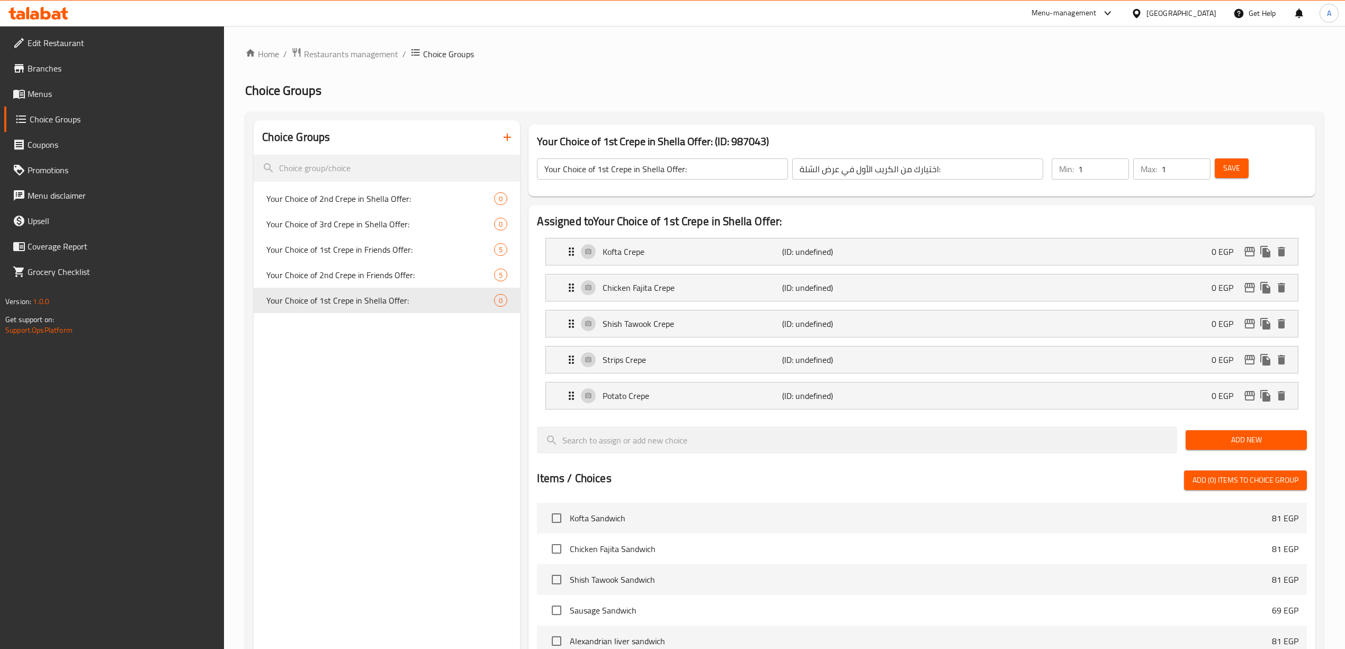
click at [689, 467] on div at bounding box center [921, 466] width 769 height 8
click at [1226, 167] on span "Save" at bounding box center [1231, 168] width 17 height 13
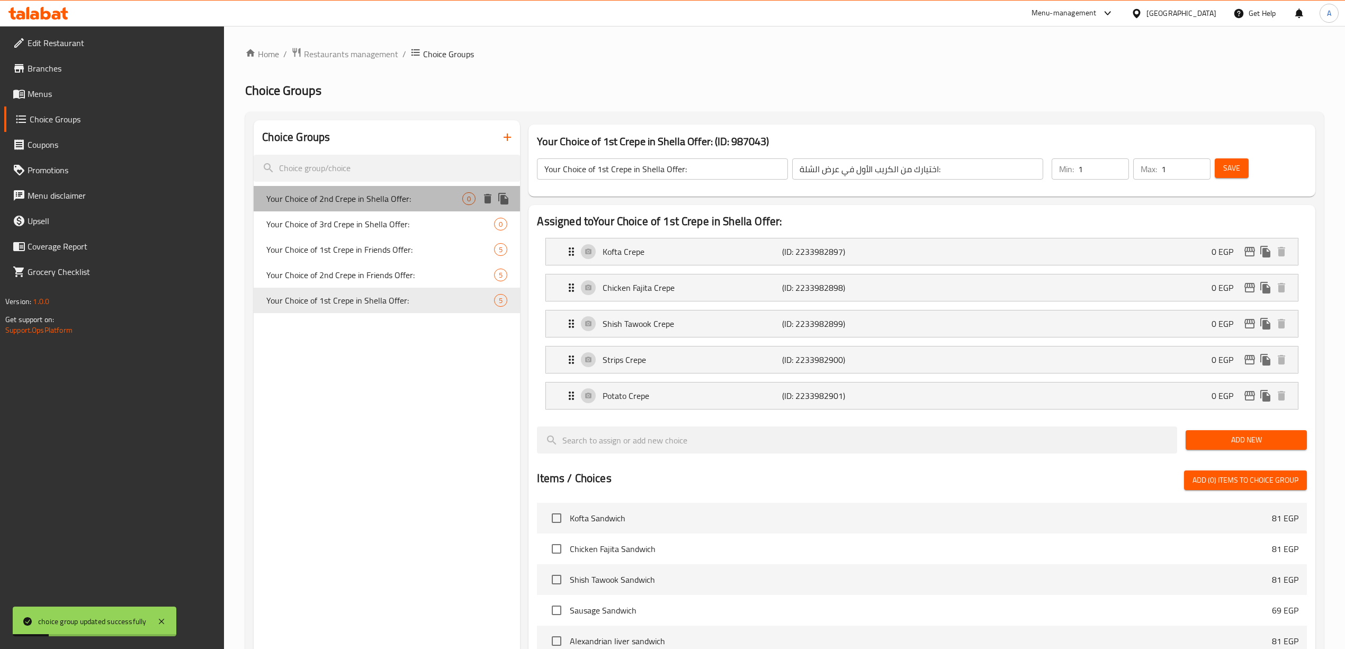
click at [419, 201] on span "Your Choice of 2nd Crepe in Shella Offer:" at bounding box center [364, 198] width 196 height 13
type input "Your Choice of 2nd Crepe in Shella Offer:"
type input "اختيارك من الكريب الثاني في عرض الشلة:"
type input "0"
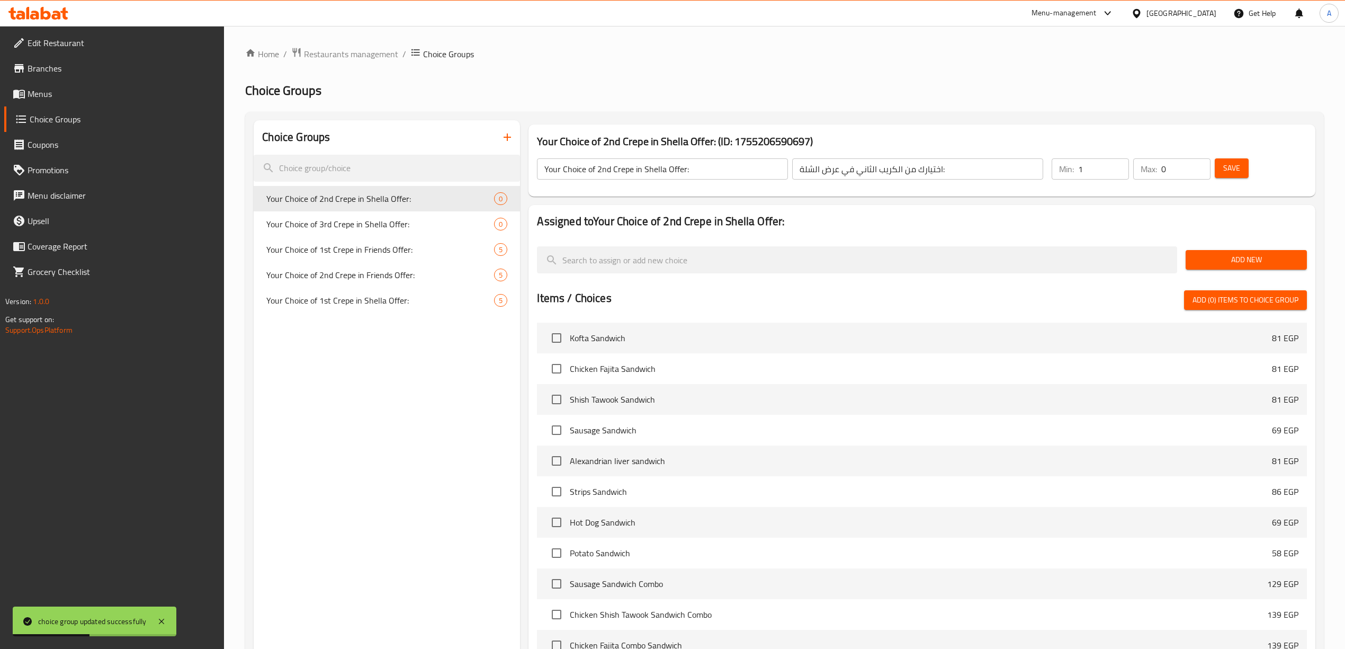
type input "1"
click at [1120, 166] on input "1" at bounding box center [1103, 168] width 51 height 21
type input "1"
click at [1196, 165] on input "1" at bounding box center [1185, 168] width 49 height 21
click at [1231, 271] on div "Add New" at bounding box center [1246, 259] width 130 height 35
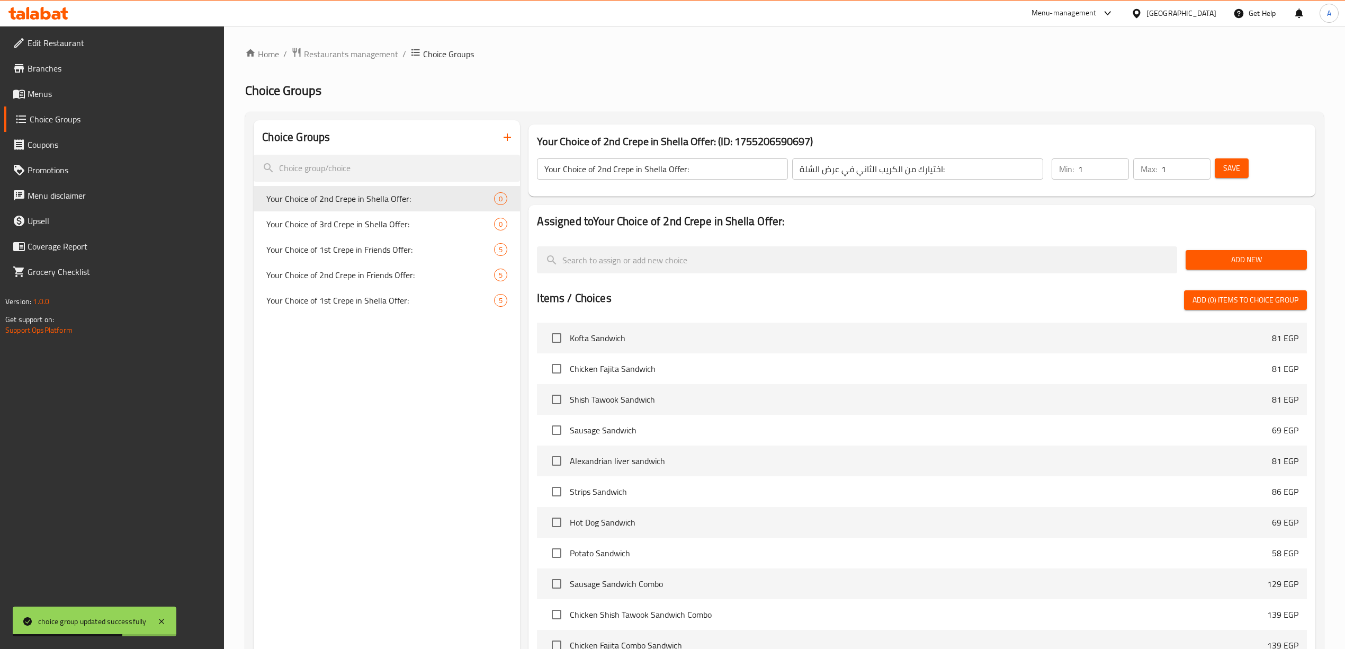
click at [1231, 263] on span "Add New" at bounding box center [1246, 259] width 104 height 13
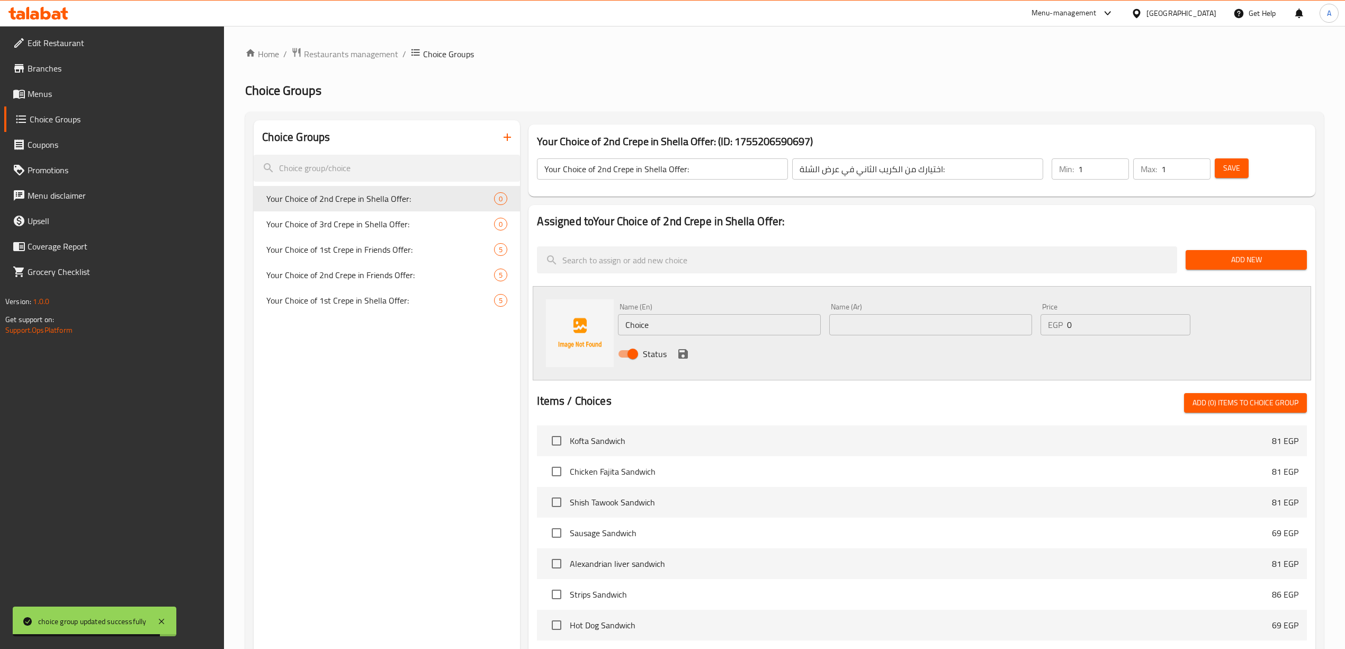
drag, startPoint x: 674, startPoint y: 334, endPoint x: 555, endPoint y: 330, distance: 118.7
click at [554, 331] on div "Name (En) Choice Name (En) Name (Ar) Name (Ar) Price EGP 0 Price Status" at bounding box center [922, 333] width 778 height 94
paste input "Kofta Crepe"
type input "Kofta Crepe"
click at [757, 365] on div "Status" at bounding box center [930, 353] width 633 height 29
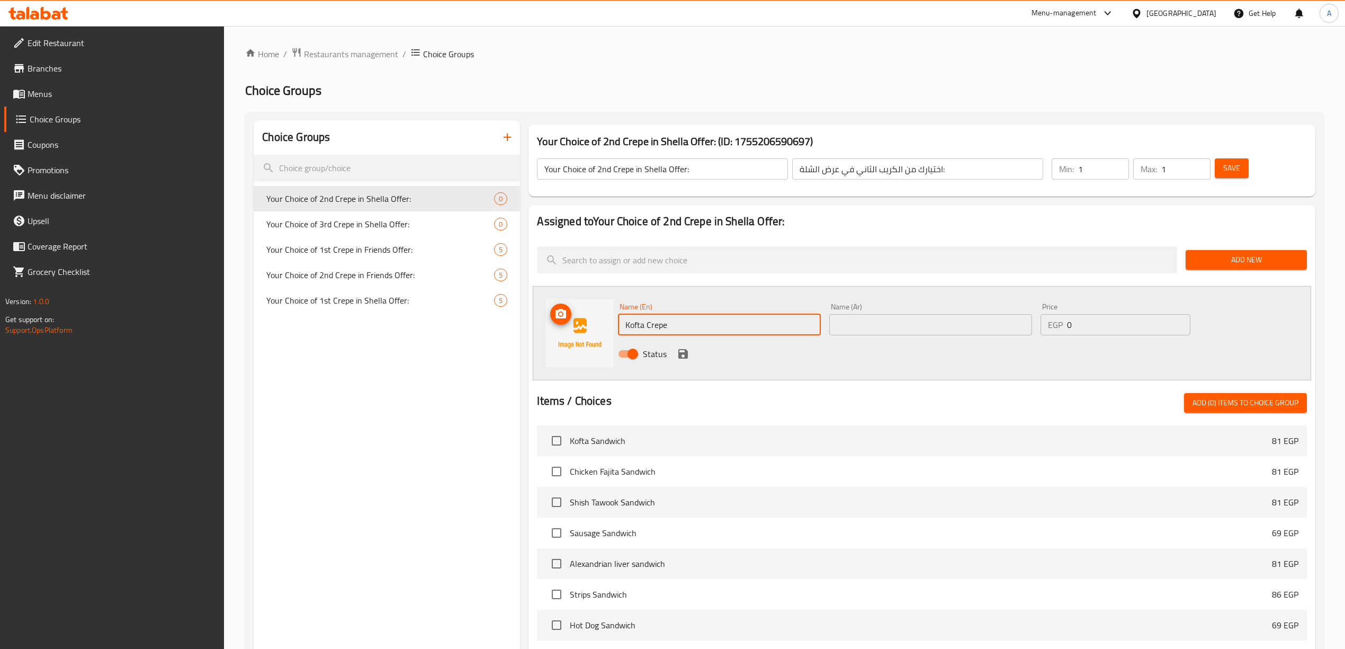
drag, startPoint x: 668, startPoint y: 326, endPoint x: 613, endPoint y: 326, distance: 55.1
click at [613, 326] on div "Name (En) Kofta Crepe Name (En) Name (Ar) Name (Ar) Price EGP 0 Price Status" at bounding box center [922, 333] width 778 height 94
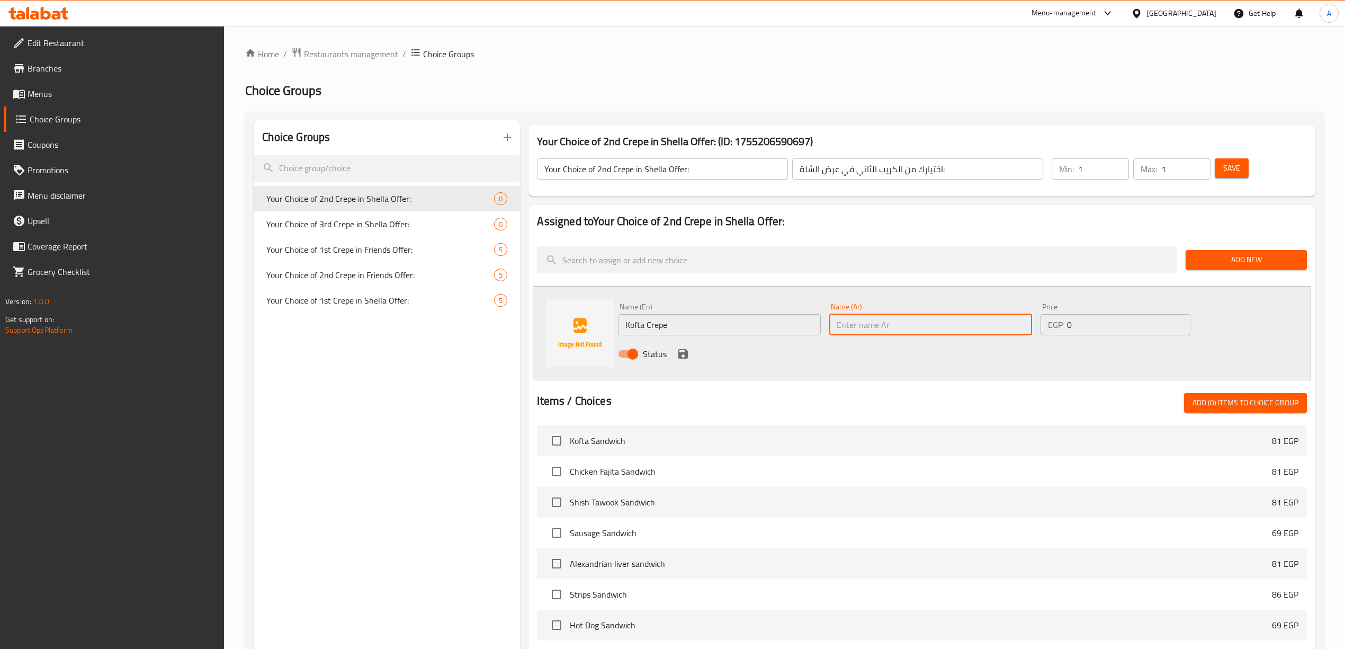
click at [903, 322] on input "text" at bounding box center [930, 324] width 203 height 21
paste input "كريب الكفتة"
drag, startPoint x: 998, startPoint y: 329, endPoint x: 1004, endPoint y: 333, distance: 7.4
click at [1004, 333] on input "كريب الكفتة" at bounding box center [930, 324] width 203 height 21
type input "كريب كفتة"
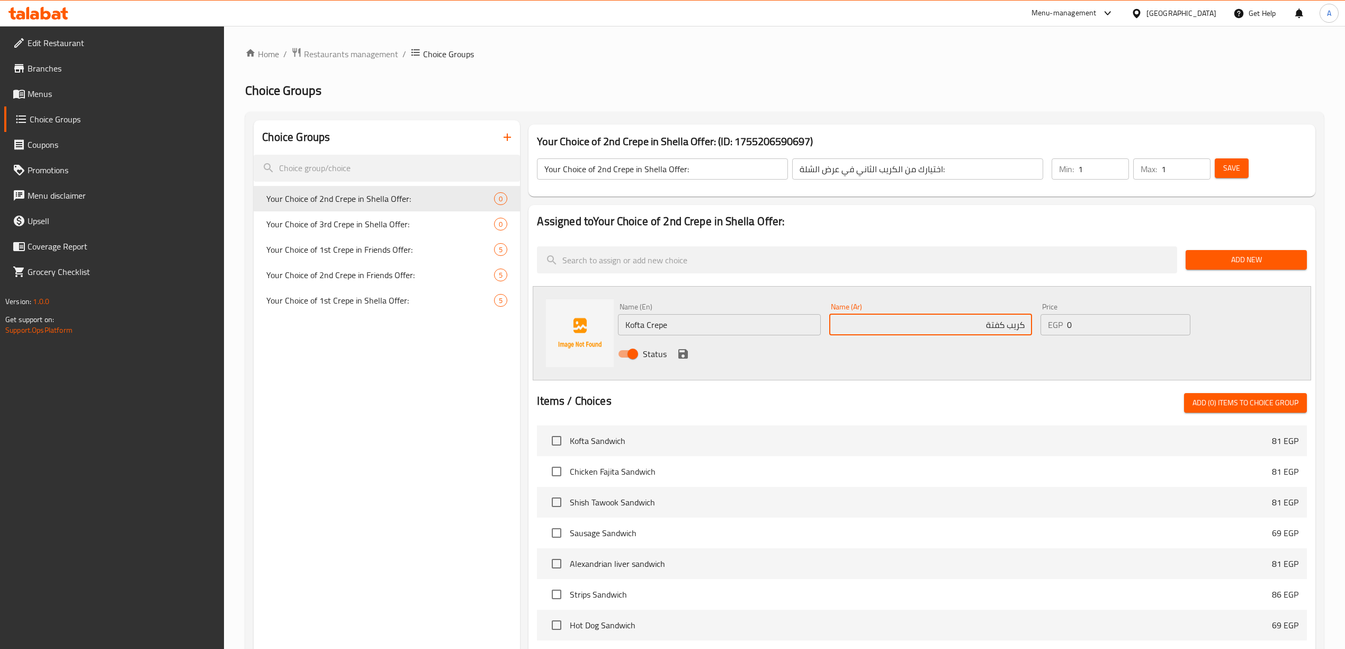
click at [979, 350] on div "Status" at bounding box center [930, 353] width 633 height 29
click at [683, 356] on icon "save" at bounding box center [683, 353] width 13 height 13
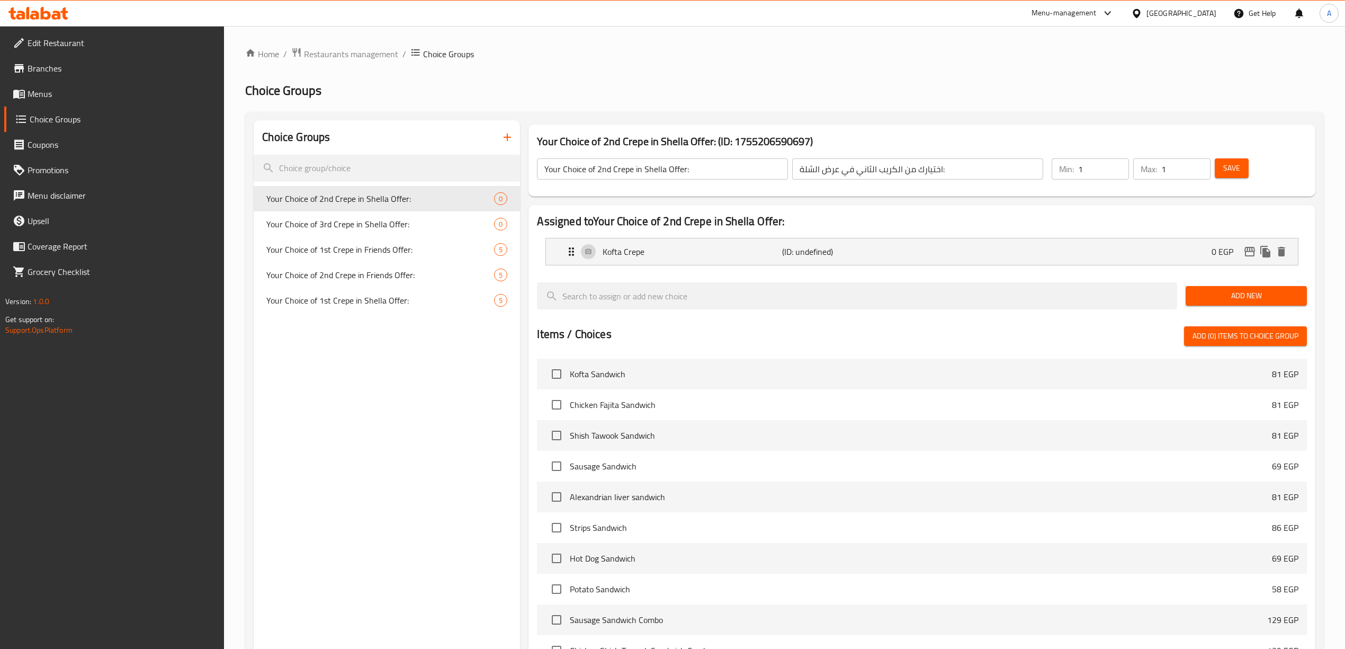
click at [1231, 299] on span "Add New" at bounding box center [1246, 295] width 104 height 13
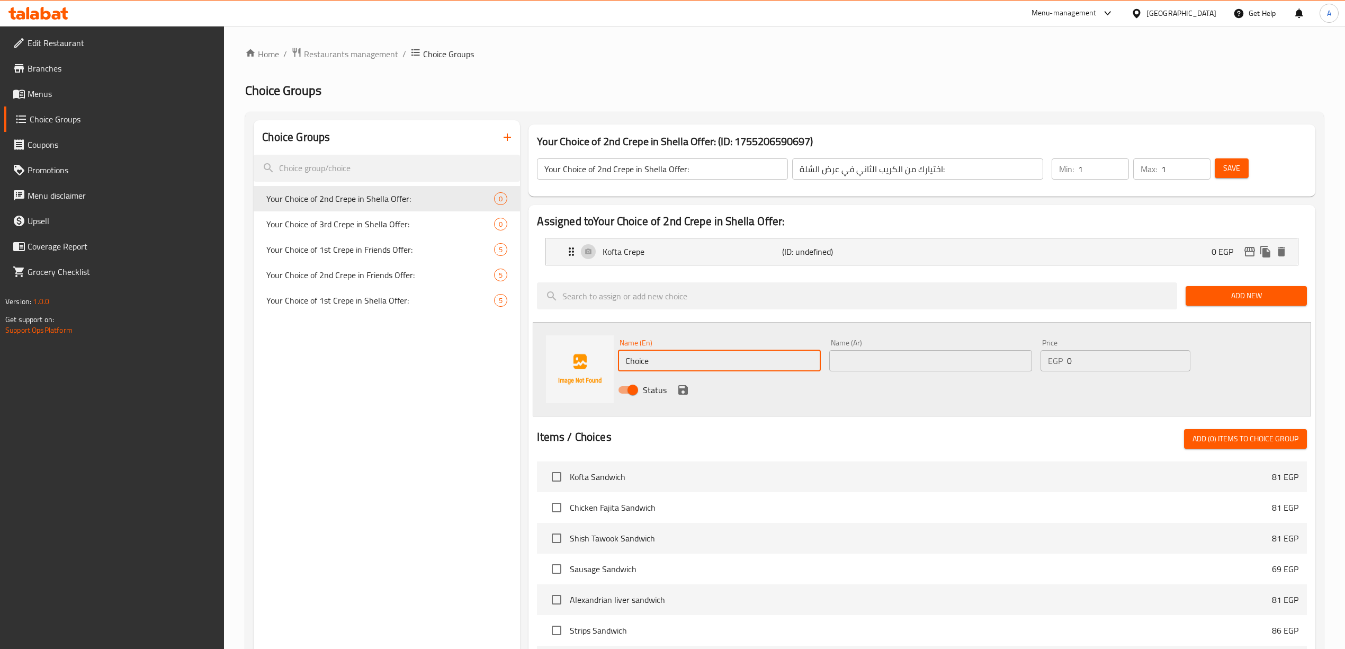
drag, startPoint x: 661, startPoint y: 363, endPoint x: 539, endPoint y: 361, distance: 122.3
click at [539, 361] on div "Name (En) Choice Name (En) Name (Ar) Name (Ar) Price EGP 0 Price Status" at bounding box center [922, 369] width 778 height 94
paste input "icken Fajita Crep"
type input "Chicken Fajita Crepe"
click at [625, 413] on div at bounding box center [921, 416] width 769 height 8
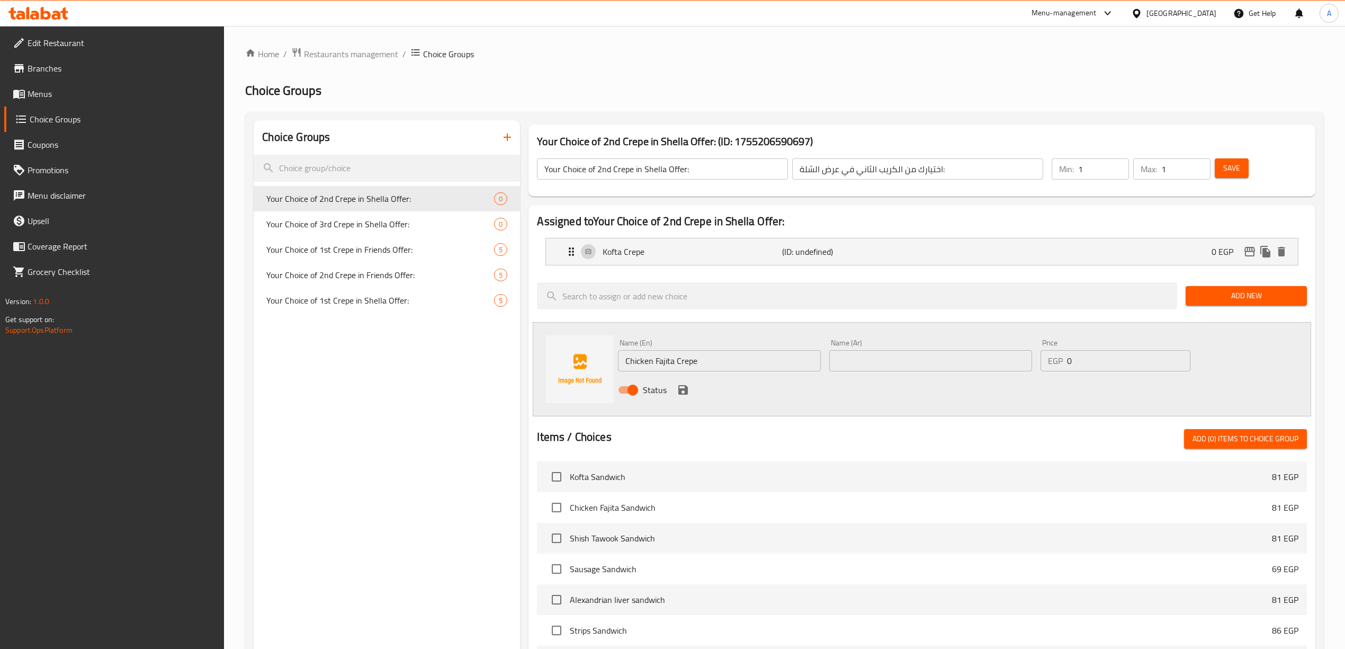
click at [763, 407] on div "Name (En) Chicken Fajita Crepe Name (En) Name (Ar) Name (Ar) Price EGP 0 Price …" at bounding box center [922, 369] width 778 height 94
drag, startPoint x: 697, startPoint y: 363, endPoint x: 624, endPoint y: 367, distance: 73.8
click at [624, 367] on input "Chicken Fajita Crepe" at bounding box center [719, 360] width 203 height 21
click at [958, 416] on div at bounding box center [921, 416] width 769 height 8
drag, startPoint x: 702, startPoint y: 361, endPoint x: 623, endPoint y: 364, distance: 79.5
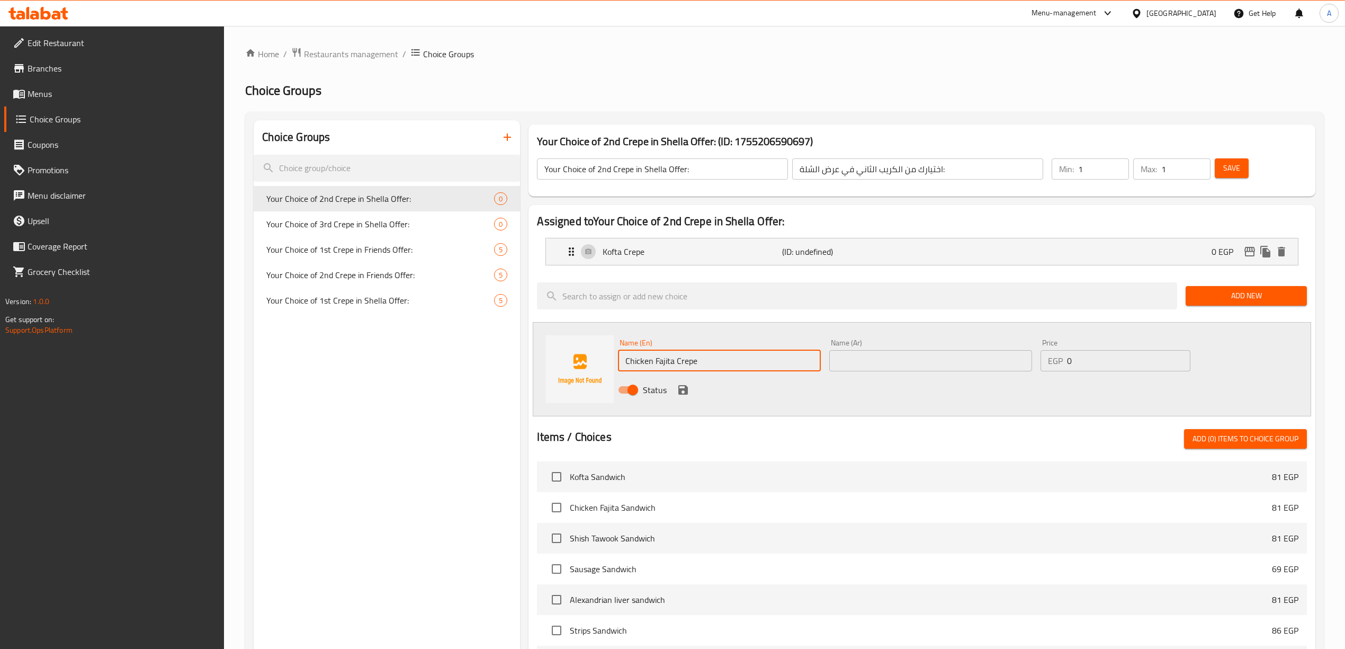
click at [623, 364] on input "Chicken Fajita Crepe" at bounding box center [719, 360] width 203 height 21
click at [903, 355] on input "text" at bounding box center [930, 360] width 203 height 21
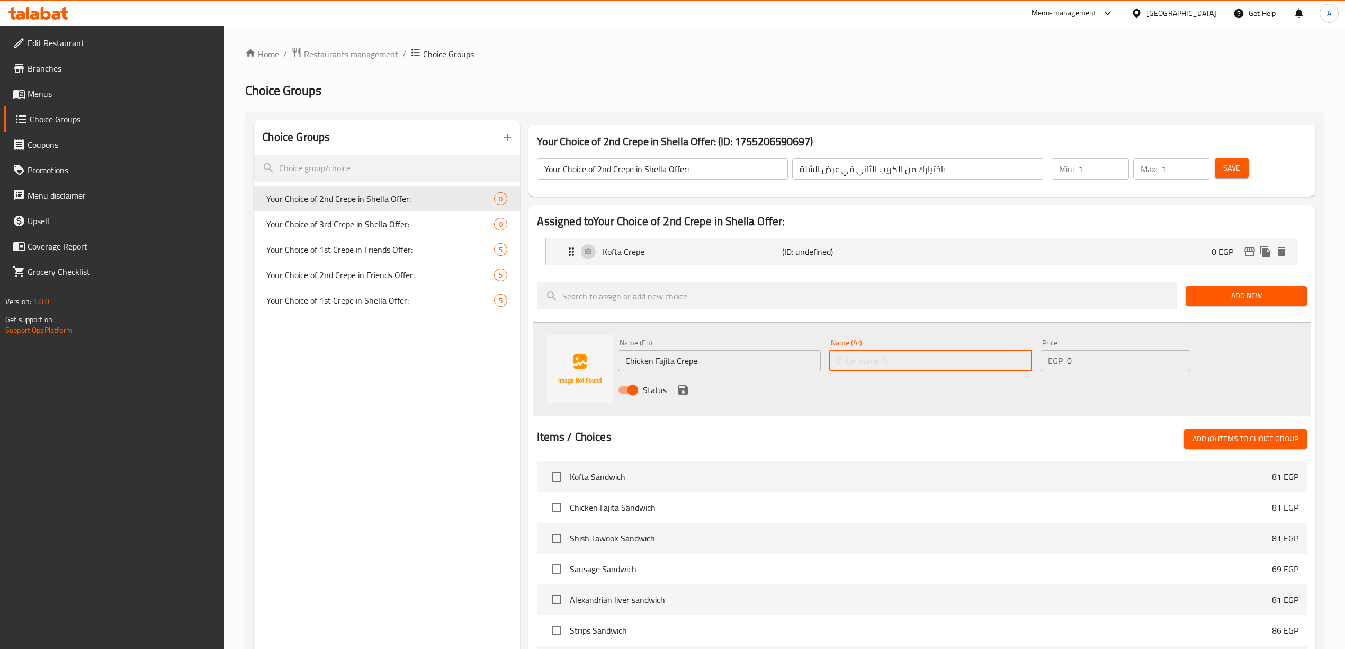
paste input "كريب فاهيتا الدجاج"
click at [980, 365] on input "كريب فاهيتا الدجاج" at bounding box center [930, 360] width 203 height 21
type input "كريب فاهيتا دجاج"
click at [964, 394] on div "Status" at bounding box center [930, 389] width 633 height 29
click at [685, 384] on icon "save" at bounding box center [683, 389] width 13 height 13
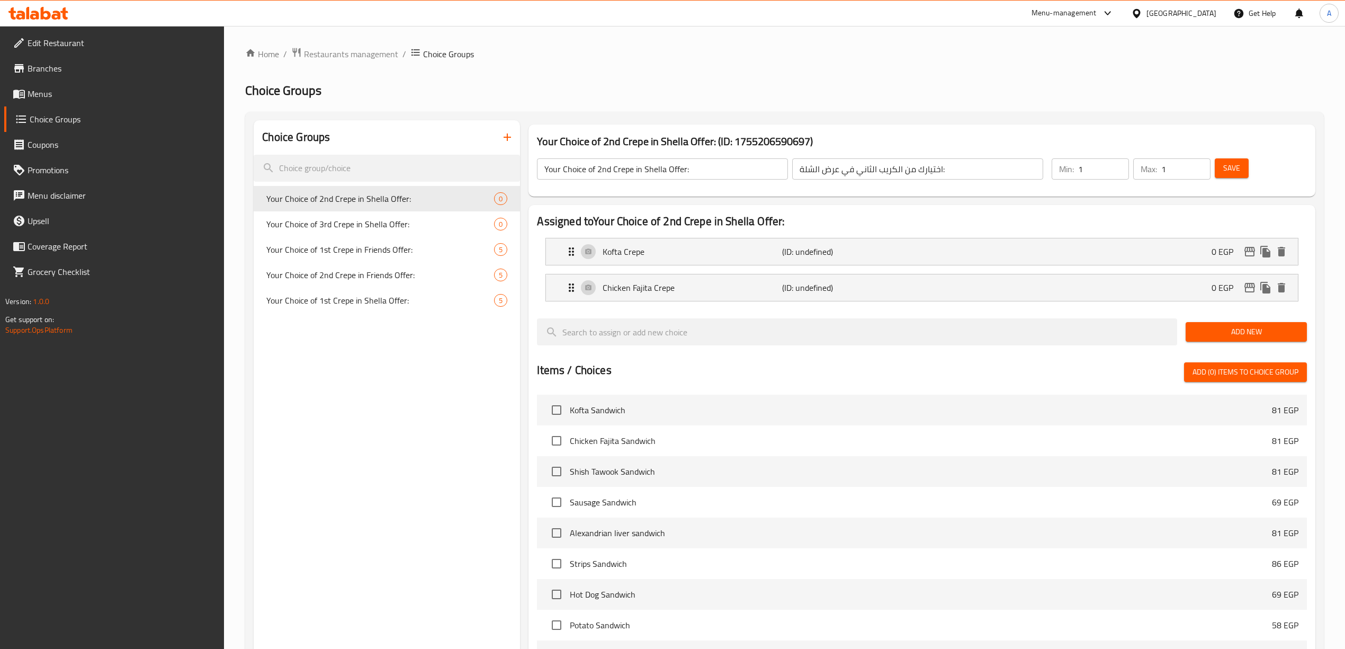
click at [1251, 334] on span "Add New" at bounding box center [1246, 331] width 104 height 13
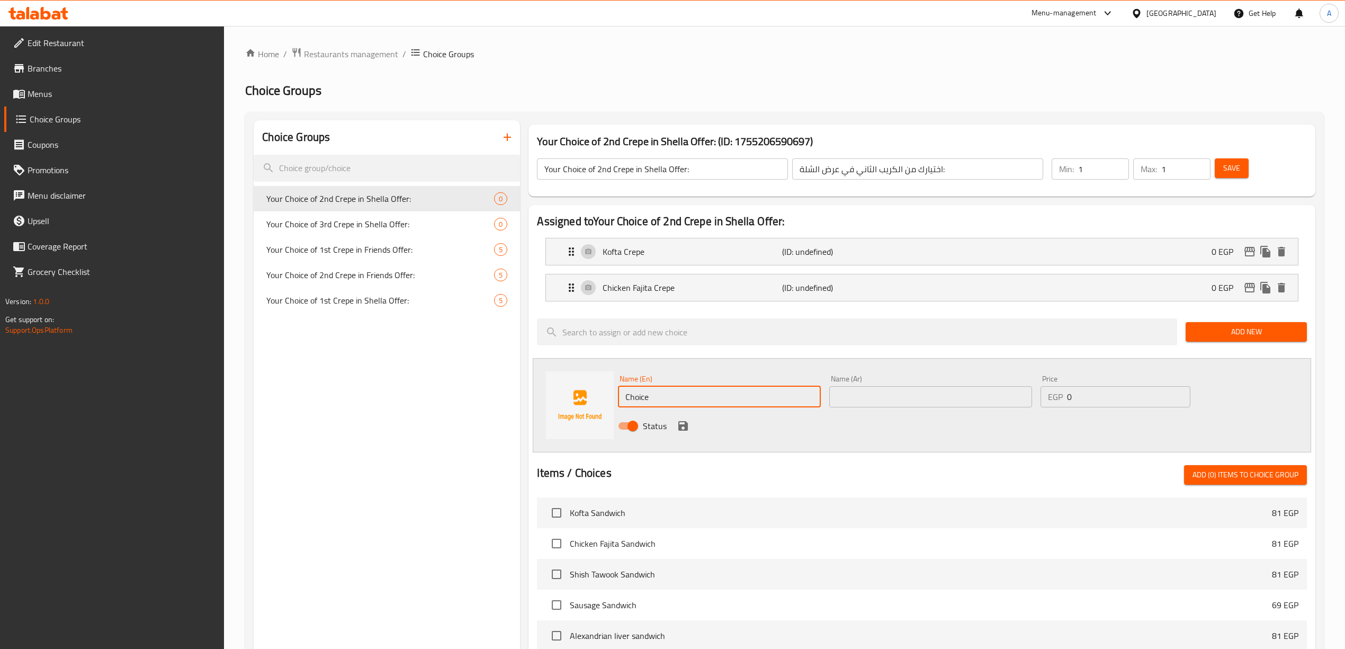
drag, startPoint x: 657, startPoint y: 397, endPoint x: 483, endPoint y: 394, distance: 174.2
click at [483, 394] on div "Choice Groups Your Choice of 2nd Crepe in Shella Offer: 0 Your Choice of 3rd Cr…" at bounding box center [787, 544] width 1066 height 849
paste input "Shish Tawook Crep"
type input "Shish Tawook Crepe"
click at [750, 431] on div "Status" at bounding box center [930, 425] width 633 height 29
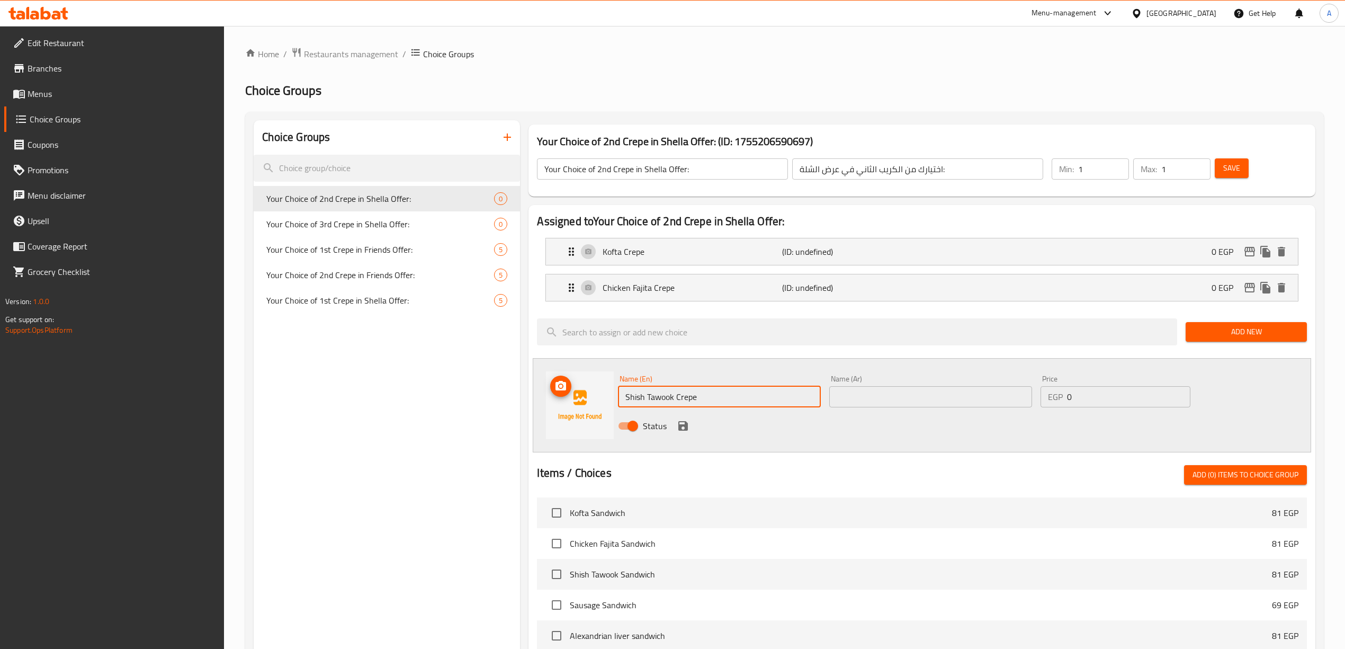
drag, startPoint x: 702, startPoint y: 399, endPoint x: 600, endPoint y: 397, distance: 101.2
click at [600, 397] on div "Name (En) Shish Tawook Crepe Name (En) Name (Ar) Name (Ar) Price EGP 0 Price St…" at bounding box center [922, 405] width 778 height 94
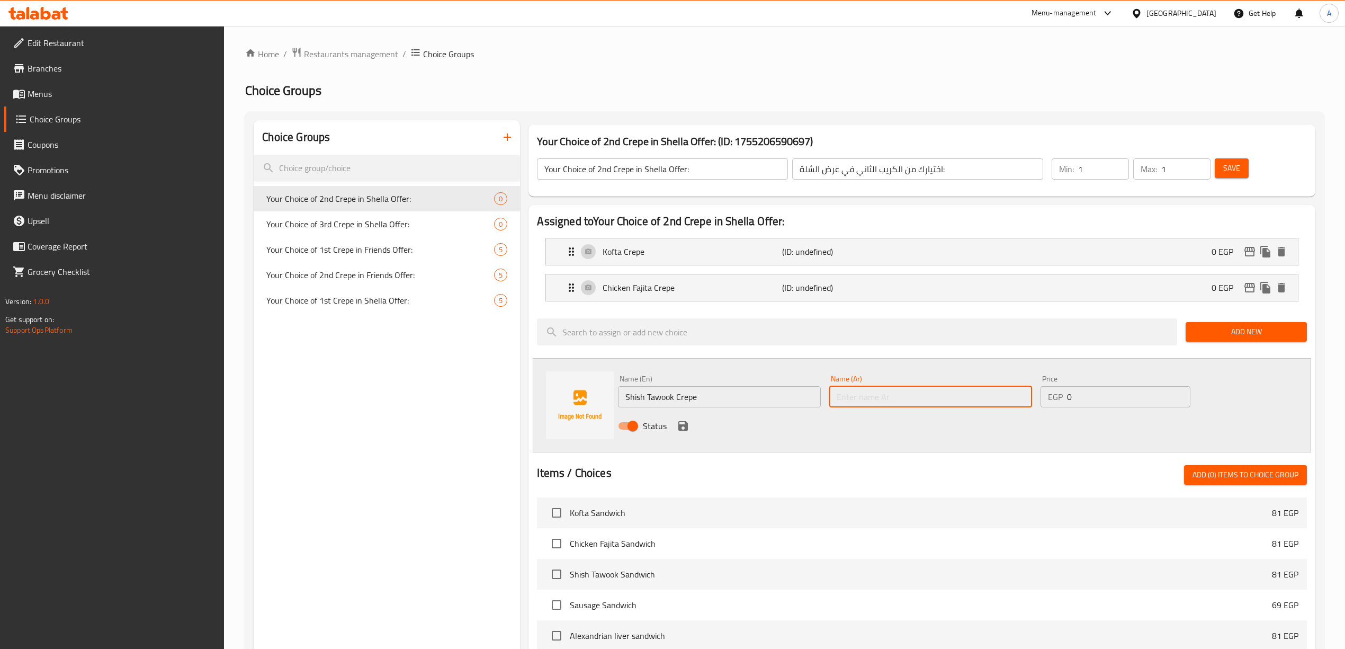
click at [930, 407] on input "text" at bounding box center [930, 396] width 203 height 21
paste input "كريب شيش طاووق"
type input "كريب شيش طاووق"
click at [909, 432] on div "Status" at bounding box center [930, 425] width 633 height 29
click at [681, 430] on icon "save" at bounding box center [683, 426] width 10 height 10
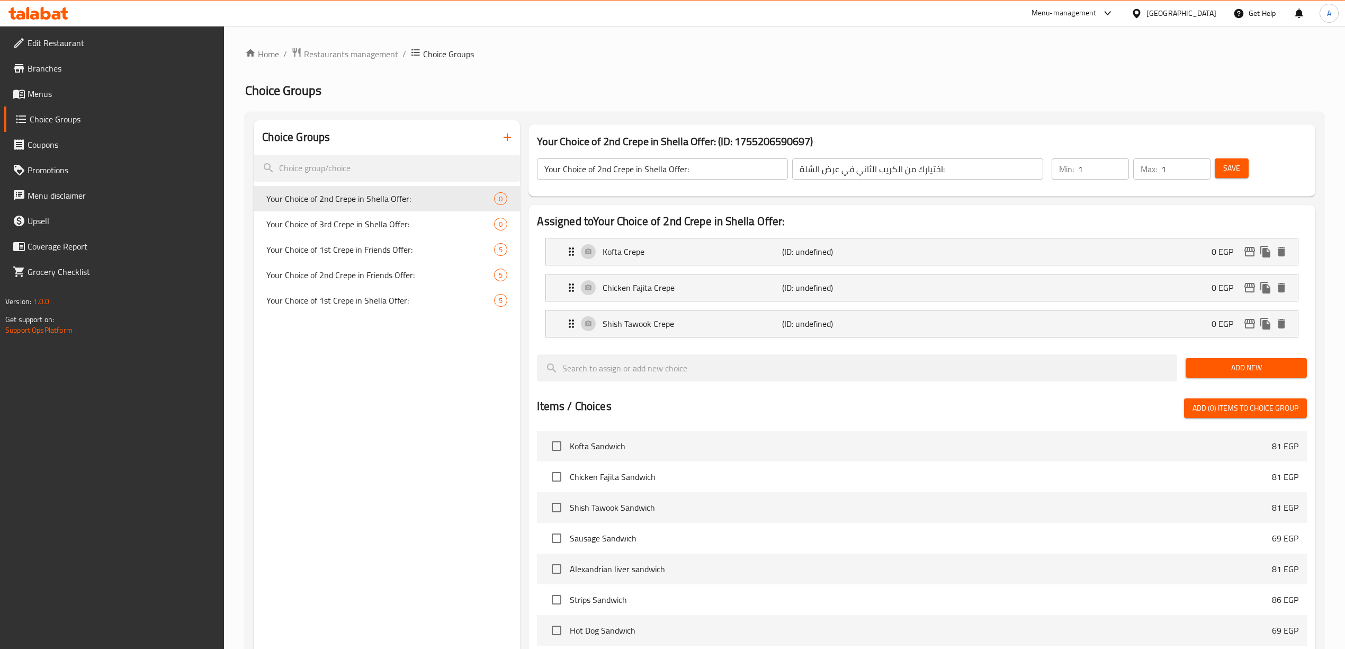
click at [1216, 374] on span "Add New" at bounding box center [1246, 367] width 104 height 13
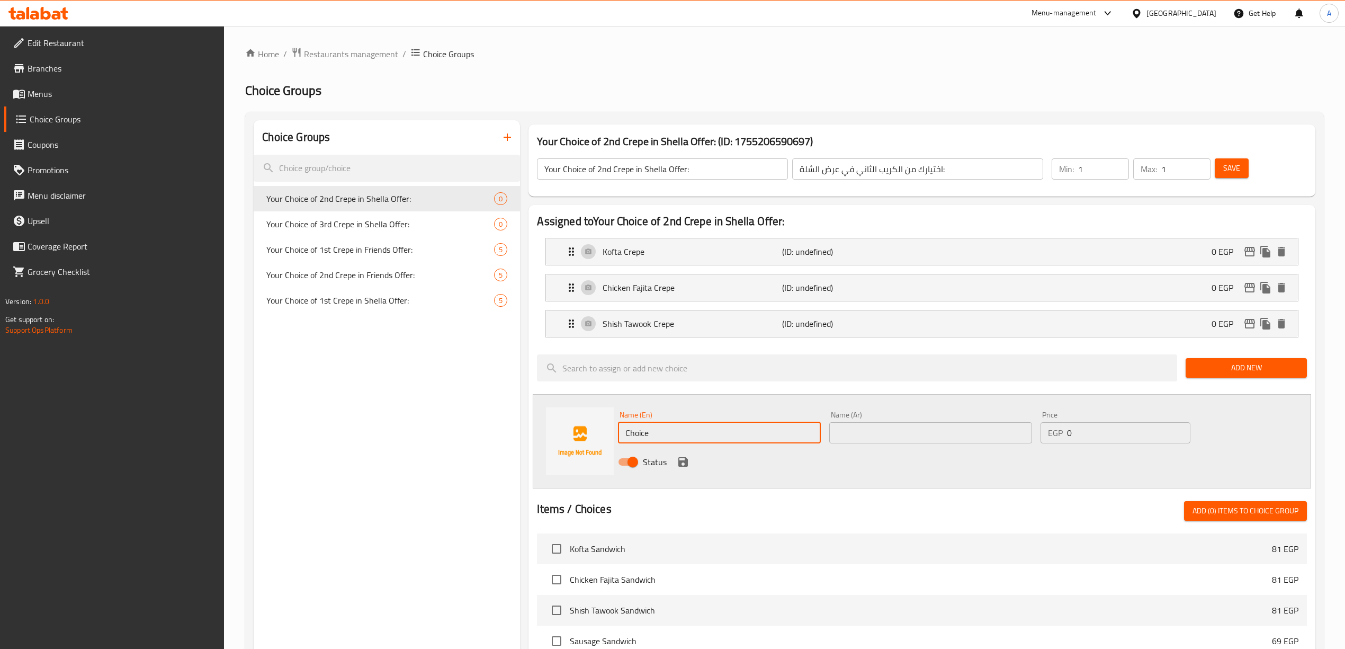
drag, startPoint x: 665, startPoint y: 430, endPoint x: 510, endPoint y: 429, distance: 154.6
click at [510, 429] on div "Choice Groups Your Choice of 2nd Crepe in Shella Offer: 0 Your Choice of 3rd Cr…" at bounding box center [787, 562] width 1066 height 885
paste input "Crepe Strips"
drag, startPoint x: 651, startPoint y: 437, endPoint x: 611, endPoint y: 435, distance: 40.3
click at [611, 435] on div "Name (En) Crepe Strips Name (En) Name (Ar) Name (Ar) Price EGP 0 Price Status" at bounding box center [922, 441] width 778 height 94
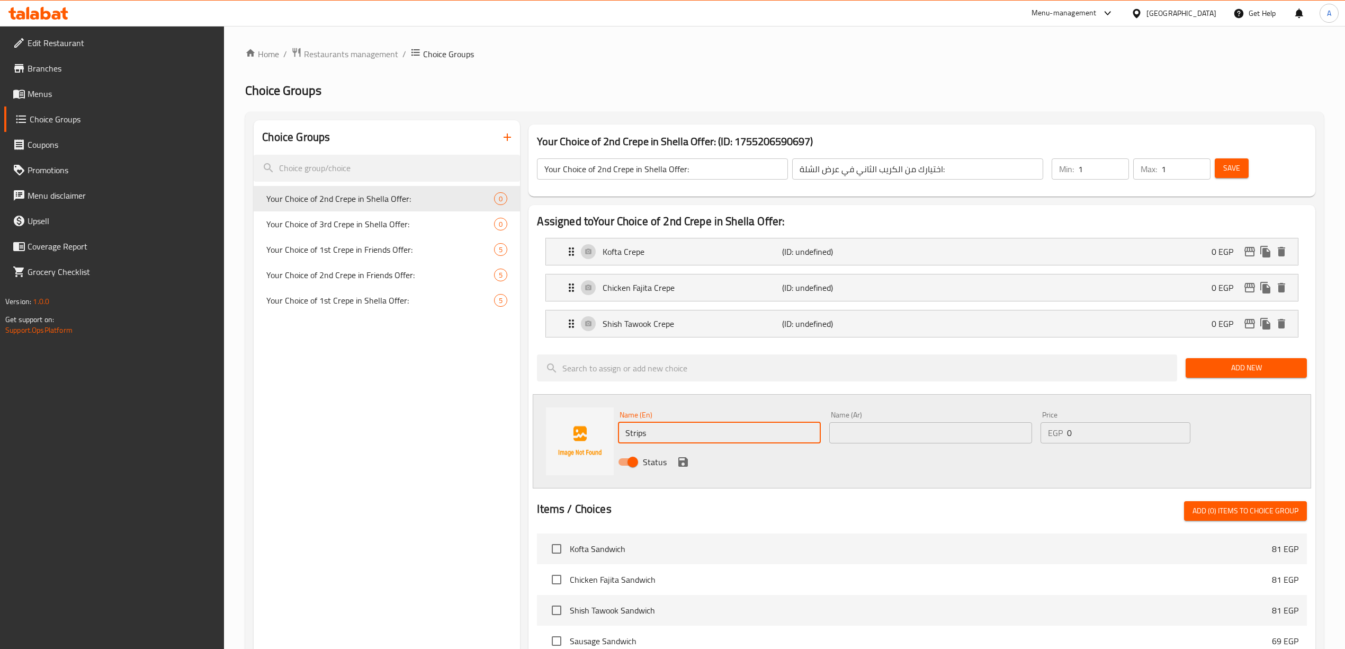
click at [672, 437] on input "Strips" at bounding box center [719, 432] width 203 height 21
type input "Strips Crepe"
click at [890, 469] on div "Status" at bounding box center [930, 461] width 633 height 29
click at [858, 434] on input "text" at bounding box center [930, 432] width 203 height 21
type input "s"
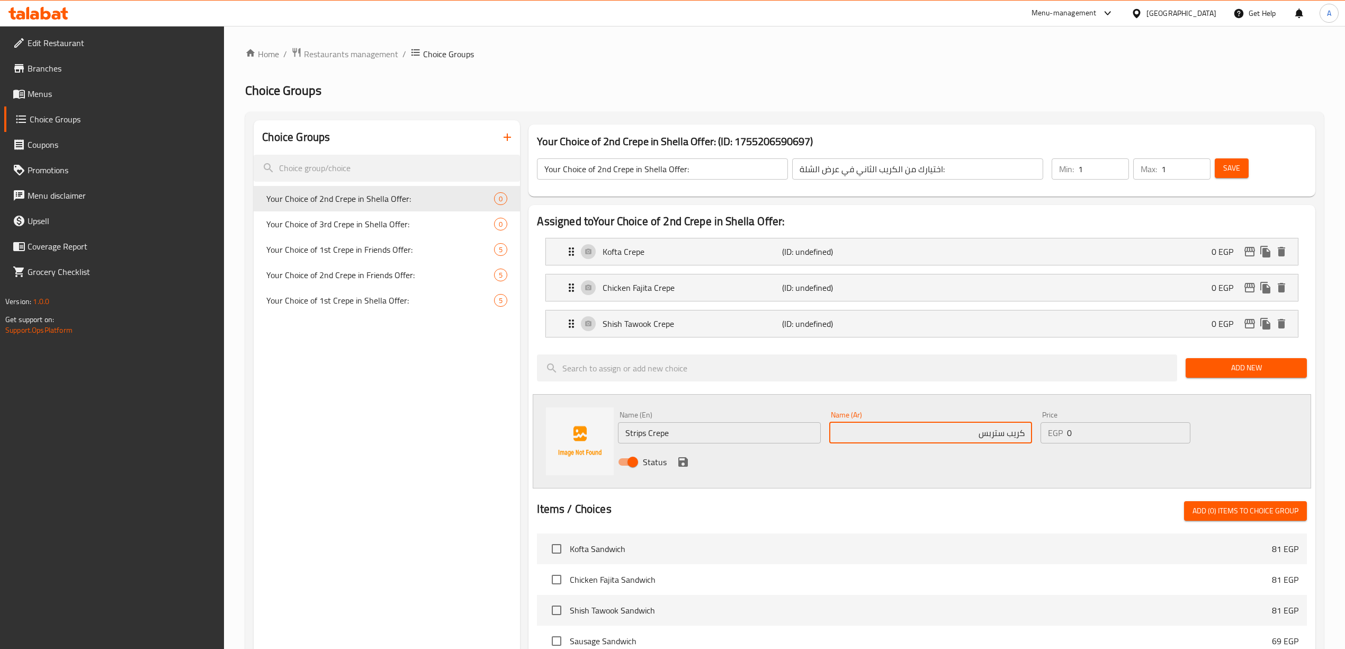
type input "كريب ستربس"
click at [858, 474] on div "Status" at bounding box center [930, 461] width 633 height 29
click at [678, 461] on icon "save" at bounding box center [683, 461] width 13 height 13
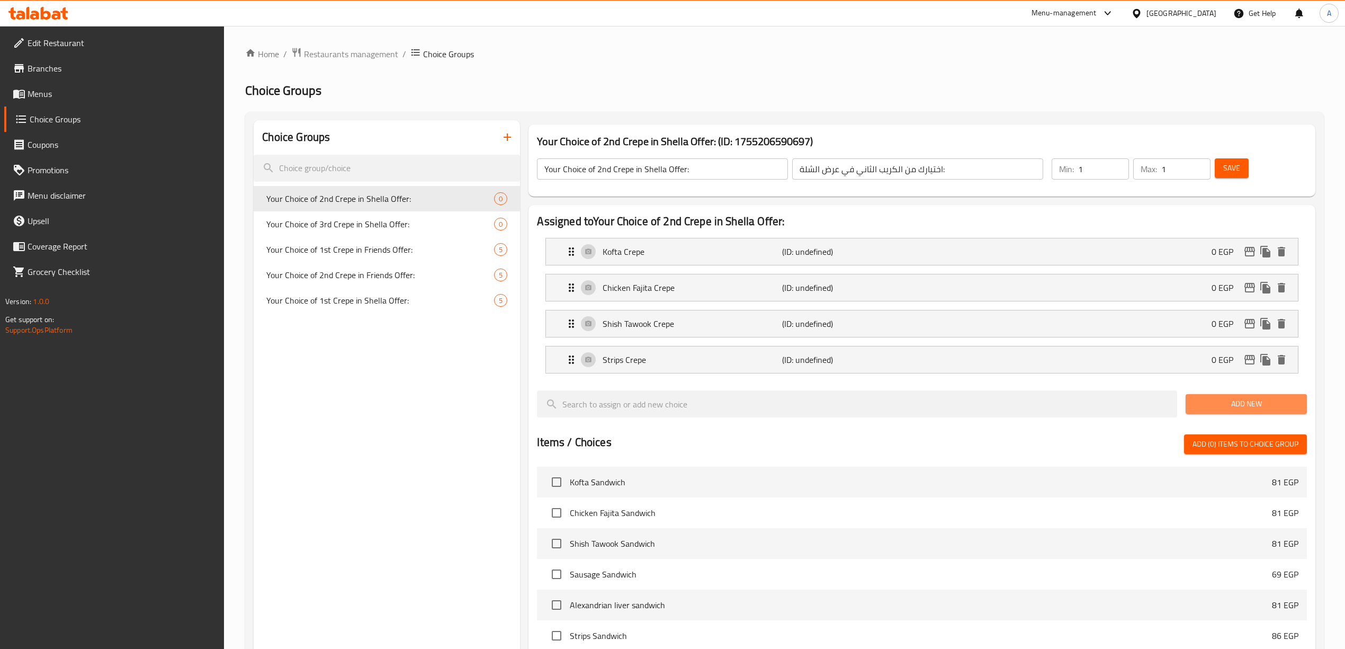
click at [1248, 412] on button "Add New" at bounding box center [1246, 404] width 121 height 20
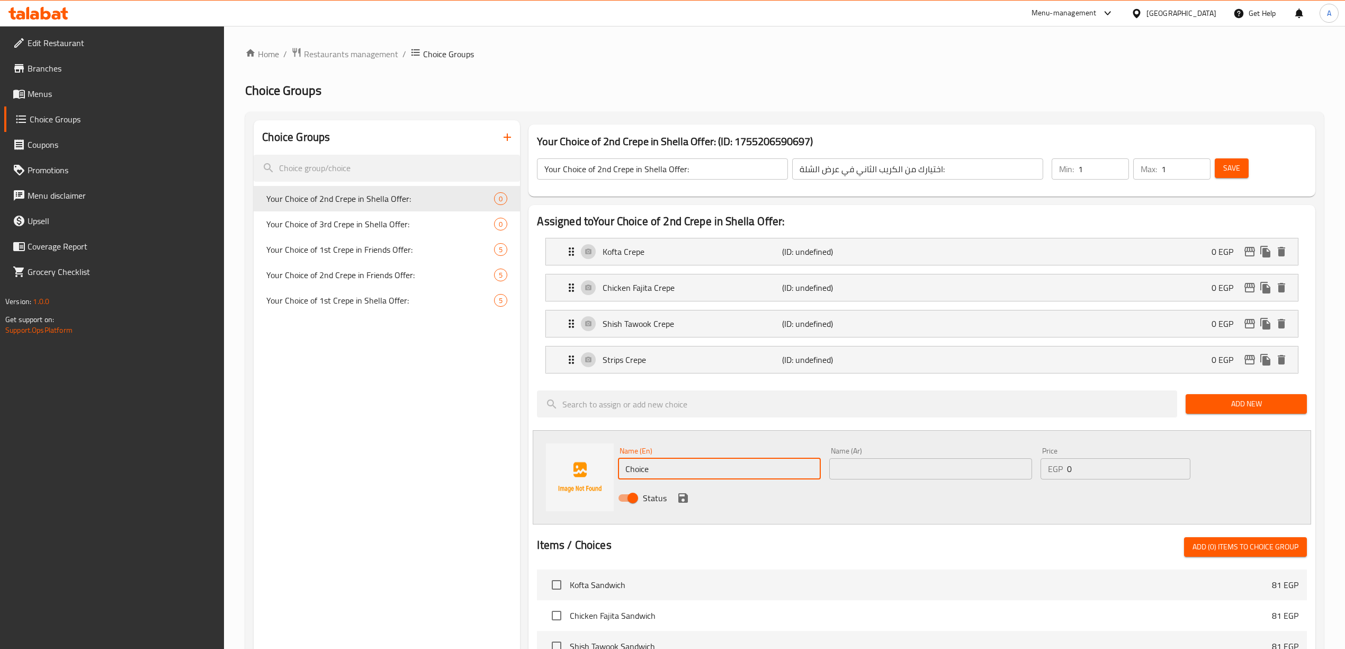
drag, startPoint x: 676, startPoint y: 473, endPoint x: 571, endPoint y: 469, distance: 104.9
click at [572, 471] on div "Name (En) Choice Name (En) Name (Ar) Name (Ar) Price EGP 0 Price Status" at bounding box center [922, 477] width 778 height 94
paste input "Potato Crep"
type input "Potato Crepe"
click at [765, 486] on div "Status" at bounding box center [930, 497] width 633 height 29
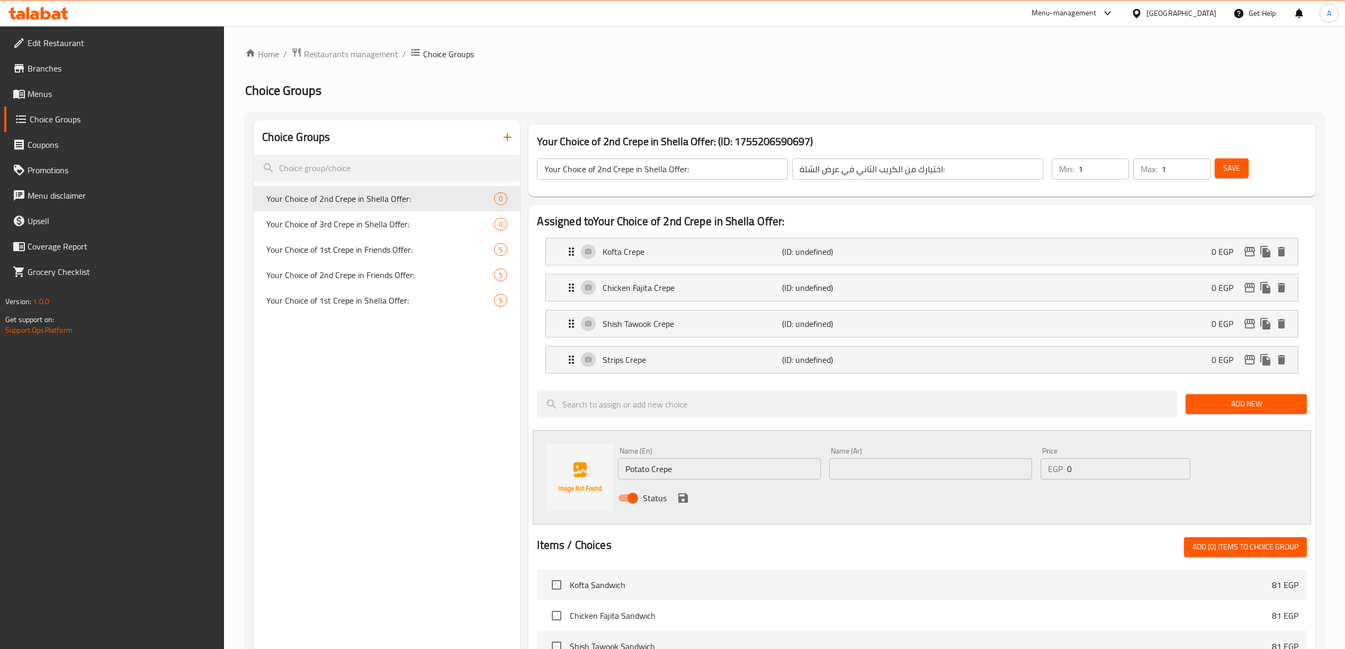
click at [876, 470] on input "text" at bounding box center [930, 468] width 203 height 21
type input "كريب بطاطس"
click at [850, 511] on div "Status" at bounding box center [930, 497] width 633 height 29
click at [684, 500] on icon "save" at bounding box center [683, 498] width 10 height 10
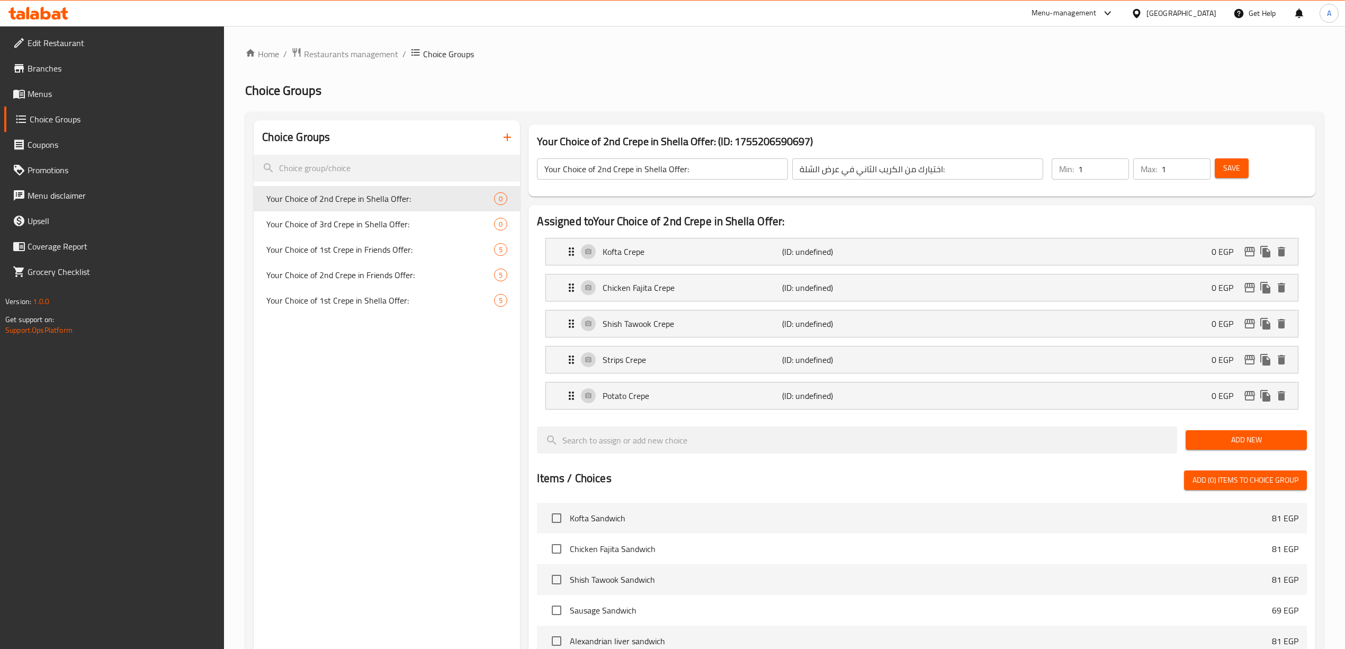
click at [1237, 166] on span "Save" at bounding box center [1231, 168] width 17 height 13
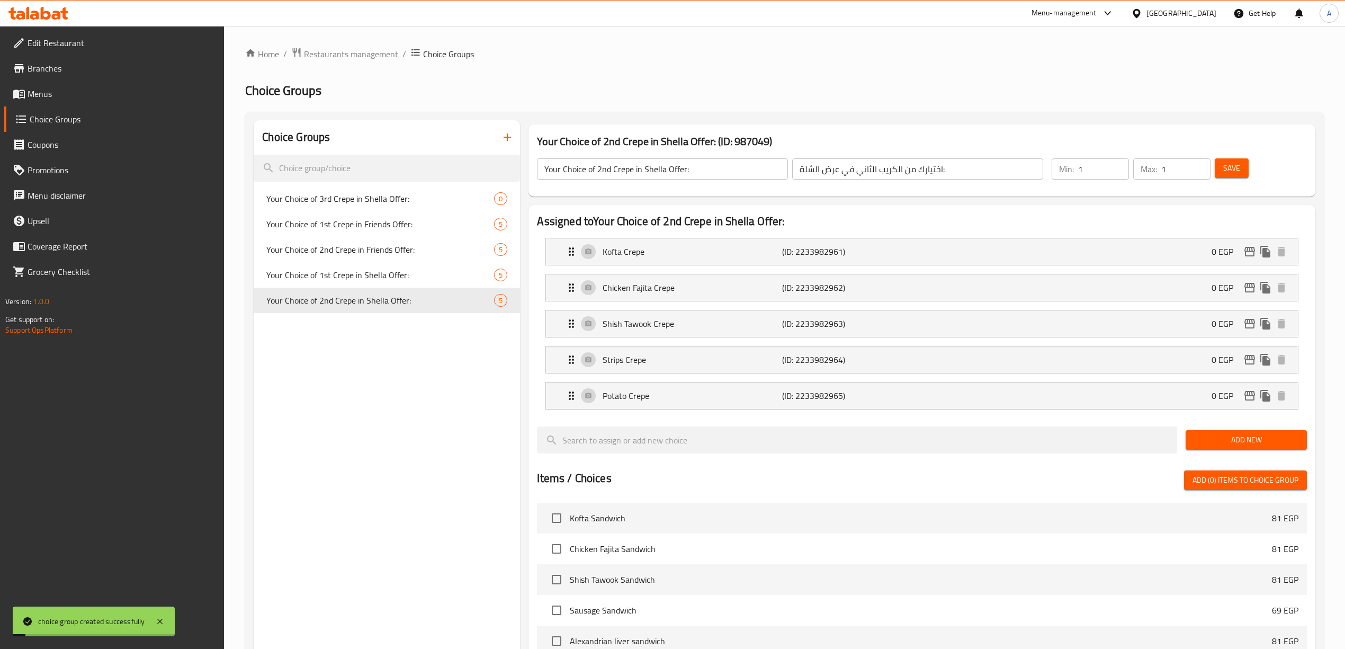
click at [839, 83] on h2 "Choice Groups" at bounding box center [784, 90] width 1079 height 17
click at [1242, 170] on button "Save" at bounding box center [1232, 168] width 34 height 20
click at [403, 197] on span "Your Choice of 3rd Crepe in Shella Offer:" at bounding box center [364, 198] width 196 height 13
type input "Your Choice of 3rd Crepe in Shella Offer:"
type input "اختيارك من الكريب الثالث في عرض الشلة:"
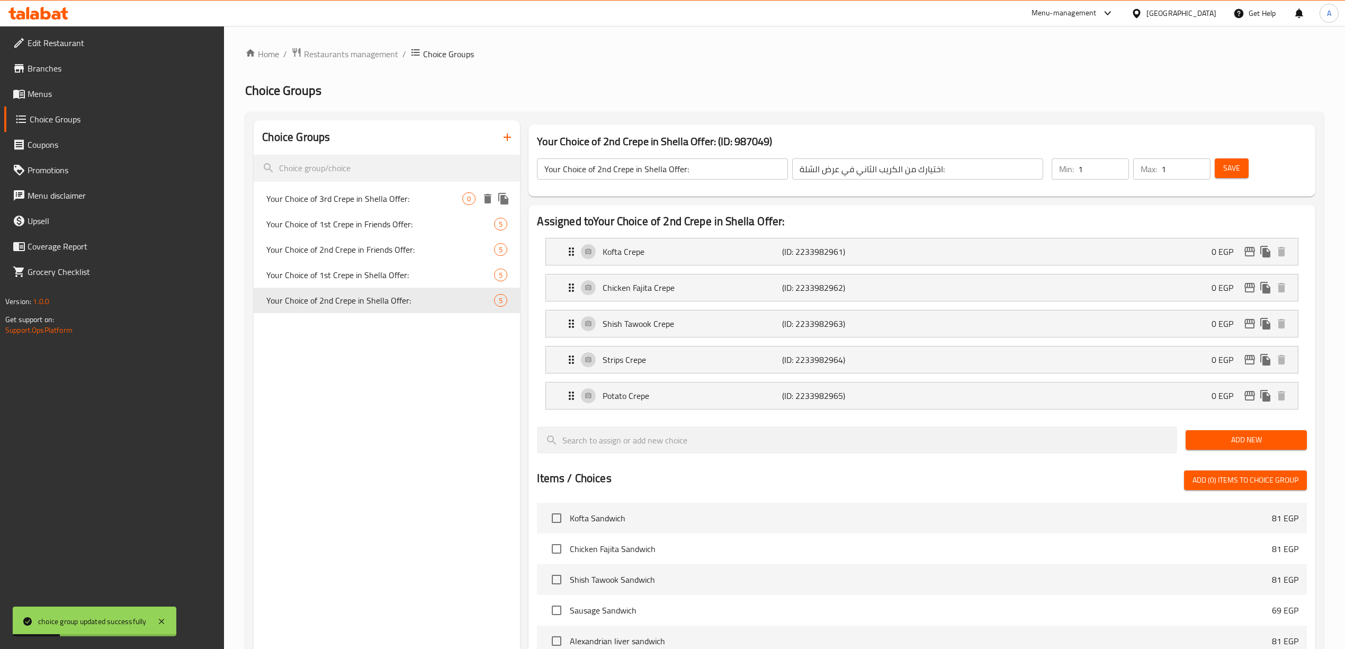
type input "0"
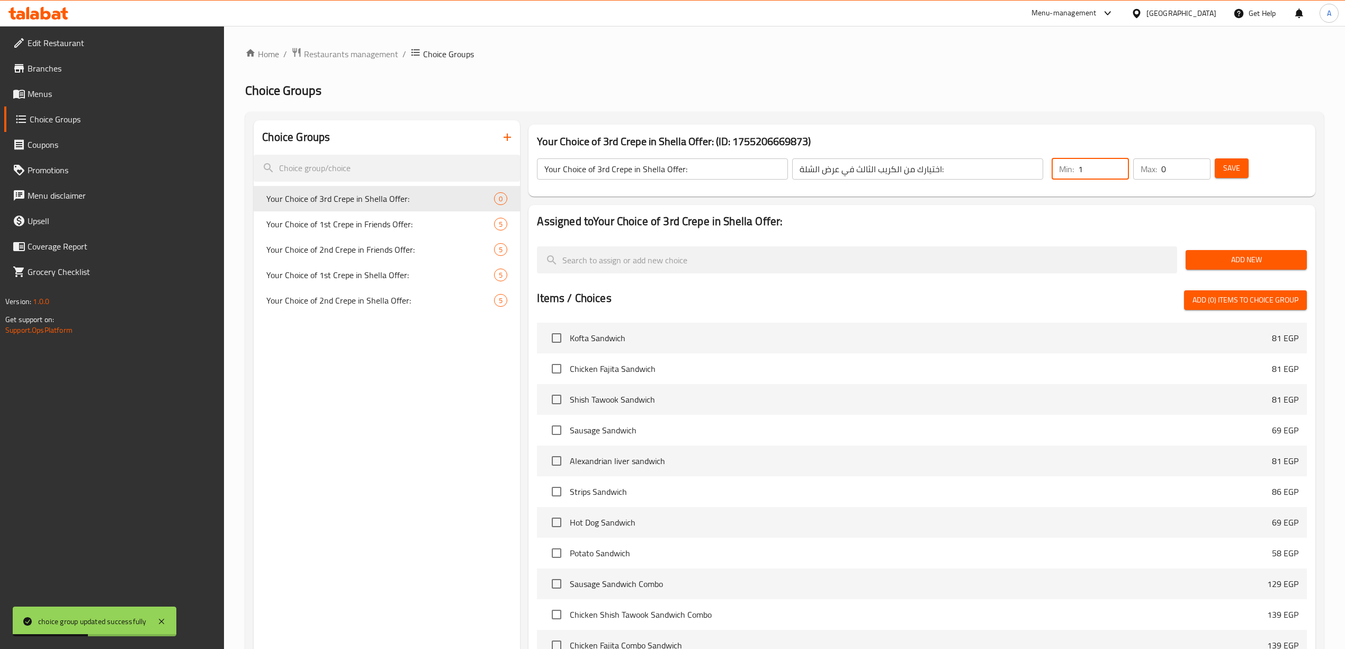
type input "1"
click at [1118, 164] on input "1" at bounding box center [1103, 168] width 51 height 21
type input "1"
click at [1199, 165] on input "1" at bounding box center [1185, 168] width 49 height 21
click at [1227, 162] on span "Save" at bounding box center [1231, 168] width 17 height 13
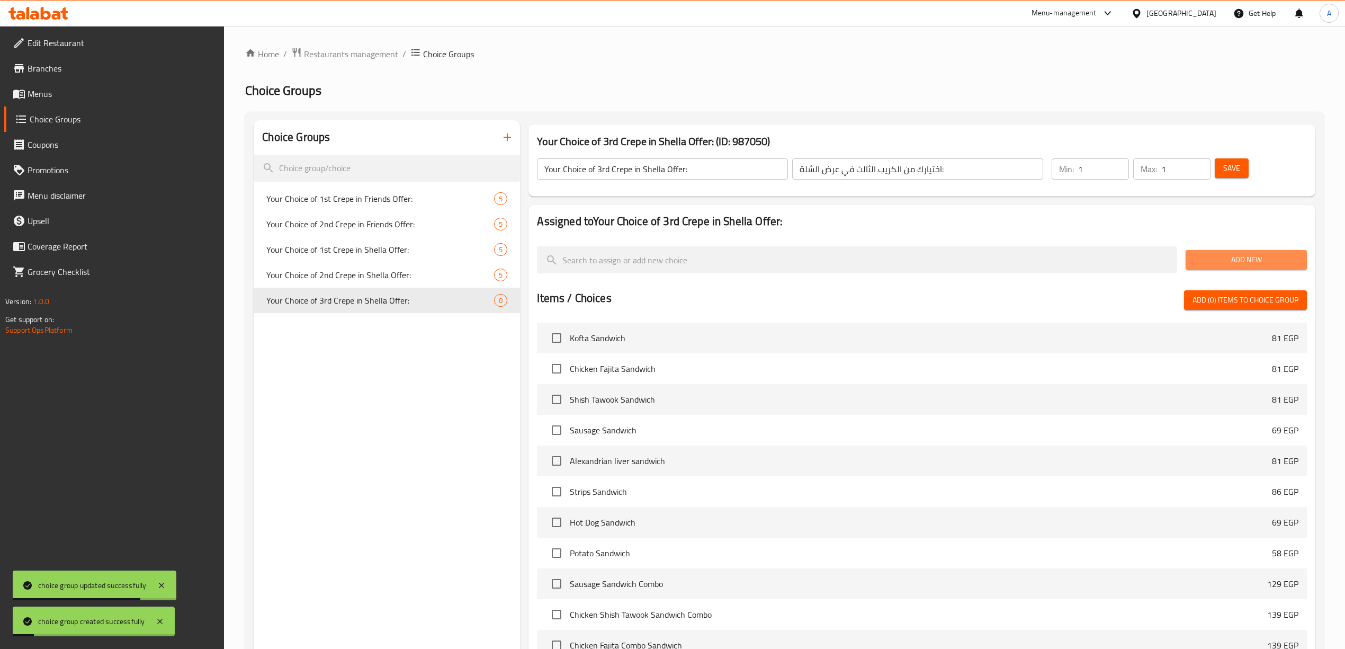
click at [1237, 262] on span "Add New" at bounding box center [1246, 259] width 104 height 13
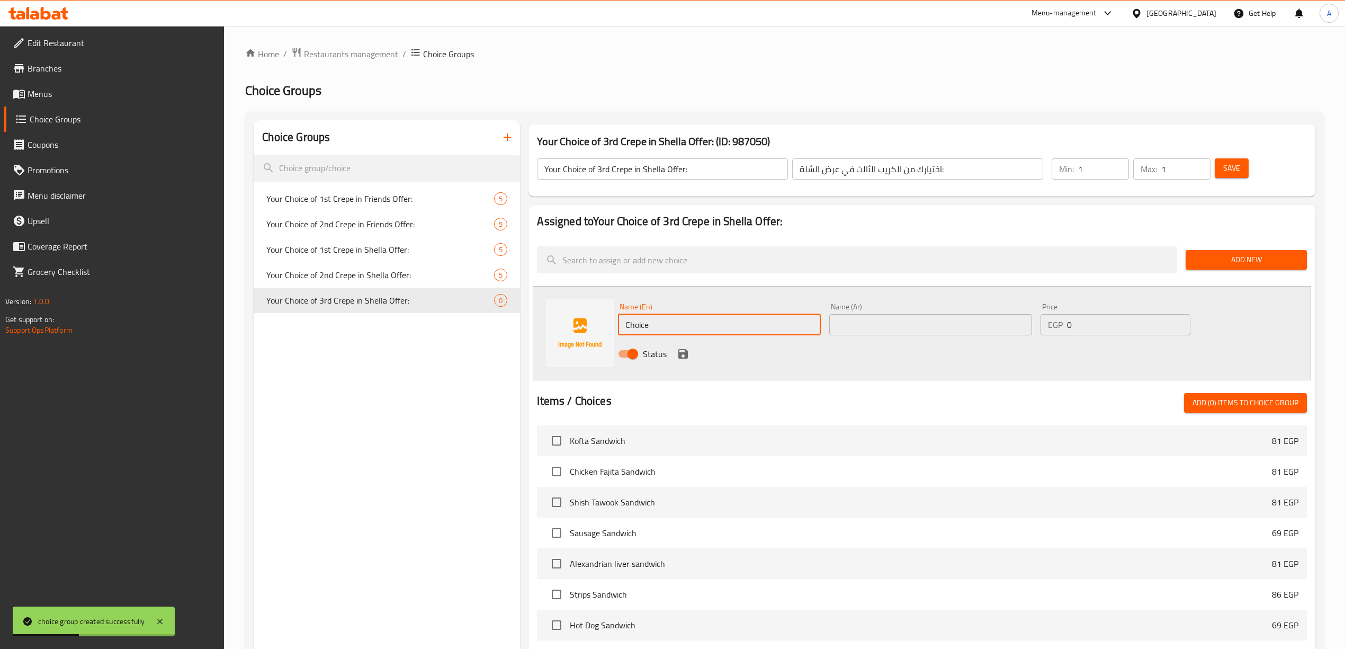
drag, startPoint x: 654, startPoint y: 323, endPoint x: 446, endPoint y: 316, distance: 208.7
click at [405, 331] on div "Choice Groups Your Choice of 1st Crepe in Friends Offer: 5 Your Choice of 2nd C…" at bounding box center [787, 508] width 1066 height 777
paste input "Kofta Crep"
type input "Kofta Crepe"
click at [918, 375] on div "Name (En) Kofta Crepe Name (En) Name (Ar) Name (Ar) Price EGP 0 Price Status" at bounding box center [922, 333] width 778 height 94
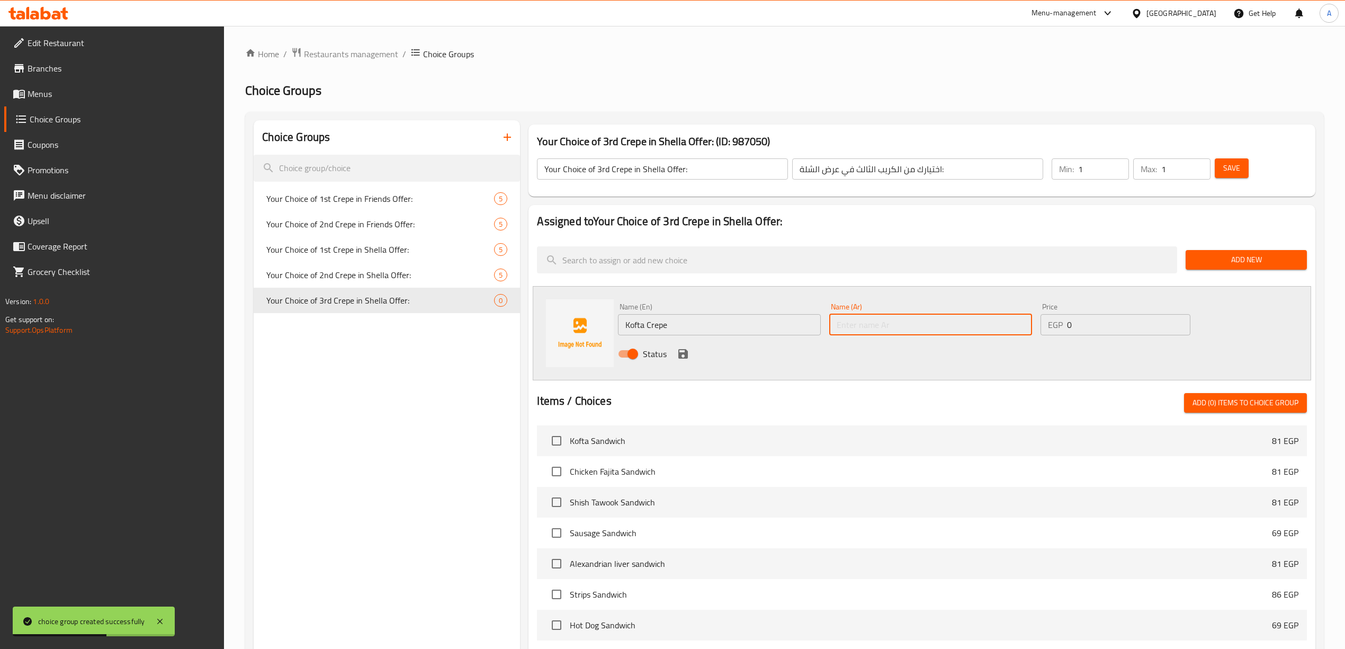
click at [916, 325] on input "text" at bounding box center [930, 324] width 203 height 21
type input "س"
type input "كريب كفتة"
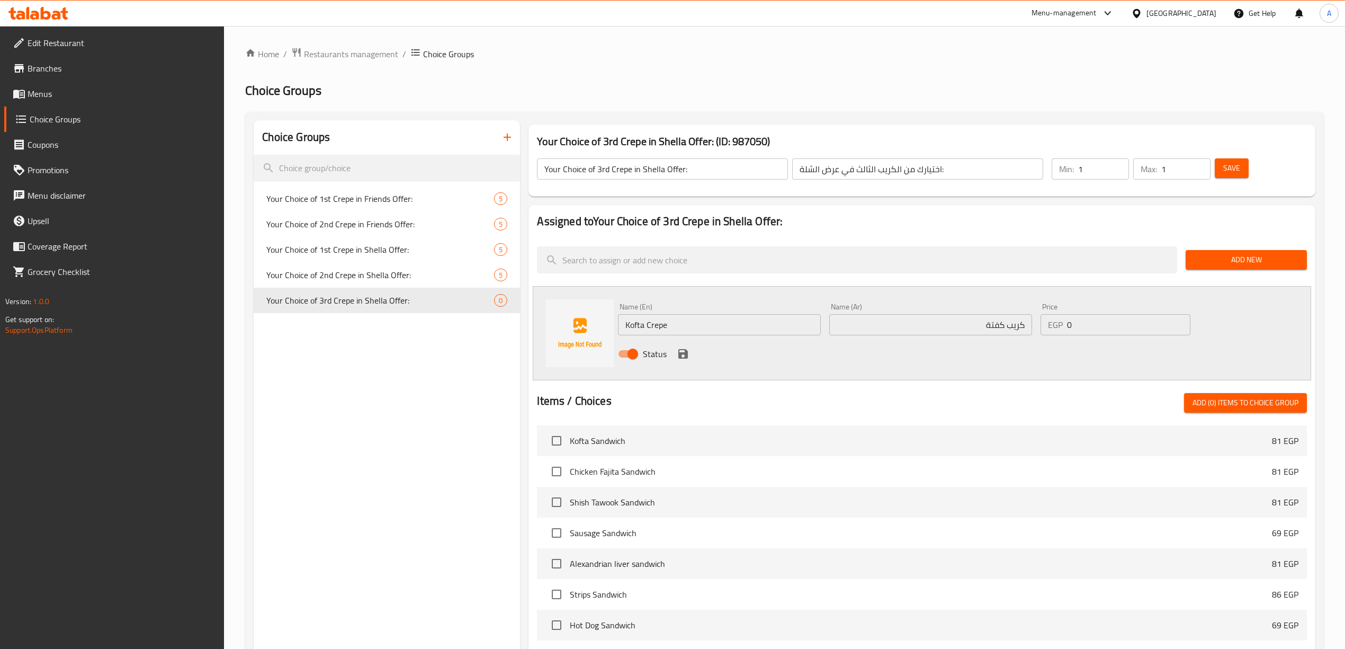
click at [828, 361] on div "Status" at bounding box center [930, 353] width 633 height 29
click at [690, 351] on div "Status" at bounding box center [930, 353] width 633 height 29
click at [685, 352] on icon "save" at bounding box center [683, 354] width 10 height 10
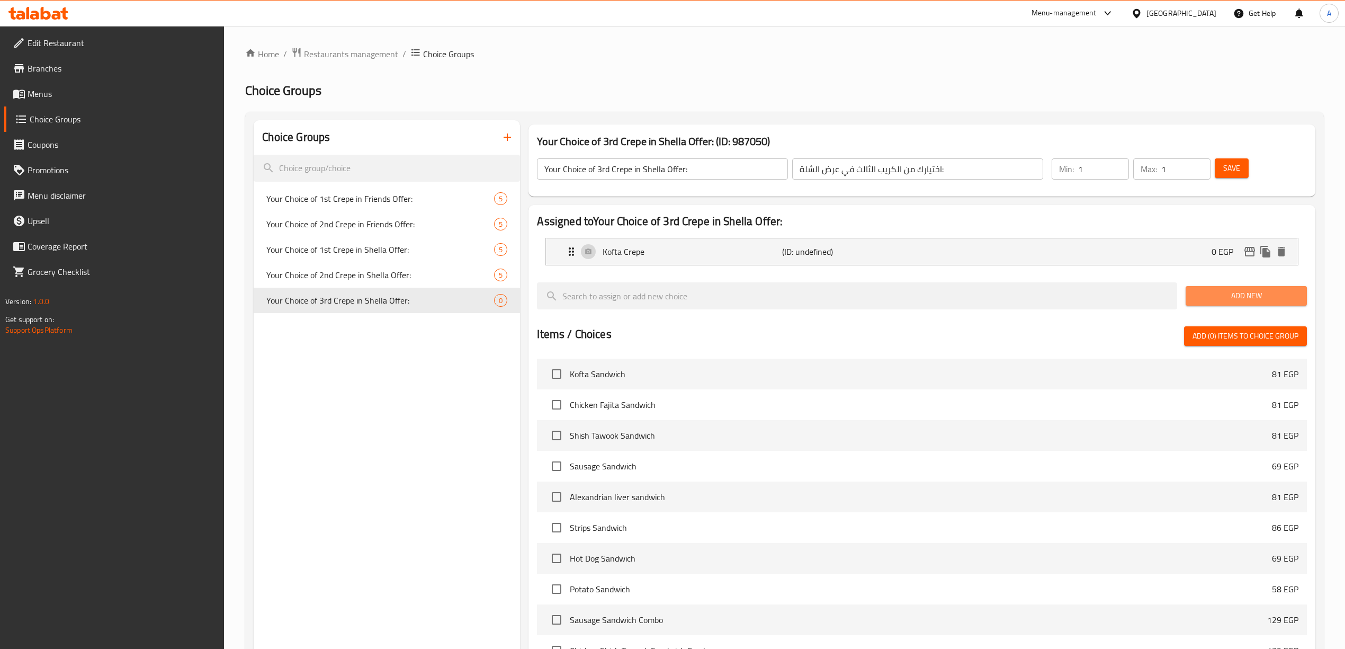
click at [1221, 299] on span "Add New" at bounding box center [1246, 295] width 104 height 13
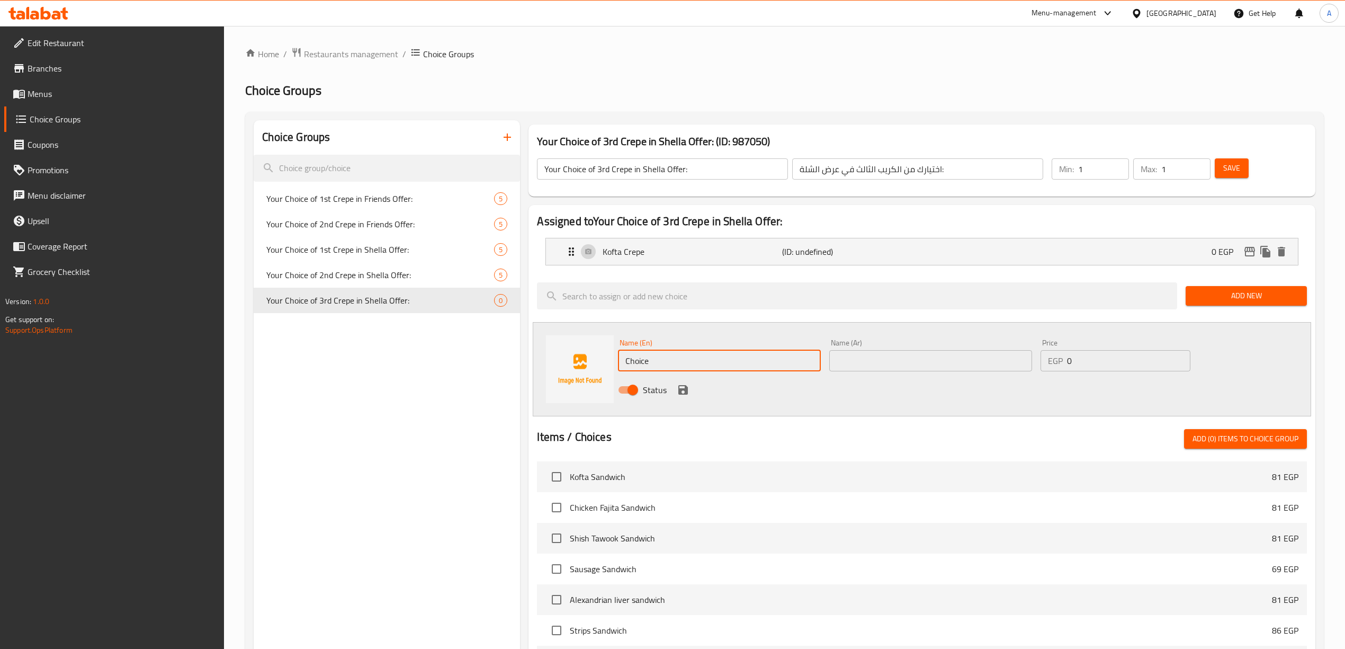
paste input "icken Fajita Crep"
drag, startPoint x: 665, startPoint y: 356, endPoint x: 617, endPoint y: 363, distance: 48.7
click at [618, 363] on input "Choice" at bounding box center [719, 360] width 203 height 21
type input "Chicken Fajita Crepe"
drag, startPoint x: 884, startPoint y: 394, endPoint x: 877, endPoint y: 394, distance: 6.9
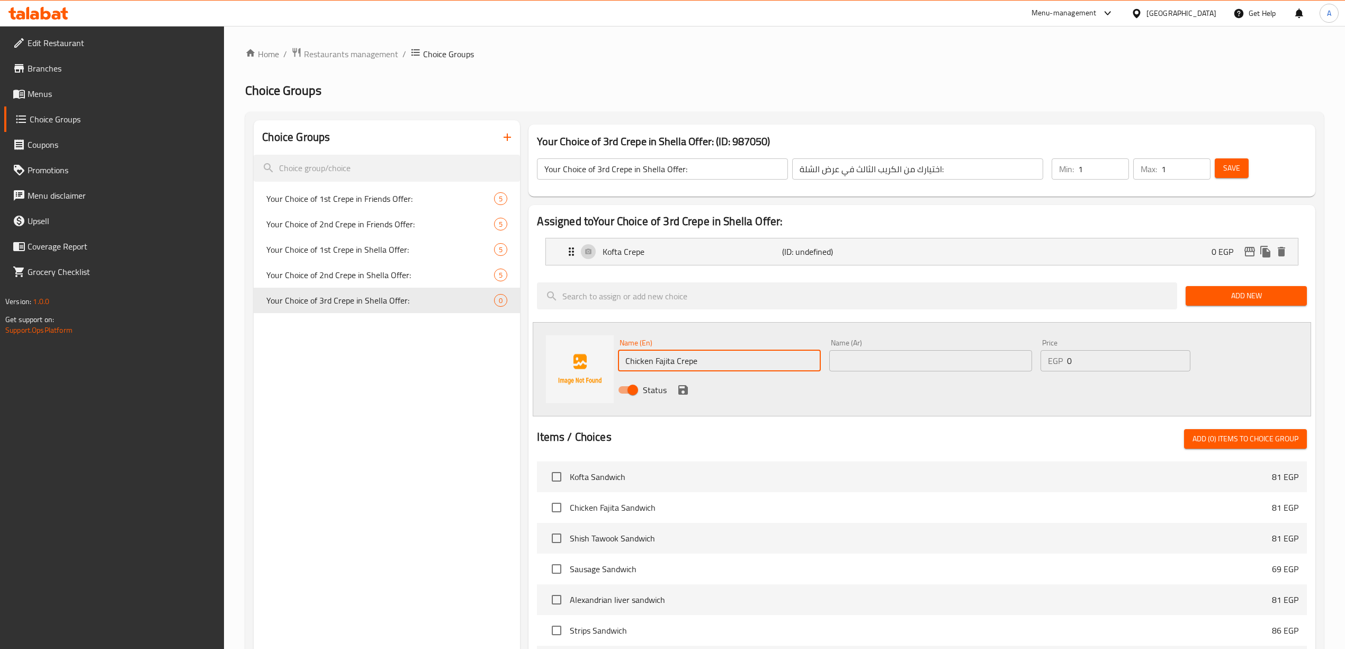
click at [884, 394] on div "Status" at bounding box center [930, 389] width 633 height 29
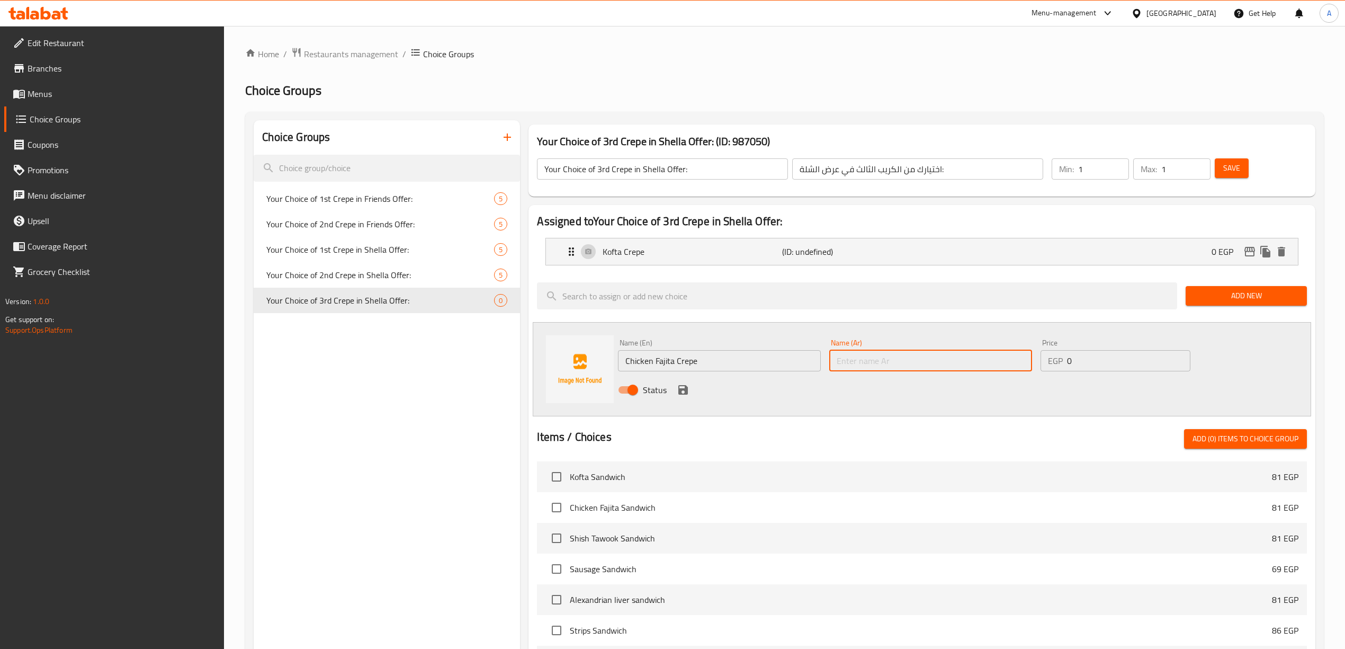
click at [884, 365] on input "text" at bounding box center [930, 360] width 203 height 21
paste input "كريب فاهيتا الدجاج"
drag, startPoint x: 975, startPoint y: 362, endPoint x: 981, endPoint y: 364, distance: 6.2
click at [981, 364] on input "كريب فاهيتا الدجاج" at bounding box center [930, 360] width 203 height 21
type input "كريب فاهيتا دجاج"
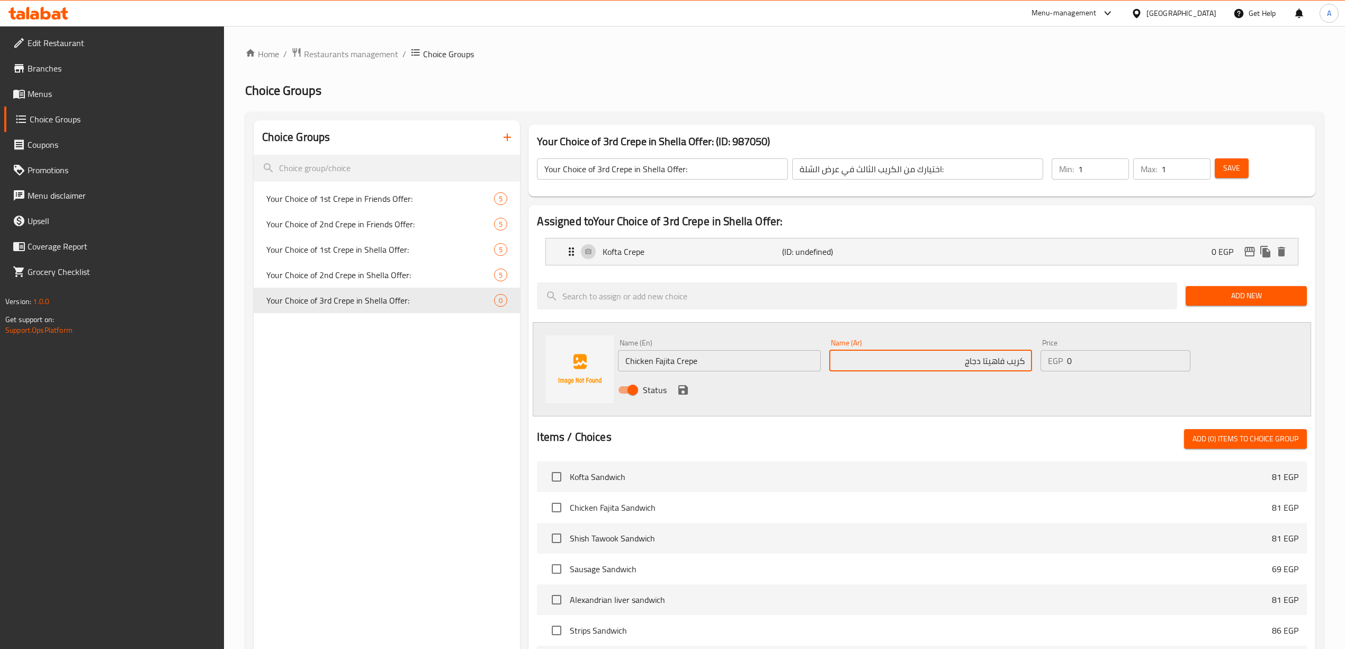
click at [967, 388] on div "Status" at bounding box center [930, 389] width 633 height 29
click at [678, 389] on icon "save" at bounding box center [683, 389] width 13 height 13
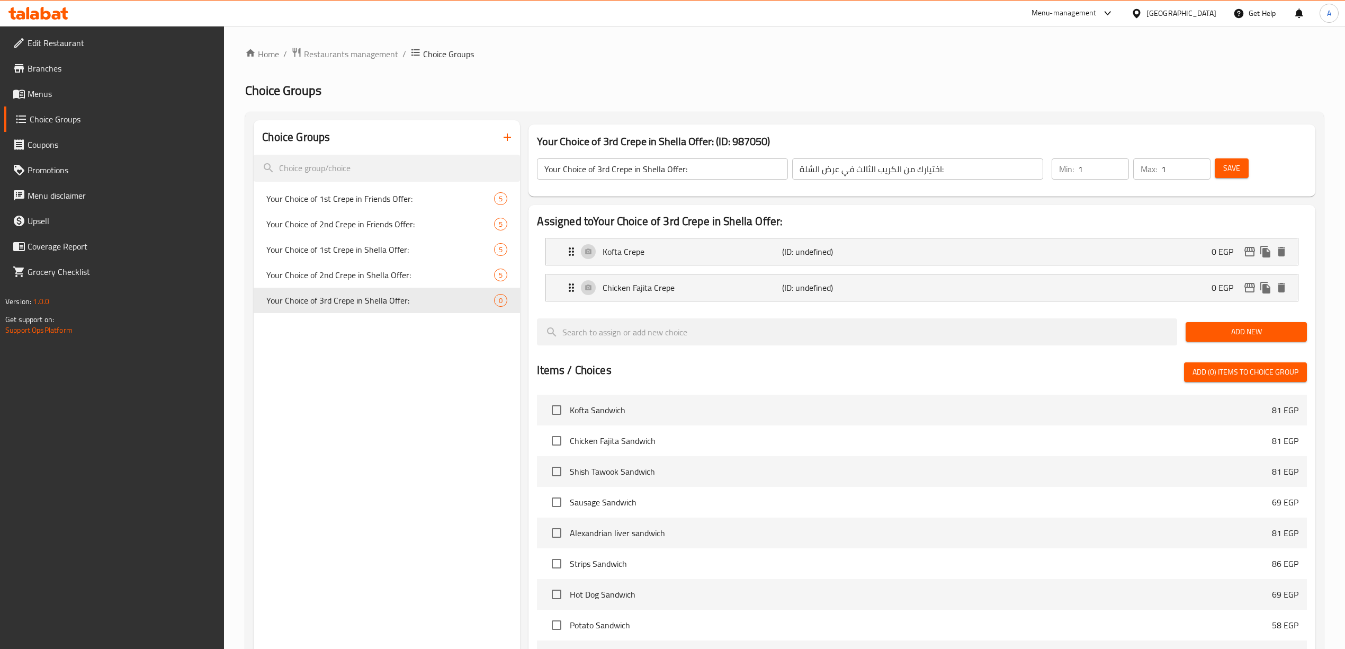
click at [1227, 330] on span "Add New" at bounding box center [1246, 331] width 104 height 13
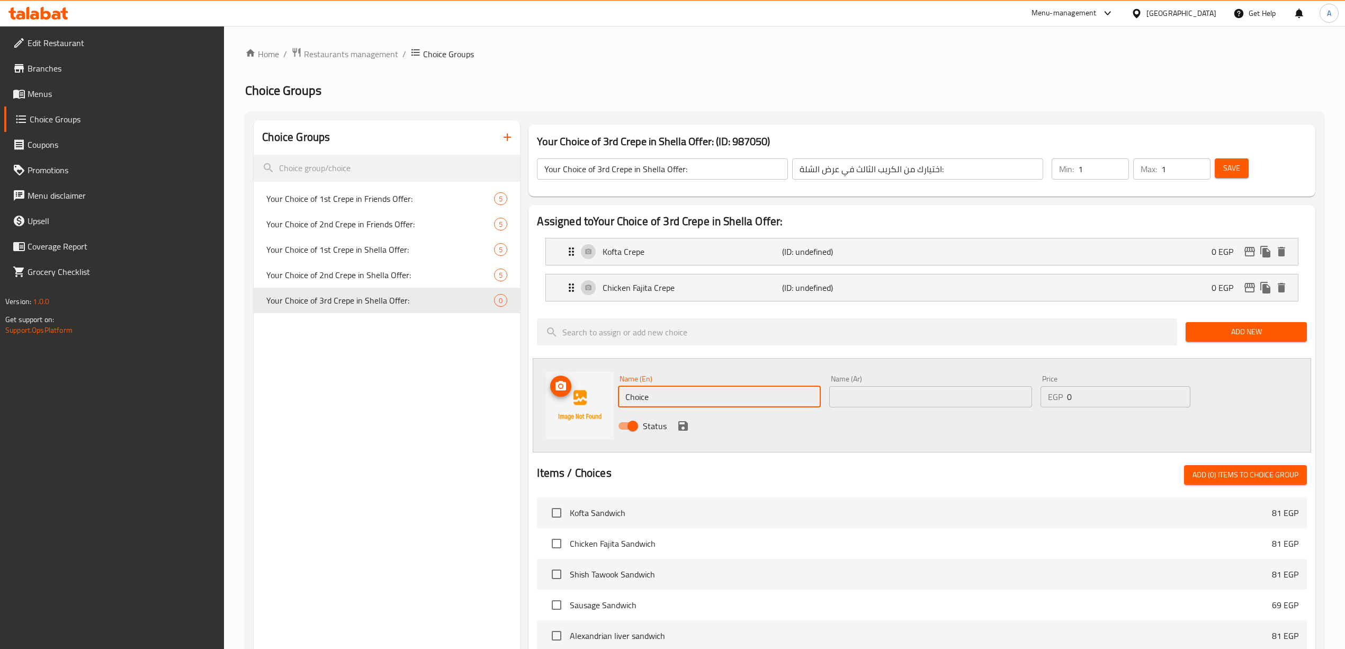
drag, startPoint x: 659, startPoint y: 396, endPoint x: 480, endPoint y: 378, distance: 179.9
click at [477, 380] on div "Choice Groups Your Choice of 1st Crepe in Friends Offer: 5 Your Choice of 2nd C…" at bounding box center [787, 544] width 1066 height 849
paste input "Shish Tawook Crep"
type input "Shish Tawook Crepe"
click at [775, 437] on div "Status" at bounding box center [930, 425] width 633 height 29
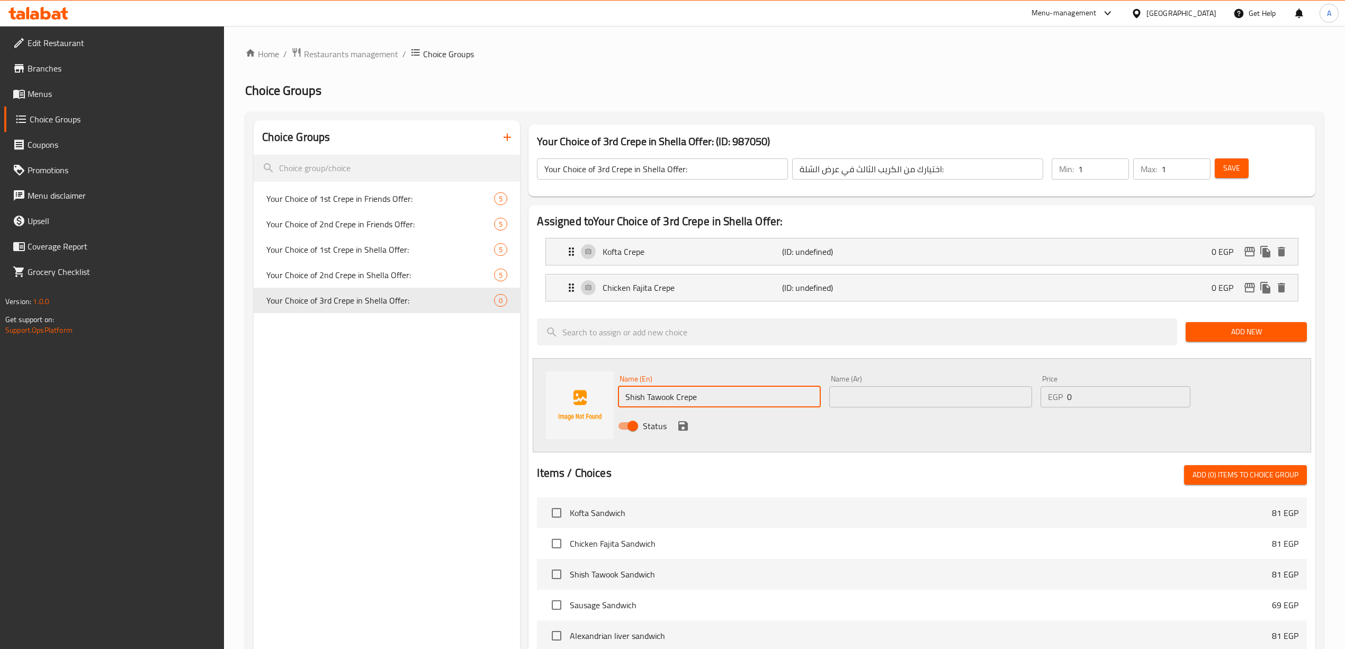
drag, startPoint x: 697, startPoint y: 395, endPoint x: 623, endPoint y: 395, distance: 74.7
click at [623, 395] on input "Shish Tawook Crepe" at bounding box center [719, 396] width 203 height 21
click at [947, 397] on input "text" at bounding box center [930, 396] width 203 height 21
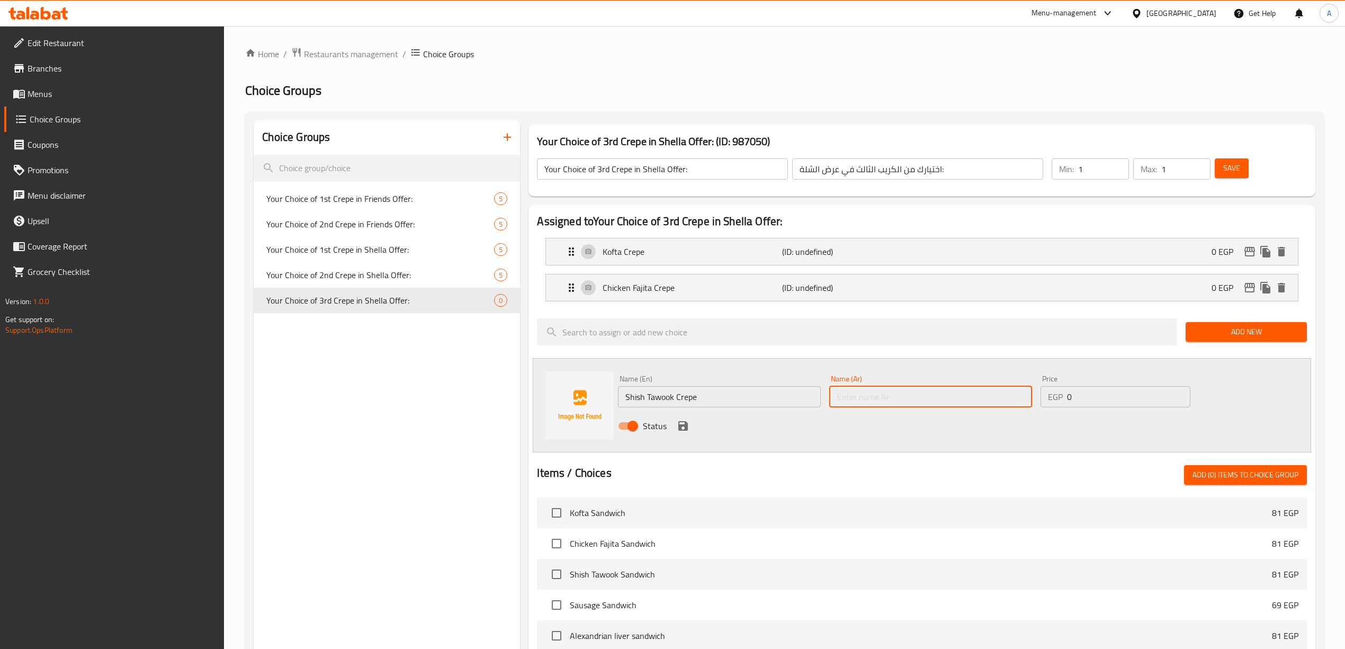
paste input "كريب شيش طاووق"
type input "كريب شيش طاووق"
click at [945, 439] on div "Status" at bounding box center [930, 425] width 633 height 29
click at [686, 426] on icon "save" at bounding box center [683, 426] width 10 height 10
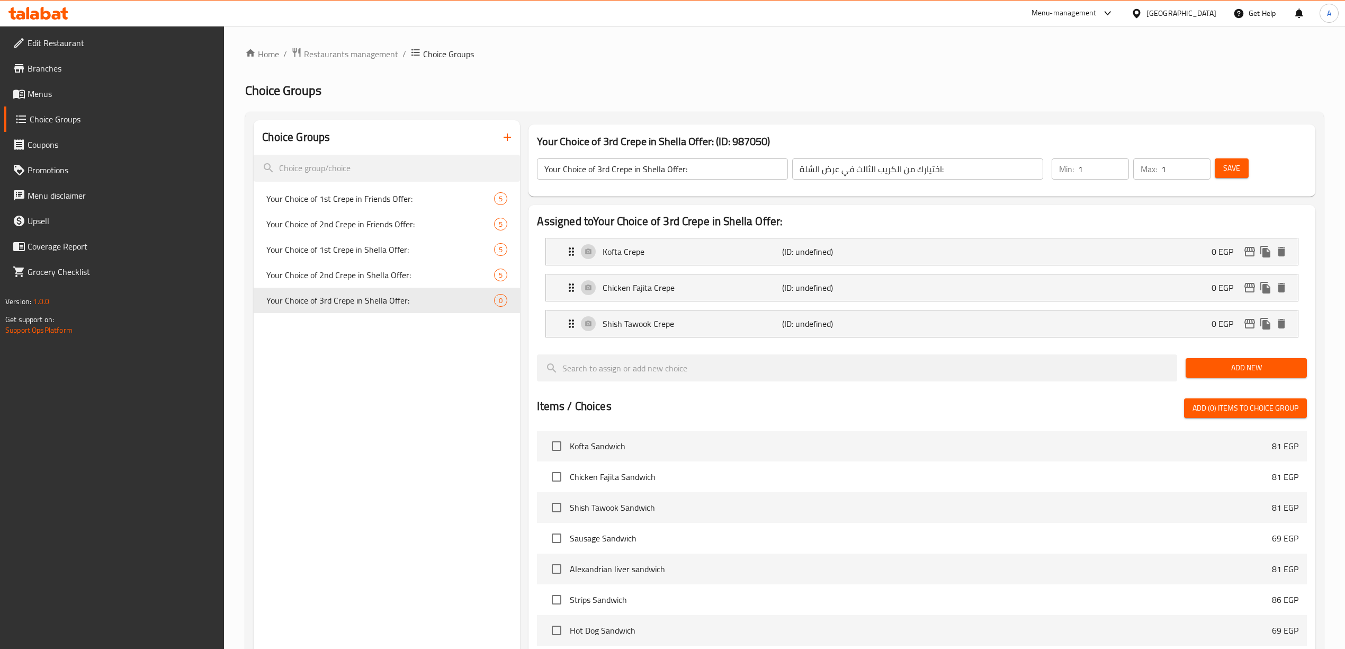
click at [1204, 363] on span "Add New" at bounding box center [1246, 367] width 104 height 13
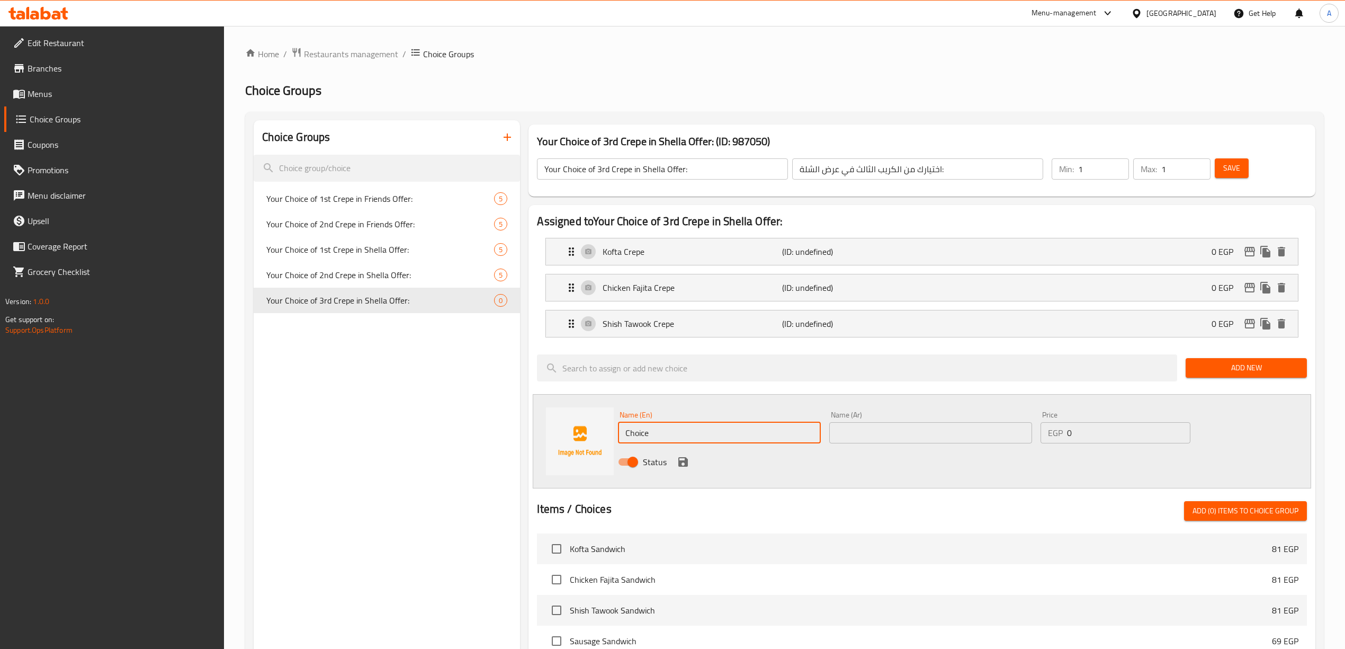
drag, startPoint x: 663, startPoint y: 430, endPoint x: 539, endPoint y: 423, distance: 124.7
click at [509, 425] on div "Choice Groups Your Choice of 1st Crepe in Friends Offer: 5 Your Choice of 2nd C…" at bounding box center [787, 562] width 1066 height 885
paste input "repe Strips"
drag, startPoint x: 649, startPoint y: 435, endPoint x: 553, endPoint y: 435, distance: 95.8
click at [553, 435] on div "Name (En) Crepe Strips Name (En) Name (Ar) Name (Ar) Price EGP 0 Price Status" at bounding box center [922, 441] width 778 height 94
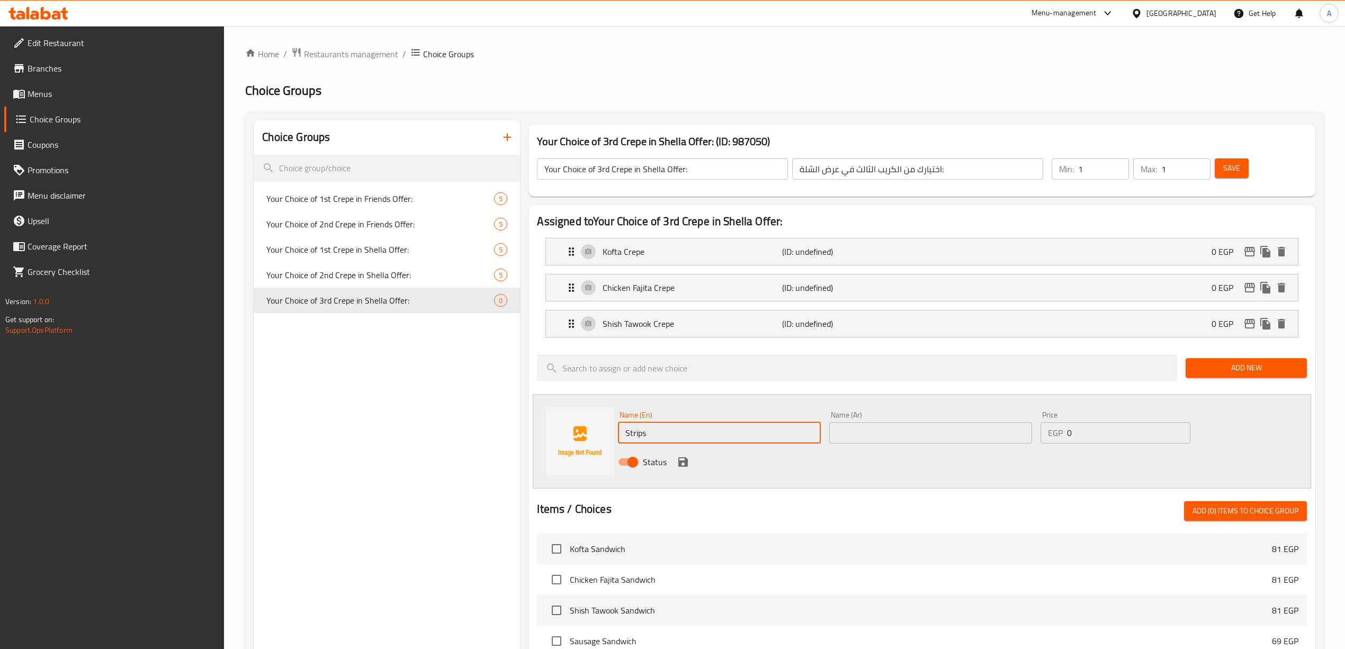
click at [680, 437] on input "Strips" at bounding box center [719, 432] width 203 height 21
paste input "Crepe"
type input "Strips Crepe"
click at [809, 471] on div "Status" at bounding box center [930, 461] width 633 height 29
click at [904, 437] on input "text" at bounding box center [930, 432] width 203 height 21
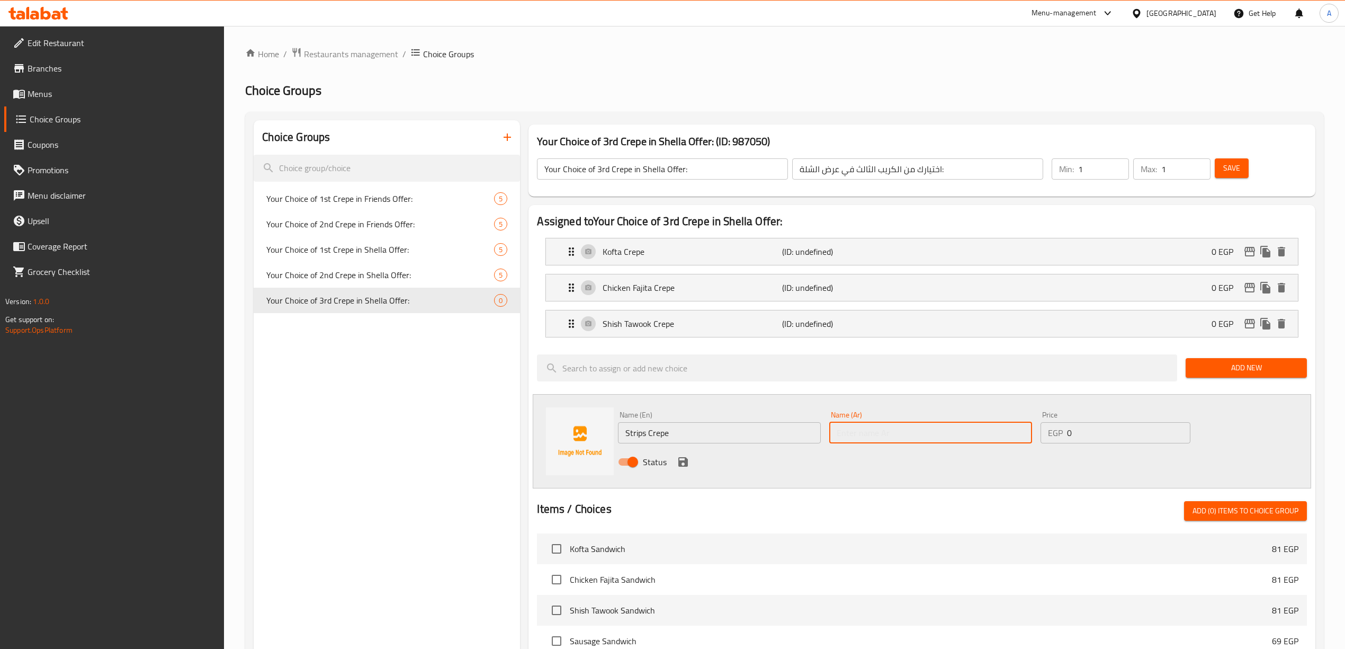
type input "س"
type input "كريب ستربس"
click at [804, 462] on div "Status" at bounding box center [930, 461] width 633 height 29
click at [683, 462] on icon "save" at bounding box center [683, 462] width 10 height 10
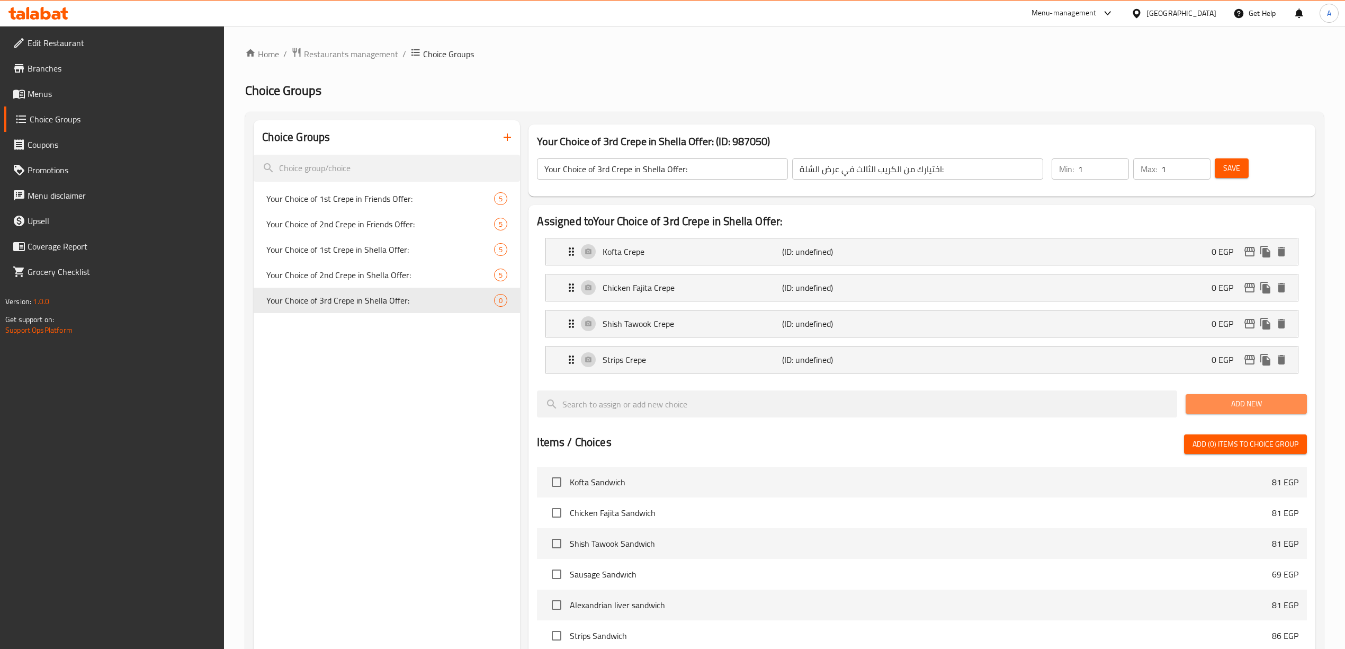
click at [1238, 410] on span "Add New" at bounding box center [1246, 403] width 104 height 13
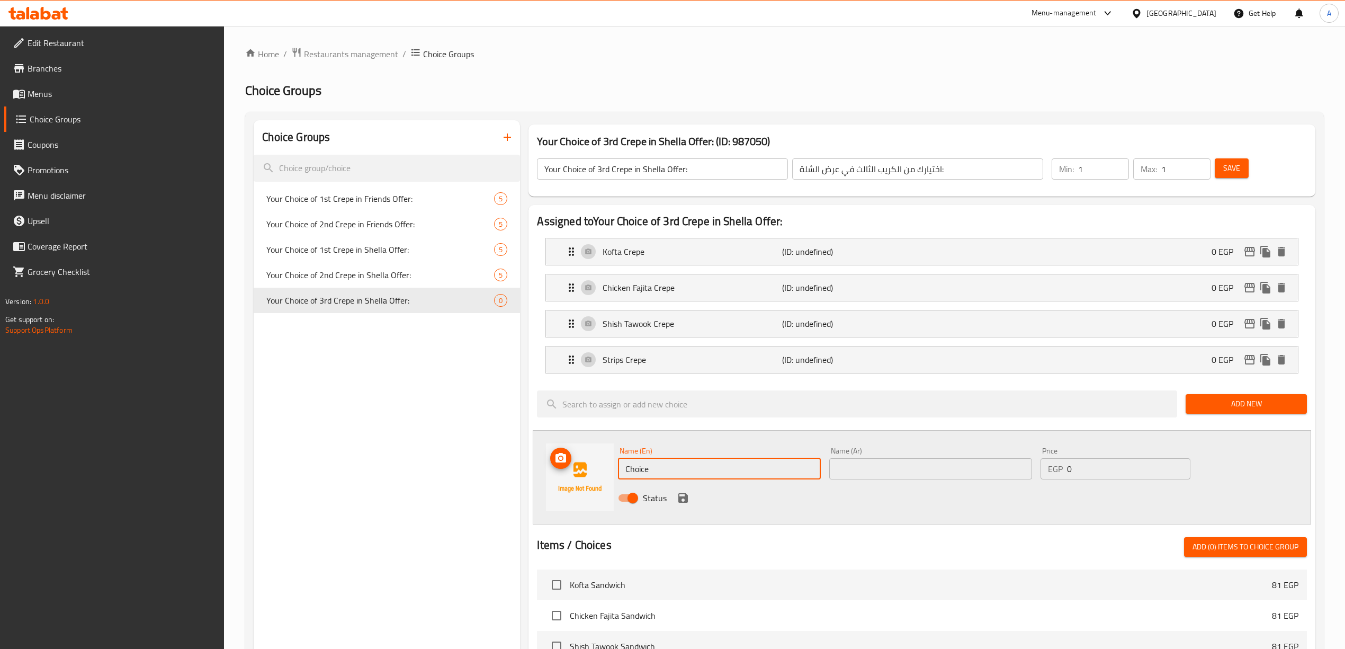
drag, startPoint x: 660, startPoint y: 472, endPoint x: 481, endPoint y: 472, distance: 178.4
click at [481, 472] on div "Choice Groups Your Choice of 1st Crepe in Friends Offer: 5 Your Choice of 2nd C…" at bounding box center [787, 580] width 1066 height 921
paste input "Potato Crep"
type input "Potato Crepe"
click at [657, 514] on div "Name (En) Potato Crepe Name (En) Name (Ar) Name (Ar) Price EGP 0 Price Status" at bounding box center [922, 477] width 778 height 94
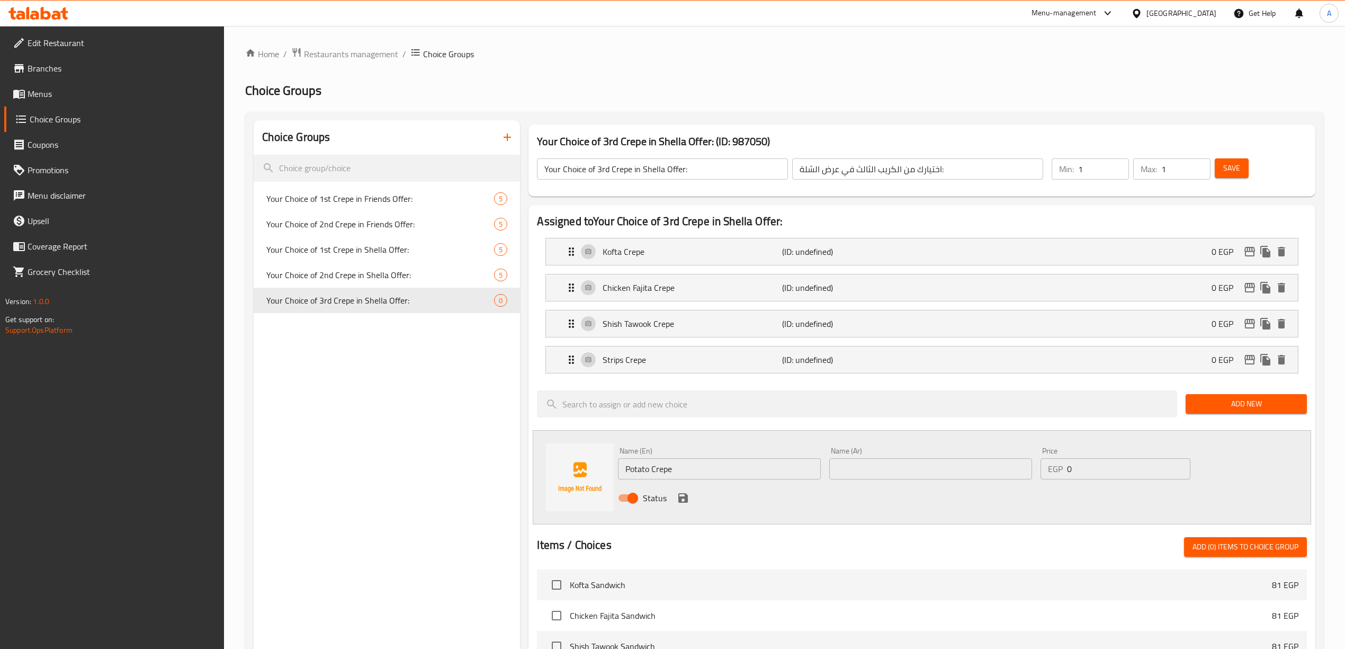
click at [883, 461] on input "text" at bounding box center [930, 468] width 203 height 21
type input "كريب بطاطس"
click at [814, 511] on div "Status" at bounding box center [930, 497] width 633 height 29
click at [680, 495] on icon "save" at bounding box center [683, 498] width 10 height 10
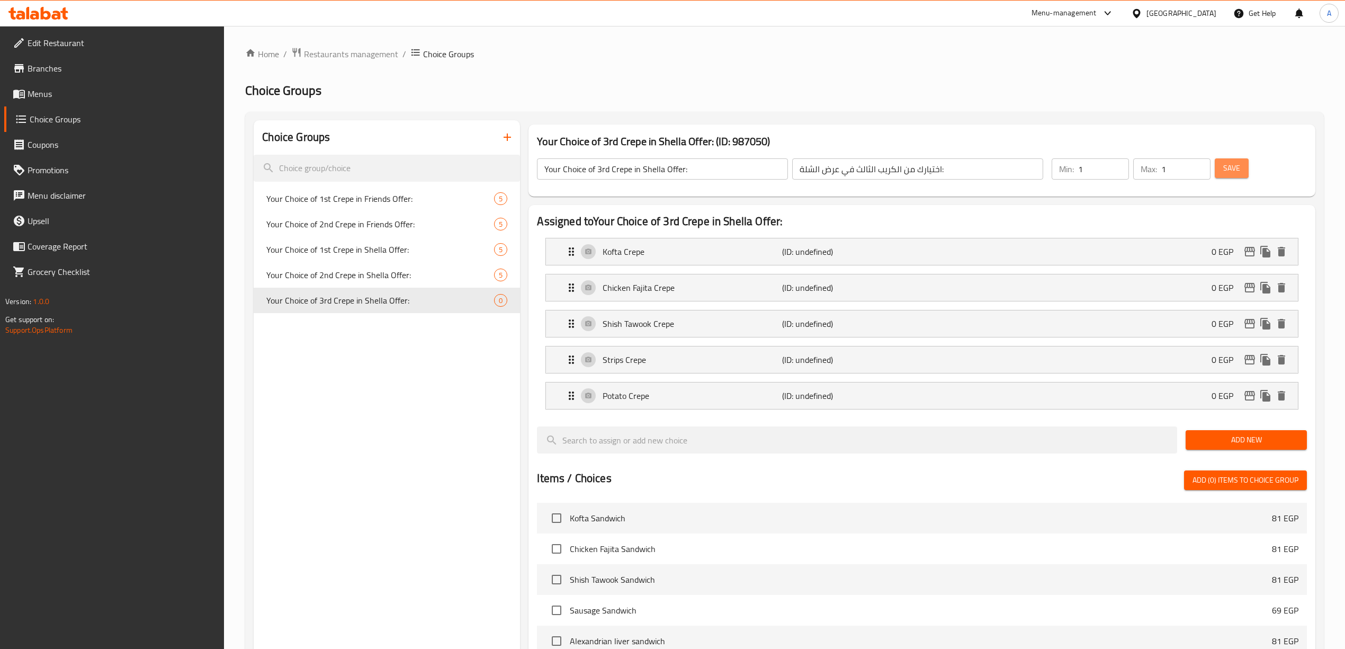
click at [1233, 165] on span "Save" at bounding box center [1231, 168] width 17 height 13
click at [460, 454] on div "Choice Groups Your Choice of 1st Crepe in Friends Offer: 5 Your Choice of 2nd C…" at bounding box center [387, 547] width 266 height 854
click at [400, 433] on div "Choice Groups Your Choice of 1st Crepe in Friends Offer: 5 Your Choice of 2nd C…" at bounding box center [387, 547] width 266 height 854
click at [418, 349] on div "Choice Groups Your Choice of 1st Crepe in Friends Offer: 5 Your Choice of 2nd C…" at bounding box center [387, 547] width 266 height 854
click at [507, 138] on icon "button" at bounding box center [507, 136] width 7 height 7
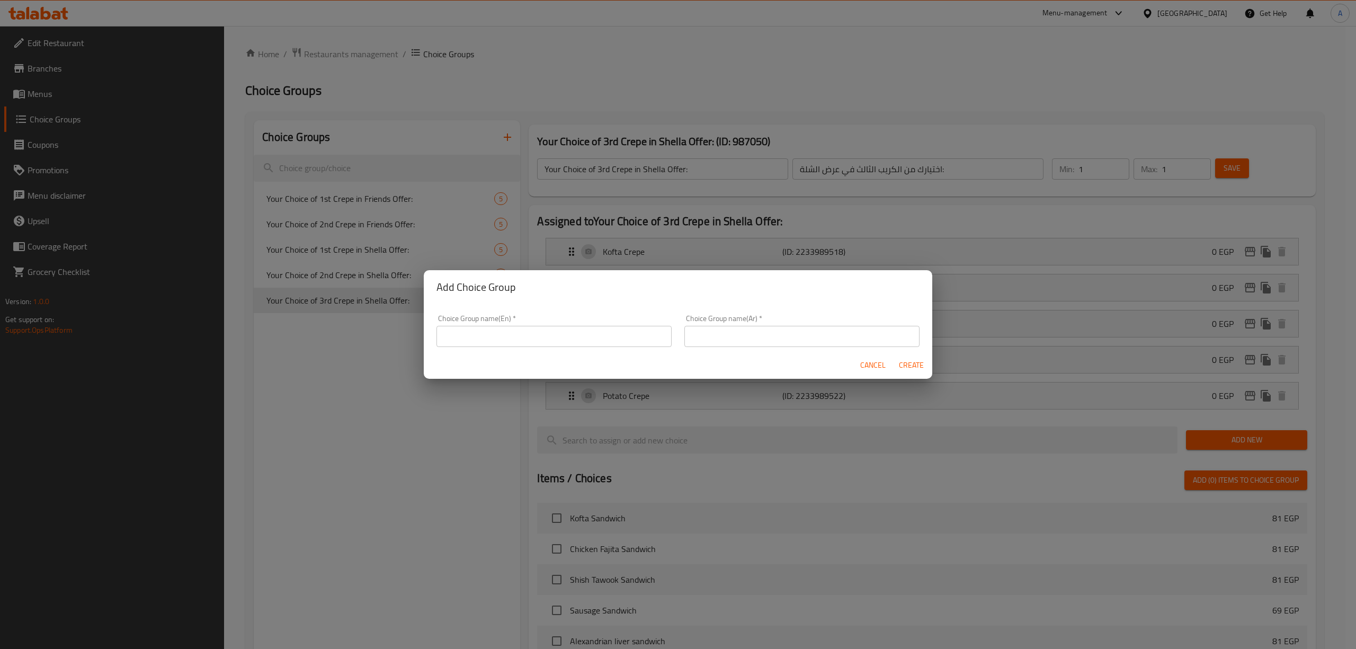
click at [460, 337] on input "text" at bounding box center [553, 336] width 235 height 21
paste input "Your Choice of 1st Family Crepe Offer:"
type input "Your Choice of 1st Family Crepe Offer:"
click at [458, 358] on div "Cancel Create" at bounding box center [678, 365] width 508 height 28
click at [751, 335] on input "text" at bounding box center [801, 336] width 235 height 21
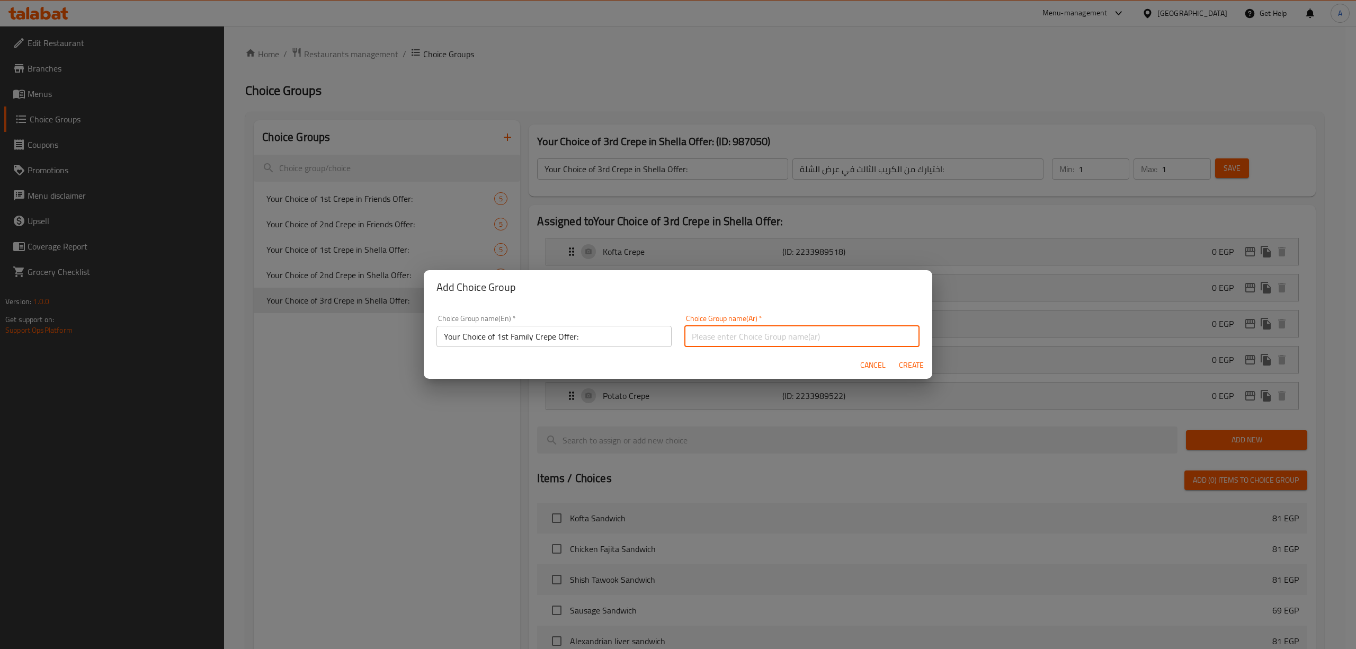
paste input "اختيارك من عرض الكريب العائلي الأول:"
type input "اختيارك من عرض الكريب العائلي الأول:"
click at [757, 357] on div "Cancel Create" at bounding box center [678, 365] width 508 height 28
click at [901, 365] on span "Create" at bounding box center [910, 364] width 25 height 13
type input "Your Choice of 1st Family Crepe Offer:"
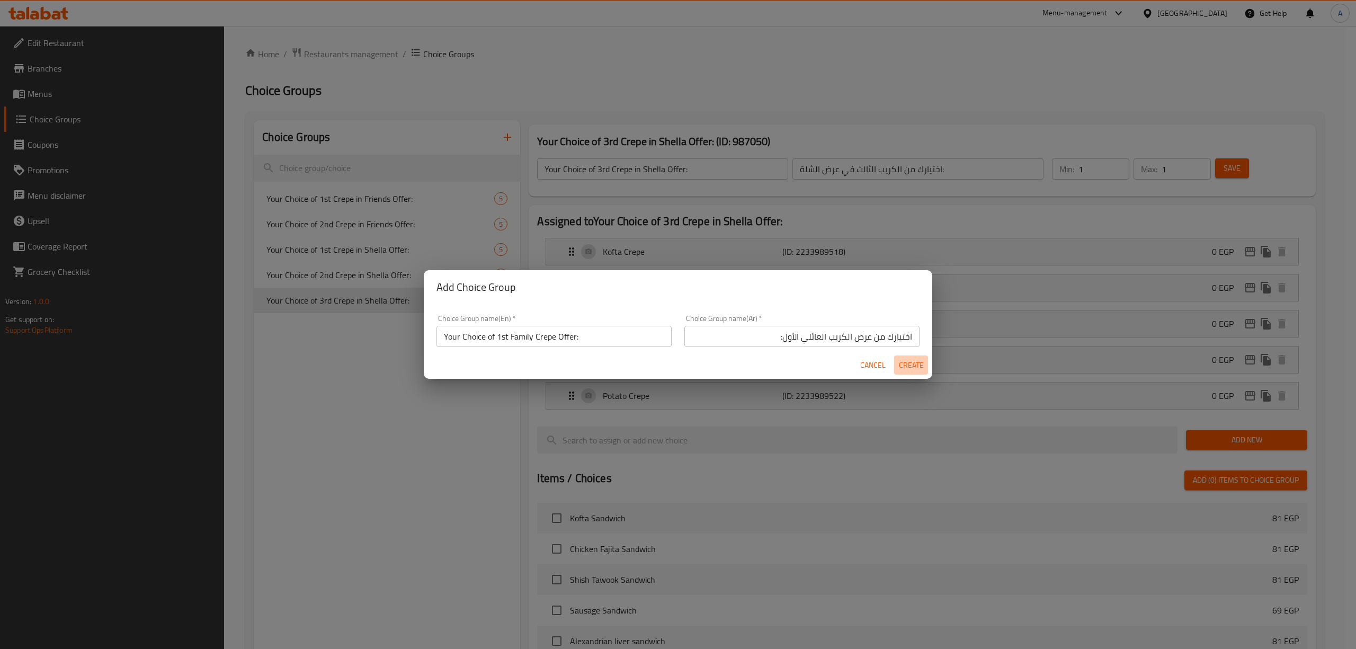
type input "اختيارك من عرض الكريب العائلي الأول:"
type input "0"
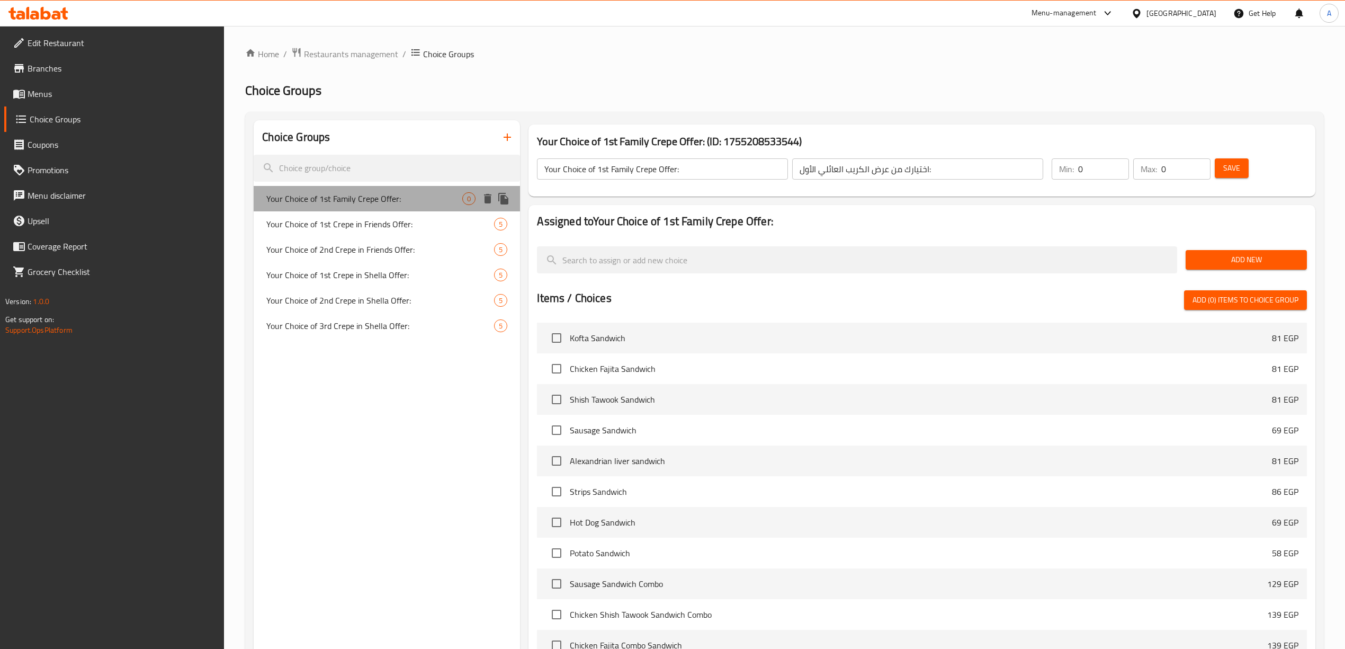
click at [348, 193] on span "Your Choice of 1st Family Crepe Offer:" at bounding box center [364, 198] width 196 height 13
type input "1"
click at [1115, 164] on input "1" at bounding box center [1103, 168] width 51 height 21
type input "1"
click at [1199, 163] on input "1" at bounding box center [1185, 168] width 49 height 21
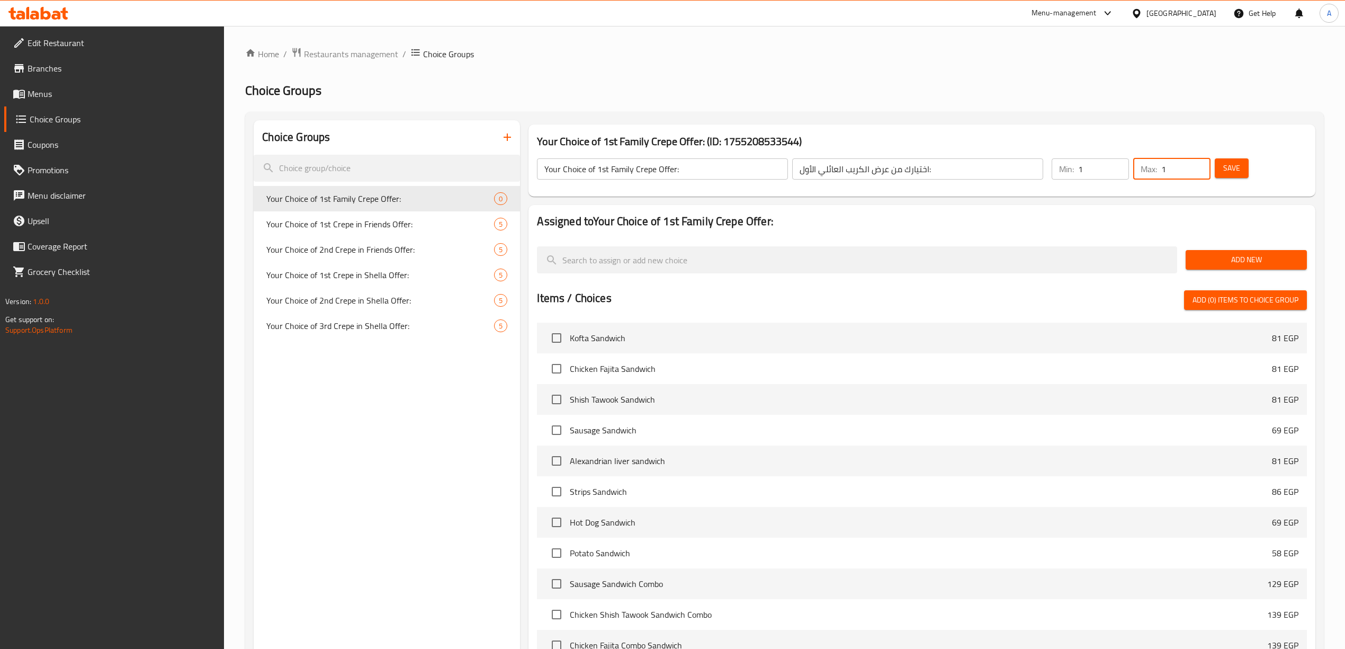
click at [1235, 172] on span "Save" at bounding box center [1231, 168] width 17 height 13
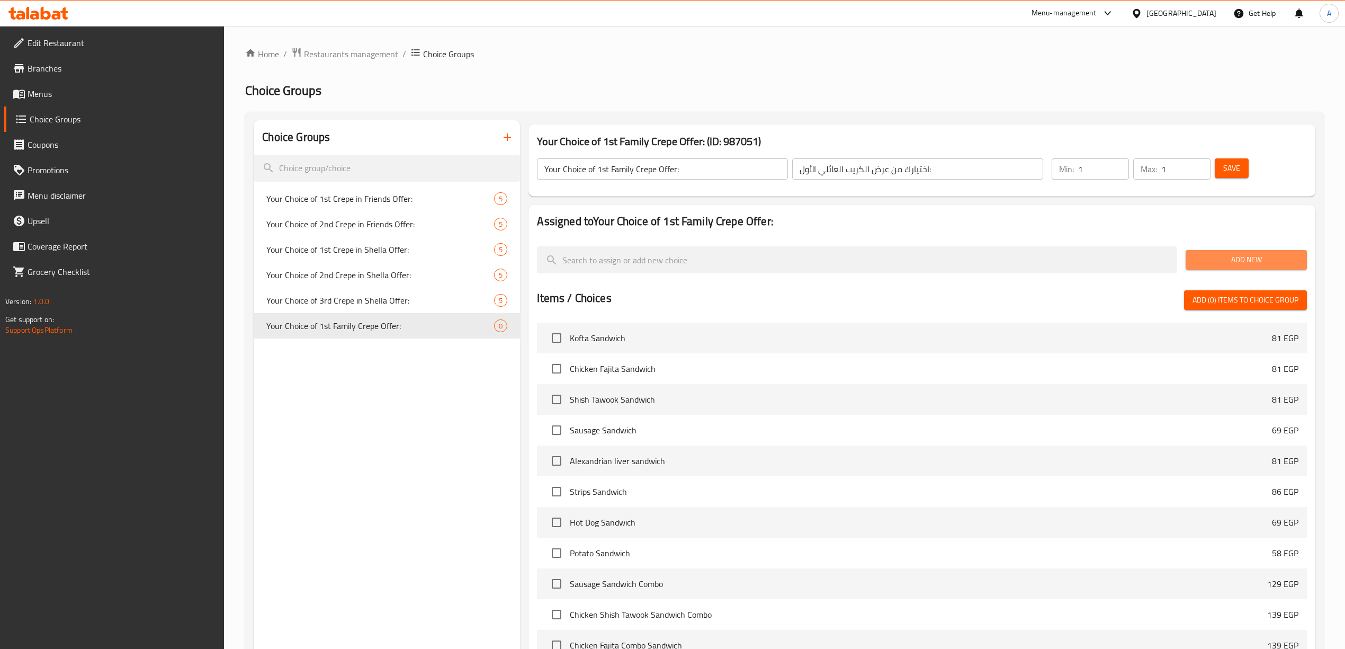
click at [1223, 261] on span "Add New" at bounding box center [1246, 259] width 104 height 13
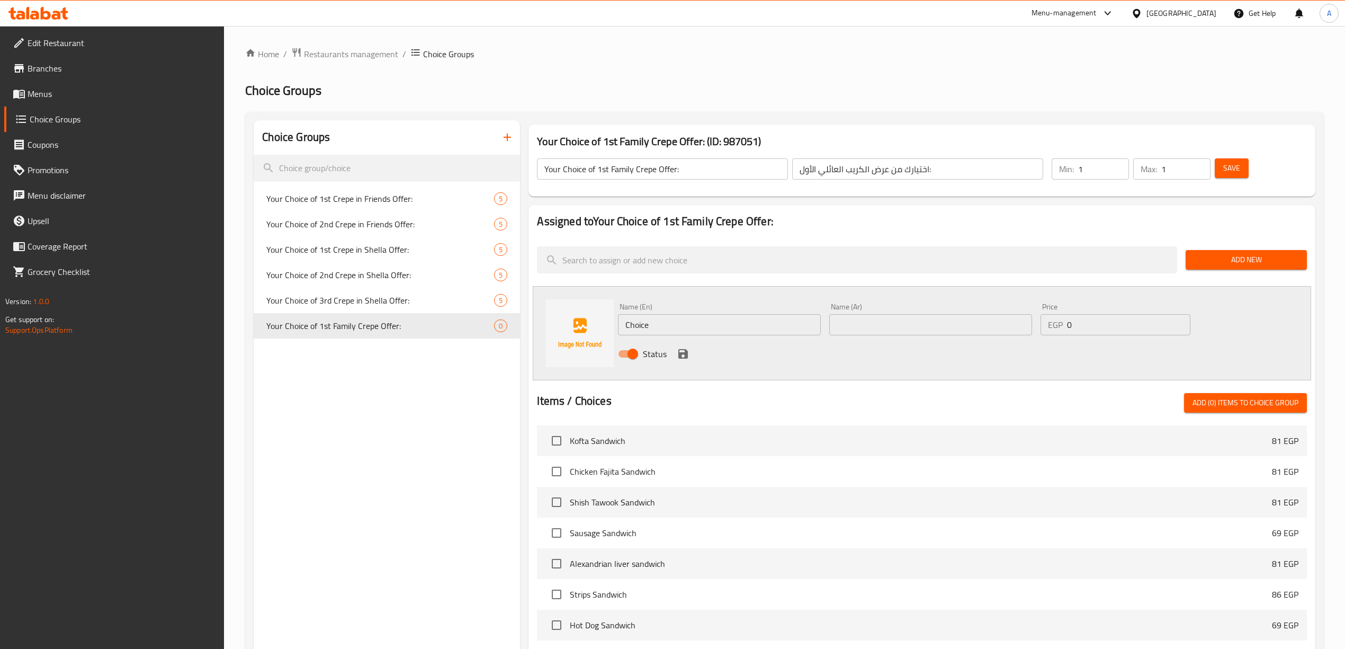
drag, startPoint x: 386, startPoint y: 459, endPoint x: 371, endPoint y: 384, distance: 76.1
click at [386, 459] on div "Choice Groups Your Choice of 1st Crepe in Friends Offer: 5 Your Choice of 2nd C…" at bounding box center [387, 508] width 266 height 777
drag, startPoint x: 671, startPoint y: 327, endPoint x: 659, endPoint y: 348, distance: 25.2
click at [527, 329] on div "Assigned to Your Choice of 1st Family Crepe Offer: Add New Name (En) Choice Nam…" at bounding box center [921, 512] width 795 height 622
paste input "Kofta Crep"
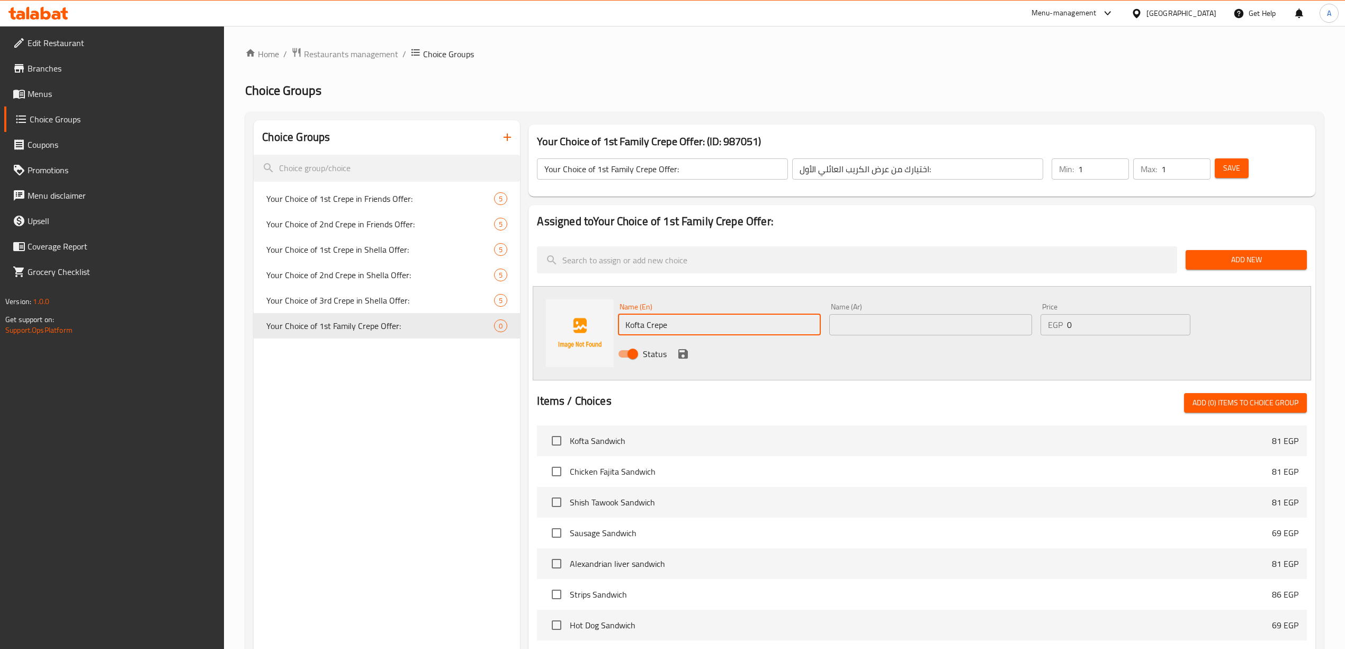
type input "Kofta Crepe"
click at [897, 356] on div "Status" at bounding box center [930, 353] width 633 height 29
drag, startPoint x: 670, startPoint y: 325, endPoint x: 621, endPoint y: 326, distance: 49.3
click at [621, 326] on input "Kofta Crepe" at bounding box center [719, 324] width 203 height 21
click at [874, 311] on div "Name (Ar) Name (Ar)" at bounding box center [930, 319] width 203 height 32
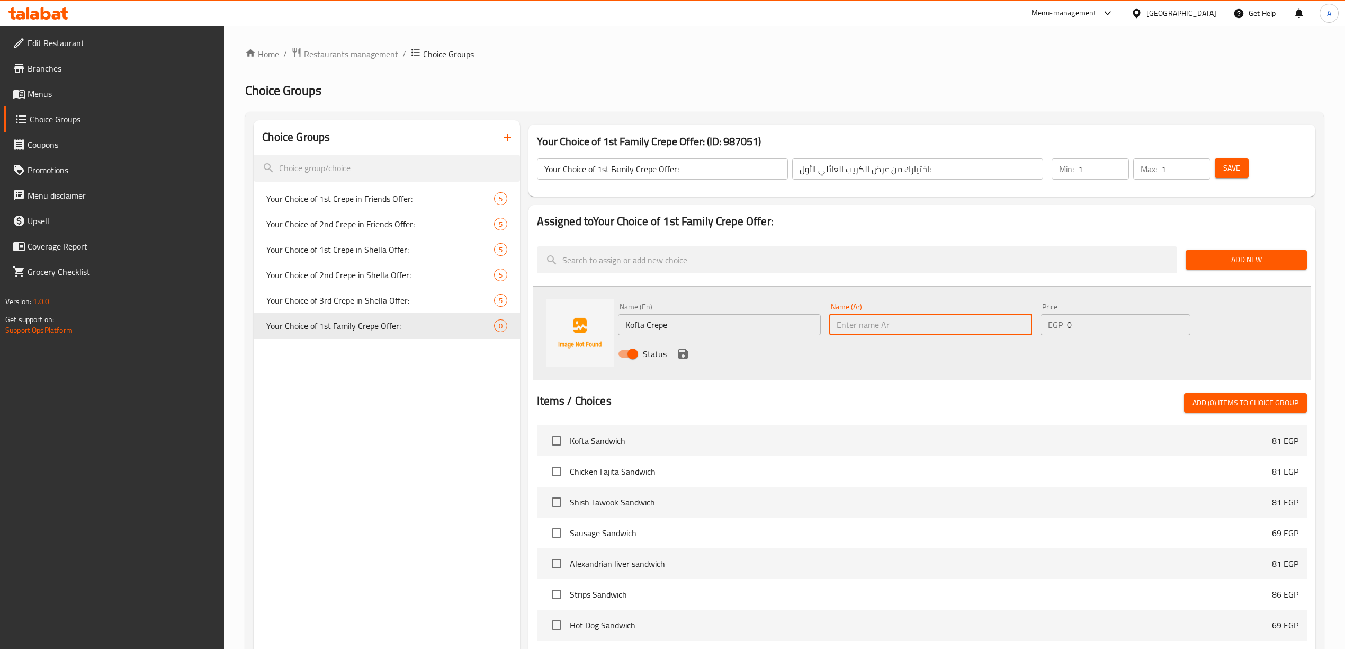
click at [875, 318] on input "text" at bounding box center [930, 324] width 203 height 21
paste input "كريب الكفتة"
drag, startPoint x: 998, startPoint y: 327, endPoint x: 1004, endPoint y: 330, distance: 6.6
click at [1004, 330] on input "كريب الكفتة" at bounding box center [930, 324] width 203 height 21
type input "كريب كفتة"
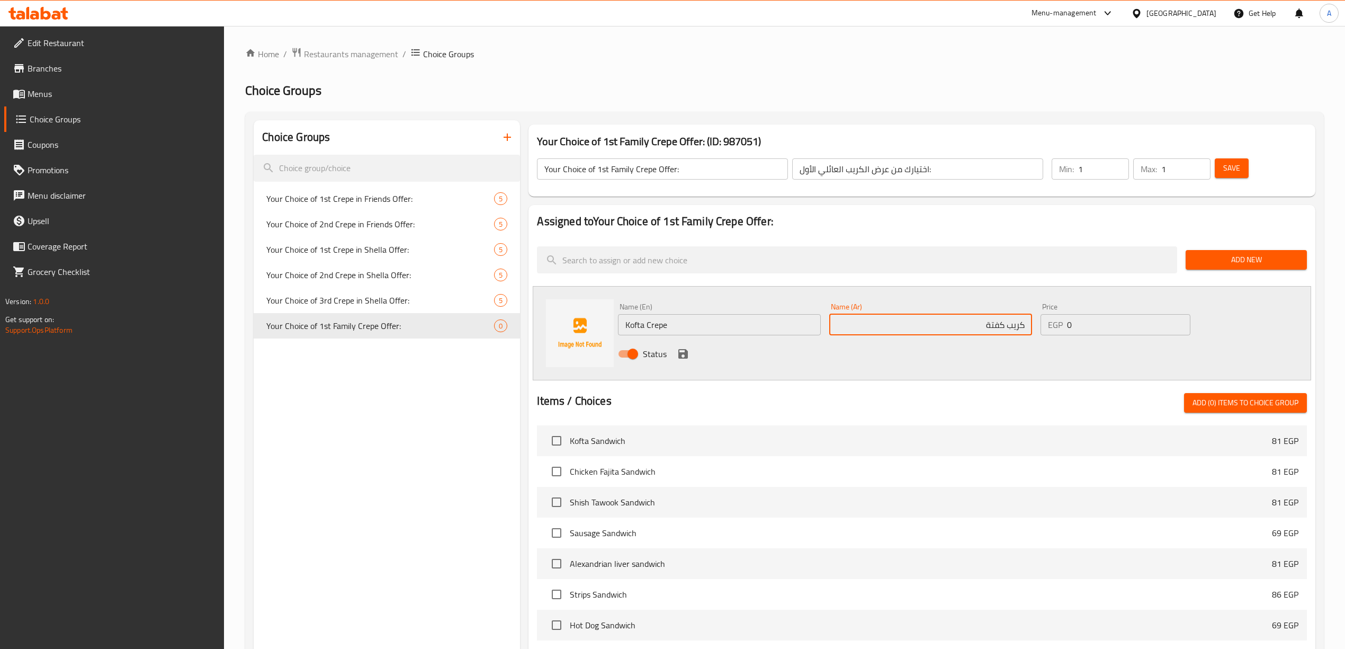
click at [972, 359] on div "Status" at bounding box center [930, 353] width 633 height 29
click at [678, 349] on icon "save" at bounding box center [683, 354] width 10 height 10
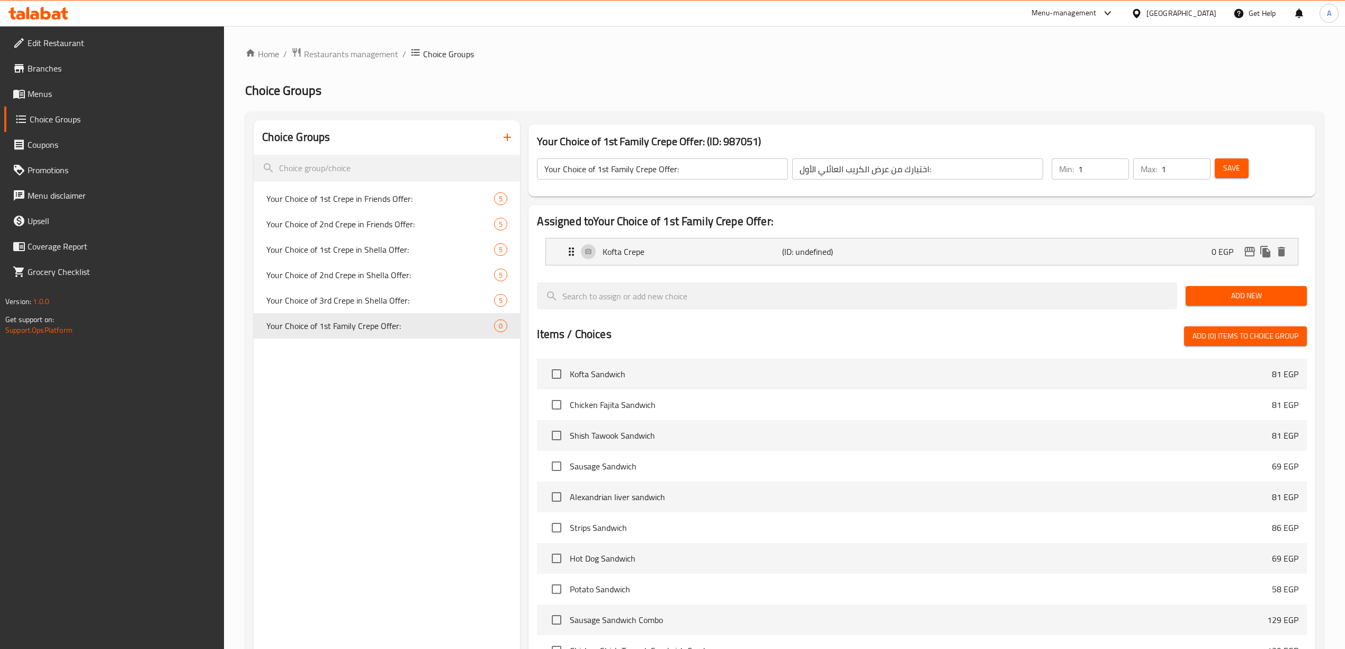
click at [1252, 274] on nav "Kofta Crepe (ID: undefined) 0 EGP Name (En) Kofta Crepe Name (En) Name (Ar) كري…" at bounding box center [921, 251] width 769 height 44
click at [1239, 301] on span "Add New" at bounding box center [1246, 295] width 104 height 13
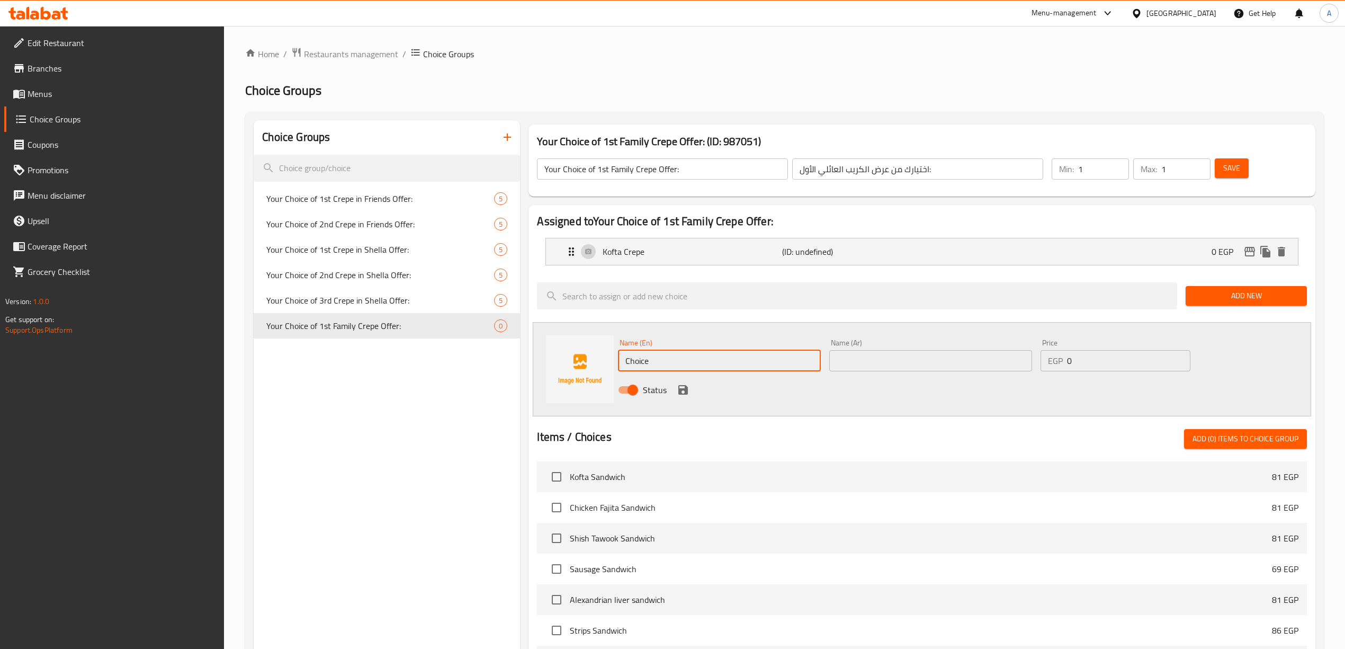
drag, startPoint x: 661, startPoint y: 359, endPoint x: 390, endPoint y: 331, distance: 272.5
click at [387, 338] on div "Choice Groups Your Choice of 1st Crepe in Friends Offer: 5 Your Choice of 2nd C…" at bounding box center [787, 526] width 1066 height 813
paste input "icken Fajita Crep"
type input "Chicken Fajita Crepe"
click at [939, 409] on div "Name (En) Chicken Fajita Crepe Name (En) Name (Ar) Name (Ar) Price EGP 0 Price …" at bounding box center [922, 369] width 778 height 94
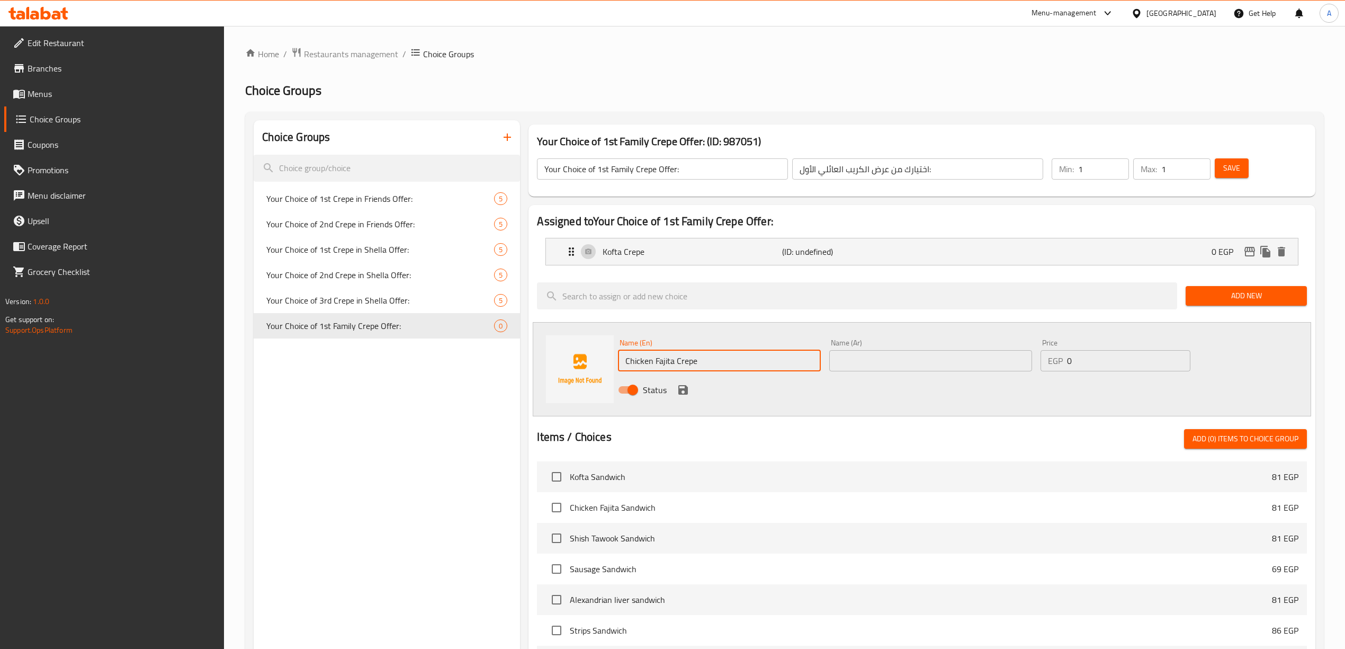
drag, startPoint x: 705, startPoint y: 363, endPoint x: 550, endPoint y: 337, distance: 157.7
click at [509, 339] on div "Choice Groups Your Choice of 1st Crepe in Friends Offer: 5 Your Choice of 2nd C…" at bounding box center [787, 526] width 1066 height 813
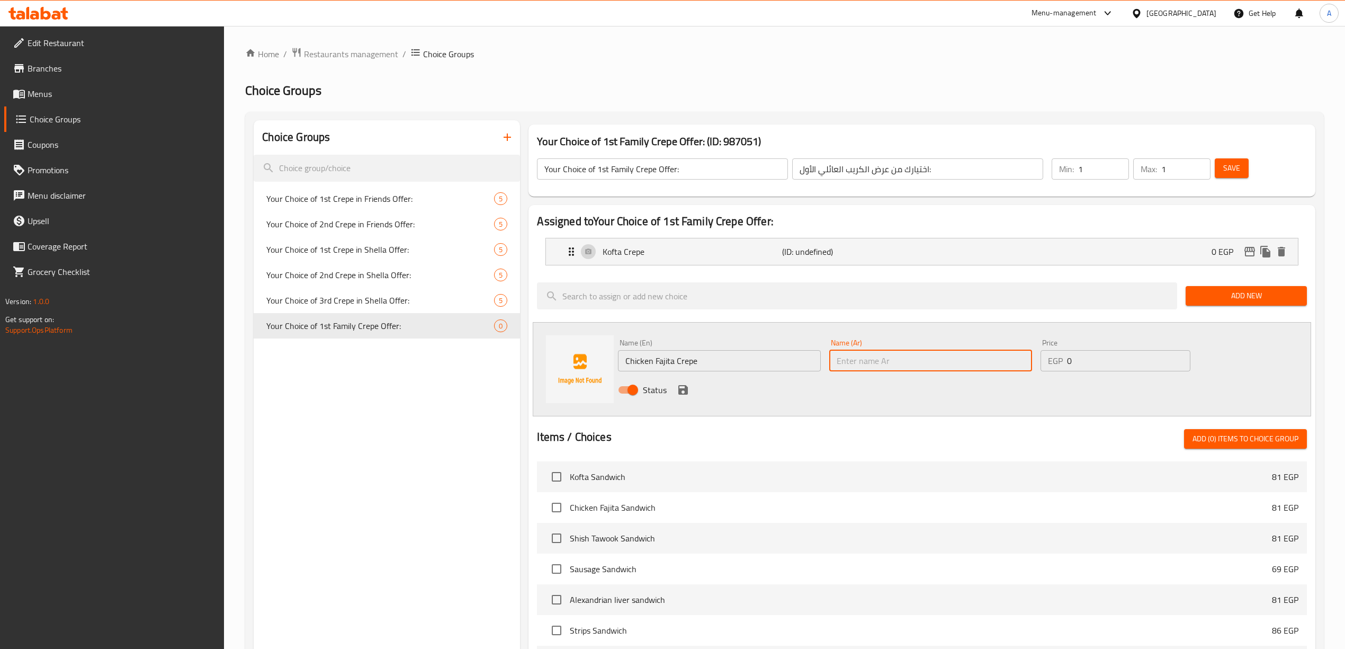
click at [921, 356] on input "text" at bounding box center [930, 360] width 203 height 21
paste input "كريب فاهيتا الدجاج"
drag, startPoint x: 976, startPoint y: 364, endPoint x: 981, endPoint y: 367, distance: 5.7
click at [981, 367] on input "كريب فاهيتا الدجاج" at bounding box center [930, 360] width 203 height 21
type input "كريب فاهيتا دجاج"
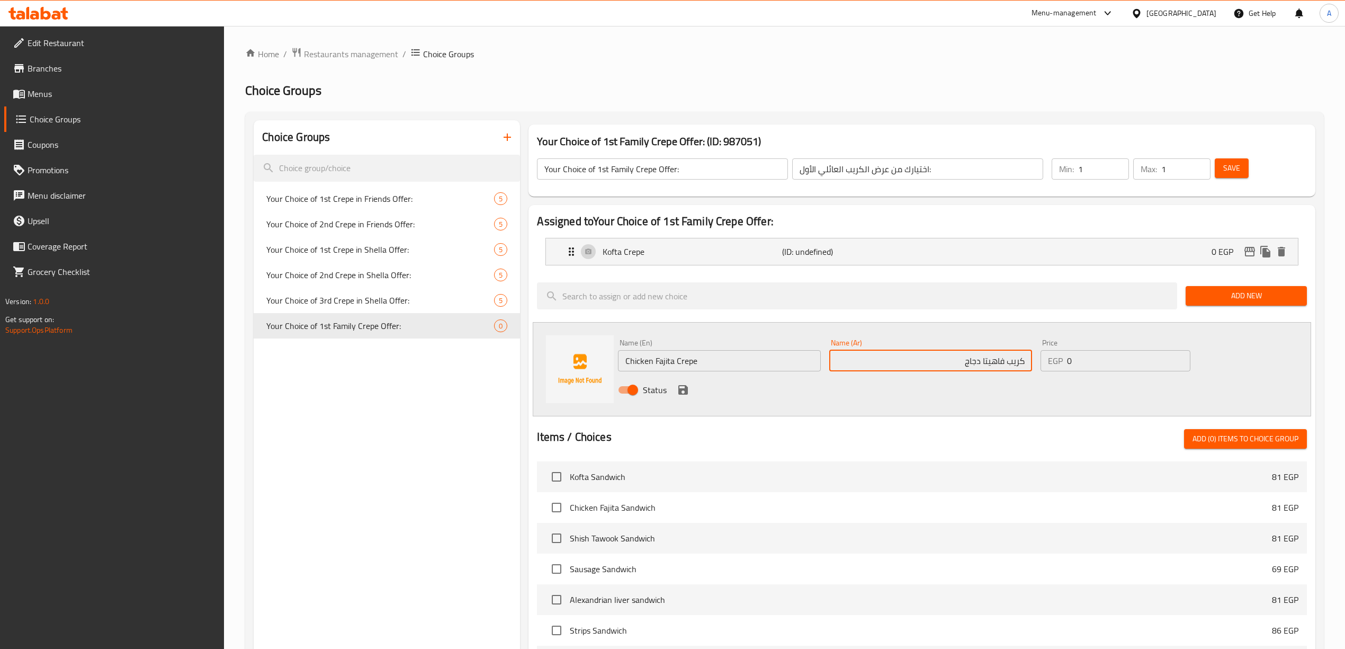
click at [960, 391] on div "Status" at bounding box center [930, 389] width 633 height 29
click at [683, 388] on icon "save" at bounding box center [683, 389] width 13 height 13
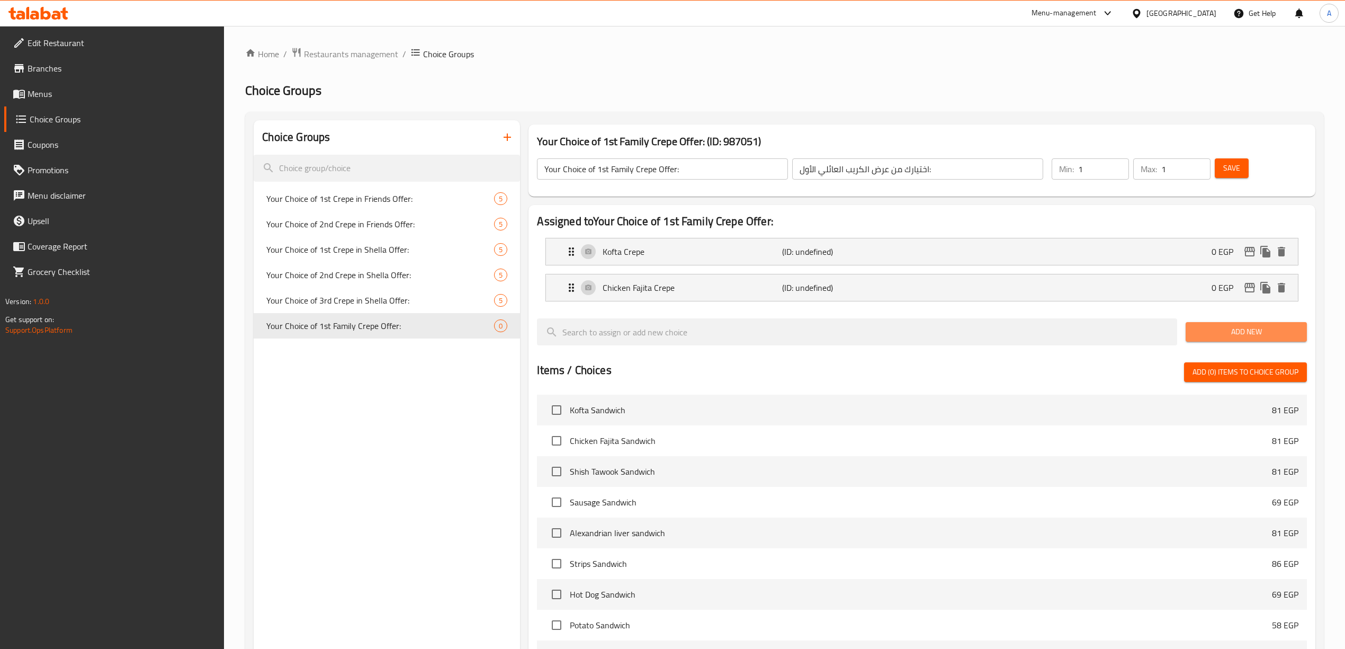
click at [1254, 334] on span "Add New" at bounding box center [1246, 331] width 104 height 13
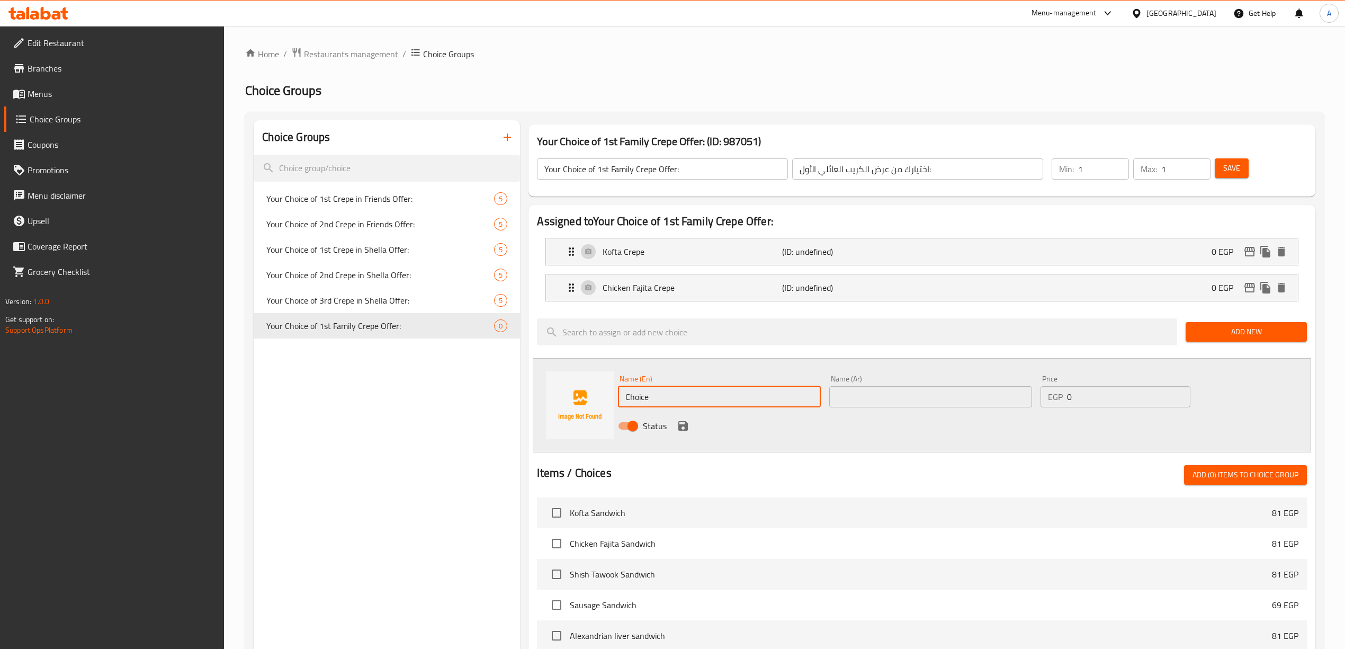
drag, startPoint x: 651, startPoint y: 395, endPoint x: 608, endPoint y: 399, distance: 43.1
click at [608, 399] on div "Name (En) Choice Name (En) Name (Ar) Name (Ar) Price EGP 0 Price Status" at bounding box center [922, 405] width 778 height 94
paste input "Shish Tawook Crep"
type input "Shish Tawook Crepe"
click at [810, 437] on div "Status" at bounding box center [930, 425] width 633 height 29
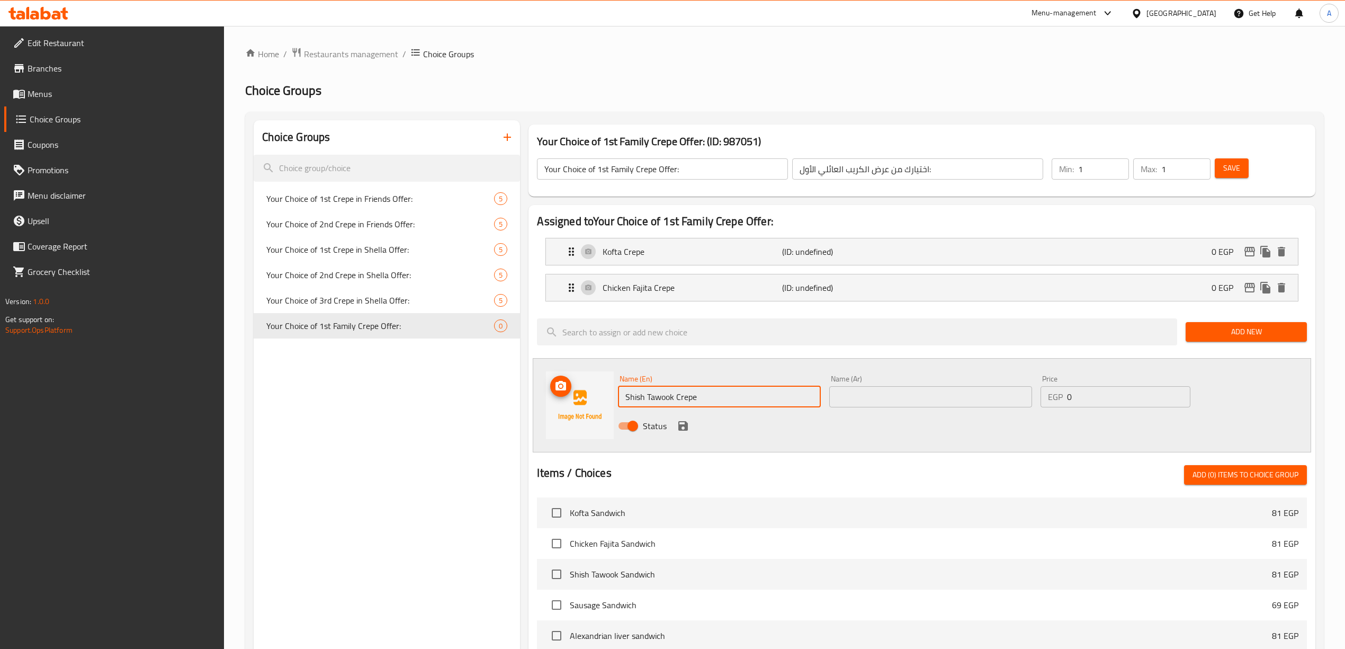
drag, startPoint x: 661, startPoint y: 399, endPoint x: 607, endPoint y: 395, distance: 54.1
click at [607, 395] on div "Name (En) Shish Tawook Crepe Name (En) Name (Ar) Name (Ar) Price EGP 0 Price St…" at bounding box center [922, 405] width 778 height 94
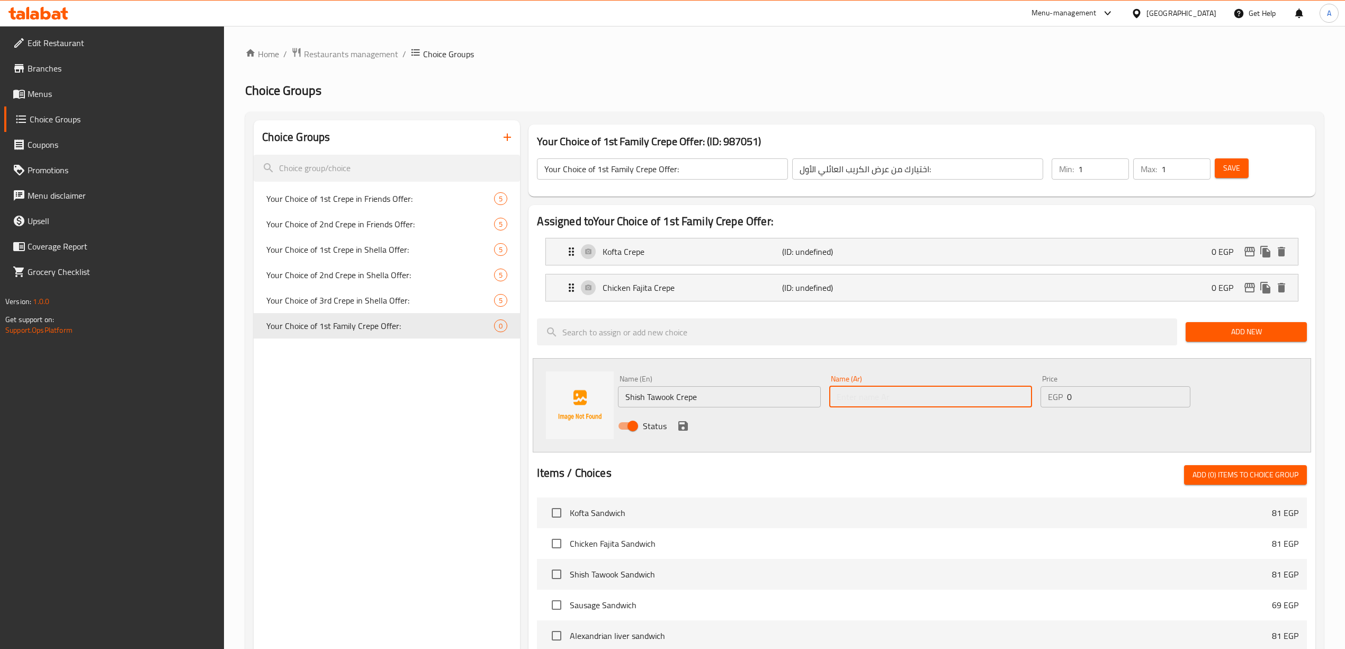
click at [889, 392] on input "text" at bounding box center [930, 396] width 203 height 21
paste input "كريب شيش طاووق"
type input "كريب شيش طاووق"
click at [882, 443] on div "Name (En) Shish Tawook Crepe Name (En) Name (Ar) كريب شيش طاووق Name (Ar) Price…" at bounding box center [922, 405] width 778 height 94
click at [679, 427] on icon "save" at bounding box center [683, 426] width 10 height 10
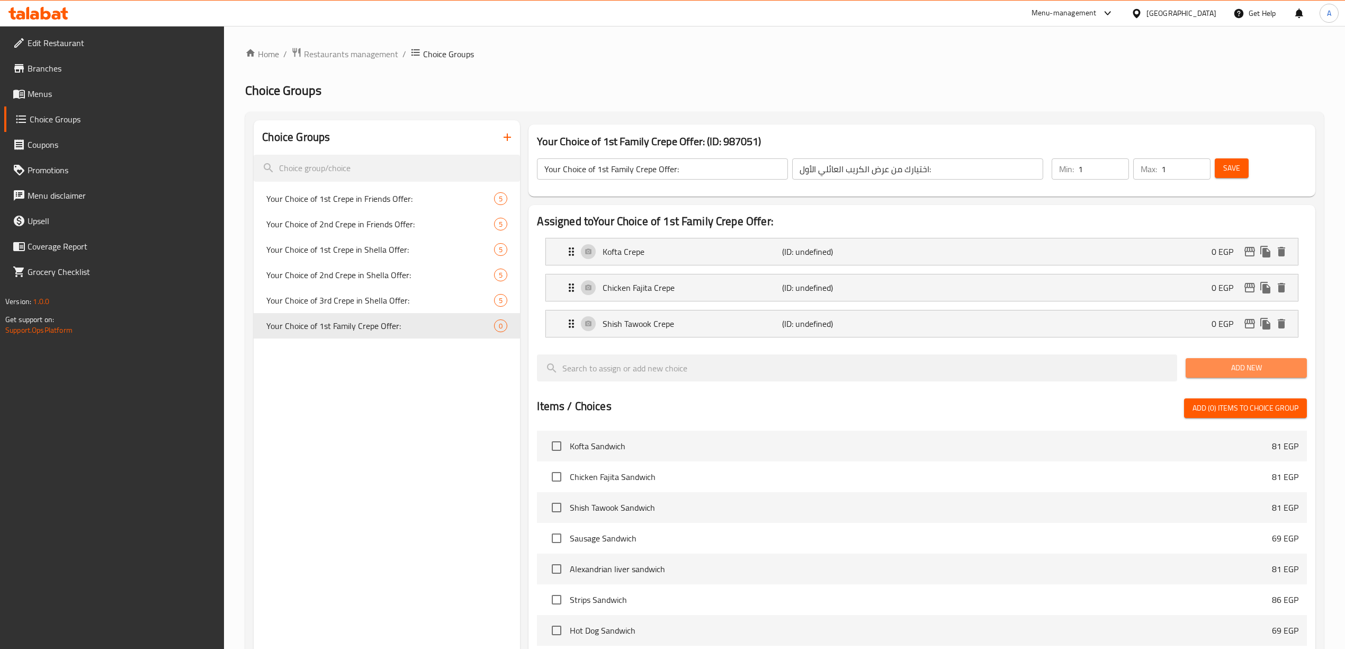
click at [1226, 372] on span "Add New" at bounding box center [1246, 367] width 104 height 13
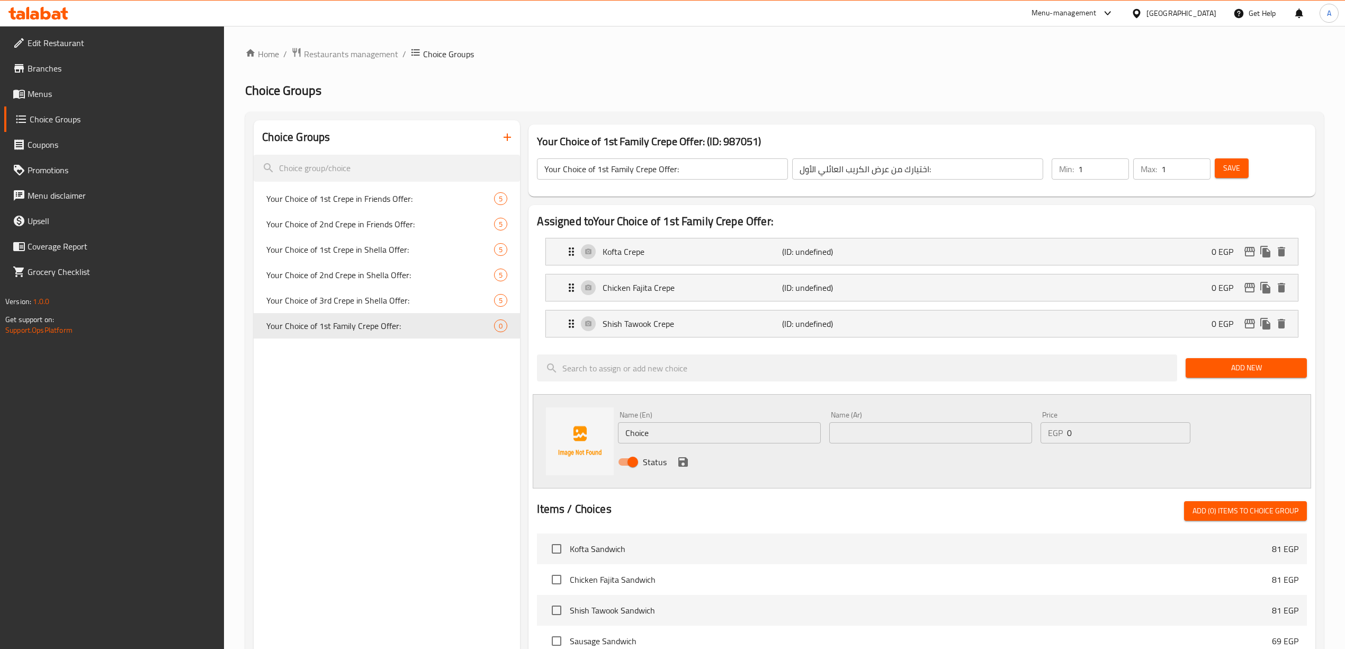
drag, startPoint x: 653, startPoint y: 433, endPoint x: 257, endPoint y: 414, distance: 396.5
click at [278, 418] on div "Choice Groups Your Choice of 1st Crepe in Friends Offer: 5 Your Choice of 2nd C…" at bounding box center [787, 562] width 1066 height 885
paste input "repe Strips"
drag, startPoint x: 649, startPoint y: 438, endPoint x: 598, endPoint y: 438, distance: 50.3
click at [598, 438] on div "Name (En) Crepe Strips Name (En) Name (Ar) Name (Ar) Price EGP 0 Price Status" at bounding box center [922, 441] width 778 height 94
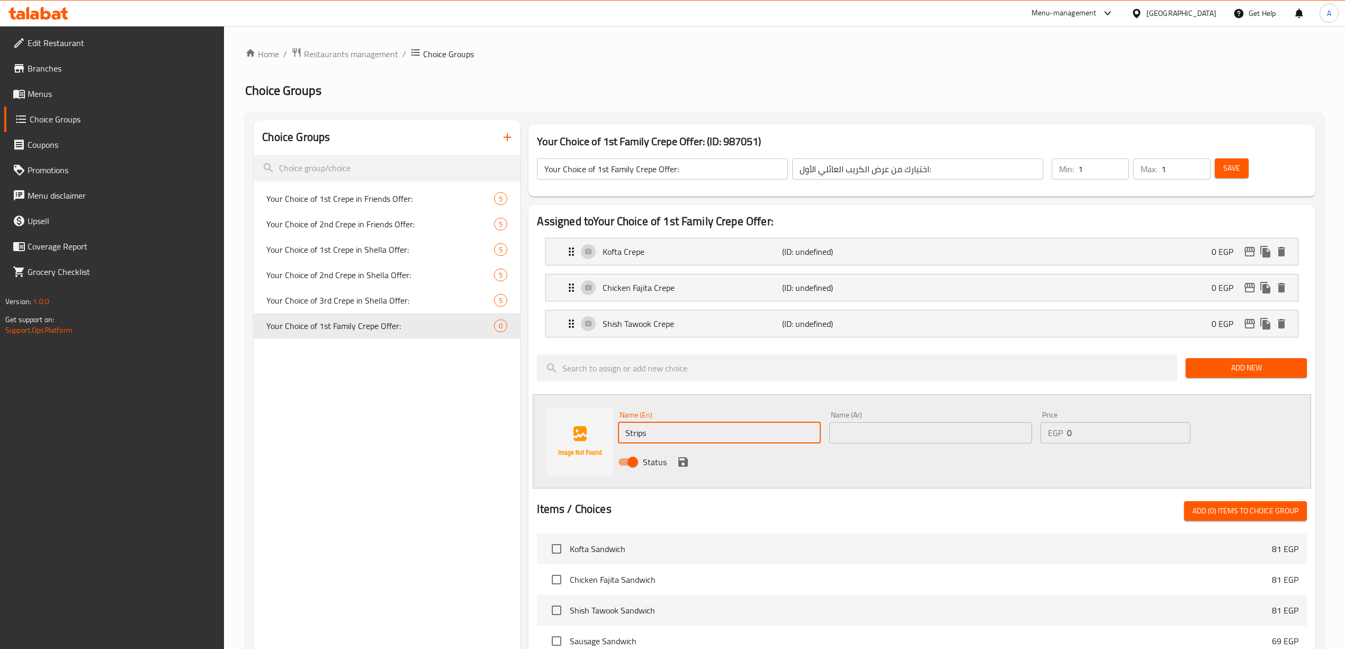
click at [687, 428] on input "Strips" at bounding box center [719, 432] width 203 height 21
paste input "Crepe"
type input "Strips Crepe"
click at [815, 476] on div "Status" at bounding box center [930, 461] width 633 height 29
click at [861, 428] on input "text" at bounding box center [930, 432] width 203 height 21
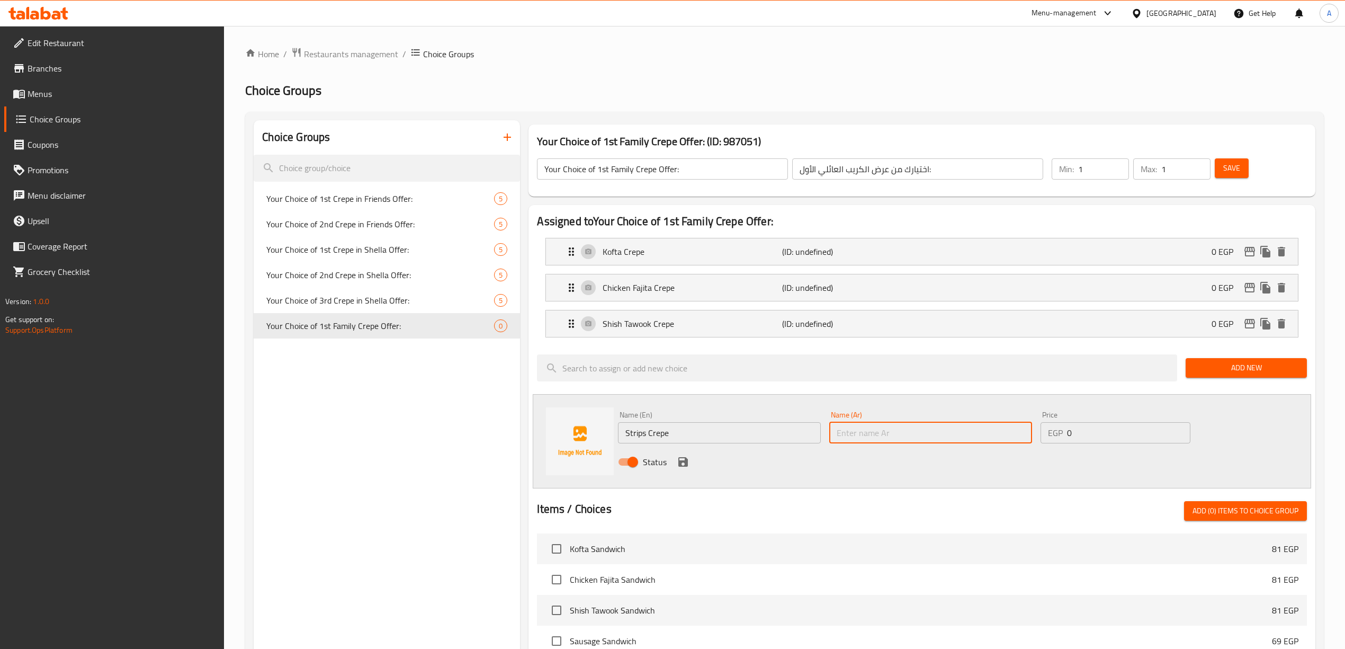
type input "س"
type input "كريب ستربس"
click at [835, 483] on div "Name (En) Strips Crepe Name (En) Name (Ar) كريب ستربس Name (Ar) Price EGP 0 Pri…" at bounding box center [922, 441] width 778 height 94
click at [676, 462] on button "save" at bounding box center [683, 462] width 16 height 16
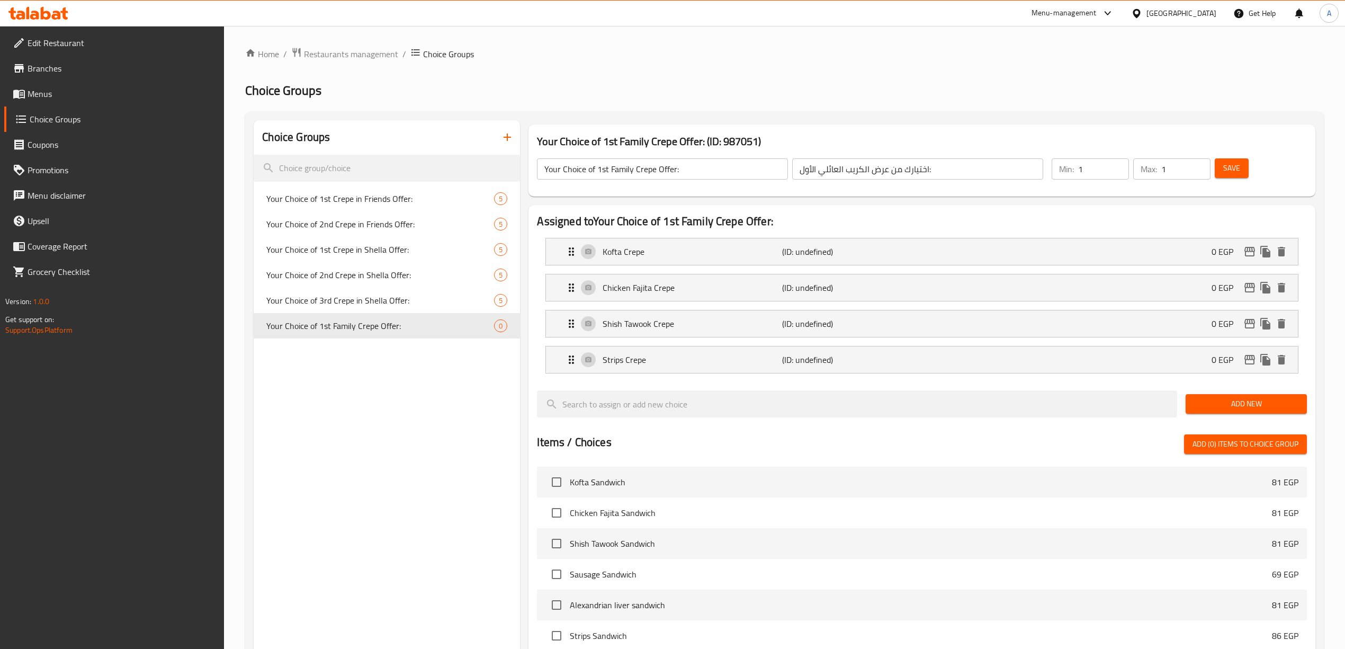
click at [1244, 410] on span "Add New" at bounding box center [1246, 403] width 104 height 13
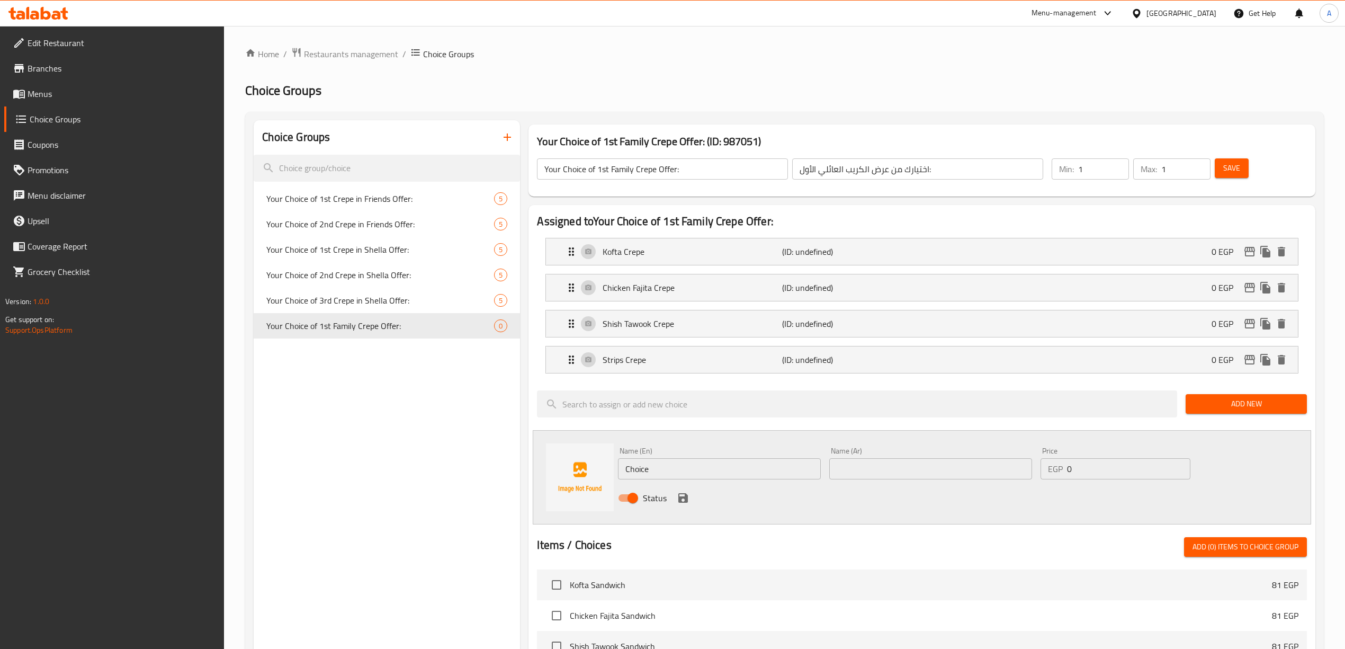
drag, startPoint x: 665, startPoint y: 471, endPoint x: 539, endPoint y: 462, distance: 126.3
click at [554, 469] on div "Name (En) Choice Name (En) Name (Ar) Name (Ar) Price EGP 0 Price Status" at bounding box center [922, 477] width 778 height 94
paste input "Potato Crepe"
type input "Potato Crepe"
click at [750, 503] on div "Status" at bounding box center [930, 497] width 633 height 29
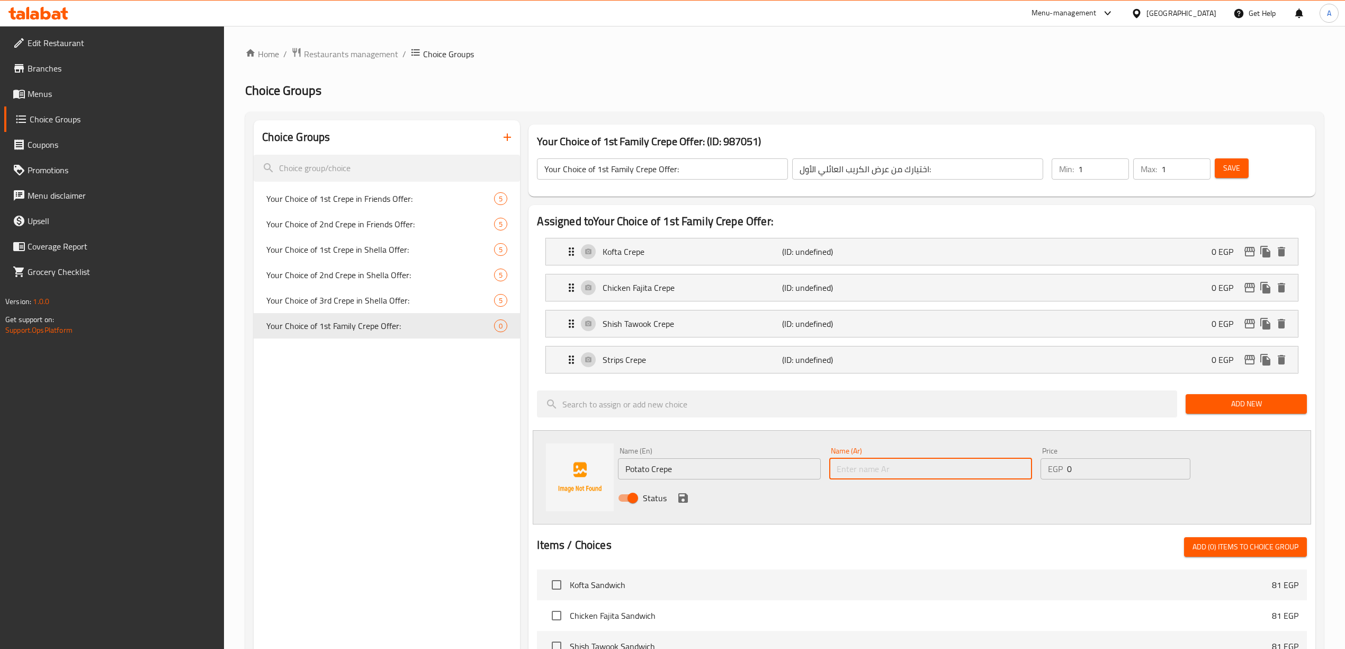
click at [881, 471] on input "text" at bounding box center [930, 468] width 203 height 21
type input "كريب بطاطس"
click at [871, 503] on div "Status" at bounding box center [930, 497] width 633 height 29
click at [679, 500] on icon "save" at bounding box center [683, 498] width 10 height 10
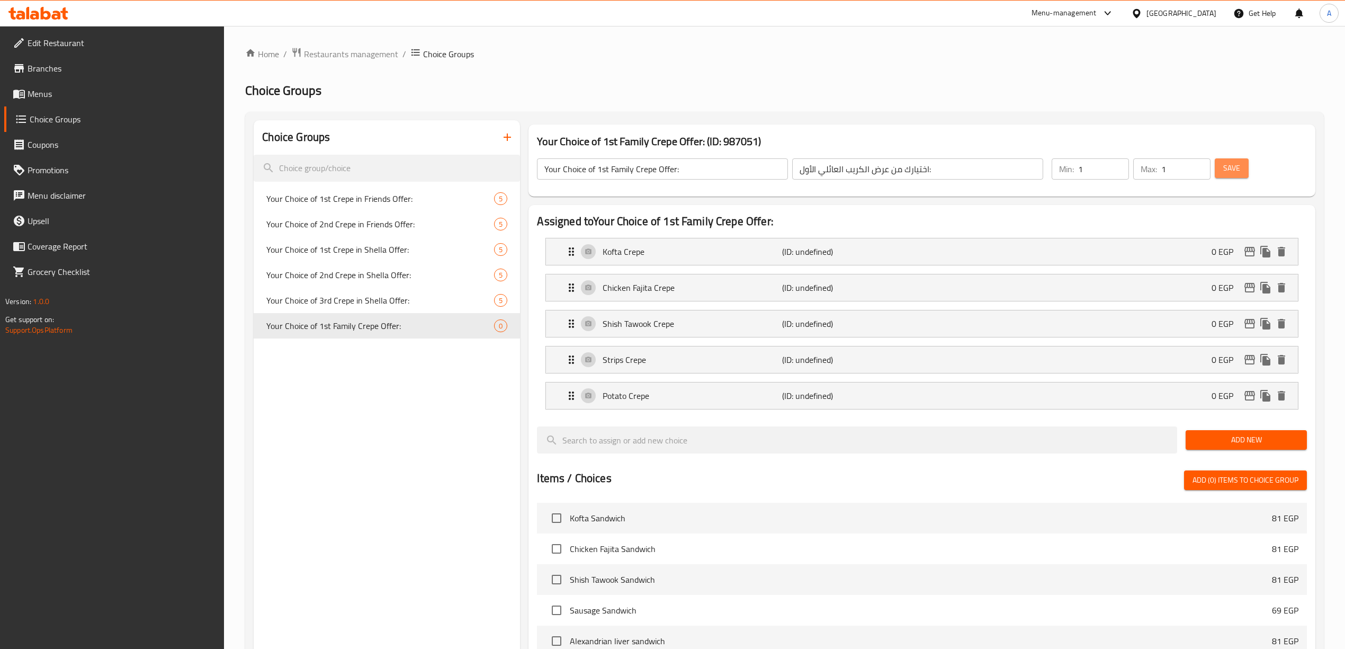
click at [1240, 170] on span "Save" at bounding box center [1231, 168] width 17 height 13
click at [383, 399] on div "Choice Groups Your Choice of 1st Crepe in Friends Offer: 5 Your Choice of 2nd C…" at bounding box center [387, 547] width 266 height 854
click at [428, 439] on div "Choice Groups Your Choice of 1st Crepe in Friends Offer: 5 Your Choice of 2nd C…" at bounding box center [387, 547] width 266 height 854
click at [507, 134] on icon "button" at bounding box center [507, 136] width 7 height 7
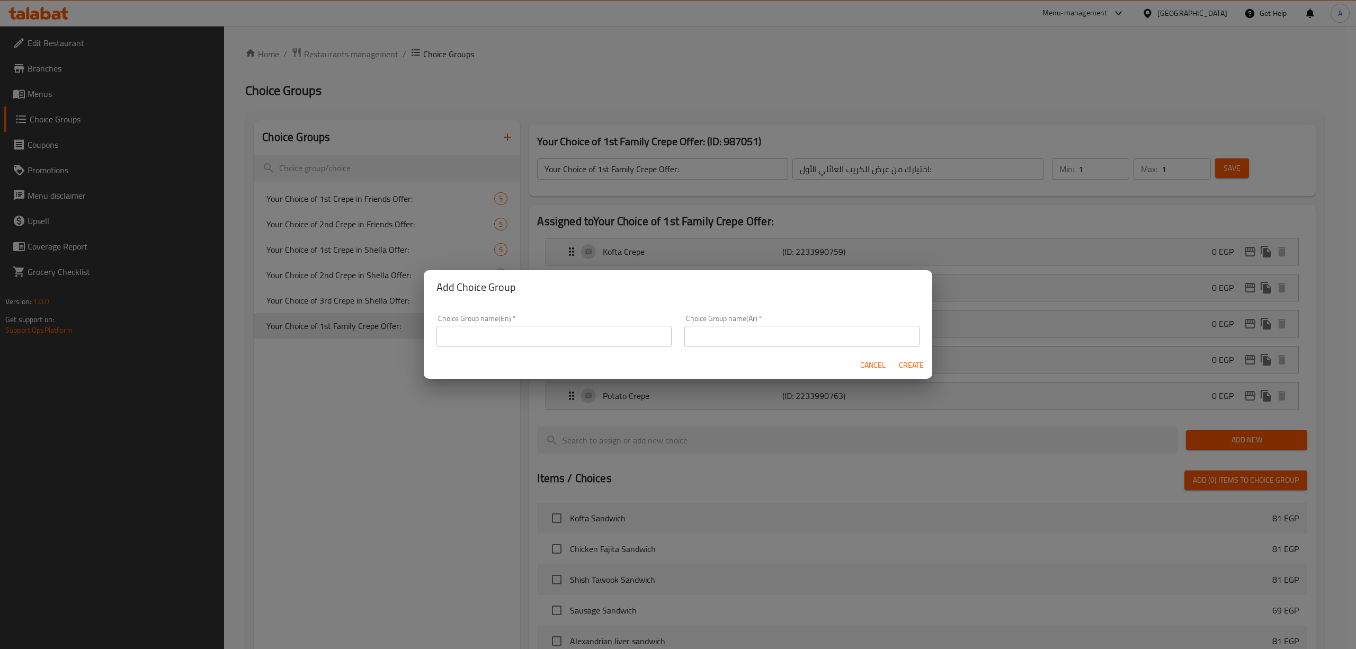
click at [530, 336] on input "text" at bounding box center [553, 336] width 235 height 21
paste input "Your Choice of 2nd Family Crepe Offer:"
type input "Your Choice of 2nd Family Crepe Offer:"
click at [486, 365] on div "Cancel Create" at bounding box center [678, 365] width 508 height 28
click at [858, 298] on div "Add Choice Group" at bounding box center [678, 287] width 508 height 34
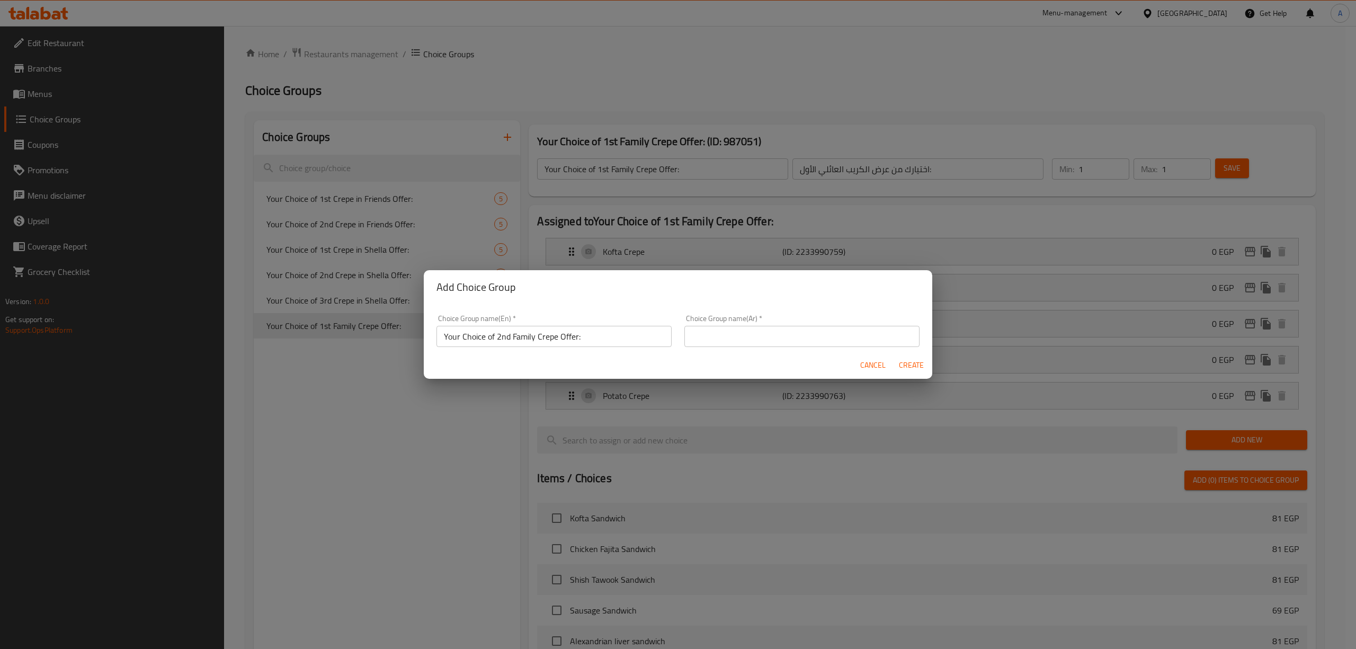
click at [841, 331] on input "text" at bounding box center [801, 336] width 235 height 21
paste input "اختيارك من عرض الكريب العائلي الثاني:"
type input "اختيارك من عرض الكريب العائلي الثاني:"
click at [812, 301] on div "Add Choice Group" at bounding box center [678, 287] width 508 height 34
click at [915, 364] on span "Create" at bounding box center [910, 364] width 25 height 13
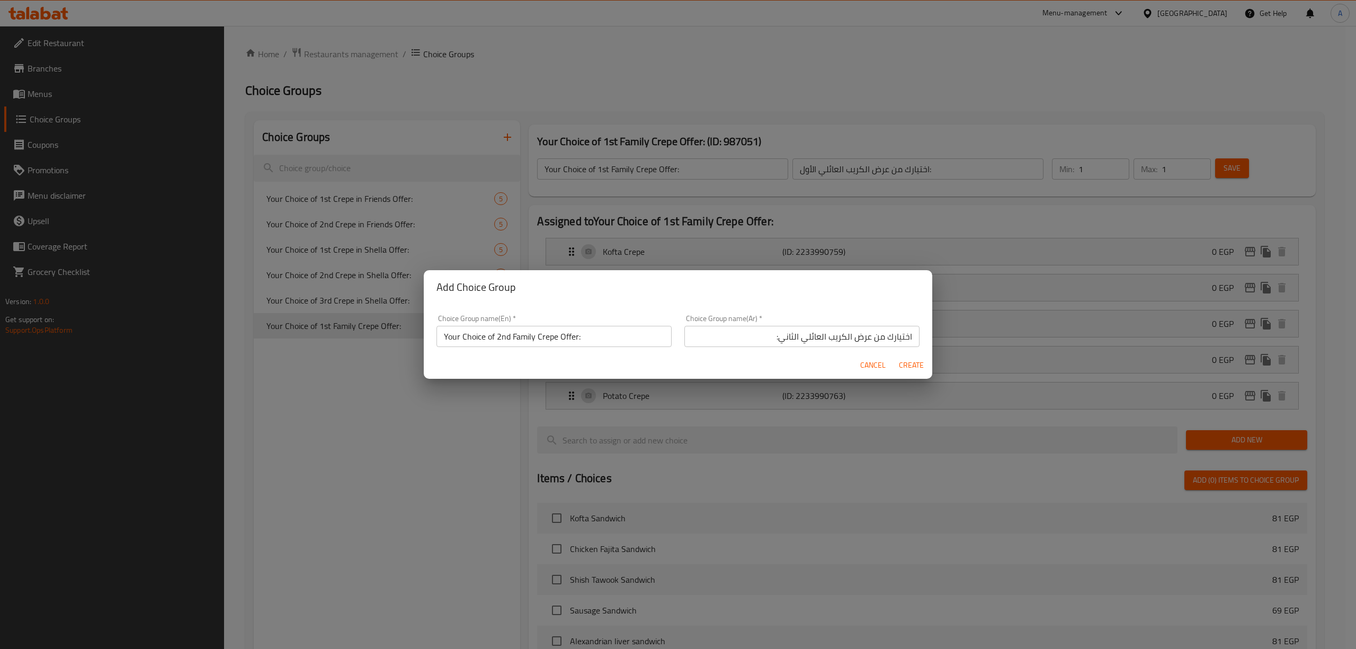
type input "Your Choice of 2nd Family Crepe Offer:"
type input "اختيارك من عرض الكريب العائلي الثاني:"
type input "0"
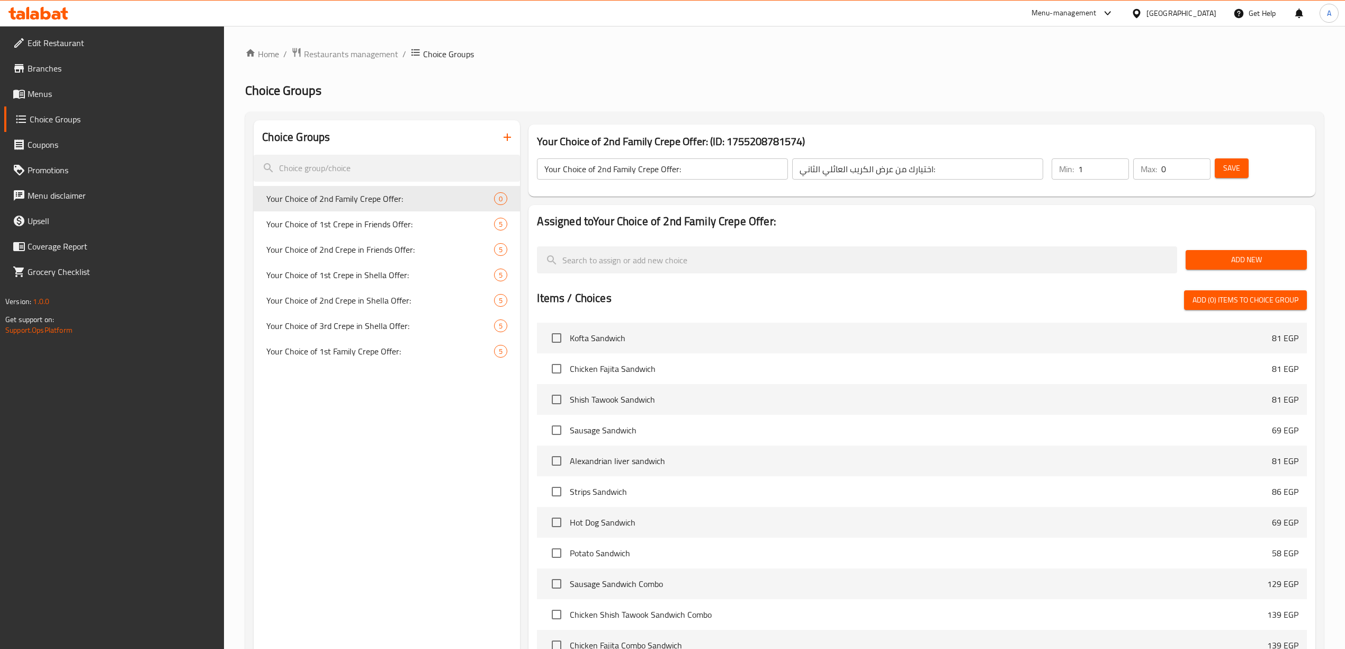
type input "1"
click at [1118, 164] on input "1" at bounding box center [1103, 168] width 51 height 21
type input "1"
click at [1199, 165] on input "1" at bounding box center [1185, 168] width 49 height 21
click at [1241, 166] on button "Save" at bounding box center [1232, 168] width 34 height 20
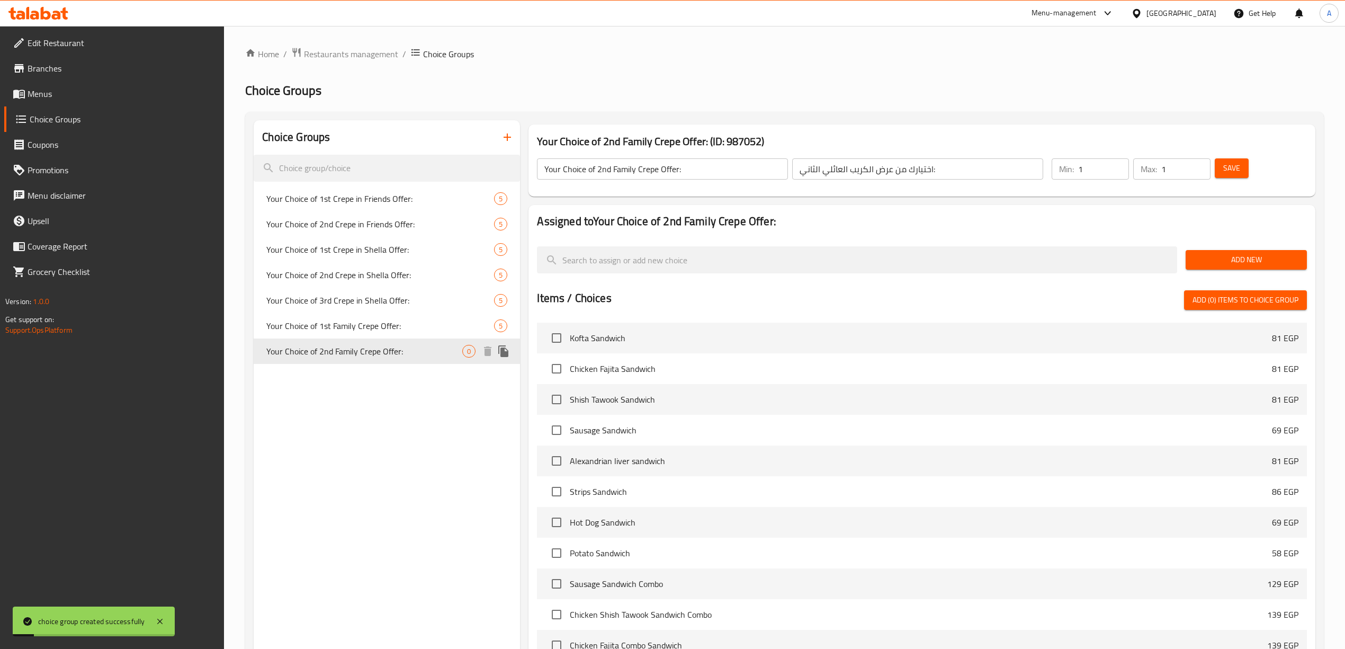
click at [469, 358] on div "Your Choice of 2nd Family Crepe Offer: 0" at bounding box center [387, 350] width 266 height 25
click at [1212, 257] on span "Add New" at bounding box center [1246, 259] width 104 height 13
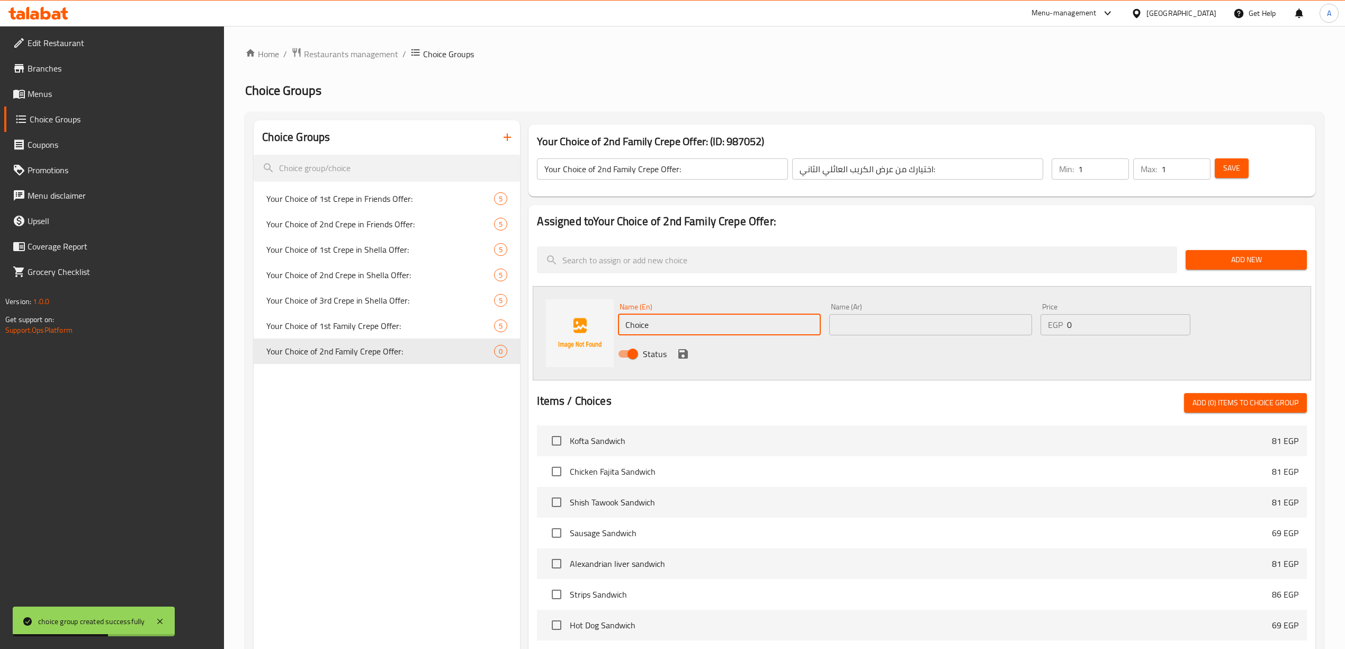
drag, startPoint x: 663, startPoint y: 329, endPoint x: 486, endPoint y: 336, distance: 178.1
click at [486, 336] on div "Choice Groups Your Choice of 1st Crepe in Friends Offer: 5 Your Choice of 2nd C…" at bounding box center [787, 508] width 1066 height 777
paste input "Kofta Crep"
type input "Kofta Crepe"
click at [894, 357] on div "Status" at bounding box center [930, 353] width 633 height 29
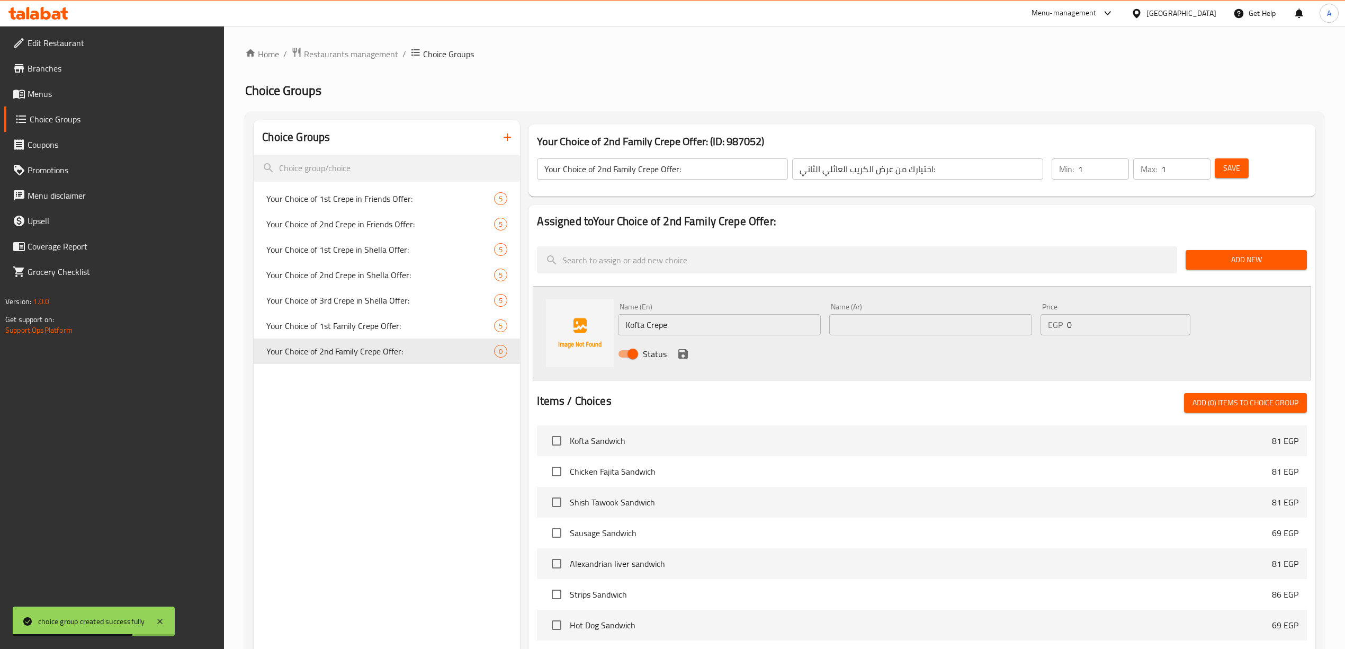
click at [885, 331] on input "text" at bounding box center [930, 324] width 203 height 21
type input ";"
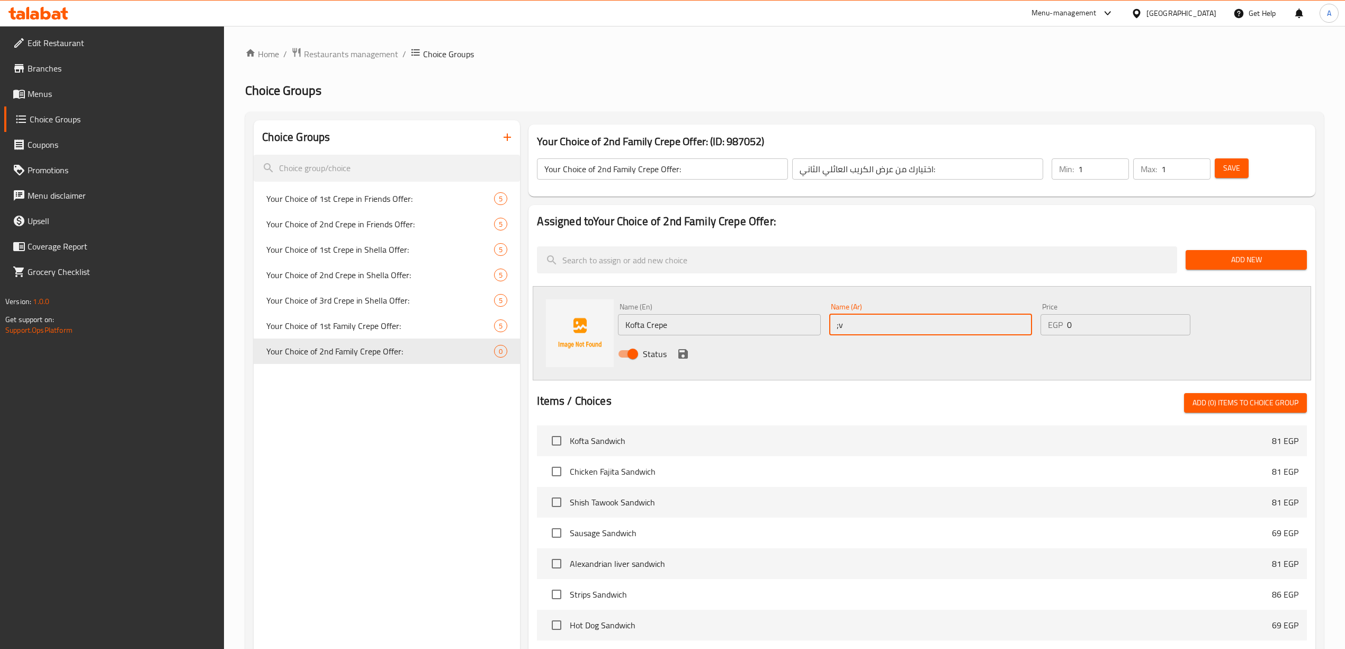
type input ";"
type input "كريب كفتة"
click at [732, 371] on div "Name (En) Kofta Crepe Name (En) Name (Ar) كريب كفتة Name (Ar) Price EGP 0 Price…" at bounding box center [922, 333] width 778 height 94
click at [687, 356] on icon "save" at bounding box center [683, 353] width 13 height 13
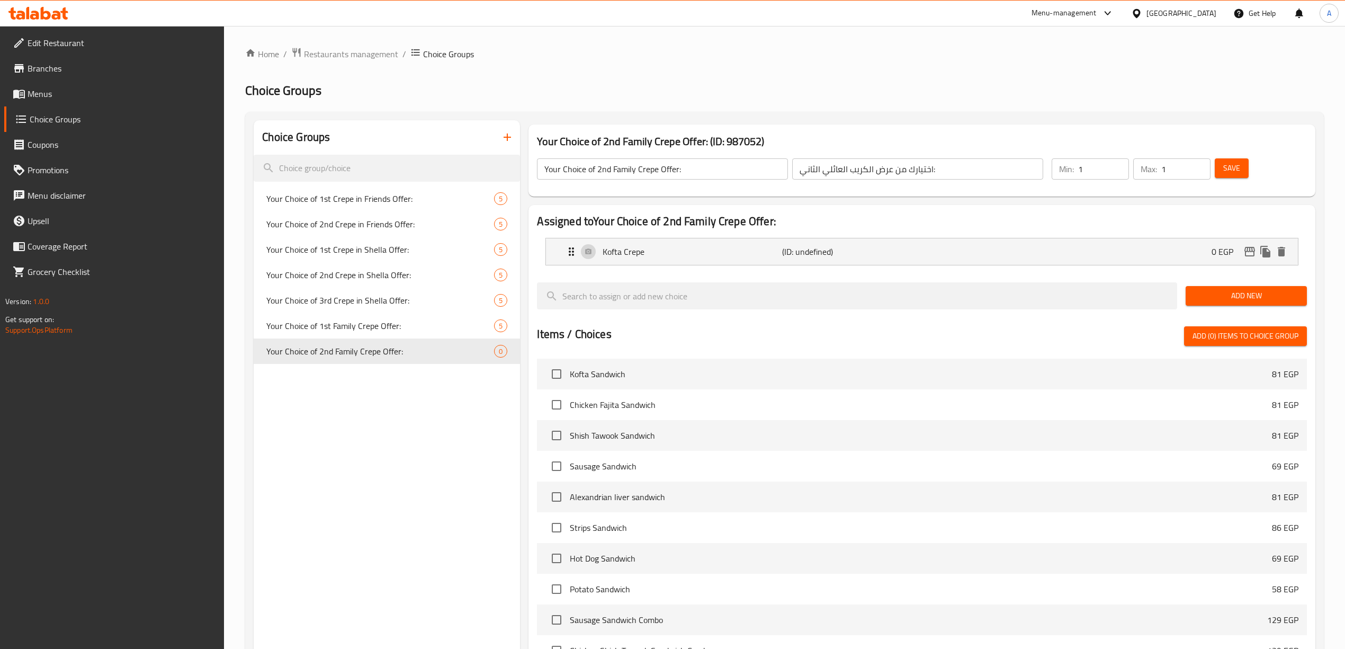
click at [1228, 297] on span "Add New" at bounding box center [1246, 295] width 104 height 13
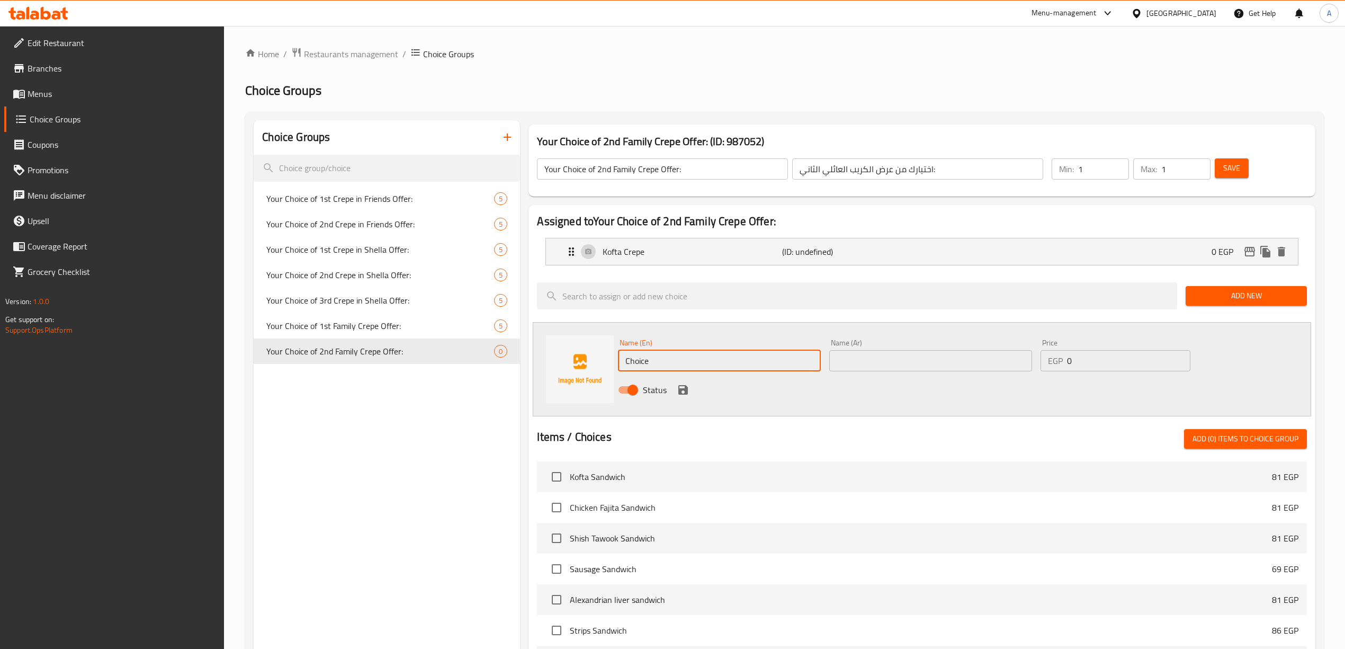
drag, startPoint x: 661, startPoint y: 361, endPoint x: 571, endPoint y: 362, distance: 90.0
click at [571, 362] on div "Name (En) Choice Name (En) Name (Ar) Name (Ar) Price EGP 0 Price Status" at bounding box center [922, 369] width 778 height 94
paste input "icken Fajita Crep"
type input "Chicken Fajita Crepe"
click at [882, 390] on div "Status" at bounding box center [930, 389] width 633 height 29
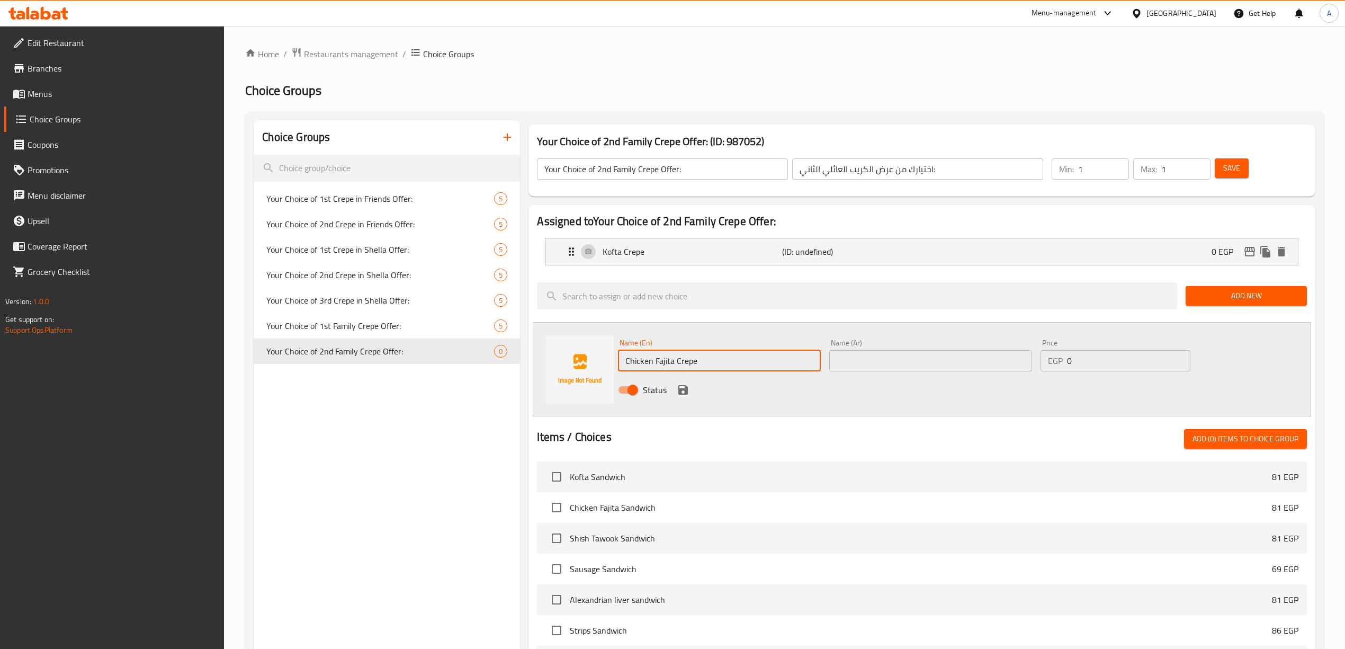
drag, startPoint x: 696, startPoint y: 359, endPoint x: 621, endPoint y: 365, distance: 74.9
click at [621, 365] on input "Chicken Fajita Crepe" at bounding box center [719, 360] width 203 height 21
click at [899, 365] on input "text" at bounding box center [930, 360] width 203 height 21
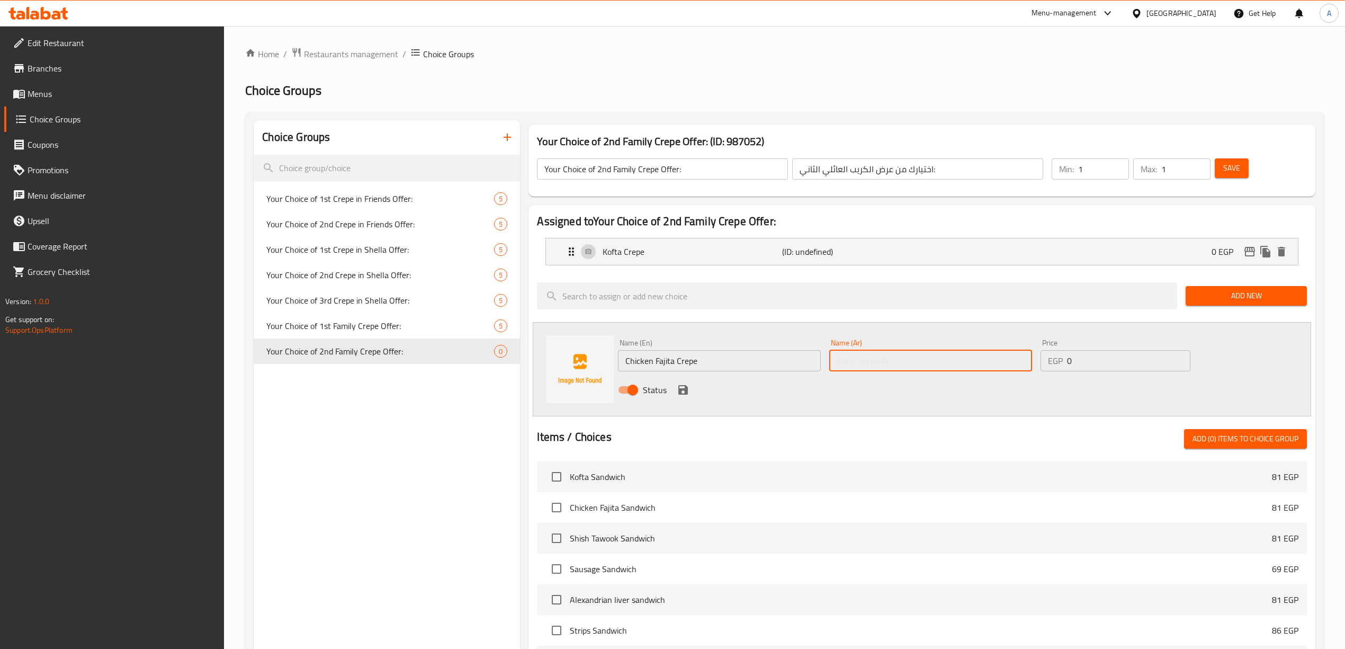
paste input "كريب فاهيتا الدجاج"
click at [981, 365] on input "كريب فاهيتا الدجاج" at bounding box center [930, 360] width 203 height 21
type input "كريب فاهيتا دجاج"
click at [919, 392] on div "Status" at bounding box center [930, 389] width 633 height 29
click at [682, 391] on icon "save" at bounding box center [683, 389] width 13 height 13
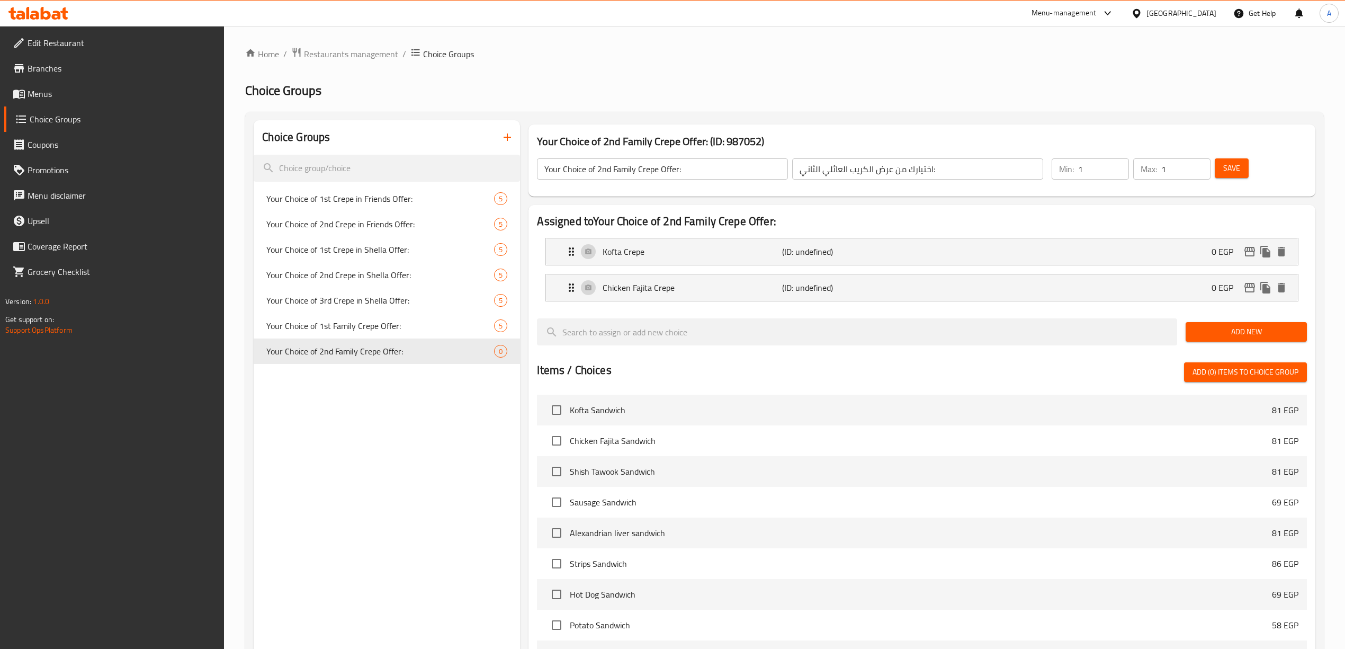
click at [1250, 327] on span "Add New" at bounding box center [1246, 331] width 104 height 13
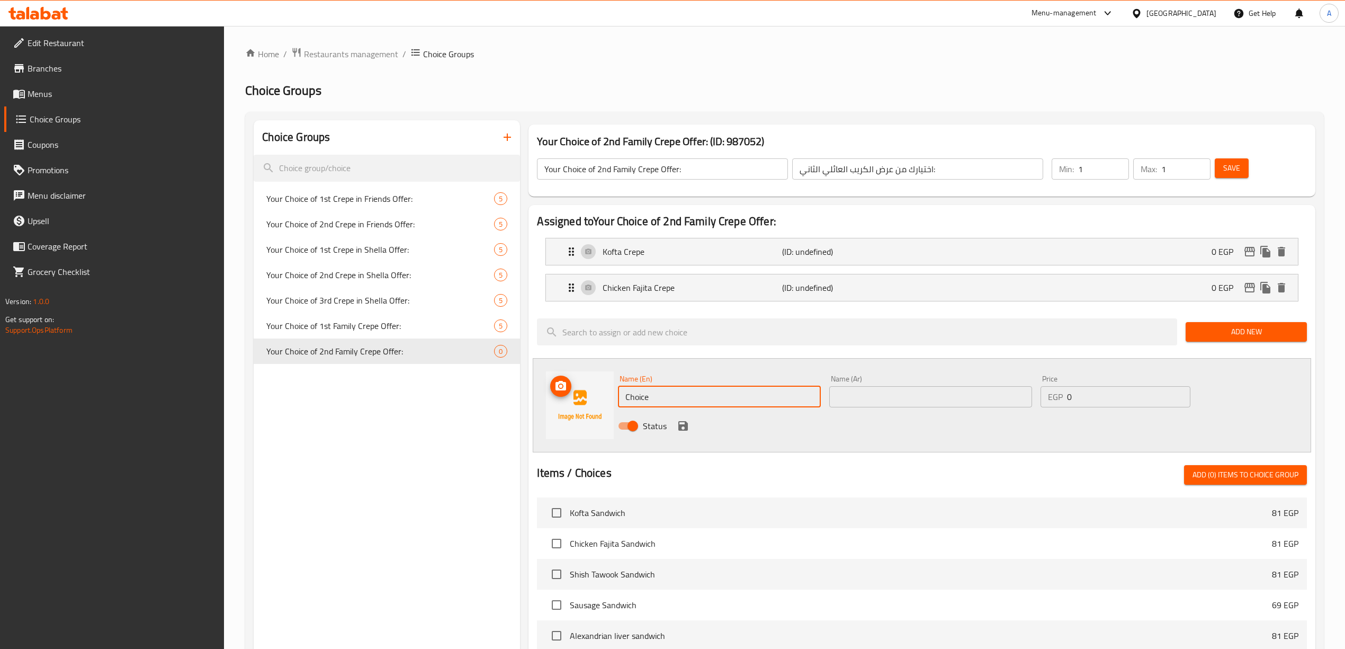
drag, startPoint x: 692, startPoint y: 402, endPoint x: 397, endPoint y: 348, distance: 299.3
click at [372, 356] on div "Choice Groups Your Choice of 1st Crepe in Friends Offer: 5 Your Choice of 2nd C…" at bounding box center [787, 544] width 1066 height 849
paste input "Shish Tawook Crep"
type input "Shish Tawook Crepe"
click at [789, 424] on div "Status" at bounding box center [930, 425] width 633 height 29
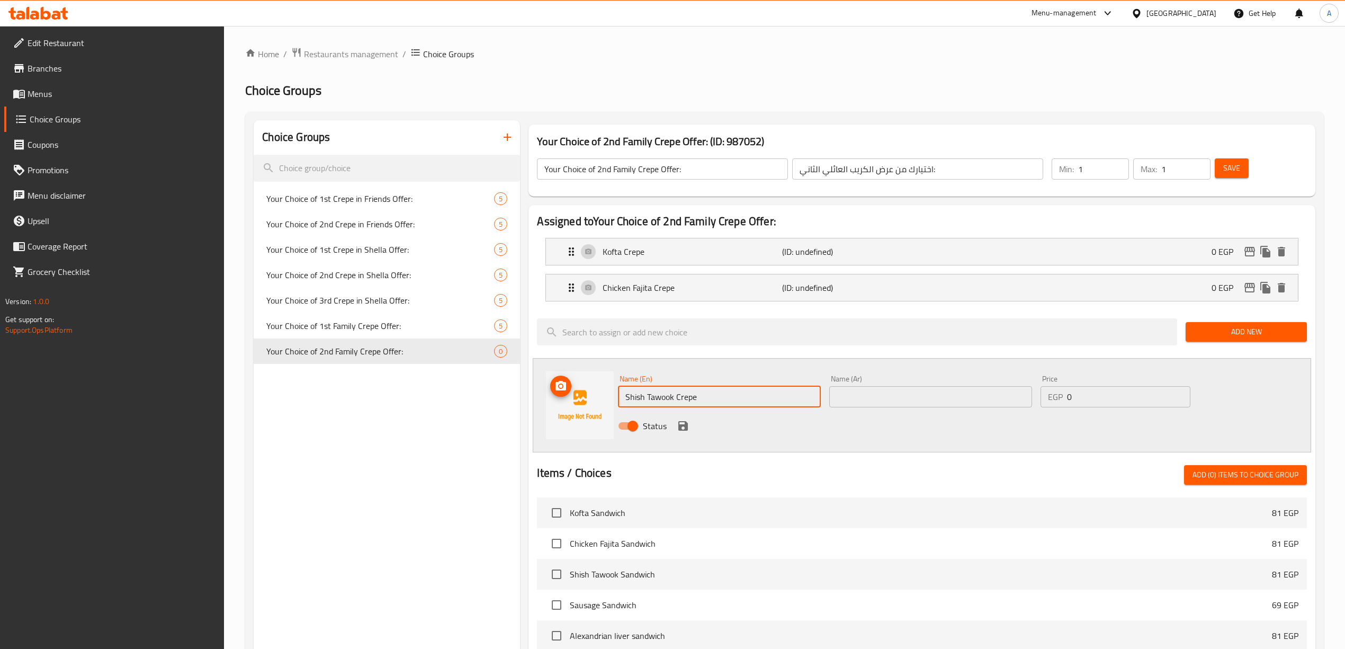
drag, startPoint x: 705, startPoint y: 402, endPoint x: 587, endPoint y: 397, distance: 118.8
click at [587, 397] on div "Name (En) Shish Tawook Crepe Name (En) Name (Ar) Name (Ar) Price EGP 0 Price St…" at bounding box center [922, 405] width 778 height 94
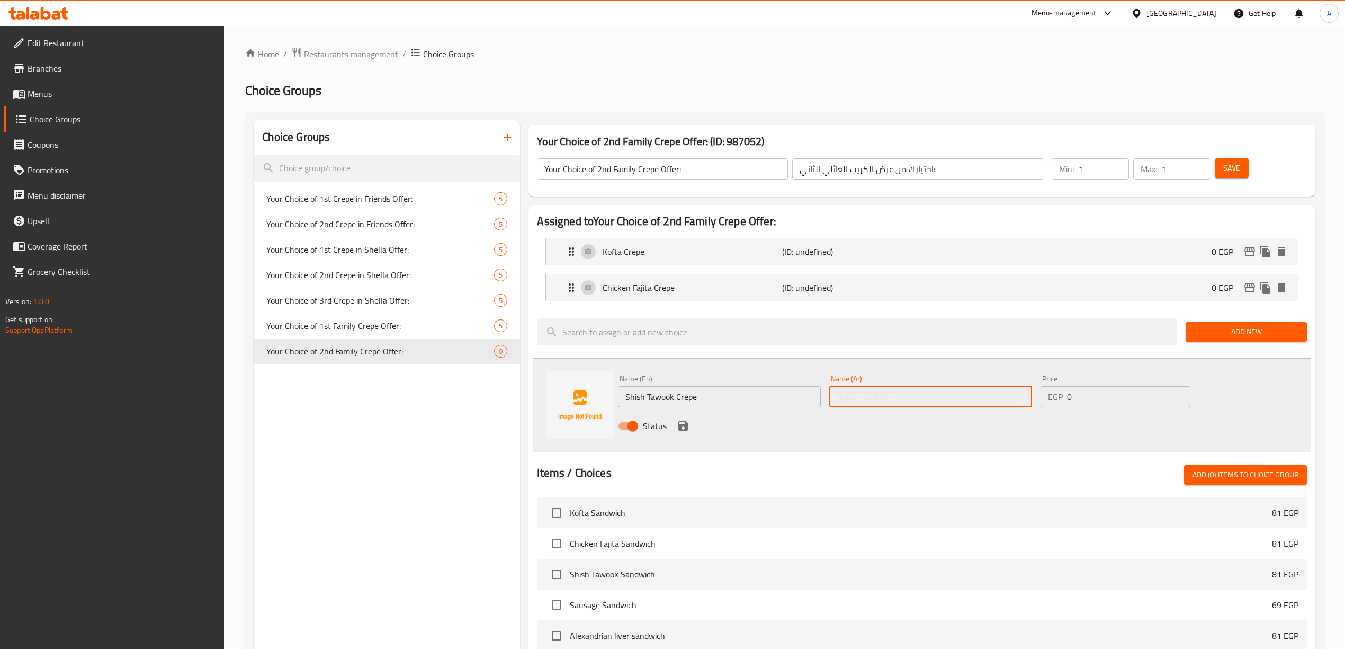
click at [875, 396] on input "text" at bounding box center [930, 396] width 203 height 21
paste input "كريب شيش طاووق"
type input "كريب شيش طاووق"
click at [879, 433] on div "Status" at bounding box center [930, 425] width 633 height 29
click at [683, 427] on icon "save" at bounding box center [683, 426] width 10 height 10
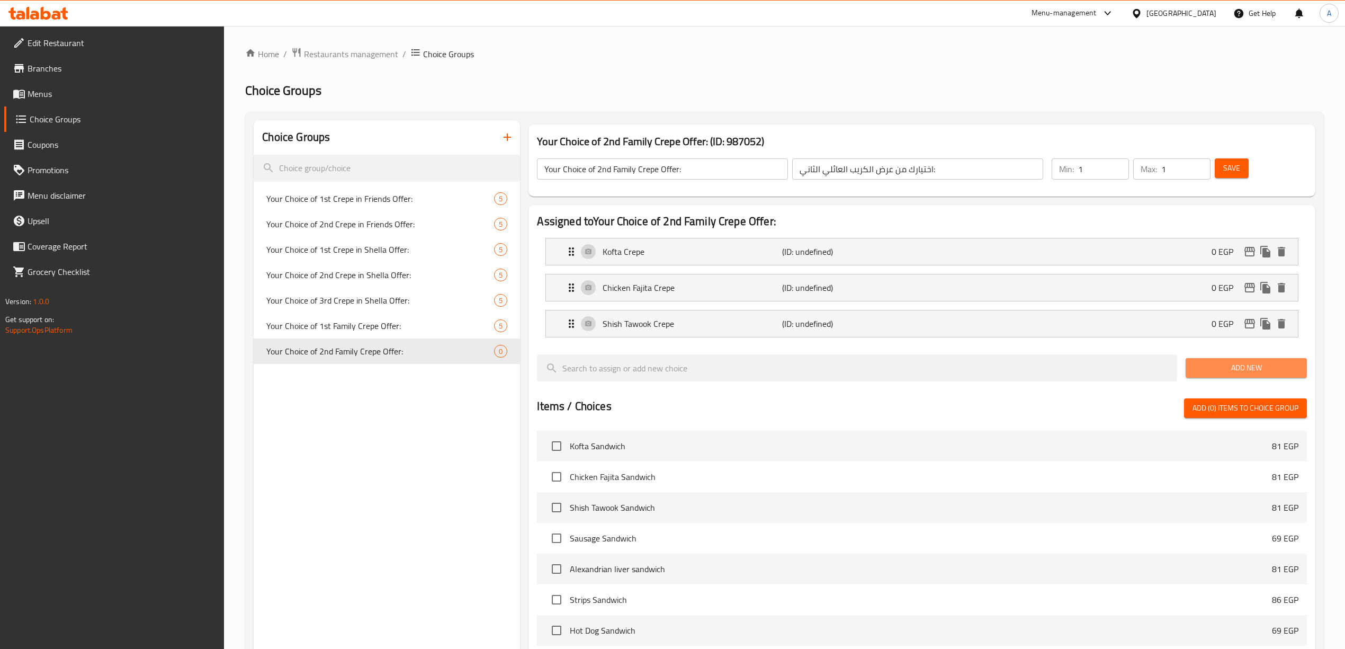
click at [1206, 371] on span "Add New" at bounding box center [1246, 367] width 104 height 13
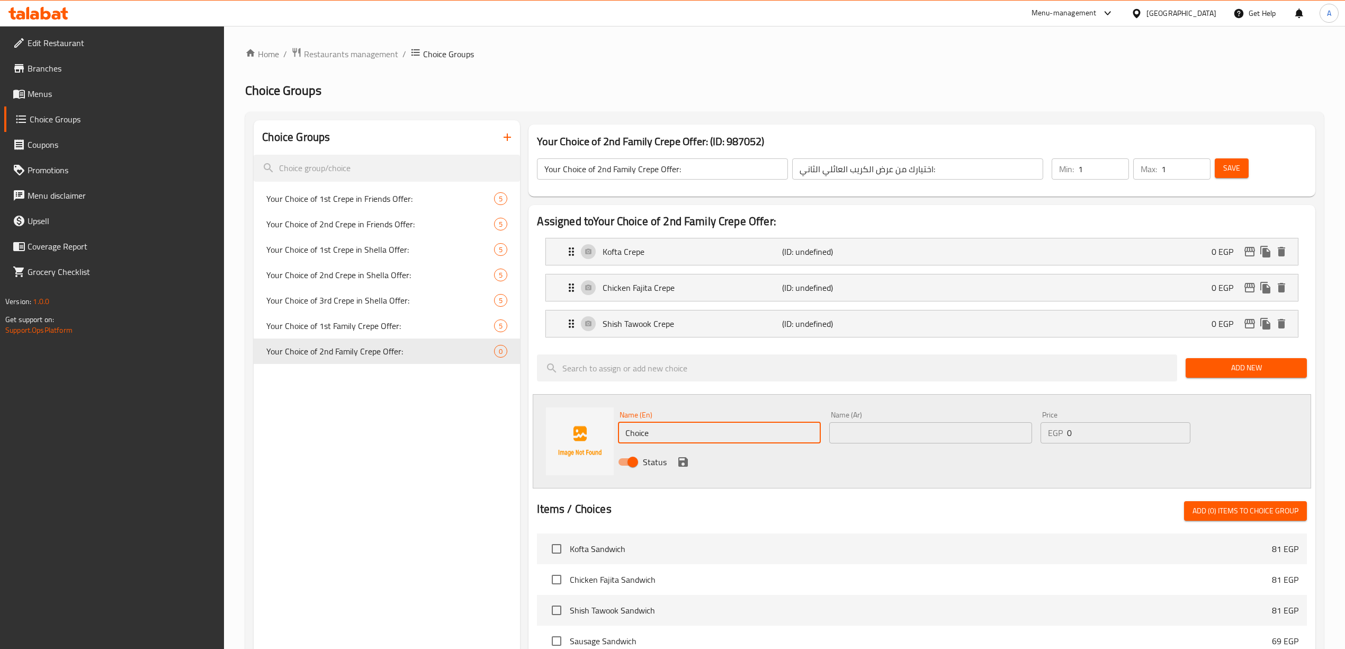
drag, startPoint x: 670, startPoint y: 433, endPoint x: 558, endPoint y: 412, distance: 114.2
click at [558, 412] on div "Name (En) Choice Name (En) Name (Ar) Name (Ar) Price EGP 0 Price Status" at bounding box center [922, 441] width 778 height 94
paste input "repe Strips"
drag, startPoint x: 648, startPoint y: 437, endPoint x: 610, endPoint y: 439, distance: 38.2
click at [610, 439] on div "Name (En) Crepe Strips Name (En) Name (Ar) Name (Ar) Price EGP 0 Price Status" at bounding box center [922, 441] width 778 height 94
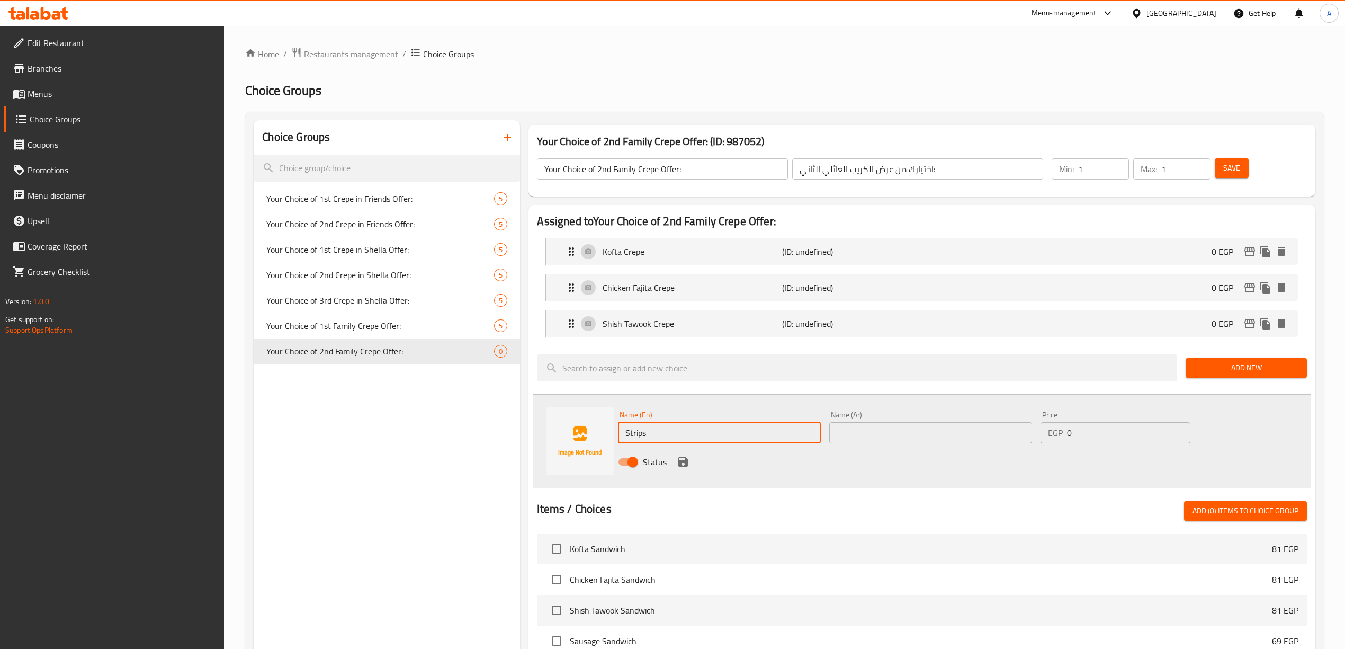
click at [695, 435] on input "Strips" at bounding box center [719, 432] width 203 height 21
paste input "Crepe"
type input "Strips Crepe"
click at [819, 454] on div "Status" at bounding box center [930, 461] width 633 height 29
click at [869, 420] on div "Name (Ar) Name (Ar)" at bounding box center [930, 427] width 203 height 32
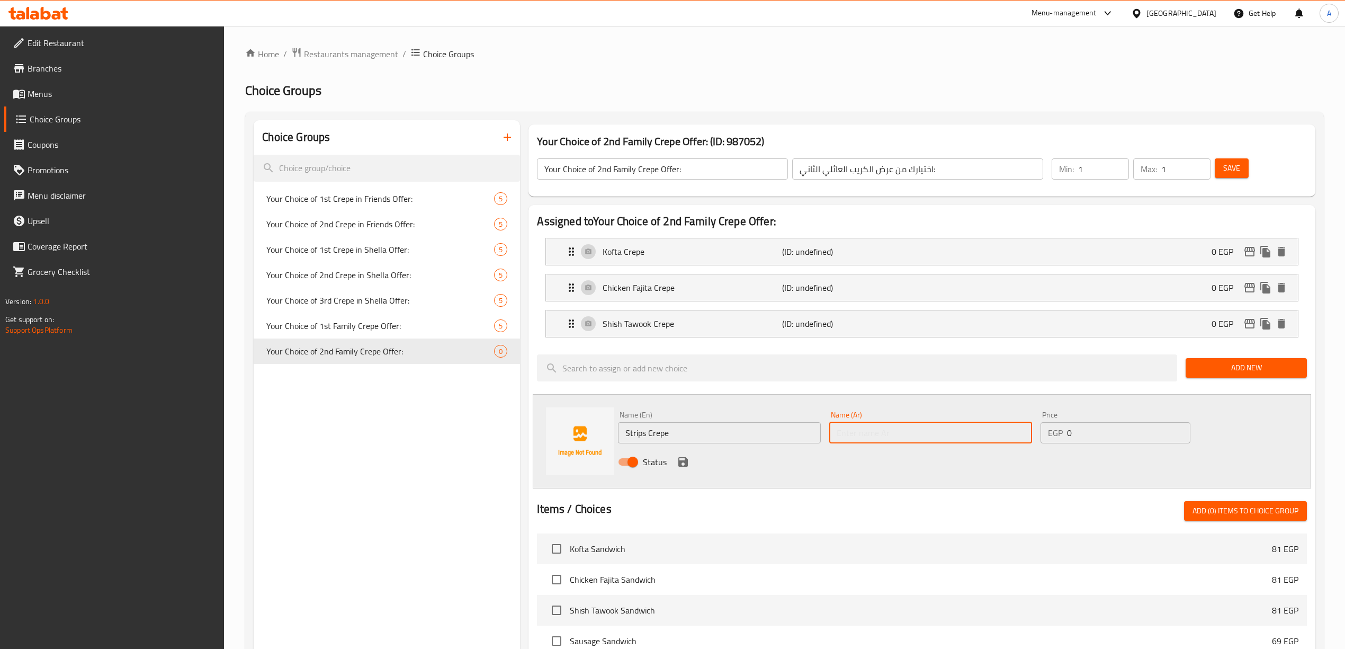
click at [872, 433] on input "text" at bounding box center [930, 432] width 203 height 21
type input "كريب ستربس"
drag, startPoint x: 791, startPoint y: 472, endPoint x: 757, endPoint y: 471, distance: 33.9
click at [786, 471] on div "Status" at bounding box center [930, 461] width 633 height 29
click at [676, 458] on div "Status" at bounding box center [930, 461] width 633 height 29
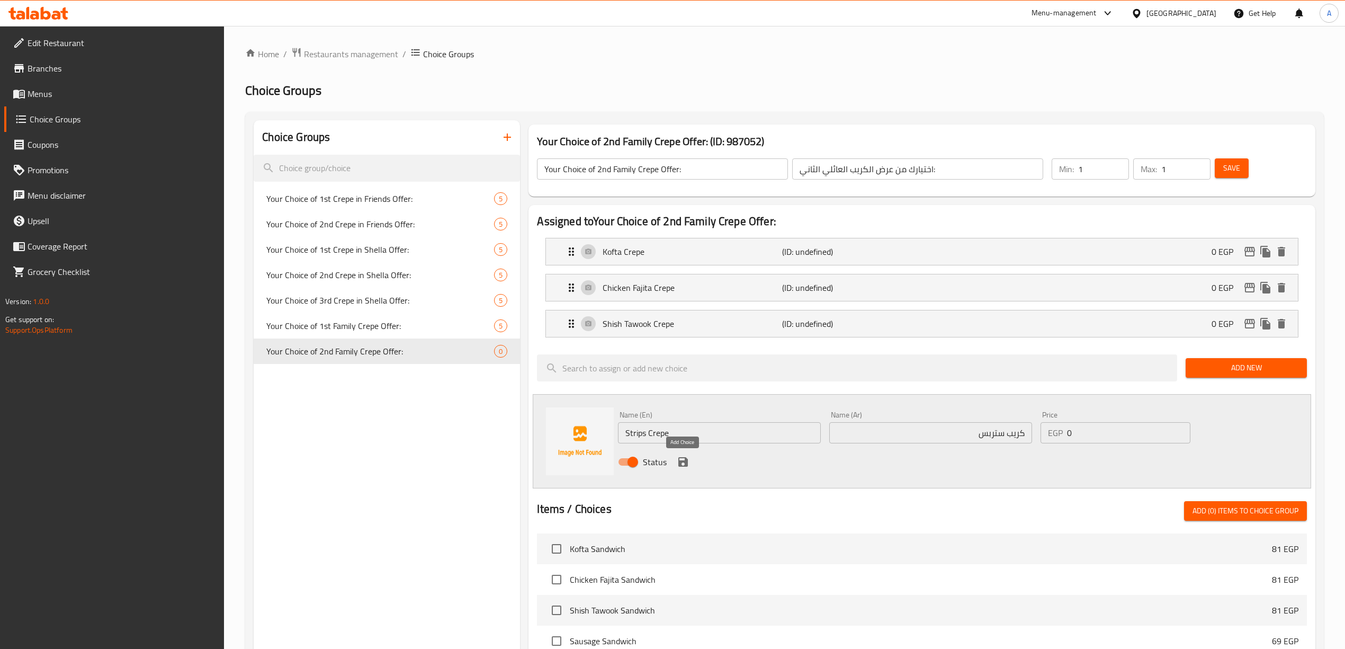
click at [688, 461] on icon "save" at bounding box center [683, 461] width 13 height 13
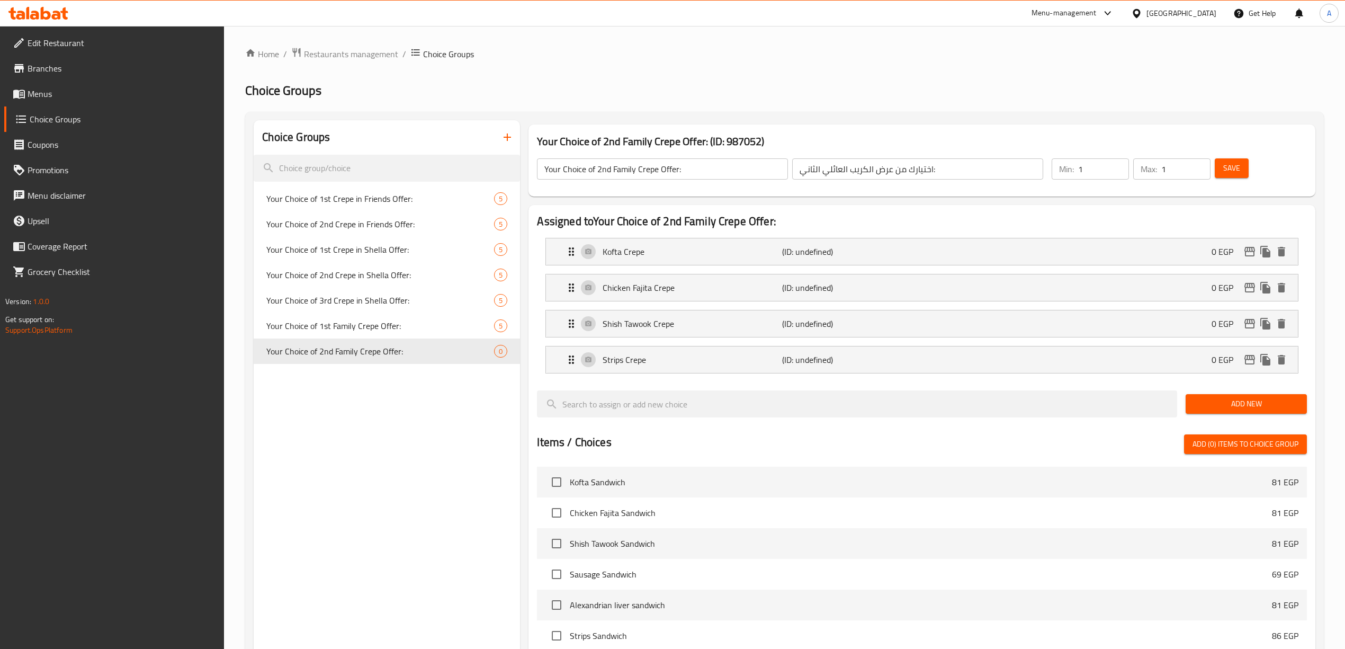
click at [1252, 409] on span "Add New" at bounding box center [1246, 403] width 104 height 13
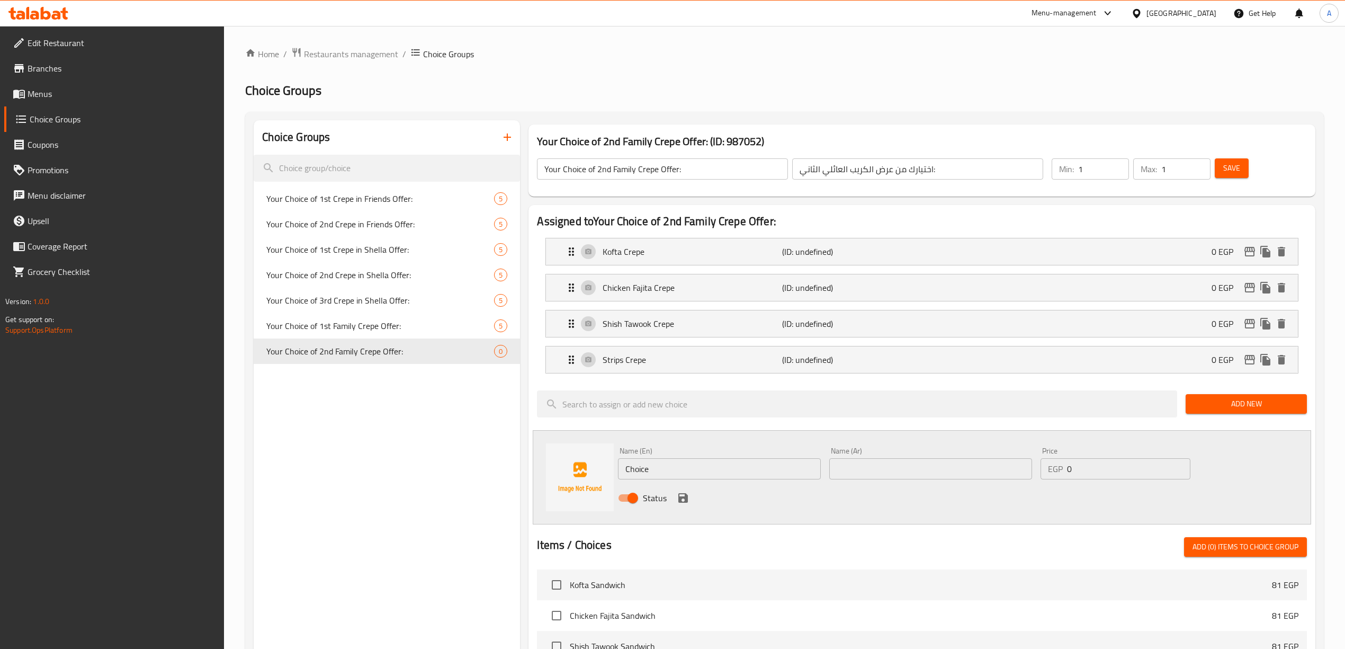
drag, startPoint x: 654, startPoint y: 472, endPoint x: 387, endPoint y: 455, distance: 268.5
click at [336, 464] on div "Choice Groups Your Choice of 1st Crepe in Friends Offer: 5 Your Choice of 2nd C…" at bounding box center [787, 580] width 1066 height 921
paste input "Potato Crep"
type input "Potato Crepe"
click at [767, 499] on div "Status" at bounding box center [930, 497] width 633 height 29
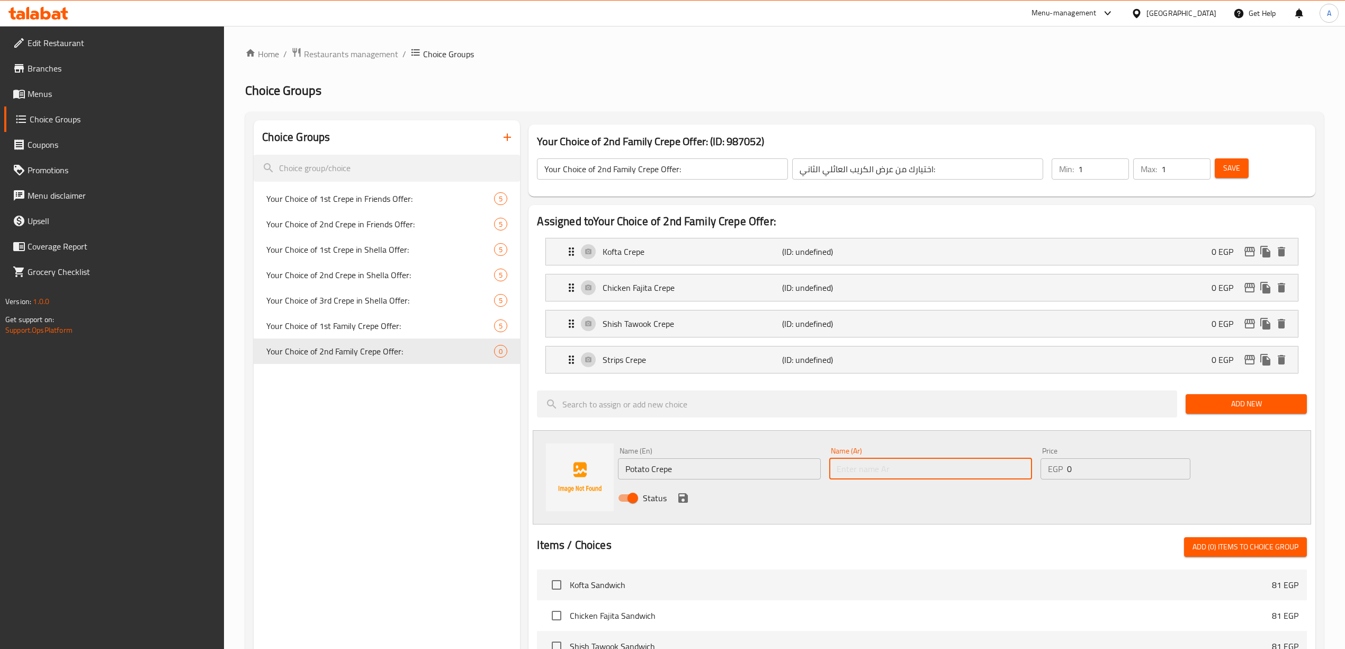
click at [896, 472] on input "text" at bounding box center [930, 468] width 203 height 21
type input "كريب بطاطس"
click at [678, 503] on icon "save" at bounding box center [683, 498] width 10 height 10
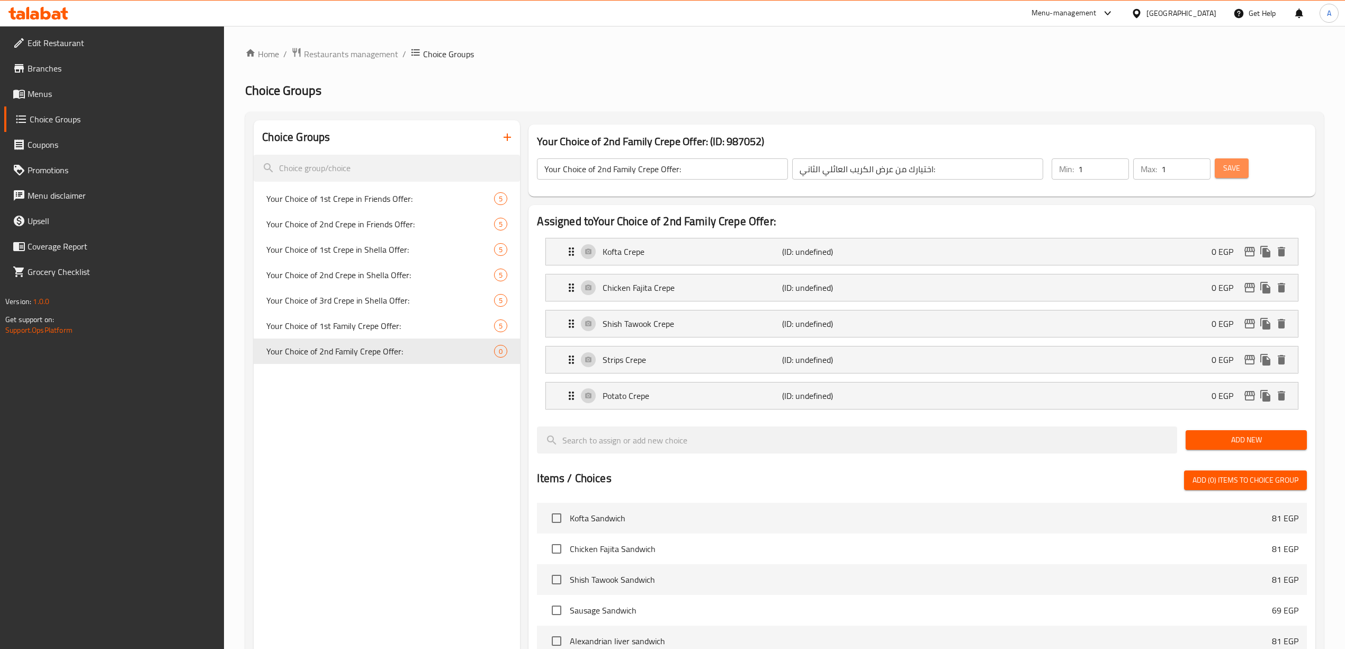
click at [1236, 167] on span "Save" at bounding box center [1231, 168] width 17 height 13
click at [405, 462] on div "Choice Groups Your Choice of 1st Crepe in Friends Offer: 5 Your Choice of 2nd C…" at bounding box center [387, 547] width 266 height 854
click at [872, 213] on h2 "Assigned to Your Choice of 2nd Family Crepe Offer:" at bounding box center [921, 221] width 769 height 16
click at [505, 349] on icon "duplicate" at bounding box center [503, 351] width 10 height 12
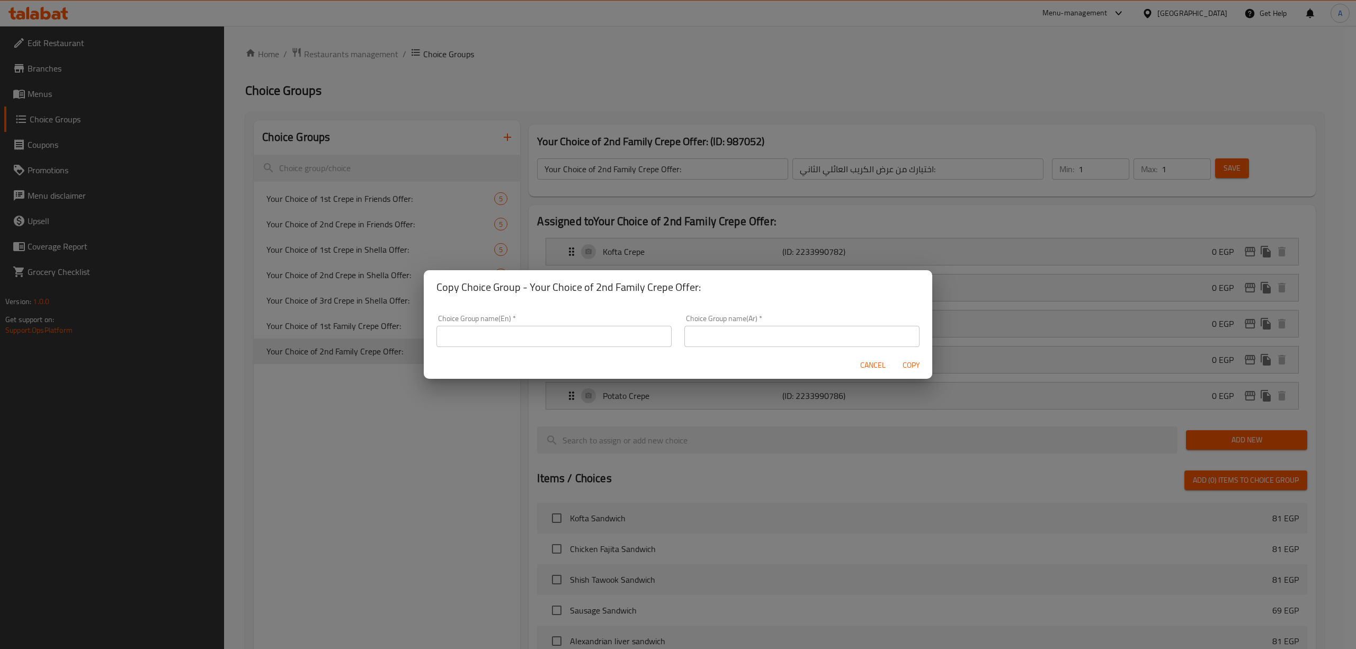
click at [856, 312] on div "Choice Group name(Ar)   * Choice Group name(Ar) *" at bounding box center [802, 330] width 248 height 45
click at [481, 342] on input "text" at bounding box center [553, 336] width 235 height 21
paste input "Your Choice of 3rd Family Crepe Offer:"
type input "Your Choice of 3rd Family Crepe Offer:"
click at [860, 286] on h2 "Copy Choice Group - Your Choice of 2nd Family Crepe Offer:" at bounding box center [677, 287] width 483 height 17
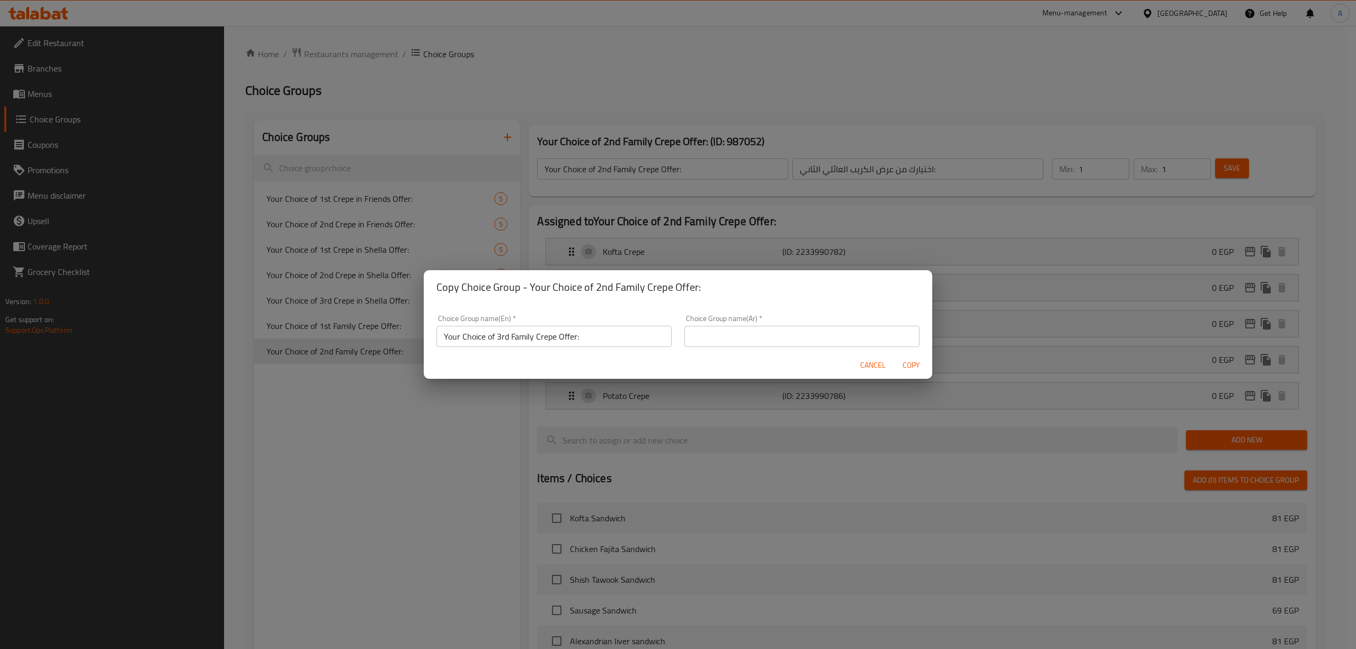
click at [723, 331] on input "text" at bounding box center [801, 336] width 235 height 21
paste input "اختيارك من عرض الكريب العائلي الثالث:"
type input "اختيارك من عرض الكريب العائلي الثالث:"
click at [914, 366] on span "Copy" at bounding box center [910, 364] width 25 height 13
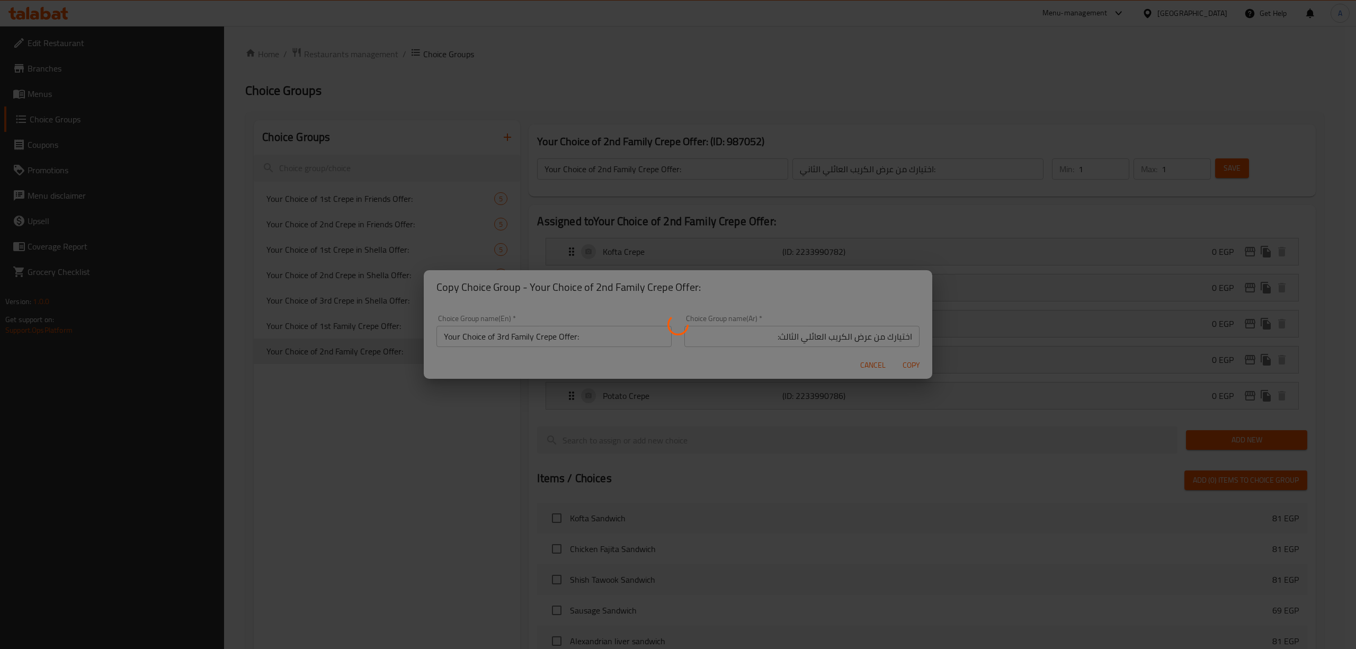
type input "Your Choice of 3rd Family Crepe Offer:"
type input "اختيارك من عرض الكريب العائلي الثالث:"
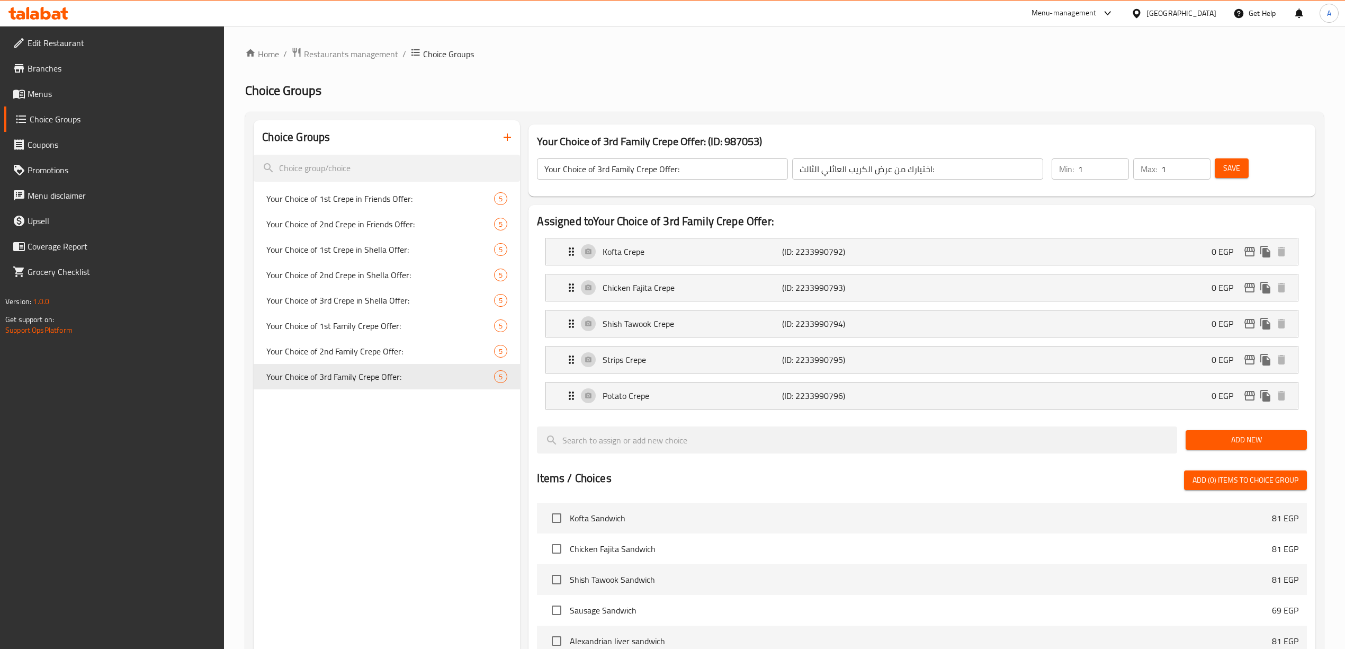
click at [405, 488] on div "Choice Groups Your Choice of 1st Crepe in Friends Offer: 5 Your Choice of 2nd C…" at bounding box center [387, 547] width 266 height 854
click at [392, 454] on div "Choice Groups Your Choice of 1st Crepe in Friends Offer: 5 Your Choice of 2nd C…" at bounding box center [387, 547] width 266 height 854
click at [509, 130] on button "button" at bounding box center [507, 136] width 25 height 25
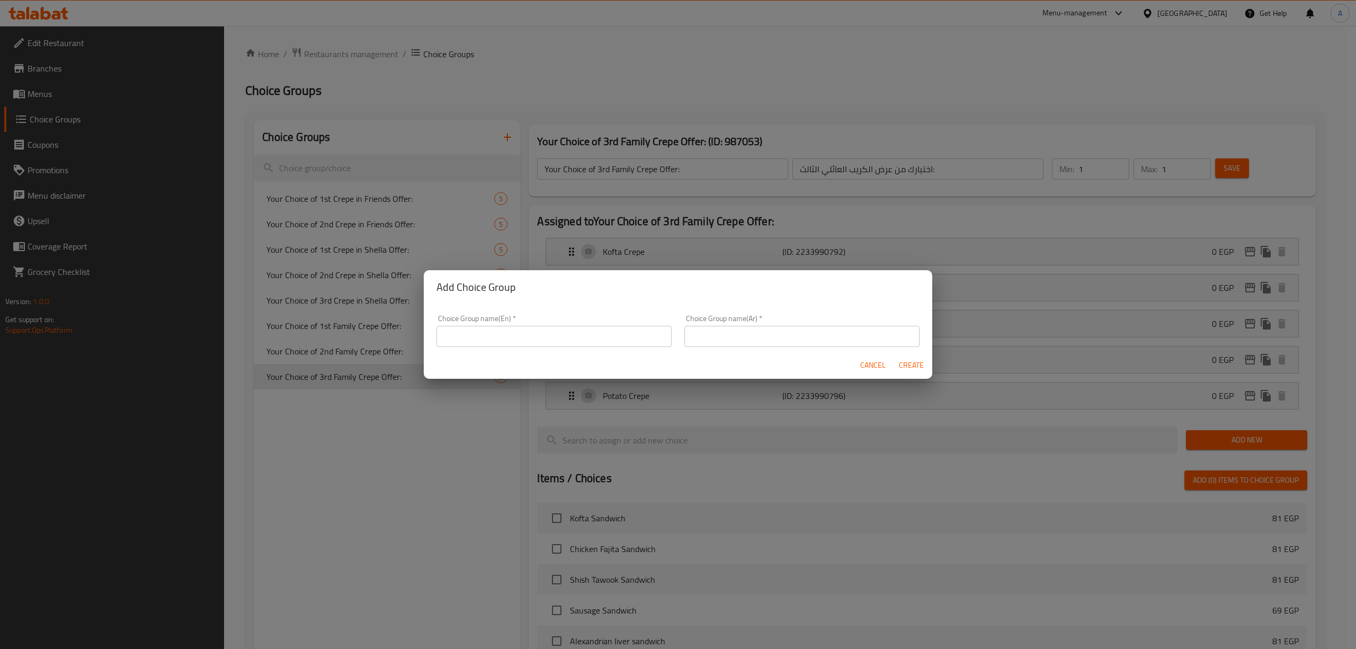
click at [503, 327] on input "text" at bounding box center [553, 336] width 235 height 21
paste input "Your Choice of 4th Family Crepe Offer:"
type input "Your Choice of 4th Family Crepe Offer:"
click at [536, 356] on div "Cancel Create" at bounding box center [678, 365] width 508 height 28
click at [858, 301] on div "Add Choice Group" at bounding box center [678, 287] width 508 height 34
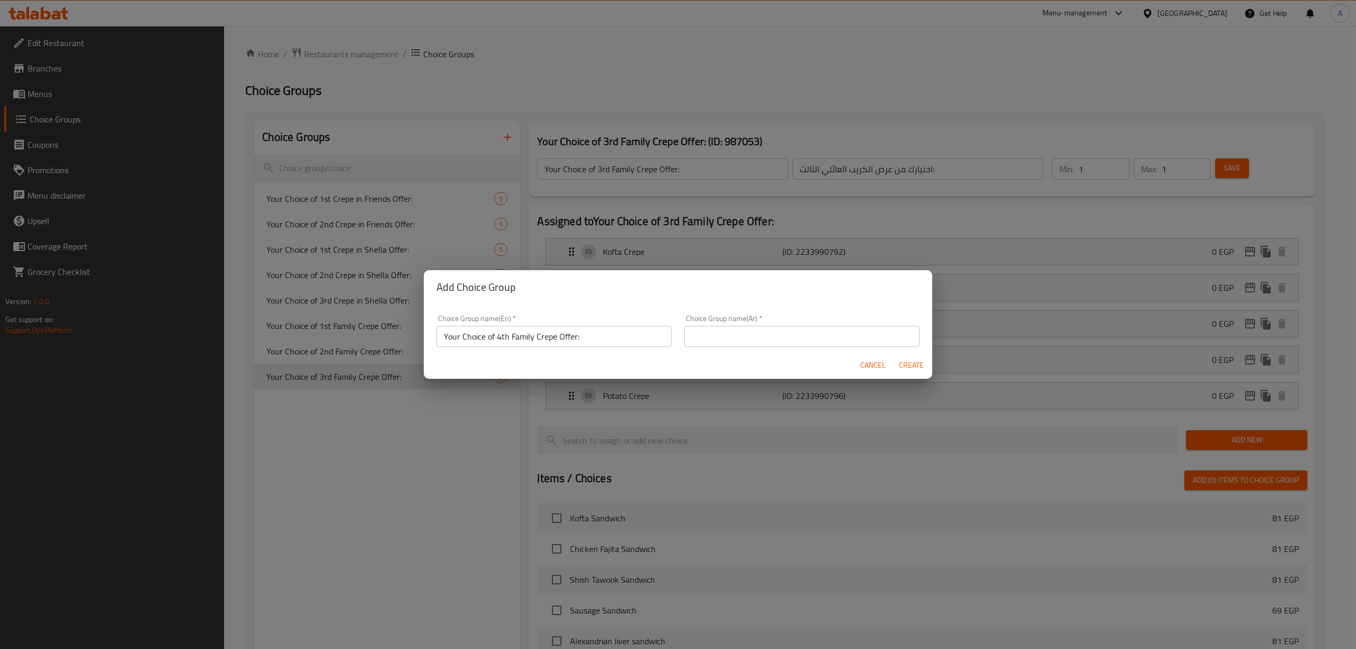
click at [786, 348] on div "Choice Group name(Ar)   * Choice Group name(Ar) *" at bounding box center [802, 330] width 248 height 45
click at [784, 339] on input "text" at bounding box center [801, 336] width 235 height 21
paste input "اختيارك من عرض الكريب العائلي الرابع:"
type input "اختيارك من عرض الكريب العائلي الرابع:"
click at [763, 366] on div "Cancel Create" at bounding box center [678, 365] width 508 height 28
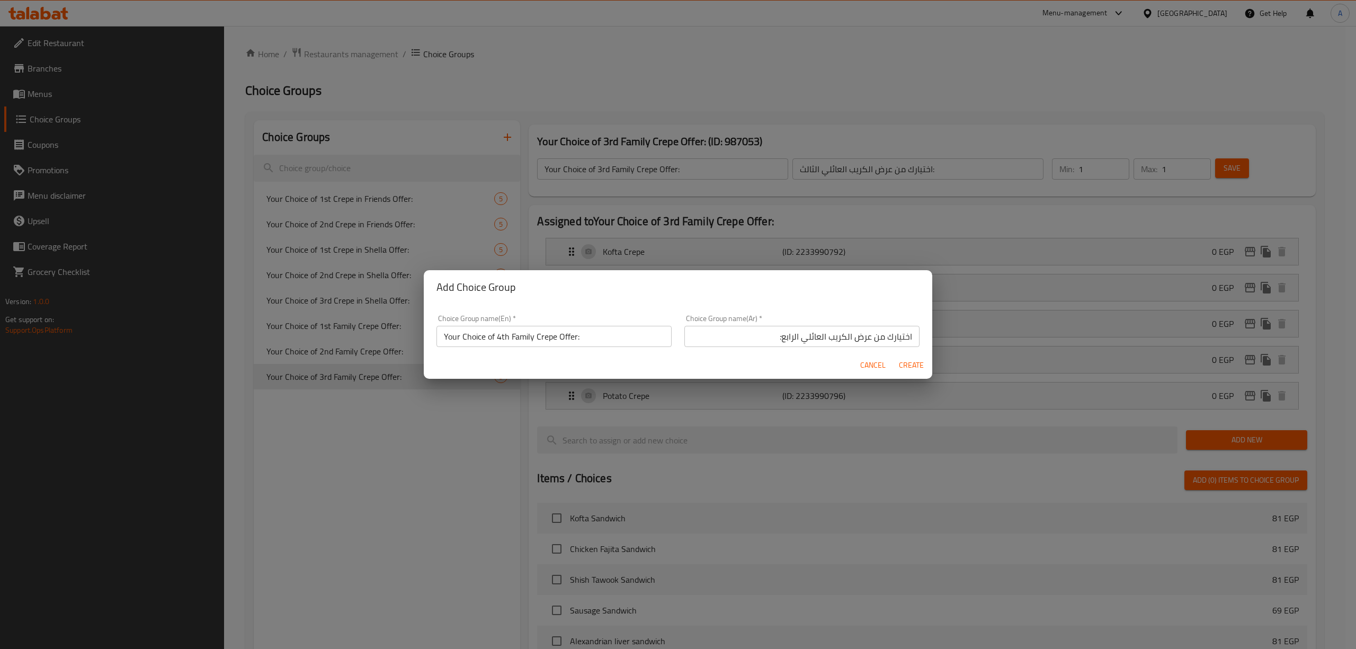
click at [907, 358] on span "Create" at bounding box center [910, 364] width 25 height 13
type input "Your Choice of 4th Family Crepe Offer:"
type input "اختيارك من عرض الكريب العائلي الرابع:"
type input "0"
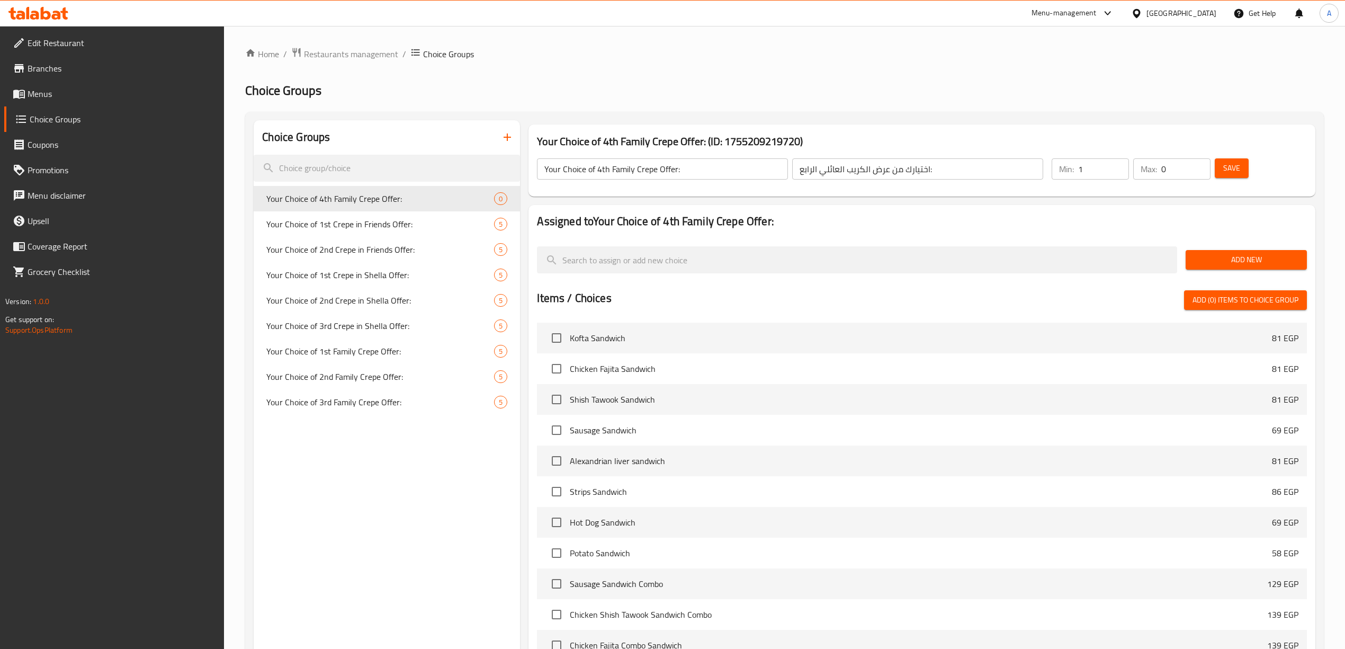
type input "1"
click at [1117, 163] on input "1" at bounding box center [1103, 168] width 51 height 21
type input "1"
click at [1195, 165] on input "1" at bounding box center [1185, 168] width 49 height 21
click at [1231, 165] on span "Save" at bounding box center [1231, 168] width 17 height 13
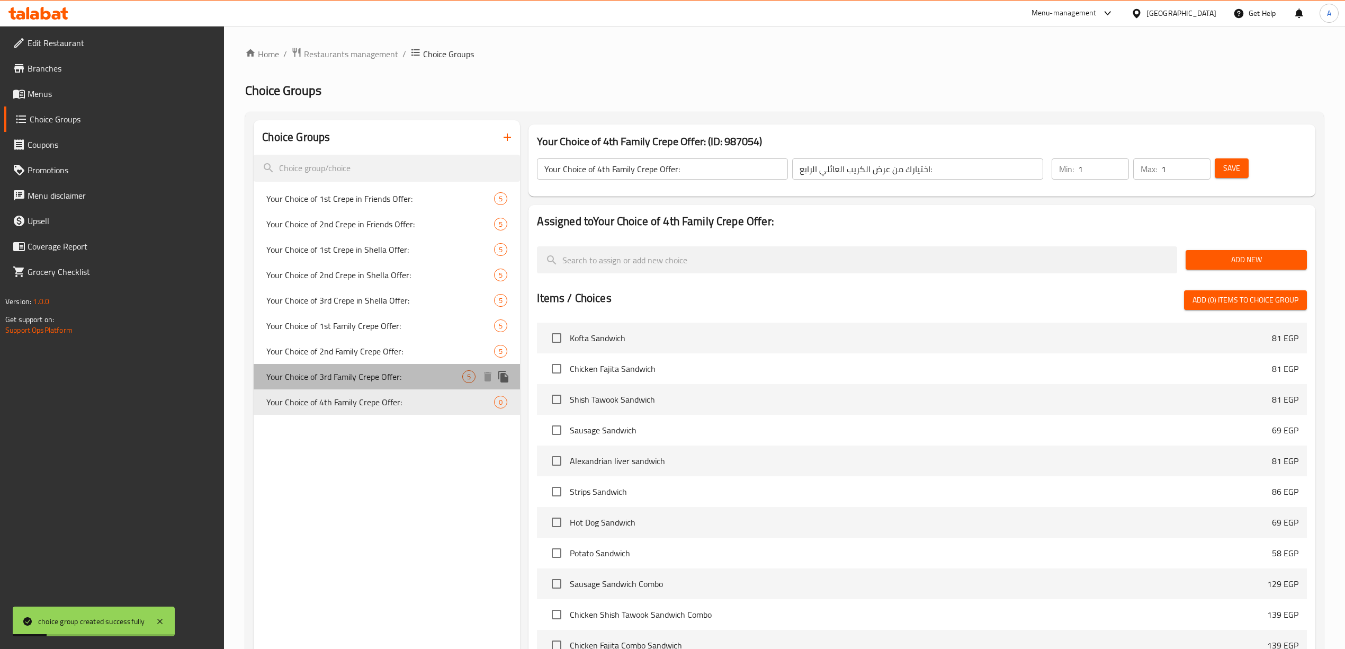
click at [407, 379] on span "Your Choice of 3rd Family Crepe Offer:" at bounding box center [364, 376] width 196 height 13
type input "Your Choice of 3rd Family Crepe Offer:"
type input "اختيارك من عرض الكريب العائلي الثالث:"
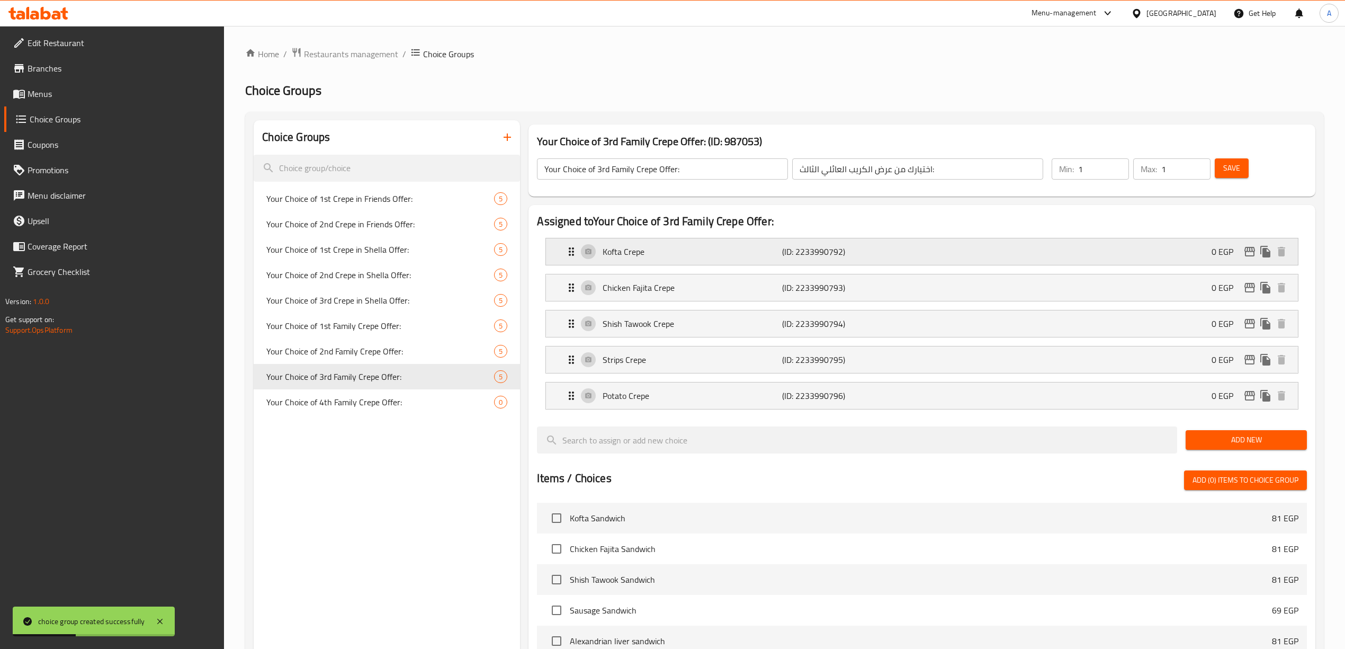
click at [693, 242] on div "Kofta Crepe (ID: 2233990792) 0 EGP" at bounding box center [925, 251] width 720 height 26
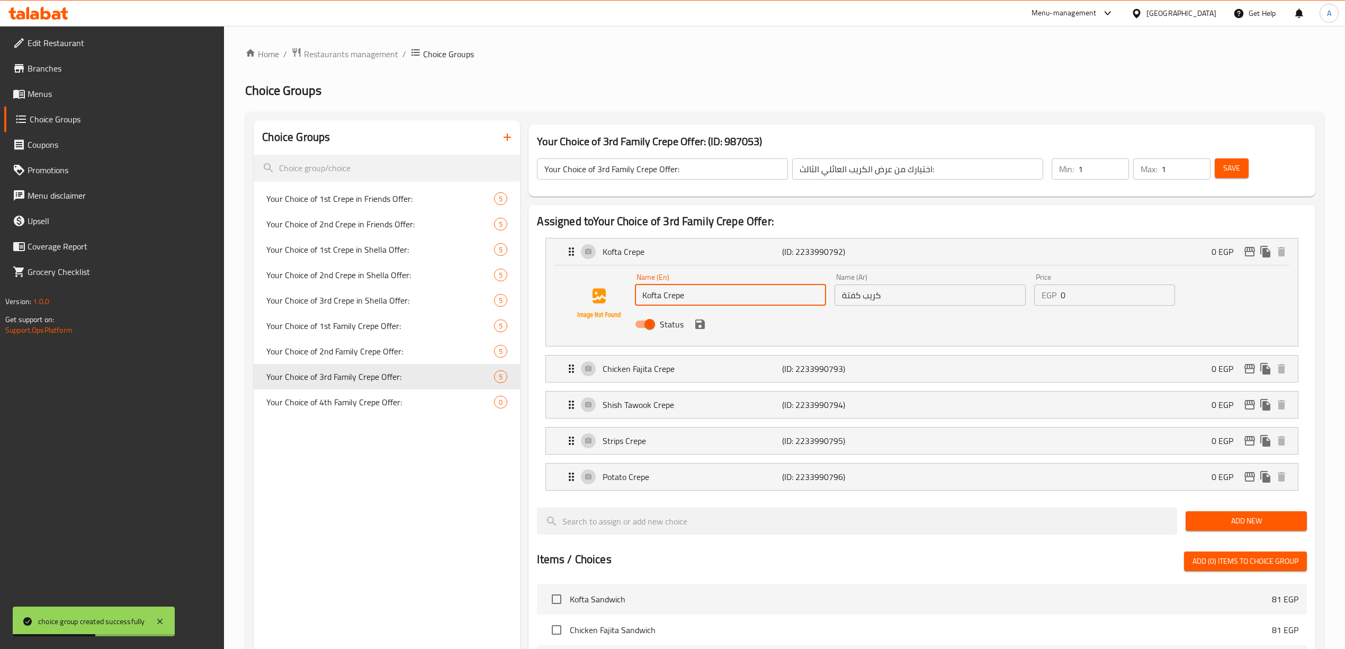
drag, startPoint x: 691, startPoint y: 293, endPoint x: 639, endPoint y: 298, distance: 52.6
click at [639, 298] on input "Kofta Crepe" at bounding box center [730, 294] width 191 height 21
click at [418, 400] on span "Your Choice of 4th Family Crepe Offer:" at bounding box center [364, 402] width 196 height 13
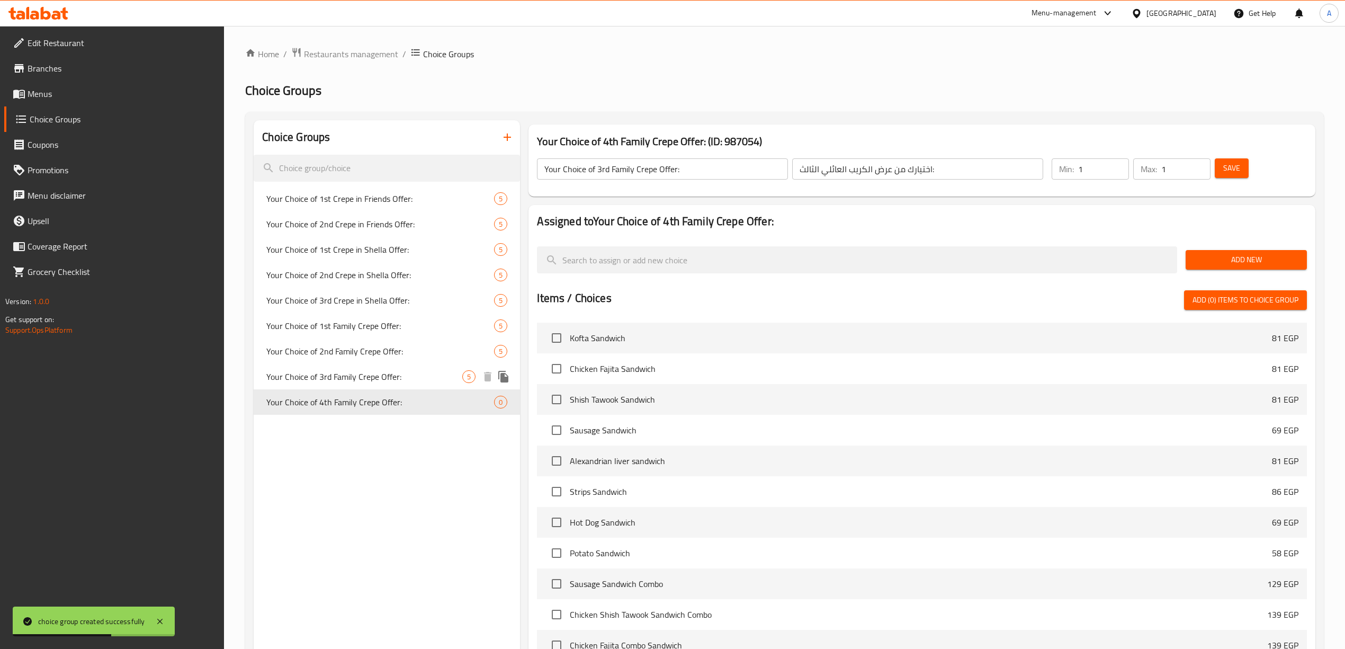
type input "Your Choice of 4th Family Crepe Offer:"
type input "اختيارك من عرض الكريب العائلي الرابع:"
click at [1218, 258] on span "Add New" at bounding box center [1246, 259] width 104 height 13
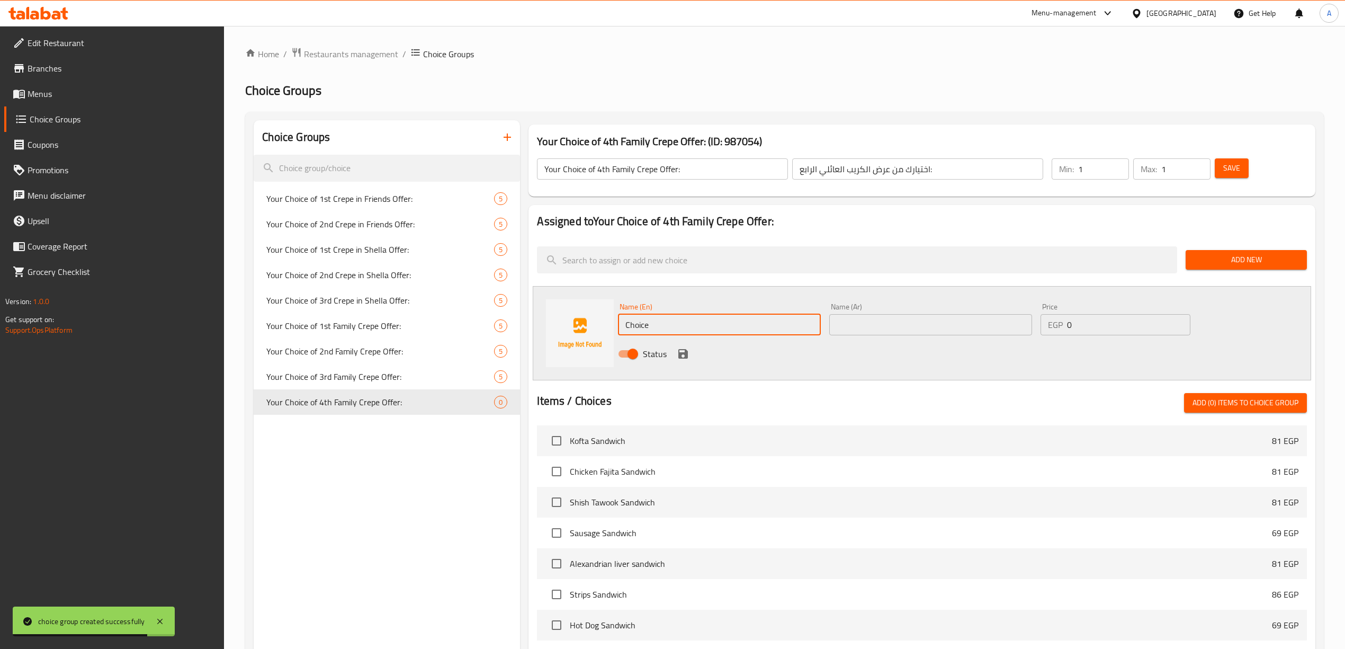
drag, startPoint x: 675, startPoint y: 323, endPoint x: 521, endPoint y: 307, distance: 154.4
click at [521, 307] on div "Your Choice of 4th Family Crepe Offer: (ID: 987054) Your Choice of 4th Family C…" at bounding box center [919, 508] width 799 height 777
paste input "Kofta Crep"
type input "Kofta Crepe"
click at [918, 328] on input "text" at bounding box center [930, 324] width 203 height 21
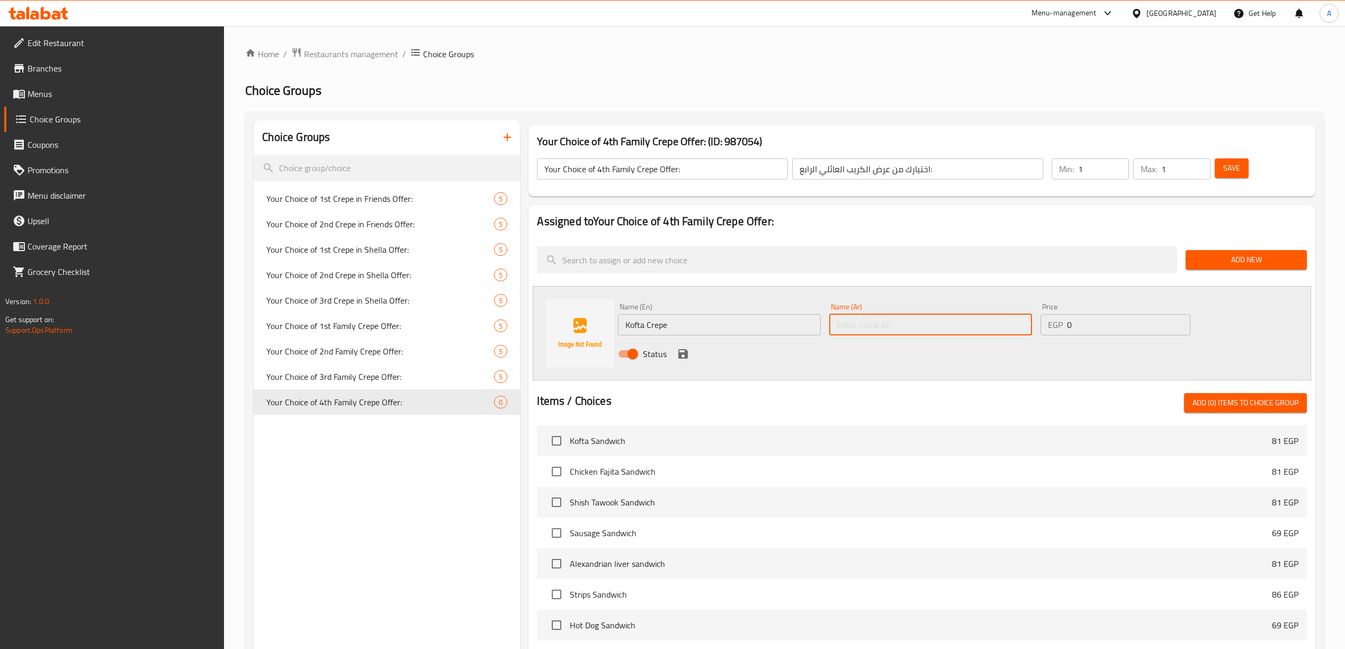
type input "ك"
type input "كريب كفتة"
click at [855, 366] on div "Status" at bounding box center [930, 353] width 633 height 29
click at [688, 349] on icon "save" at bounding box center [683, 353] width 13 height 13
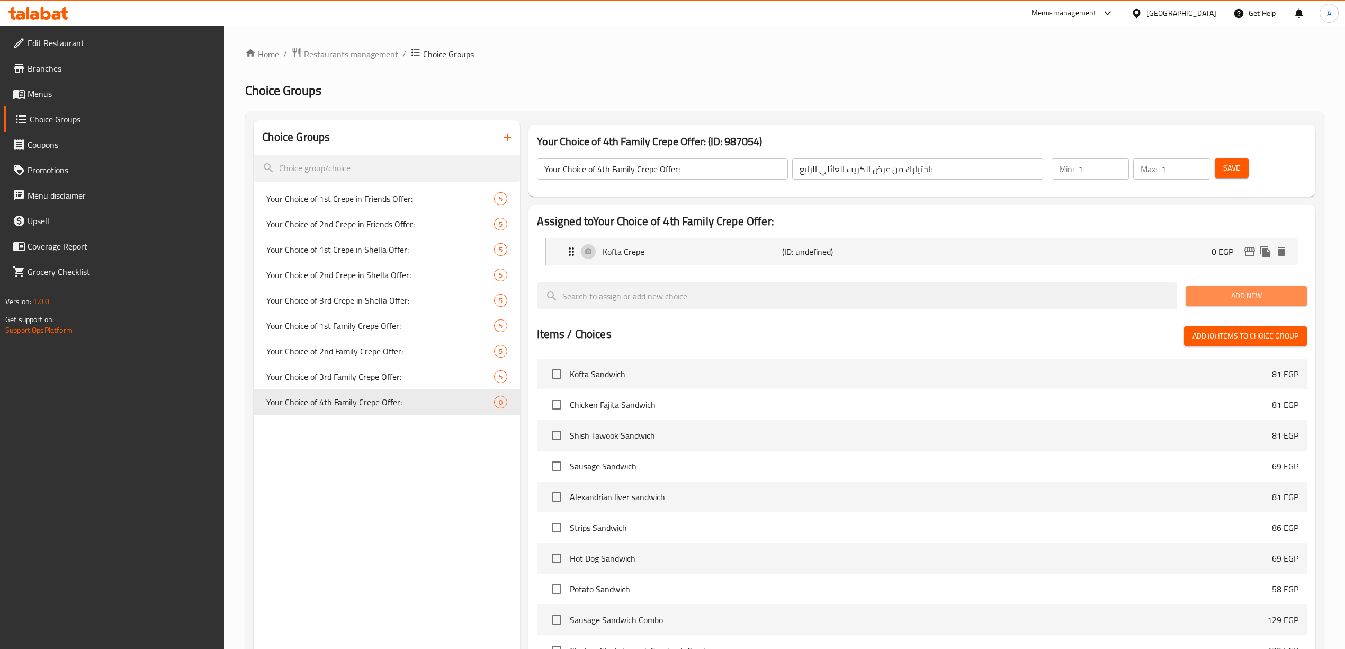
click at [1222, 298] on span "Add New" at bounding box center [1246, 295] width 104 height 13
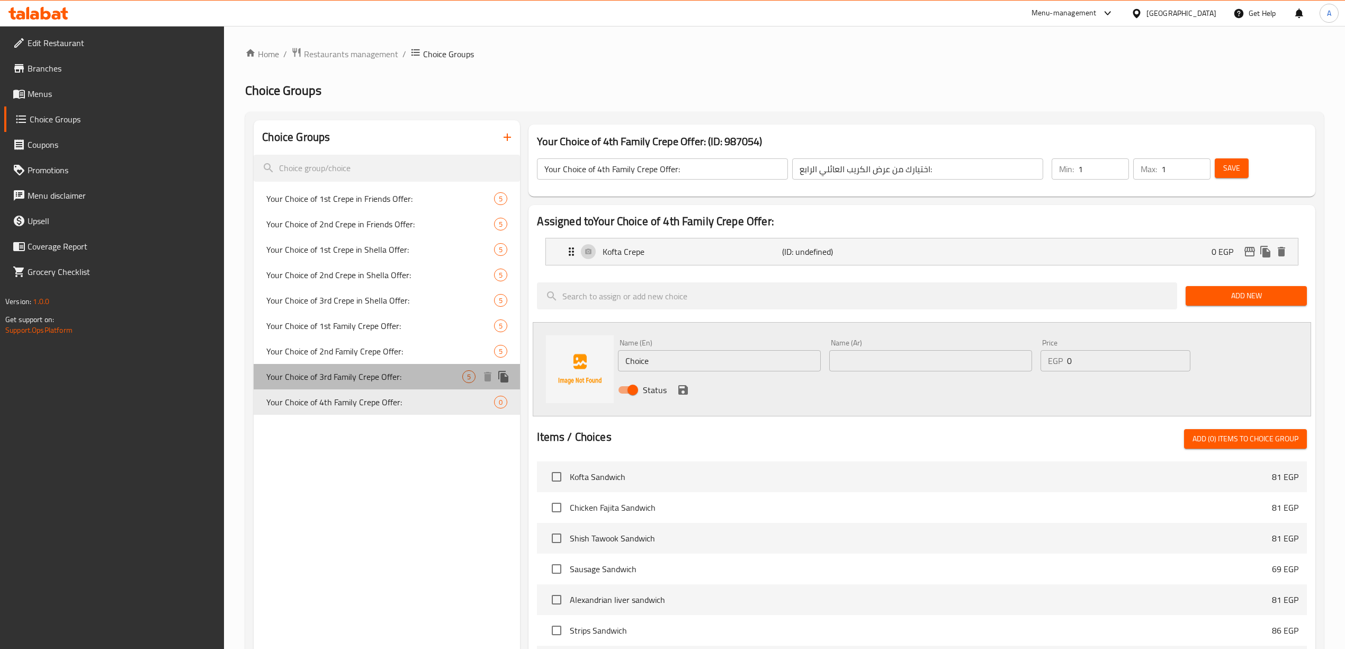
click at [380, 380] on span "Your Choice of 3rd Family Crepe Offer:" at bounding box center [364, 376] width 196 height 13
type input "Your Choice of 3rd Family Crepe Offer:"
type input "اختيارك من عرض الكريب العائلي الثالث:"
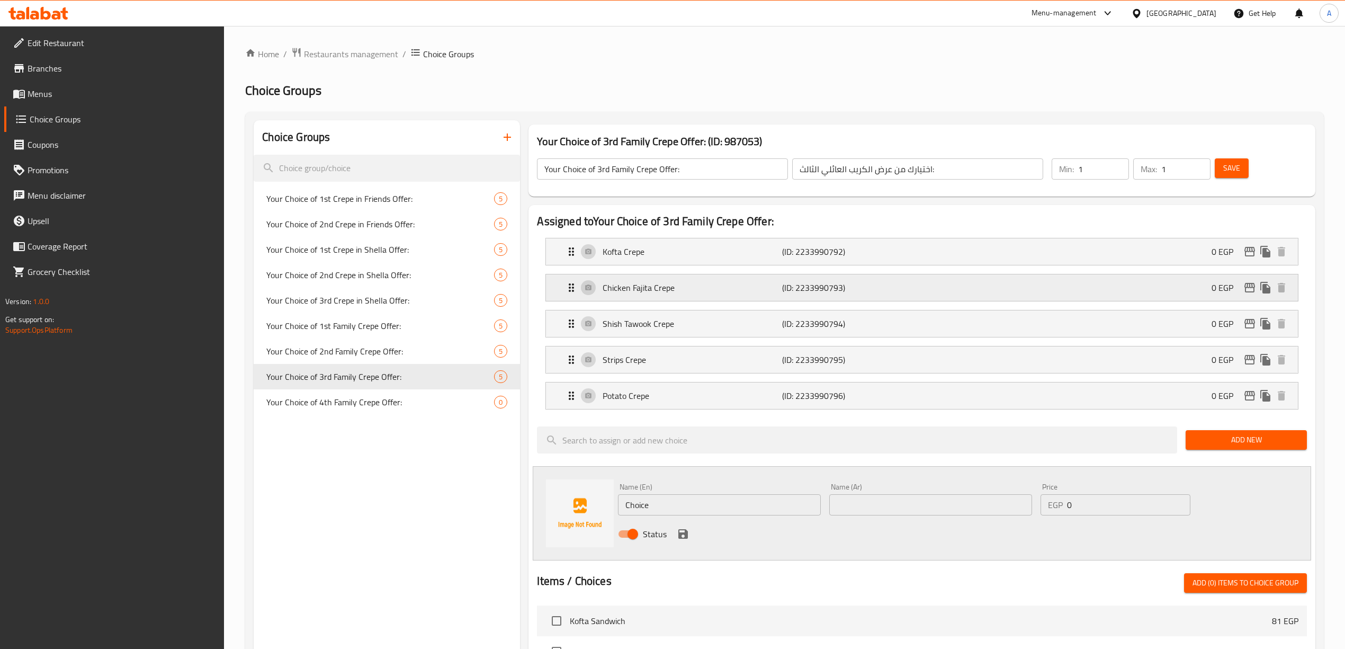
click at [650, 280] on div "Chicken Fajita Crepe (ID: 2233990793) 0 EGP" at bounding box center [925, 287] width 720 height 26
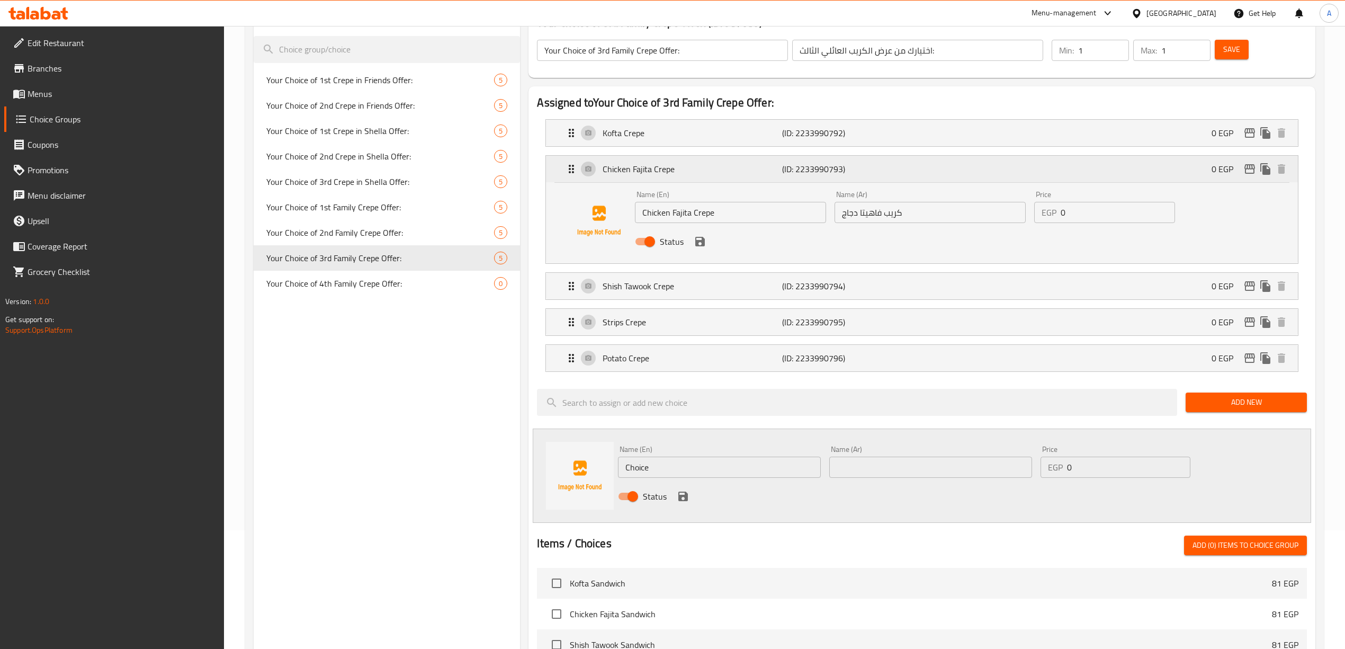
scroll to position [0, 0]
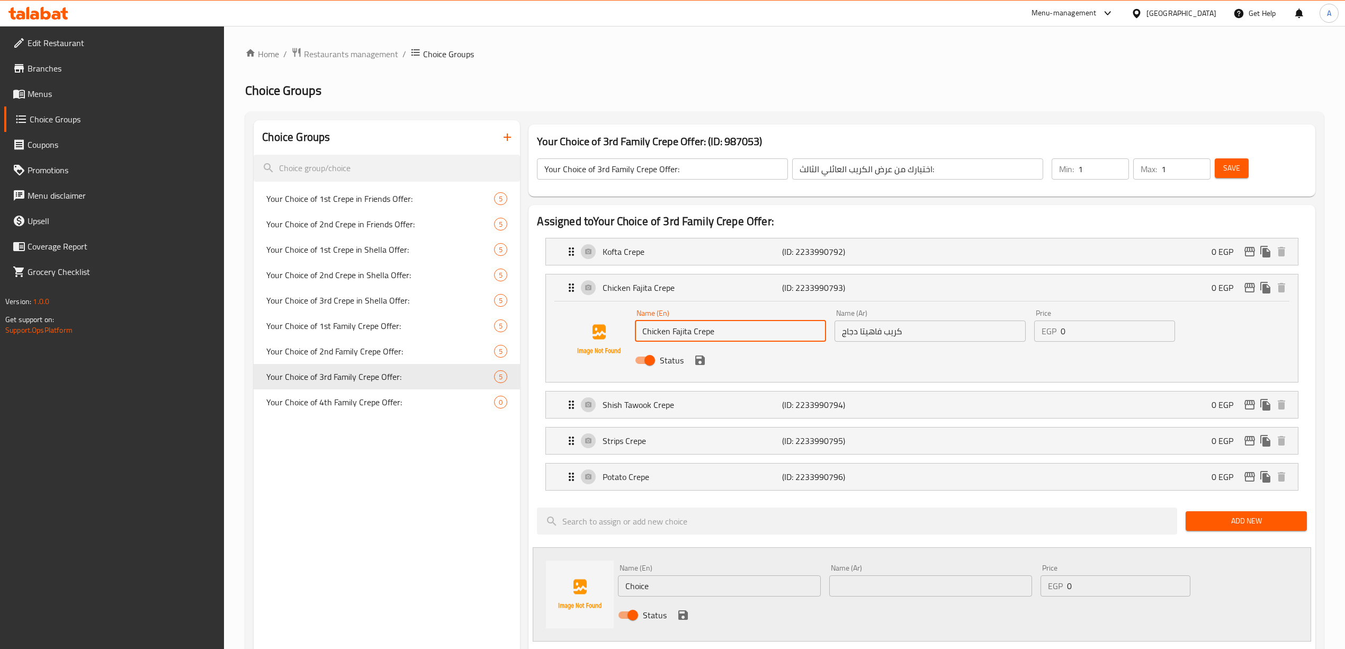
drag, startPoint x: 719, startPoint y: 336, endPoint x: 636, endPoint y: 336, distance: 82.6
click at [636, 336] on input "Chicken Fajita Crepe" at bounding box center [730, 330] width 191 height 21
click at [388, 405] on span "Your Choice of 4th Family Crepe Offer:" at bounding box center [364, 402] width 196 height 13
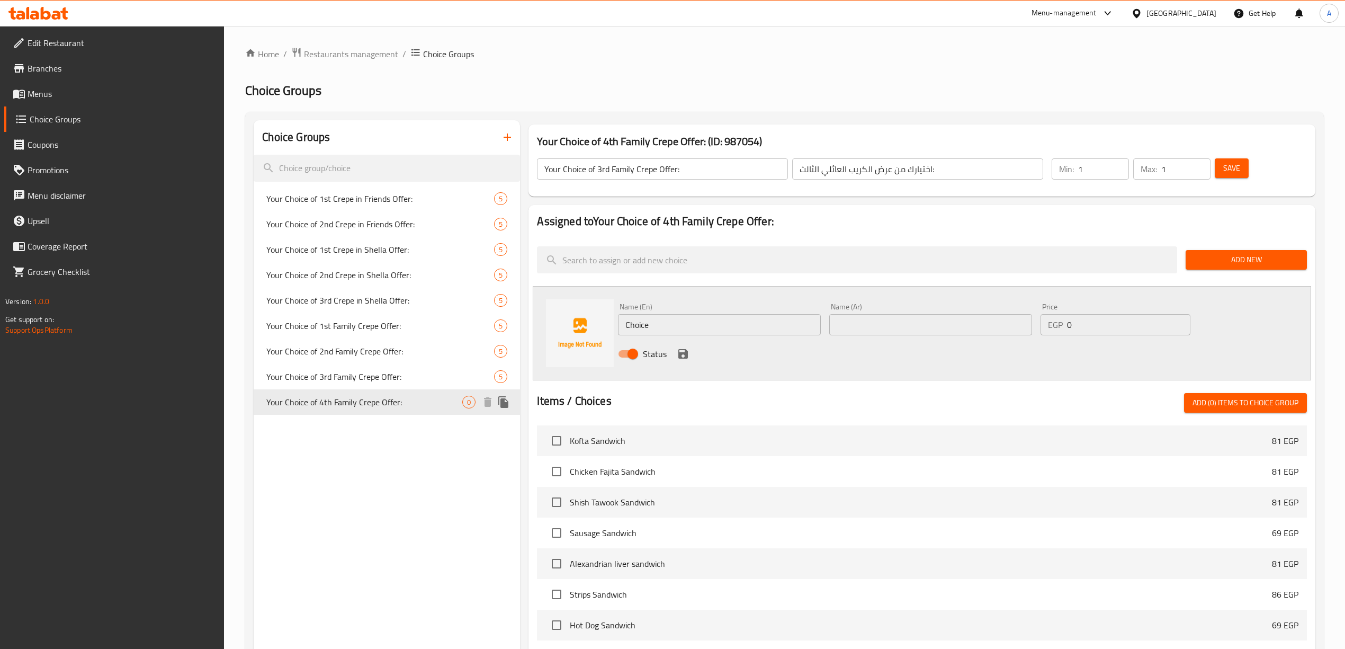
type input "Your Choice of 4th Family Crepe Offer:"
type input "اختيارك من عرض الكريب العائلي الرابع:"
drag, startPoint x: 652, startPoint y: 322, endPoint x: 568, endPoint y: 327, distance: 84.9
click at [568, 327] on div "Name (En) Choice Name (En) Name (Ar) Name (Ar) Price EGP 0 Price Status" at bounding box center [922, 333] width 778 height 94
paste input "Kofta Crepe"
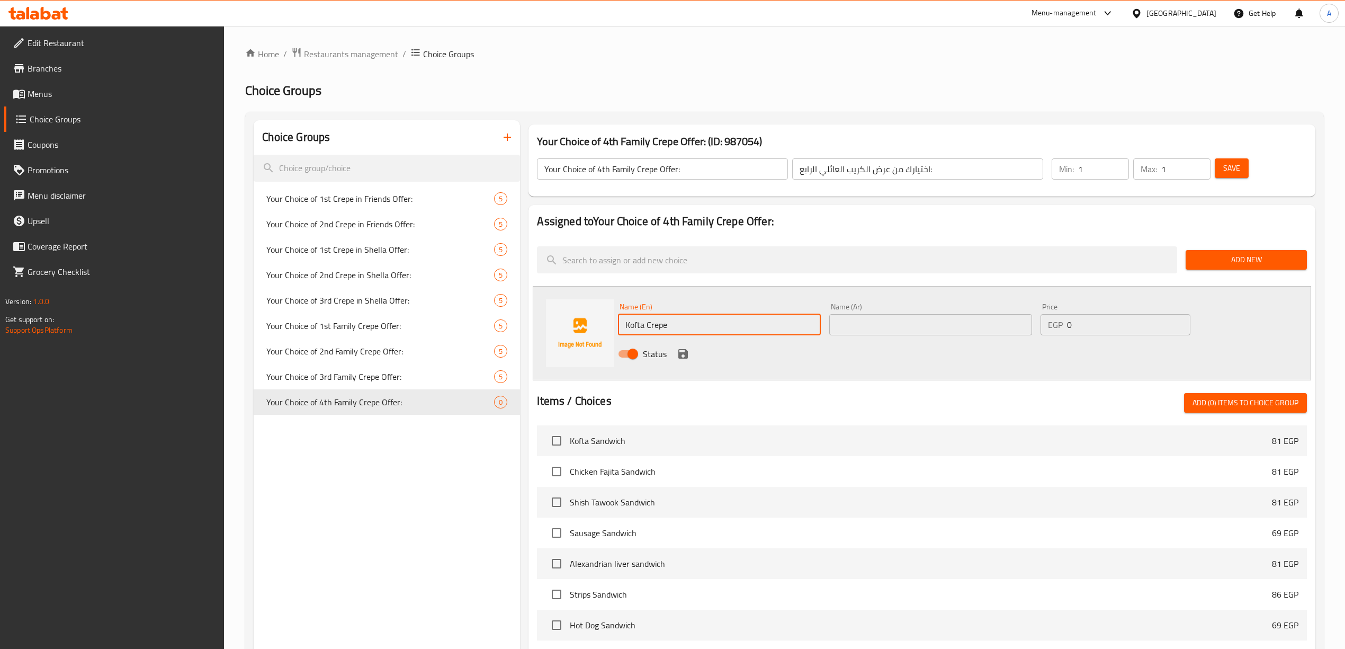
type input "Kofta Crepe"
click at [749, 363] on div "Status" at bounding box center [930, 353] width 633 height 29
click at [867, 328] on input "text" at bounding box center [930, 324] width 203 height 21
type input "كريب كفتة"
click at [823, 351] on div "Status" at bounding box center [930, 353] width 633 height 29
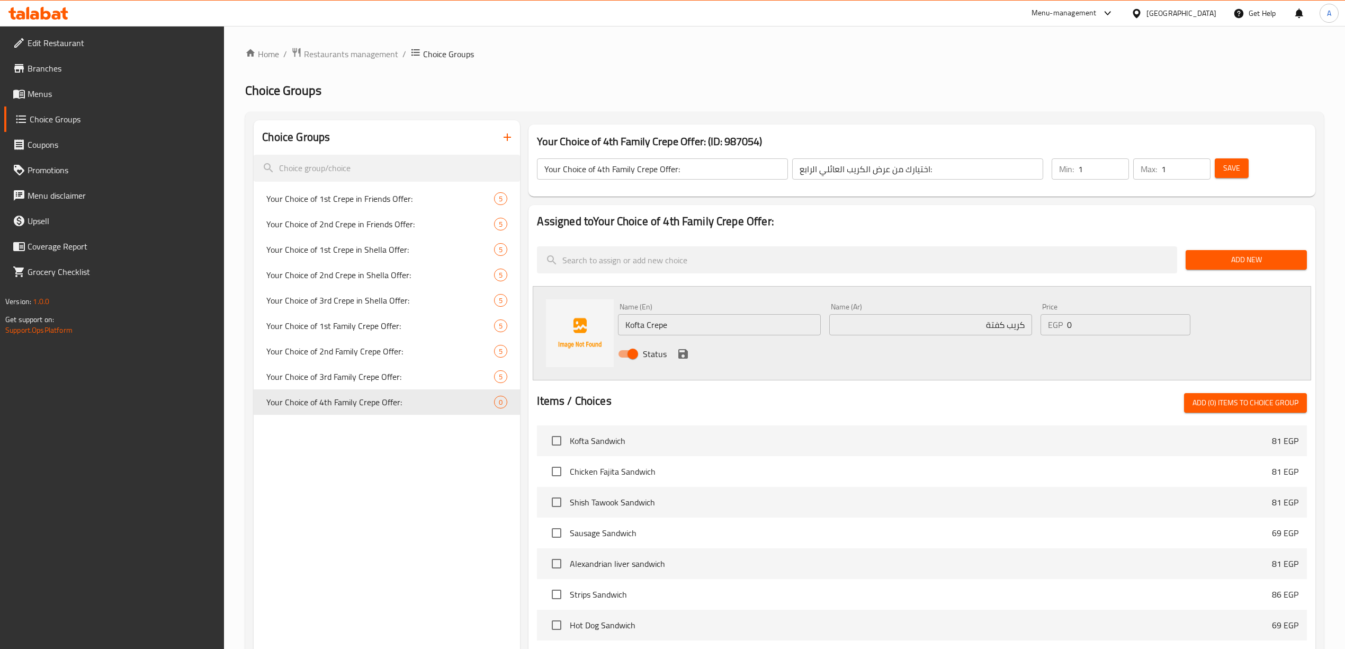
click at [683, 352] on icon "save" at bounding box center [683, 353] width 13 height 13
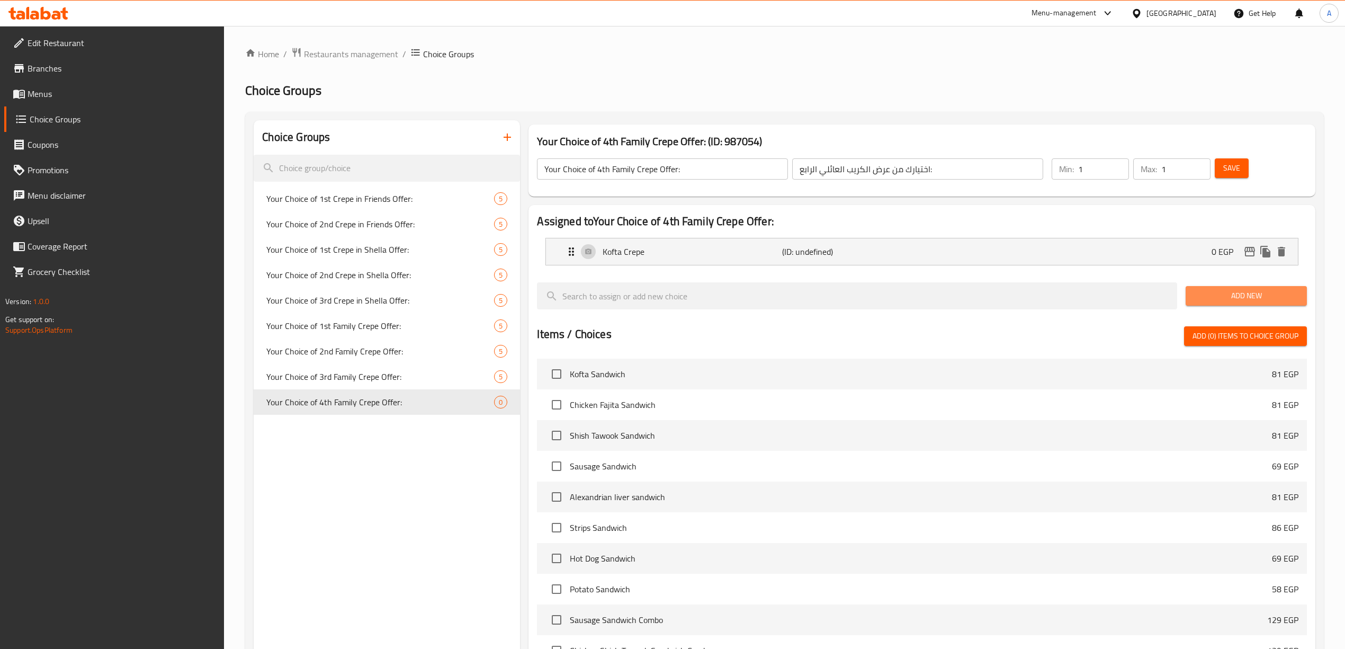
click at [1248, 295] on span "Add New" at bounding box center [1246, 295] width 104 height 13
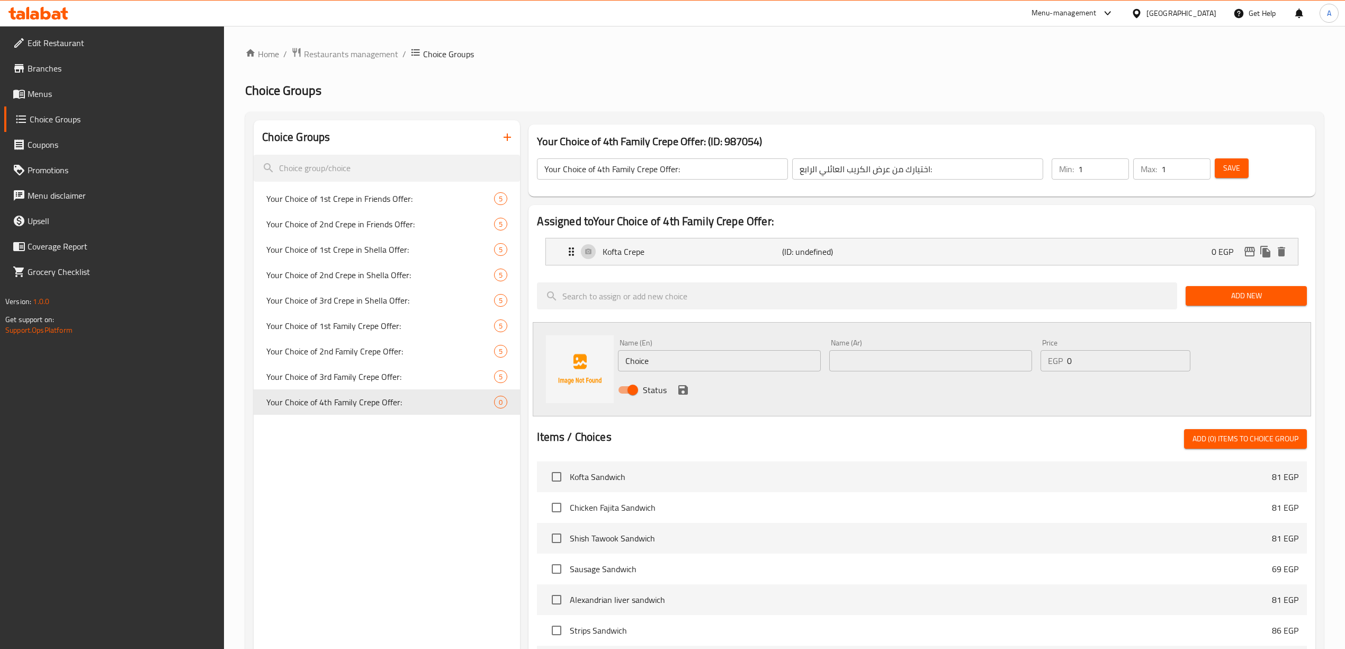
drag, startPoint x: 661, startPoint y: 356, endPoint x: 570, endPoint y: 354, distance: 91.6
click at [572, 355] on div "Name (En) Choice Name (En) Name (Ar) Name (Ar) Price EGP 0 Price Status" at bounding box center [922, 369] width 778 height 94
paste input "icken Fajita Crep"
drag, startPoint x: 710, startPoint y: 362, endPoint x: 602, endPoint y: 362, distance: 108.0
click at [602, 362] on div "Name (En) Chicken Fajita Crepe Name (En) Name (Ar) Name (Ar) Price EGP 0 Price …" at bounding box center [922, 369] width 778 height 94
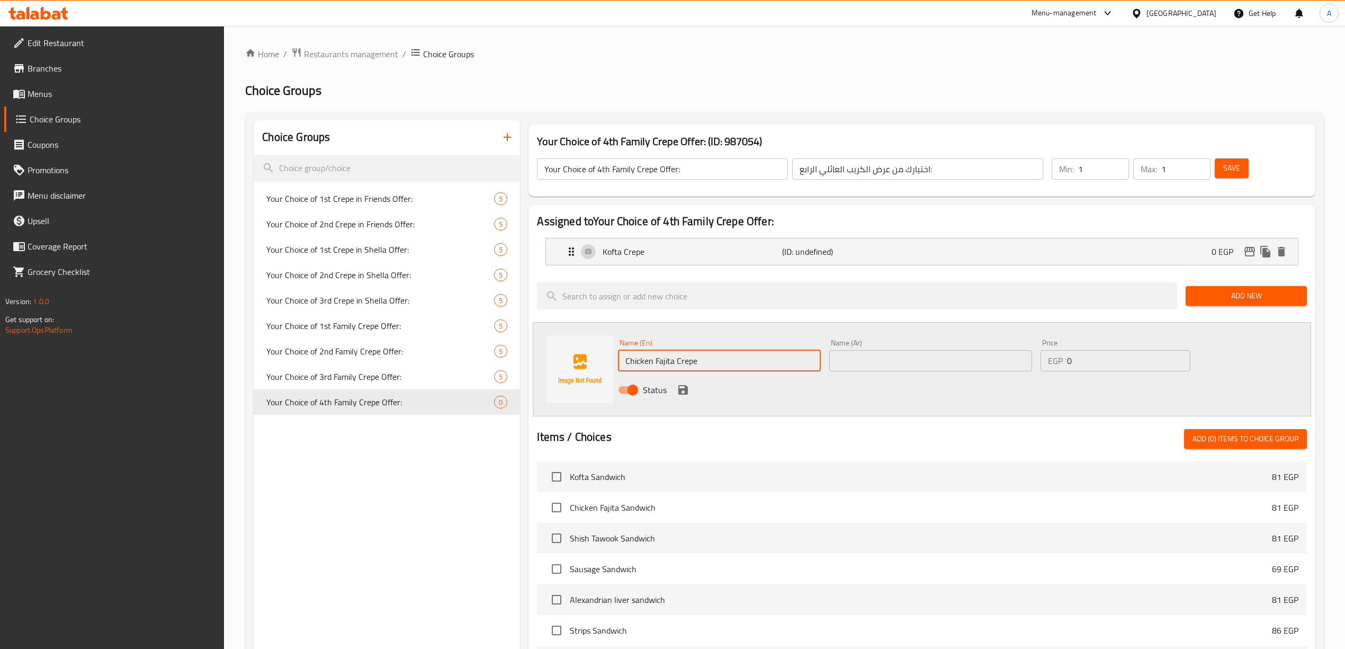
type input "Chicken Fajita Crepe"
click at [886, 359] on input "text" at bounding box center [930, 360] width 203 height 21
paste input "كريب فاهيتا الدجاج"
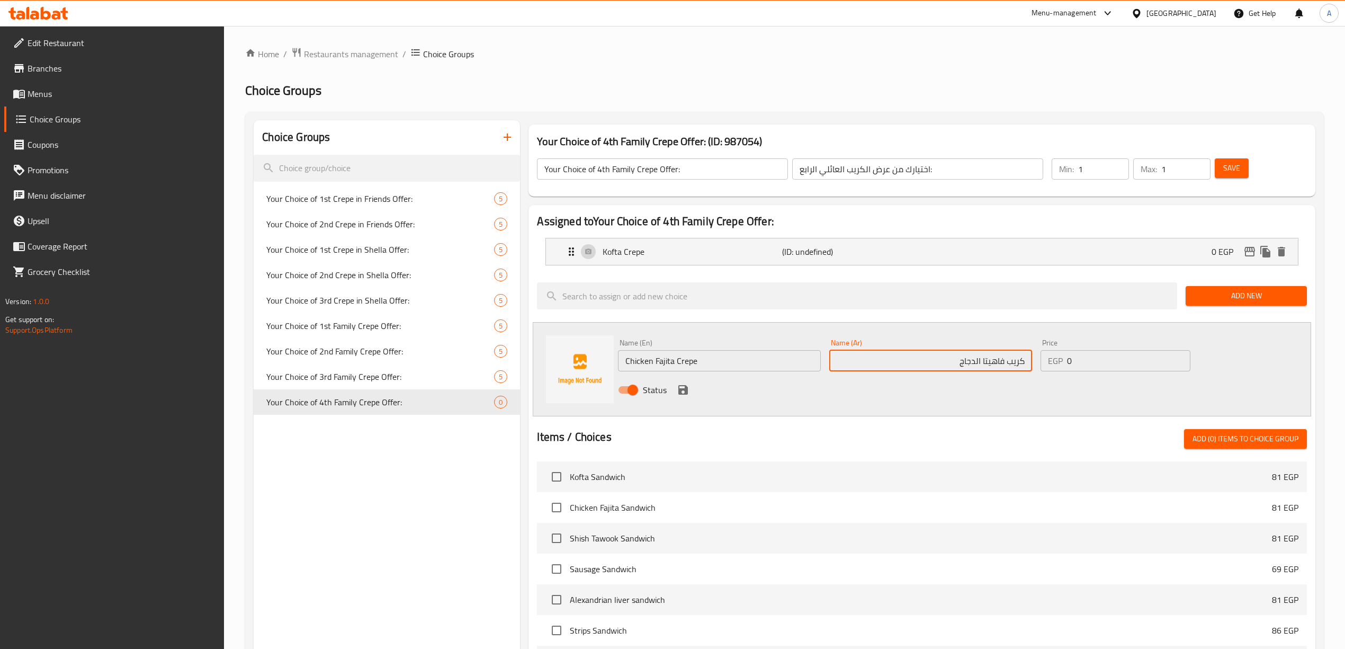
drag, startPoint x: 973, startPoint y: 365, endPoint x: 981, endPoint y: 370, distance: 8.5
click at [981, 370] on input "كريب فاهيتا الدجاج" at bounding box center [930, 360] width 203 height 21
type input "كريب فاهيتا دجاج"
click at [962, 384] on div "Status" at bounding box center [930, 389] width 633 height 29
click at [683, 384] on icon "save" at bounding box center [683, 389] width 13 height 13
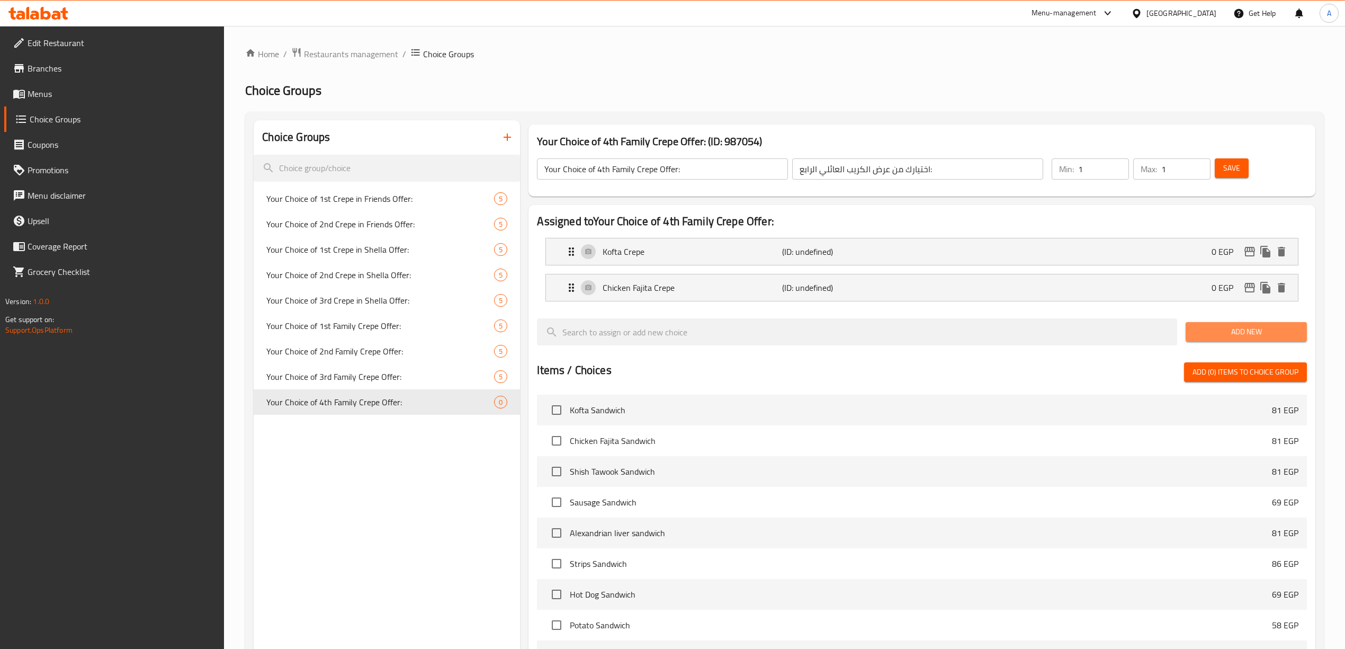
click at [1215, 327] on span "Add New" at bounding box center [1246, 331] width 104 height 13
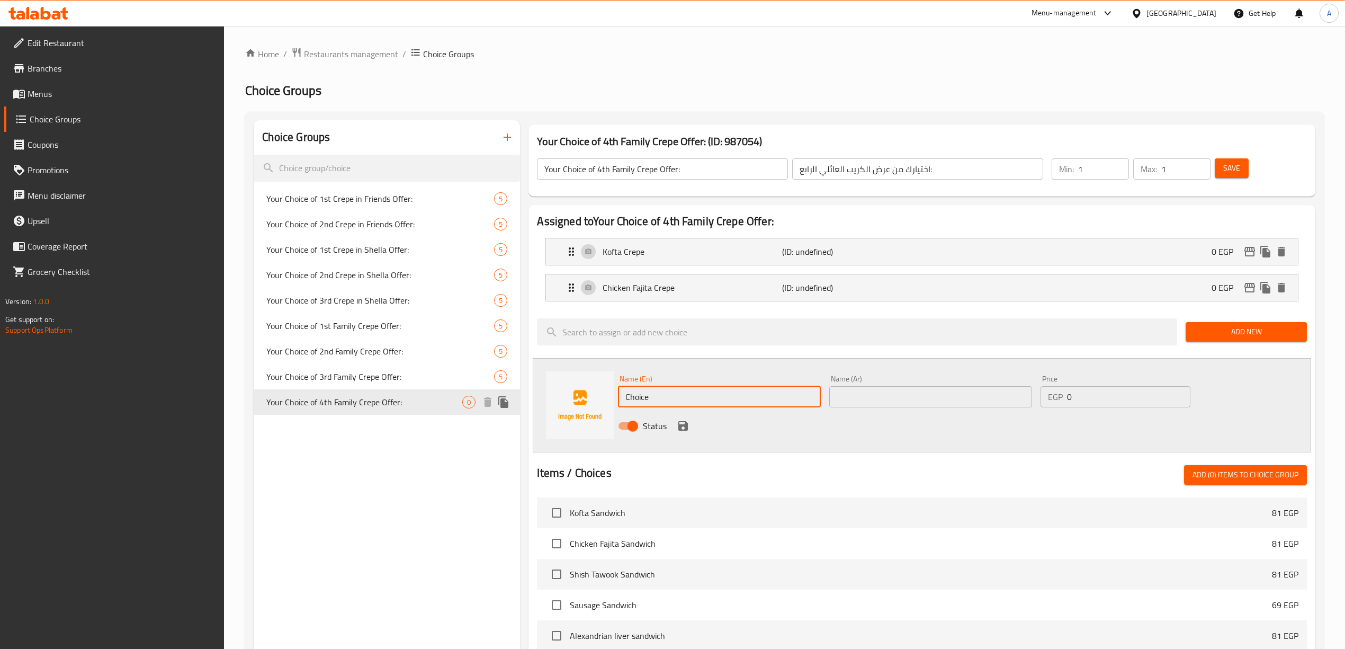
drag, startPoint x: 662, startPoint y: 403, endPoint x: 375, endPoint y: 394, distance: 287.1
click at [369, 399] on div "Choice Groups Your Choice of 1st Crepe in Friends Offer: 5 Your Choice of 2nd C…" at bounding box center [787, 544] width 1066 height 849
paste input "Shish Tawook Crepe"
type input "Shish Tawook Crepe"
click at [737, 424] on div "Status" at bounding box center [930, 425] width 633 height 29
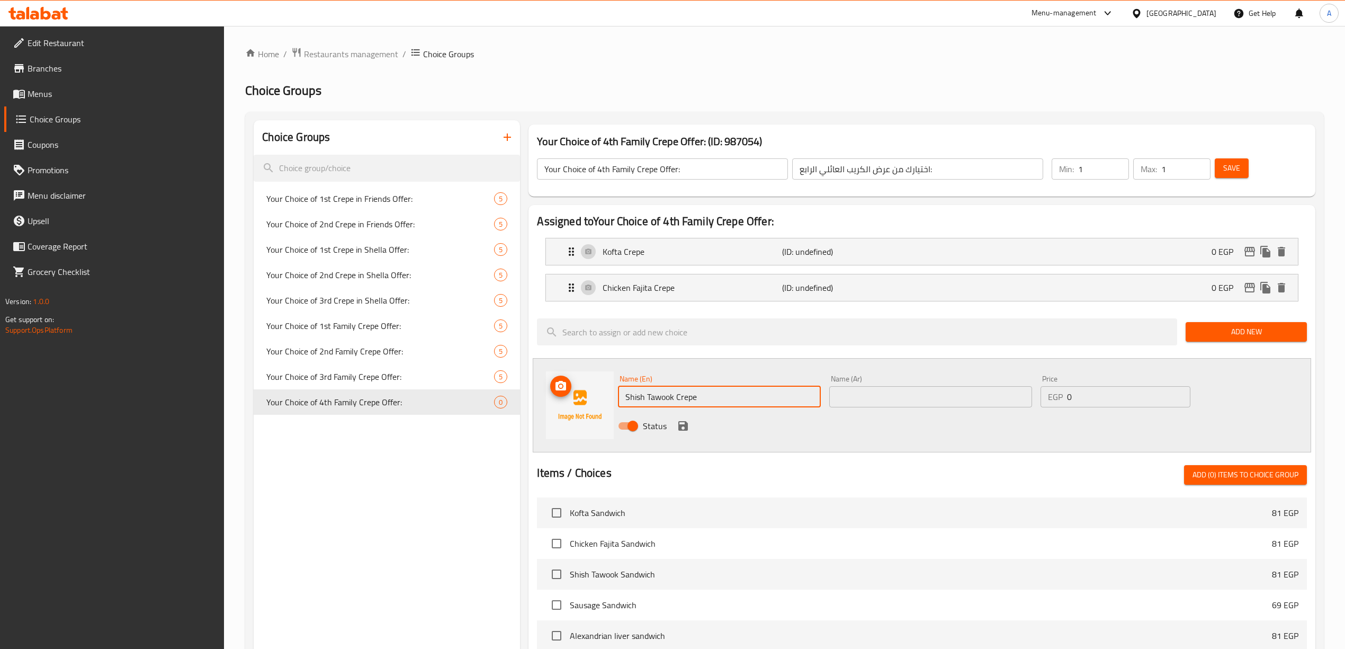
drag, startPoint x: 718, startPoint y: 401, endPoint x: 611, endPoint y: 399, distance: 107.5
click at [611, 399] on div "Name (En) Shish Tawook Crepe Name (En) Name (Ar) Name (Ar) Price EGP 0 Price St…" at bounding box center [922, 405] width 778 height 94
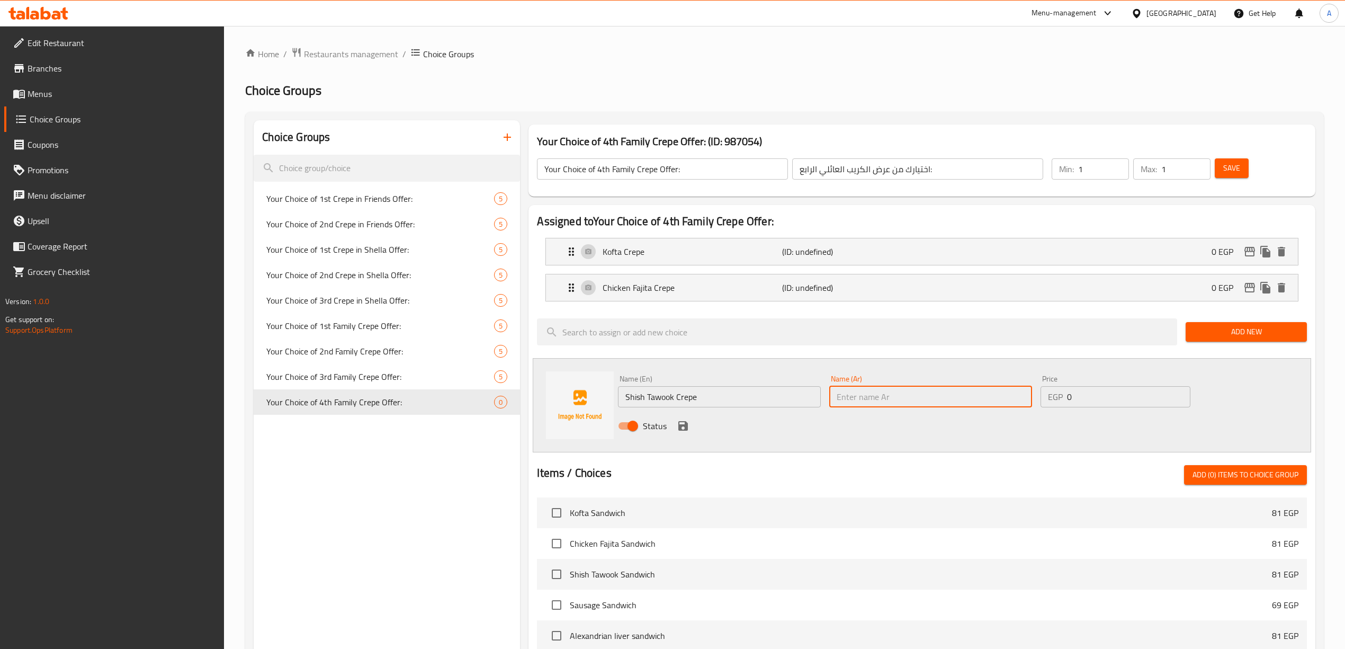
click at [896, 394] on input "text" at bounding box center [930, 396] width 203 height 21
paste input "كريب شيش طاووق"
type input "كريب شيش طاووق"
click at [901, 432] on div "Status" at bounding box center [930, 425] width 633 height 29
click at [683, 426] on icon "save" at bounding box center [683, 426] width 10 height 10
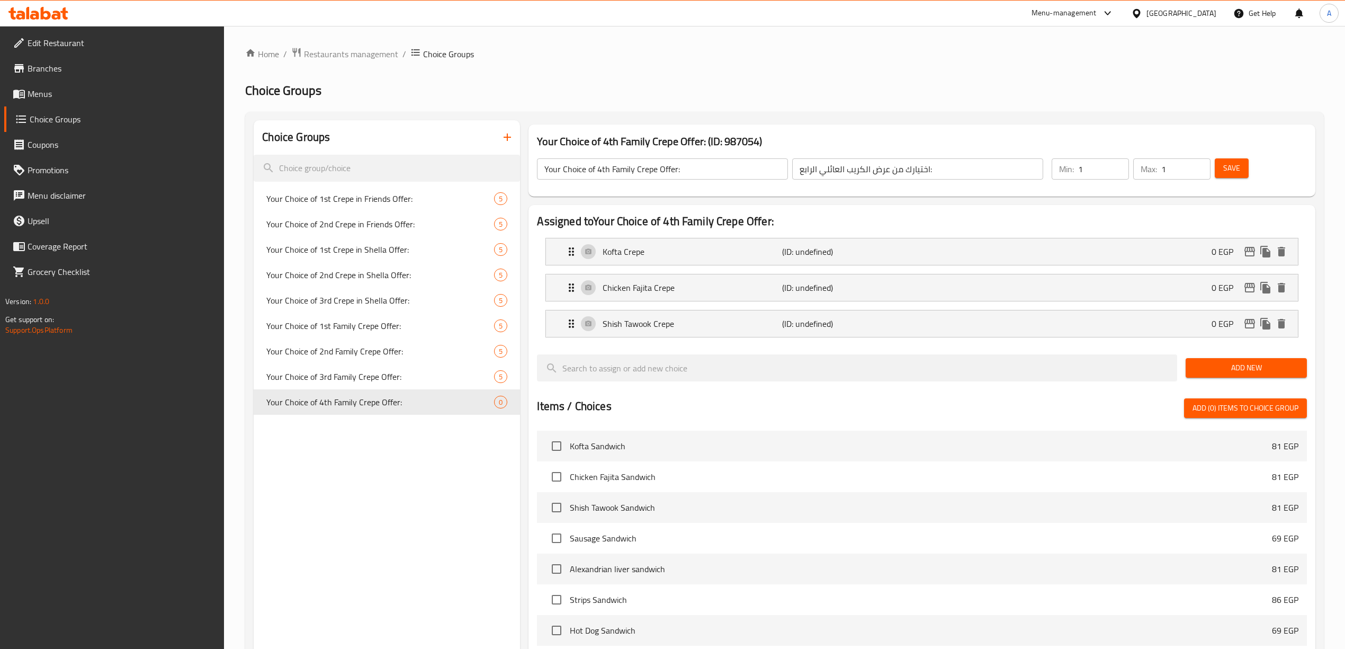
click at [1206, 380] on div "Add New" at bounding box center [1246, 367] width 130 height 35
click at [1225, 366] on span "Add New" at bounding box center [1246, 367] width 104 height 13
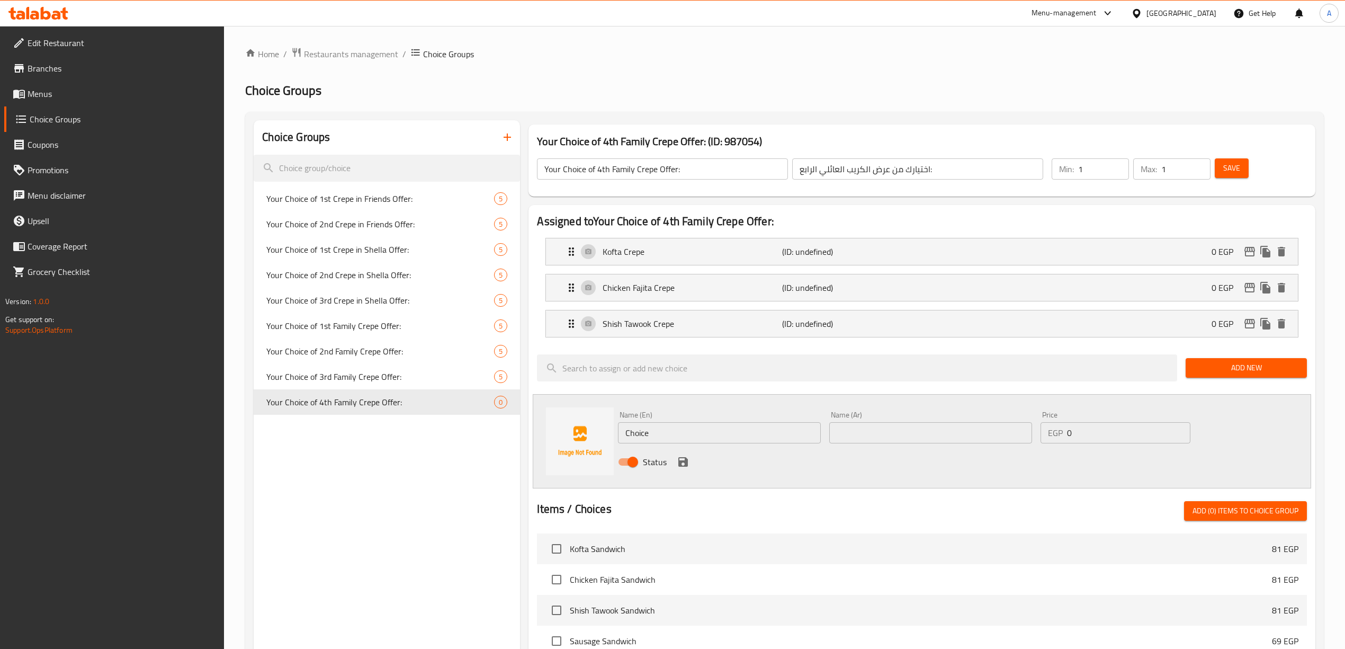
drag, startPoint x: 671, startPoint y: 433, endPoint x: 532, endPoint y: 426, distance: 140.0
click at [530, 429] on div "Assigned to Your Choice of 4th Family Crepe Offer: Kofta Crepe (ID: undefined) …" at bounding box center [921, 566] width 786 height 722
paste input "Crepe Strips"
drag, startPoint x: 651, startPoint y: 436, endPoint x: 538, endPoint y: 437, distance: 112.8
click at [538, 437] on div "Name (En) Crepe Strips Name (En) Name (Ar) Name (Ar) Price EGP 0 Price Status" at bounding box center [922, 441] width 778 height 94
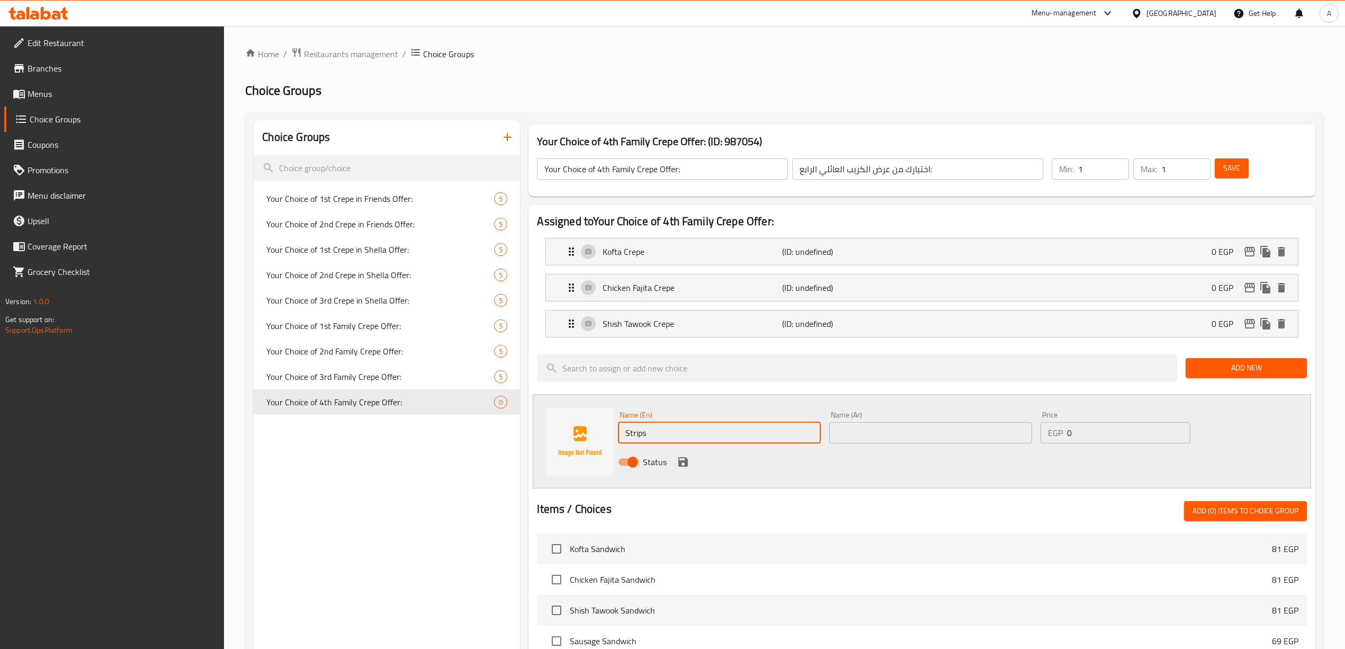
click at [660, 434] on input "Strips" at bounding box center [719, 432] width 203 height 21
paste input "Crepe"
click at [651, 435] on input "Strips Crepe" at bounding box center [719, 432] width 203 height 21
type input "Strips Crepe"
click at [746, 475] on div "Status" at bounding box center [930, 461] width 633 height 29
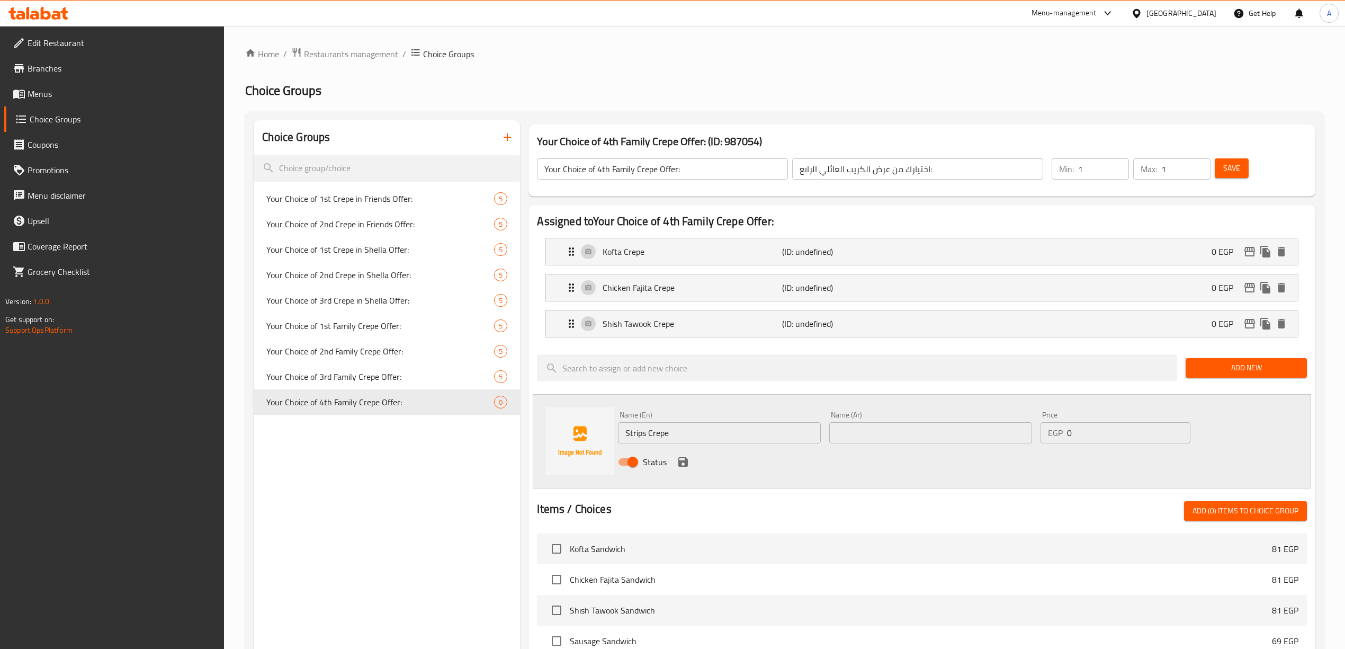
click at [846, 439] on input "text" at bounding box center [930, 432] width 203 height 21
type input "كريب ستربس"
click at [820, 467] on div "Status" at bounding box center [930, 461] width 633 height 29
click at [678, 464] on icon "save" at bounding box center [683, 462] width 10 height 10
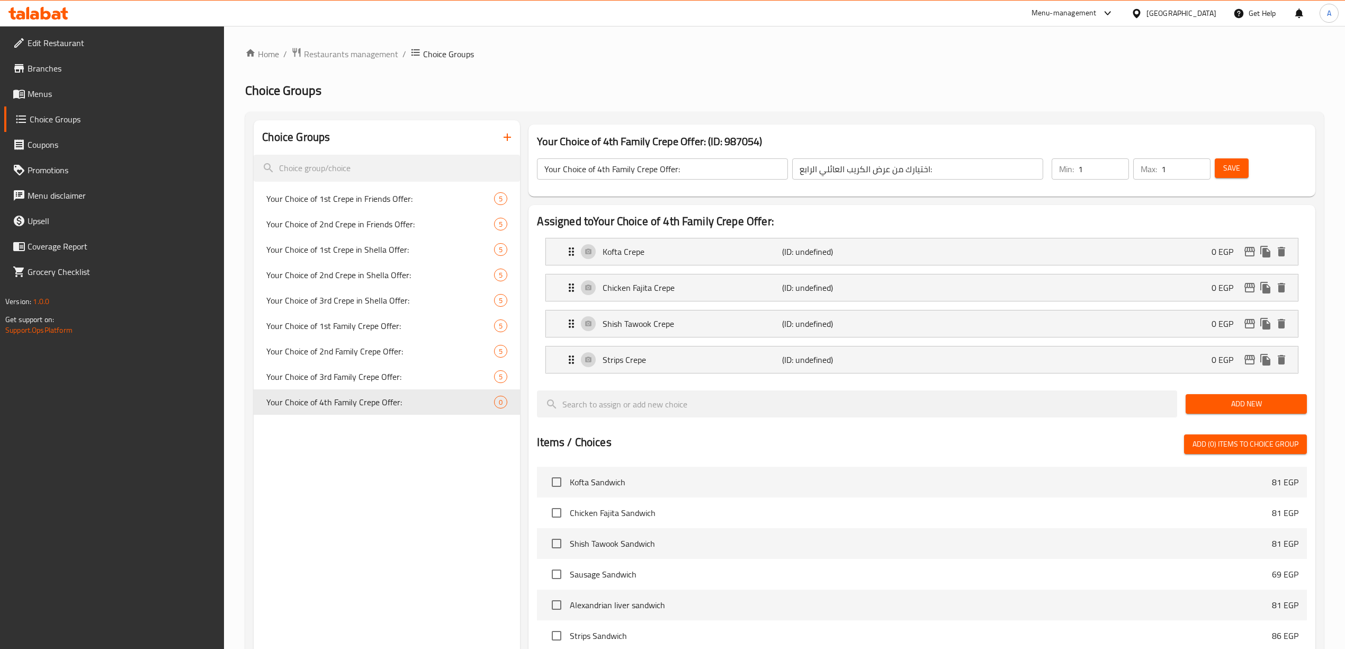
click at [1208, 405] on span "Add New" at bounding box center [1246, 403] width 104 height 13
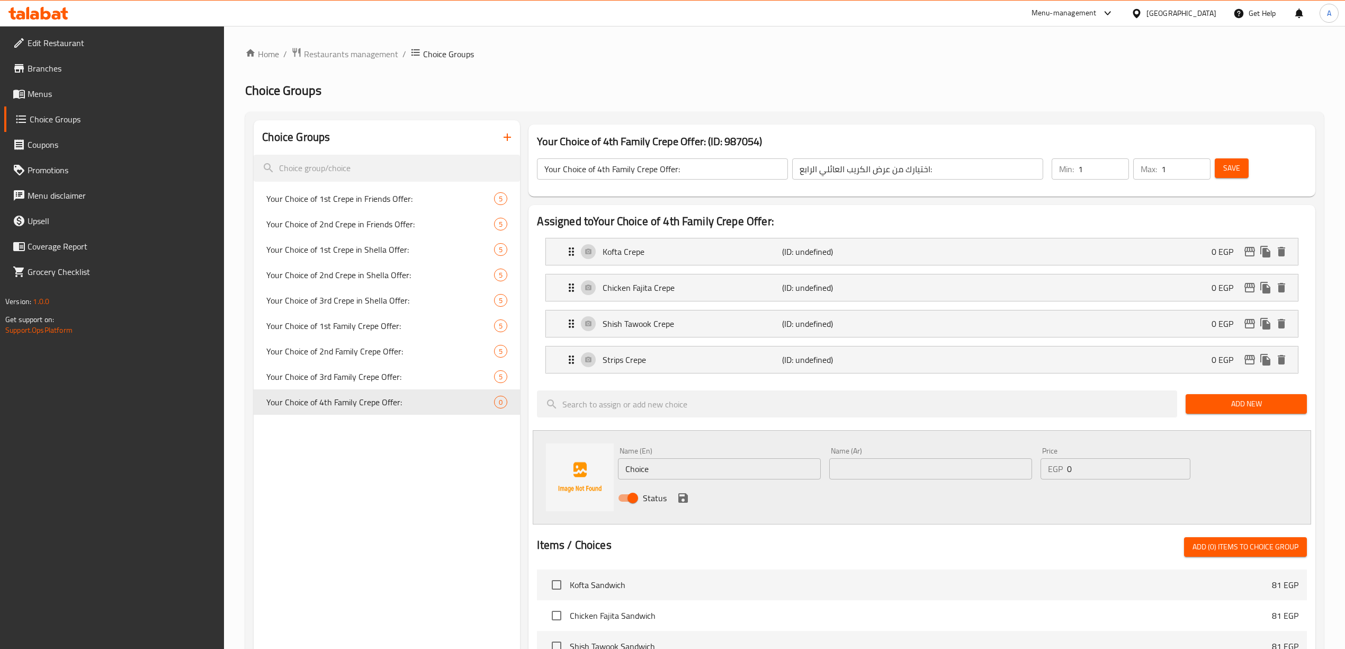
drag, startPoint x: 670, startPoint y: 469, endPoint x: 479, endPoint y: 462, distance: 191.3
click at [480, 462] on div "Choice Groups Your Choice of 1st Crepe in Friends Offer: 5 Your Choice of 2nd C…" at bounding box center [787, 580] width 1066 height 921
paste input "Crepe Strips"
drag, startPoint x: 651, startPoint y: 471, endPoint x: 613, endPoint y: 477, distance: 38.5
click at [604, 477] on div "Name (En) Crepe Strips Name (En) Name (Ar) Name (Ar) Price EGP 0 Price Status" at bounding box center [922, 477] width 778 height 94
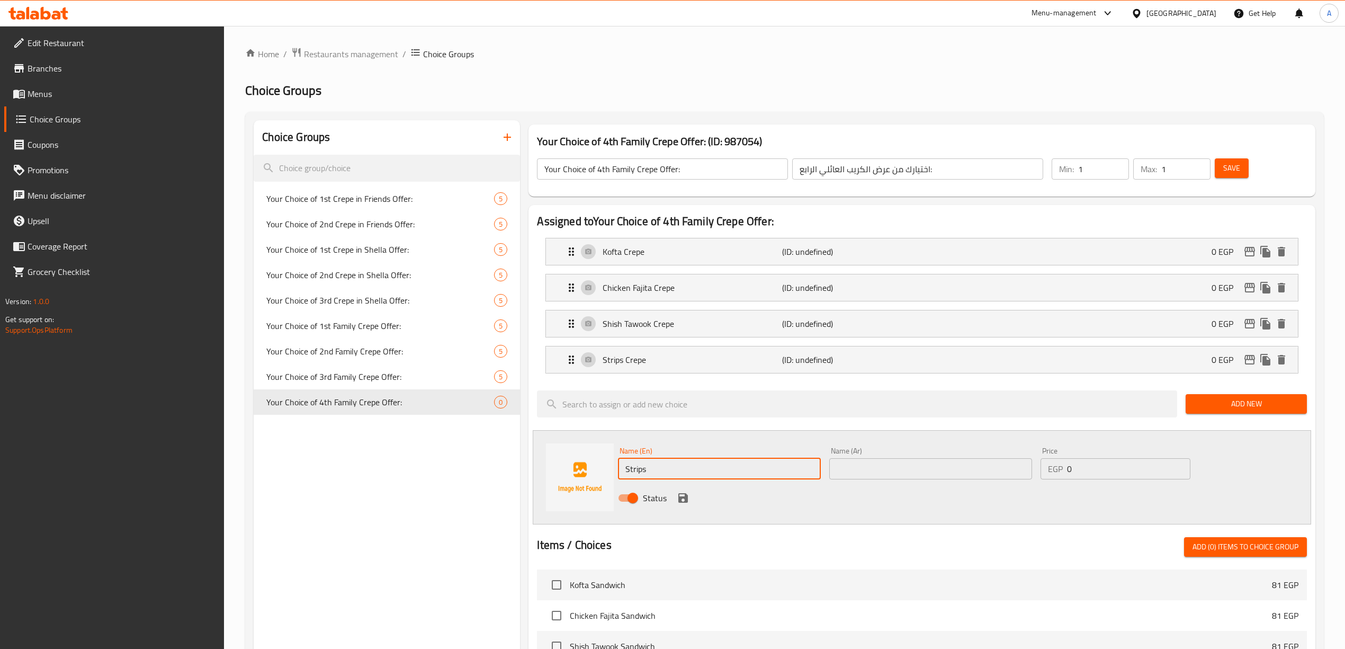
click at [688, 473] on input "Strips" at bounding box center [719, 468] width 203 height 21
paste input "Crepe"
click at [651, 474] on input "Strips Crepe" at bounding box center [719, 468] width 203 height 21
type input "Strips Crepe"
click at [733, 501] on div "Status" at bounding box center [930, 497] width 633 height 29
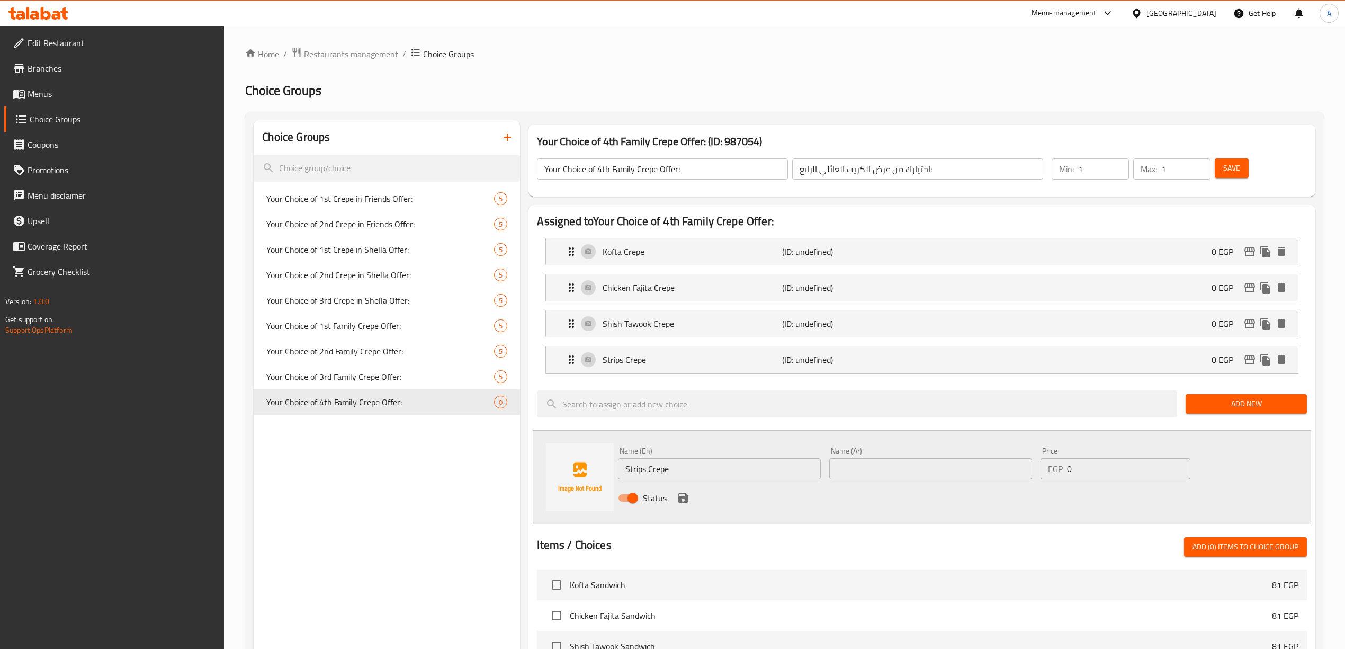
click at [884, 471] on input "text" at bounding box center [930, 468] width 203 height 21
type input "كريب ستربس"
click at [877, 509] on div "Status" at bounding box center [930, 497] width 633 height 29
click at [685, 495] on icon "save" at bounding box center [683, 498] width 10 height 10
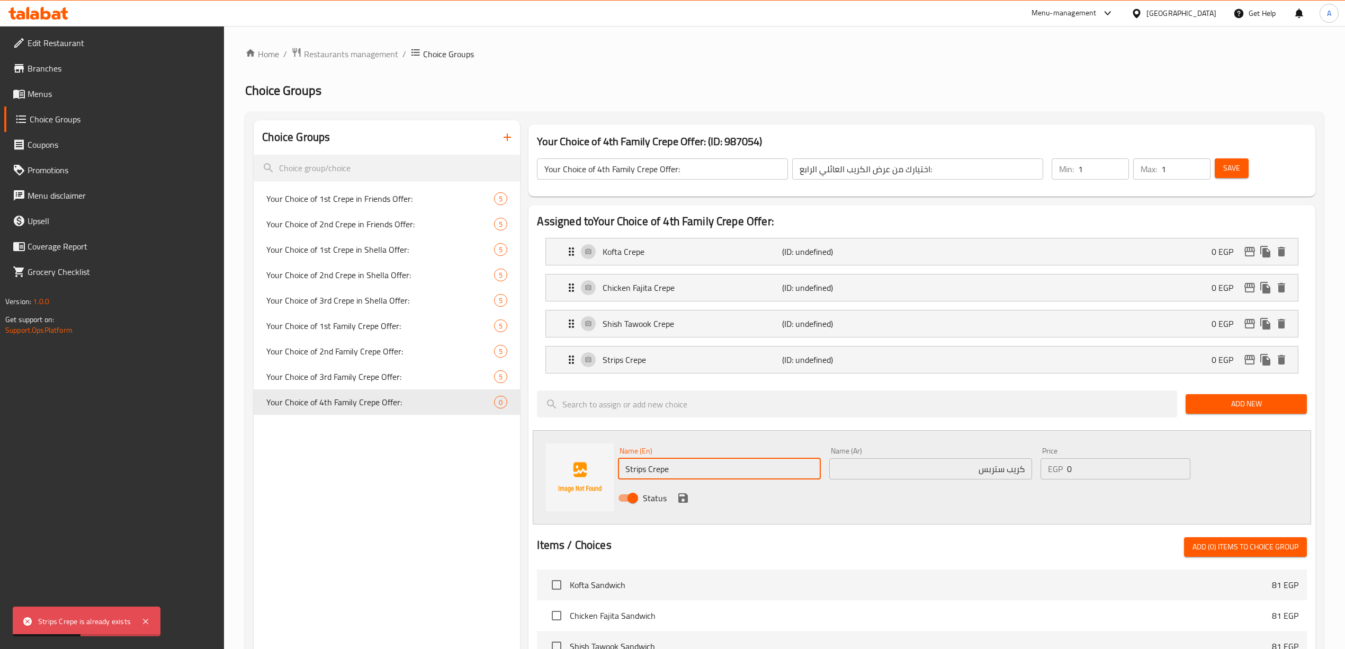
drag, startPoint x: 689, startPoint y: 471, endPoint x: 631, endPoint y: 492, distance: 61.5
click at [530, 449] on div "Assigned to Your Choice of 4th Family Crepe Offer: Kofta Crepe (ID: undefined) …" at bounding box center [921, 584] width 786 height 758
paste input "Potato Crepe"
type input "Potato Crepe"
drag, startPoint x: 936, startPoint y: 476, endPoint x: 1002, endPoint y: 476, distance: 66.2
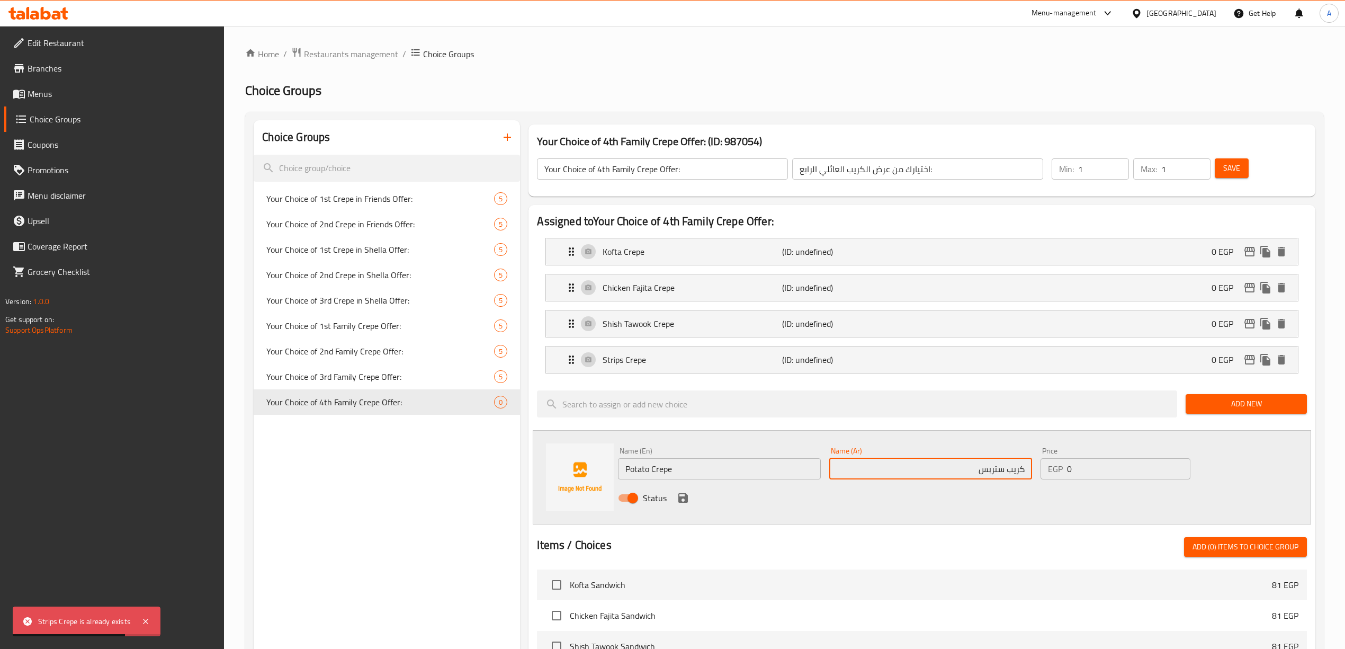
click at [1002, 476] on input "كريب ستربس" at bounding box center [930, 468] width 203 height 21
type input "كريب بطاطس"
click at [1000, 507] on div "Status" at bounding box center [930, 497] width 633 height 29
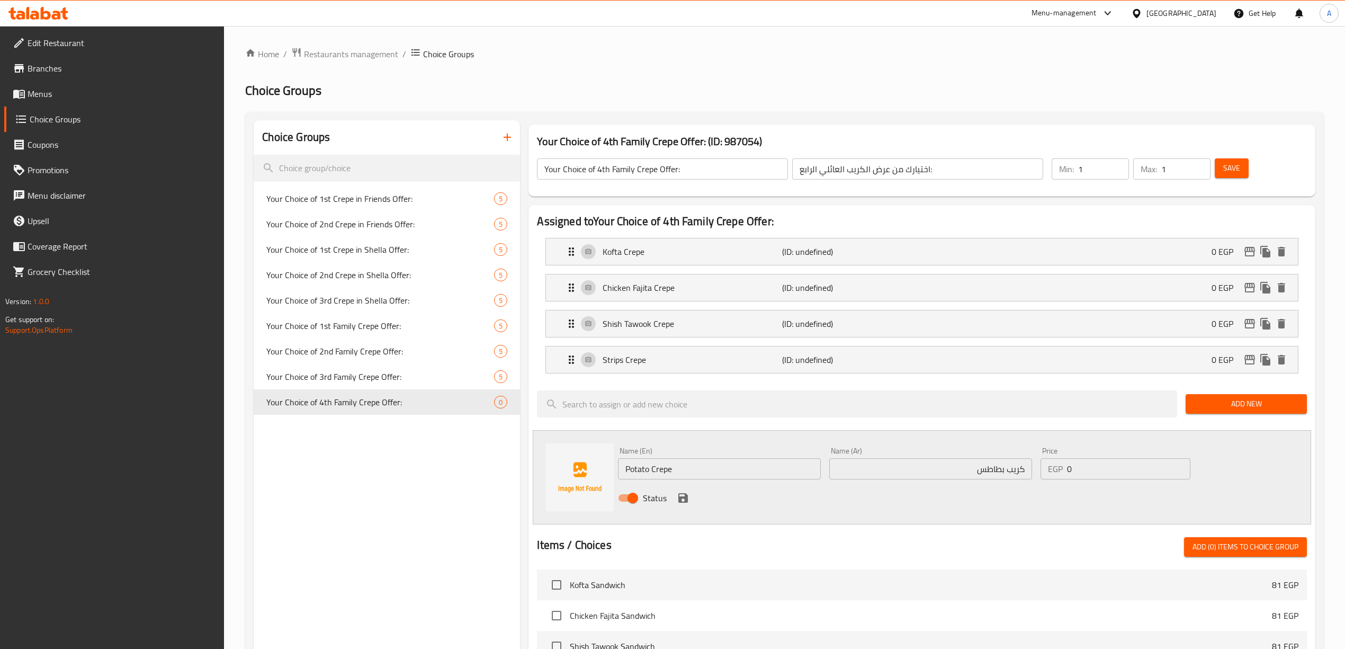
click at [685, 497] on icon "save" at bounding box center [683, 498] width 10 height 10
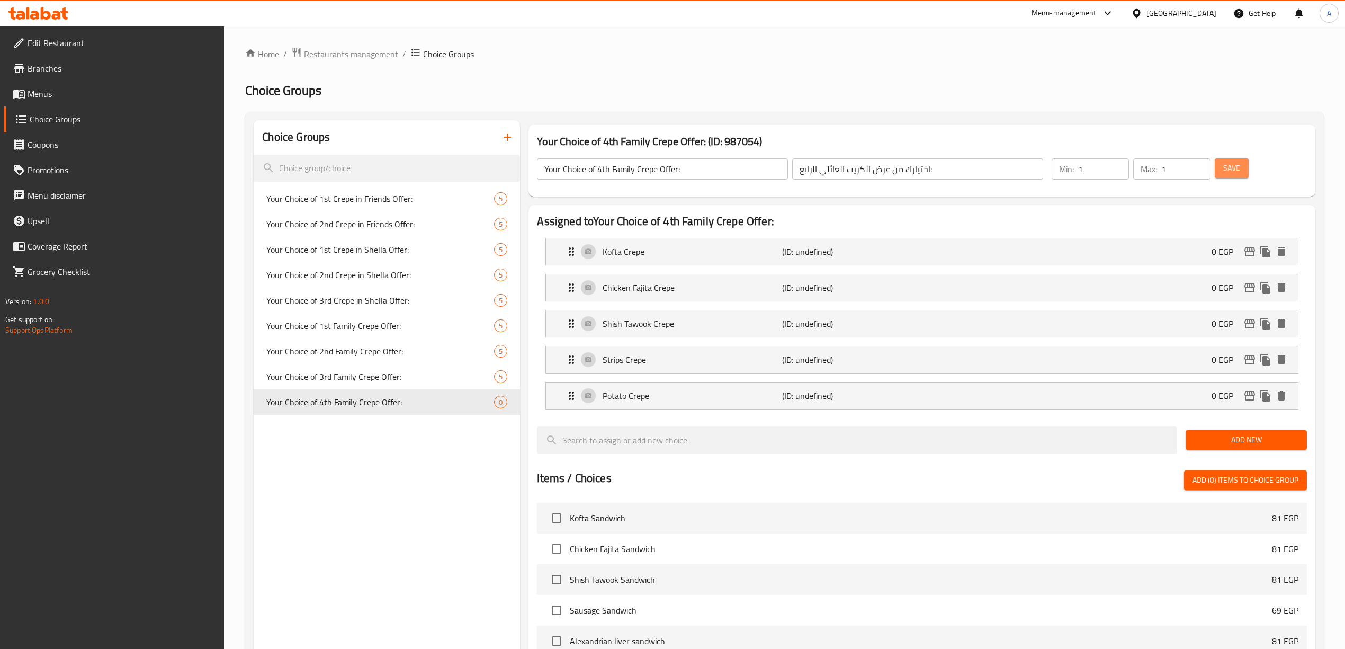
click at [1224, 162] on span "Save" at bounding box center [1231, 168] width 17 height 13
click at [414, 455] on div "Choice Groups Your Choice of 1st Crepe in Friends Offer: 5 Your Choice of 2nd C…" at bounding box center [387, 547] width 266 height 854
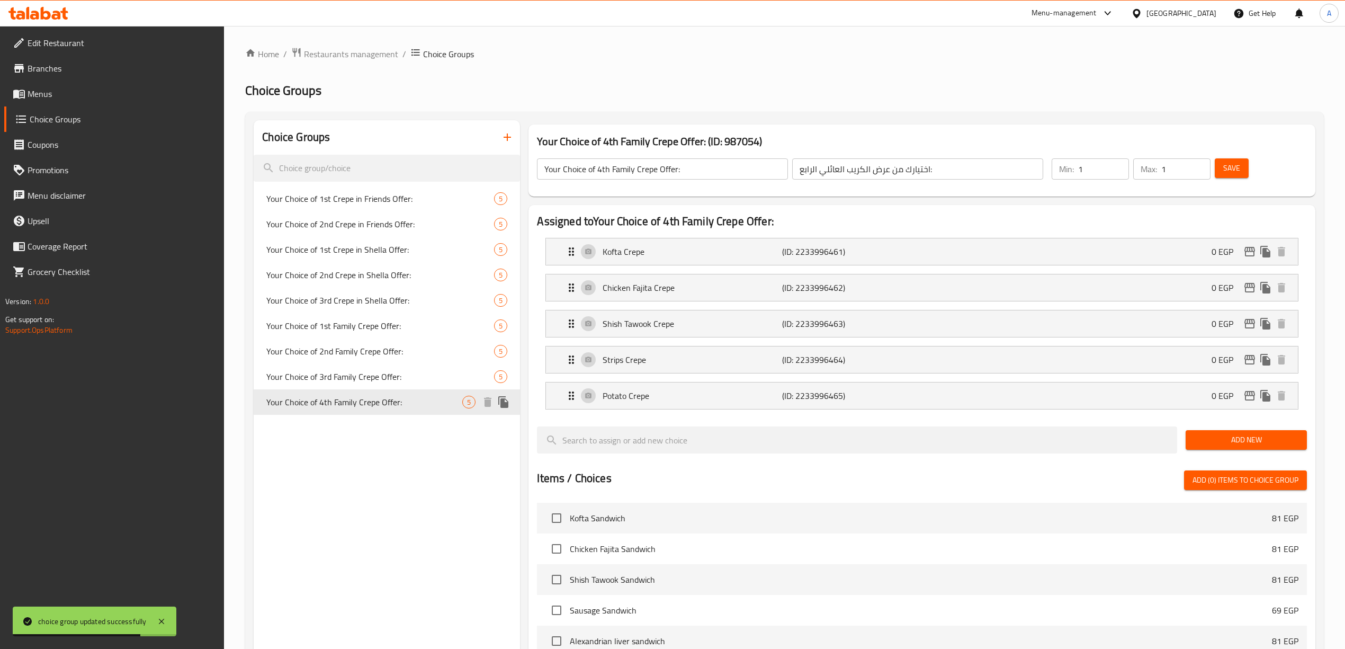
click at [506, 401] on icon "duplicate" at bounding box center [503, 402] width 13 height 13
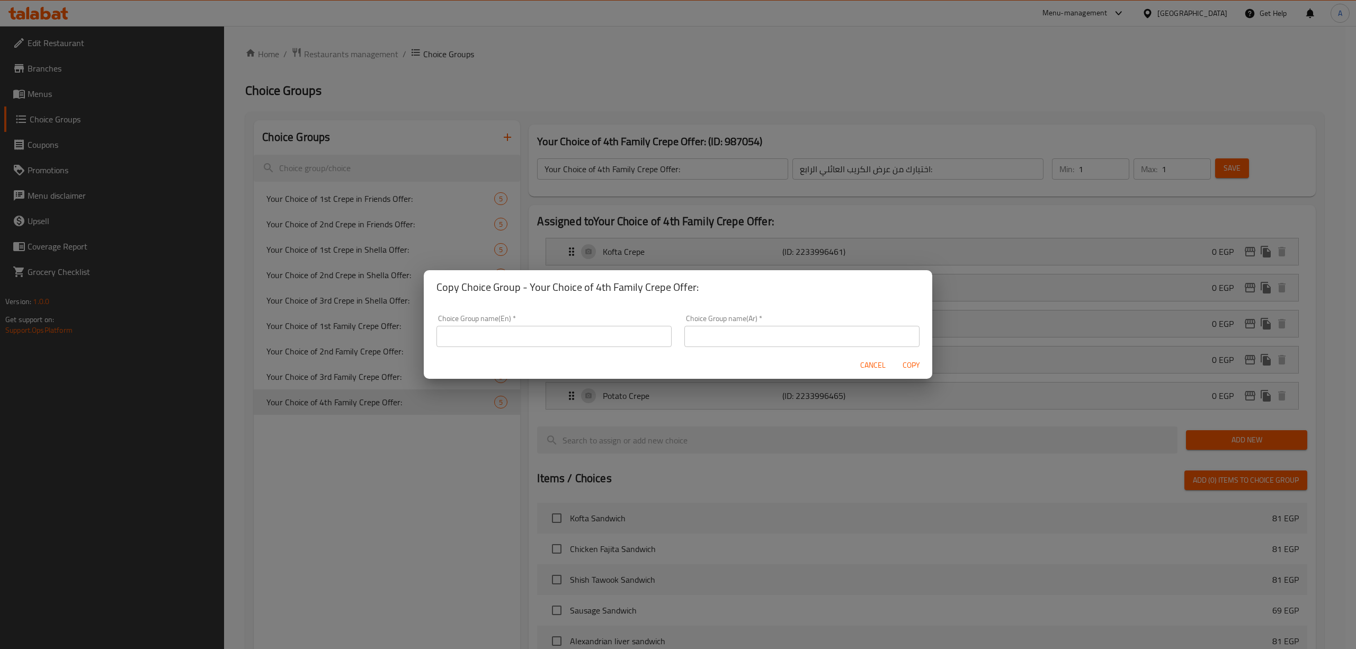
drag, startPoint x: 456, startPoint y: 289, endPoint x: 461, endPoint y: 303, distance: 15.1
click at [456, 289] on h2 "Copy Choice Group - Your Choice of 4th Family Crepe Offer:" at bounding box center [677, 287] width 483 height 17
click at [473, 336] on input "text" at bounding box center [553, 336] width 235 height 21
paste input "Your Choice of 5th Family Crepe Offer:"
type input "Your Choice of 5th Family Crepe Offer:"
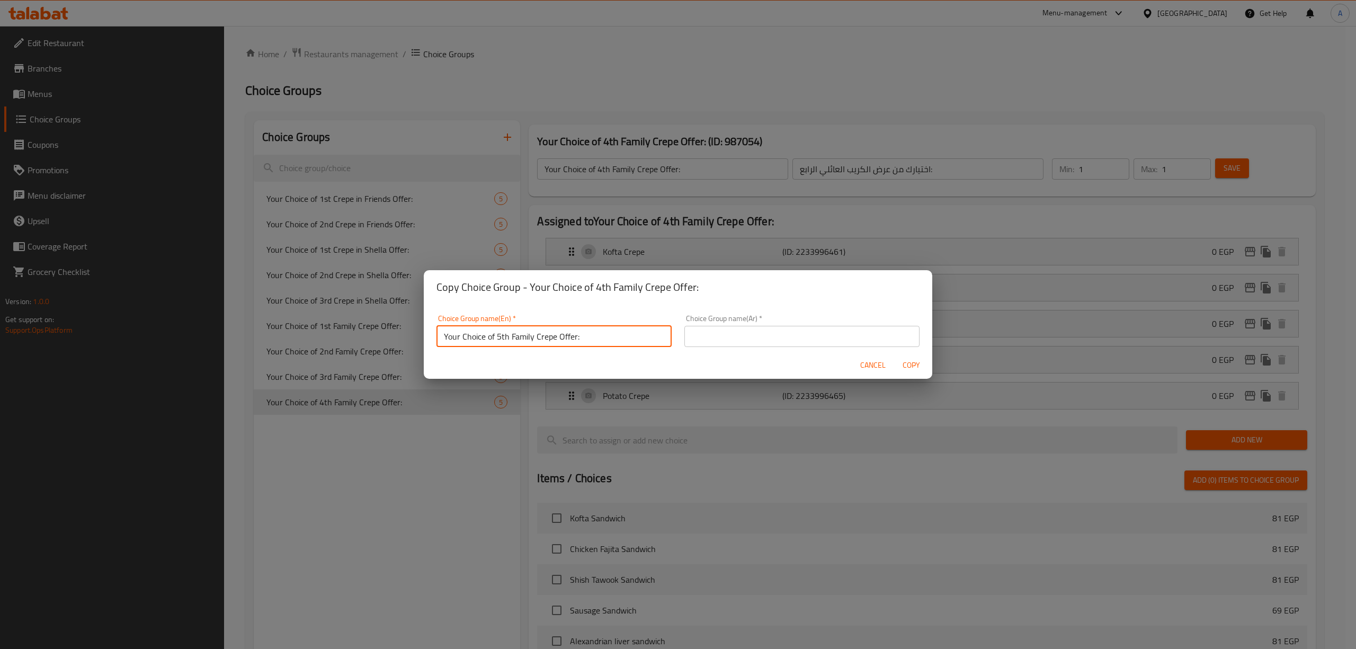
click at [500, 361] on div "Cancel Copy" at bounding box center [678, 365] width 508 height 28
click at [854, 308] on div "Choice Group name(Ar)   * Choice Group name(Ar) *" at bounding box center [802, 330] width 248 height 45
click at [843, 327] on input "text" at bounding box center [801, 336] width 235 height 21
paste input "اختيارك من عرض الكريب العائلي الخامس:"
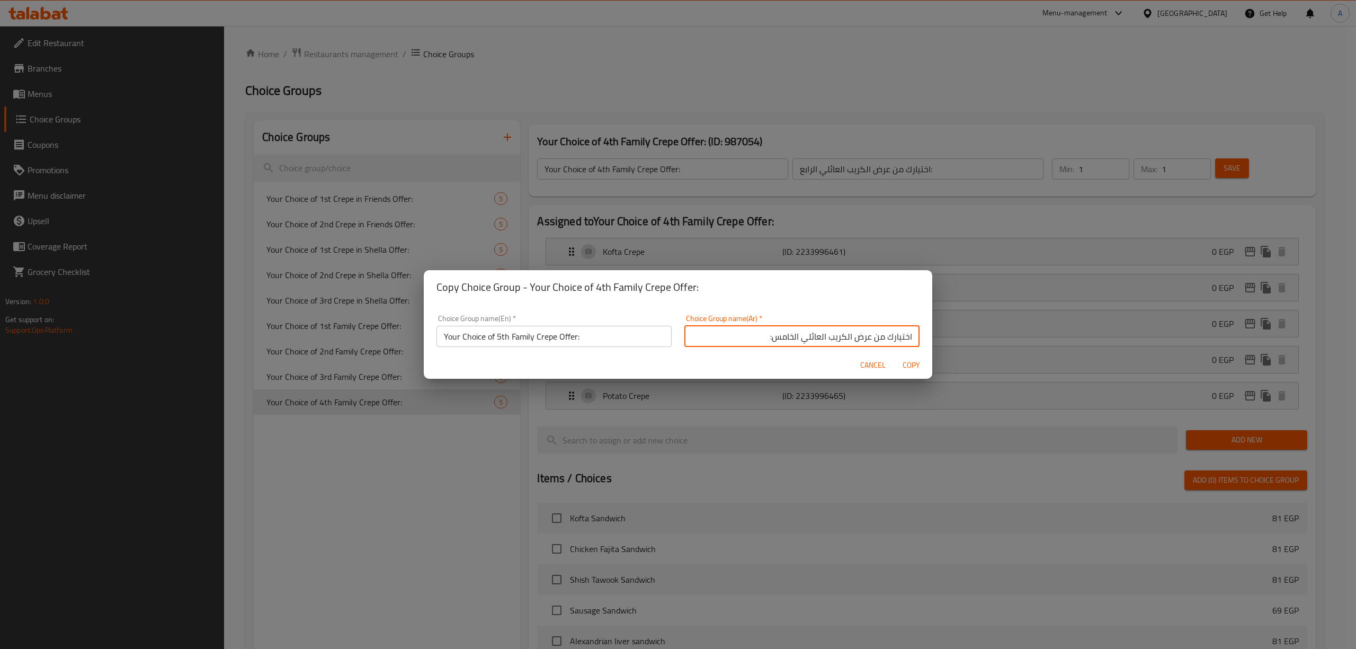
type input "اختيارك من عرض الكريب العائلي الخامس:"
click at [833, 300] on div "Copy Choice Group - Your Choice of 4th Family Crepe Offer:" at bounding box center [678, 287] width 508 height 34
click at [900, 366] on span "Copy" at bounding box center [910, 364] width 25 height 13
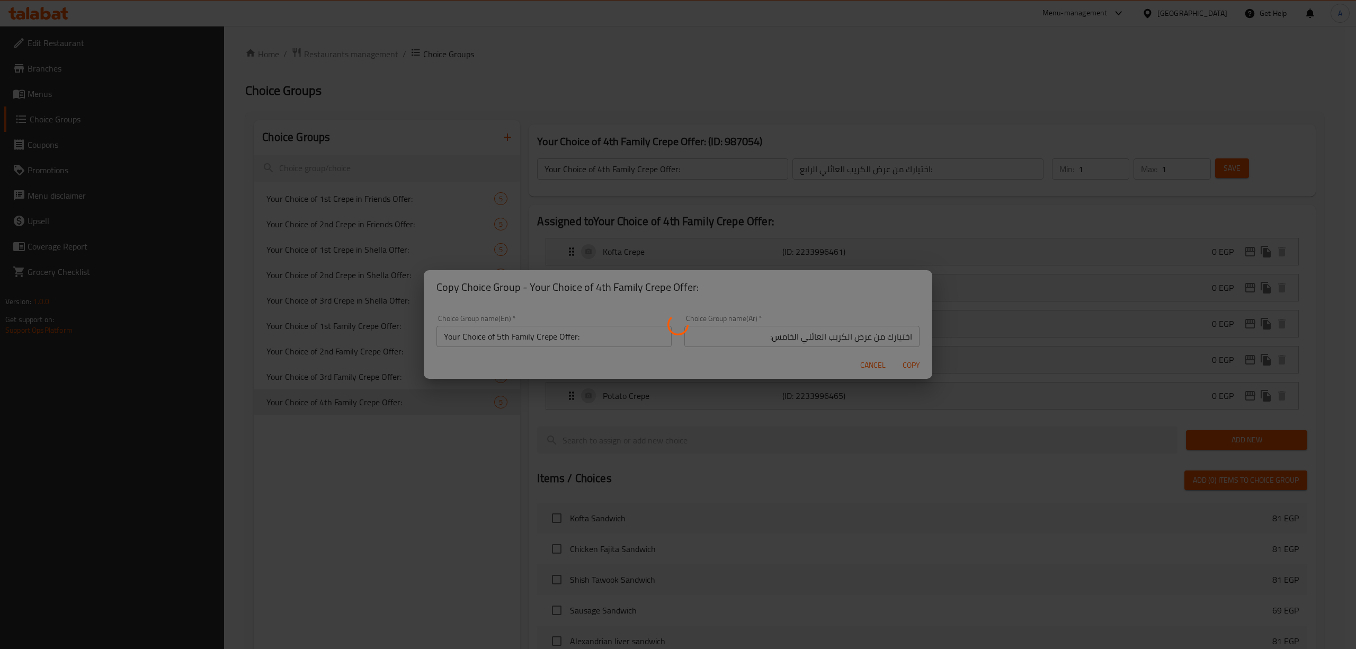
type input "Your Choice of 5th Family Crepe Offer:"
type input "اختيارك من عرض الكريب العائلي الخامس:"
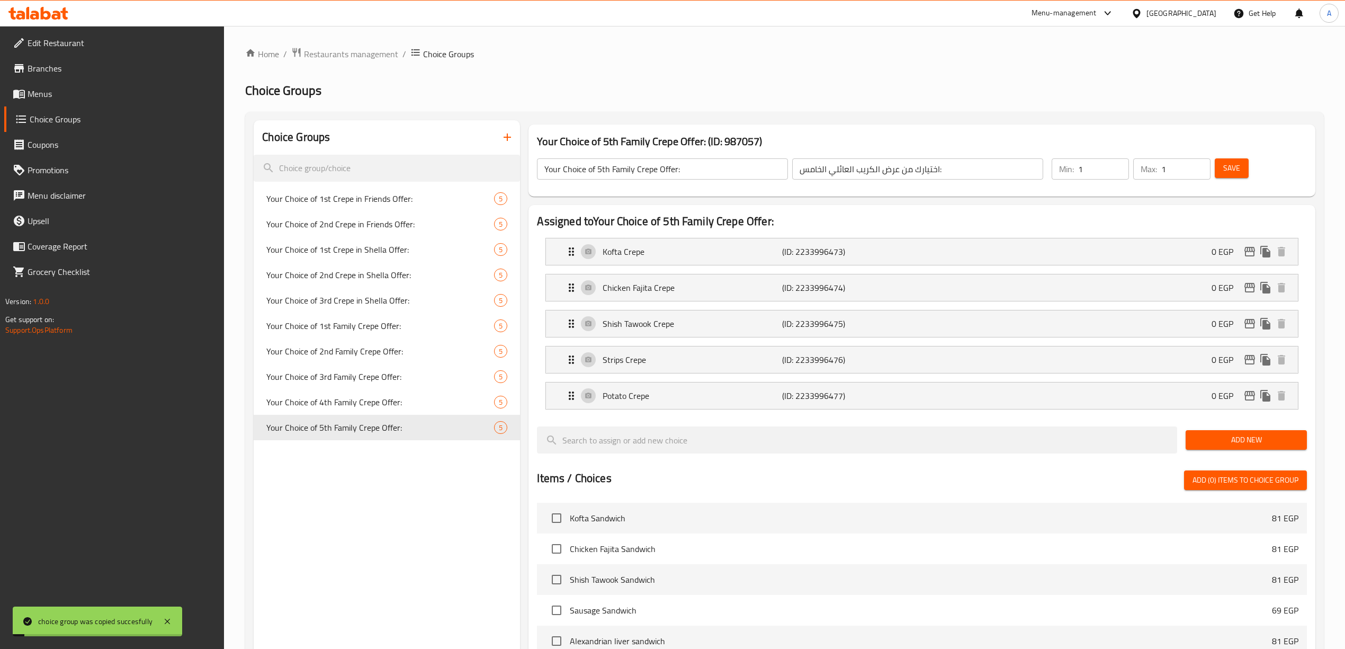
click at [428, 477] on div "Choice Groups Your Choice of 1st Crepe in Friends Offer: 5 Your Choice of 2nd C…" at bounding box center [387, 547] width 266 height 854
click at [467, 490] on div "Choice Groups Your Choice of 1st Crepe in Friends Offer: 5 Your Choice of 2nd C…" at bounding box center [387, 547] width 266 height 854
click at [1225, 164] on span "Save" at bounding box center [1231, 168] width 17 height 13
click at [1210, 168] on div "Max: 1 ​" at bounding box center [1172, 168] width 82 height 25
click at [1221, 168] on button "Save" at bounding box center [1232, 168] width 34 height 20
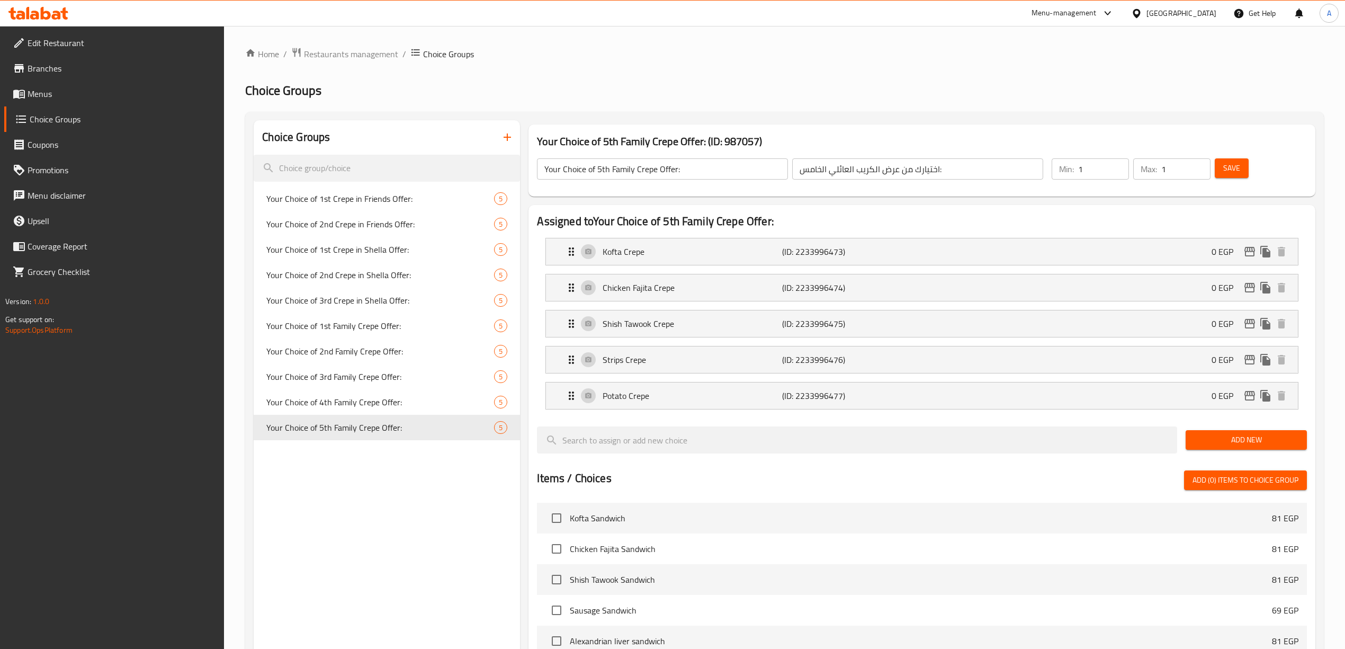
click at [1229, 169] on span "Save" at bounding box center [1231, 168] width 17 height 13
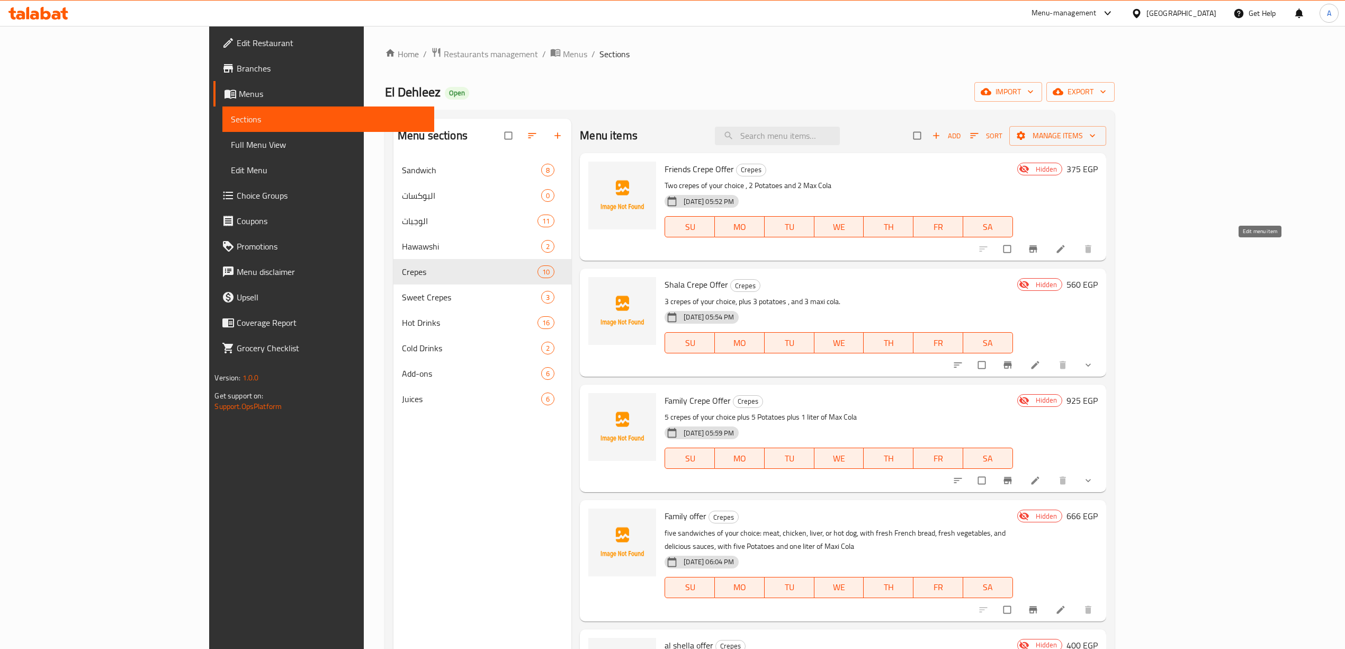
click at [1066, 245] on icon at bounding box center [1060, 249] width 11 height 11
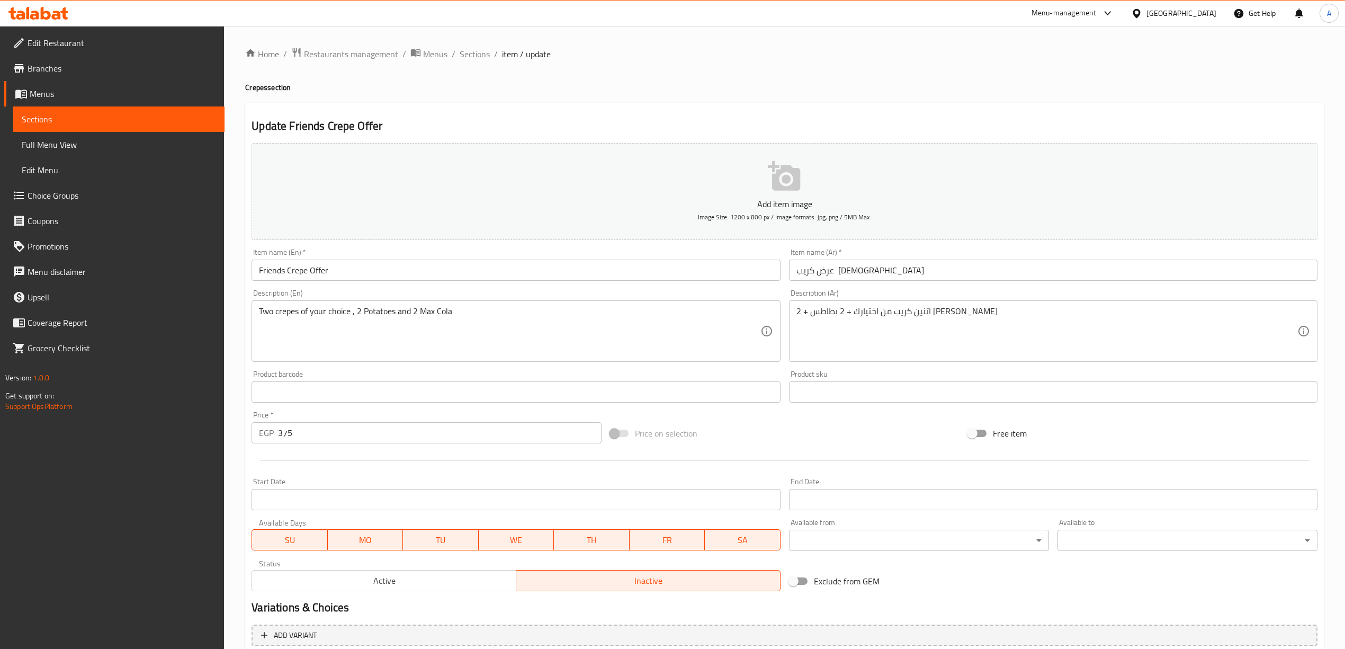
scroll to position [98, 0]
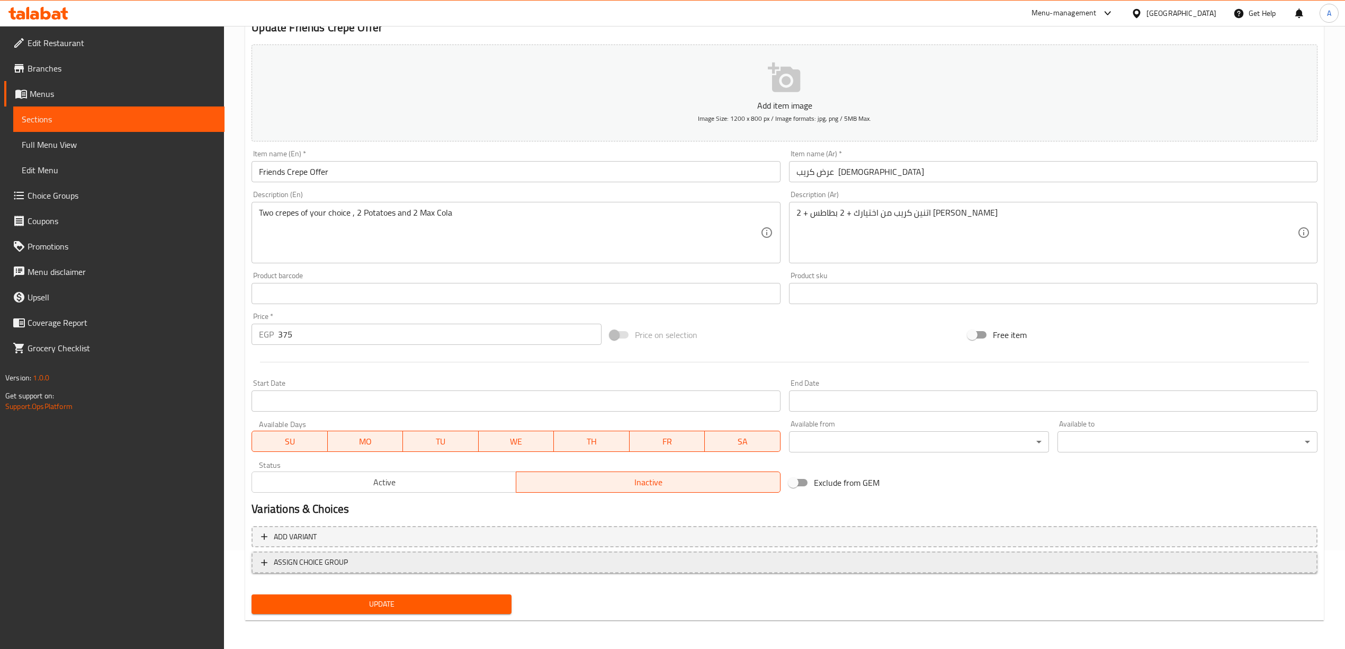
click at [344, 561] on span "ASSIGN CHOICE GROUP" at bounding box center [311, 561] width 74 height 13
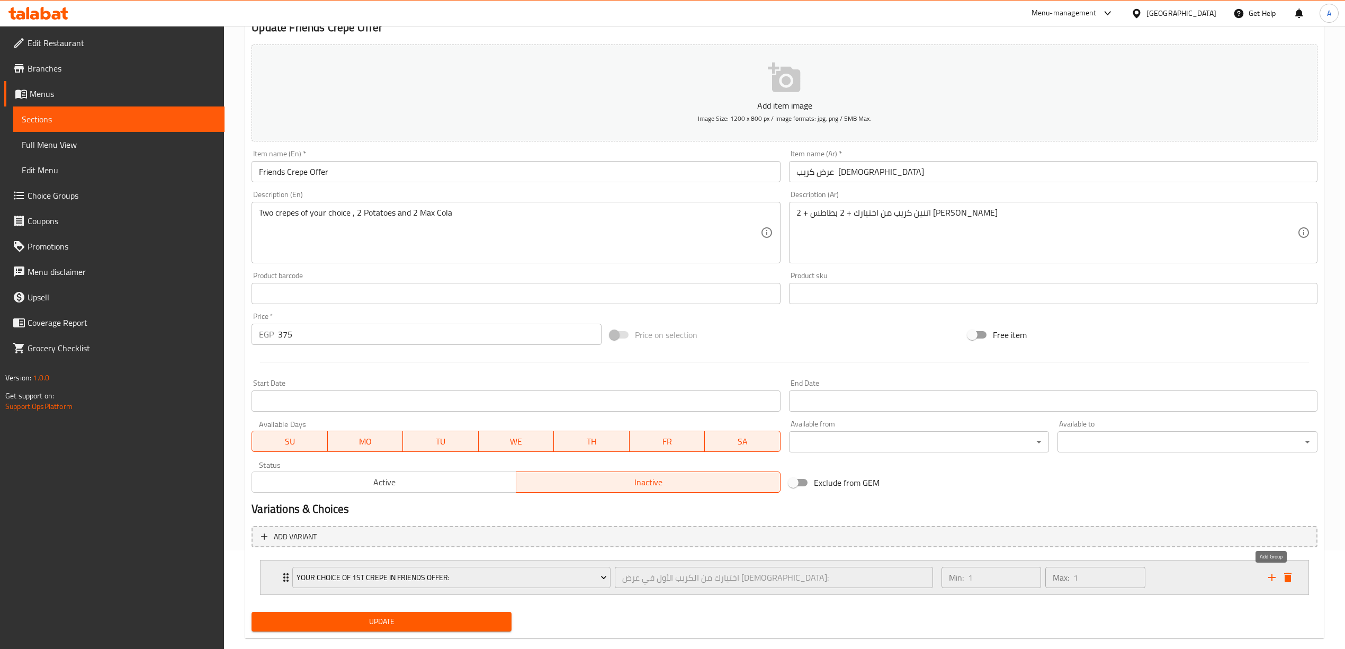
click at [1275, 577] on icon "add" at bounding box center [1272, 577] width 13 height 13
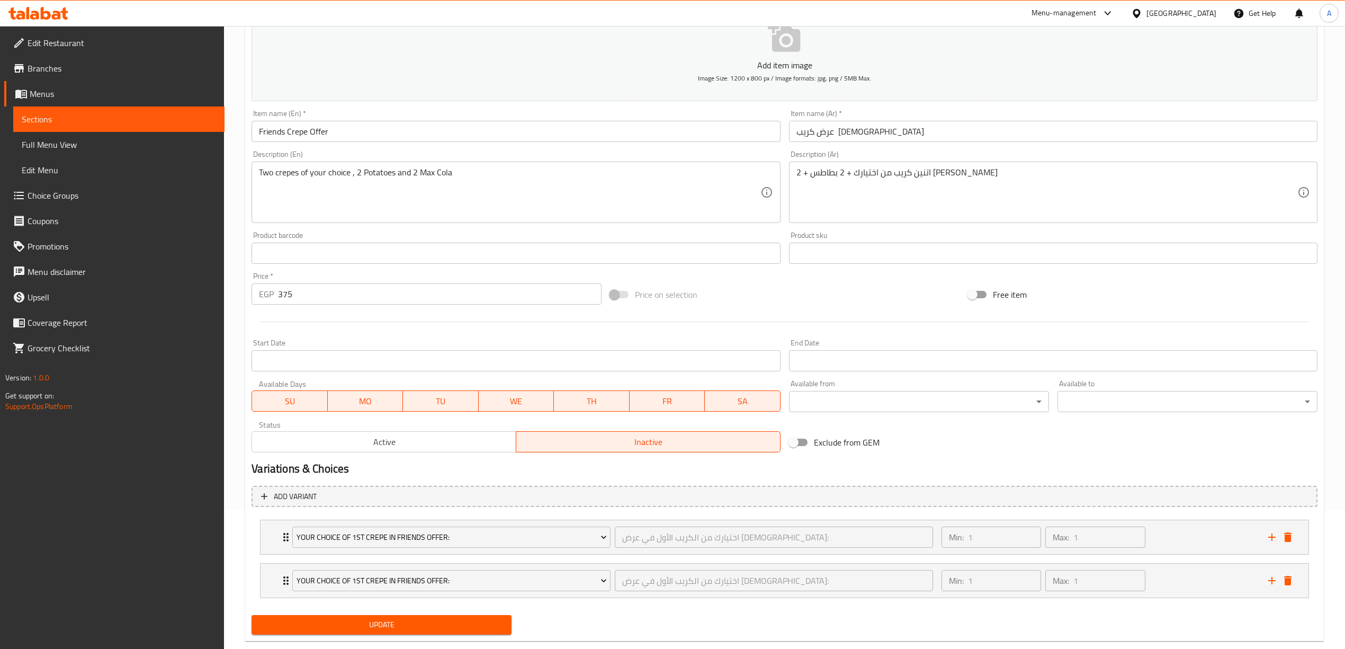
scroll to position [162, 0]
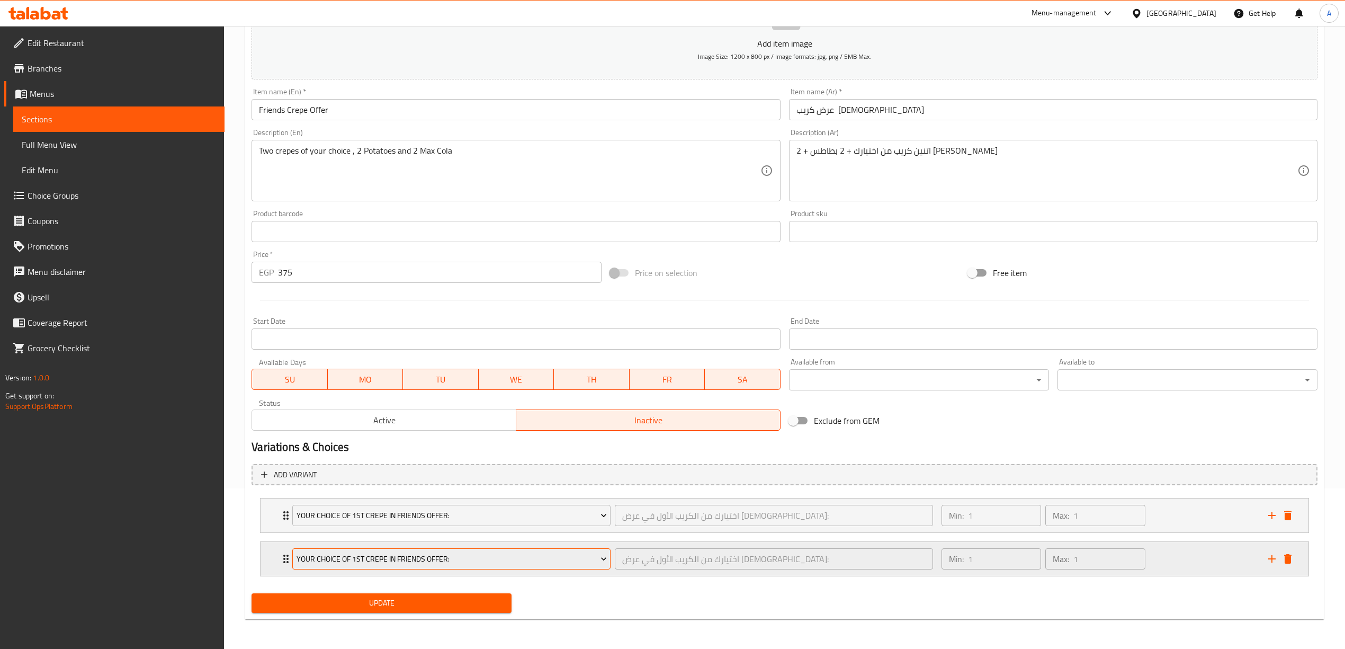
click at [388, 561] on span "Your Choice of 1st Crepe in Friends Offer:" at bounding box center [452, 558] width 310 height 13
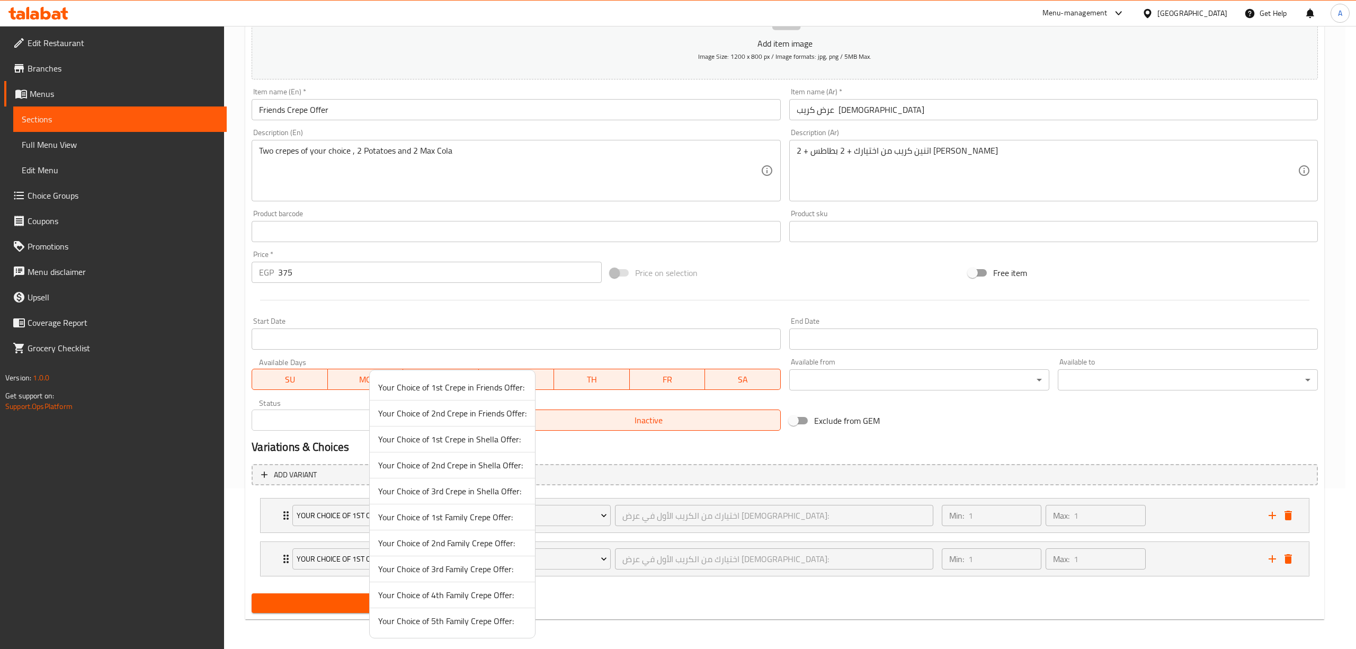
click at [464, 413] on span "Your Choice of 2nd Crepe in Friends Offer:" at bounding box center [452, 413] width 148 height 13
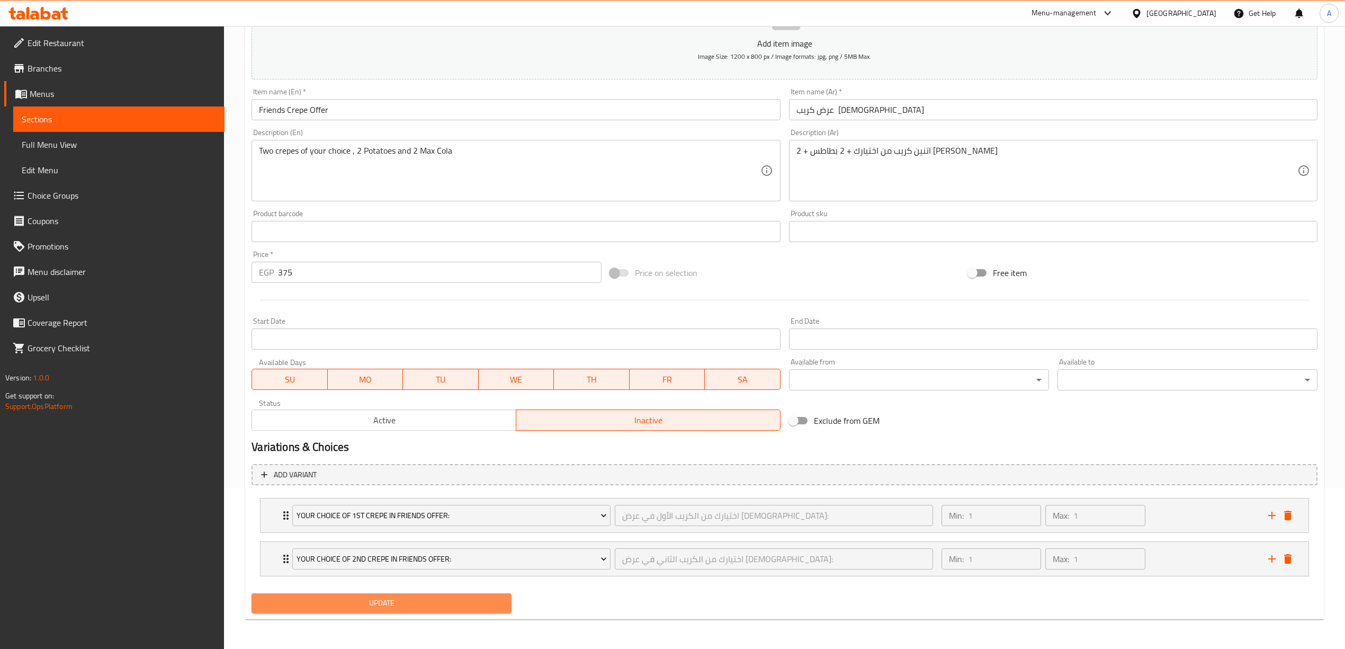
click at [433, 597] on span "Update" at bounding box center [381, 602] width 243 height 13
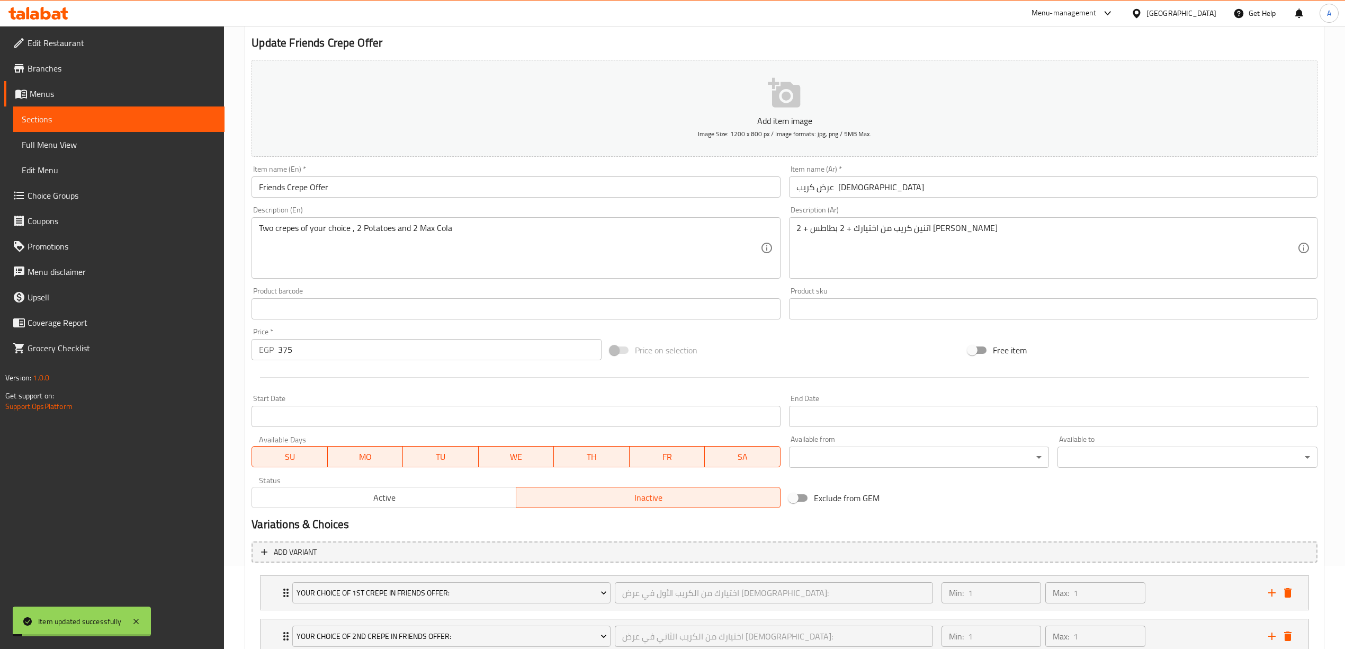
scroll to position [0, 0]
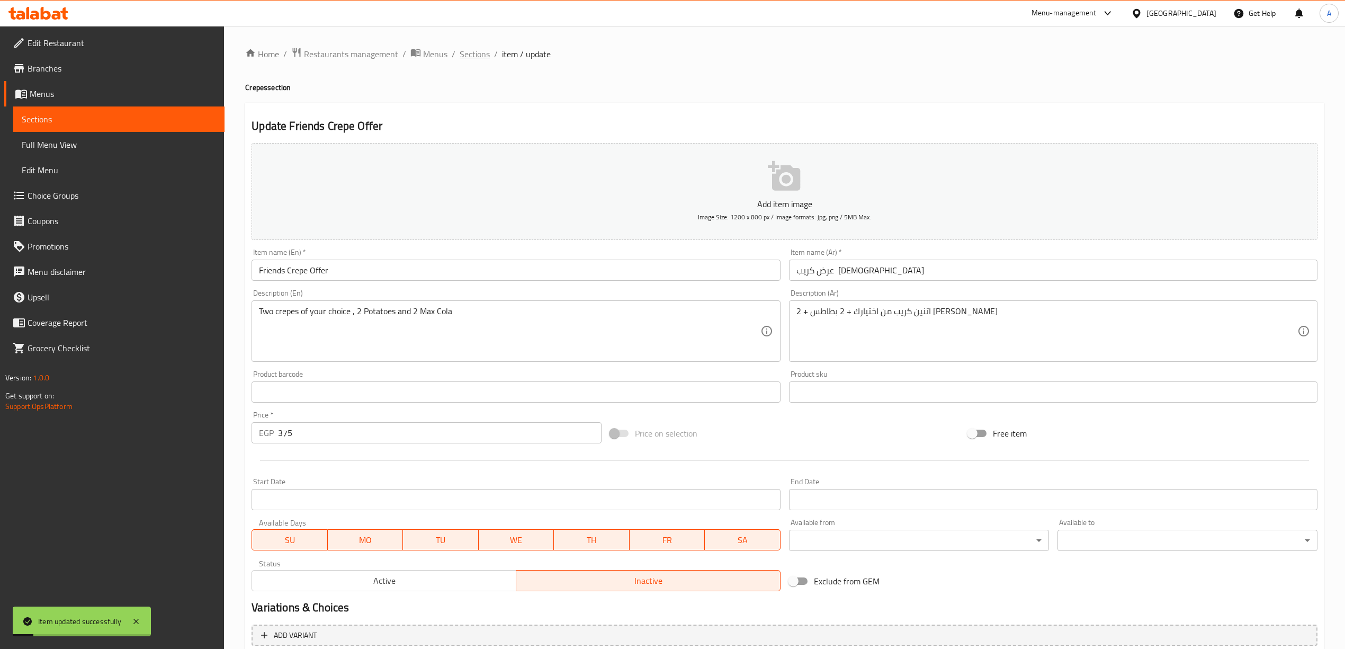
click at [488, 53] on span "Sections" at bounding box center [475, 54] width 30 height 13
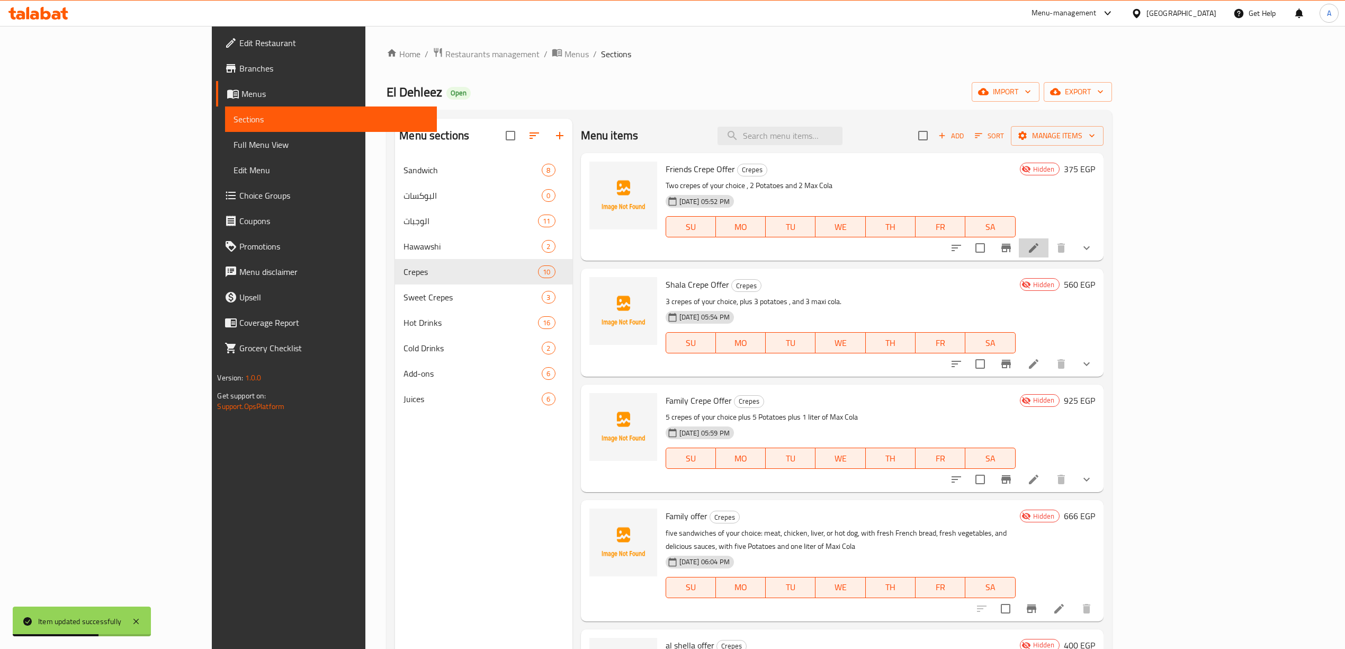
click at [1048, 246] on li at bounding box center [1034, 247] width 30 height 19
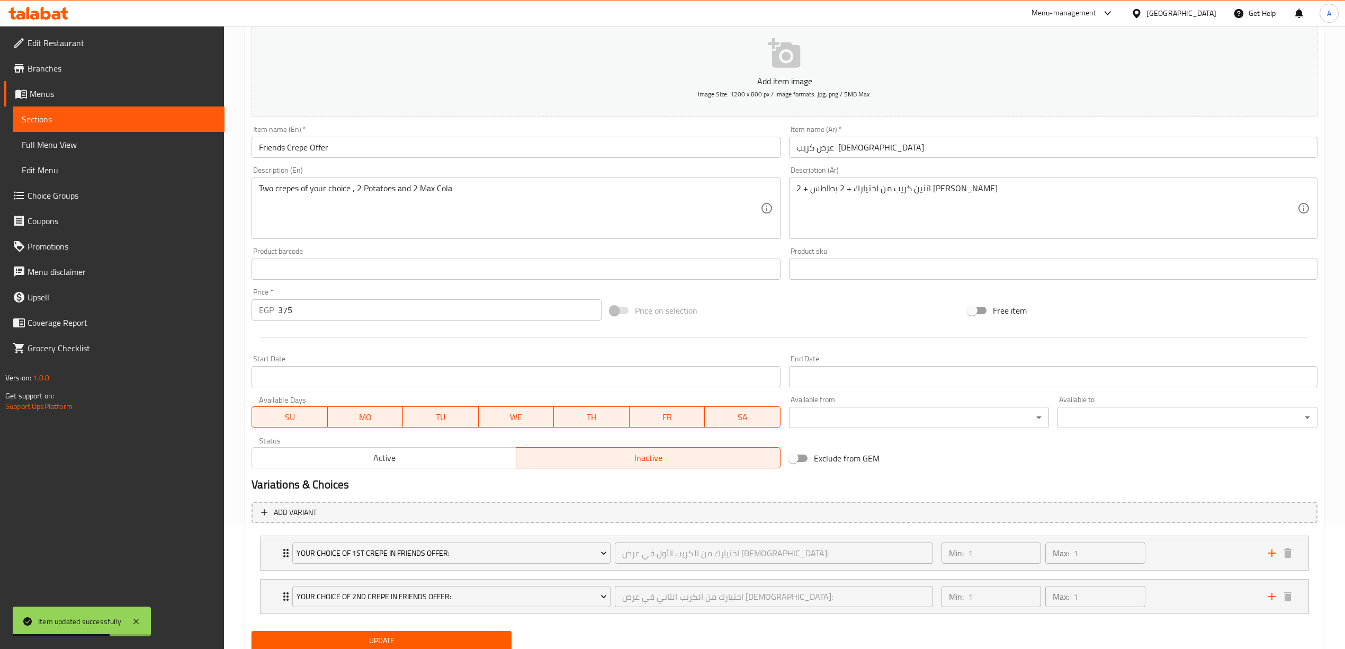
scroll to position [162, 0]
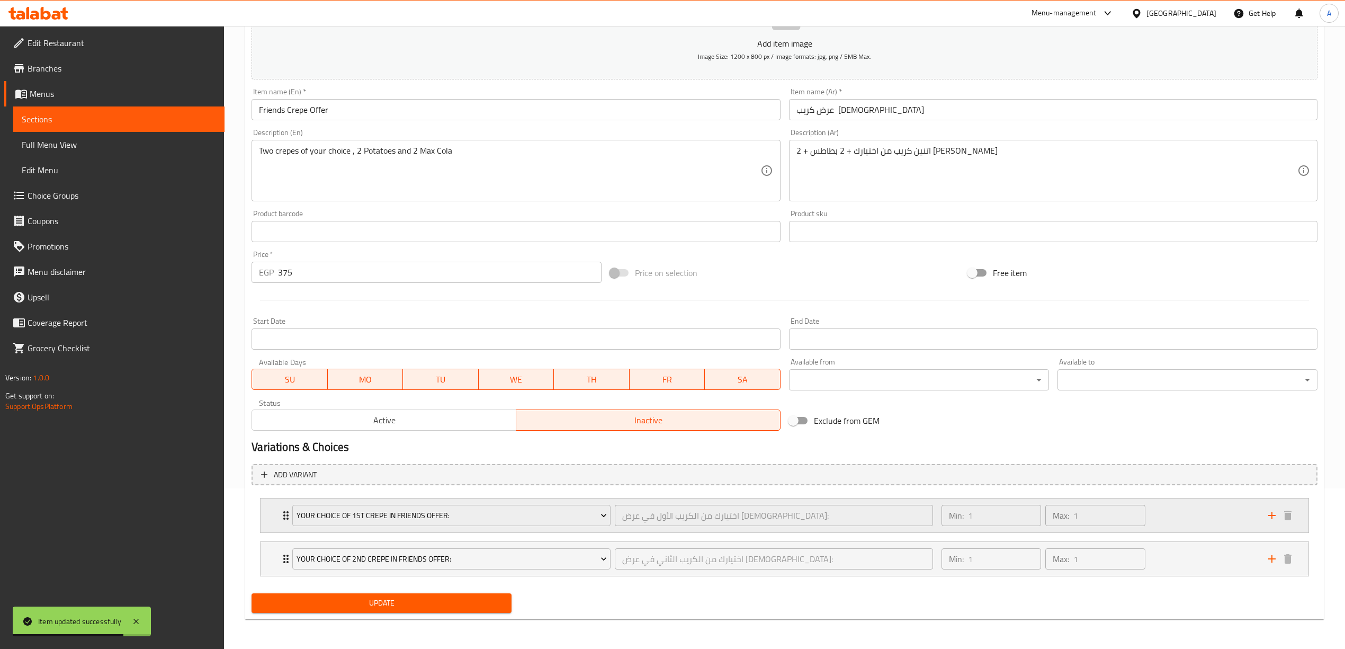
drag, startPoint x: 1200, startPoint y: 518, endPoint x: 1197, endPoint y: 512, distance: 7.1
click at [1199, 518] on div "Min: 1 ​ Max: 1 ​" at bounding box center [1098, 515] width 327 height 34
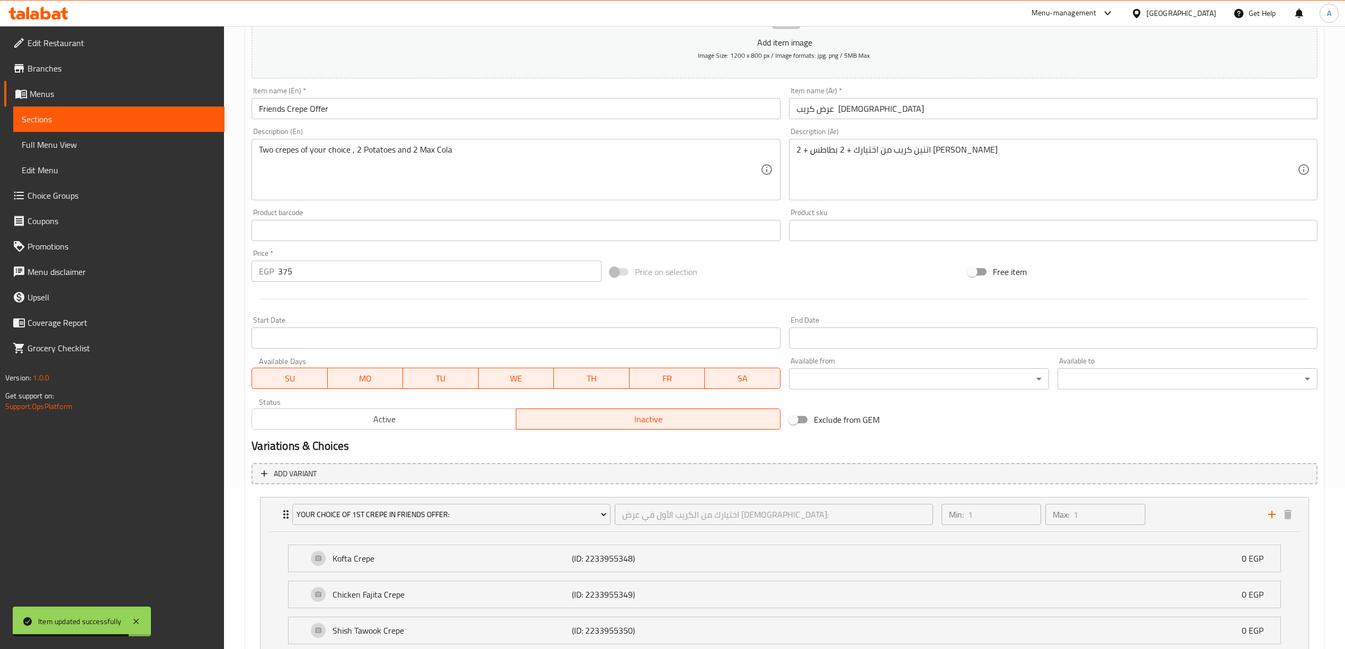
scroll to position [365, 0]
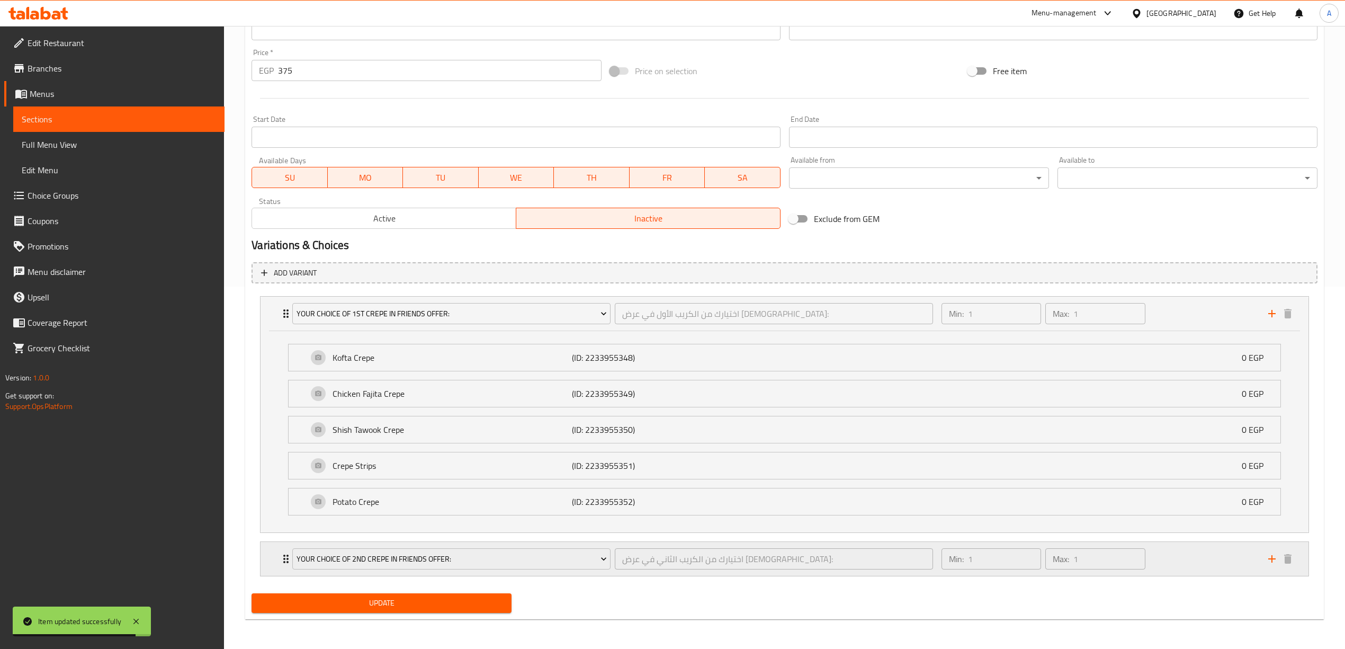
click at [1177, 560] on div "Min: 1 ​ Max: 1 ​" at bounding box center [1098, 559] width 327 height 34
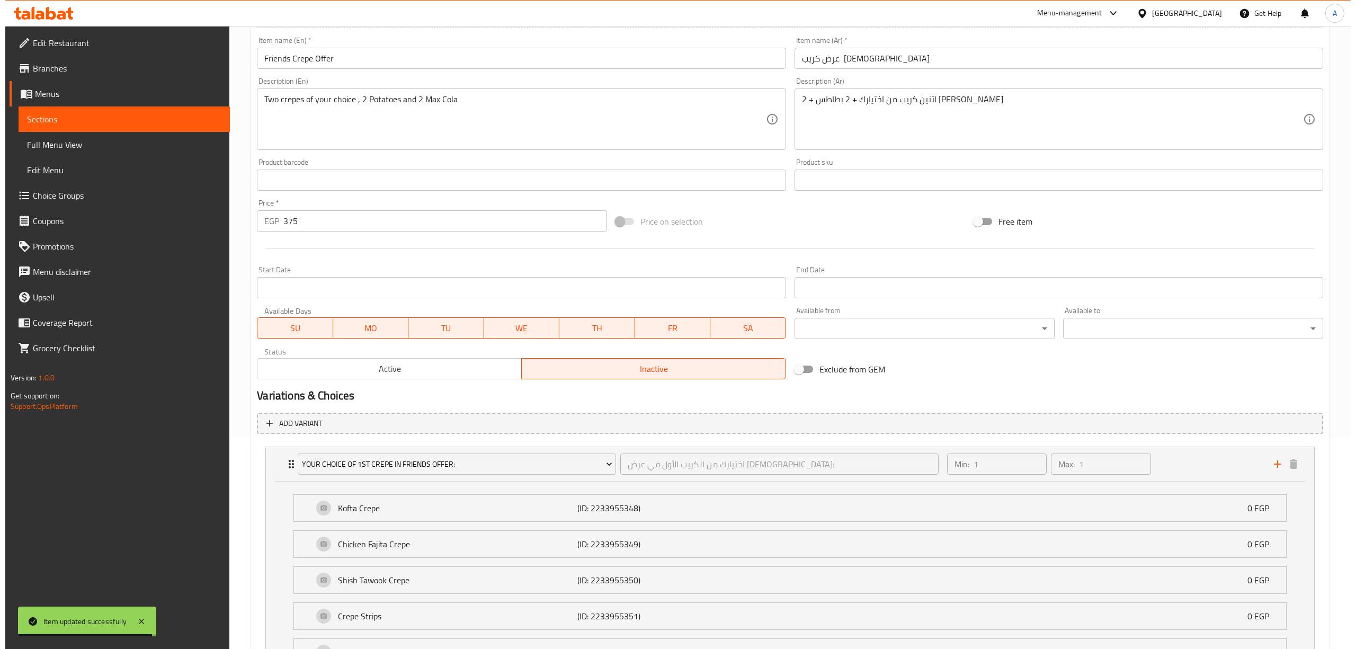
scroll to position [0, 0]
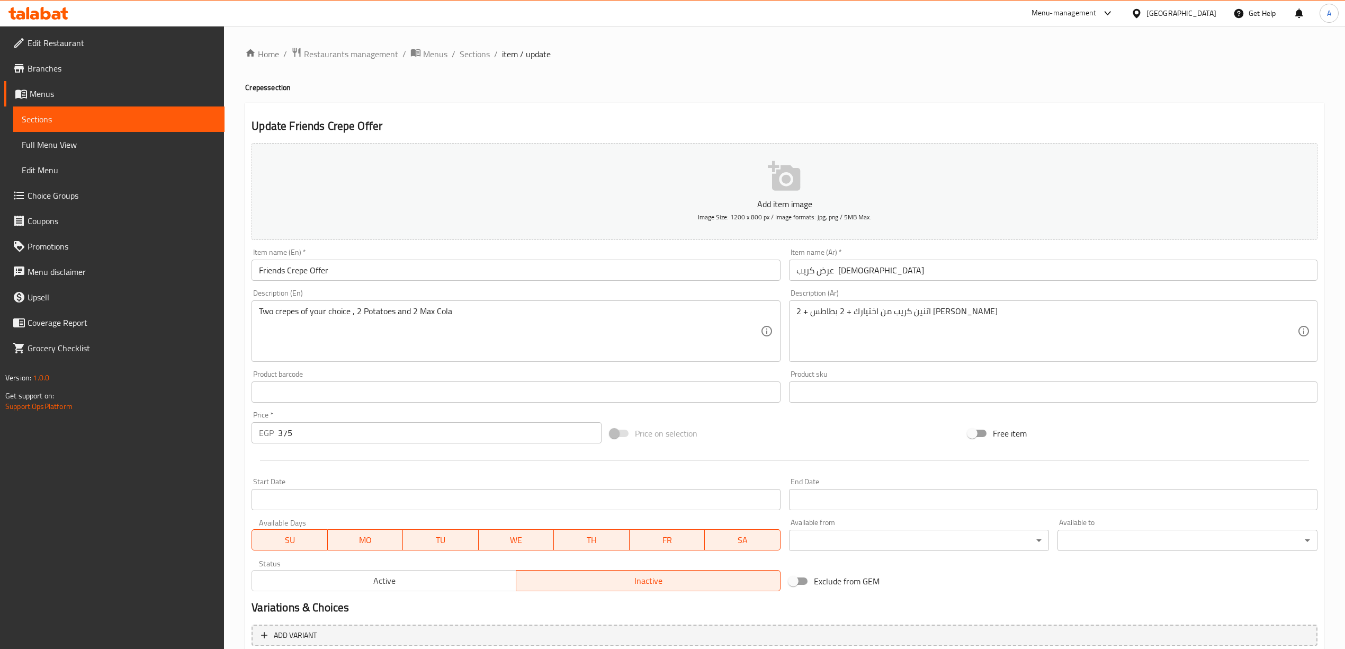
click at [898, 261] on input "عرض كريب الصحاب" at bounding box center [1053, 269] width 528 height 21
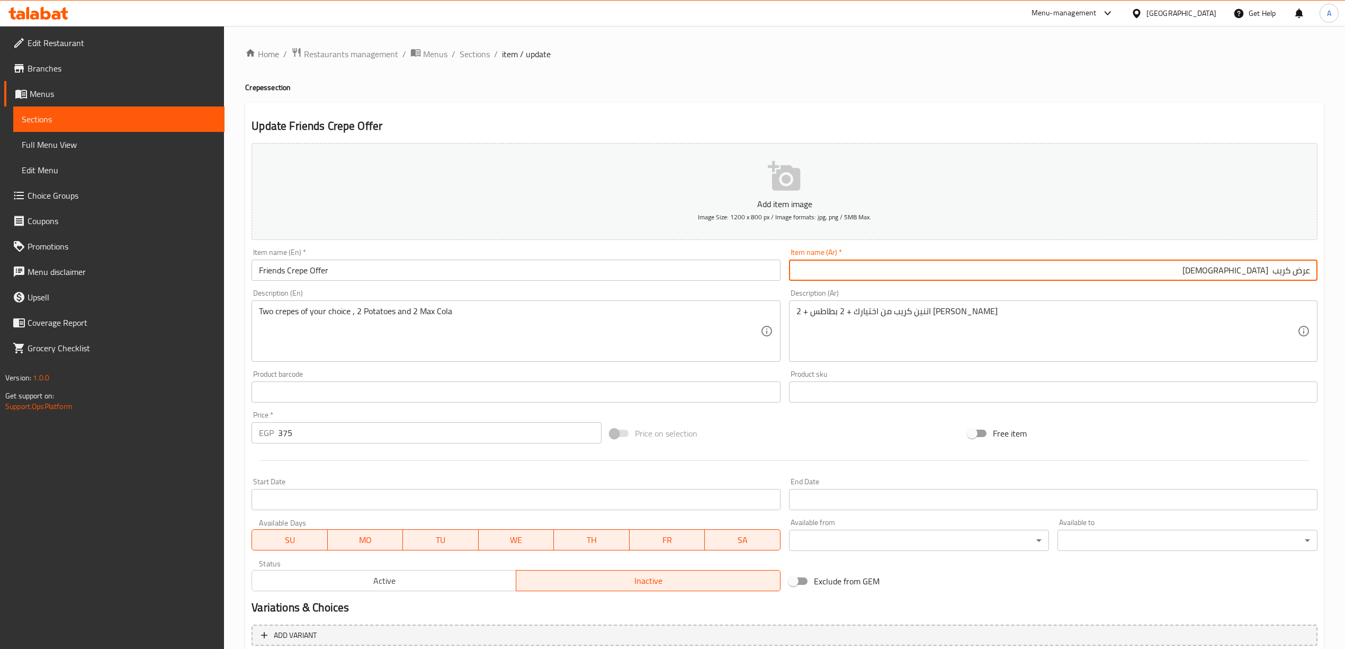
click at [995, 305] on div "اتنين كريب من اختيارك + 2 بطاطس + 2 ماكس كولا Description (Ar)" at bounding box center [1053, 330] width 528 height 61
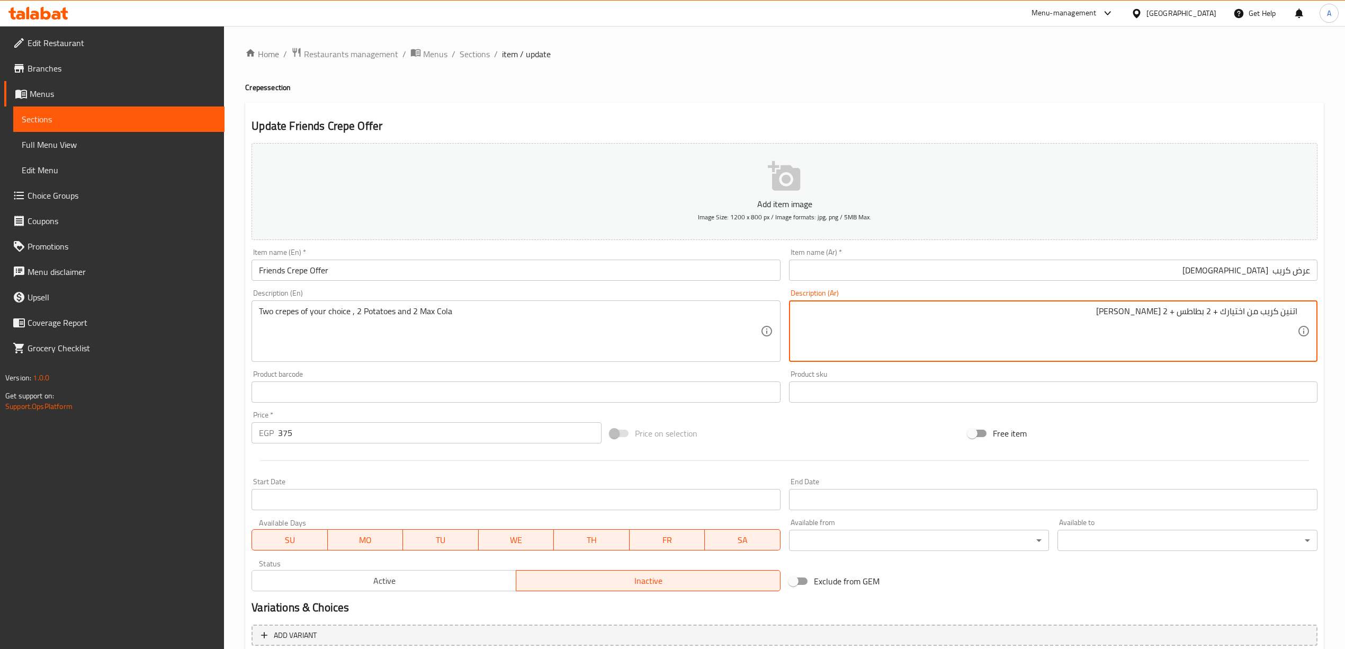
click at [1047, 118] on h2 "Update Friends Crepe Offer" at bounding box center [785, 126] width 1066 height 16
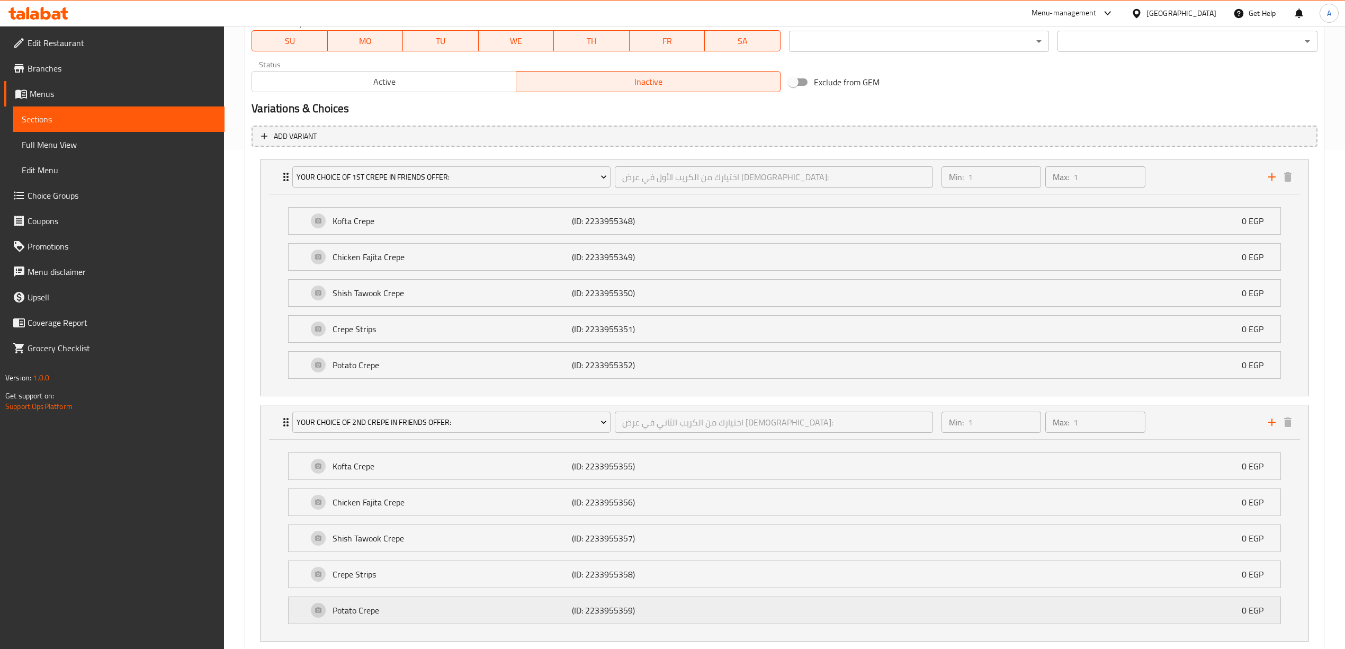
scroll to position [569, 0]
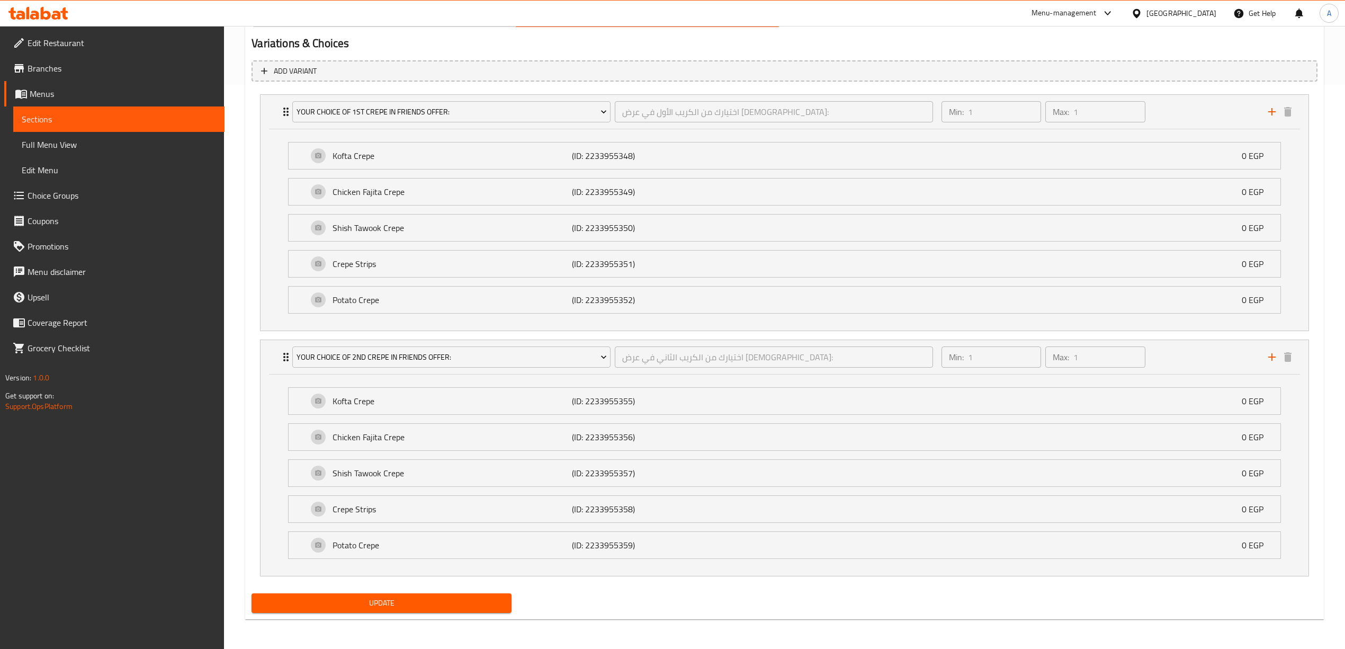
click at [412, 600] on span "Update" at bounding box center [381, 602] width 243 height 13
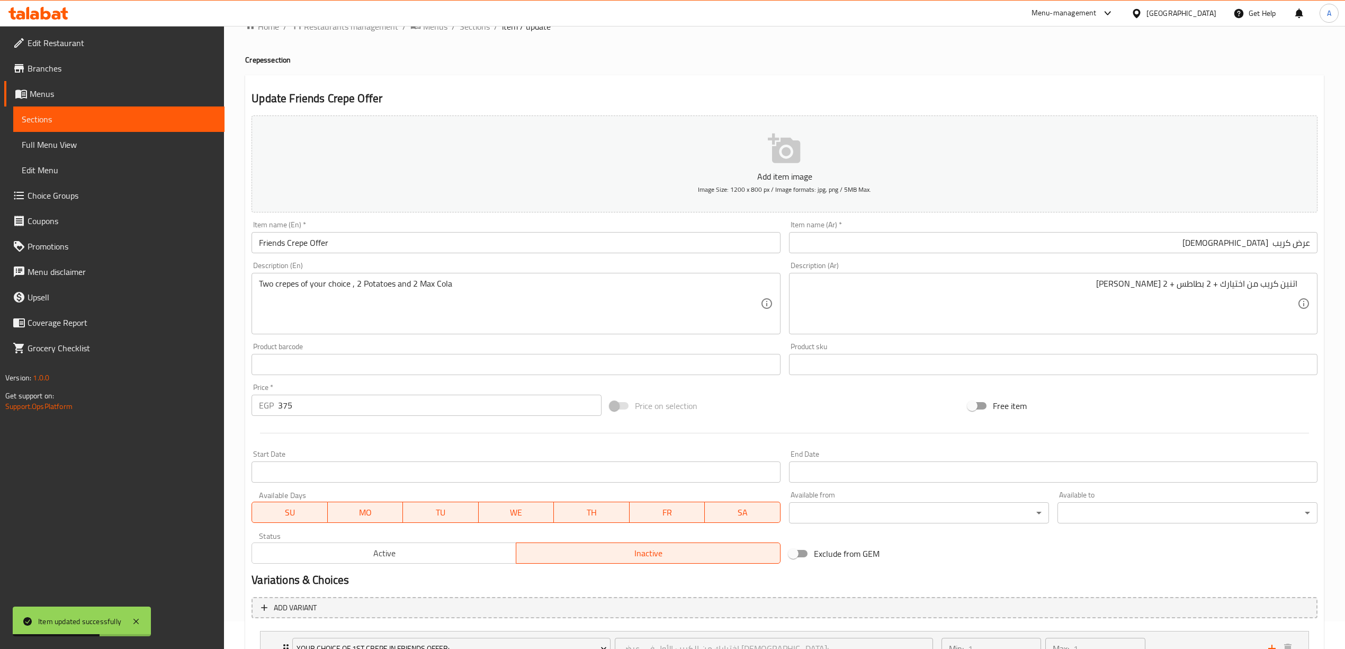
scroll to position [0, 0]
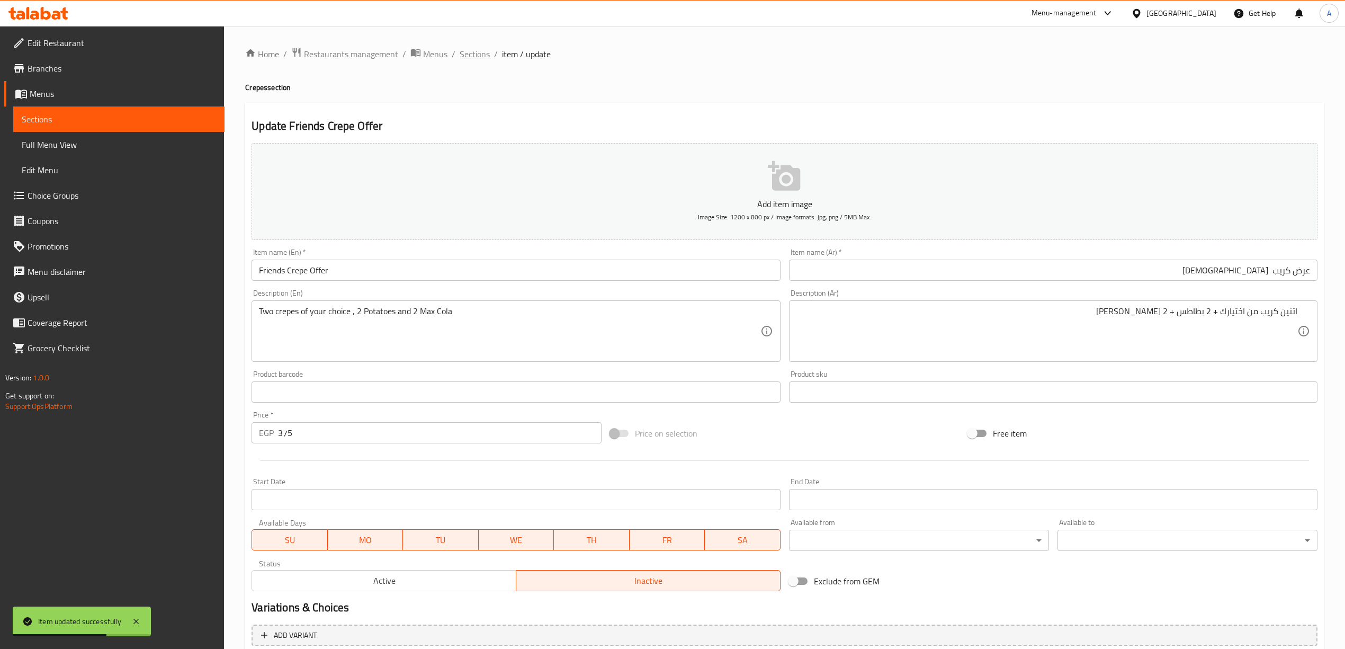
click at [484, 48] on span "Sections" at bounding box center [475, 54] width 30 height 13
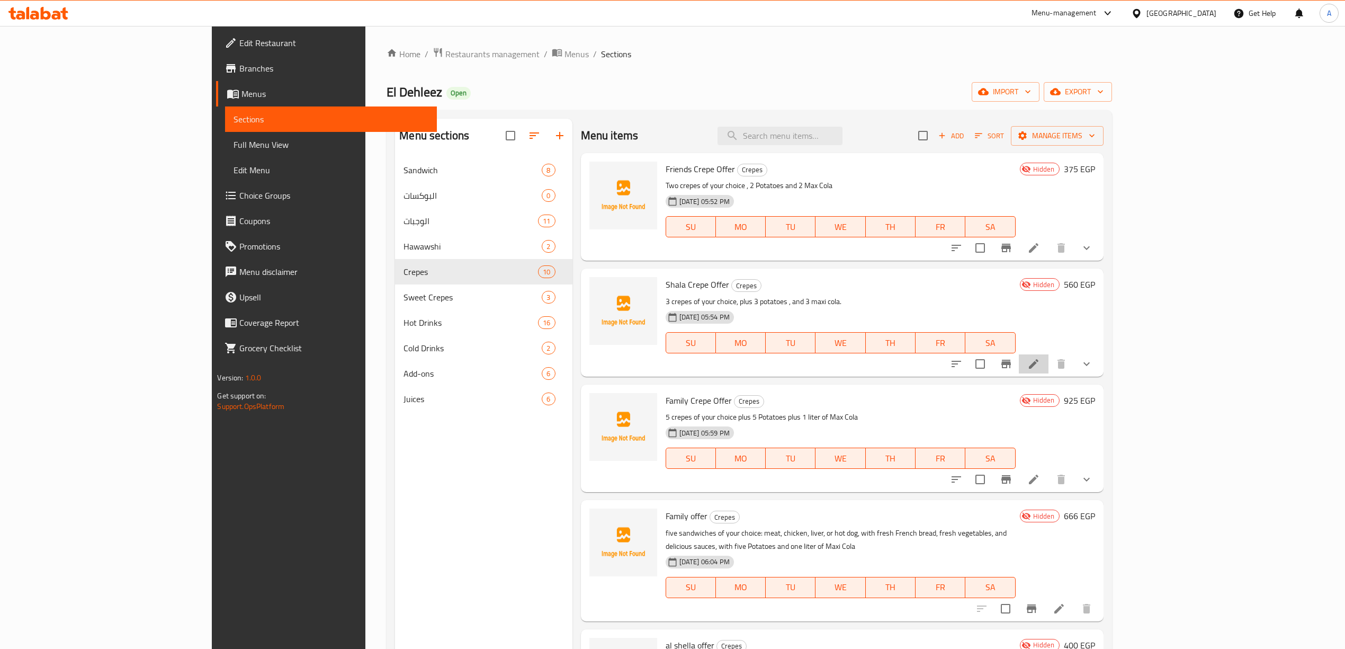
click at [1048, 363] on li at bounding box center [1034, 363] width 30 height 19
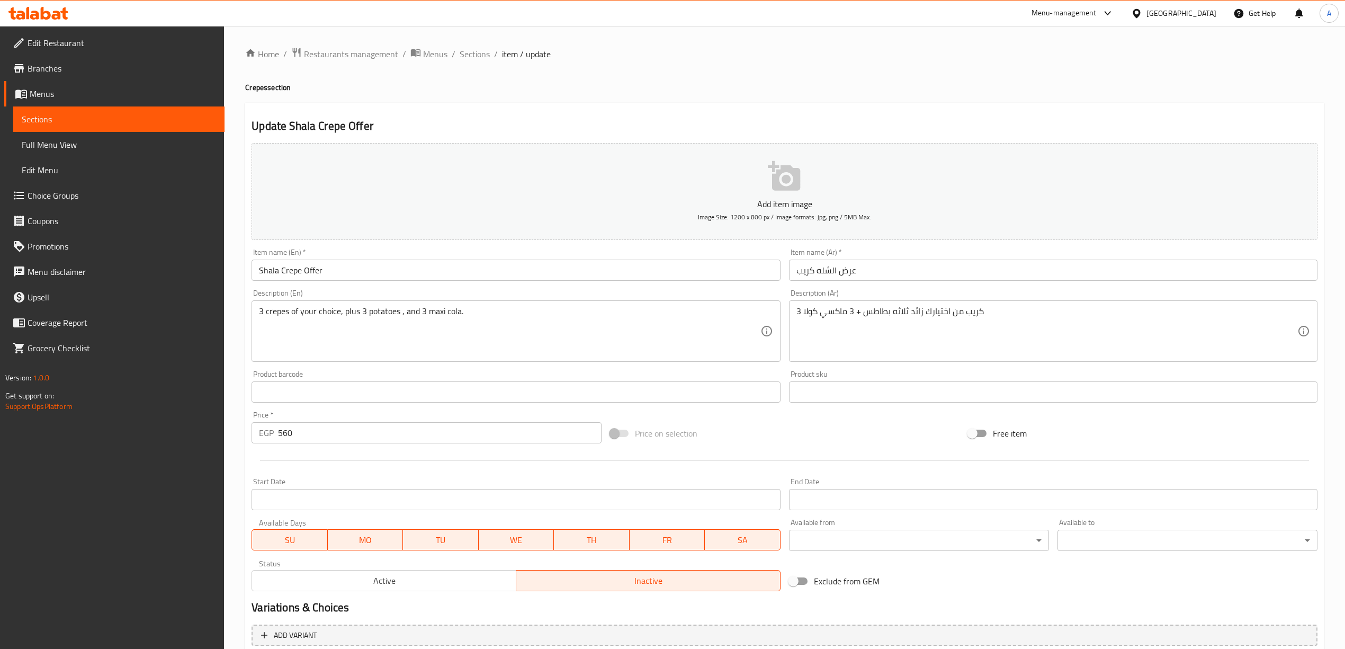
scroll to position [206, 0]
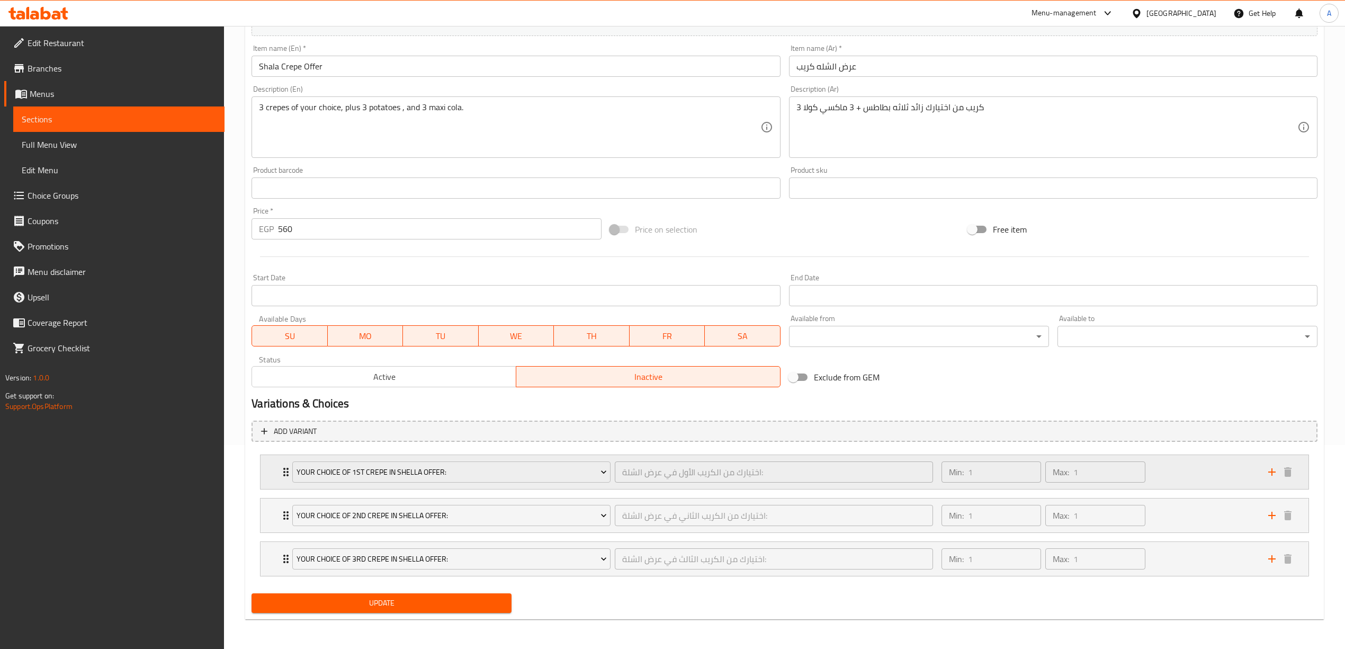
click at [1188, 467] on div "Min: 1 ​ Max: 1 ​" at bounding box center [1098, 472] width 327 height 34
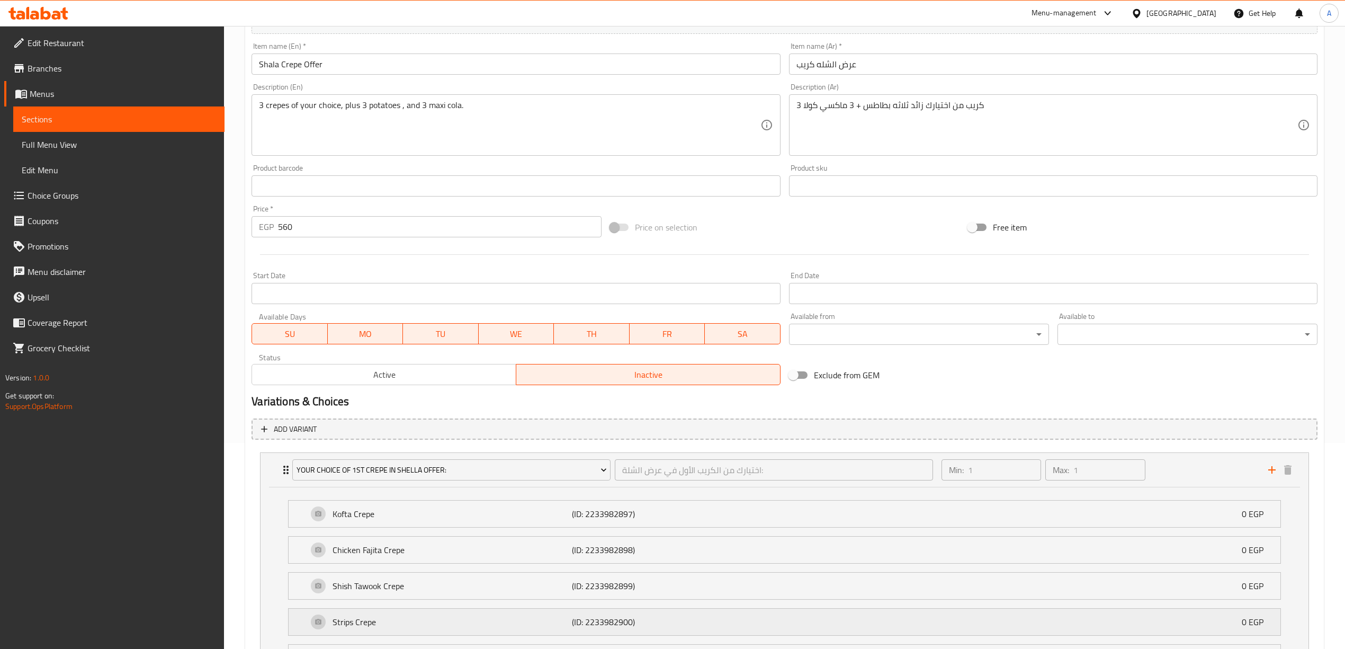
scroll to position [405, 0]
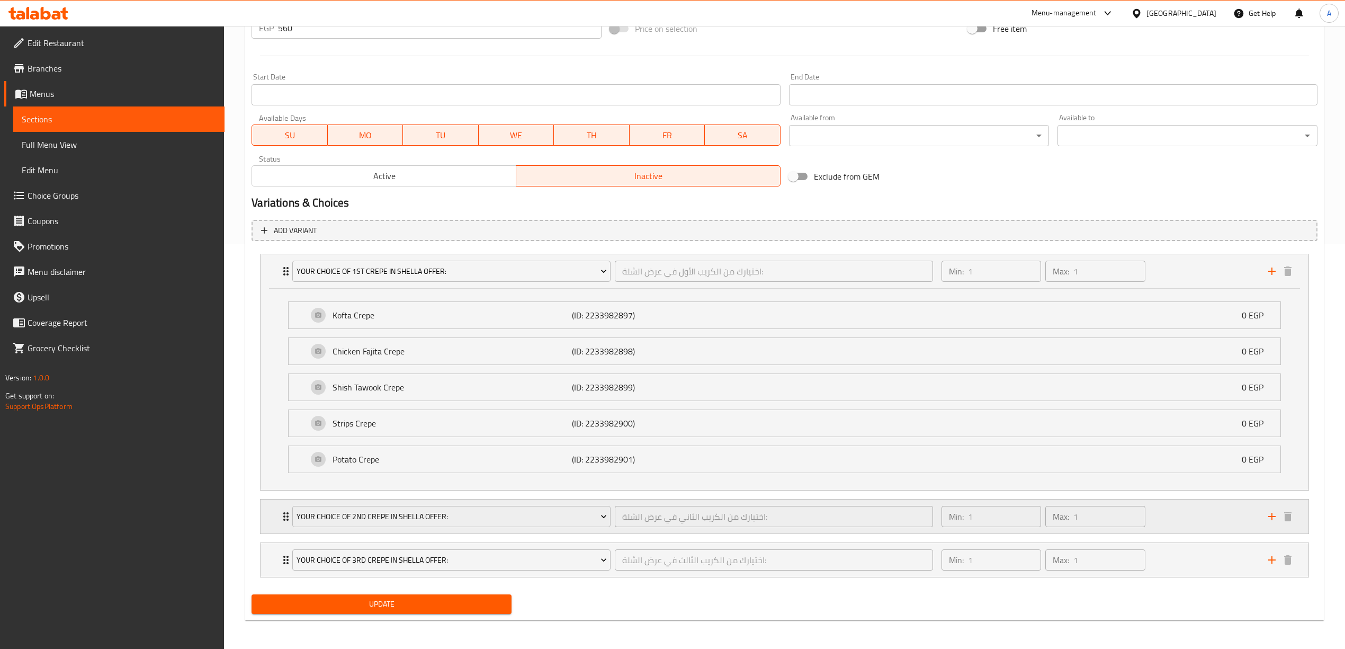
click at [1191, 524] on div "Min: 1 ​ Max: 1 ​" at bounding box center [1098, 516] width 327 height 34
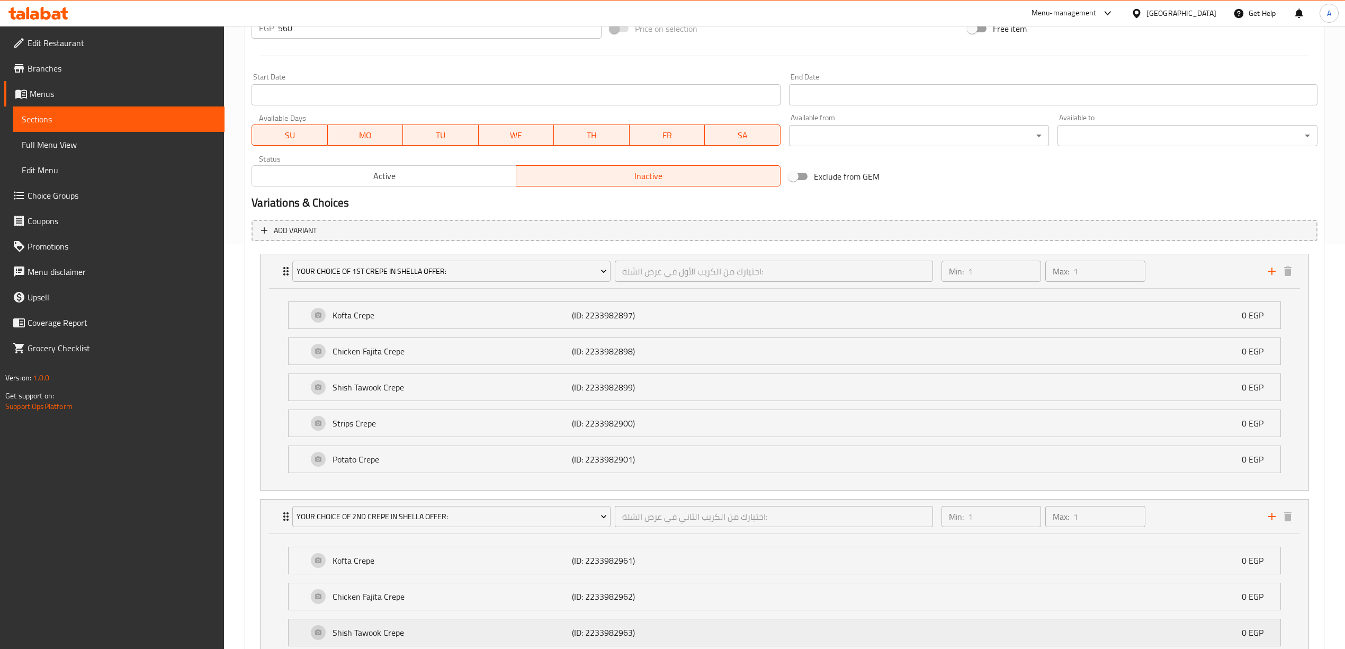
scroll to position [612, 0]
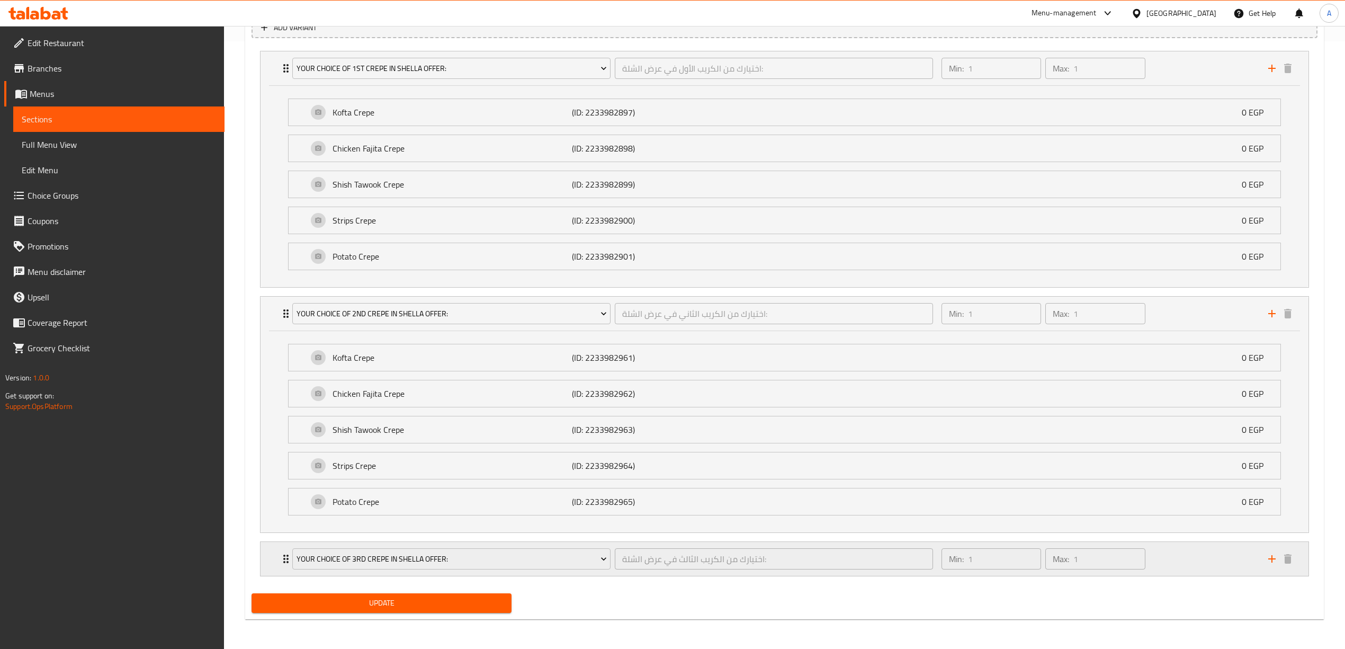
click at [1184, 555] on div "Min: 1 ​ Max: 1 ​" at bounding box center [1098, 559] width 327 height 34
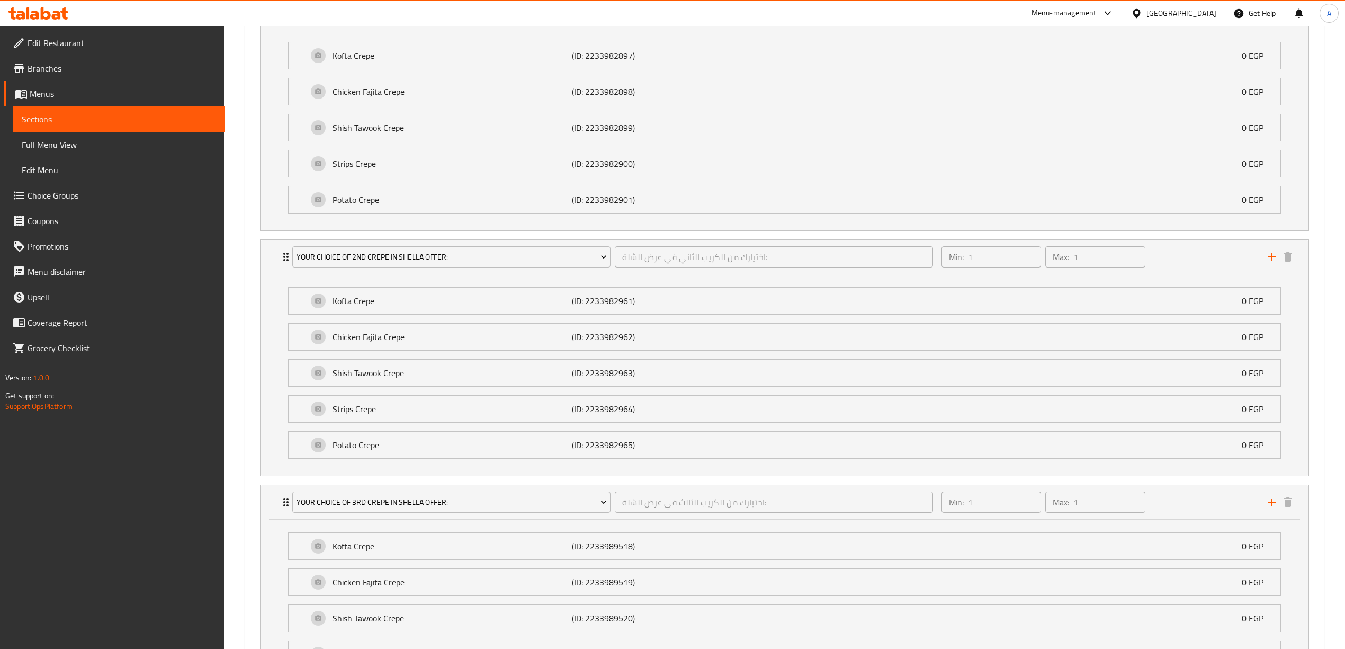
scroll to position [816, 0]
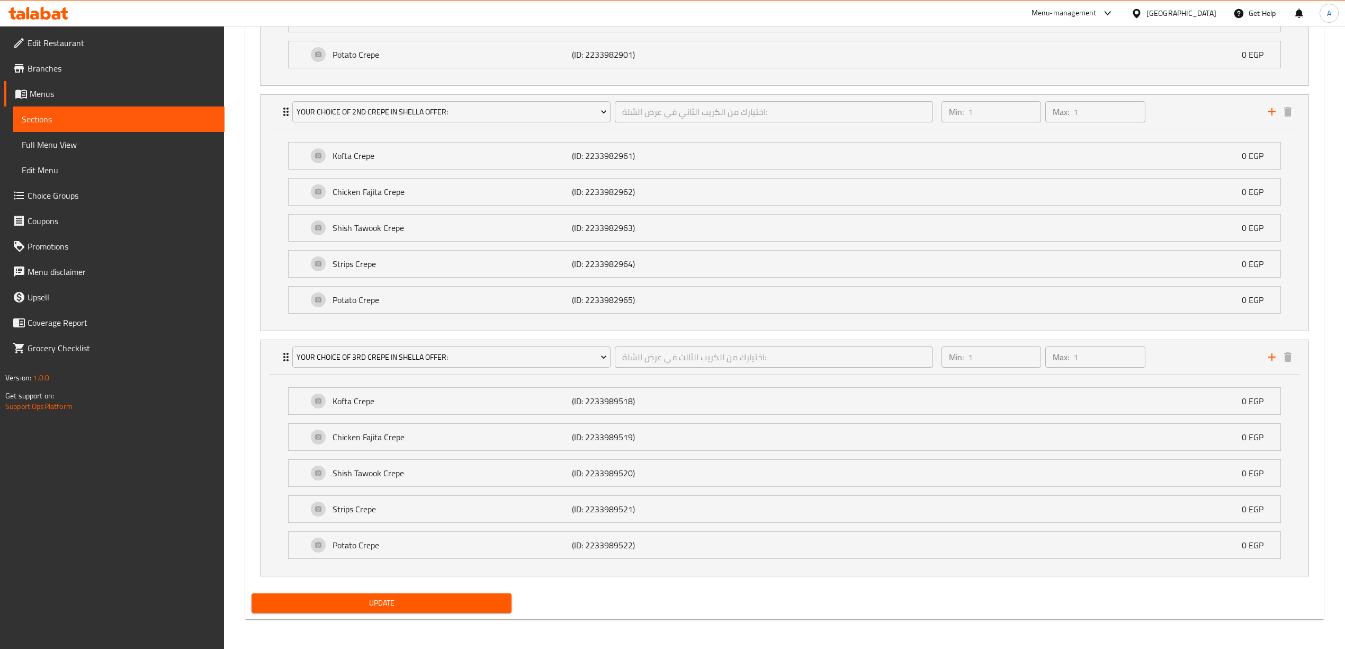
click at [419, 598] on span "Update" at bounding box center [381, 602] width 243 height 13
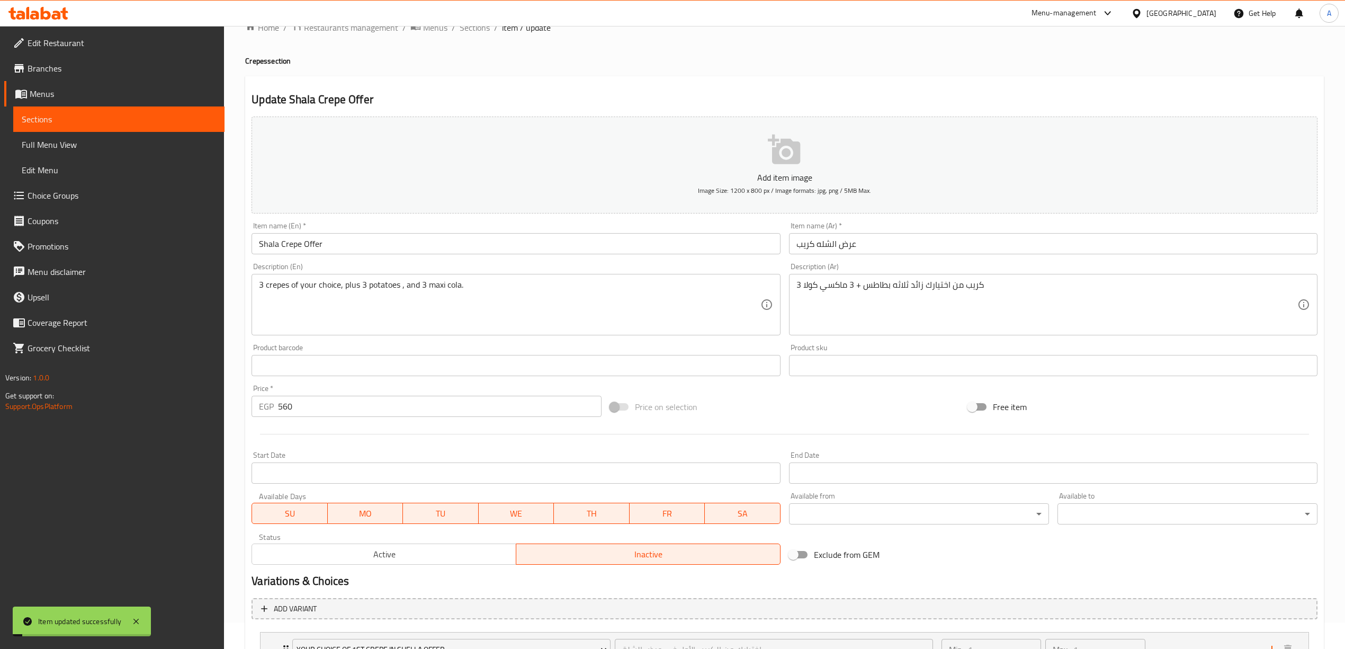
scroll to position [0, 0]
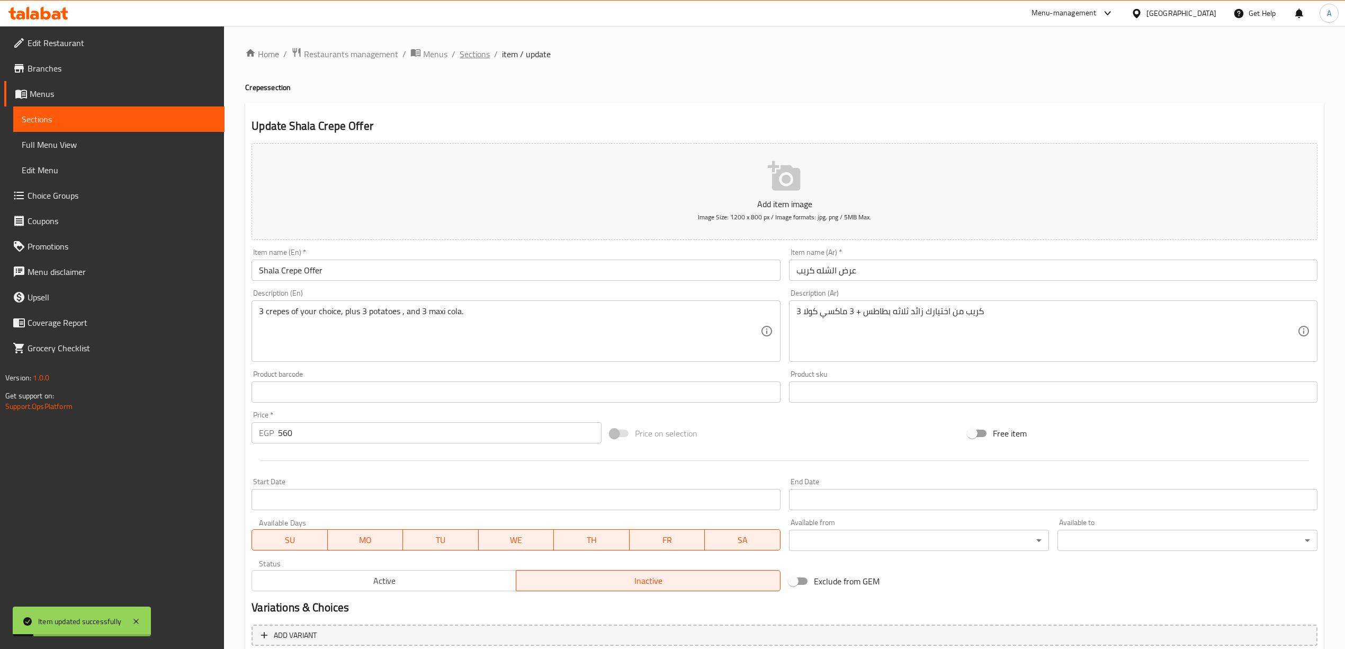
click at [469, 48] on span "Sections" at bounding box center [475, 54] width 30 height 13
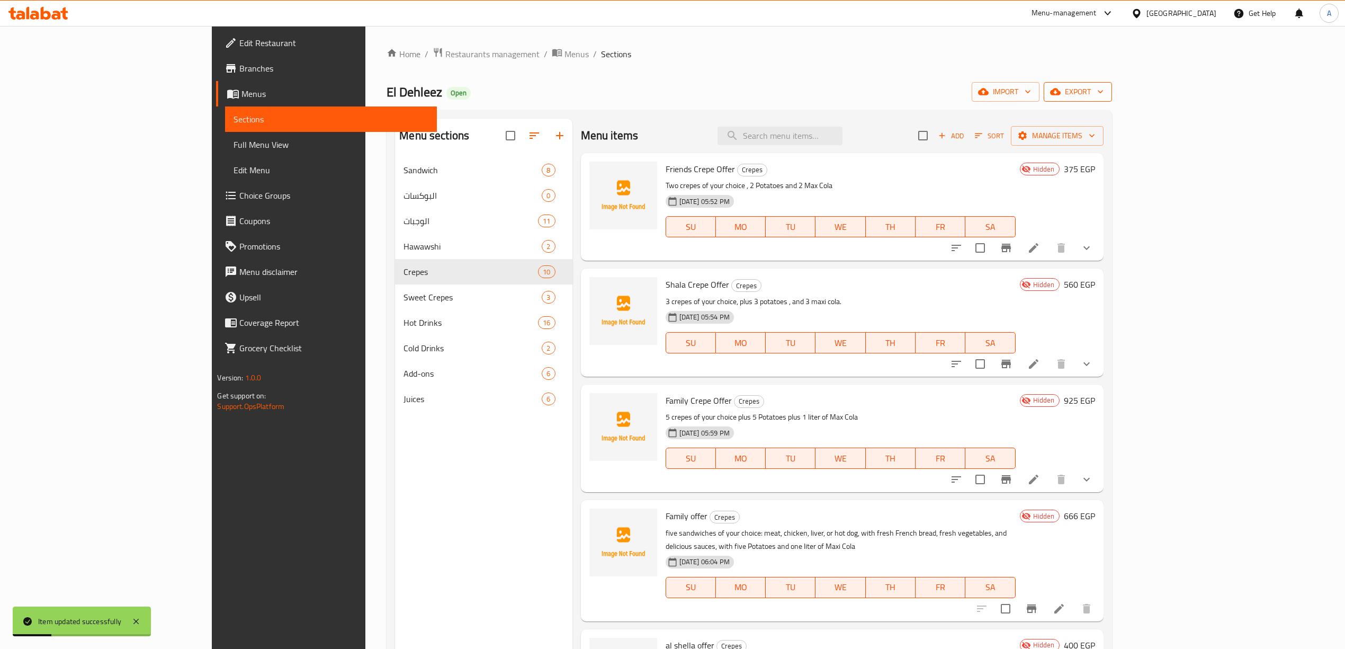
click at [1104, 92] on span "export" at bounding box center [1077, 91] width 51 height 13
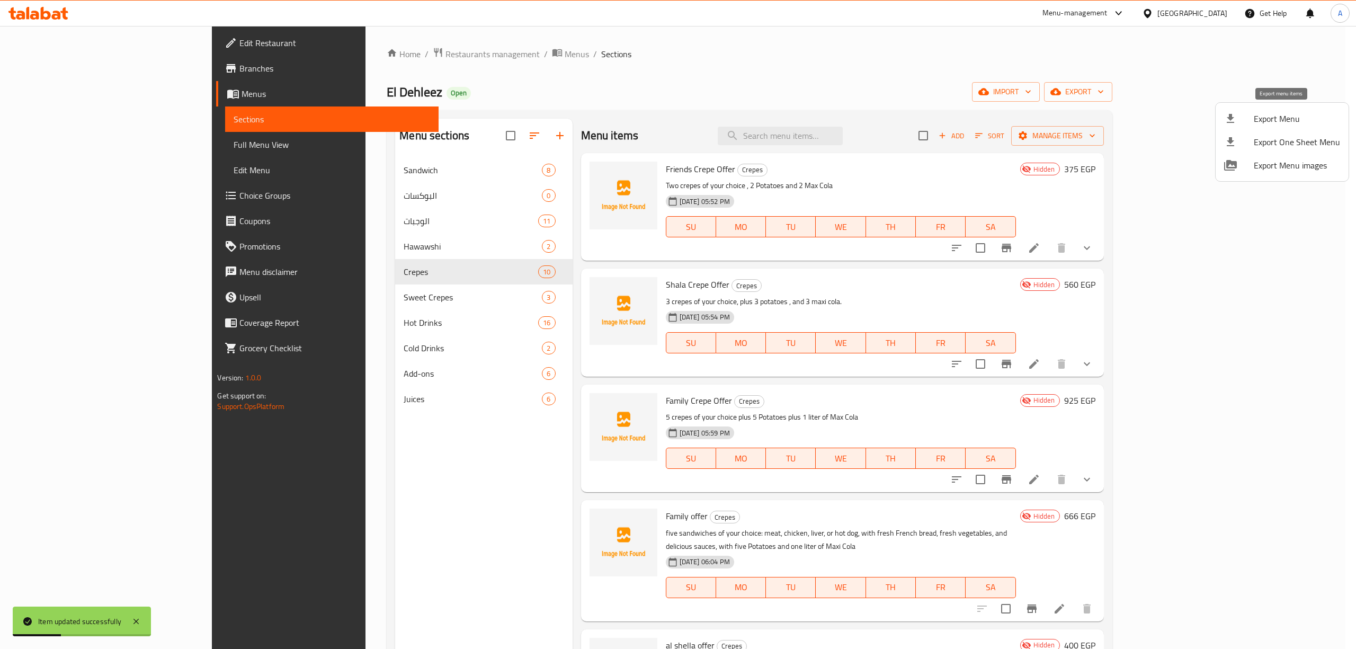
click at [1264, 123] on span "Export Menu" at bounding box center [1296, 118] width 86 height 13
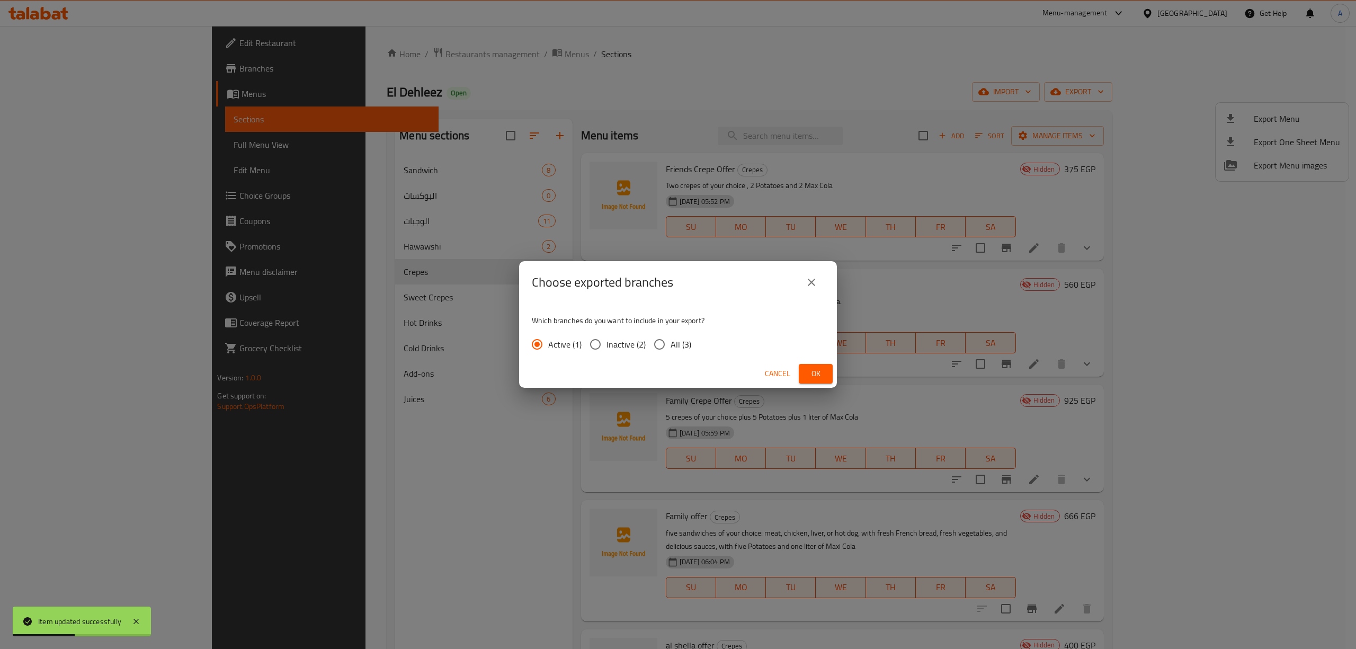
click at [672, 351] on span "All (3)" at bounding box center [680, 344] width 21 height 13
click at [670, 351] on input "All (3)" at bounding box center [659, 344] width 22 height 22
radio input "true"
click at [814, 376] on span "Ok" at bounding box center [815, 373] width 17 height 13
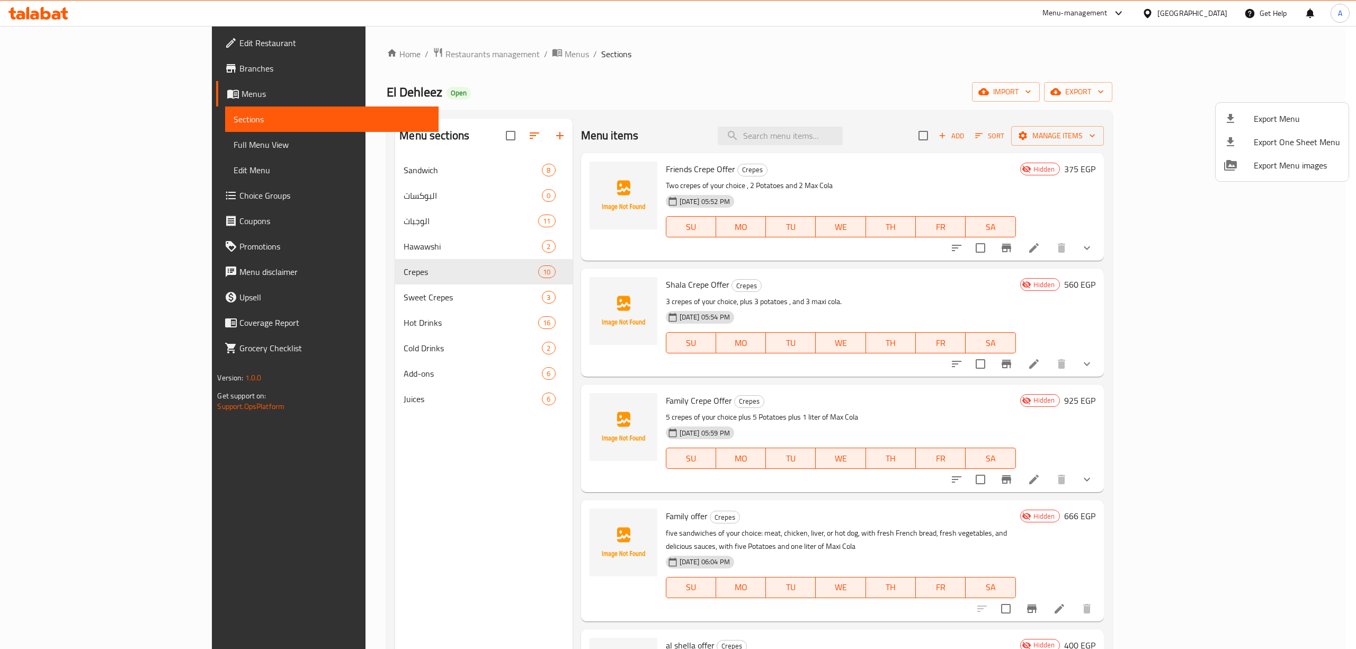
click at [730, 153] on div at bounding box center [678, 324] width 1356 height 649
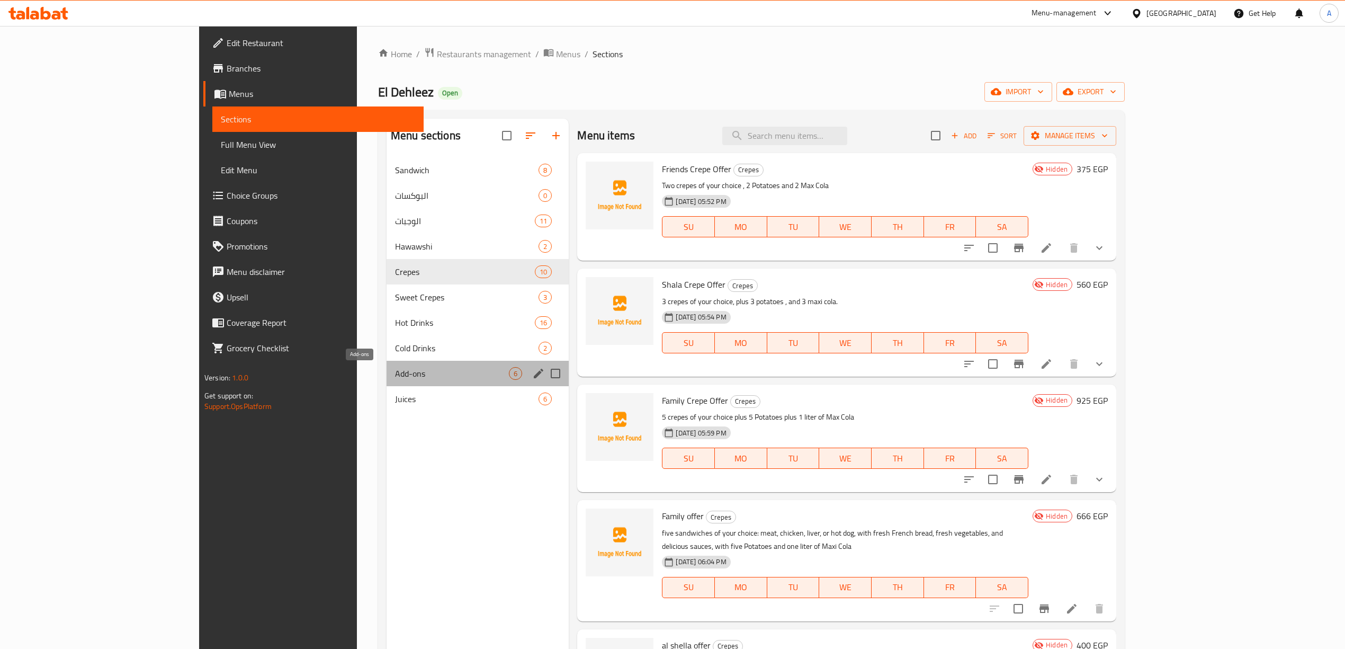
click at [395, 373] on span "Add-ons" at bounding box center [452, 373] width 114 height 13
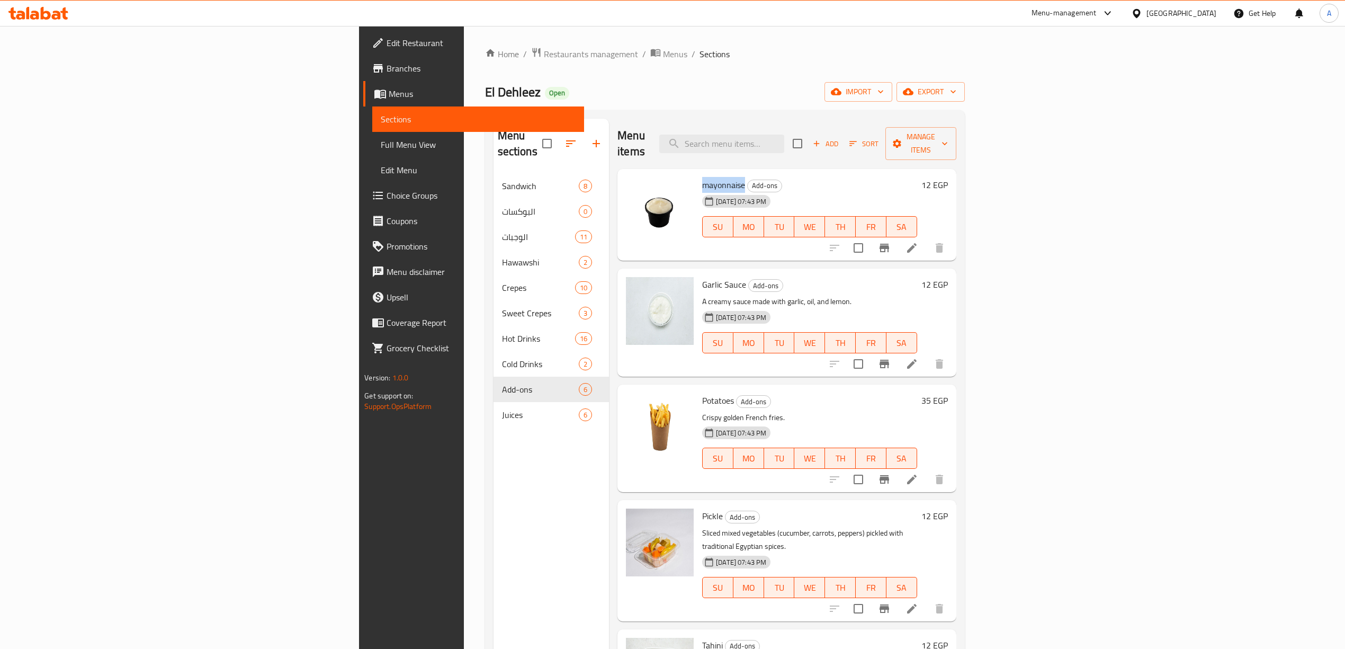
drag, startPoint x: 653, startPoint y: 170, endPoint x: 612, endPoint y: 168, distance: 41.3
click at [702, 177] on span "mayonnaise" at bounding box center [723, 185] width 43 height 16
copy span "mayonnaise"
drag, startPoint x: 656, startPoint y: 270, endPoint x: 615, endPoint y: 261, distance: 41.8
click at [702, 277] on h6 "Garlic Sauce Add-ons" at bounding box center [809, 284] width 215 height 15
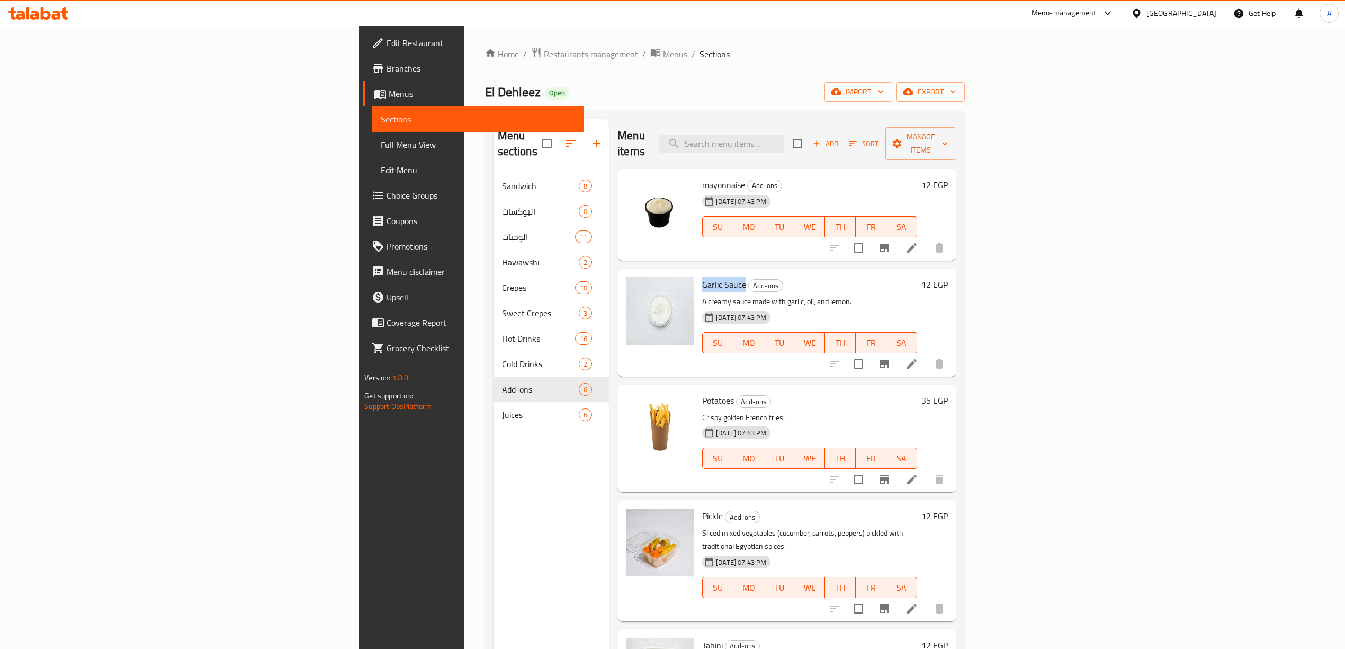
copy span "Garlic Sauce"
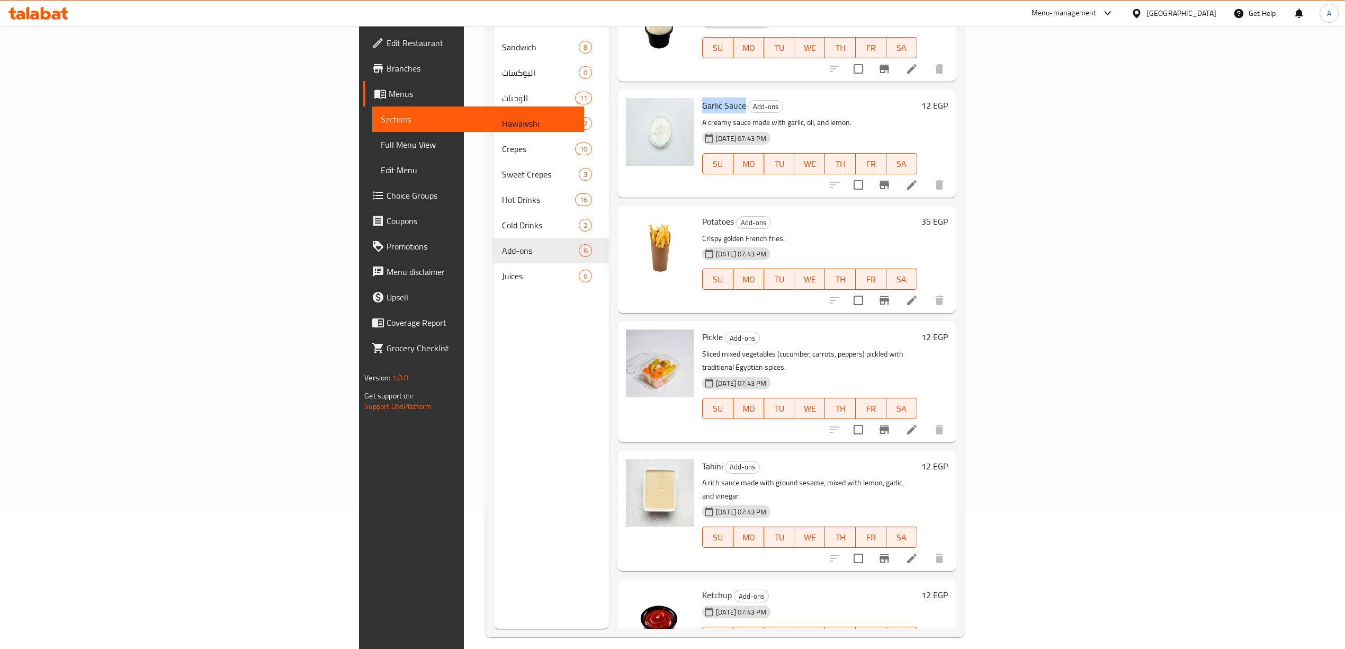
scroll to position [149, 0]
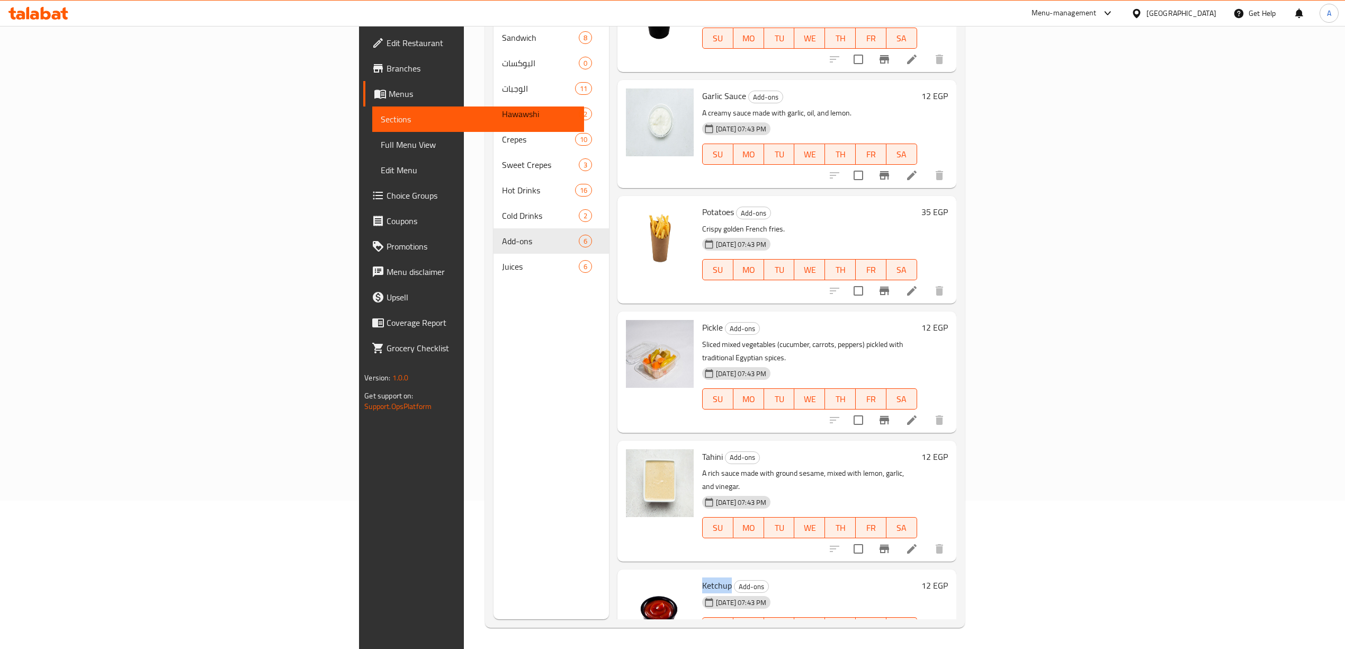
drag, startPoint x: 641, startPoint y: 541, endPoint x: 611, endPoint y: 539, distance: 29.7
click at [698, 573] on div "Ketchup Add-ons 31-05-2025 07:43 PM SU MO TU WE TH FR SA" at bounding box center [809, 615] width 223 height 84
copy span "Ketchup"
drag, startPoint x: 634, startPoint y: 429, endPoint x: 607, endPoint y: 426, distance: 27.2
click at [622, 445] on div "Tahini Add-ons A rich sauce made with ground sesame, mixed with lemon, garlic, …" at bounding box center [787, 501] width 330 height 112
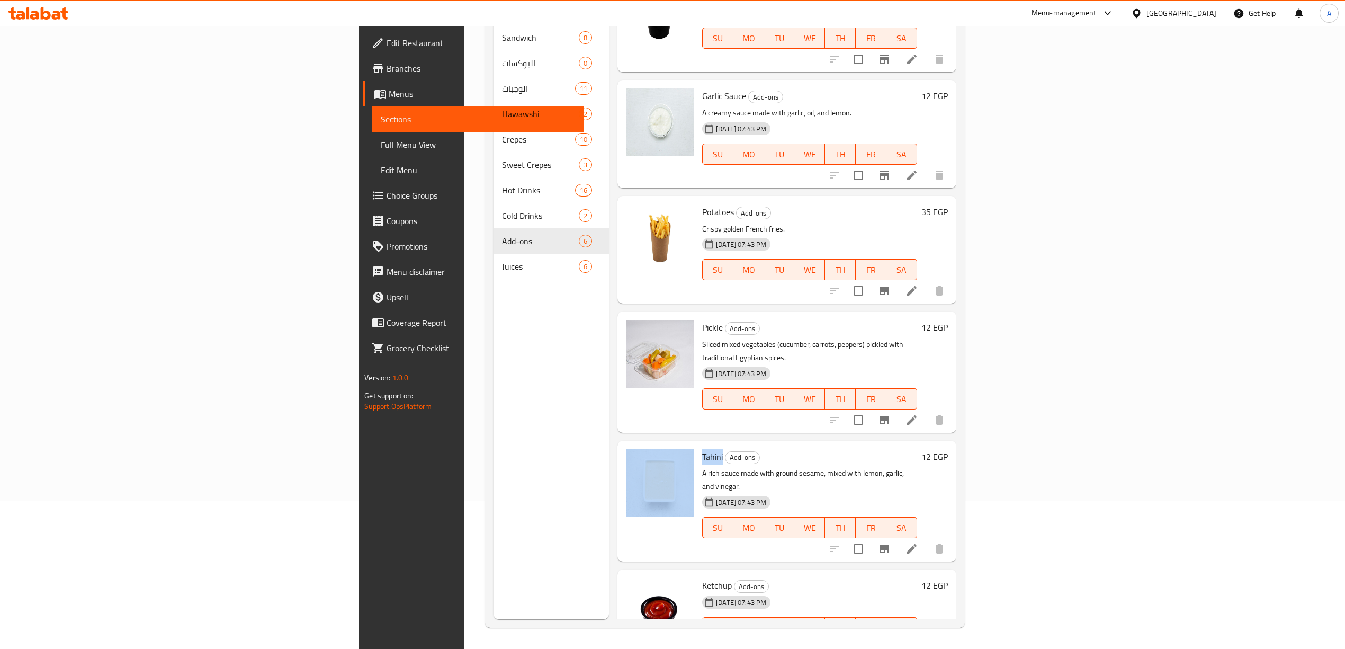
copy div "Tahini"
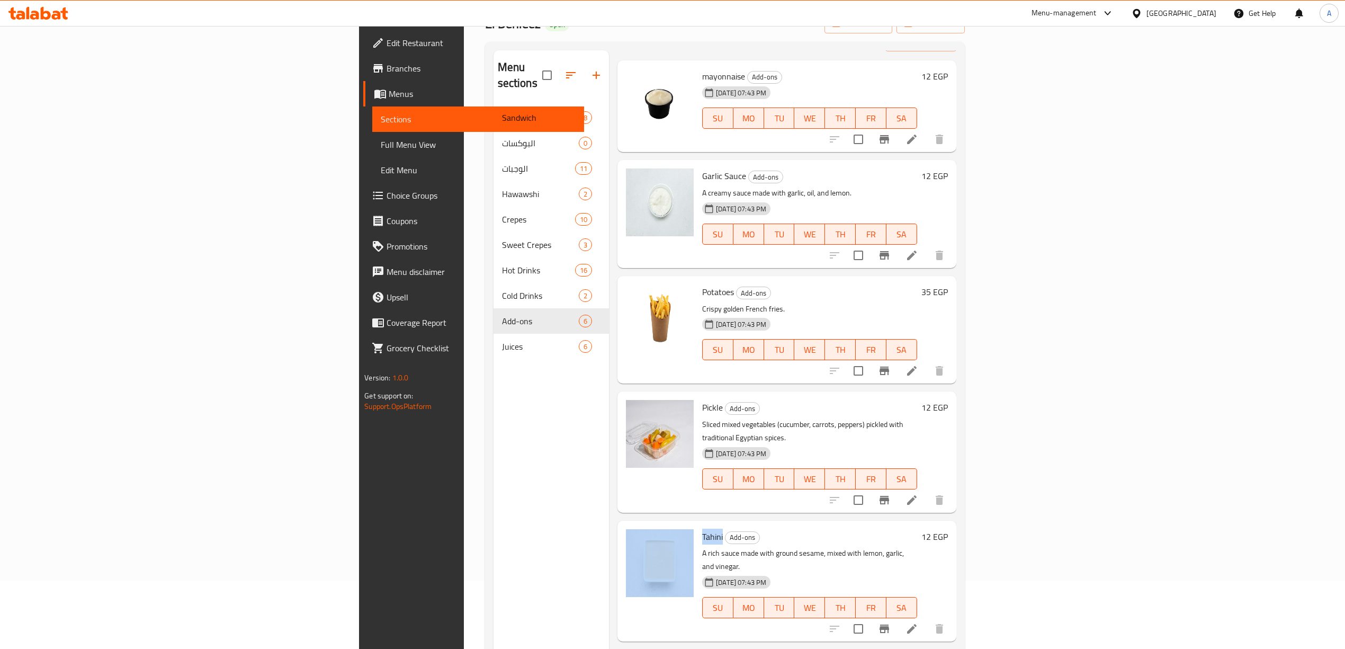
scroll to position [0, 0]
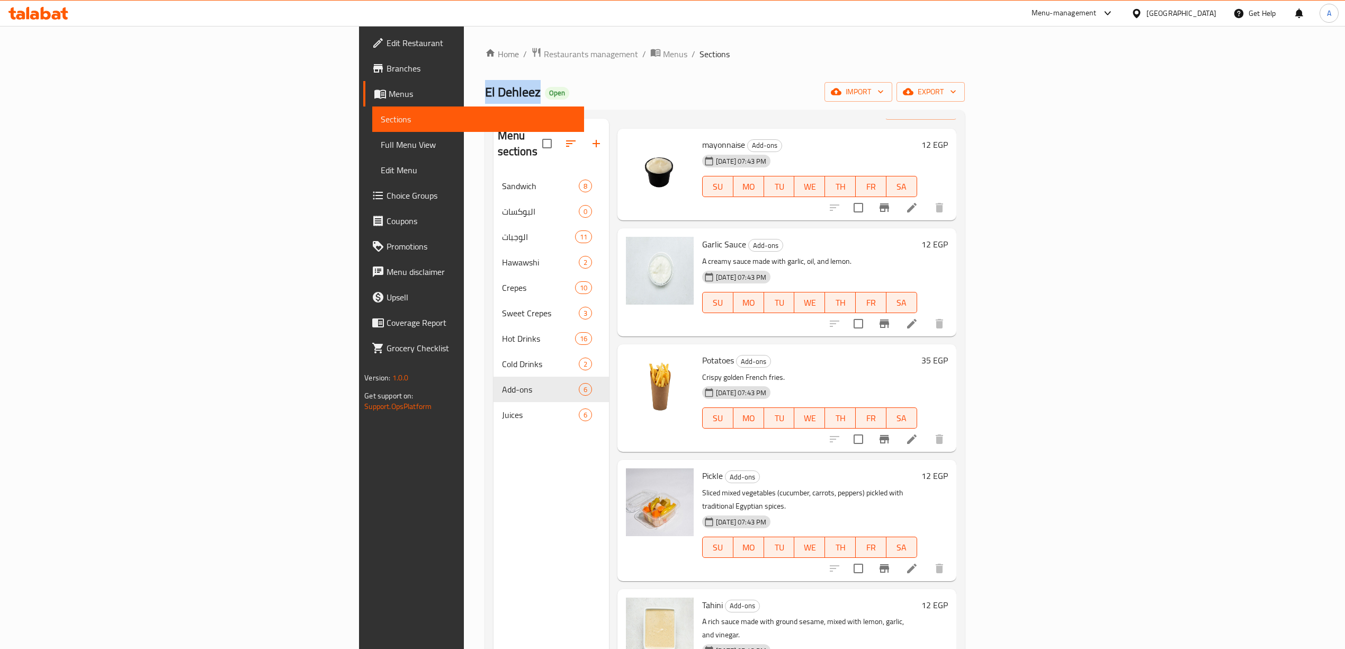
drag, startPoint x: 301, startPoint y: 91, endPoint x: 244, endPoint y: 91, distance: 57.2
click at [464, 91] on div "Home / Restaurants management / Menus / Sections El Dehleez Open import export …" at bounding box center [725, 411] width 522 height 771
copy span "El Dehleez"
click at [485, 51] on link "Home" at bounding box center [502, 54] width 34 height 13
